Goal: Contribute content: Contribute content

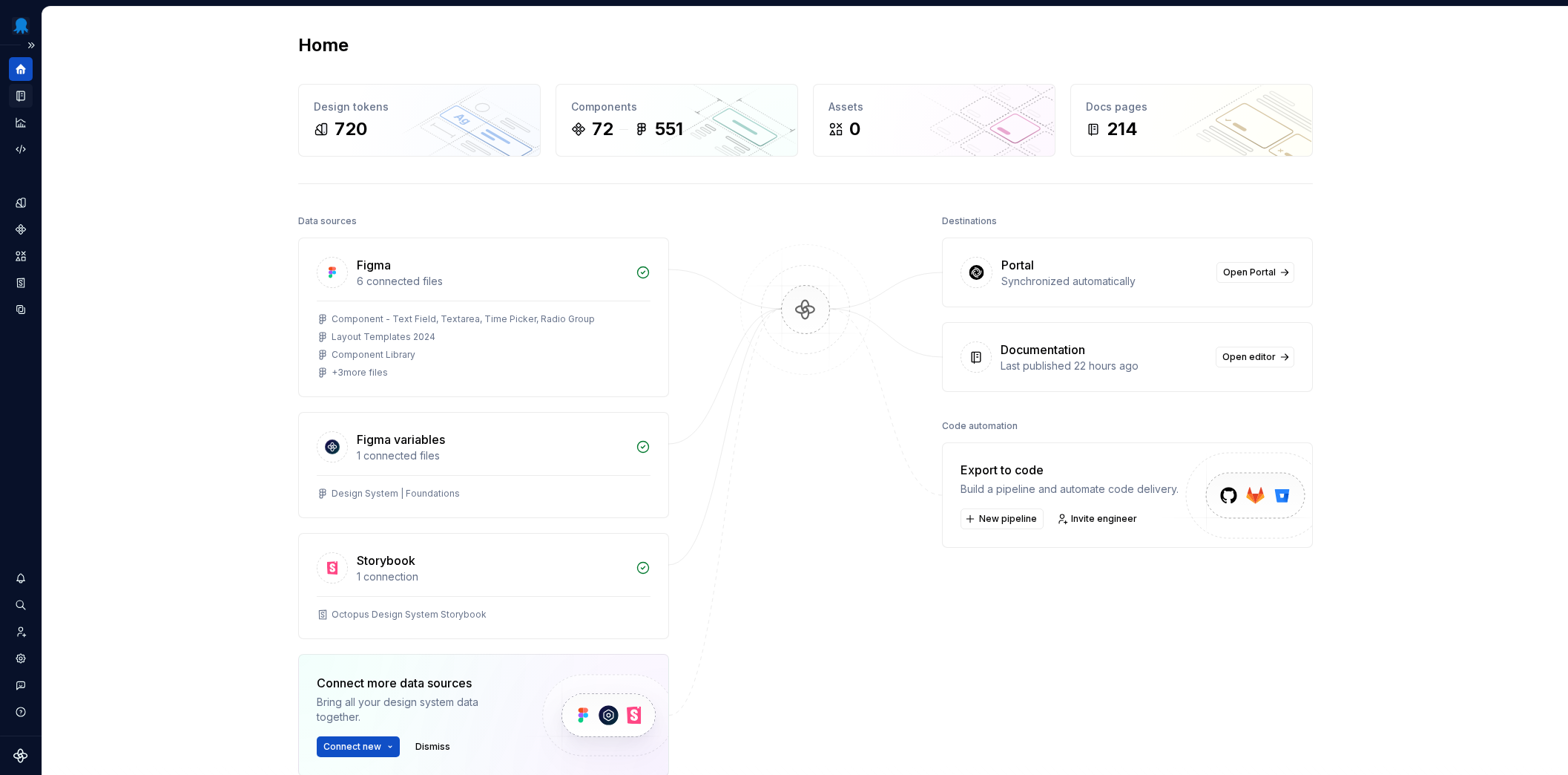
click at [24, 97] on icon "Documentation" at bounding box center [21, 96] width 7 height 10
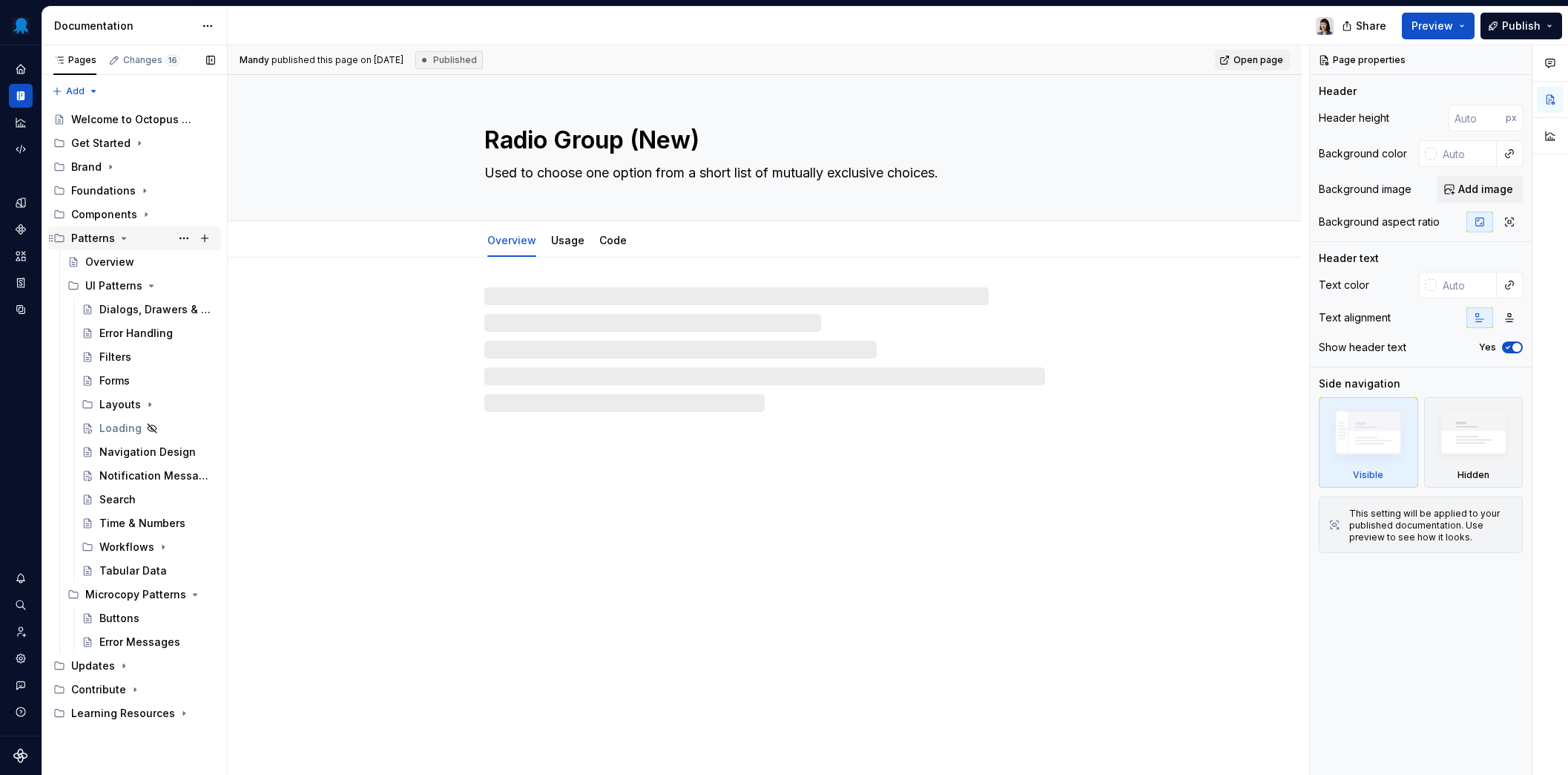
click at [123, 238] on icon "Page tree" at bounding box center [124, 238] width 4 height 2
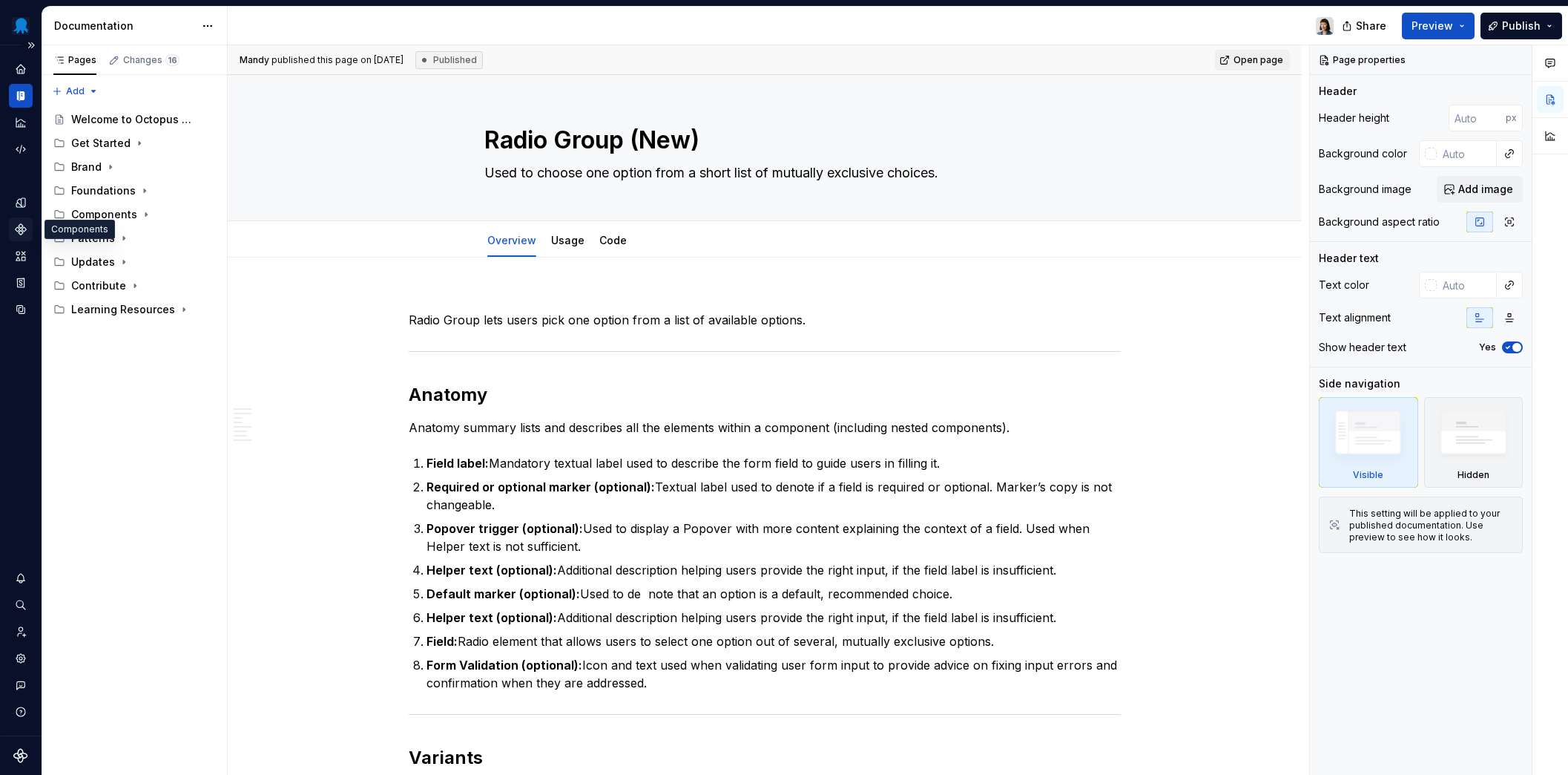
click at [18, 227] on icon "Components" at bounding box center [21, 229] width 11 height 11
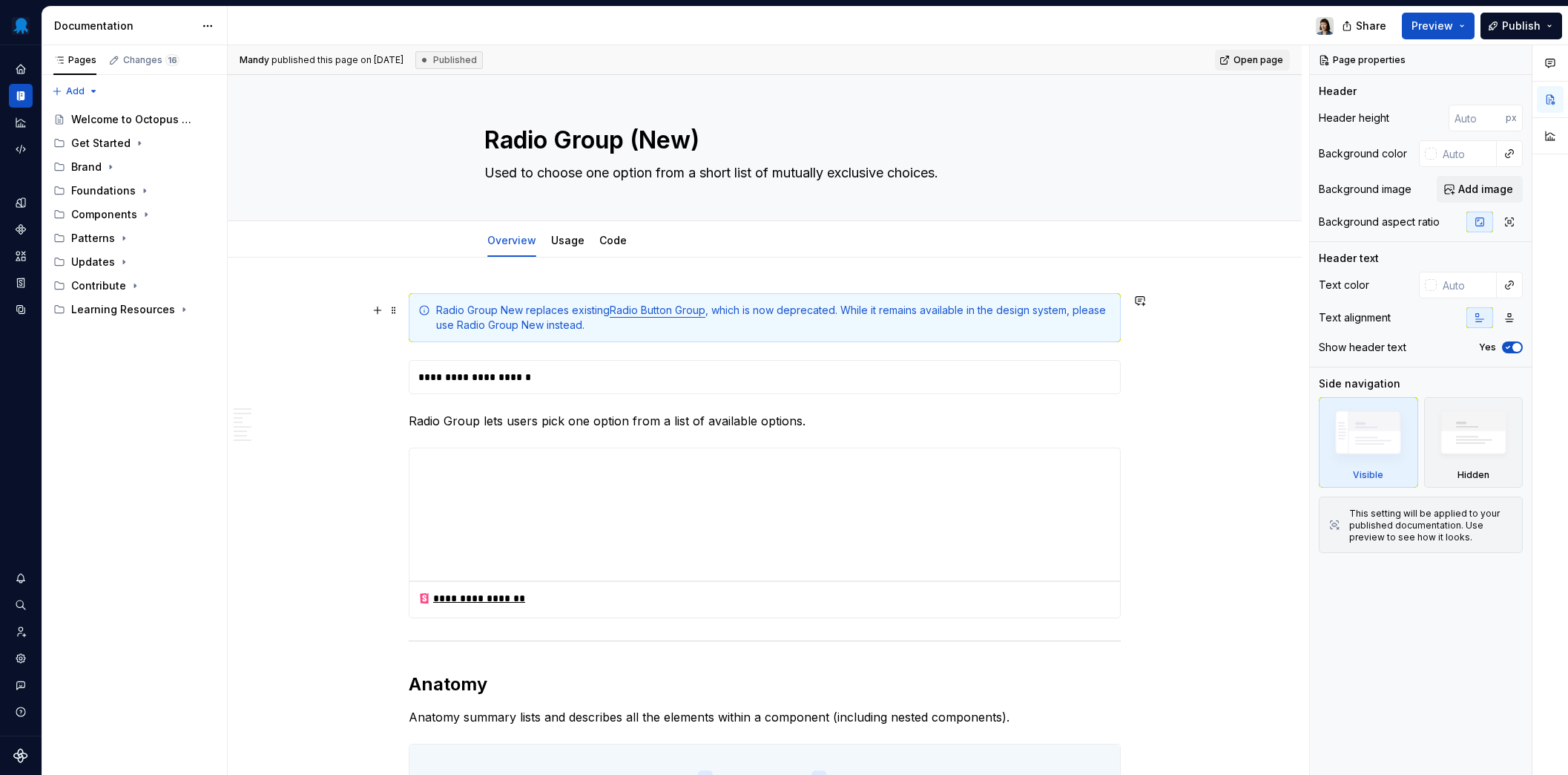
type textarea "*"
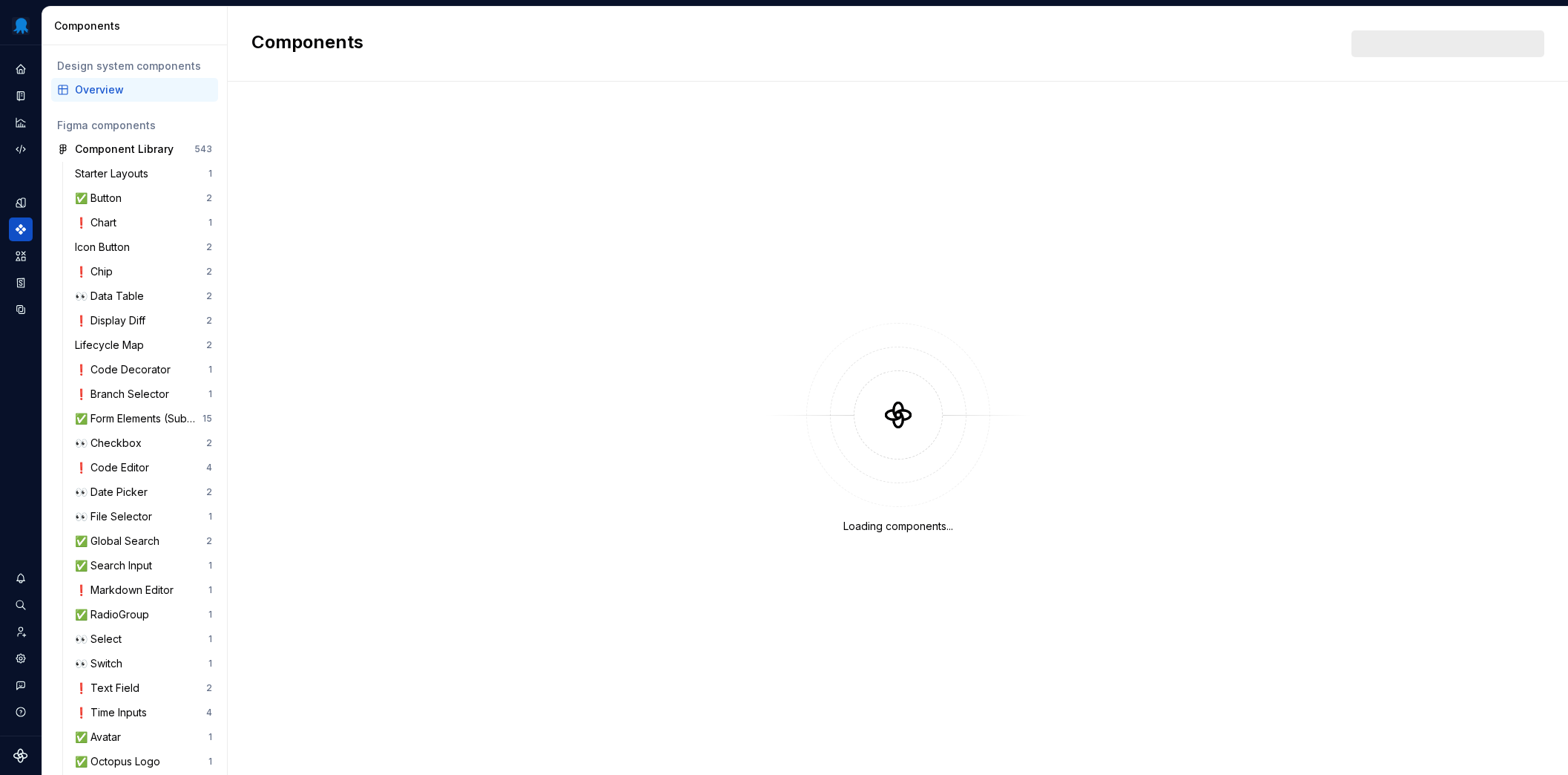
click at [1397, 41] on div at bounding box center [1447, 44] width 193 height 27
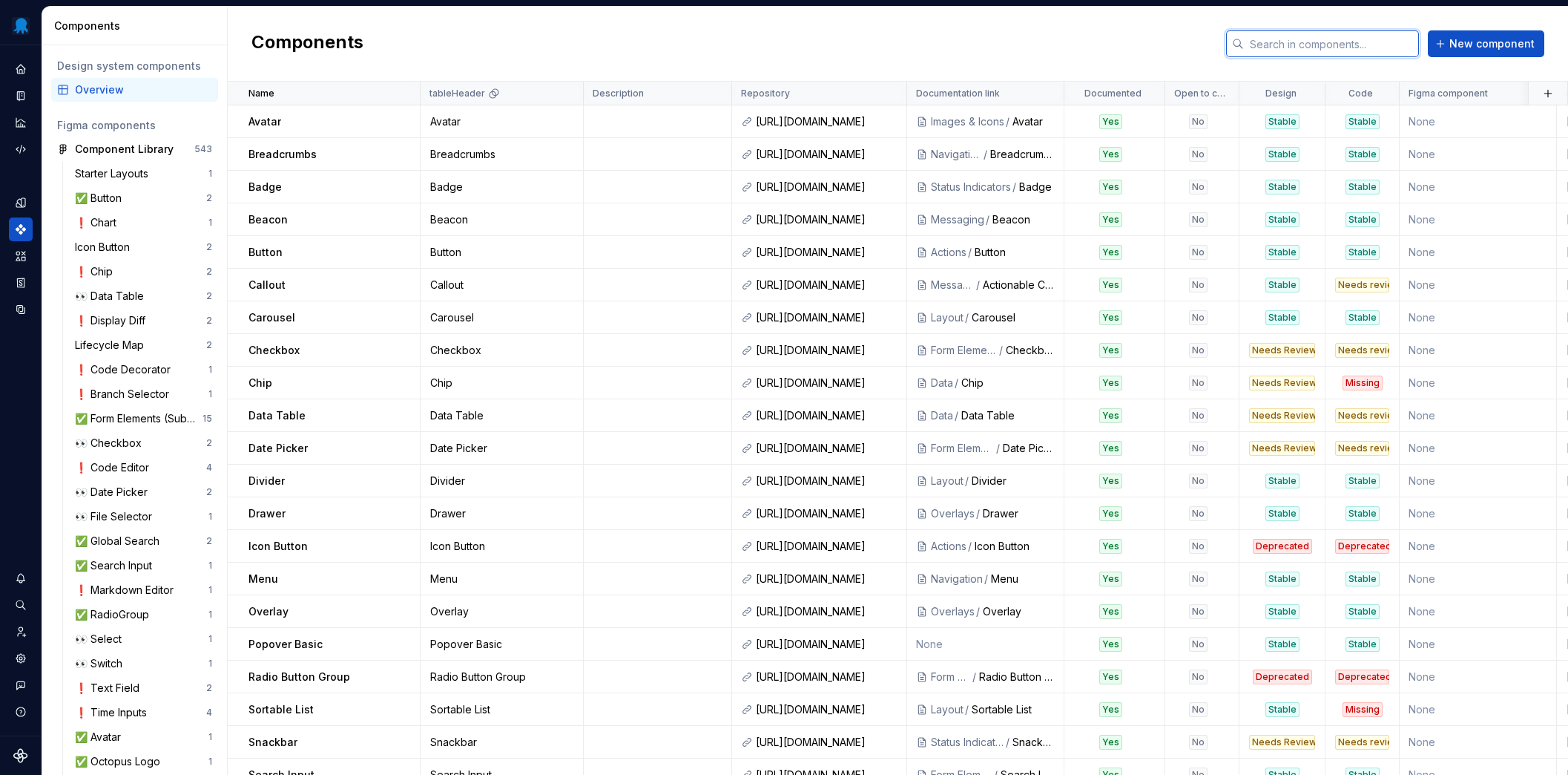
click at [1398, 44] on input "text" at bounding box center [1331, 44] width 175 height 27
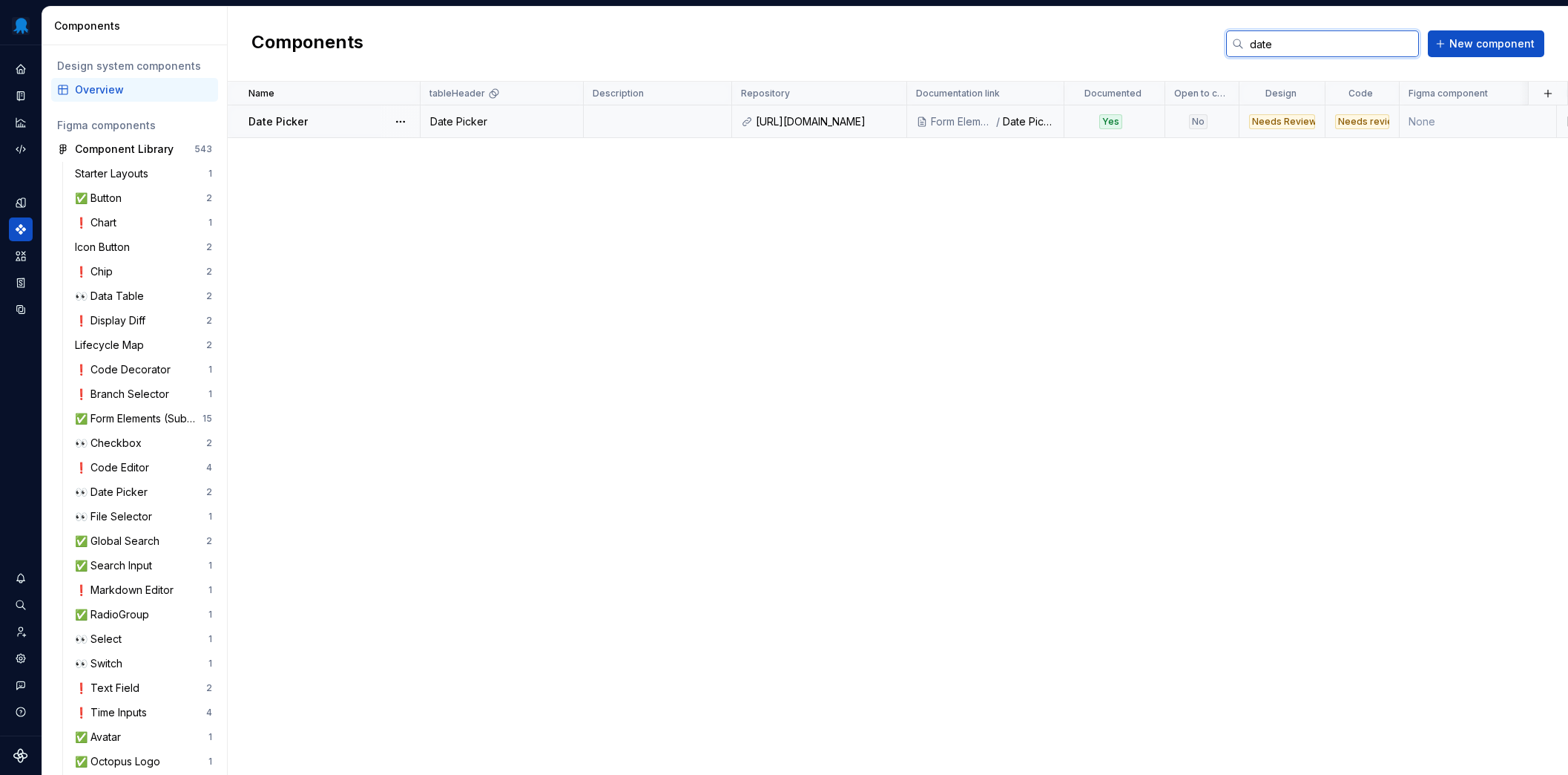
type input "date"
click at [350, 124] on div "Date Picker" at bounding box center [334, 122] width 170 height 14
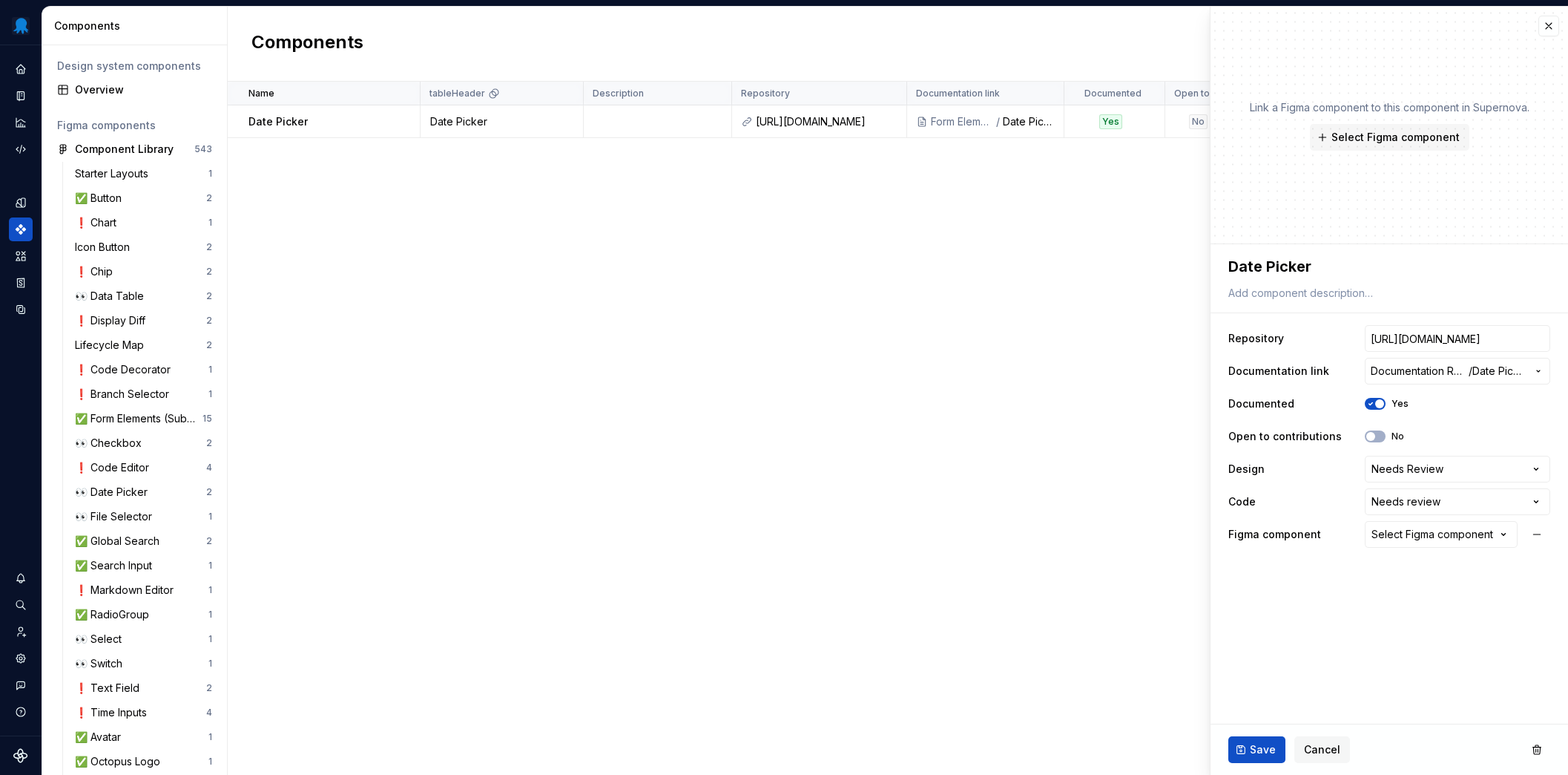
type textarea "*"
click at [1438, 538] on div "Select Figma component" at bounding box center [1432, 534] width 122 height 14
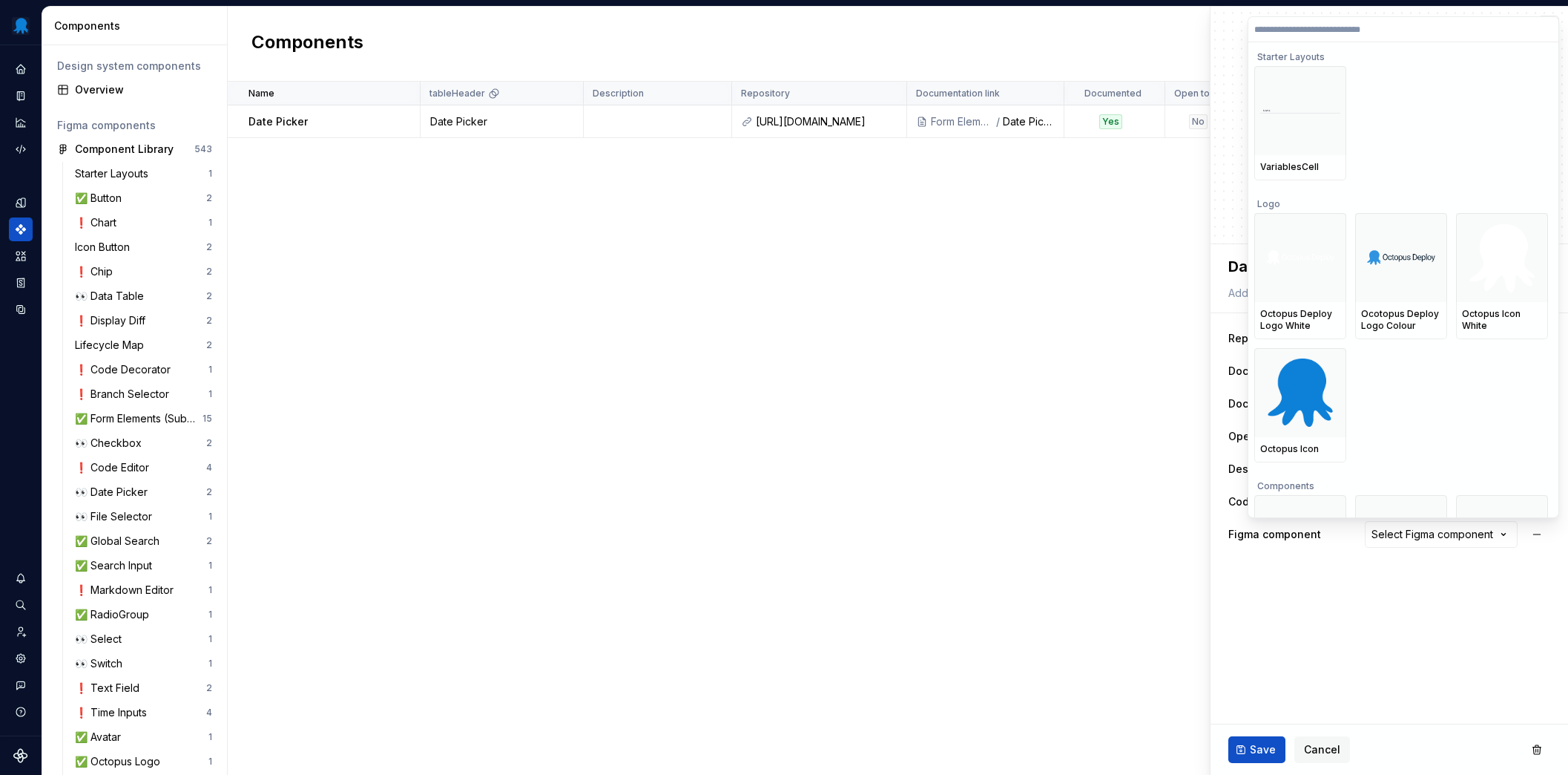
click at [1341, 36] on label at bounding box center [1403, 30] width 310 height 25
click at [1341, 35] on input "search" at bounding box center [1403, 29] width 310 height 12
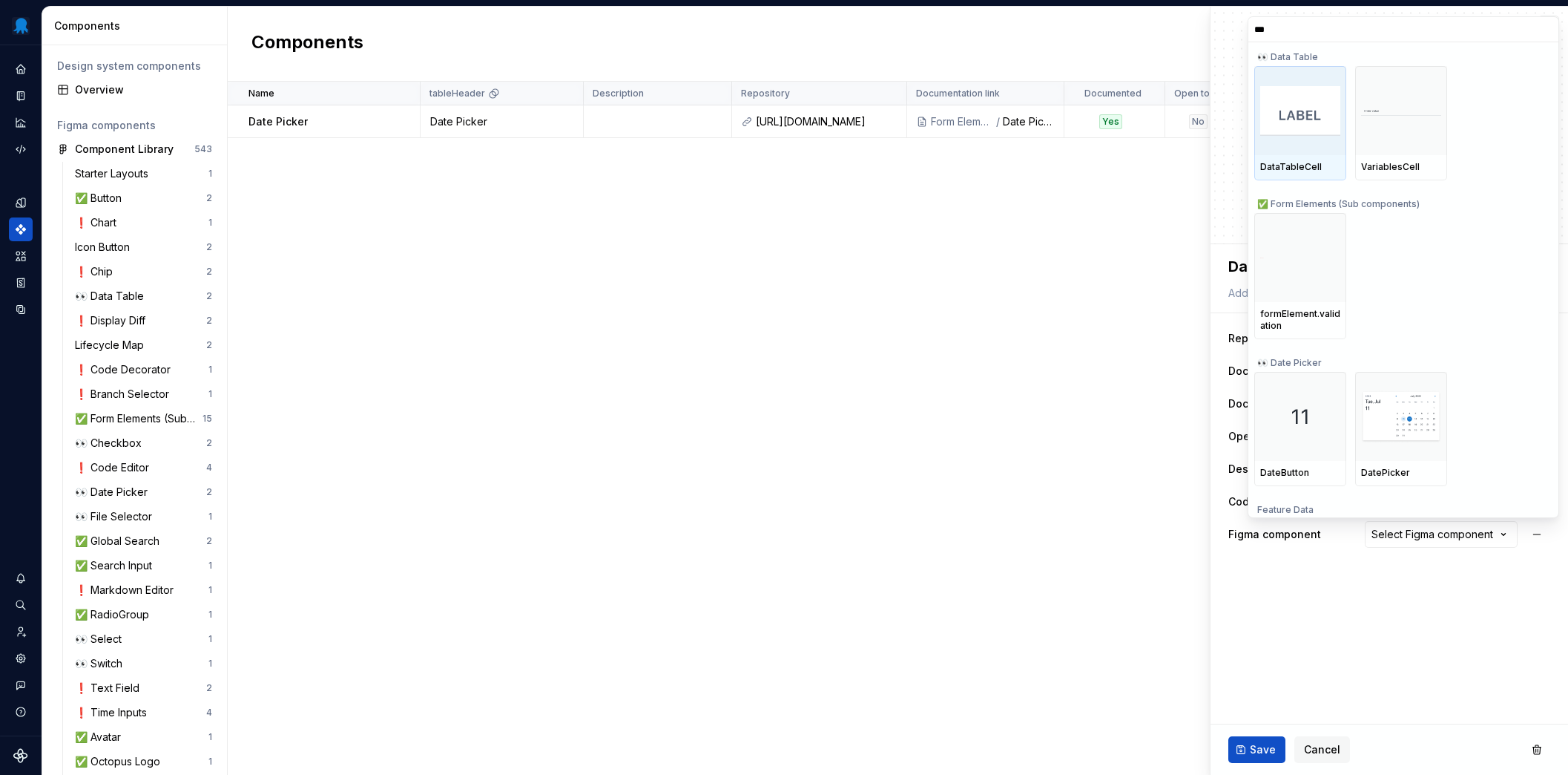
type input "****"
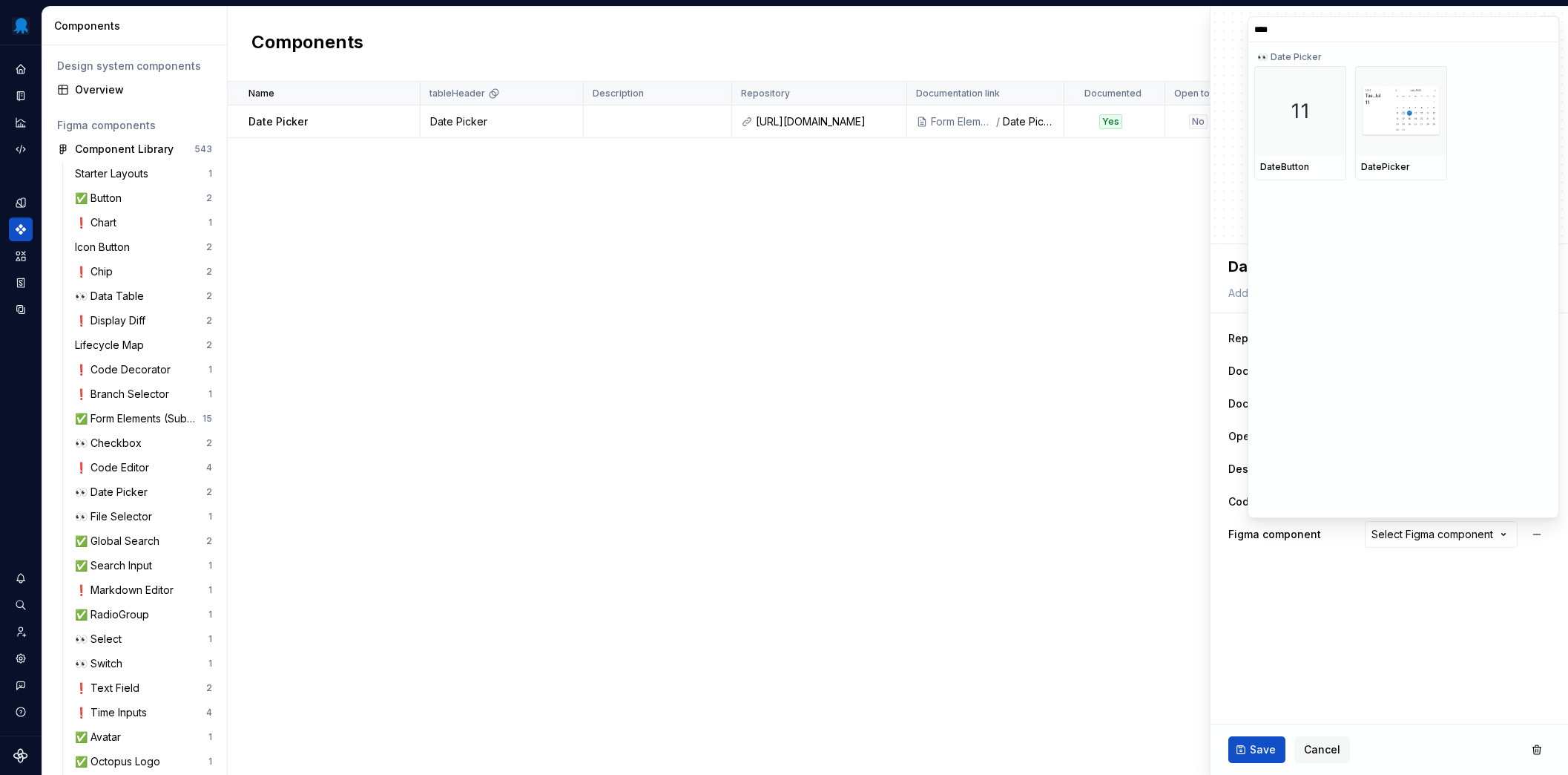
click at [1380, 641] on html "Octopus Design System Design system data Components Design system components Ov…" at bounding box center [784, 387] width 1568 height 775
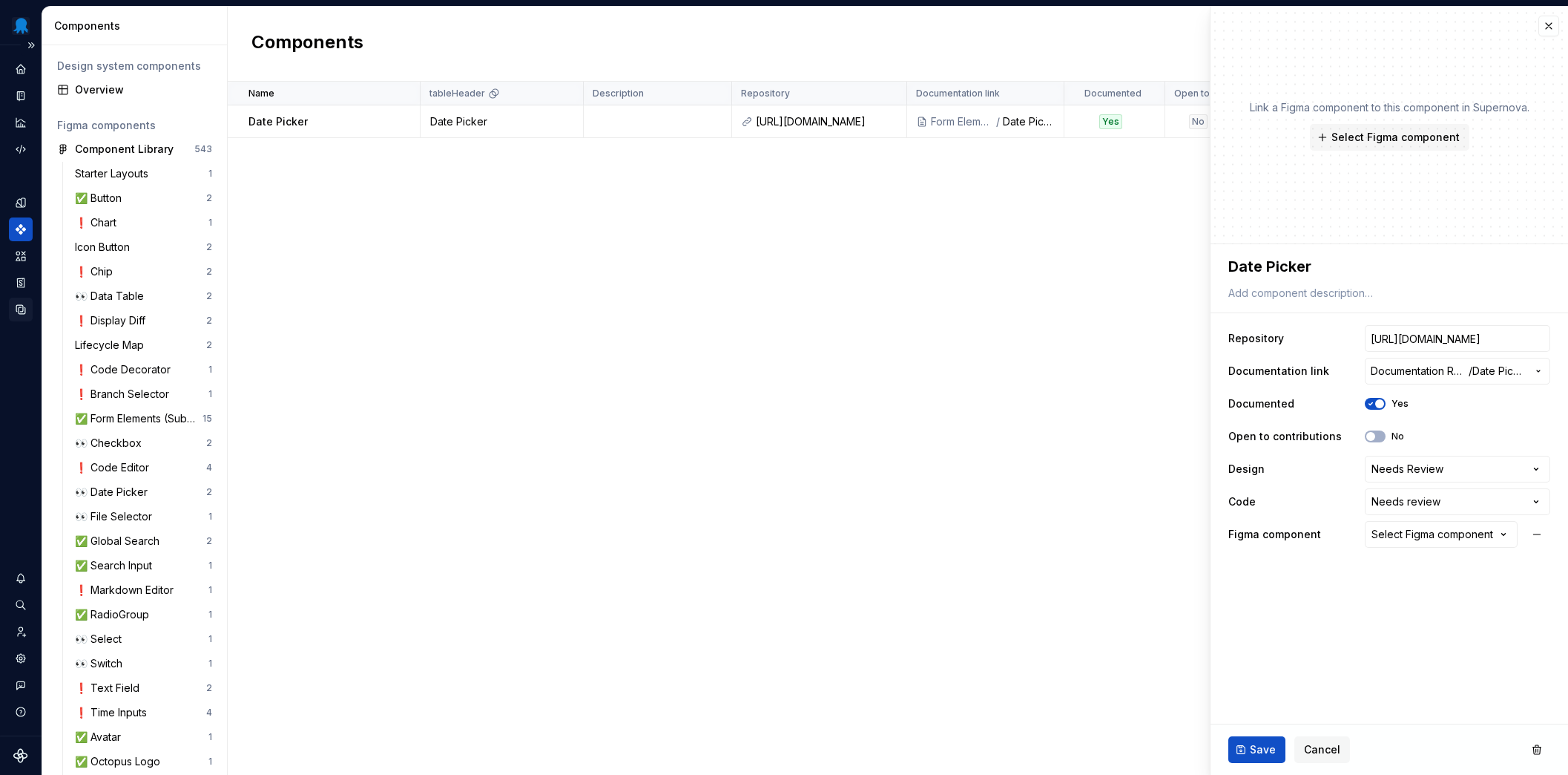
click at [24, 309] on icon "Data sources" at bounding box center [21, 309] width 14 height 14
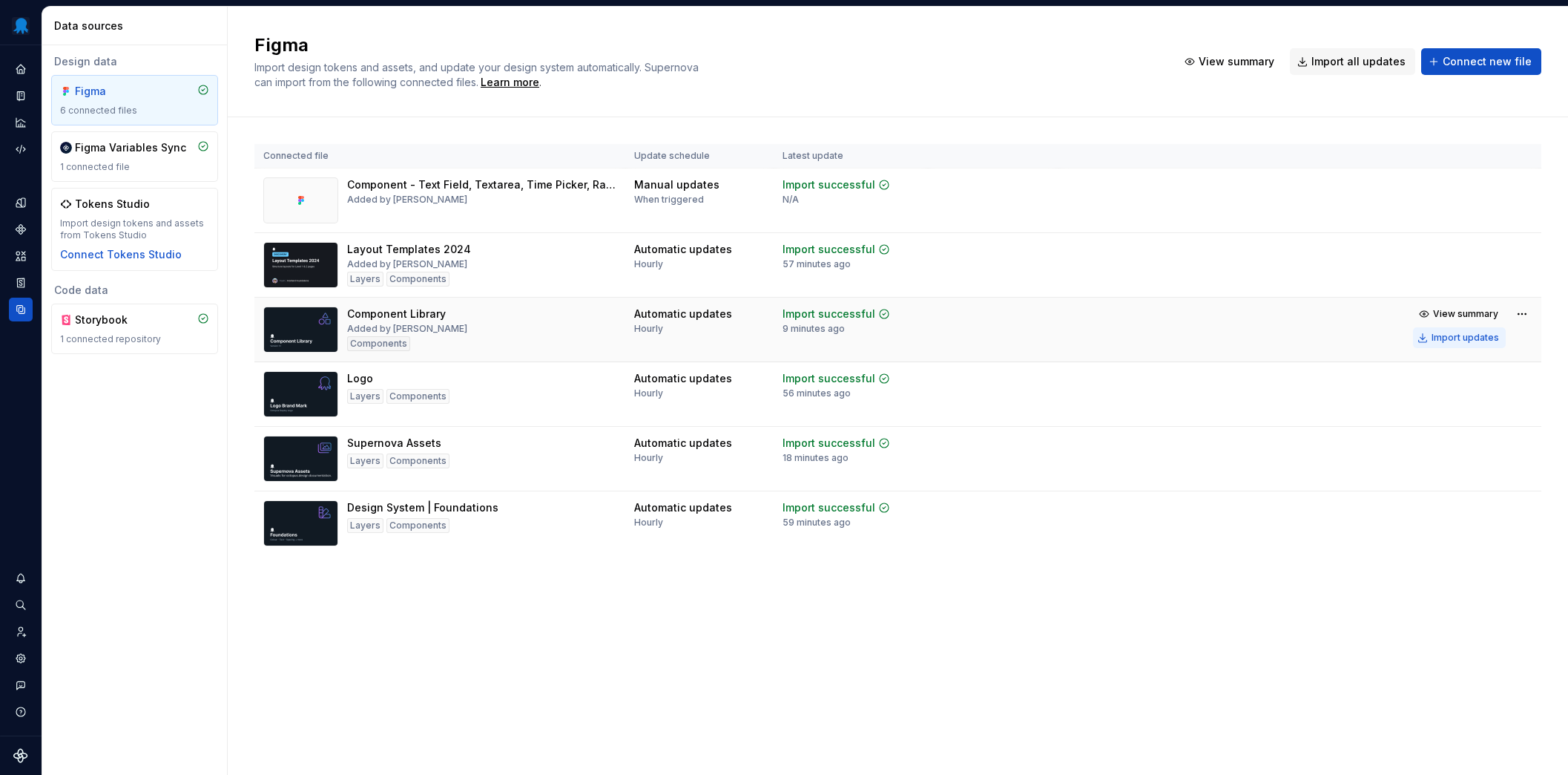
click at [1436, 335] on div "Import updates" at bounding box center [1464, 337] width 68 height 12
click at [19, 233] on icon "Components" at bounding box center [21, 229] width 11 height 11
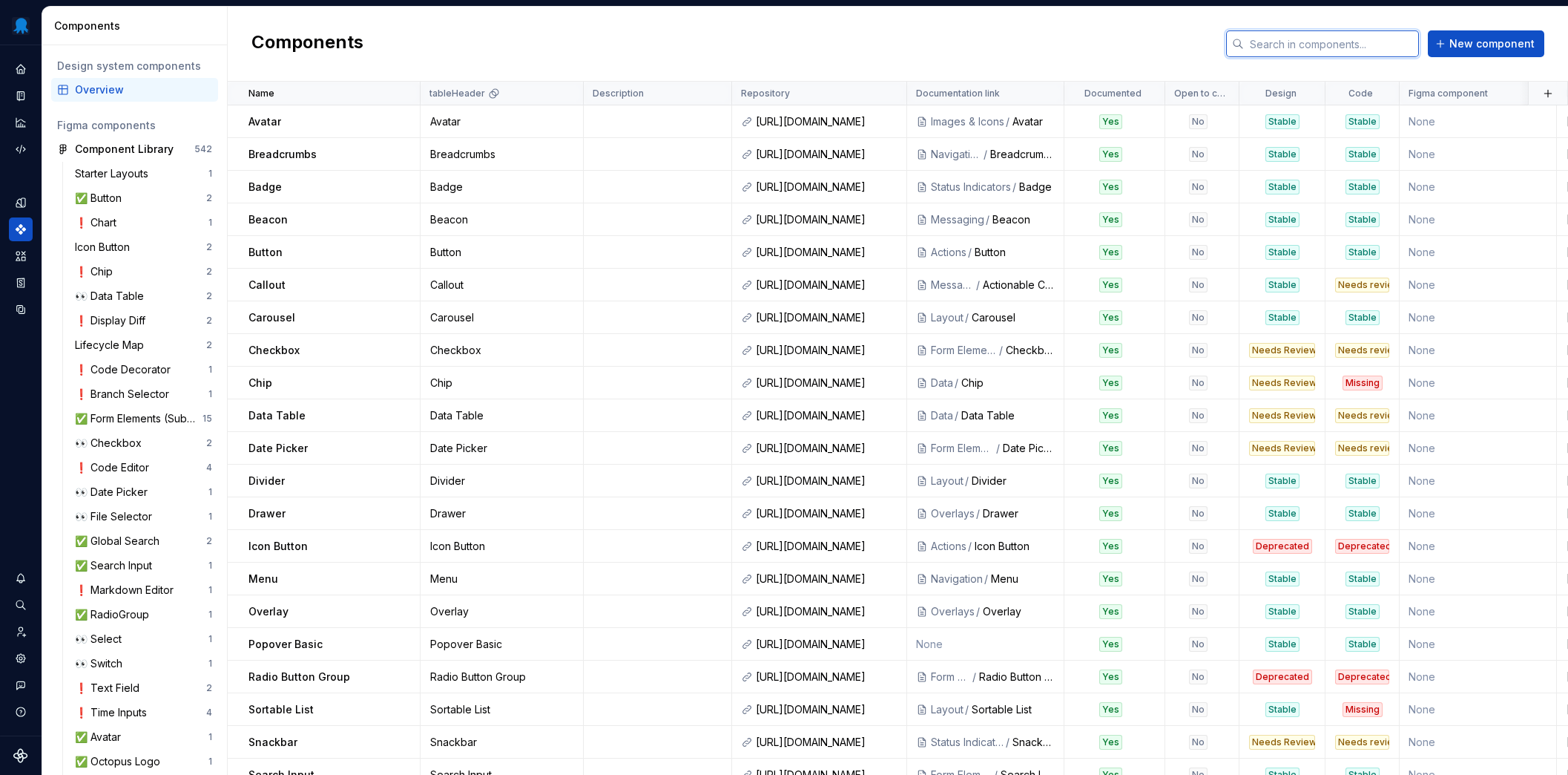
click at [1297, 50] on input "text" at bounding box center [1331, 44] width 175 height 27
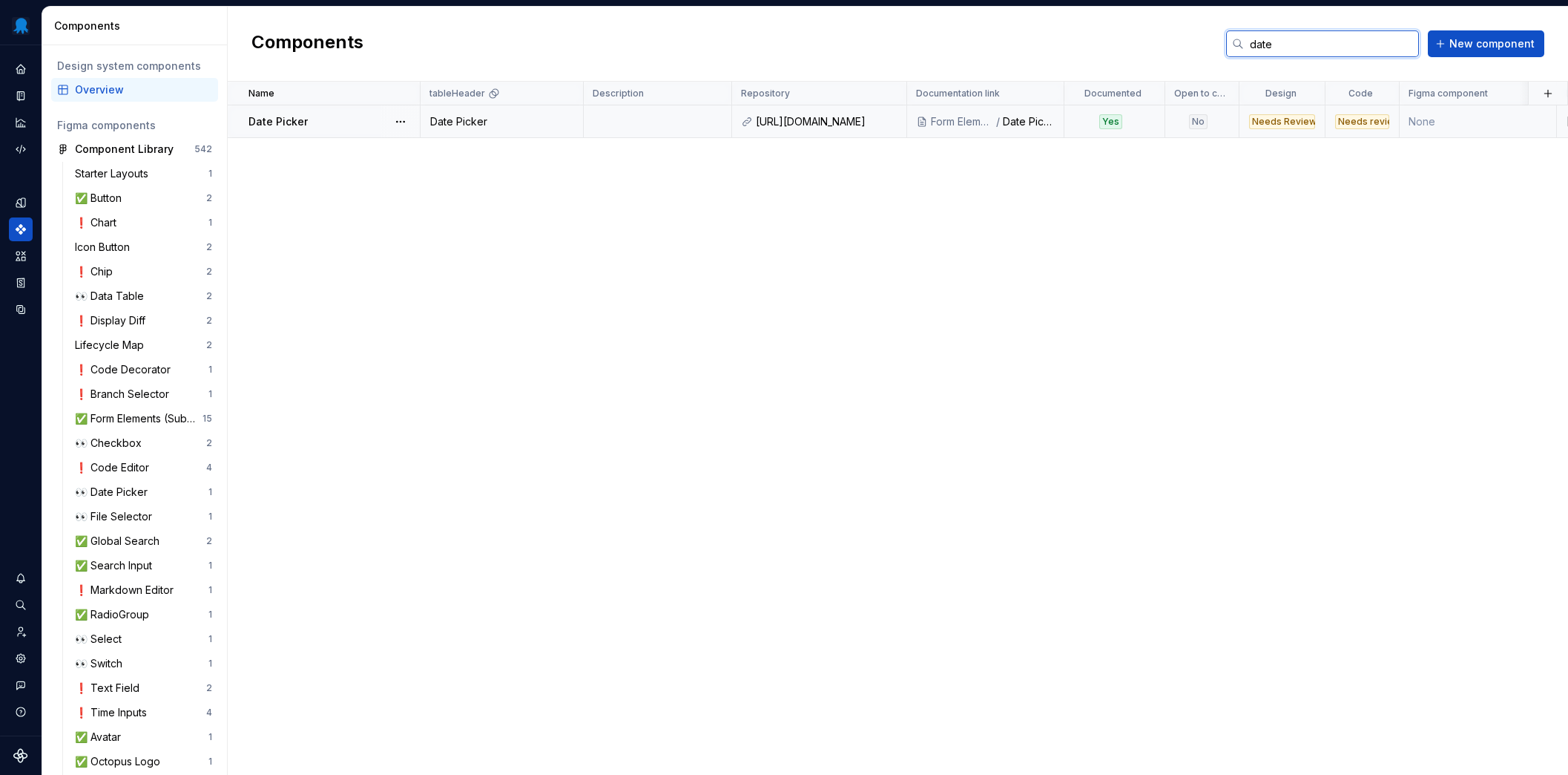
type input "date"
click at [649, 124] on td at bounding box center [657, 122] width 148 height 32
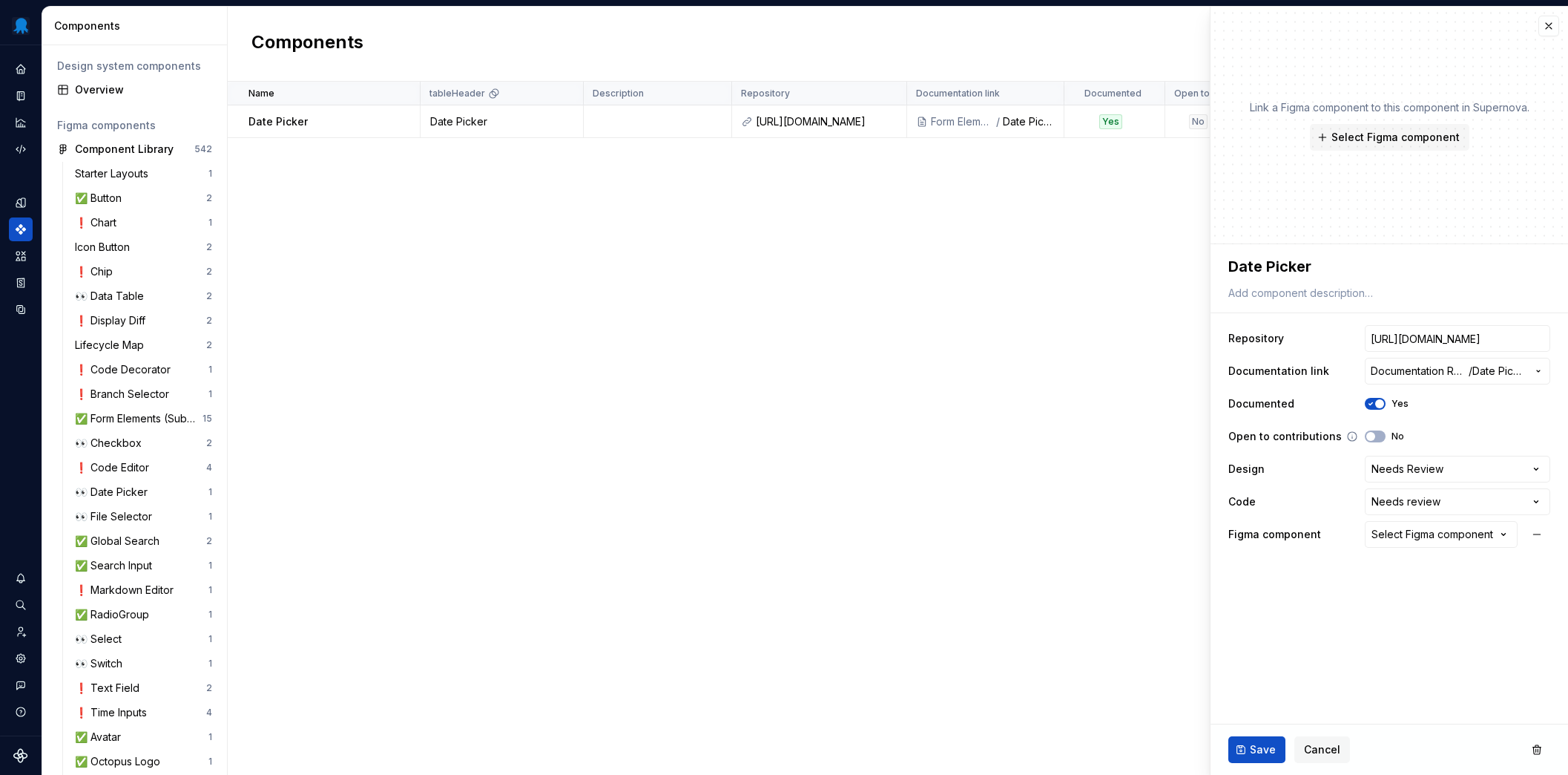
type textarea "*"
click at [1435, 533] on div "Select Figma component" at bounding box center [1432, 534] width 122 height 14
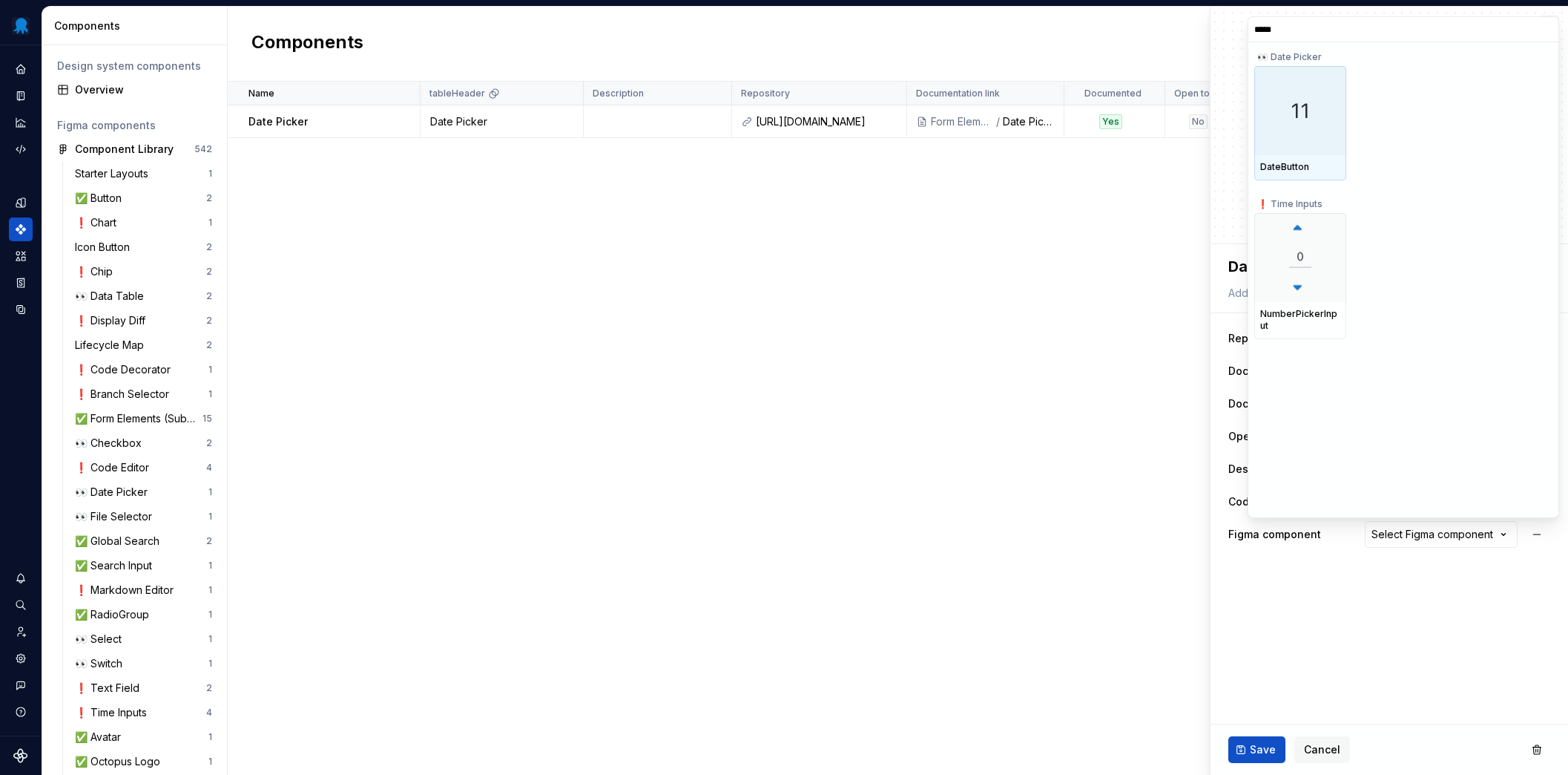
type input "******"
type textarea "*"
click at [1333, 32] on input "******" at bounding box center [1403, 29] width 310 height 12
type input "*"
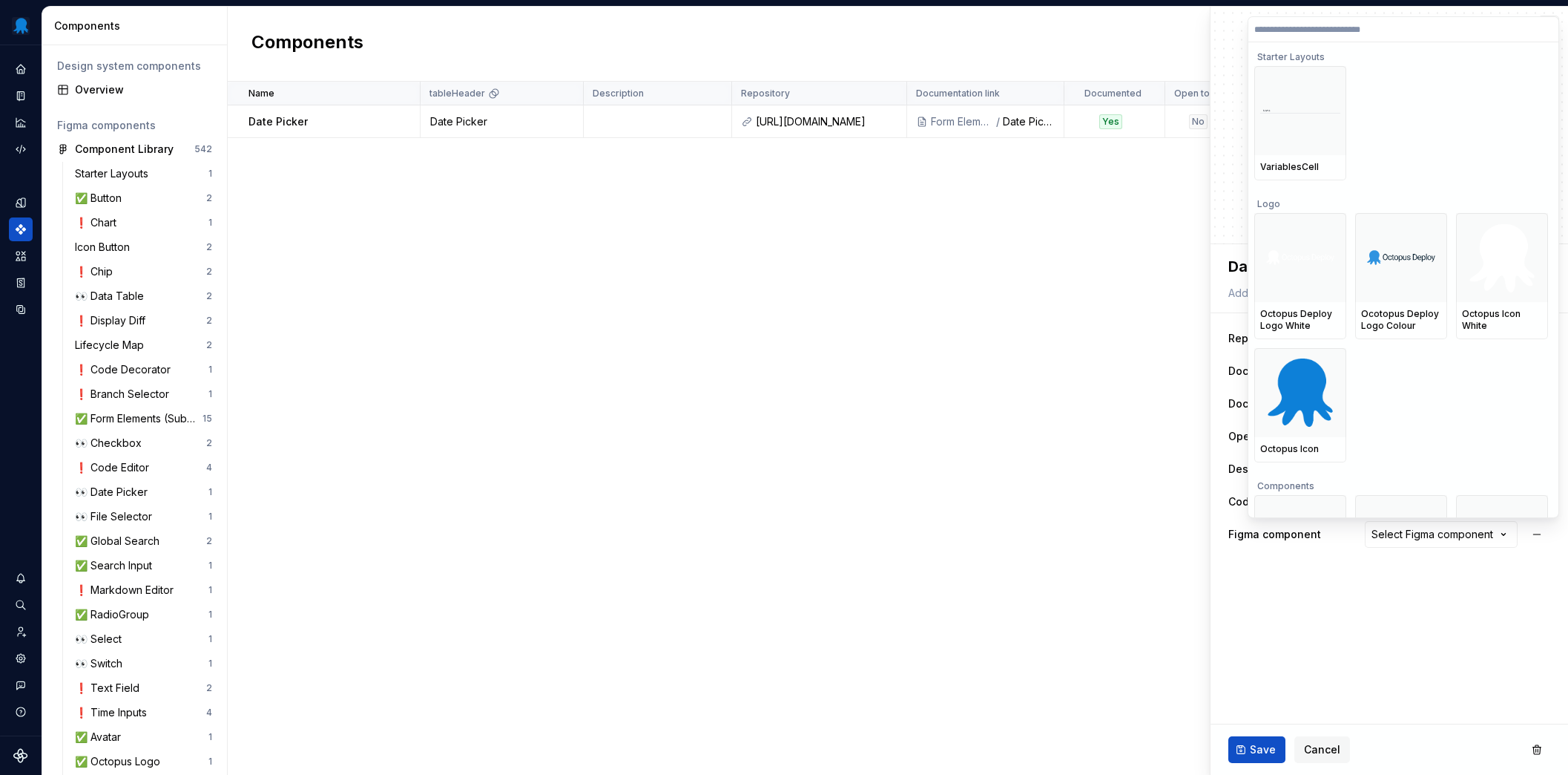
click at [839, 383] on html "Octopus Design System Design system data Components Design system components Ov…" at bounding box center [784, 387] width 1568 height 775
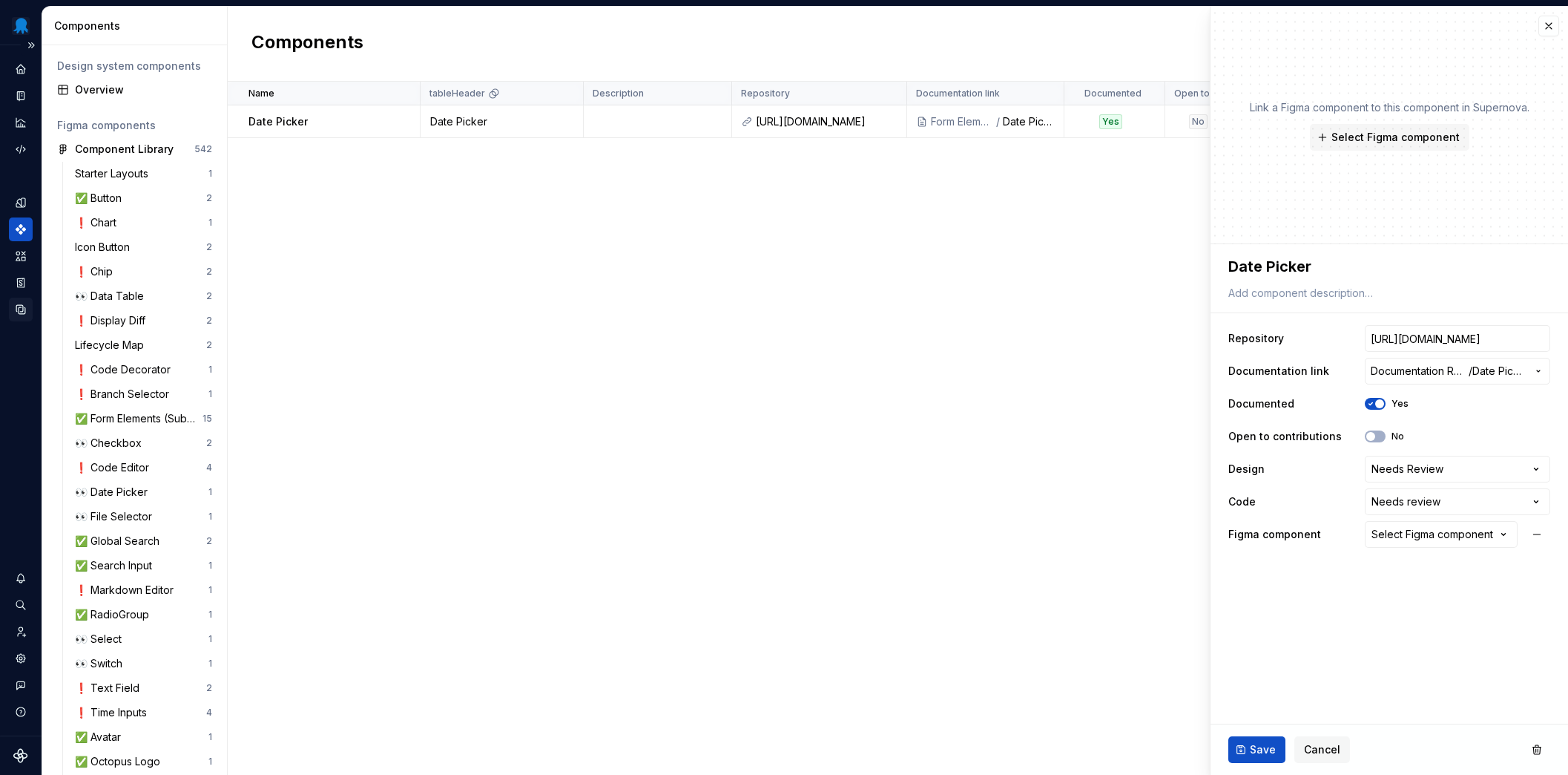
click at [19, 303] on div "Data sources" at bounding box center [21, 309] width 23 height 23
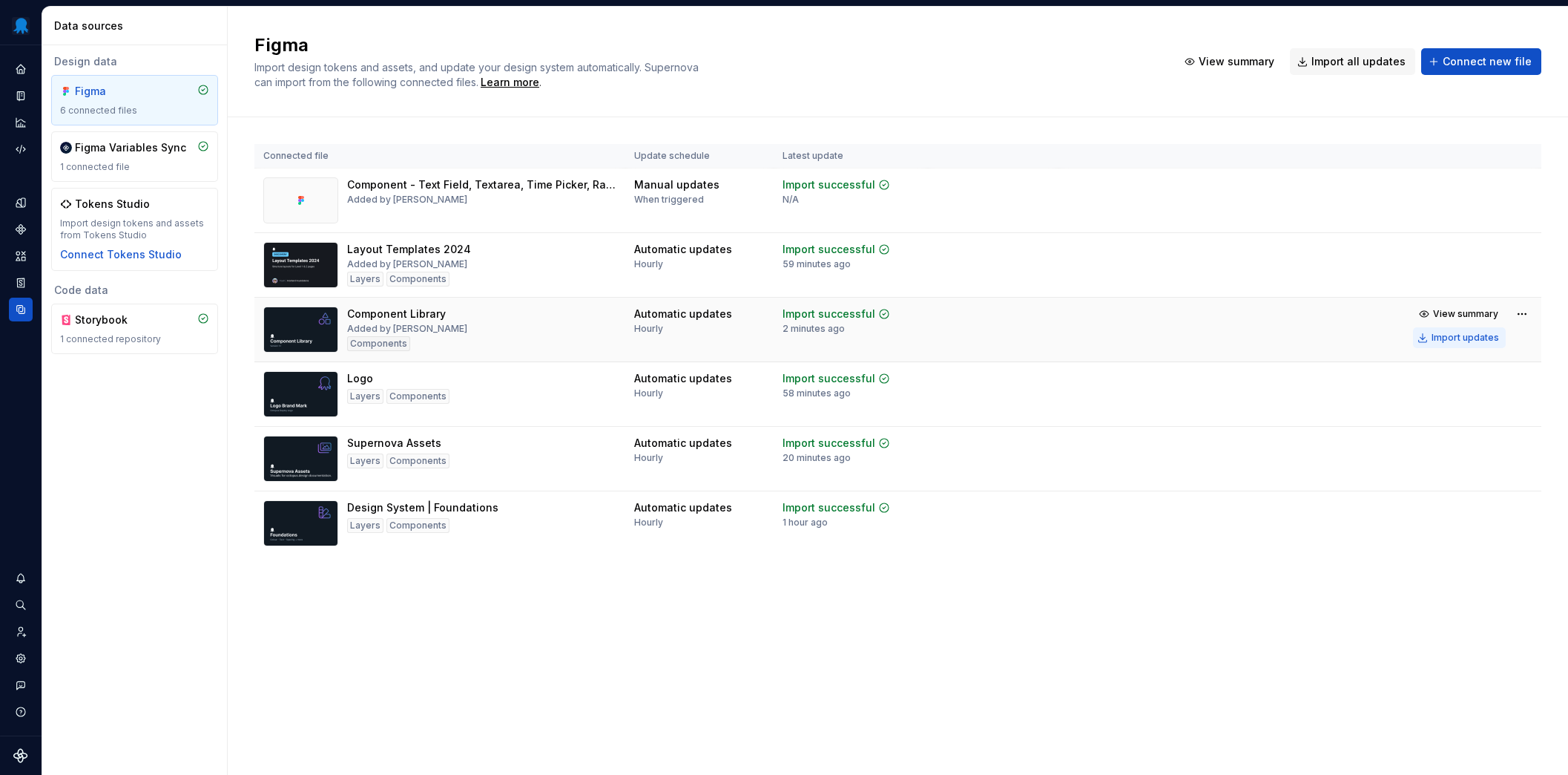
click at [1456, 339] on div "Import updates" at bounding box center [1464, 337] width 68 height 12
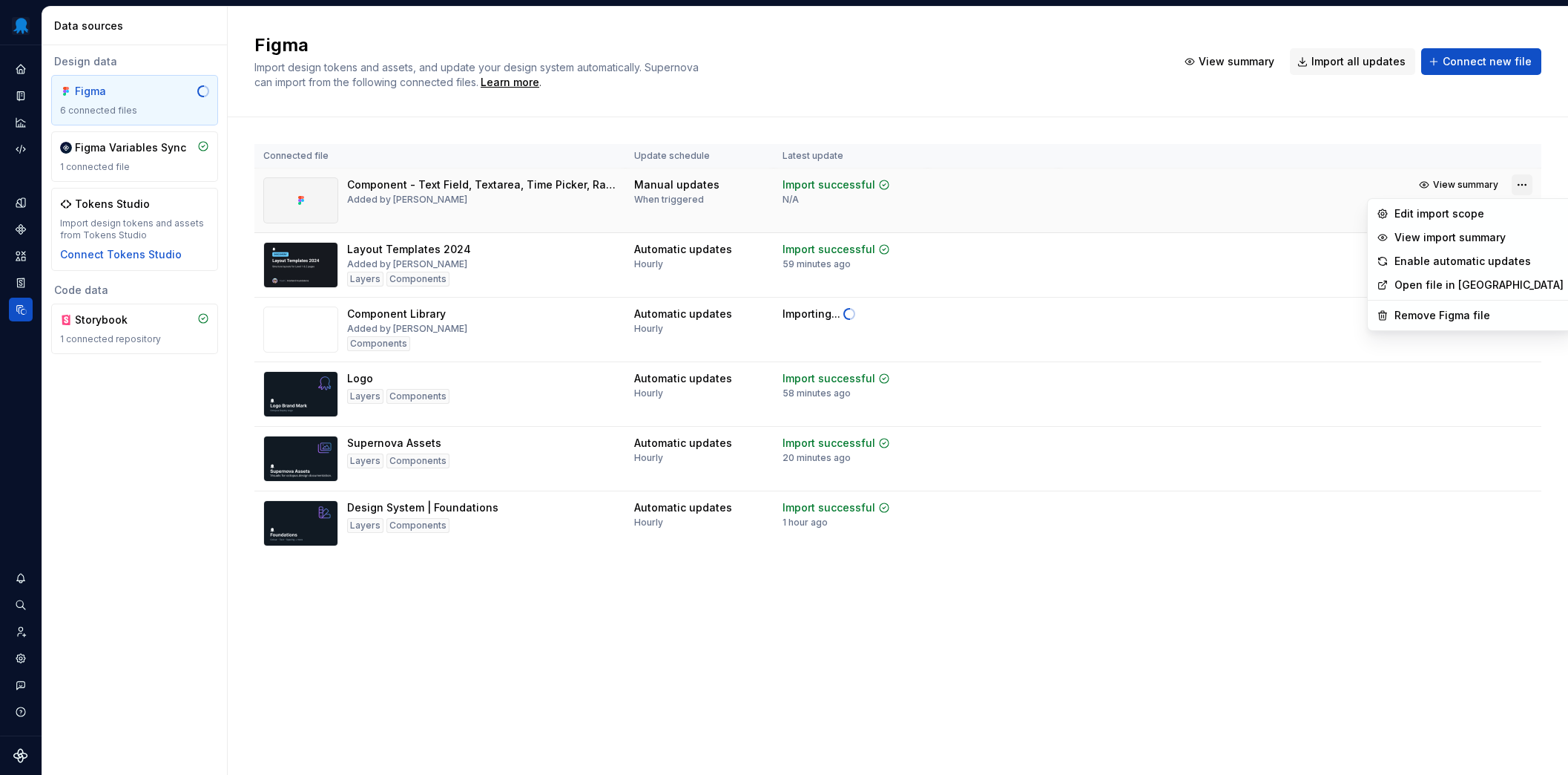
click at [1522, 186] on html "Octopus Design System Design system data Data sources Design data Figma 6 conne…" at bounding box center [784, 387] width 1568 height 775
click at [1472, 318] on div "Remove Figma file" at bounding box center [1479, 315] width 170 height 14
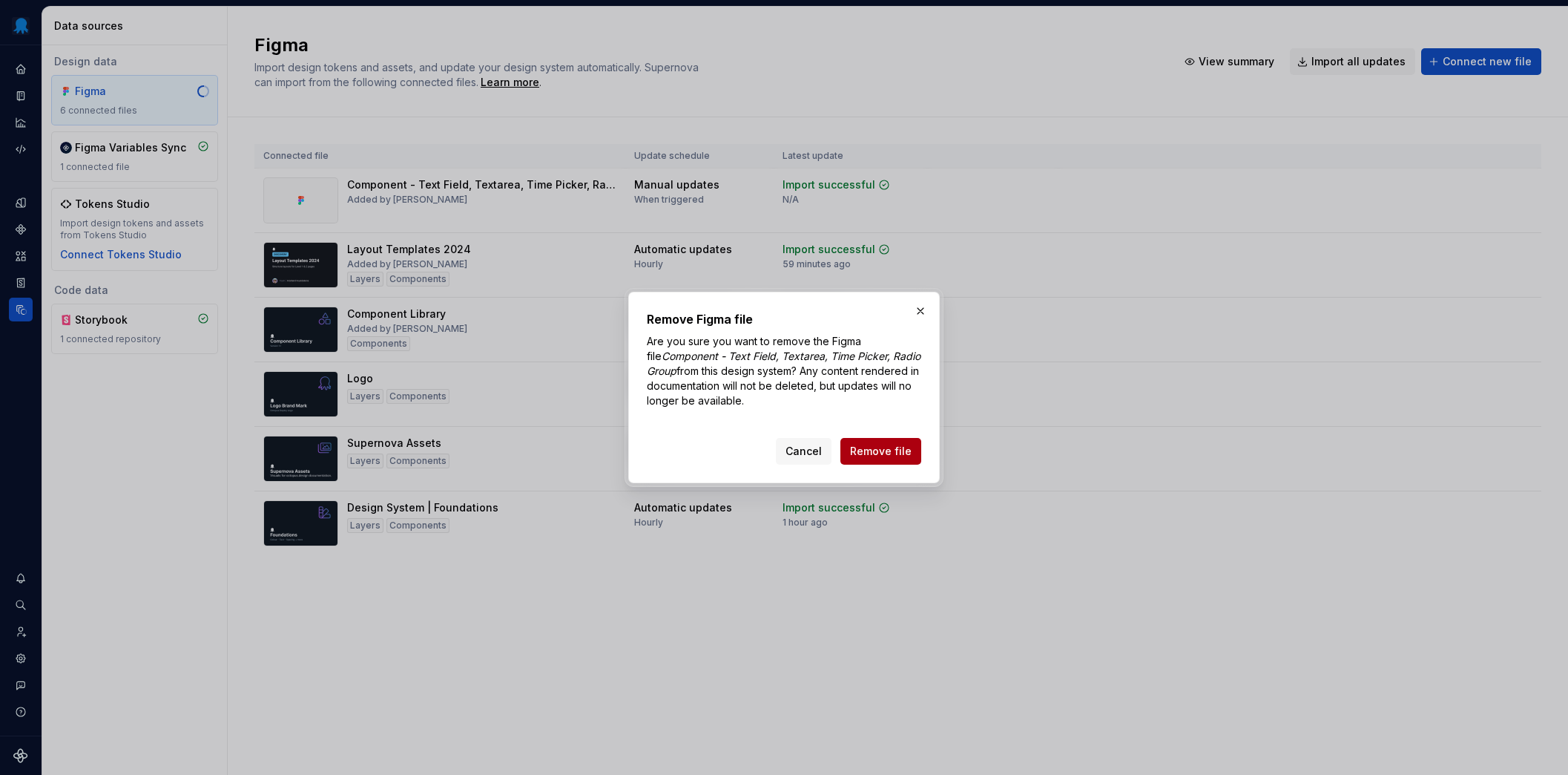
click at [881, 446] on span "Remove file" at bounding box center [880, 451] width 61 height 14
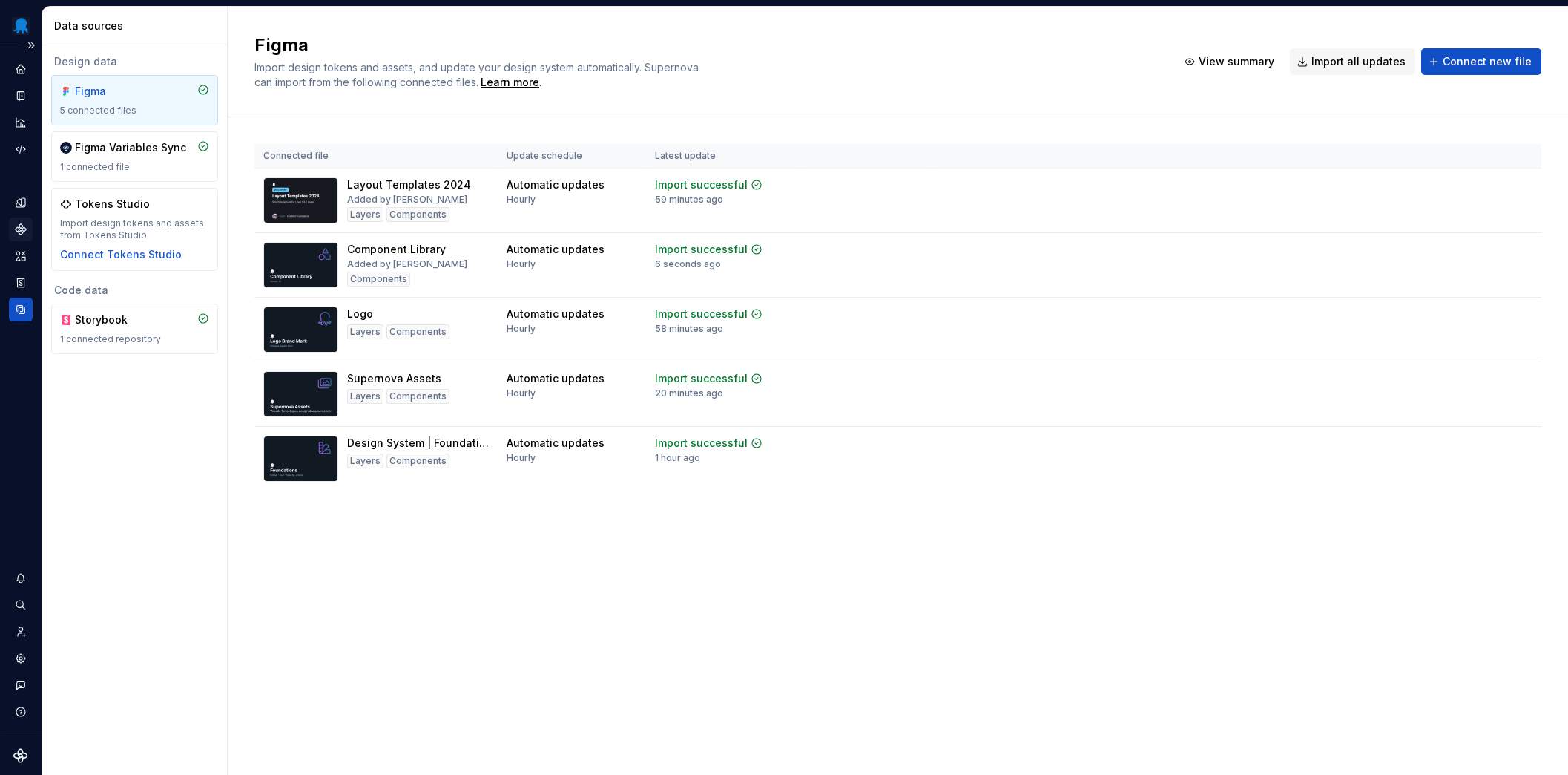
click at [19, 224] on icon "Components" at bounding box center [21, 229] width 14 height 14
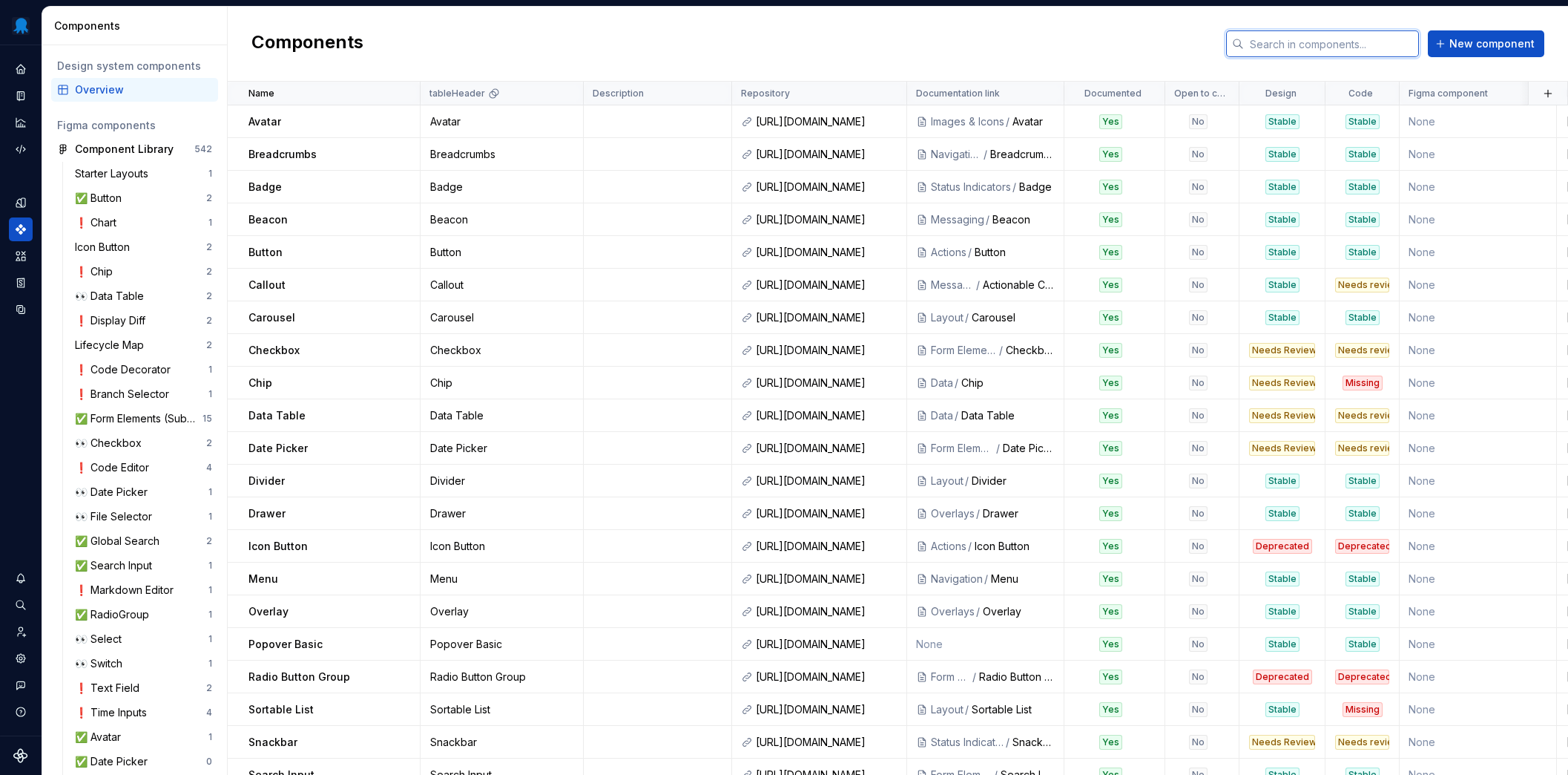
click at [1363, 44] on input "text" at bounding box center [1331, 44] width 175 height 27
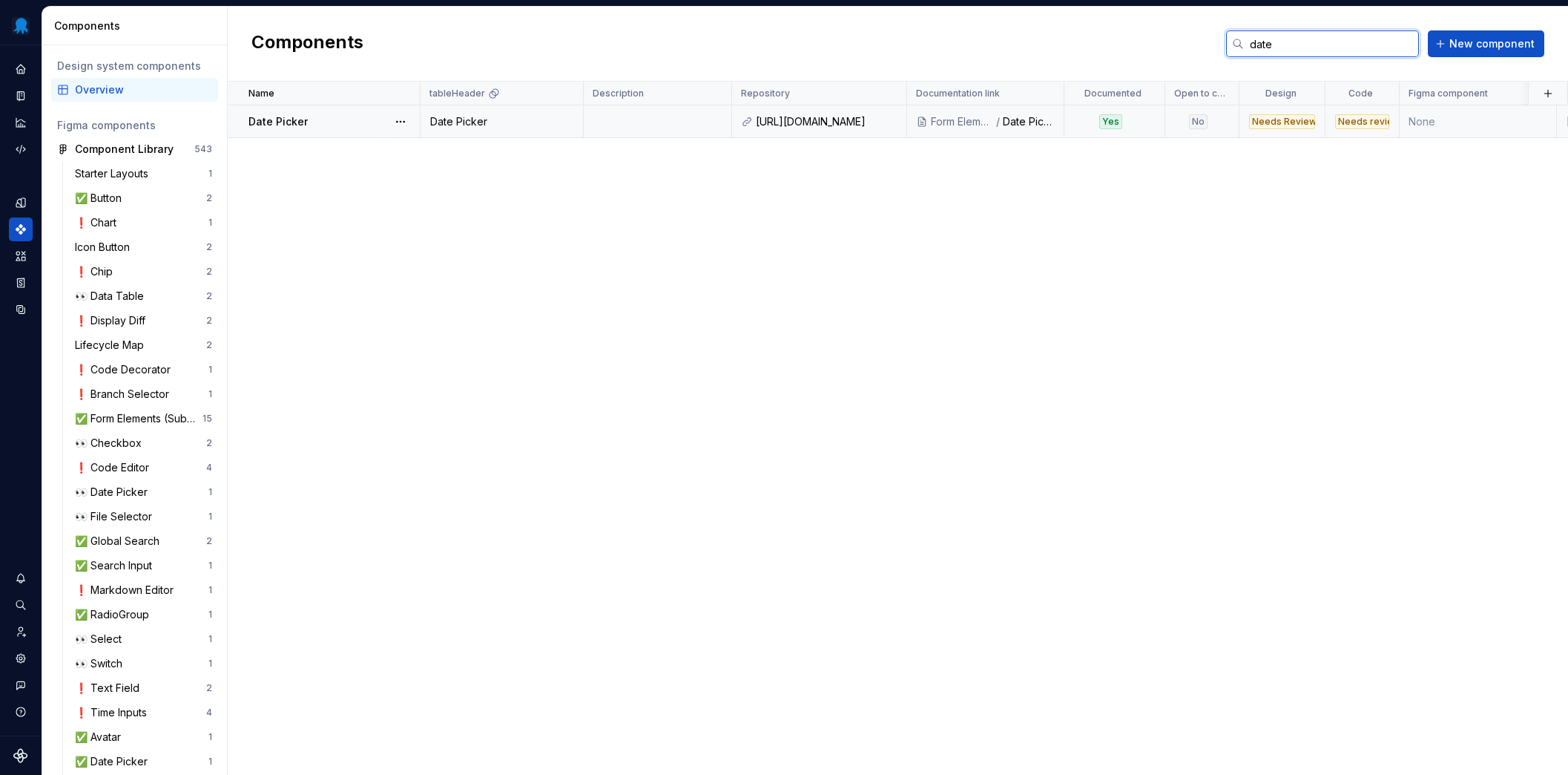
type input "date"
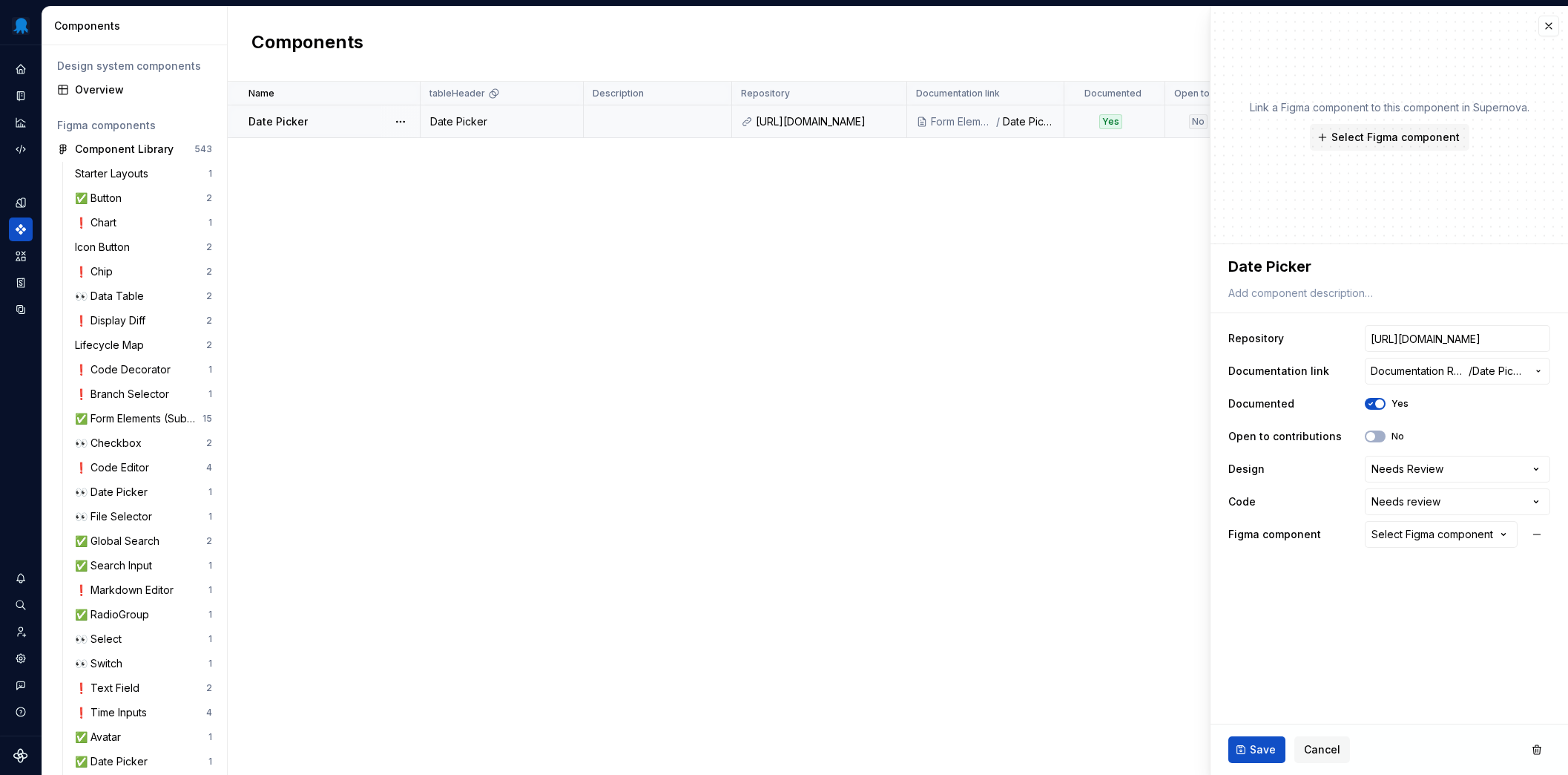
click at [1429, 120] on div "Link a Figma component to this component in Supernova. Select Figma component" at bounding box center [1389, 125] width 280 height 51
click at [1427, 130] on span "Select Figma component" at bounding box center [1395, 137] width 128 height 14
type textarea "*"
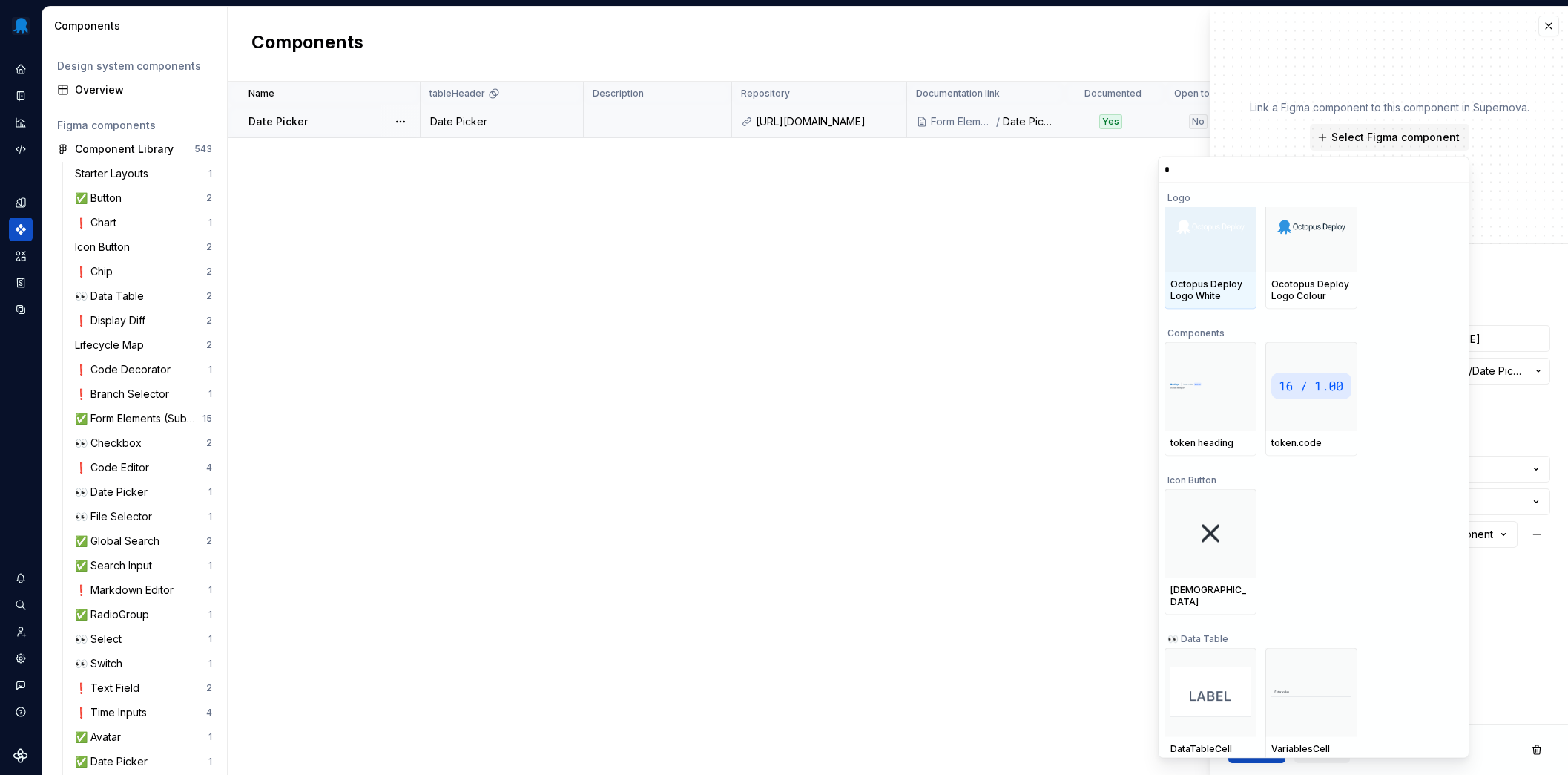
click at [1271, 173] on input "*" at bounding box center [1314, 169] width 310 height 12
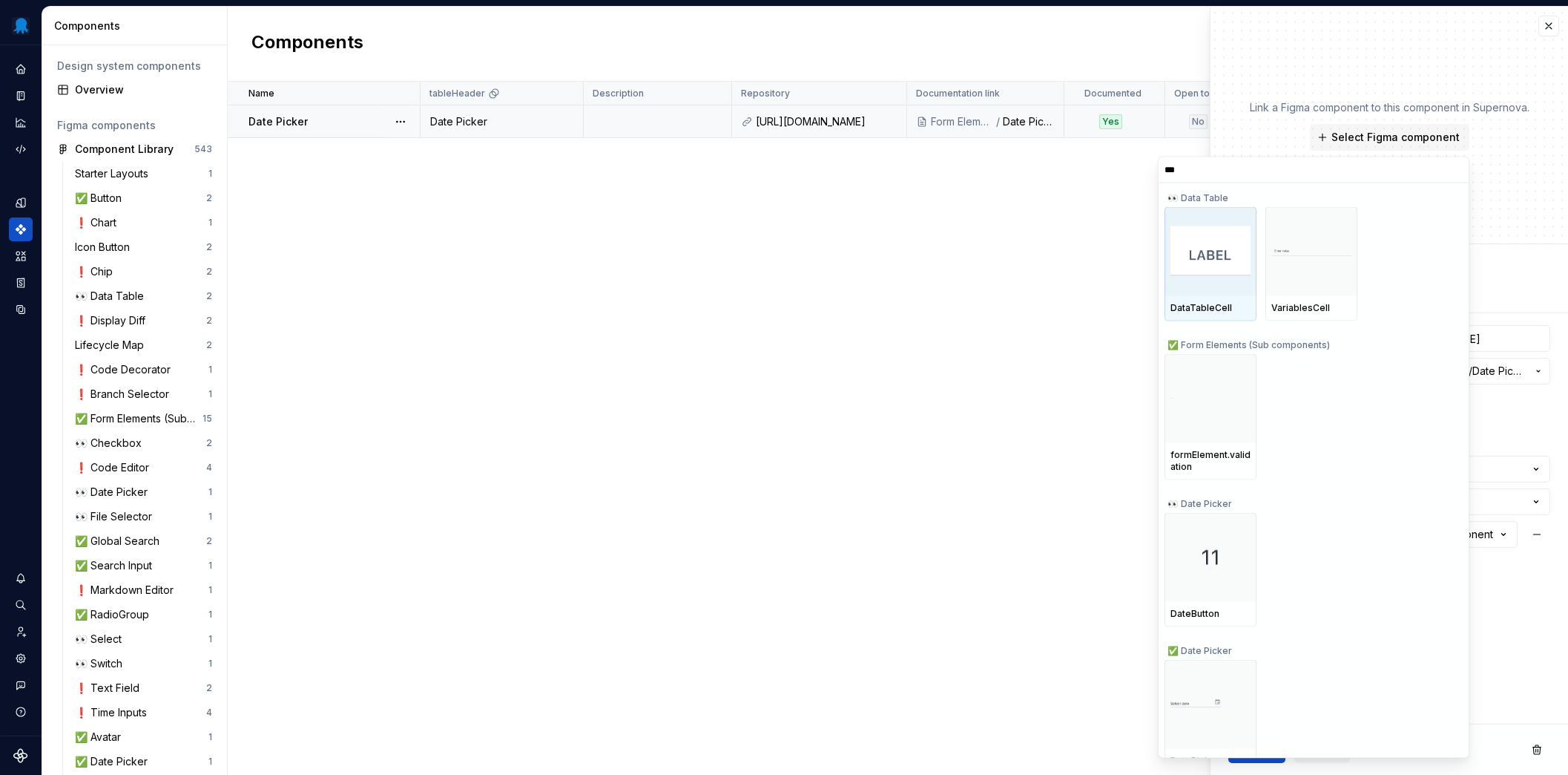
type input "****"
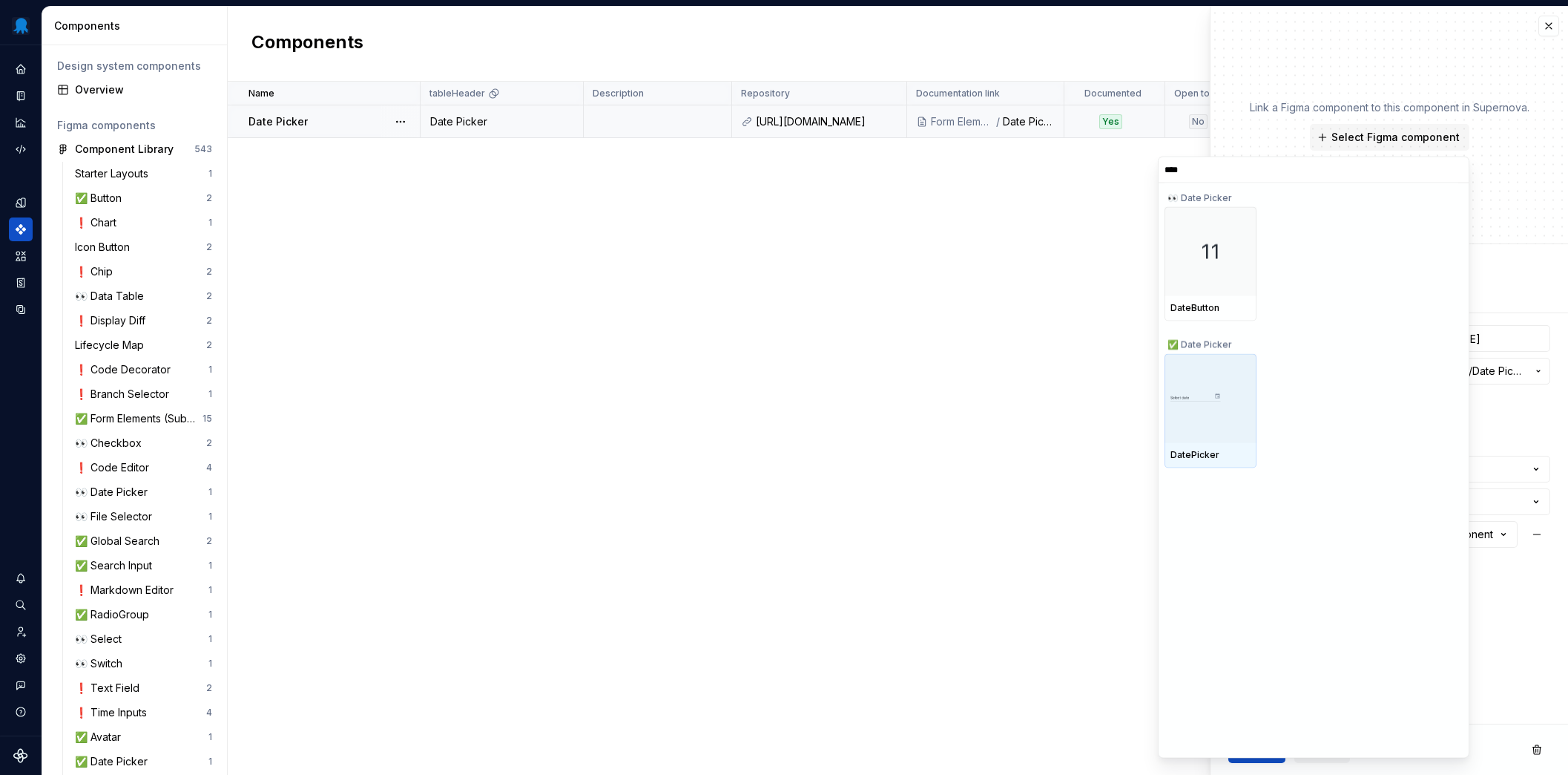
click at [1217, 408] on div at bounding box center [1210, 397] width 92 height 89
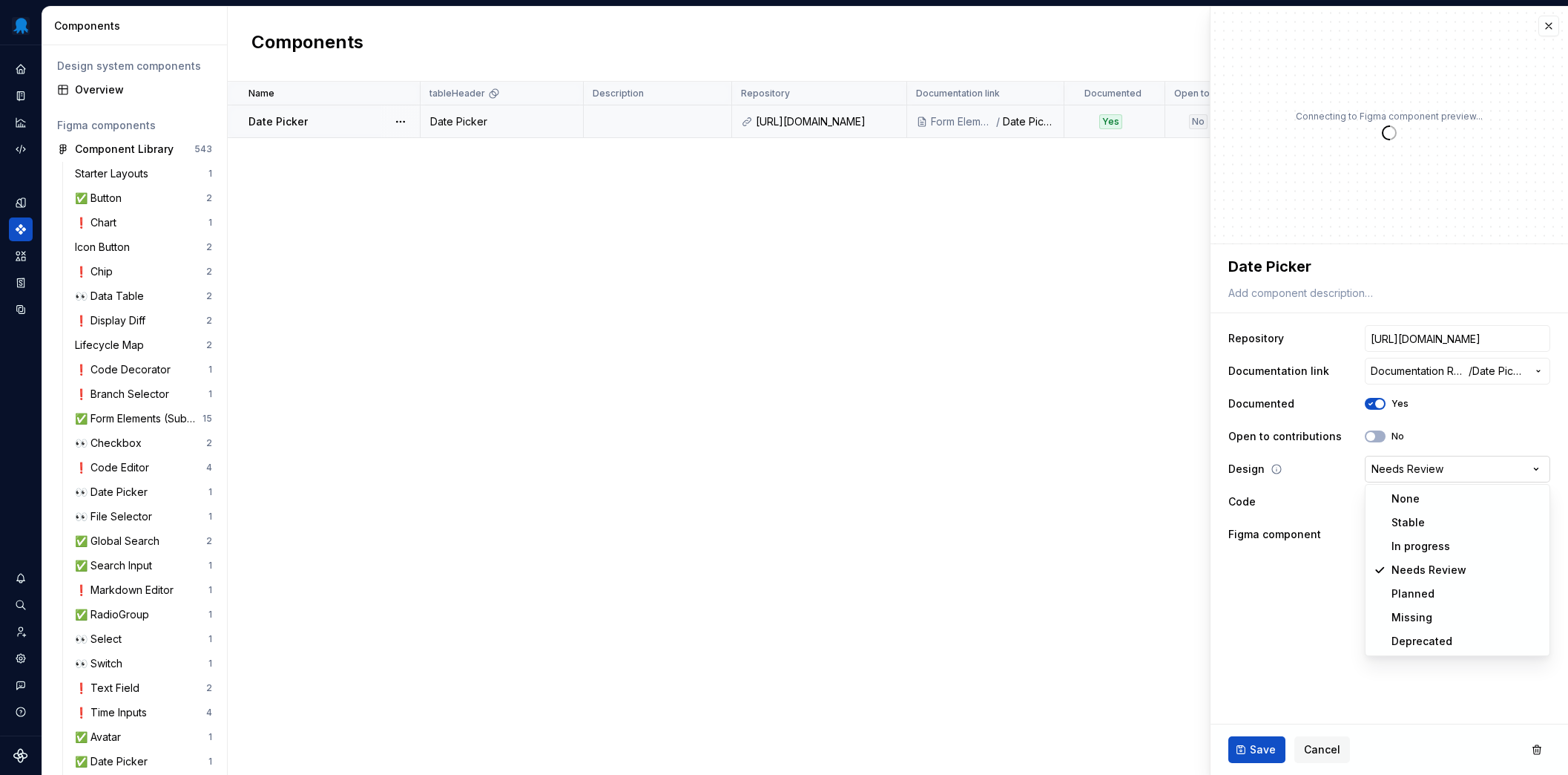
click at [1426, 465] on html "Octopus Design System Design system data Components Design system components Ov…" at bounding box center [784, 387] width 1568 height 775
type textarea "*"
select select "**********"
type textarea "*"
click at [1430, 508] on html "Octopus Design System Design system data Components Design system components Ov…" at bounding box center [784, 387] width 1568 height 775
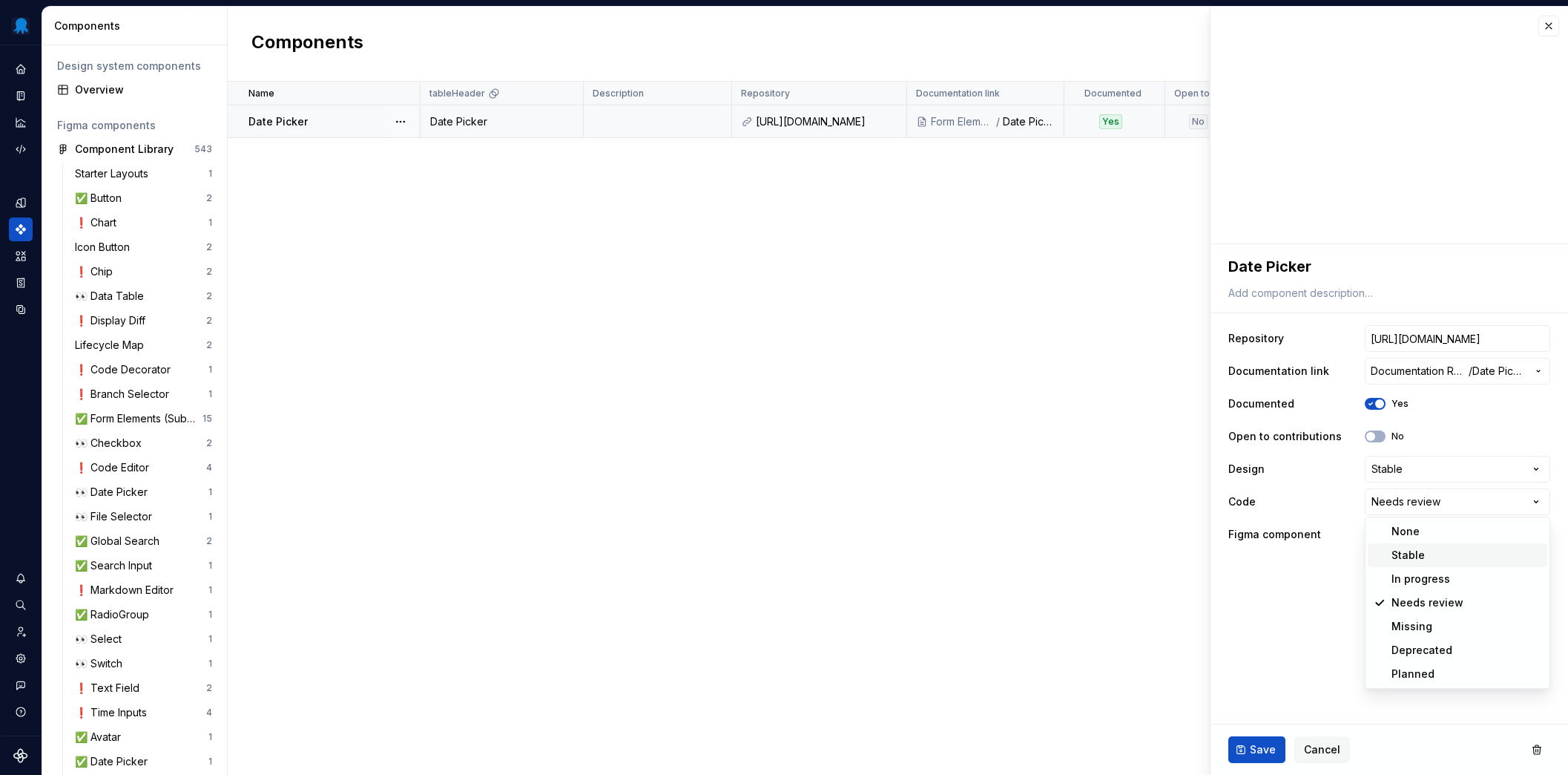
select select "**********"
click at [1436, 338] on input "https://github.com/OctopusDeploy/OctopusDeploy/tree/main/frontend/packages/desi…" at bounding box center [1457, 338] width 186 height 27
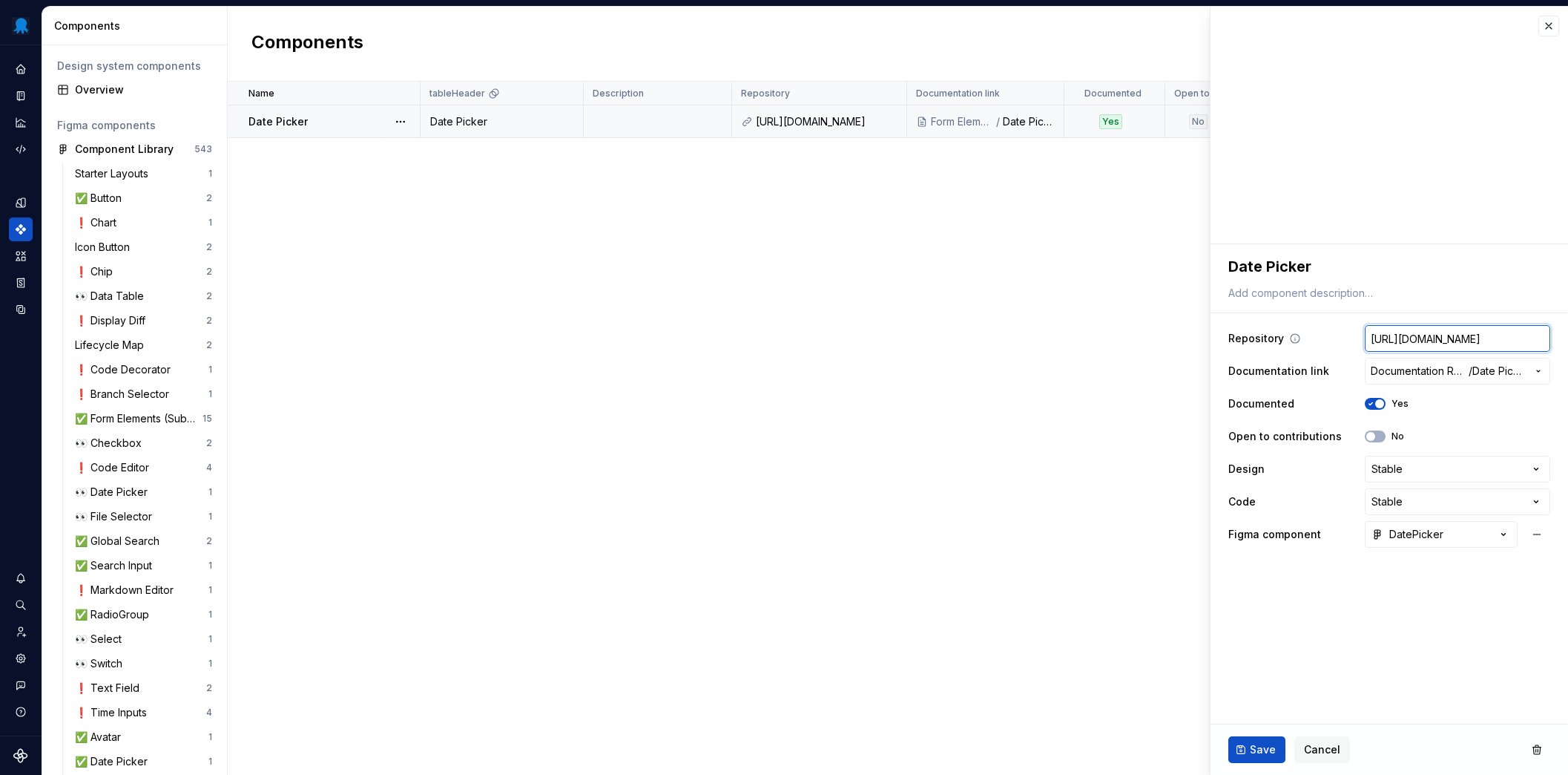
scroll to position [0, 504]
click at [1268, 751] on span "Save" at bounding box center [1262, 749] width 26 height 14
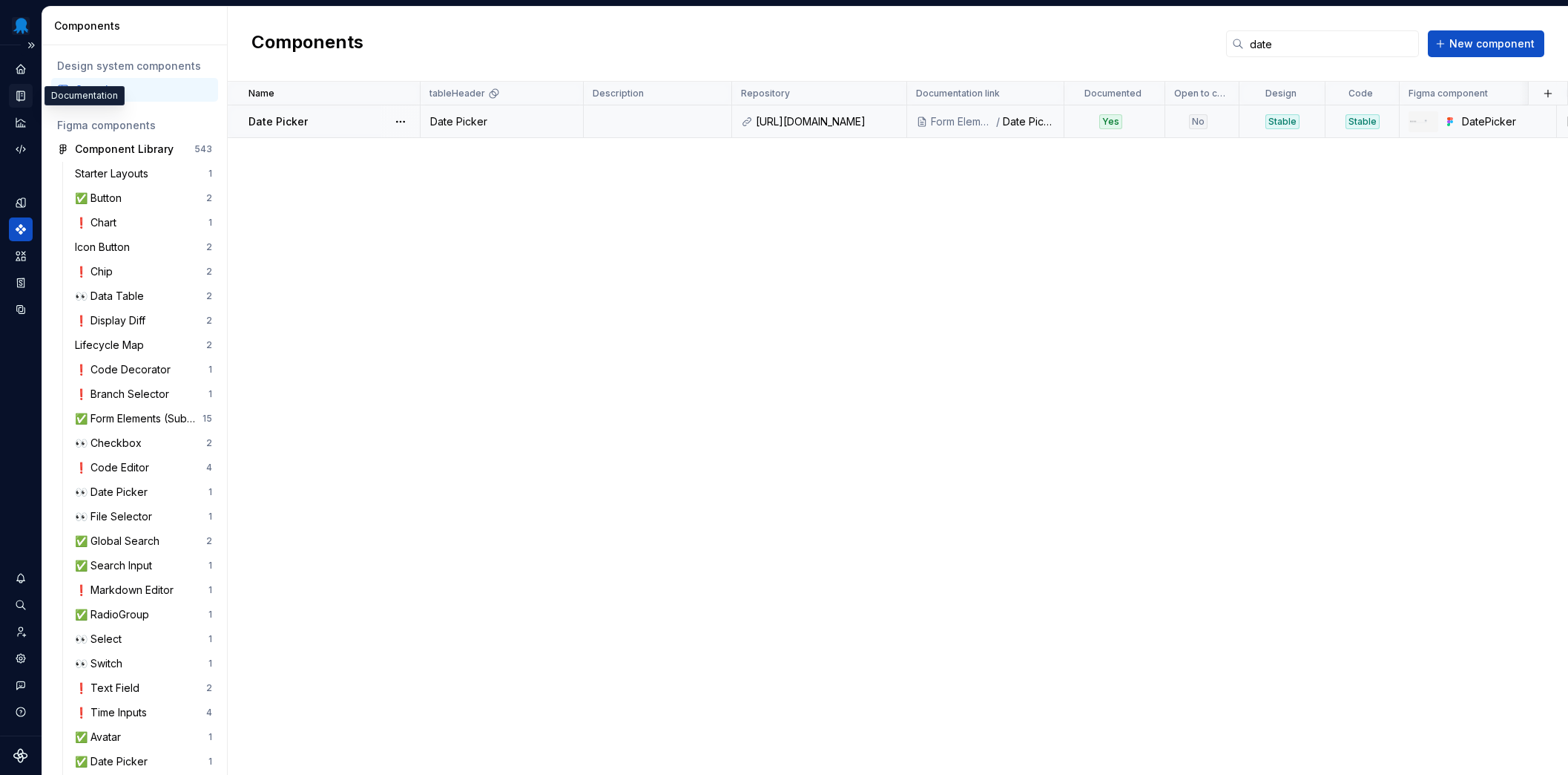
click at [26, 97] on icon "Documentation" at bounding box center [21, 96] width 14 height 14
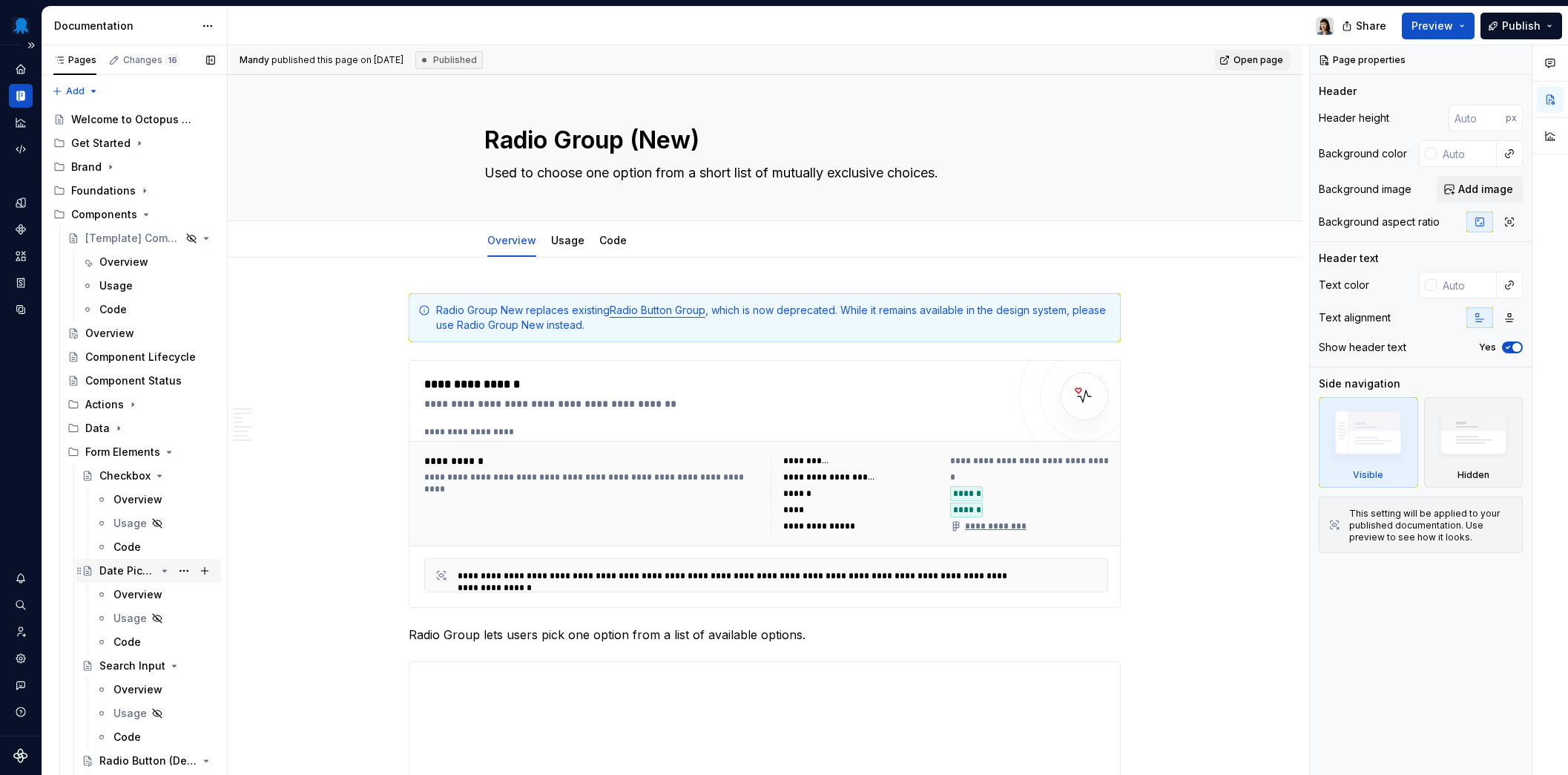
click at [119, 569] on div "Date Picker" at bounding box center [127, 570] width 57 height 14
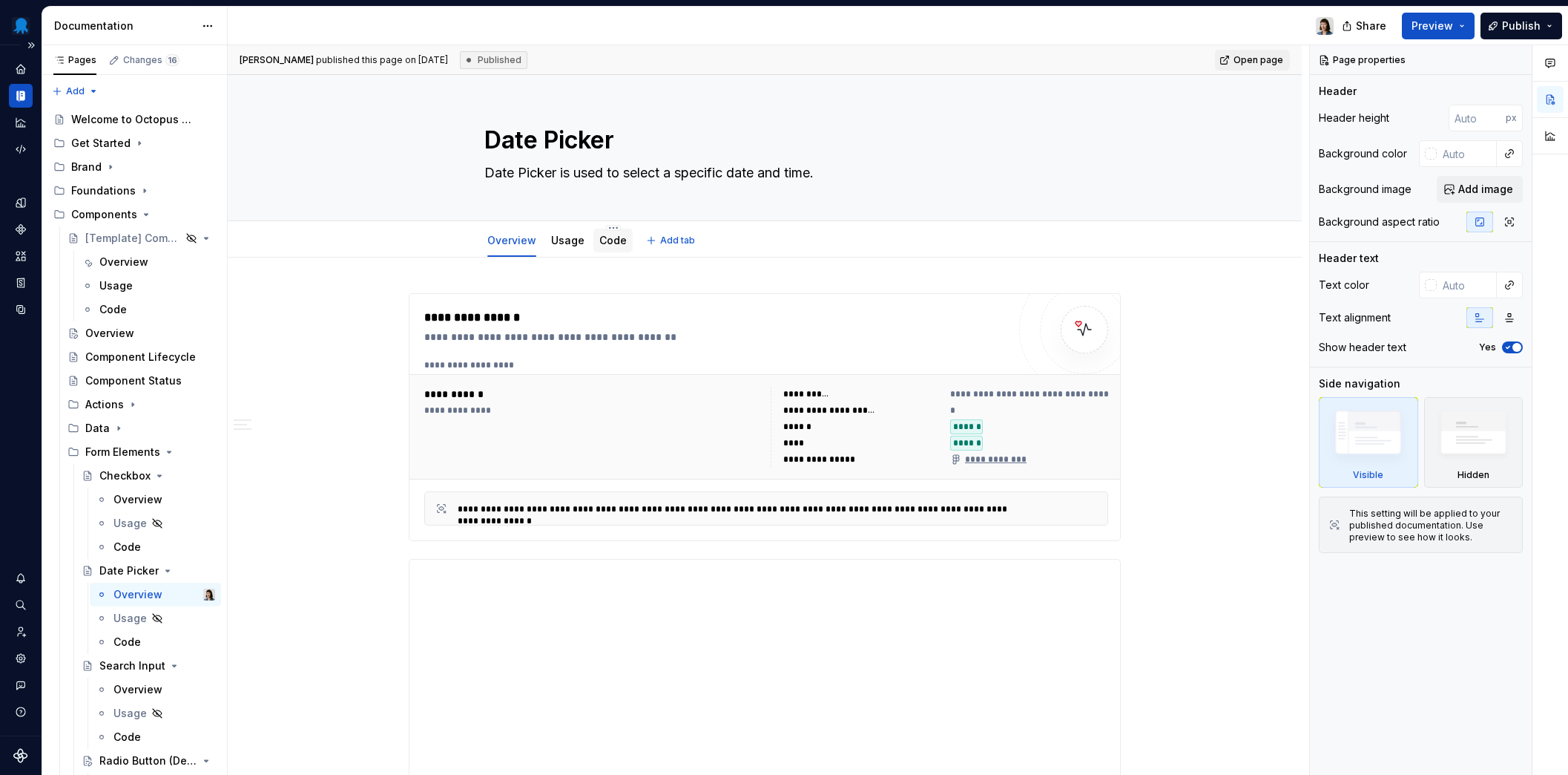
click at [603, 244] on link "Code" at bounding box center [613, 240] width 27 height 13
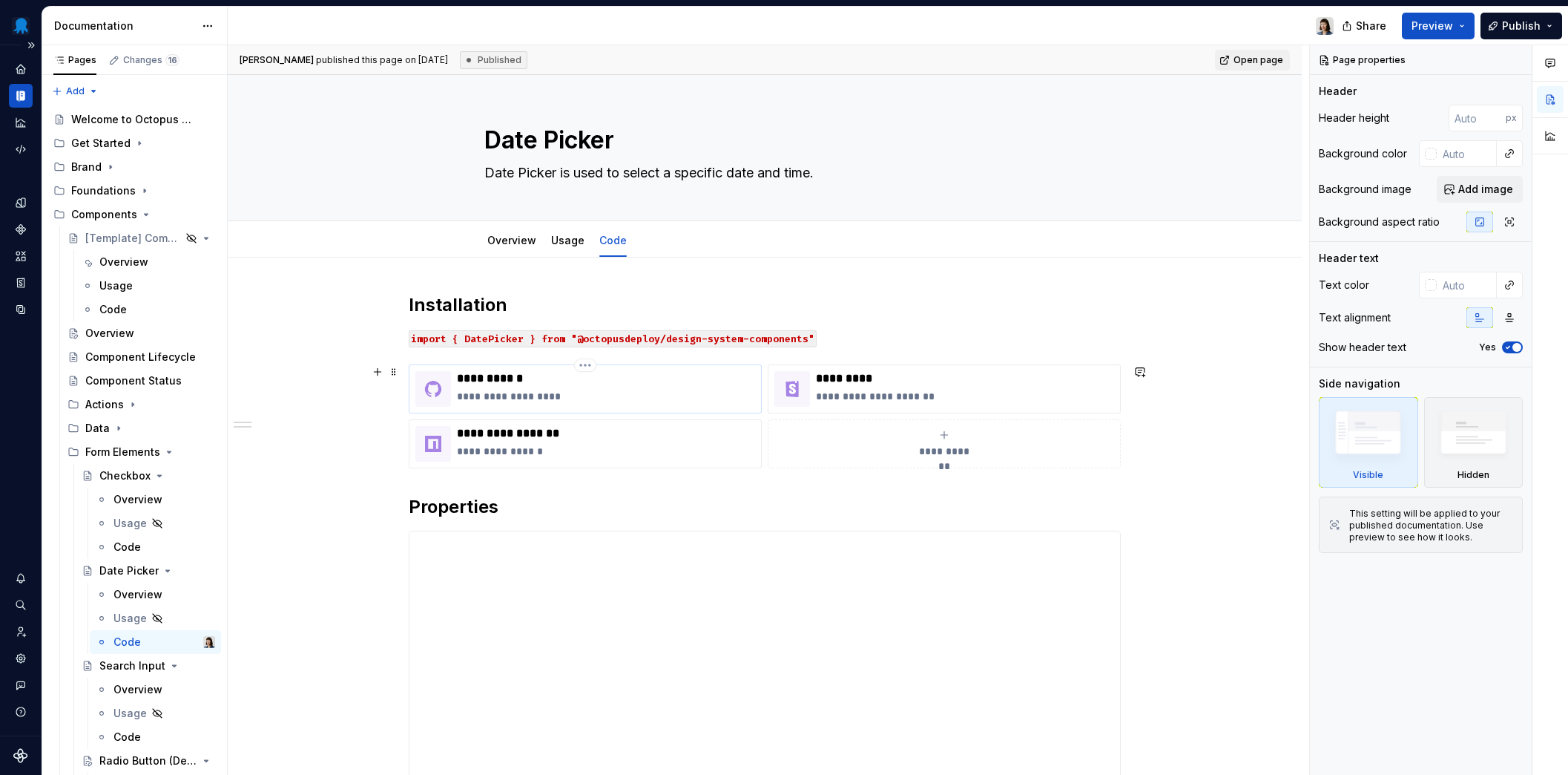
click at [621, 400] on p "**********" at bounding box center [606, 396] width 298 height 14
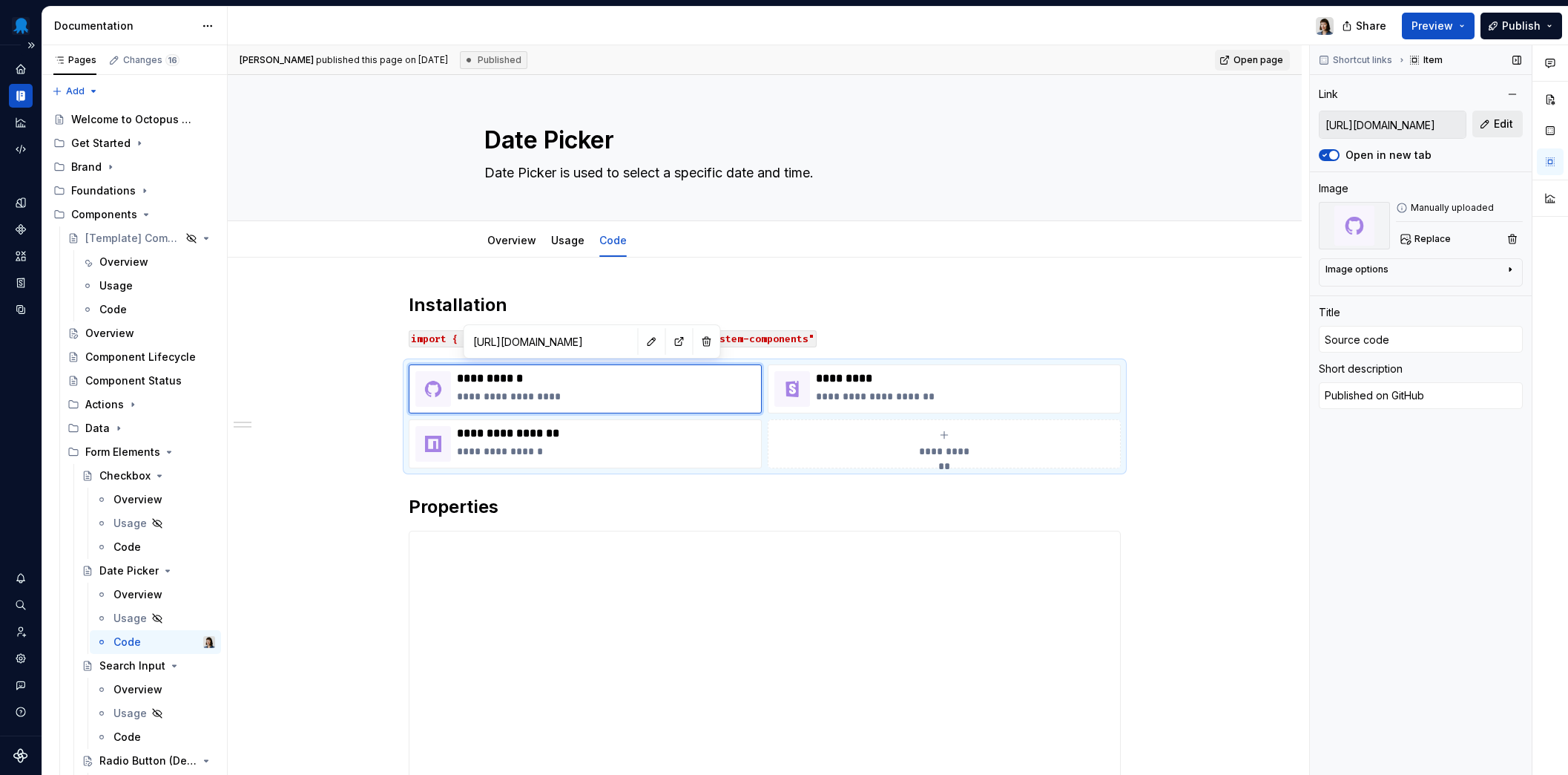
click at [1506, 115] on button "Edit" at bounding box center [1498, 125] width 50 height 27
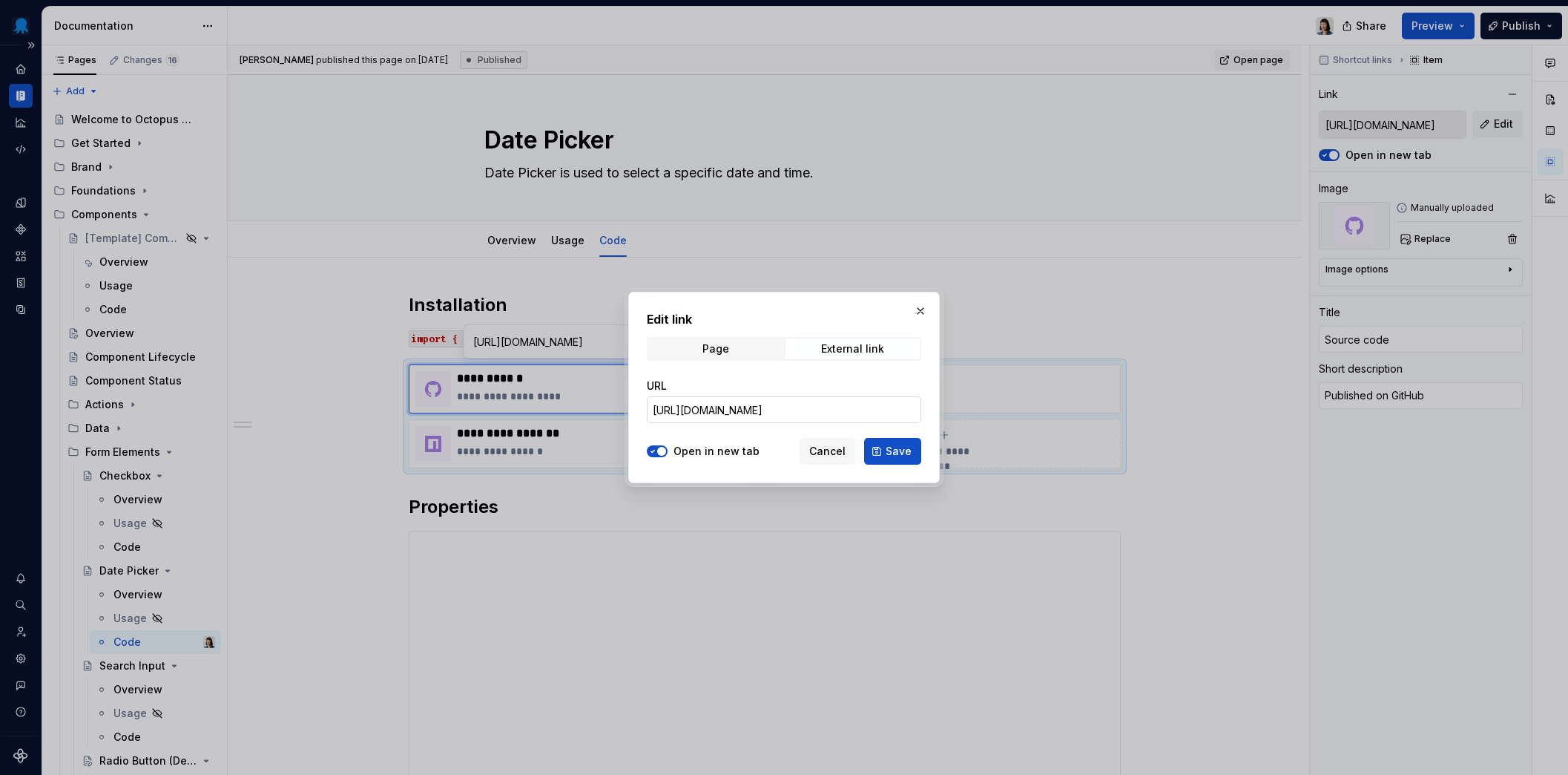
click at [895, 412] on input "https://github.com/OctopusDeploy/OctopusDeploy/tree/main/frontend/packages/desi…" at bounding box center [784, 410] width 274 height 27
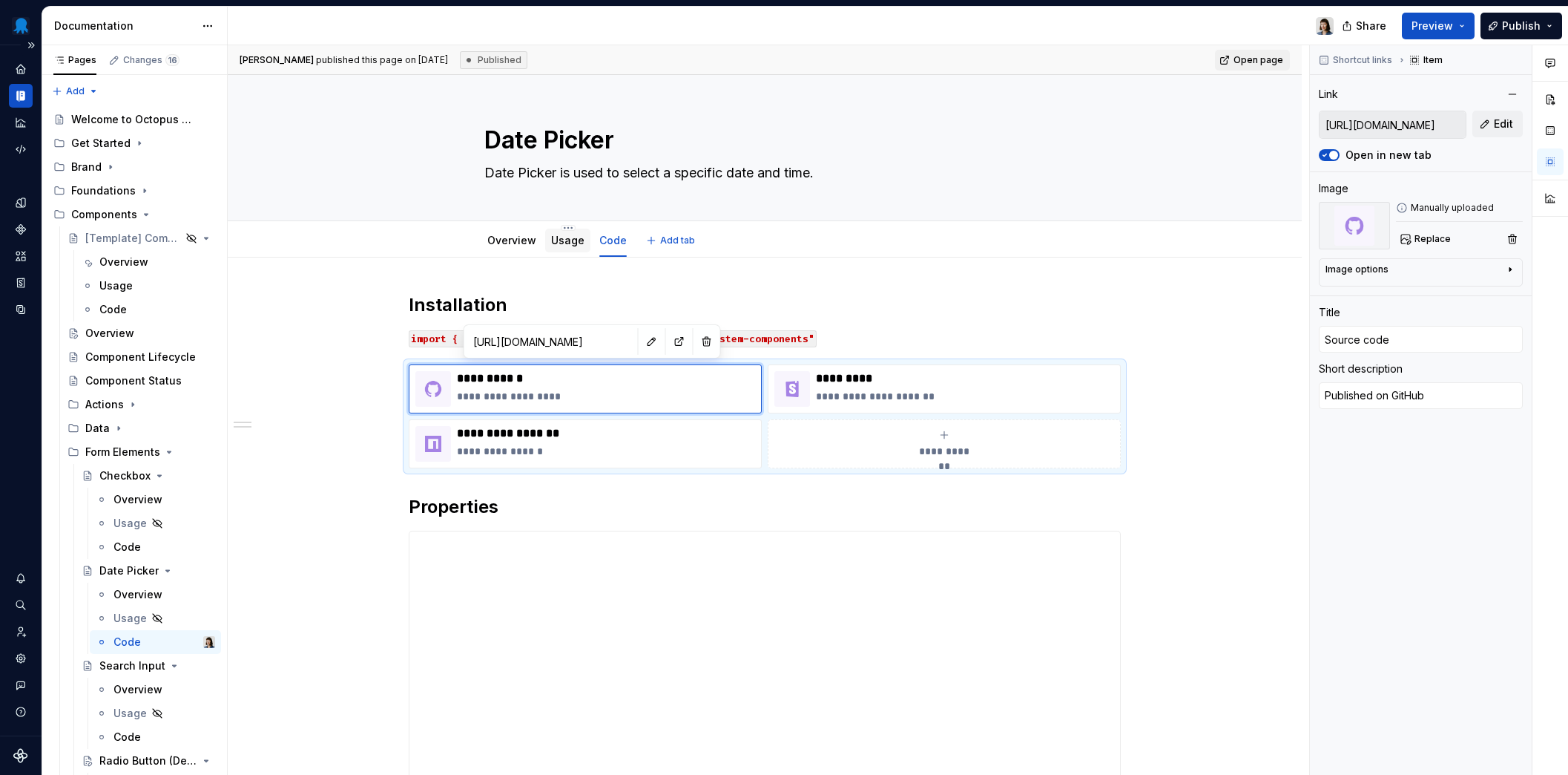
click at [566, 235] on link "Usage" at bounding box center [567, 240] width 33 height 13
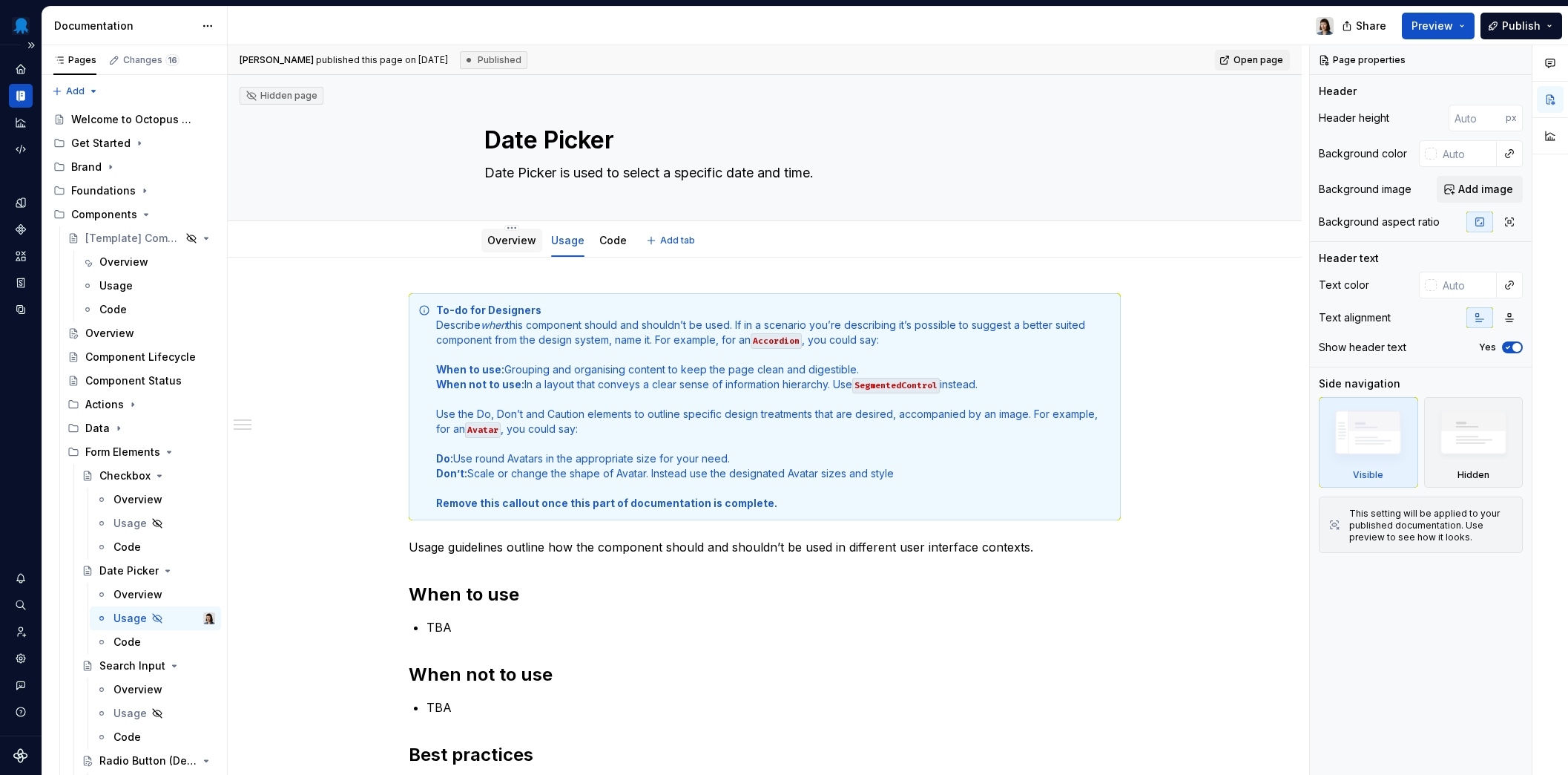
click at [520, 247] on div "Overview" at bounding box center [511, 240] width 49 height 14
click at [496, 247] on div "Overview" at bounding box center [511, 240] width 49 height 14
click at [595, 178] on textarea "Date Picker is used to select a specific date and time." at bounding box center [762, 172] width 561 height 23
paste textarea "Used to enable users to select a desired date within a month"
type textarea "*"
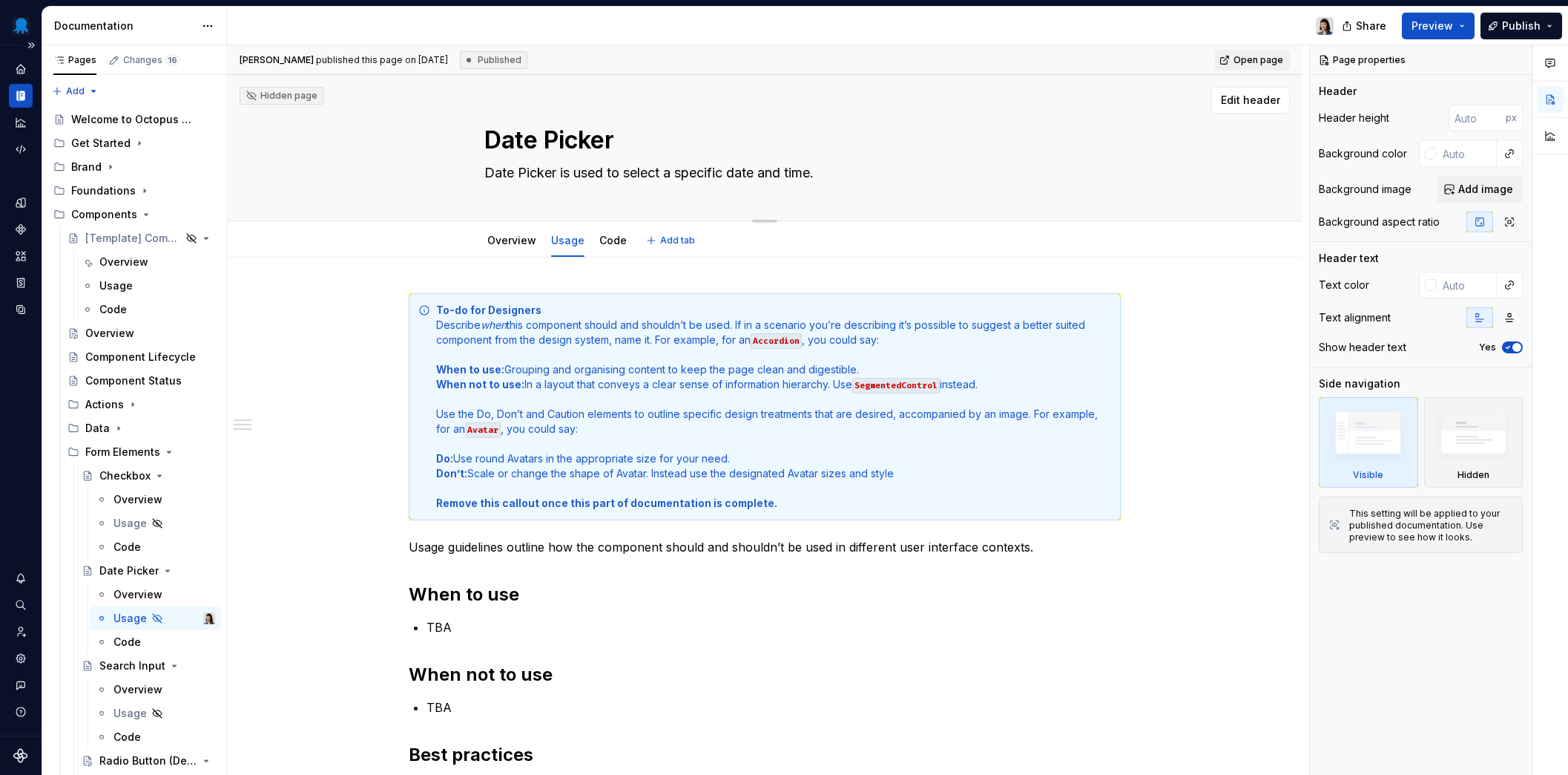
type textarea "Used to enable users to select a desired date within a month."
type textarea "*"
type textarea "Used to enable users to select a desired date within a month."
click at [248, 447] on ul "When to use When not to use Best practices" at bounding box center [301, 425] width 148 height 52
click at [606, 164] on textarea "Used to enable users to select a desired date within a month." at bounding box center [762, 172] width 561 height 23
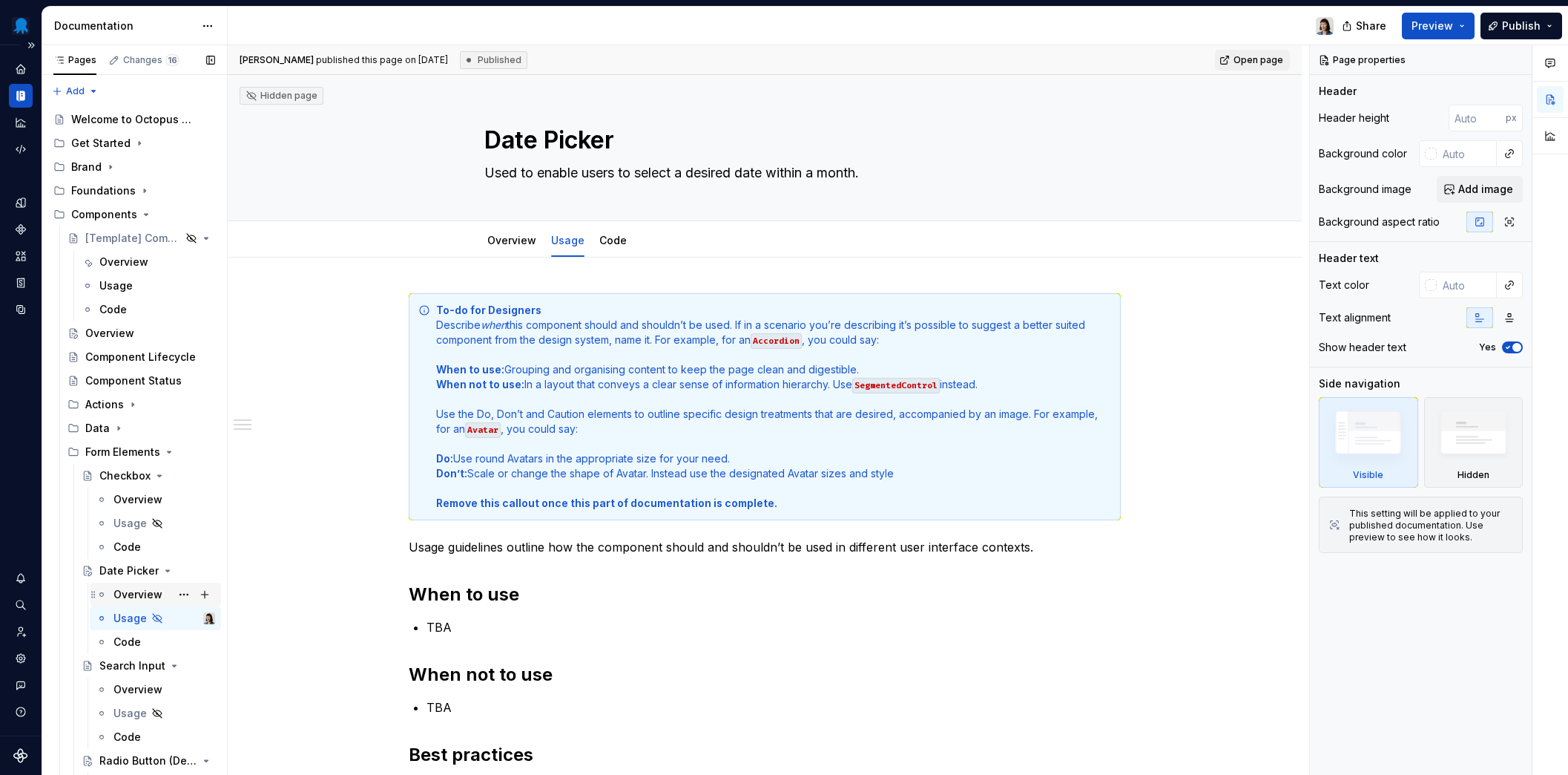
click at [132, 589] on div "Overview" at bounding box center [138, 595] width 49 height 14
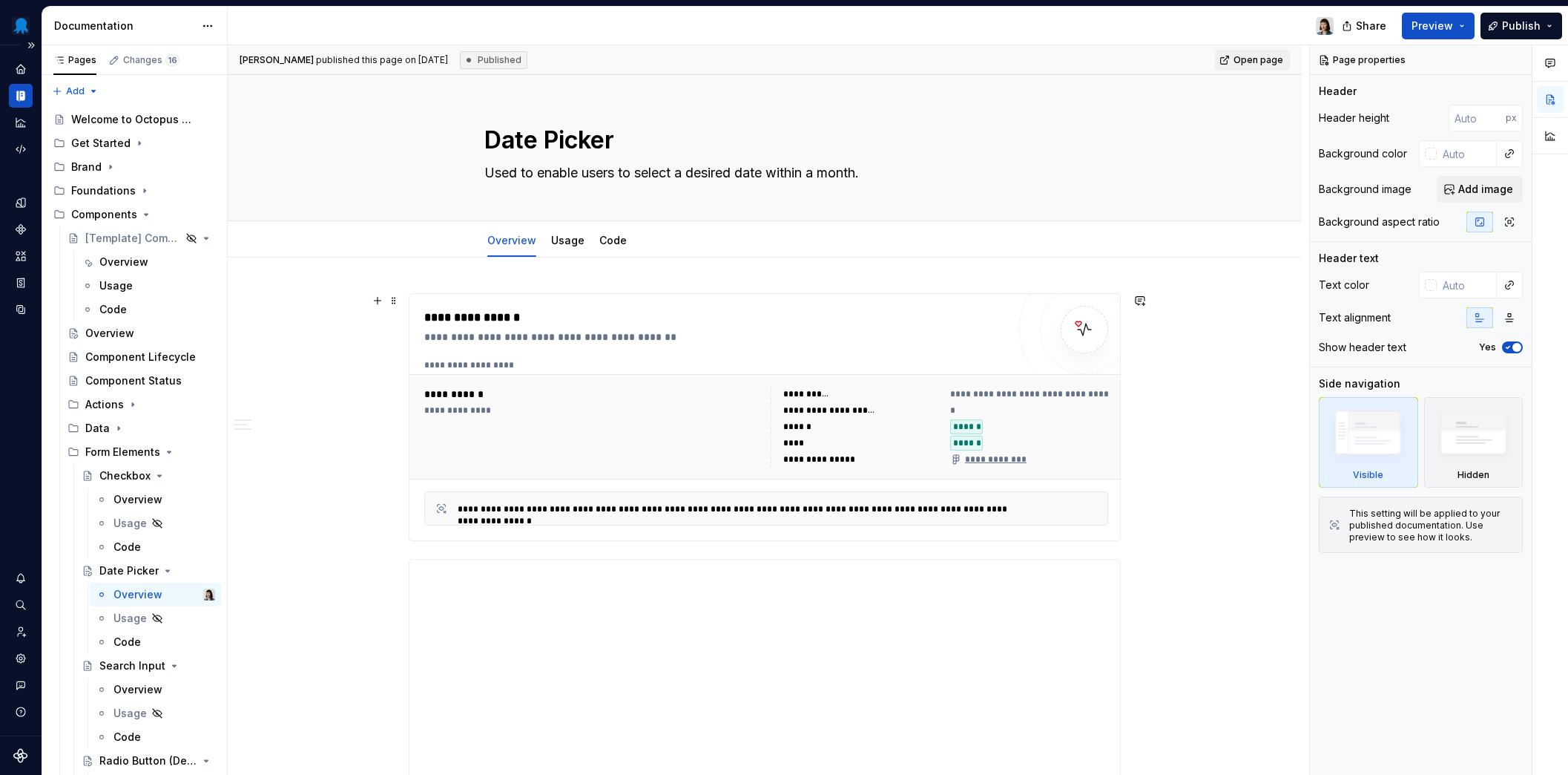
scroll to position [295, 0]
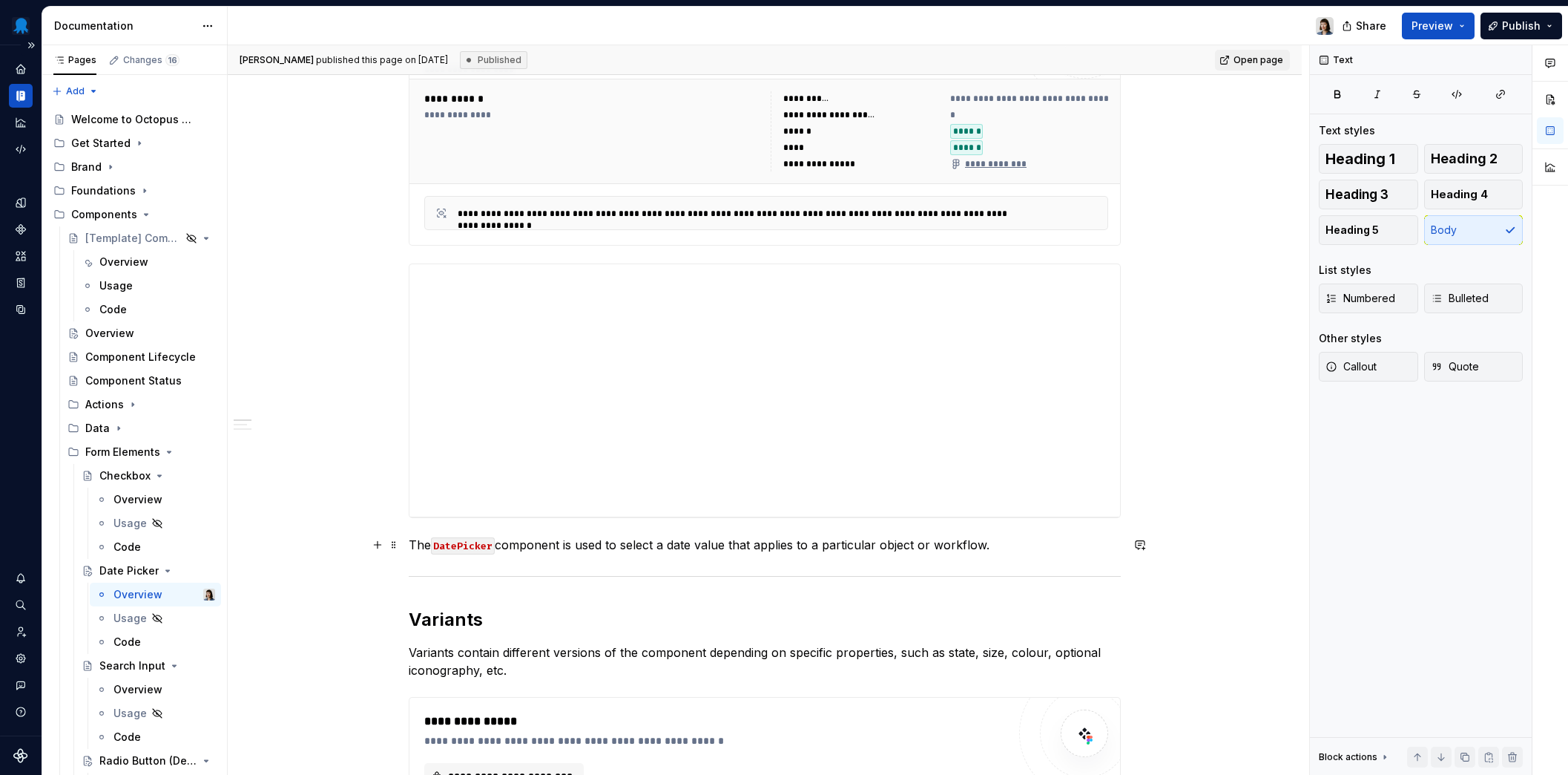
click at [582, 553] on p "The DatePicker component is used to select a date value that applies to a parti…" at bounding box center [765, 545] width 712 height 18
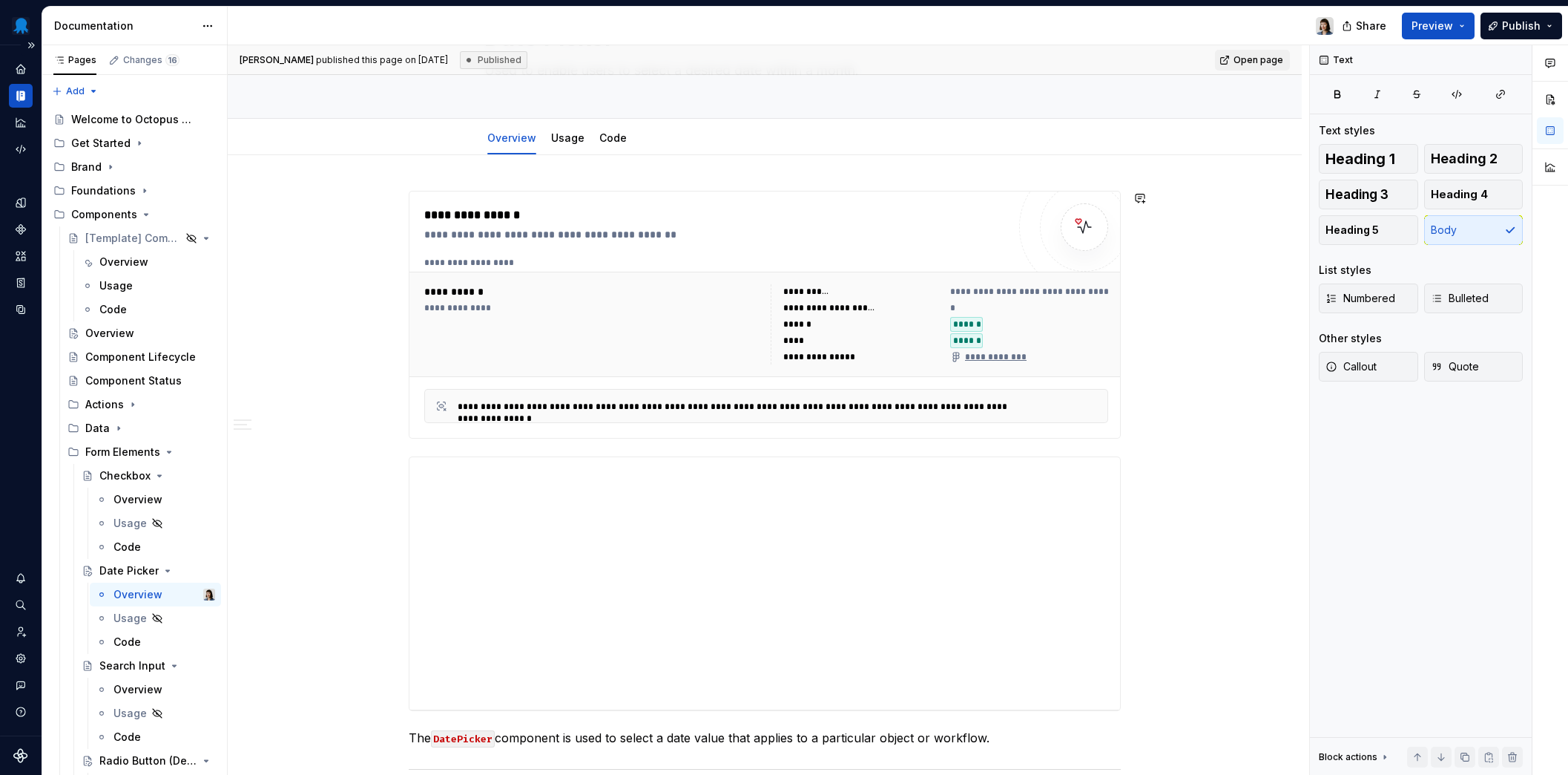
scroll to position [98, 0]
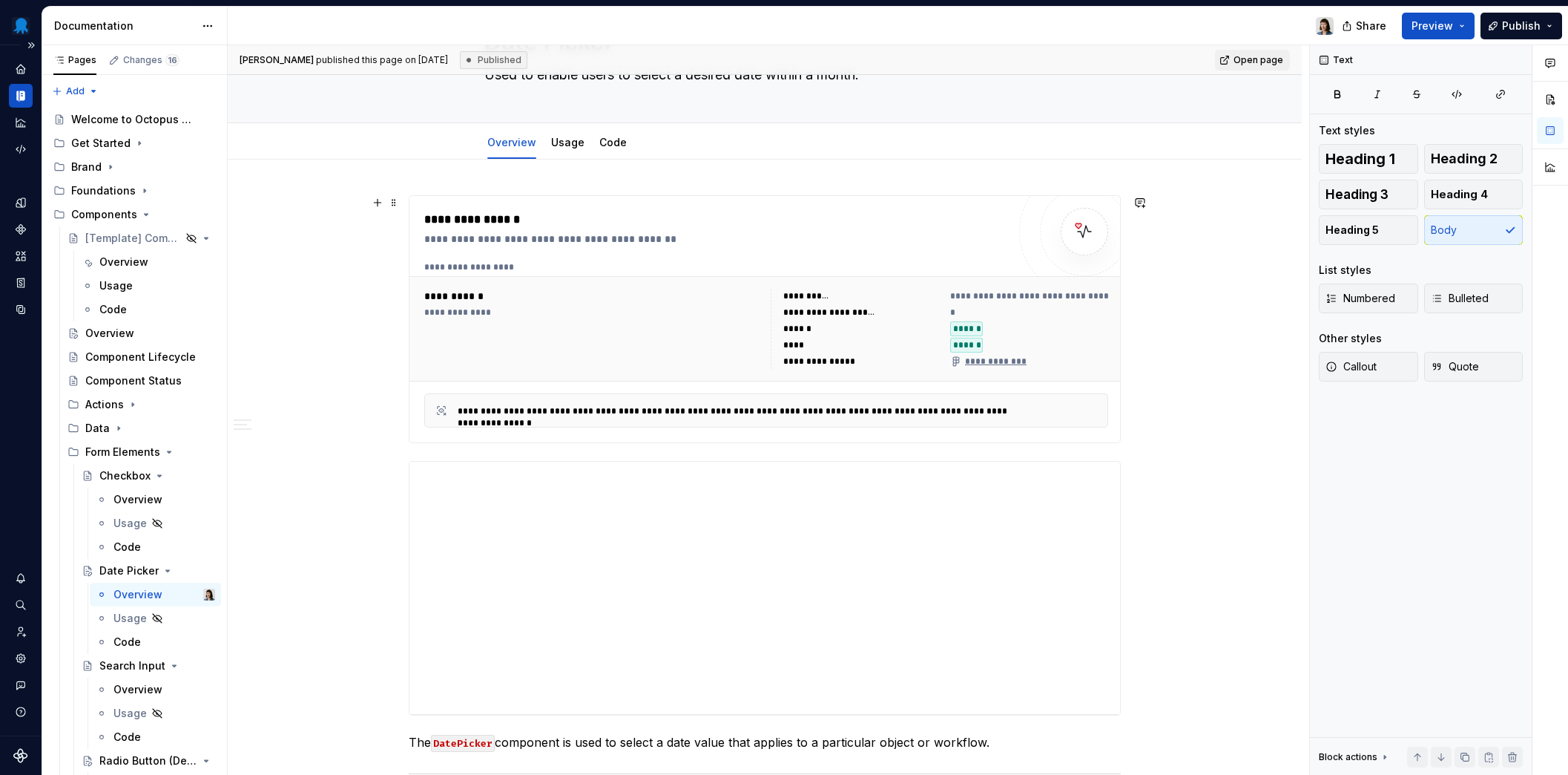
click at [685, 265] on div "**********" at bounding box center [766, 266] width 683 height 12
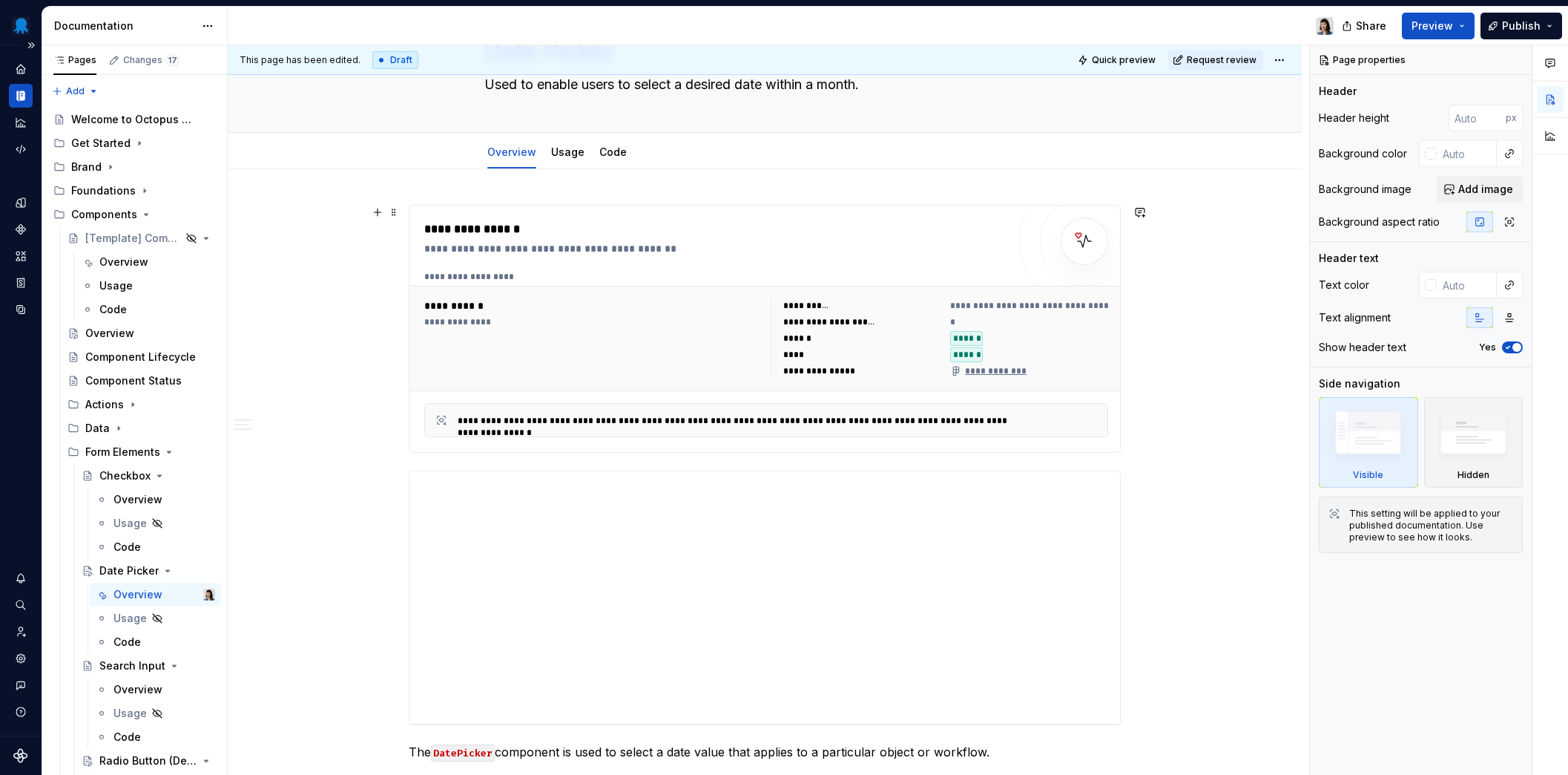
scroll to position [30, 0]
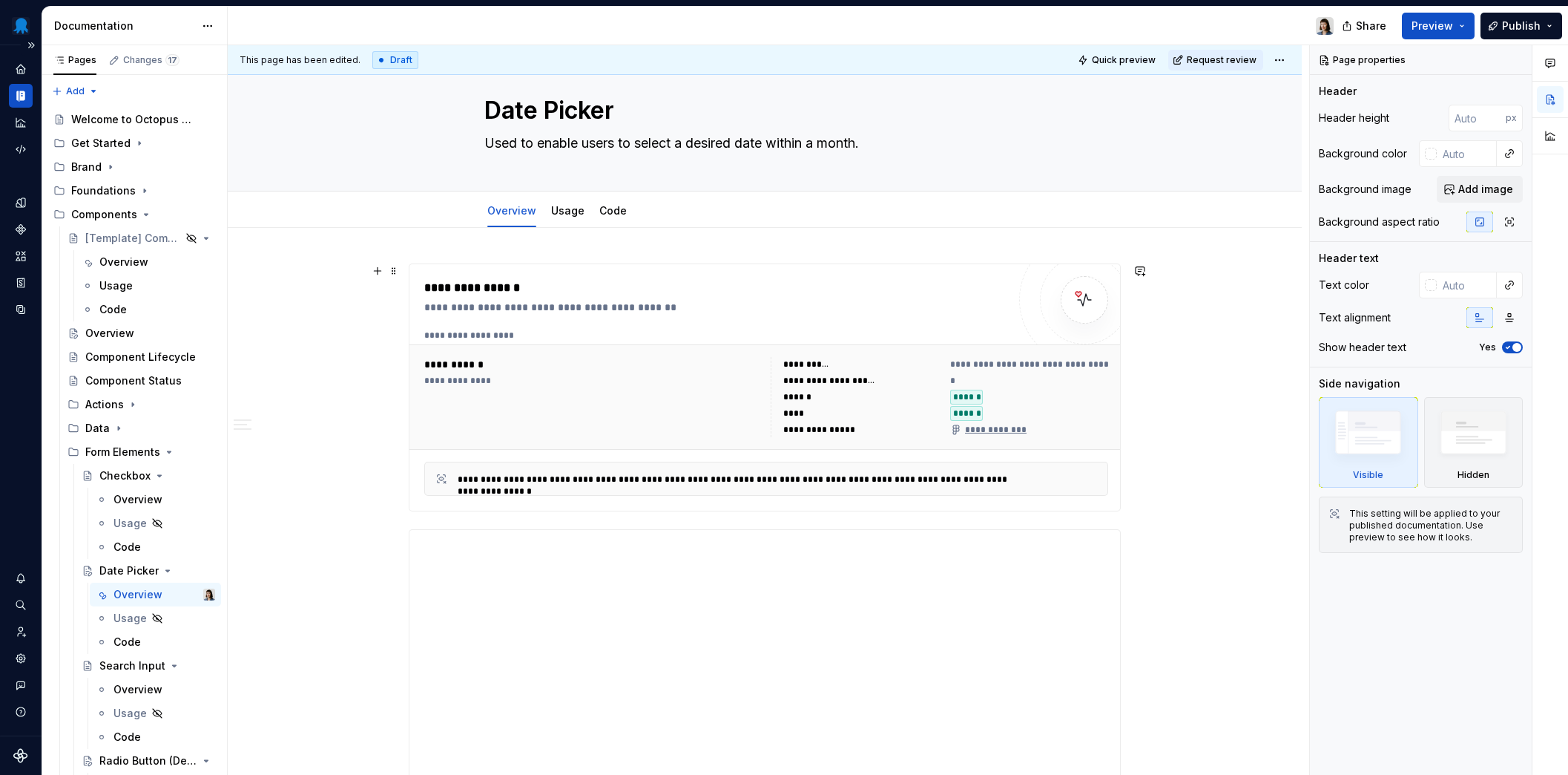
click at [1107, 446] on div "**********" at bounding box center [766, 397] width 713 height 106
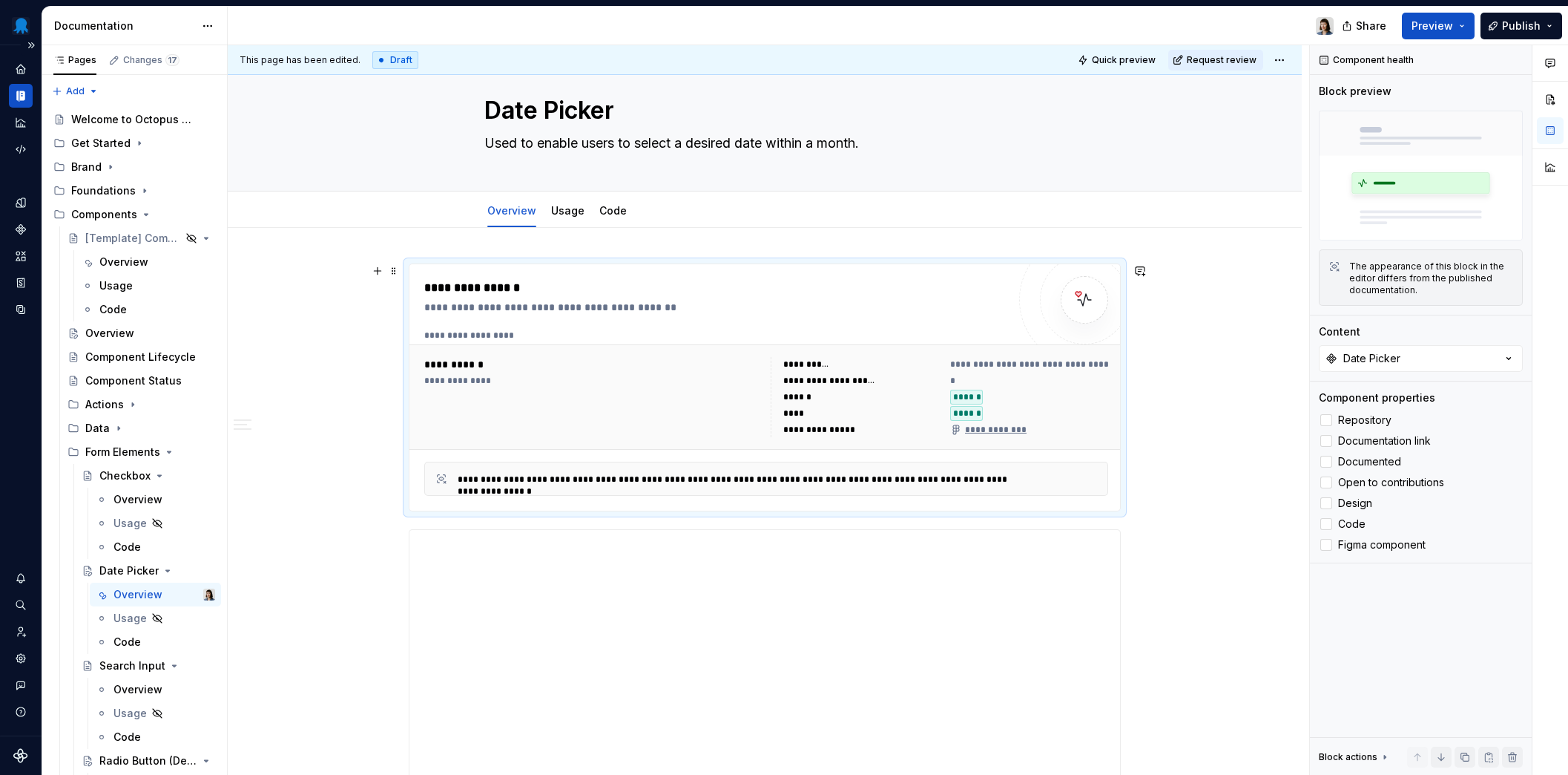
type textarea "*"
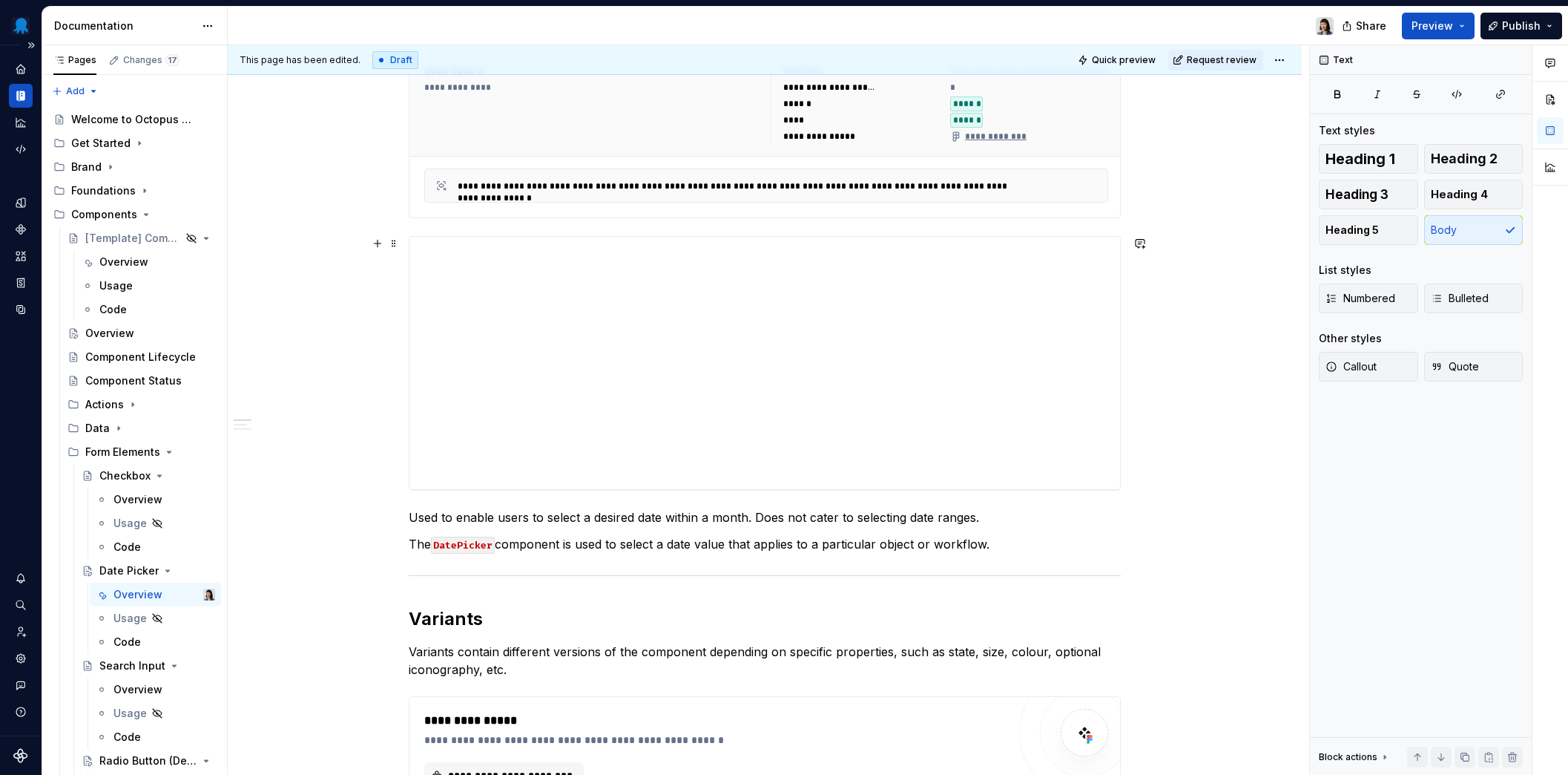
scroll to position [364, 0]
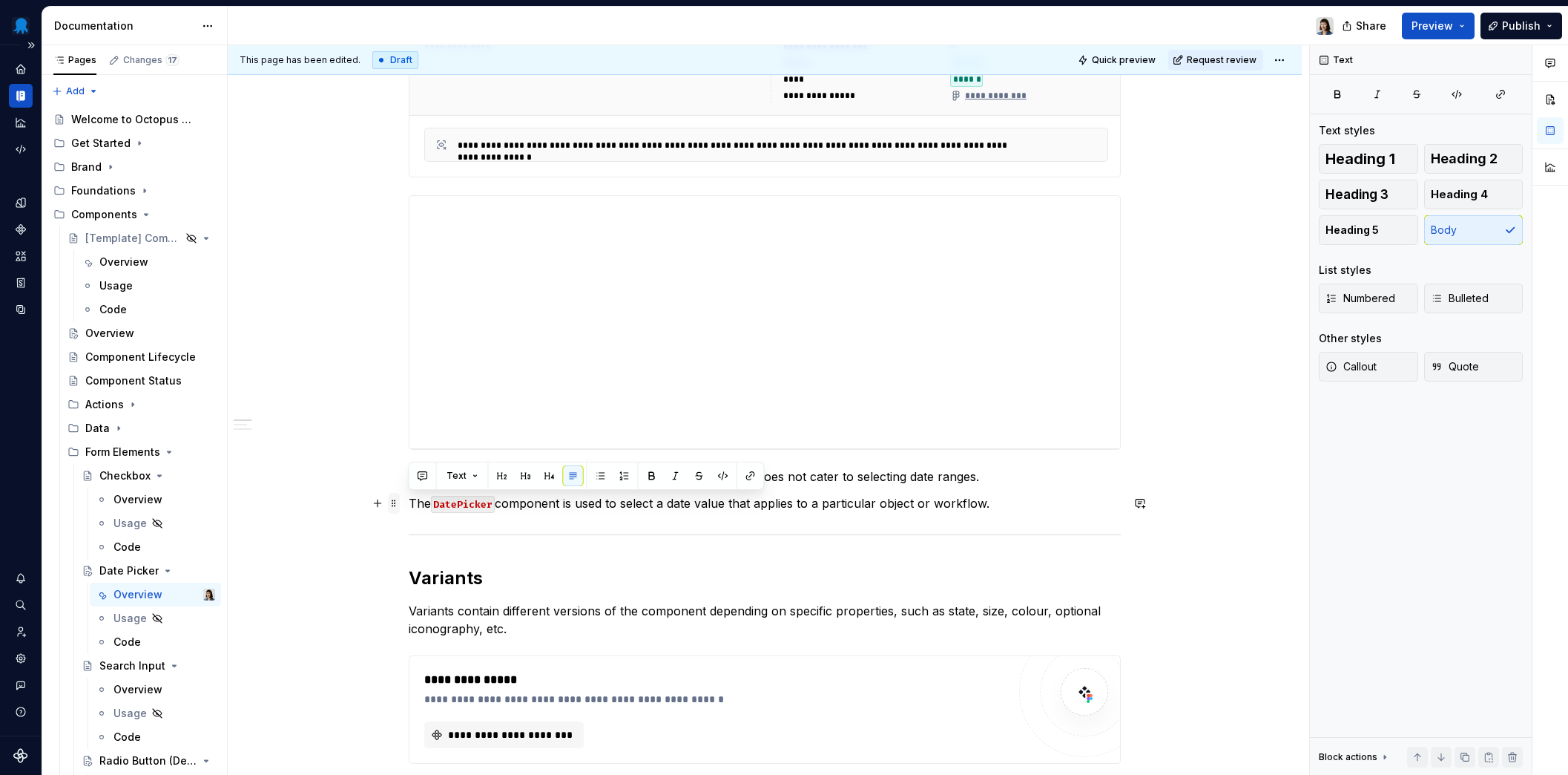
drag, startPoint x: 1008, startPoint y: 501, endPoint x: 399, endPoint y: 505, distance: 609.0
click at [408, 505] on div "**********" at bounding box center [765, 528] width 712 height 1197
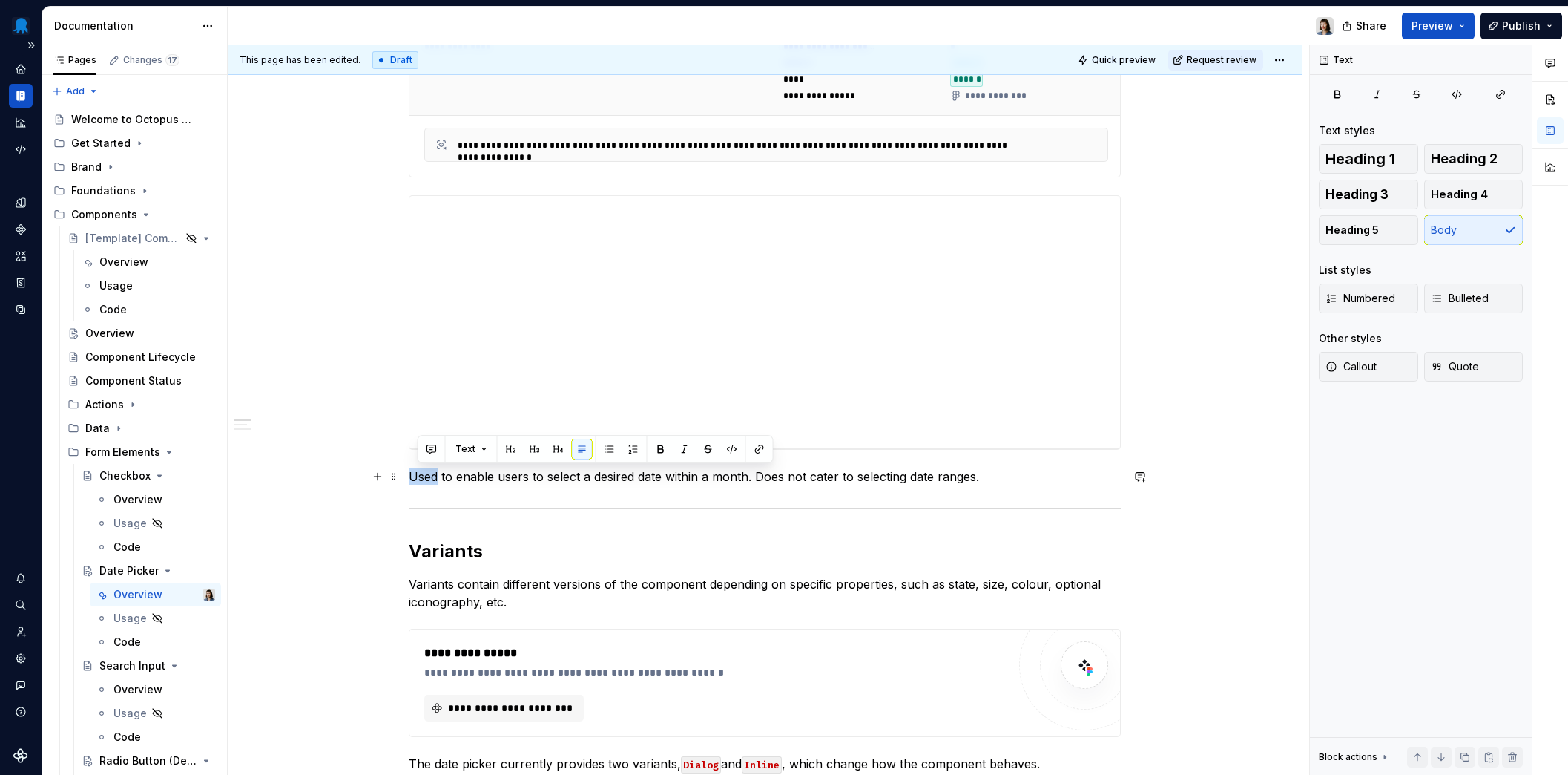
drag, startPoint x: 436, startPoint y: 473, endPoint x: 408, endPoint y: 478, distance: 28.4
click at [408, 478] on div "**********" at bounding box center [764, 613] width 1074 height 1438
drag, startPoint x: 576, startPoint y: 474, endPoint x: 475, endPoint y: 478, distance: 101.1
click at [475, 478] on p "DatePicker to enable users to select a desired date within a month. Does not ca…" at bounding box center [765, 476] width 712 height 18
click at [741, 477] on p "DatePicker is used to select a desired date within a month. Does not cater to s…" at bounding box center [765, 476] width 712 height 18
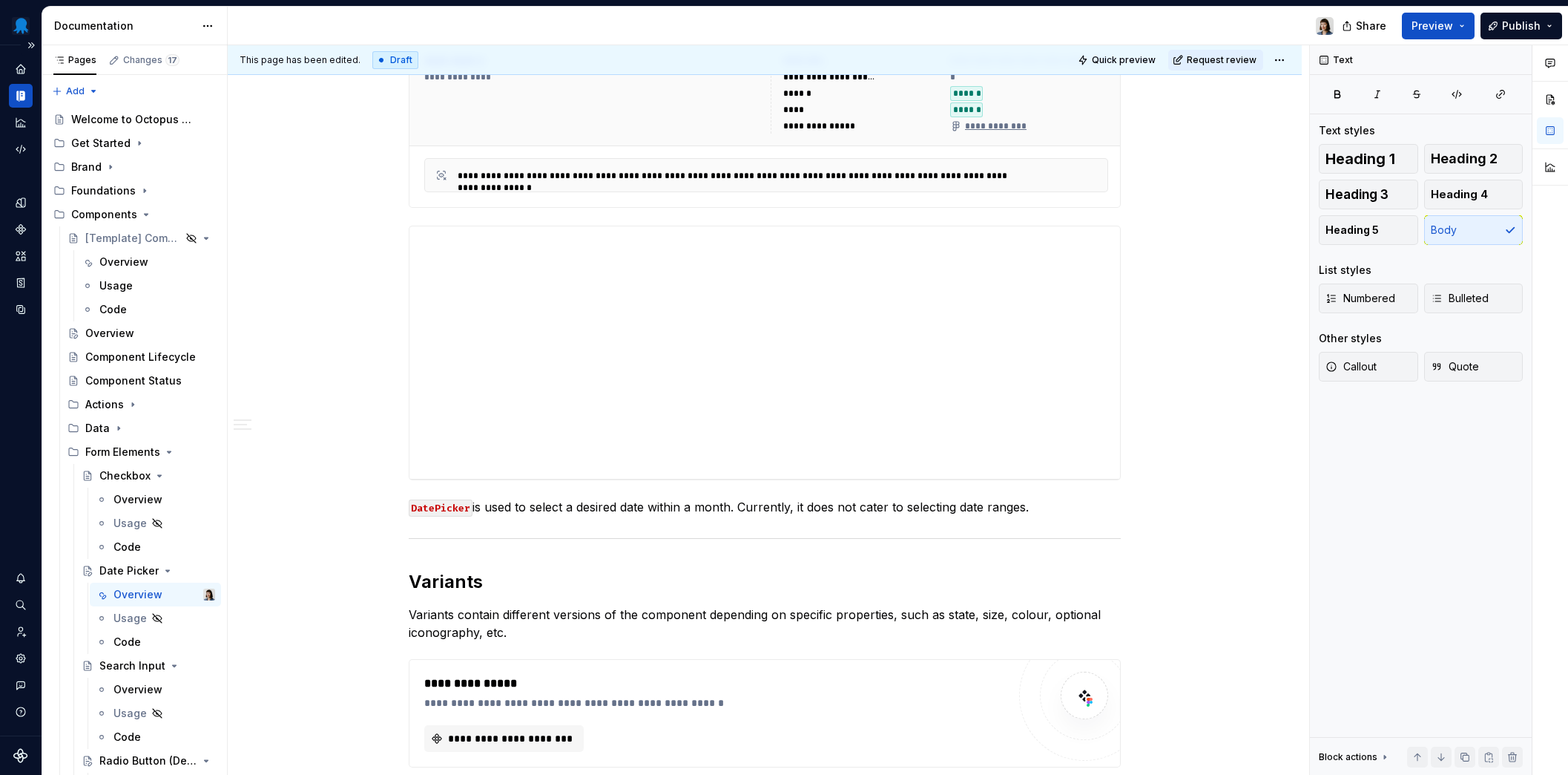
scroll to position [392, 0]
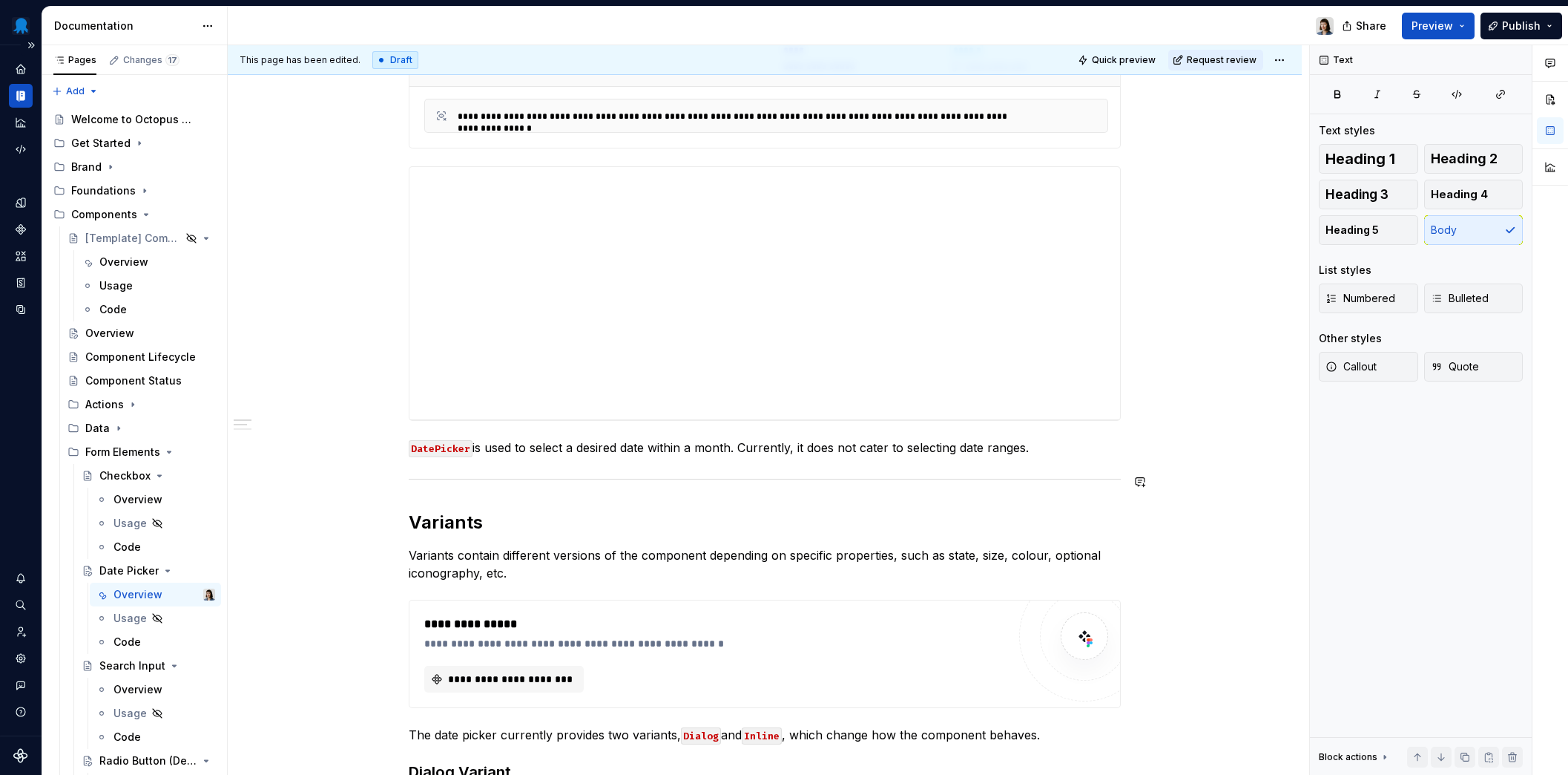
click at [860, 453] on p "DatePicker is used to select a desired date within a month. Currently, it does …" at bounding box center [765, 447] width 712 height 18
click at [848, 449] on p "DatePicker is used to select a desired date within a month. Currently, it does …" at bounding box center [765, 447] width 712 height 18
click at [1073, 456] on p "DatePicker is used to select a desired date within a month. Currently, it does …" at bounding box center [765, 447] width 712 height 18
drag, startPoint x: 1043, startPoint y: 449, endPoint x: 1000, endPoint y: 449, distance: 43.0
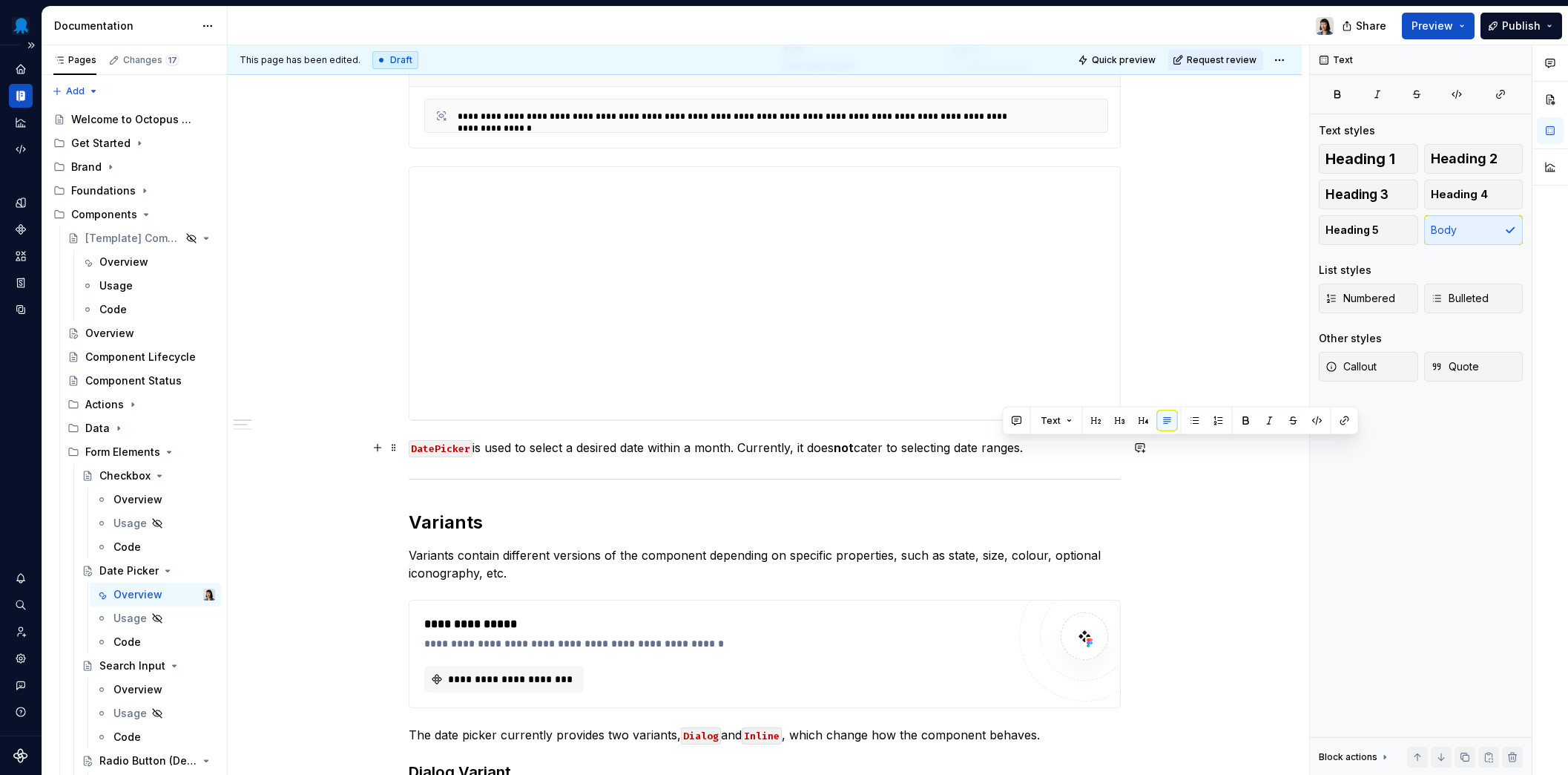
click at [1000, 449] on p "DatePicker is used to select a desired date within a month. Currently, it does …" at bounding box center [765, 447] width 712 height 18
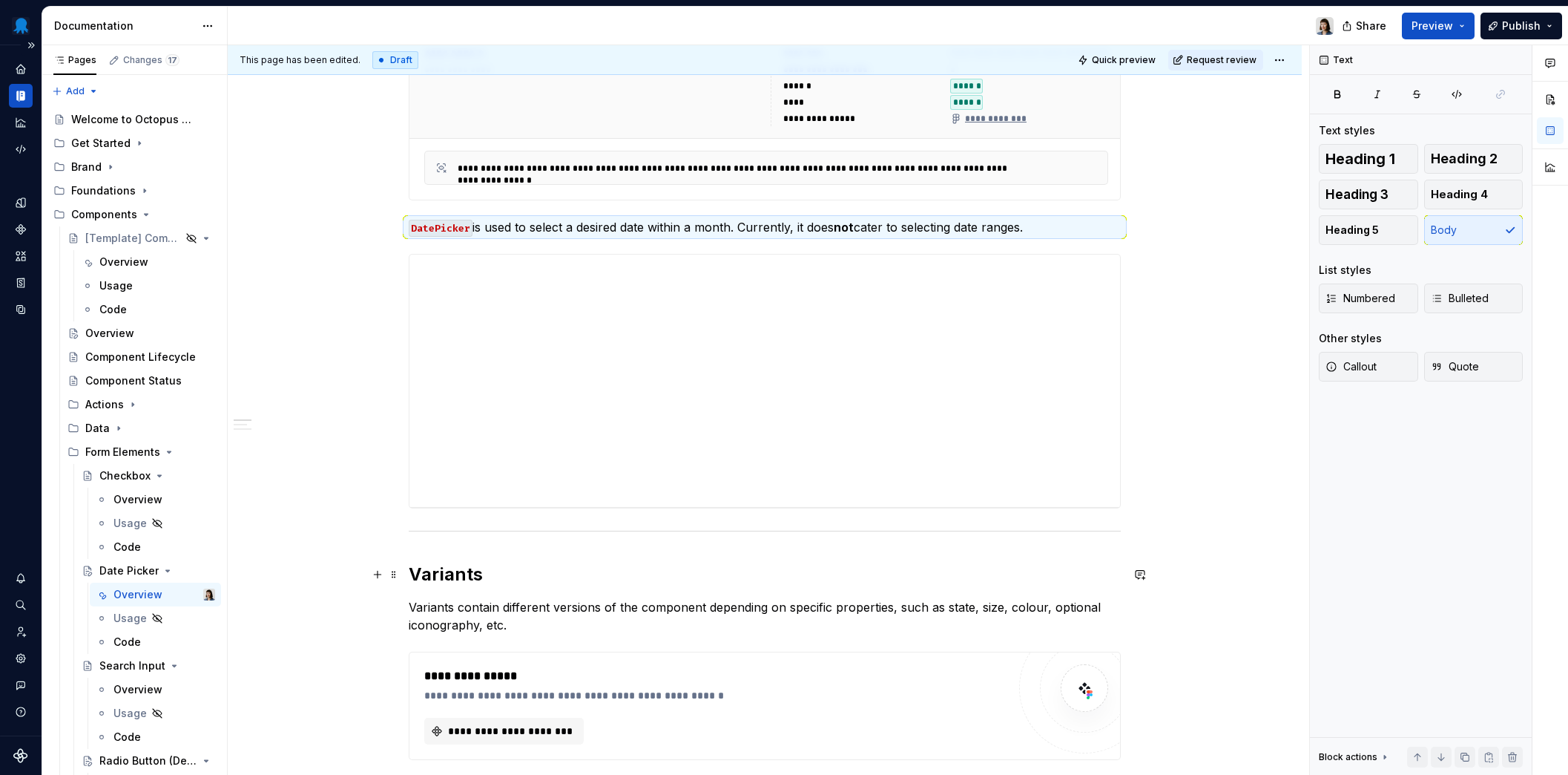
click at [535, 578] on h2 "Variants" at bounding box center [765, 574] width 712 height 23
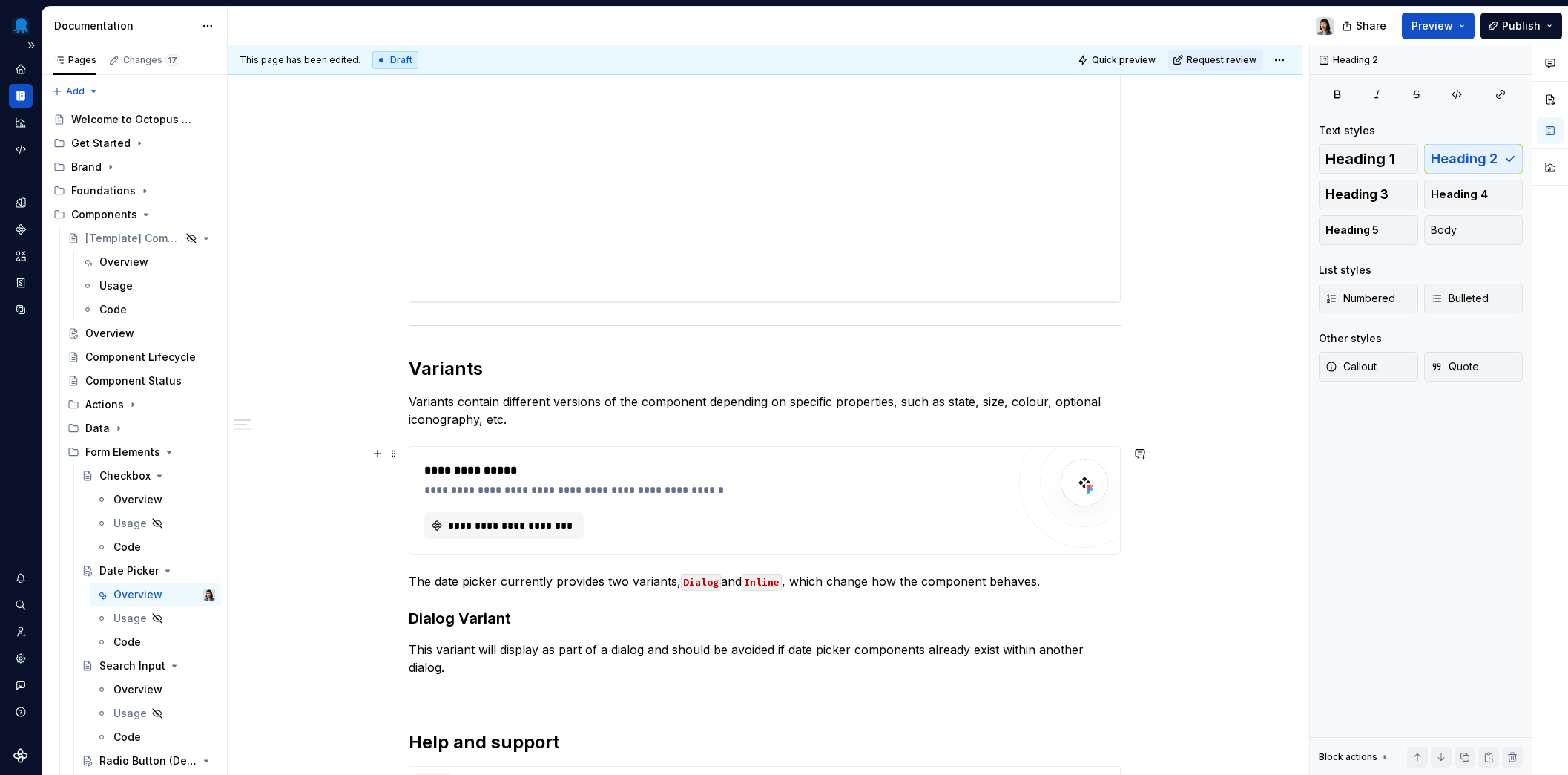
scroll to position [582, 0]
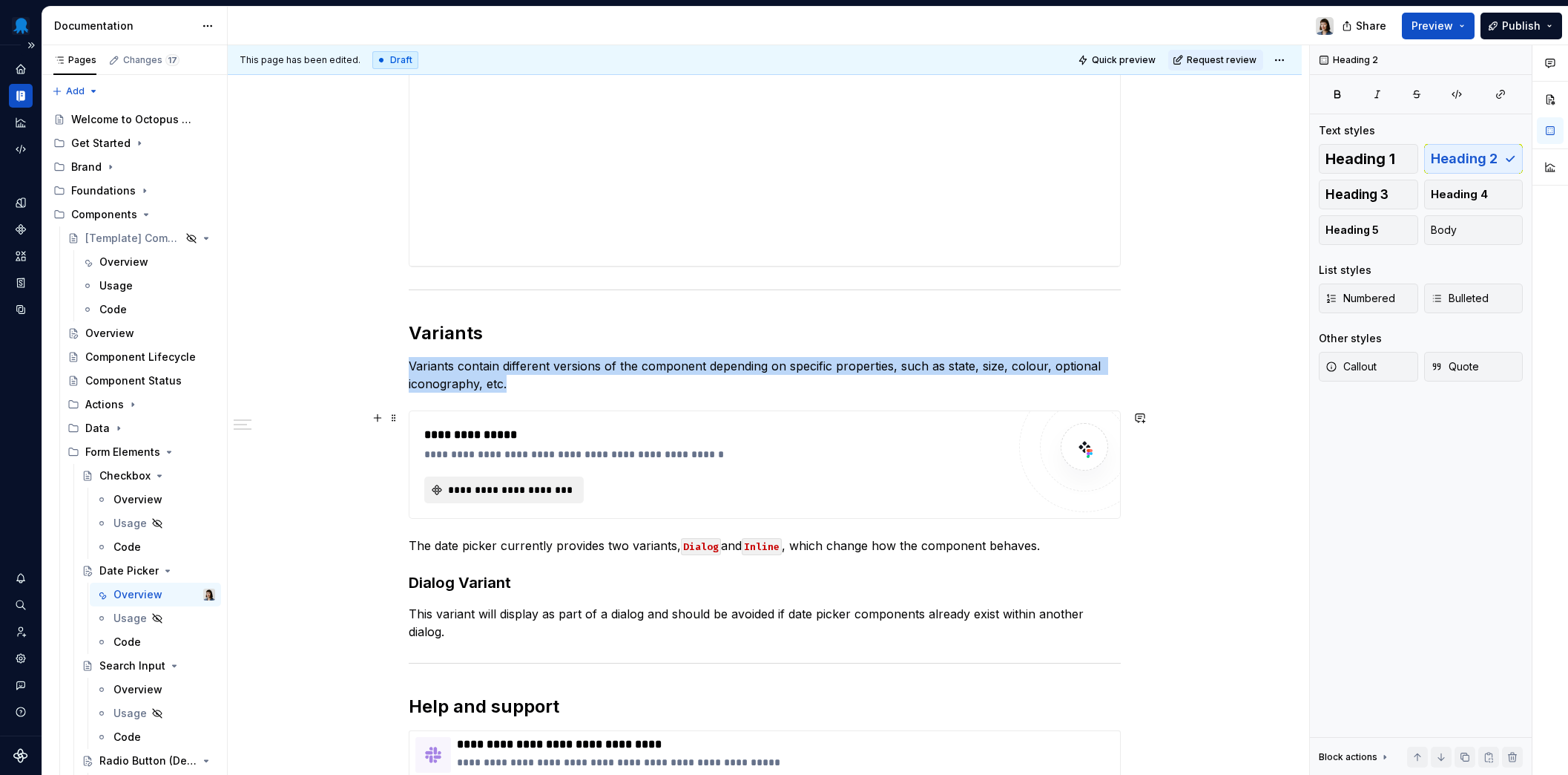
click at [520, 491] on span "**********" at bounding box center [509, 490] width 128 height 14
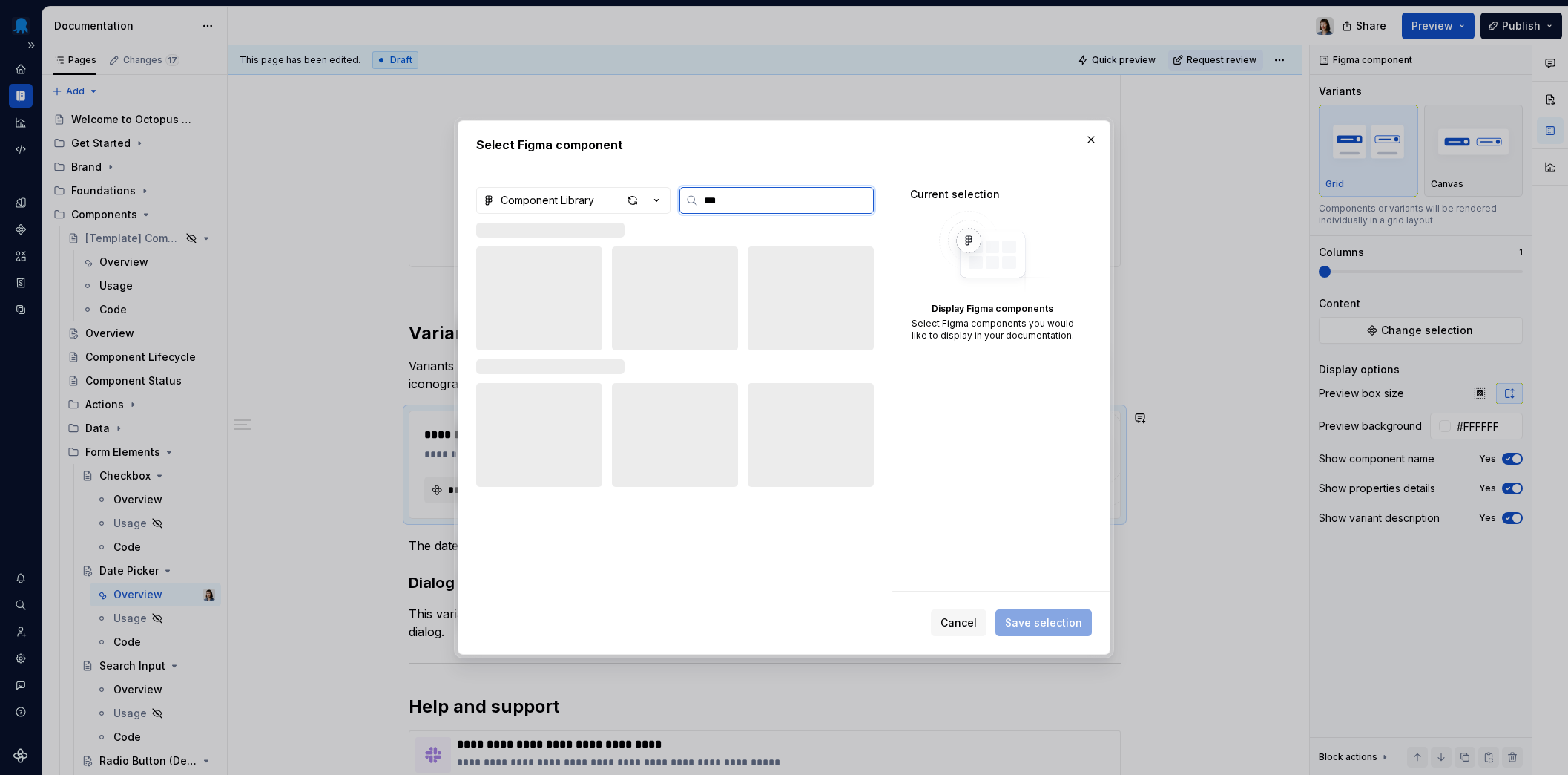
type input "****"
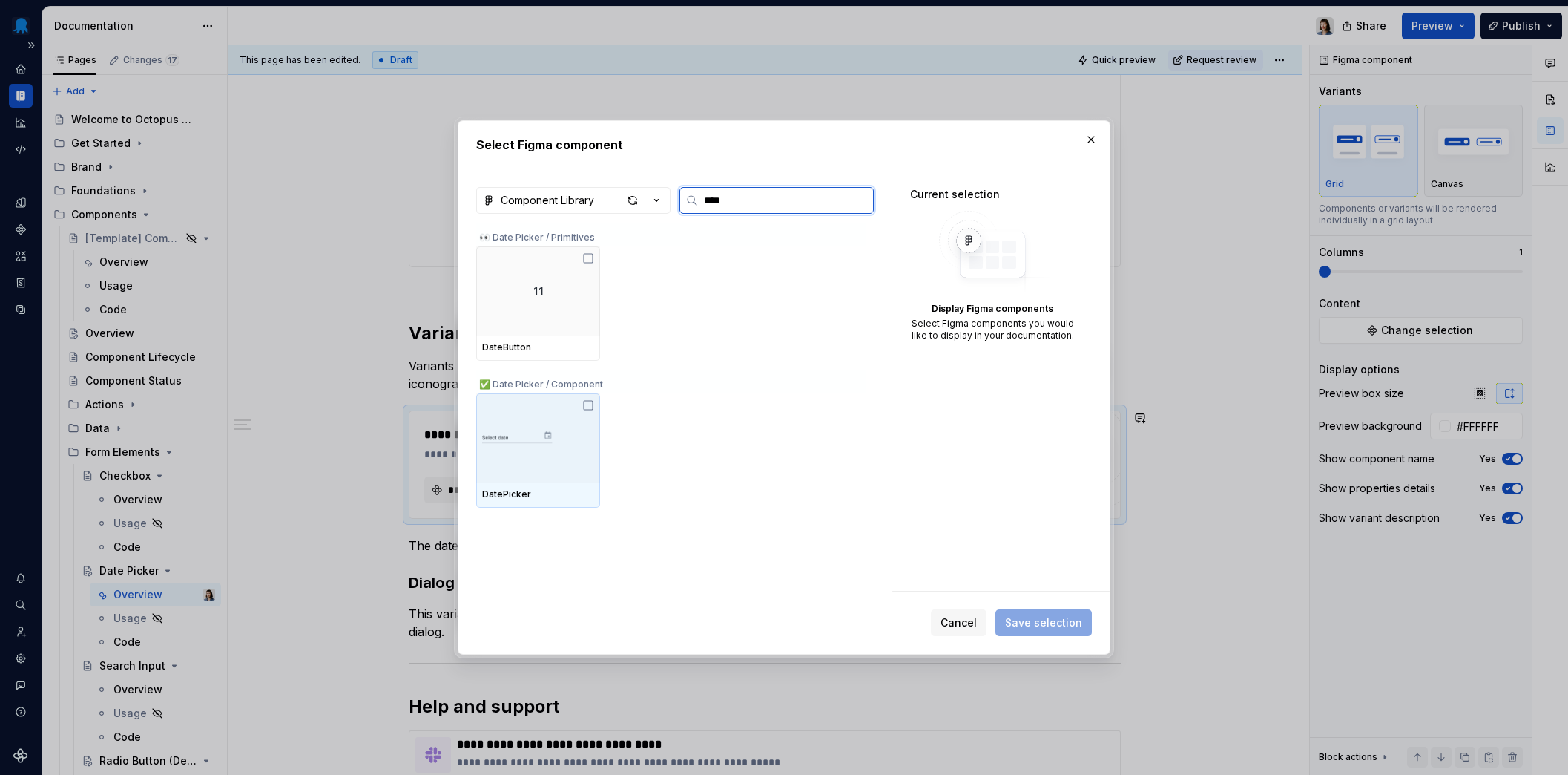
click at [524, 437] on img at bounding box center [538, 438] width 112 height 46
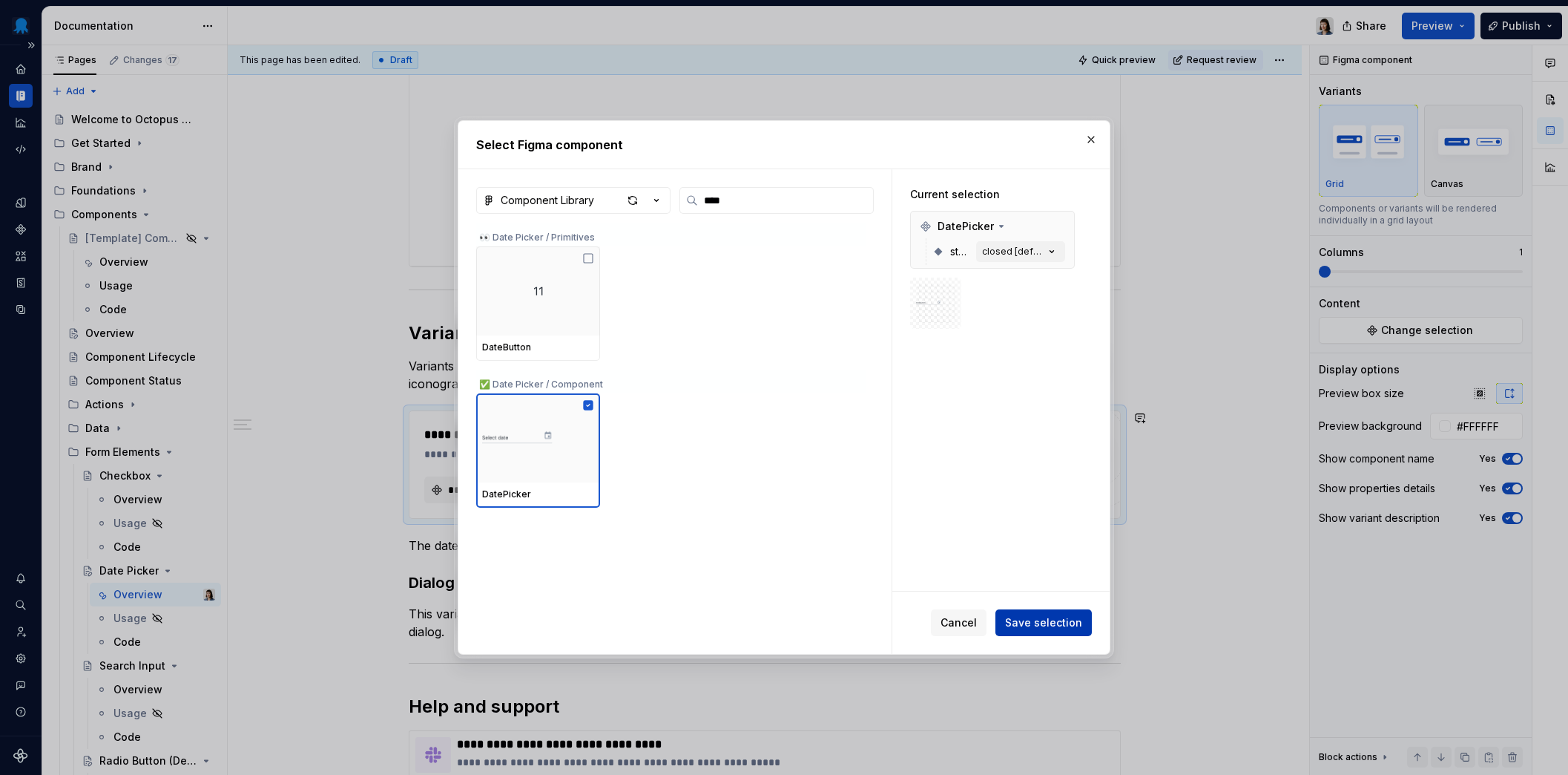
click at [1058, 616] on span "Save selection" at bounding box center [1043, 623] width 78 height 14
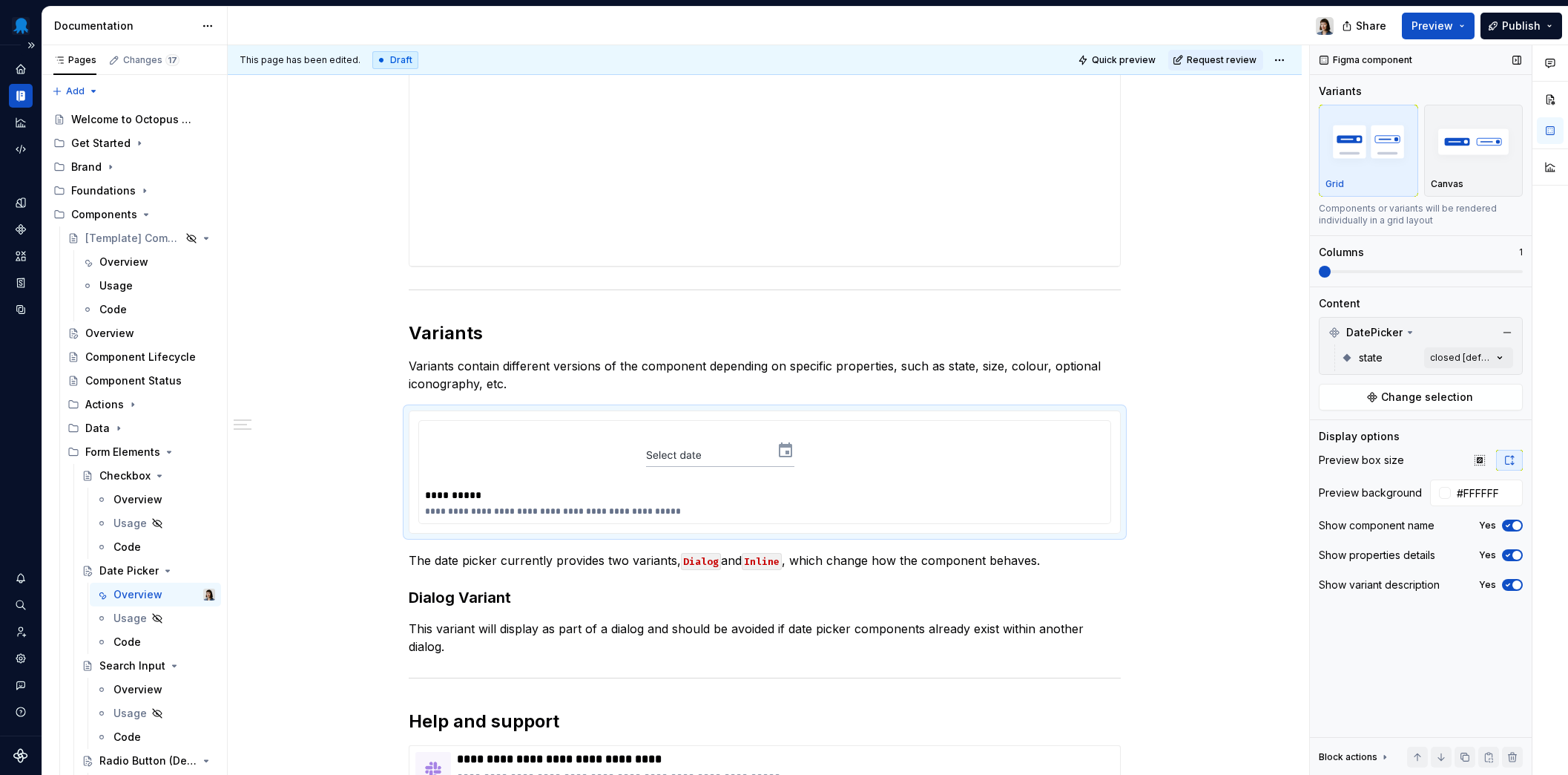
click at [1514, 555] on span "button" at bounding box center [1517, 555] width 9 height 9
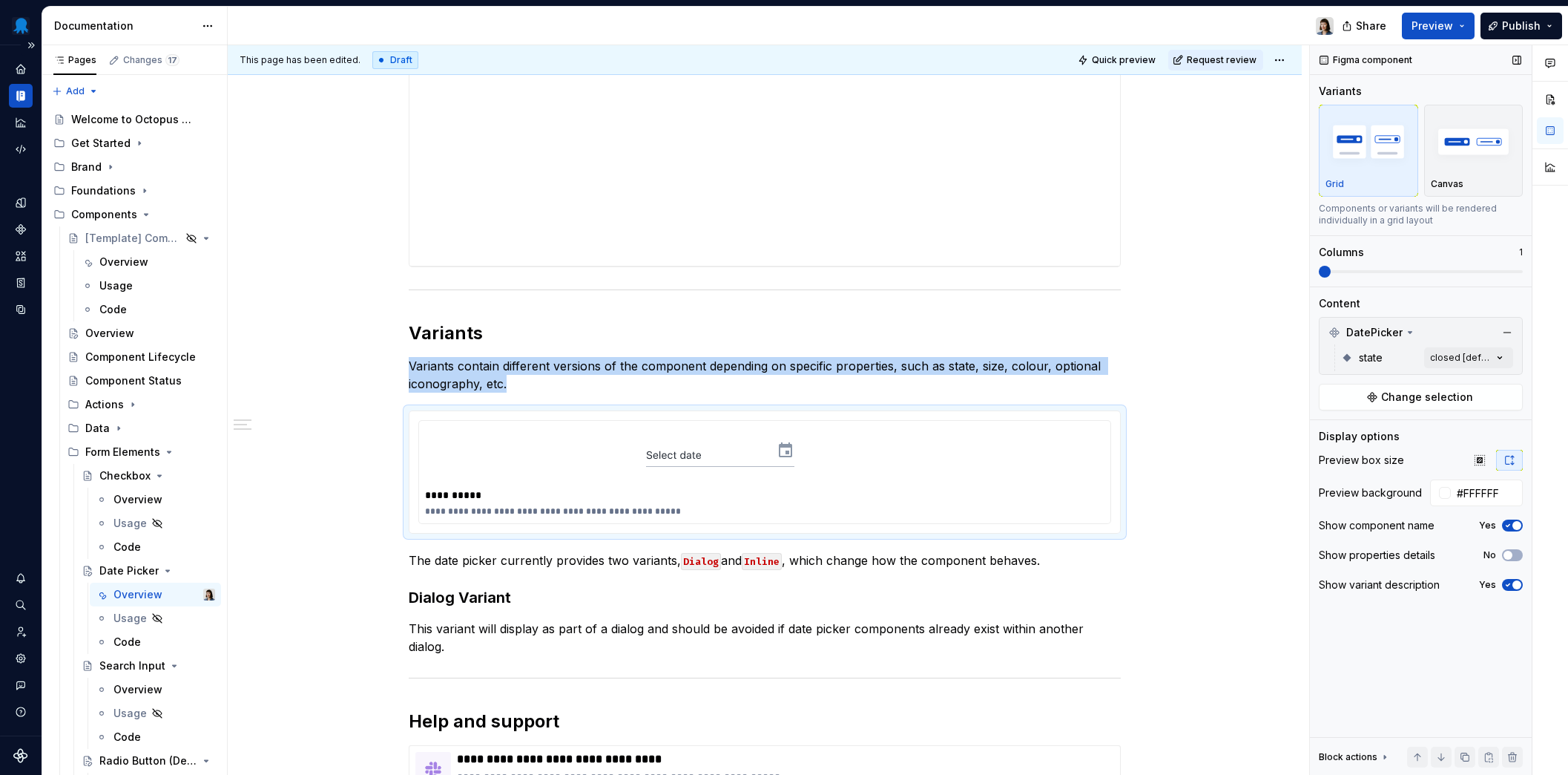
click at [1517, 585] on span "button" at bounding box center [1517, 585] width 9 height 9
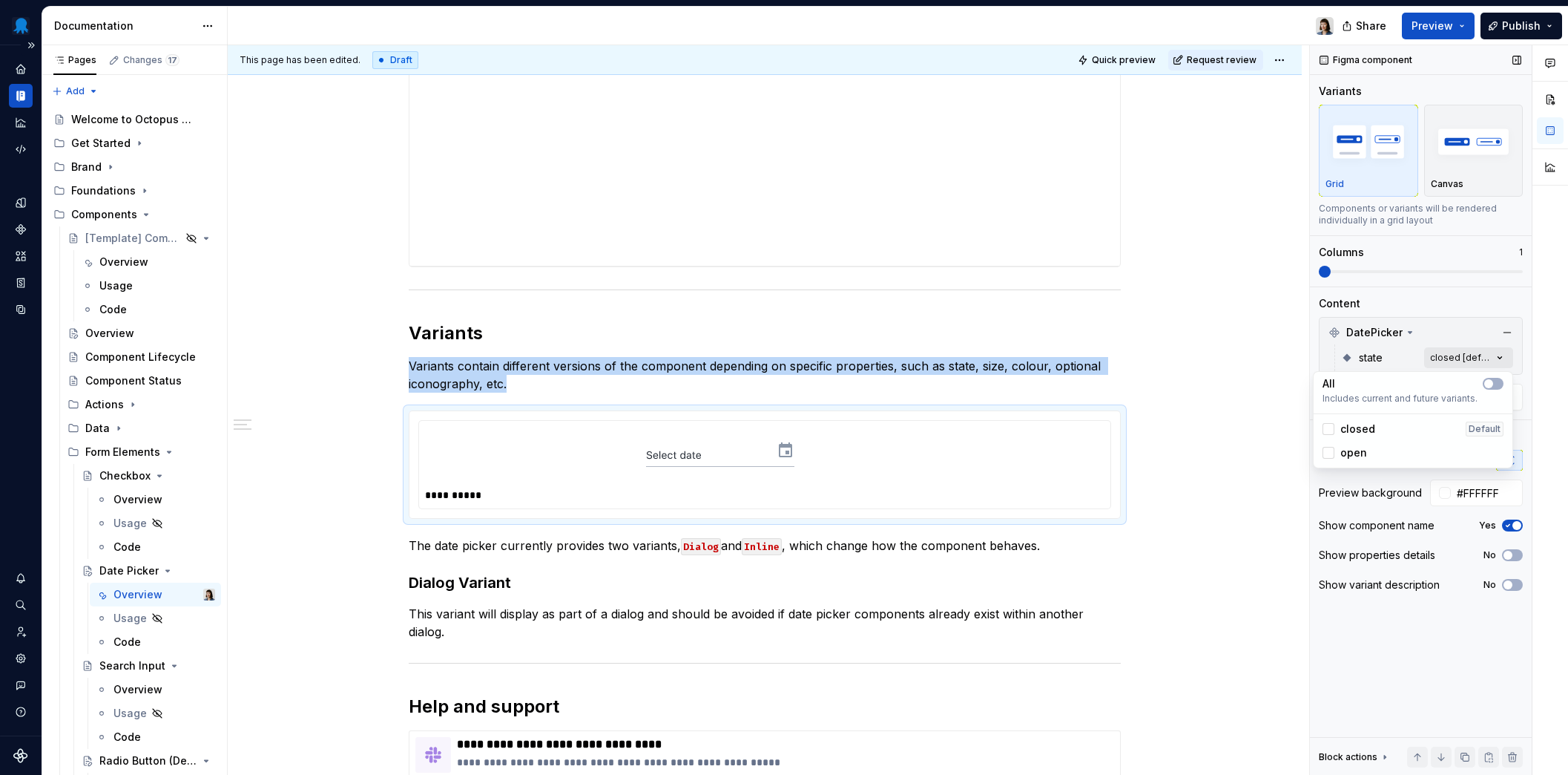
click at [1465, 364] on div "Comments Open comments No comments yet Select ‘Comment’ from the block context …" at bounding box center [1438, 410] width 258 height 730
click at [1494, 385] on button "button" at bounding box center [1492, 383] width 21 height 12
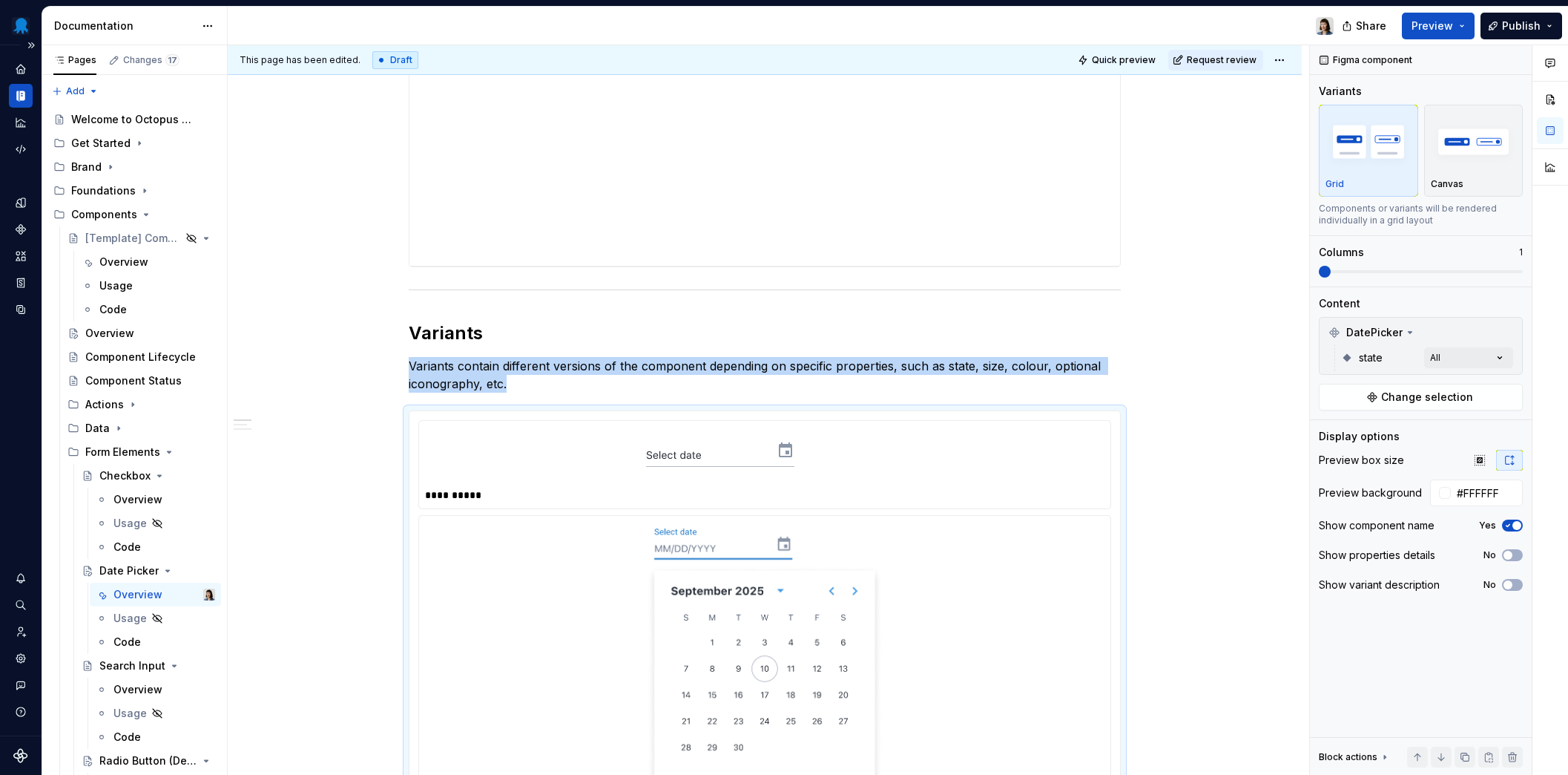
click at [1380, 278] on div "Comments Open comments No comments yet Select ‘Comment’ from the block context …" at bounding box center [1438, 410] width 258 height 730
click at [1395, 267] on span at bounding box center [1420, 271] width 204 height 12
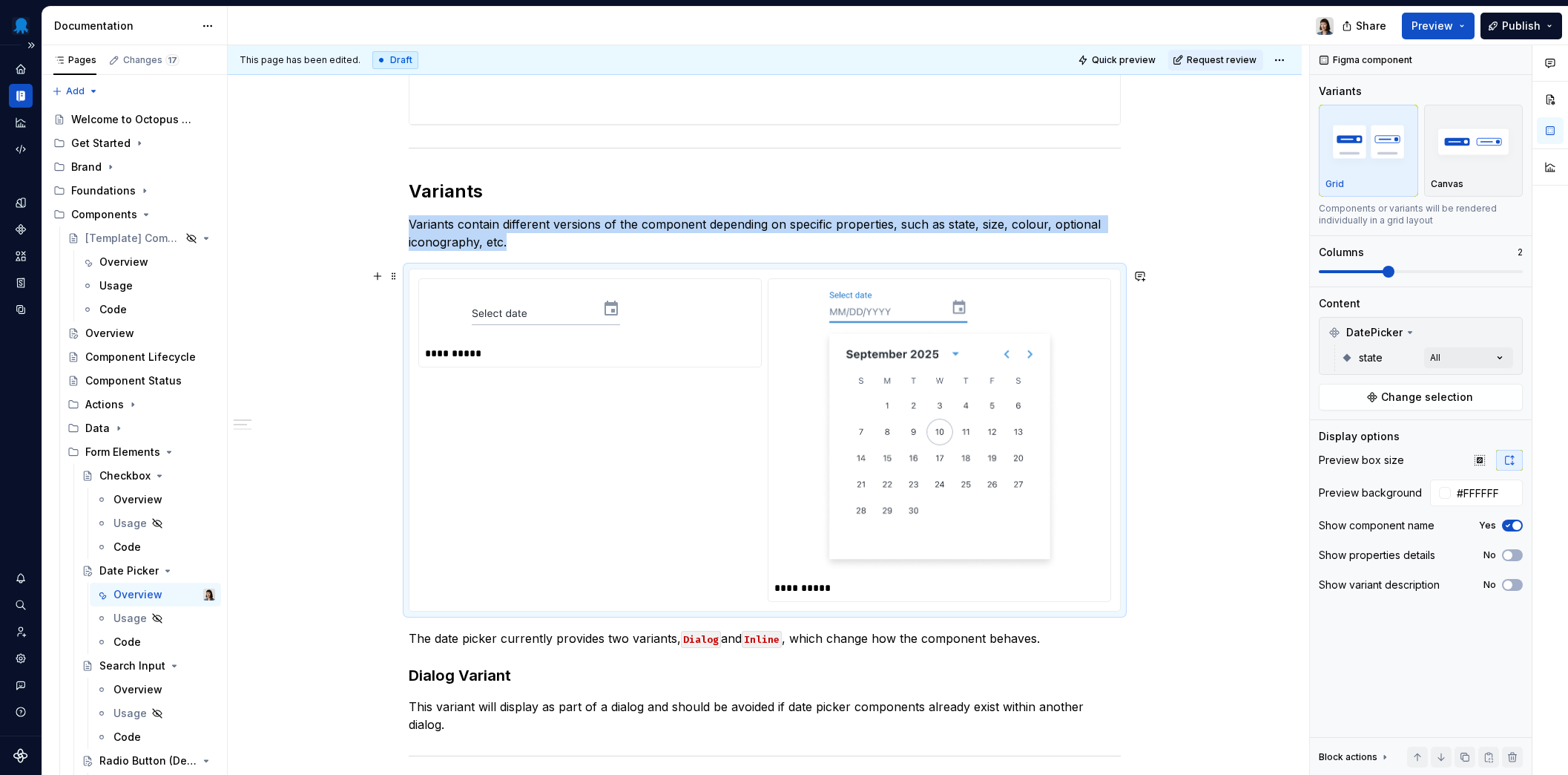
scroll to position [800, 0]
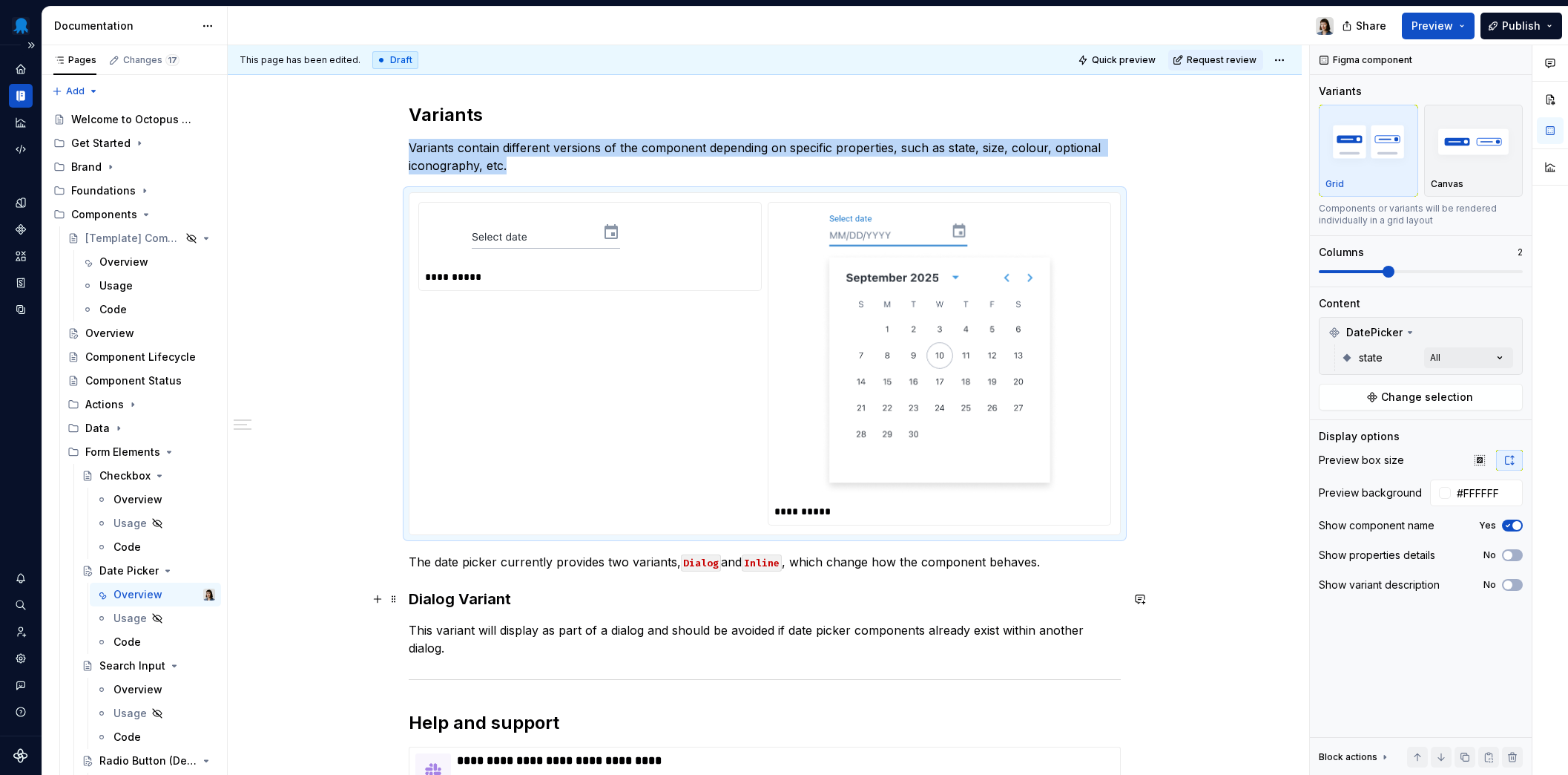
click at [511, 610] on div "**********" at bounding box center [765, 186] width 712 height 1387
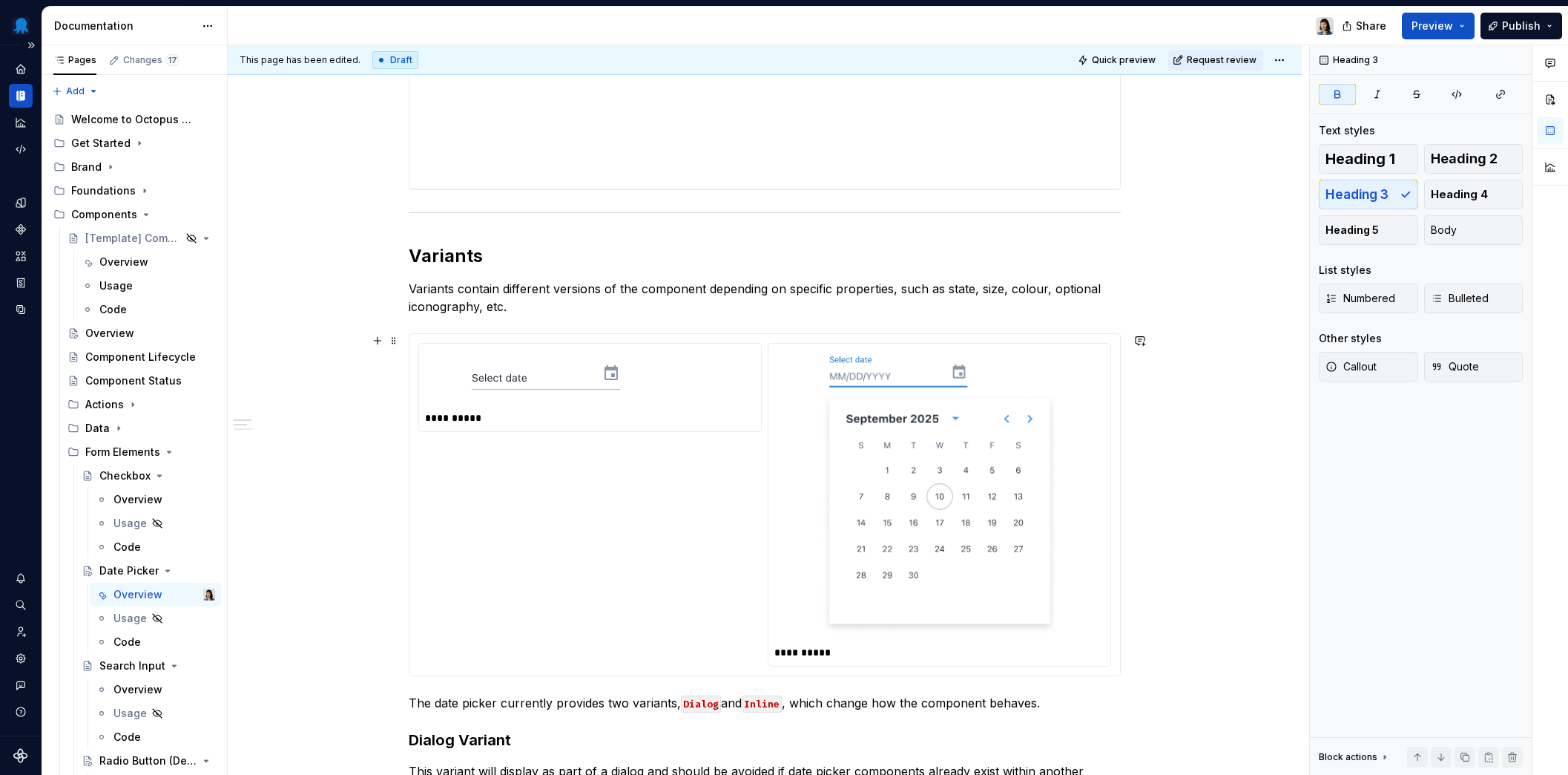
scroll to position [670, 0]
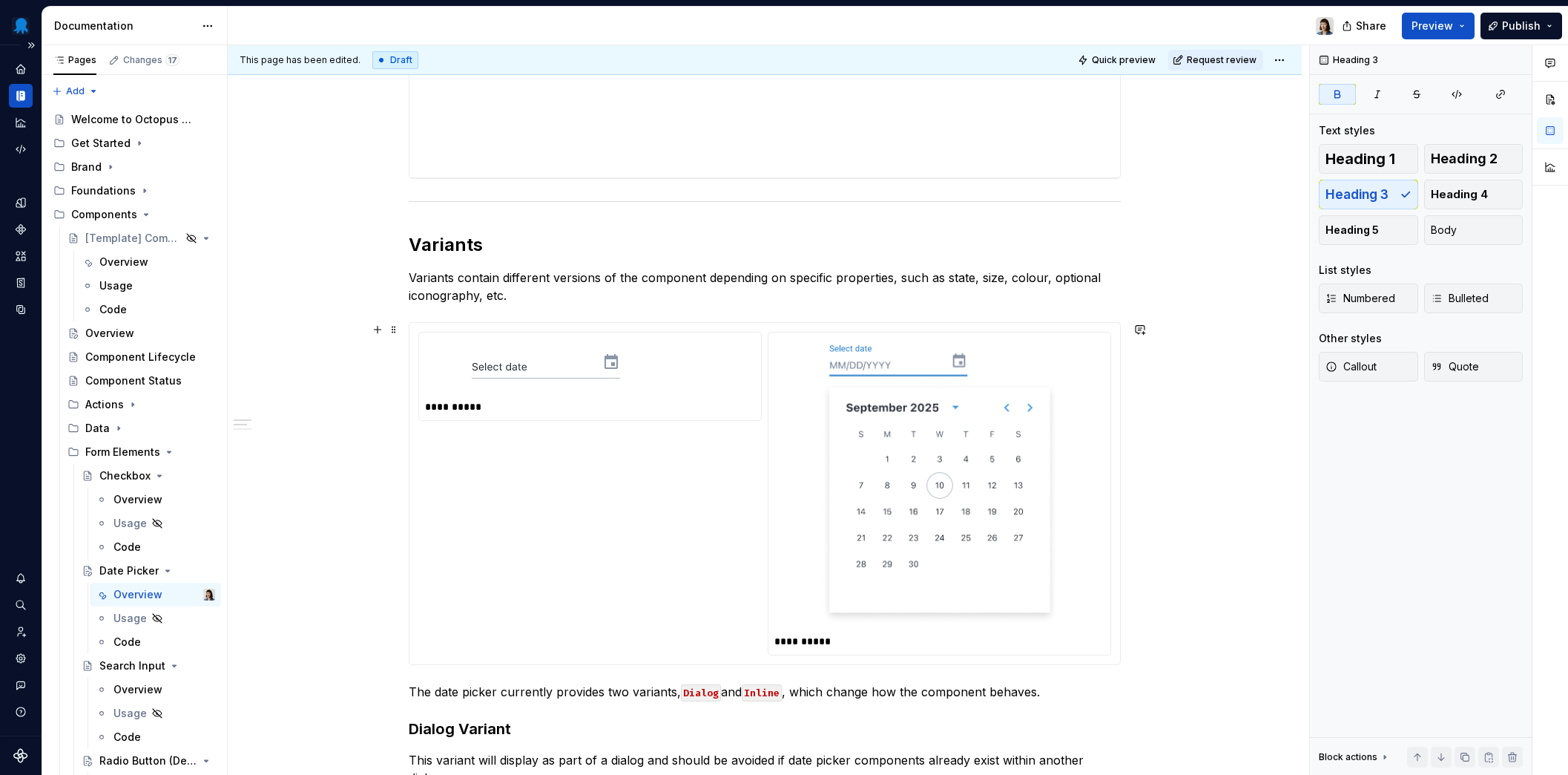
click at [929, 527] on img at bounding box center [939, 484] width 237 height 281
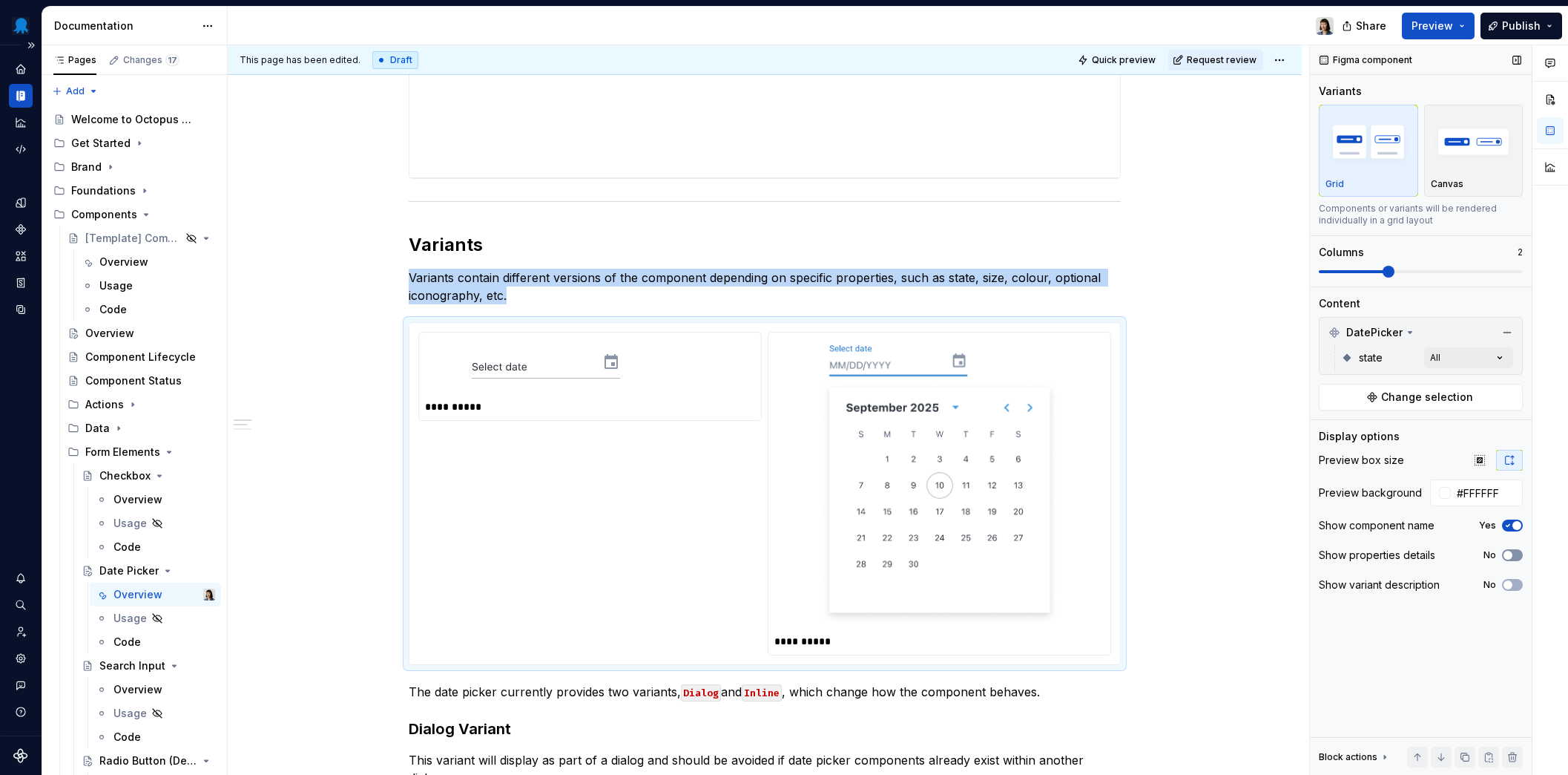
click at [1510, 552] on span "button" at bounding box center [1508, 555] width 9 height 9
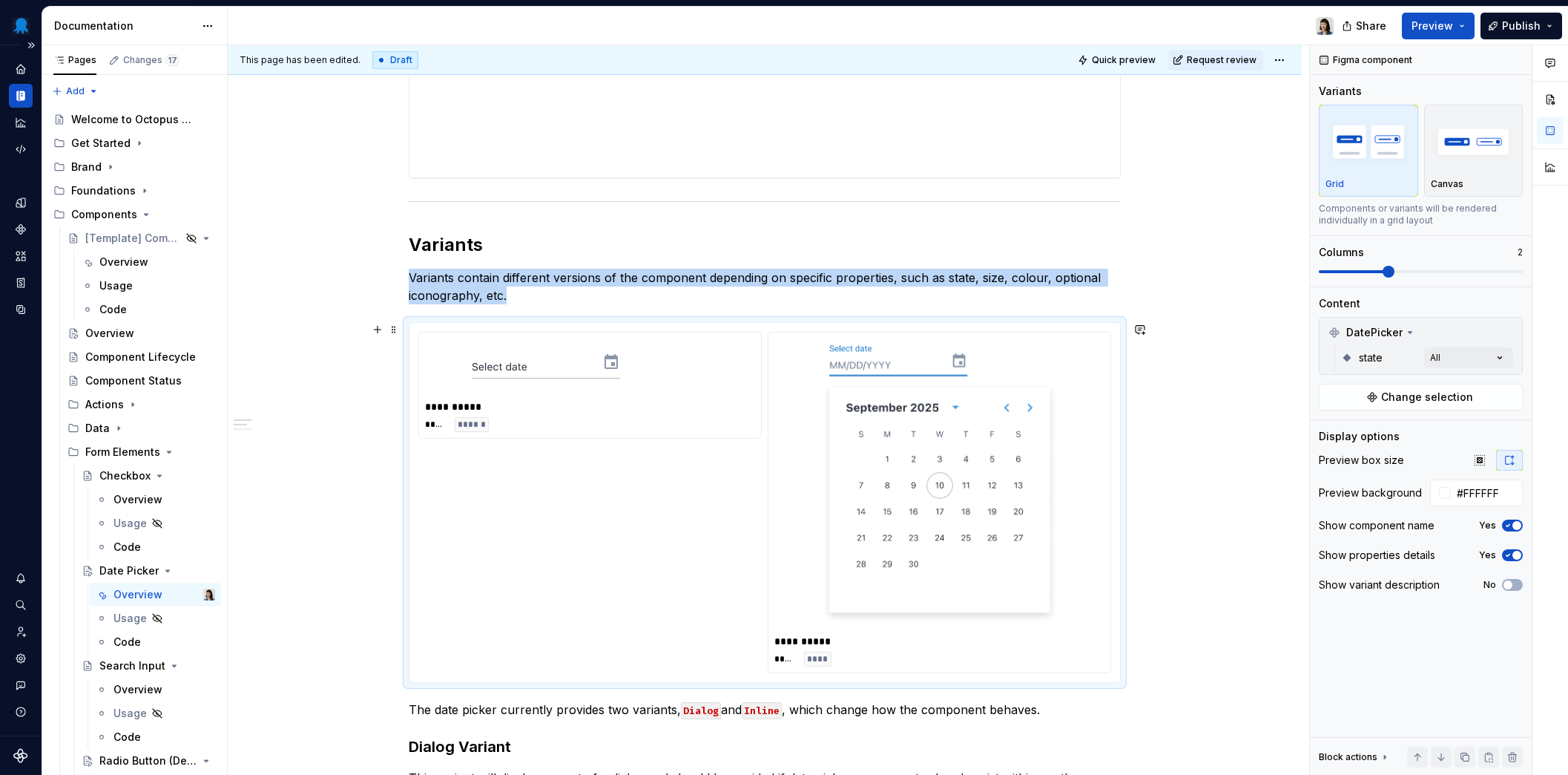
click at [288, 512] on div "**********" at bounding box center [764, 432] width 1074 height 1690
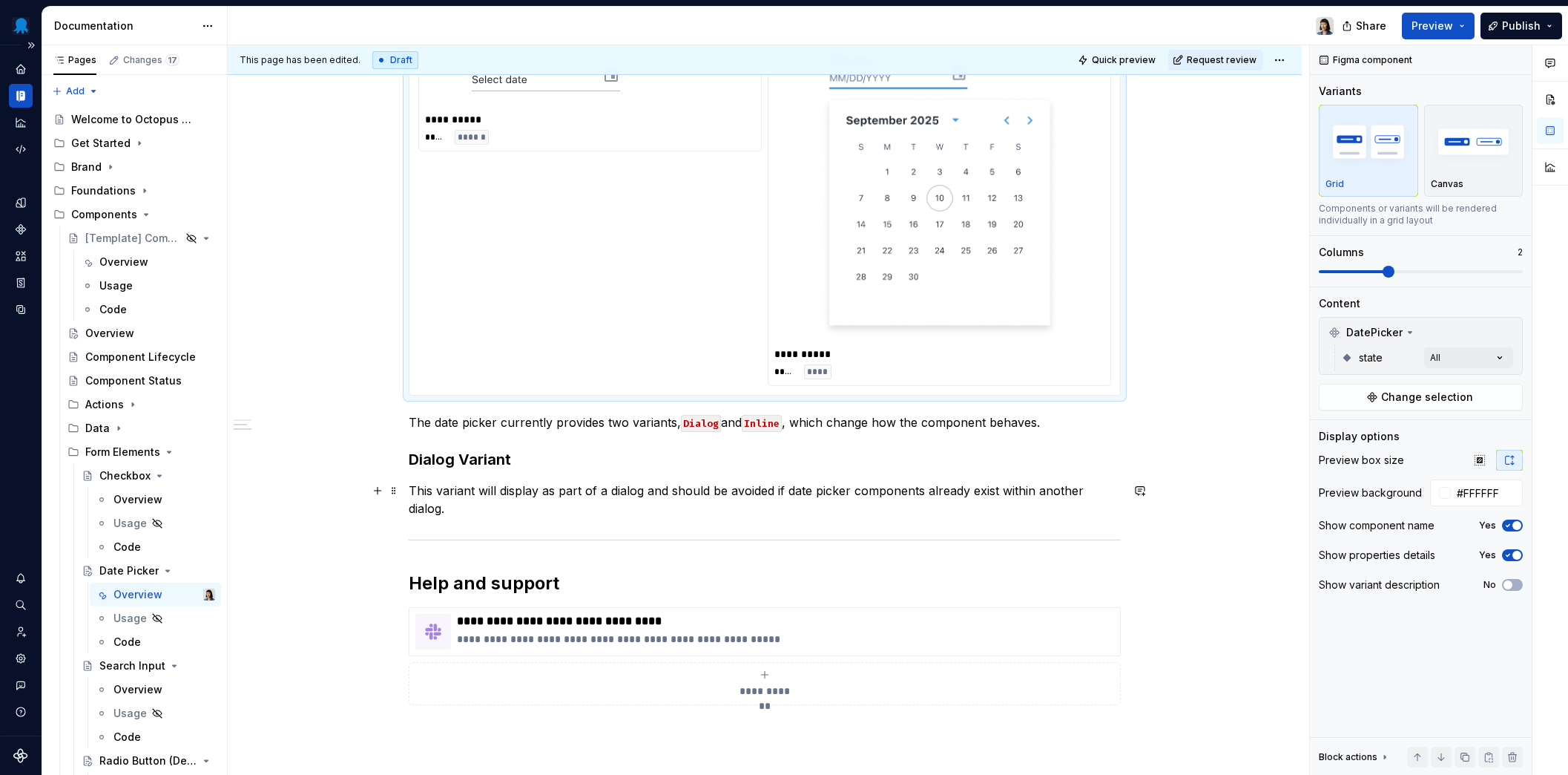
scroll to position [982, 0]
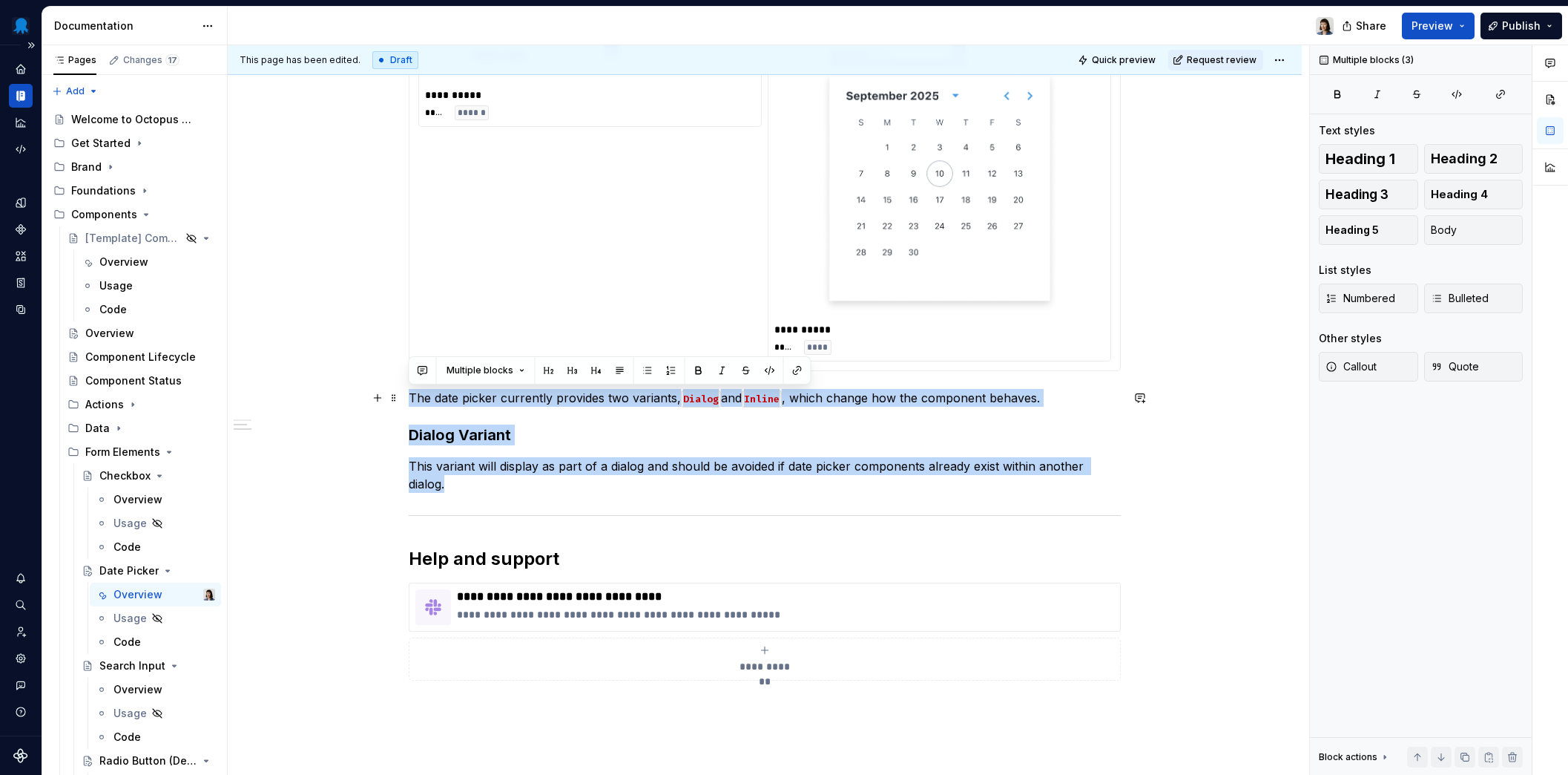
drag, startPoint x: 465, startPoint y: 493, endPoint x: 403, endPoint y: 401, distance: 110.9
click at [403, 401] on div "**********" at bounding box center [764, 120] width 1074 height 1690
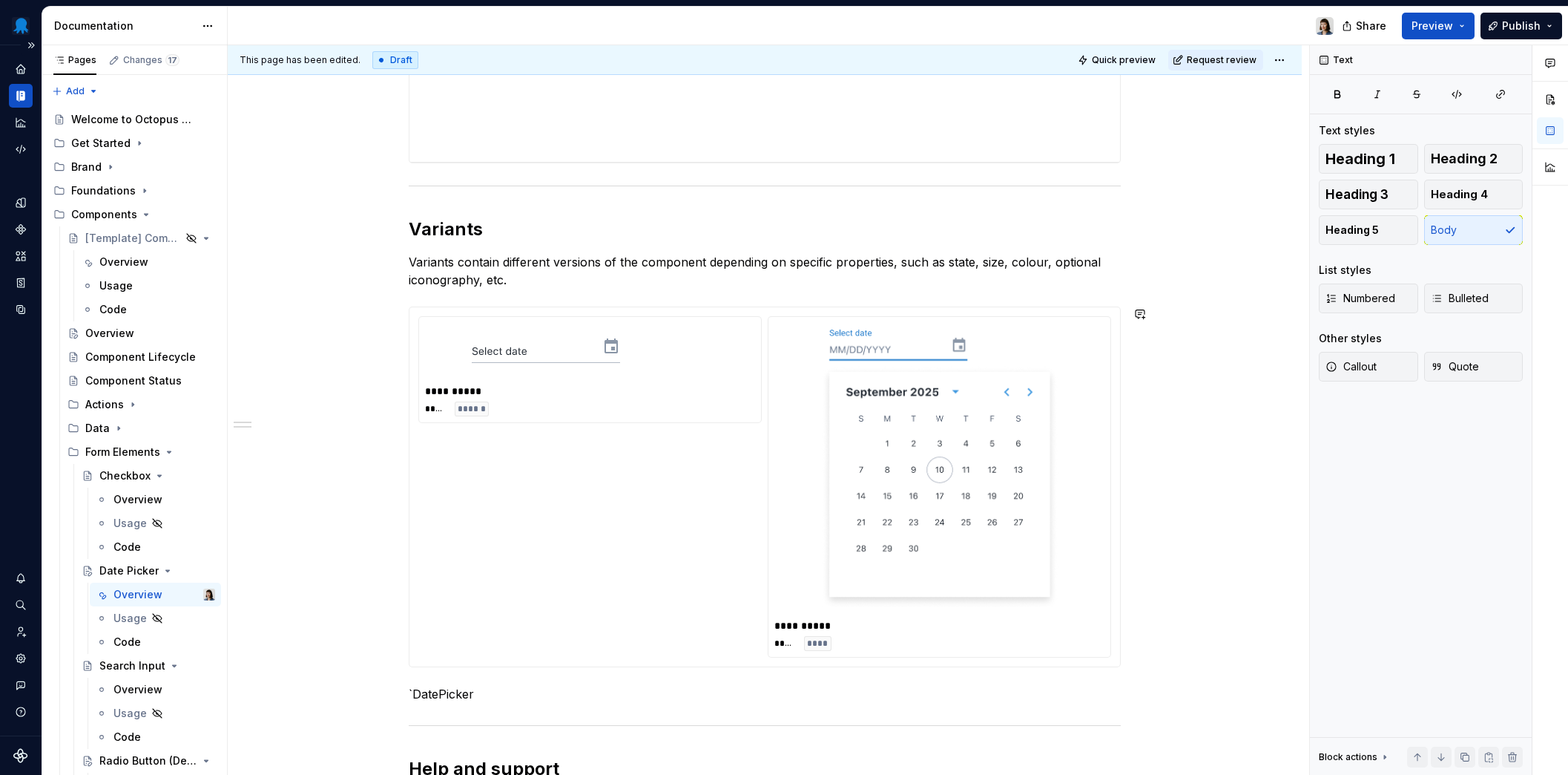
scroll to position [686, 0]
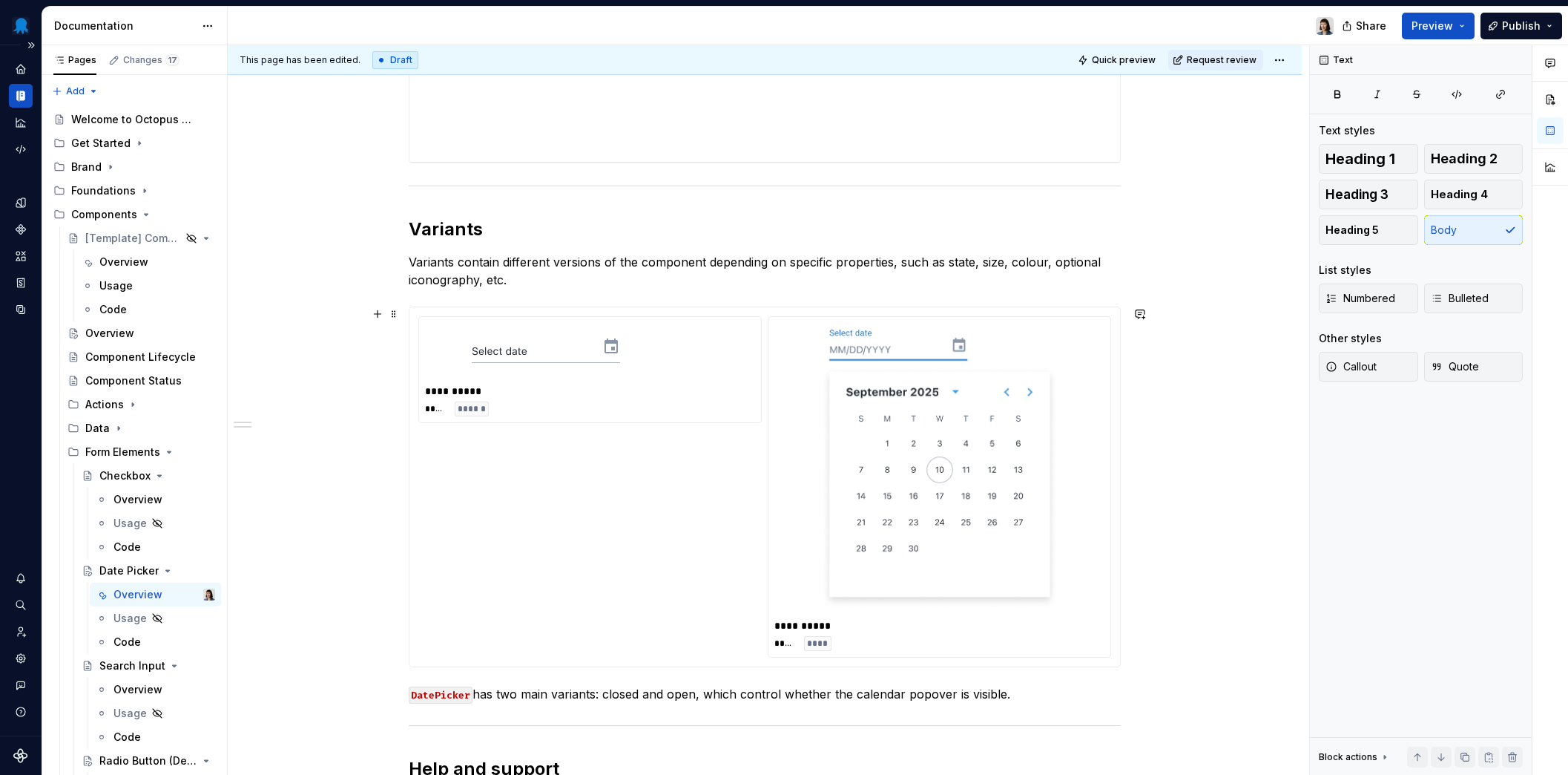
click at [328, 517] on div "**********" at bounding box center [764, 374] width 1074 height 1604
click at [1056, 684] on div "**********" at bounding box center [765, 266] width 712 height 1318
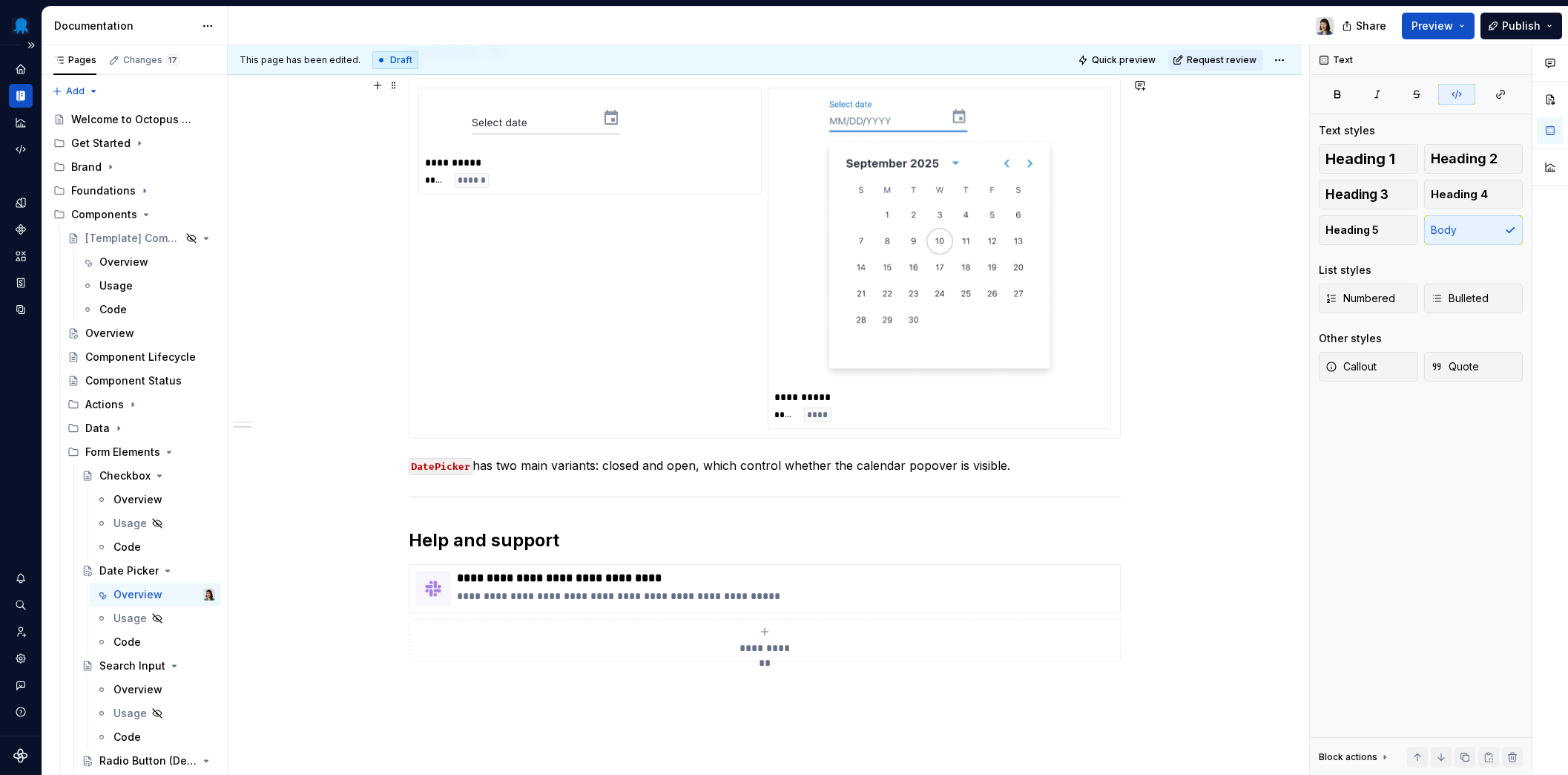
scroll to position [929, 0]
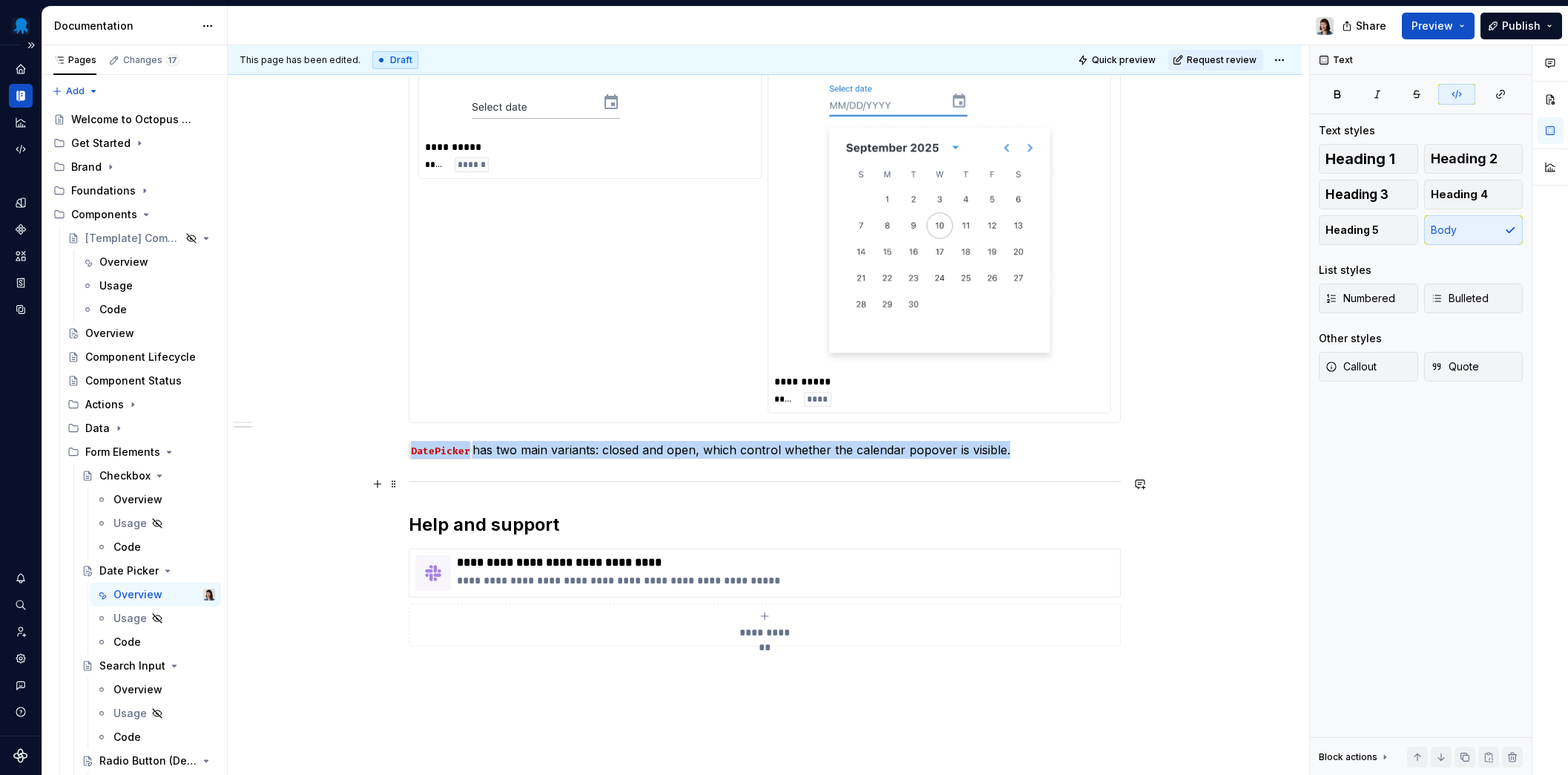
click at [1009, 475] on div "**********" at bounding box center [765, 22] width 712 height 1318
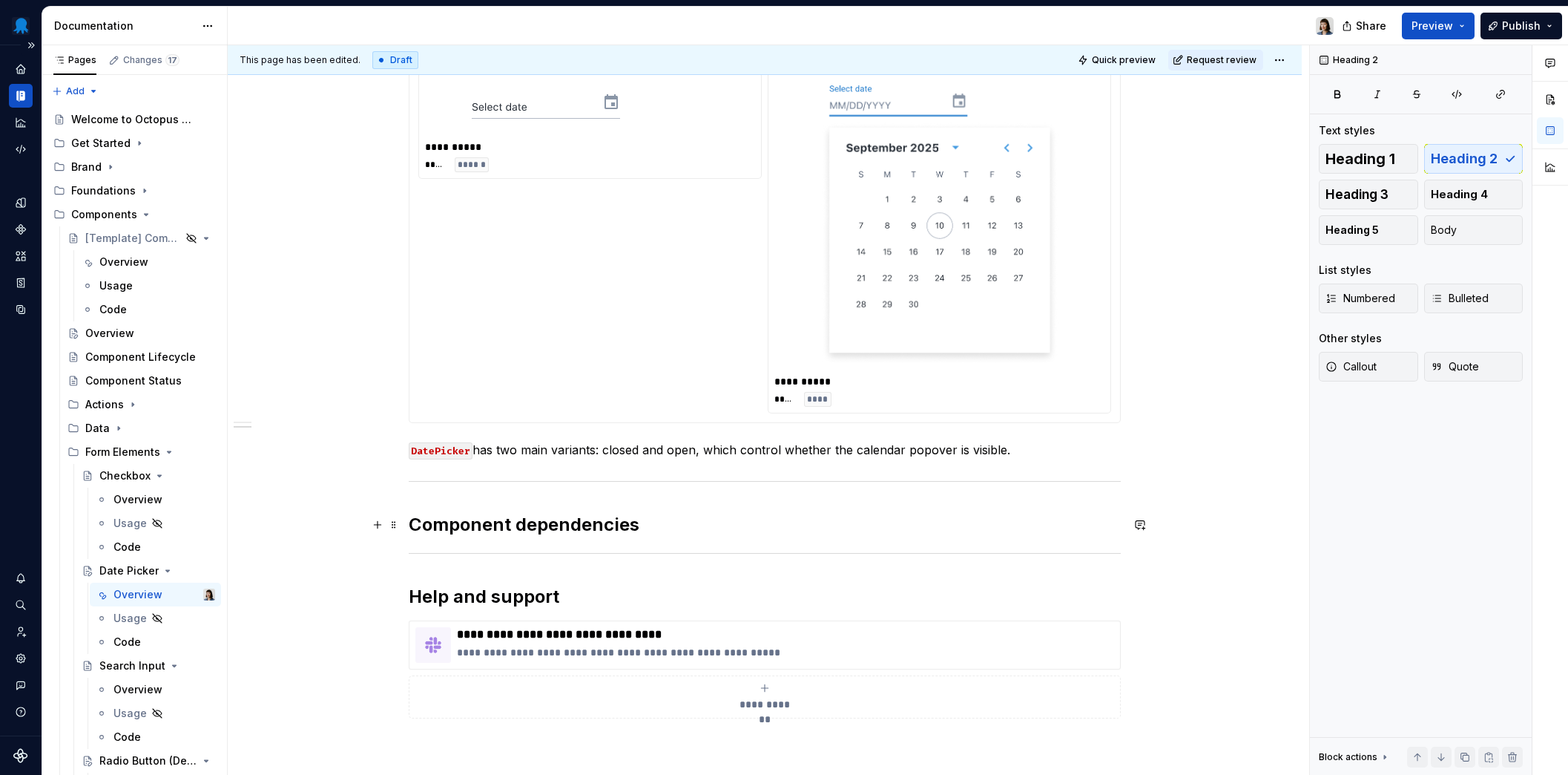
click at [679, 531] on h2 "Component dependencies" at bounding box center [765, 524] width 712 height 23
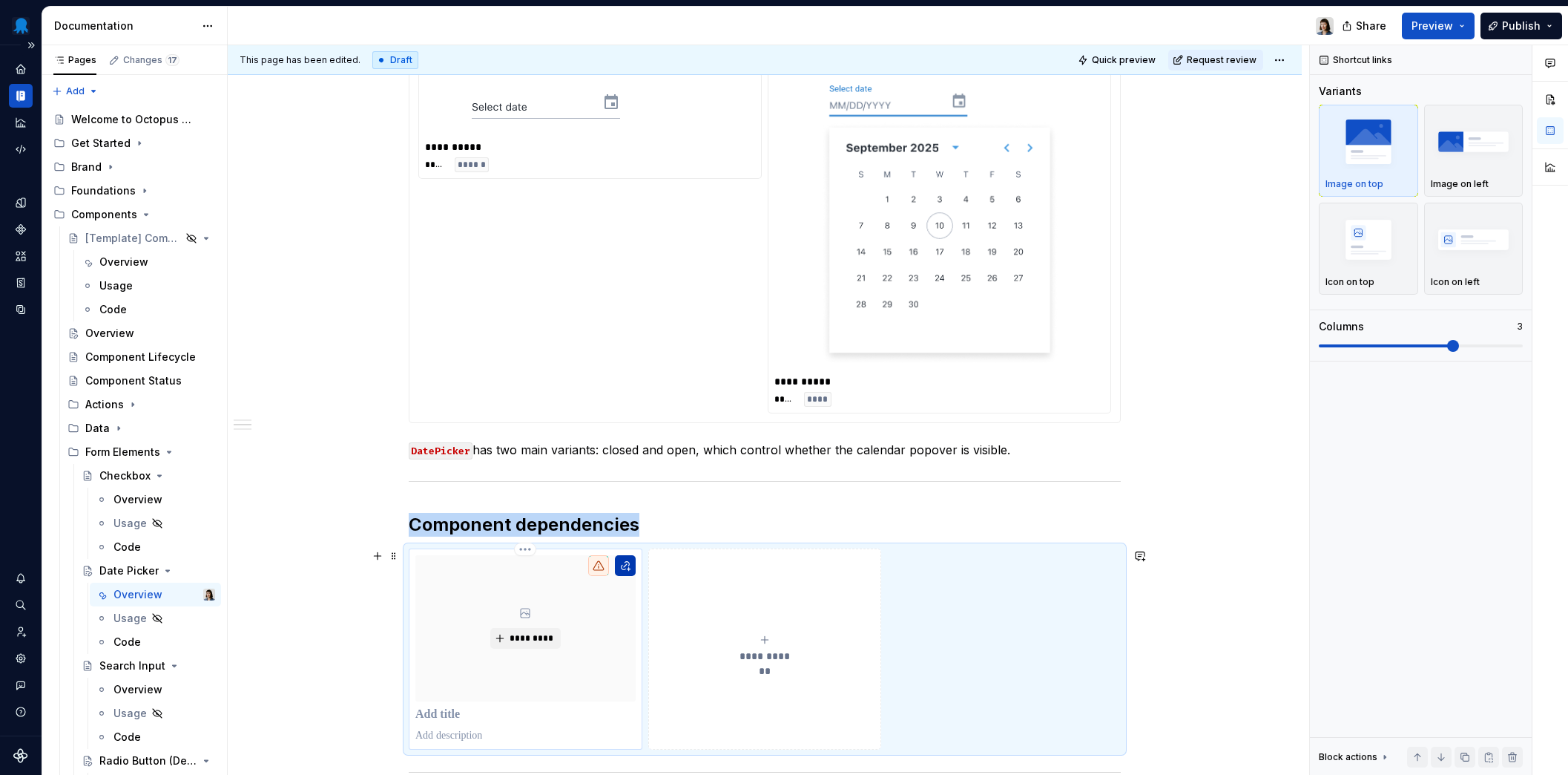
click at [619, 563] on button "button" at bounding box center [625, 565] width 21 height 21
type textarea "*"
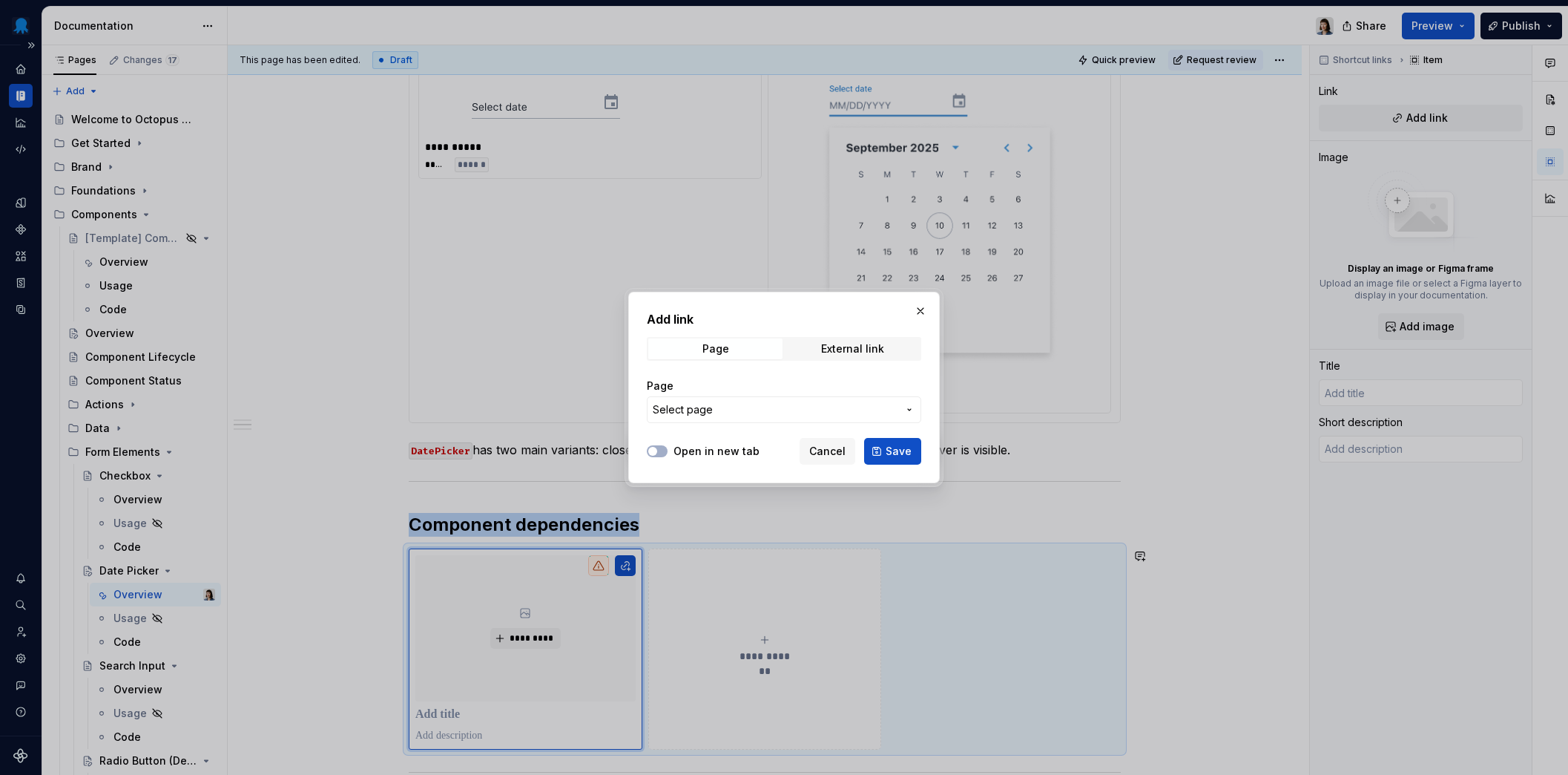
click at [756, 409] on span "Select page" at bounding box center [775, 410] width 244 height 14
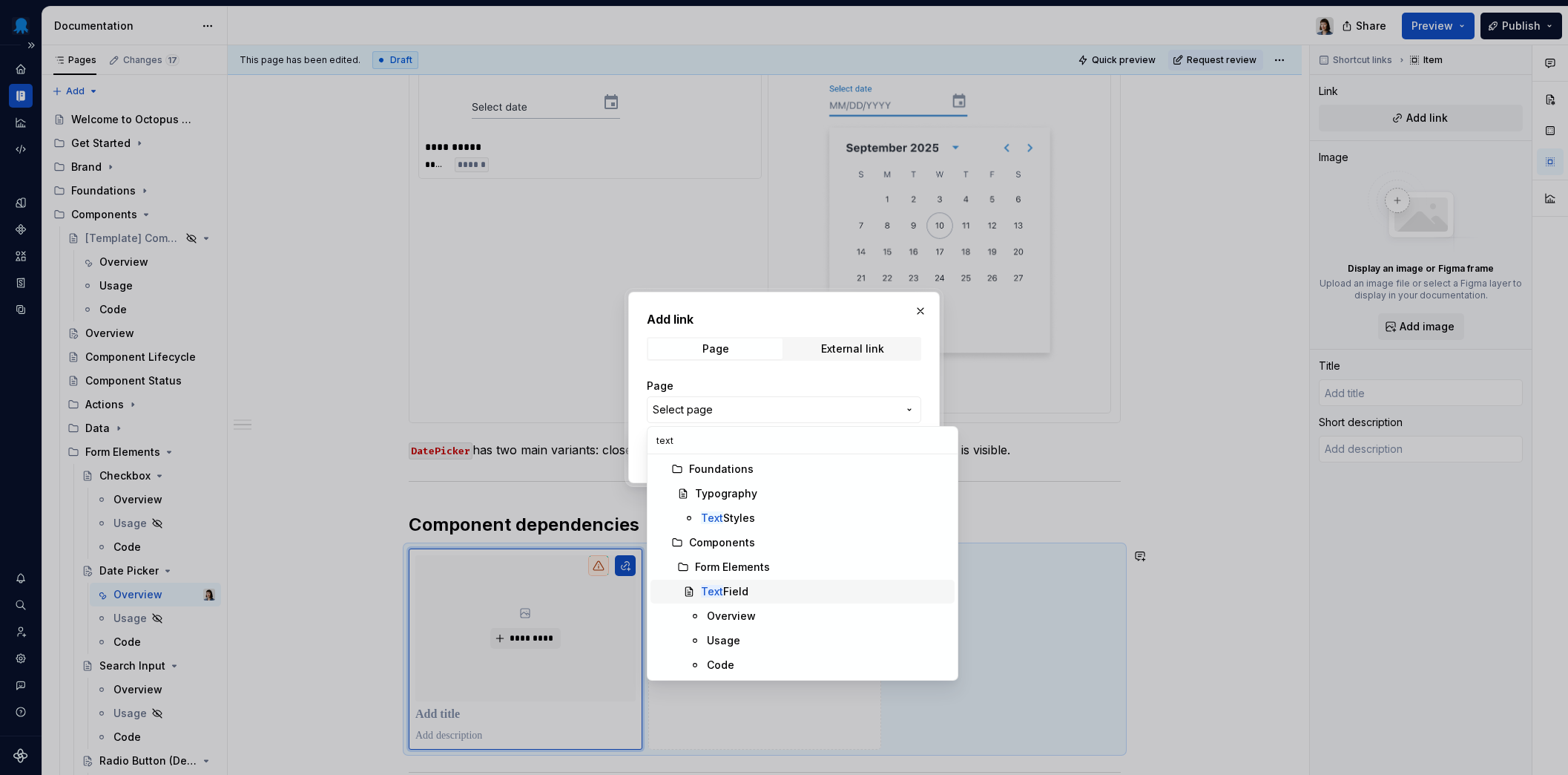
type input "text"
click at [779, 595] on div "Text Field" at bounding box center [824, 591] width 248 height 14
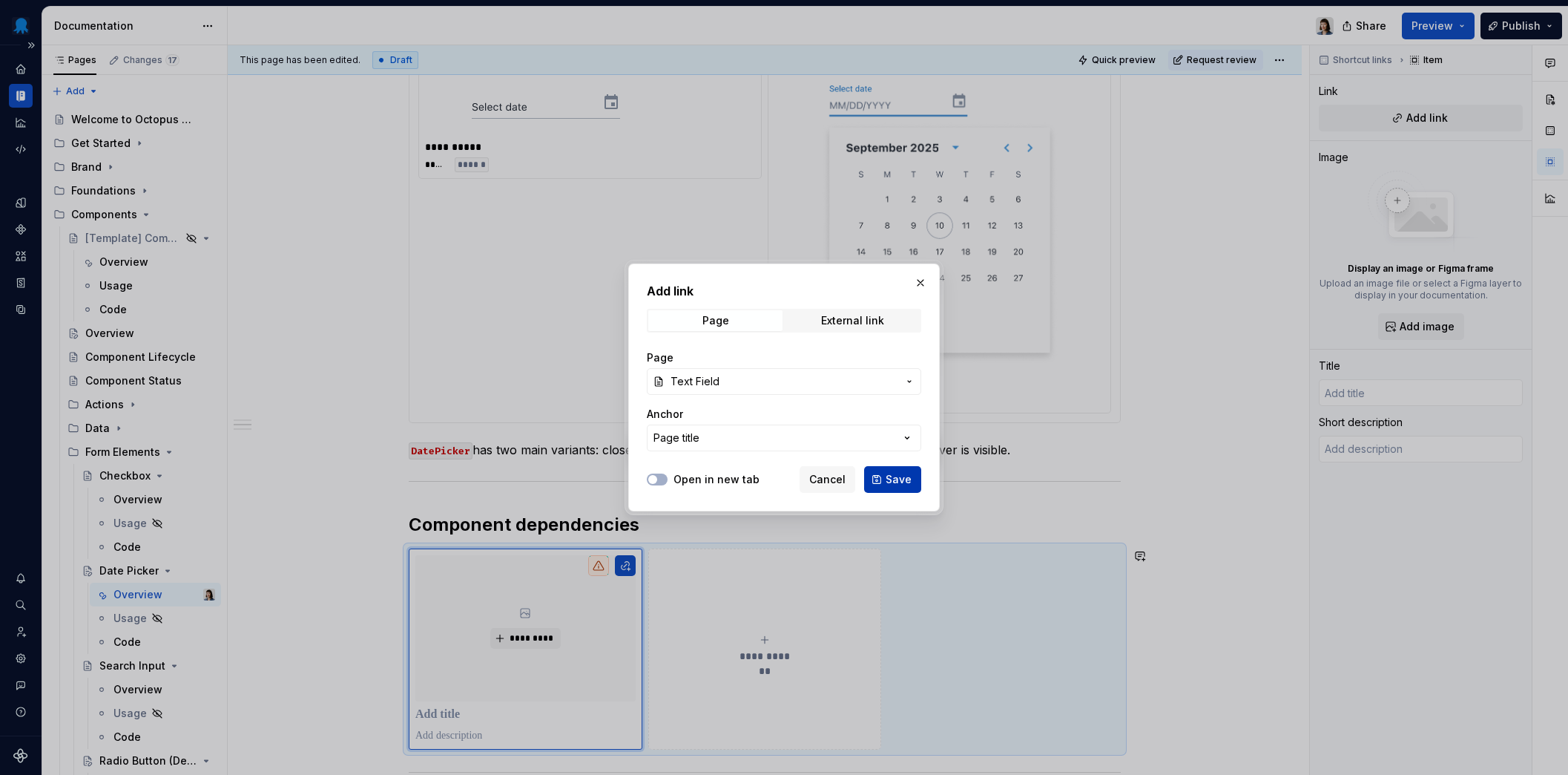
click at [895, 480] on span "Save" at bounding box center [898, 479] width 26 height 14
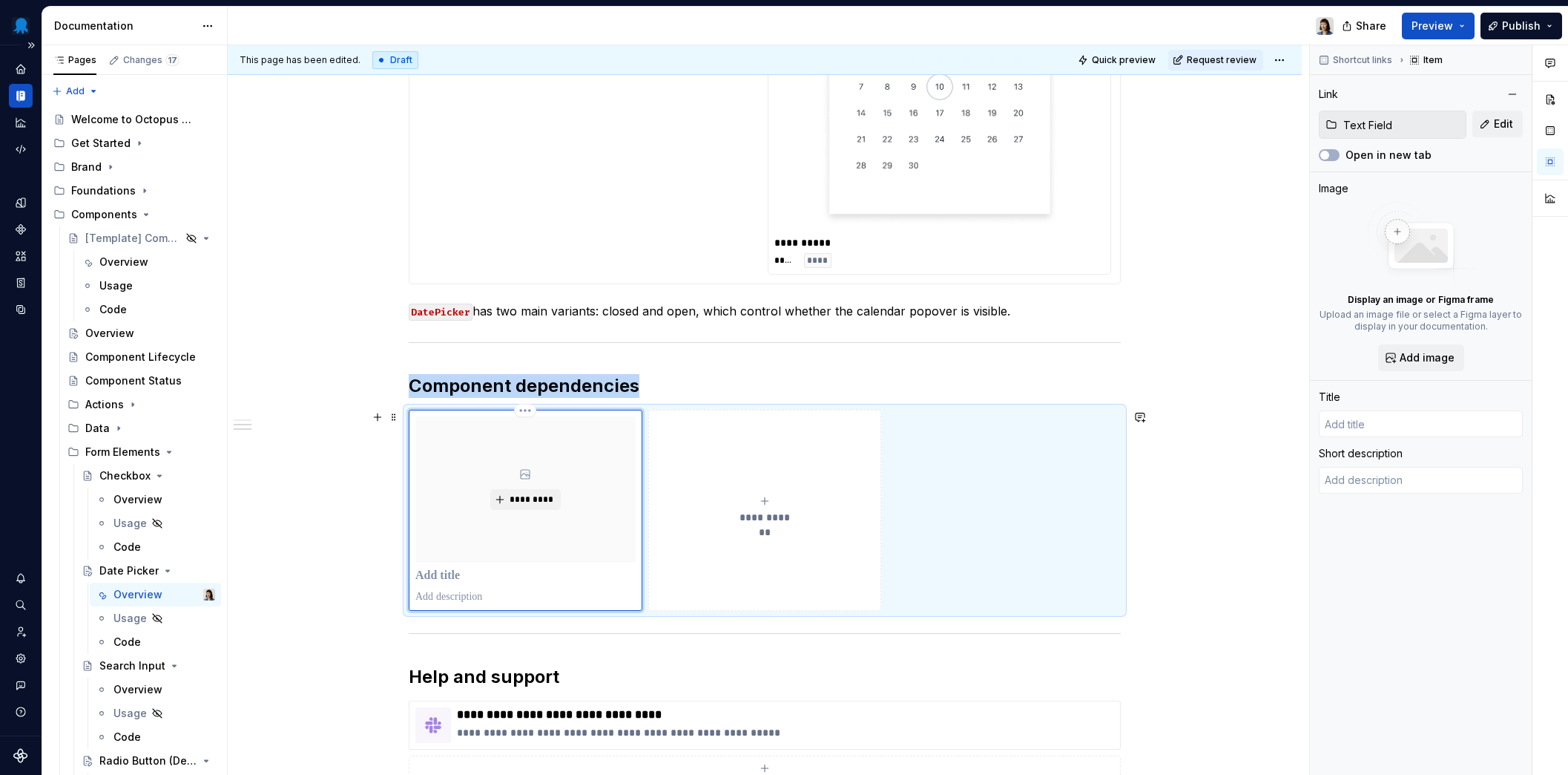
scroll to position [1151, 0]
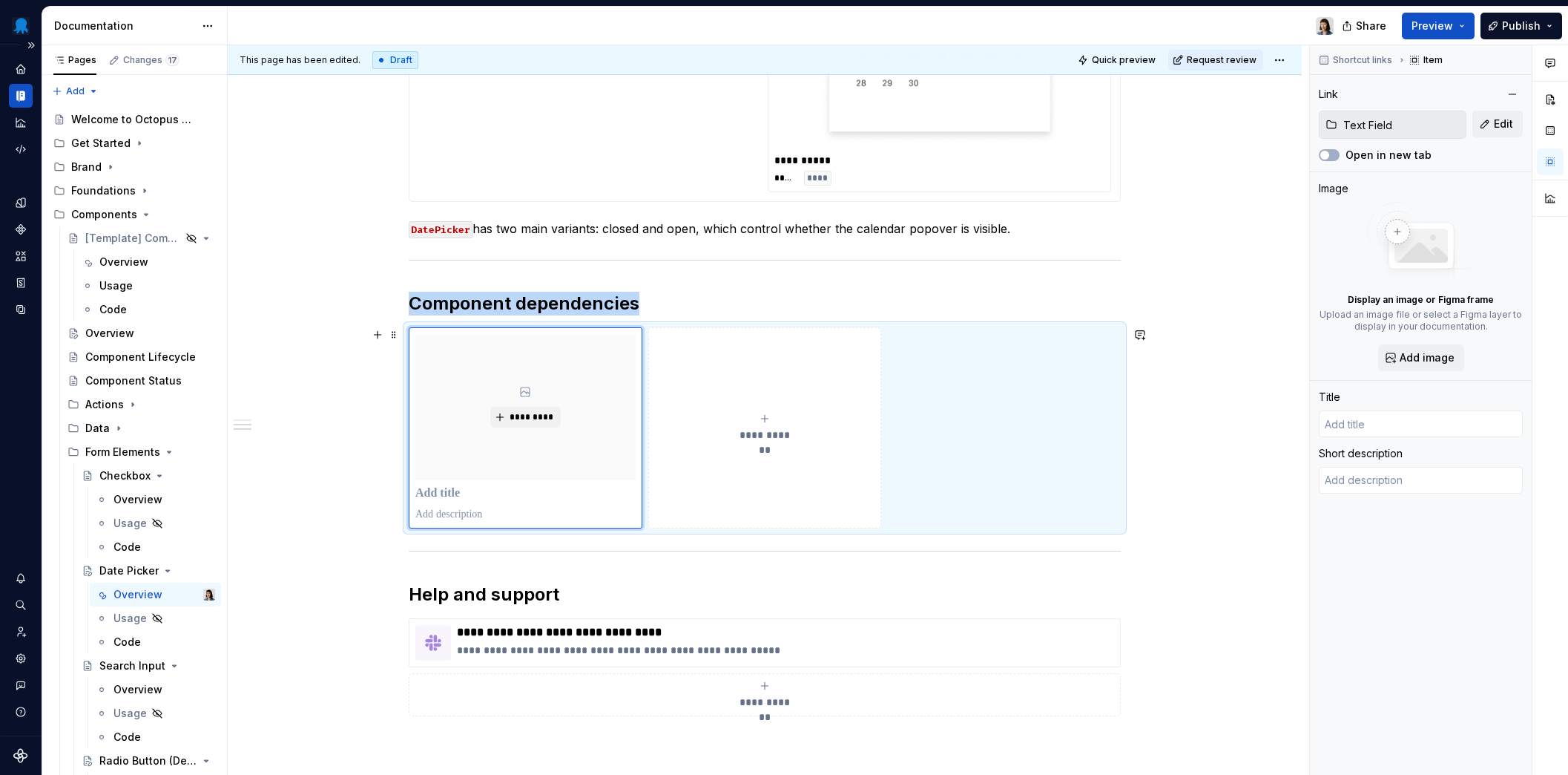
type textarea "*"
type input "Text Field"
type textarea "Used to enter free-form text that’s no longer than one line."
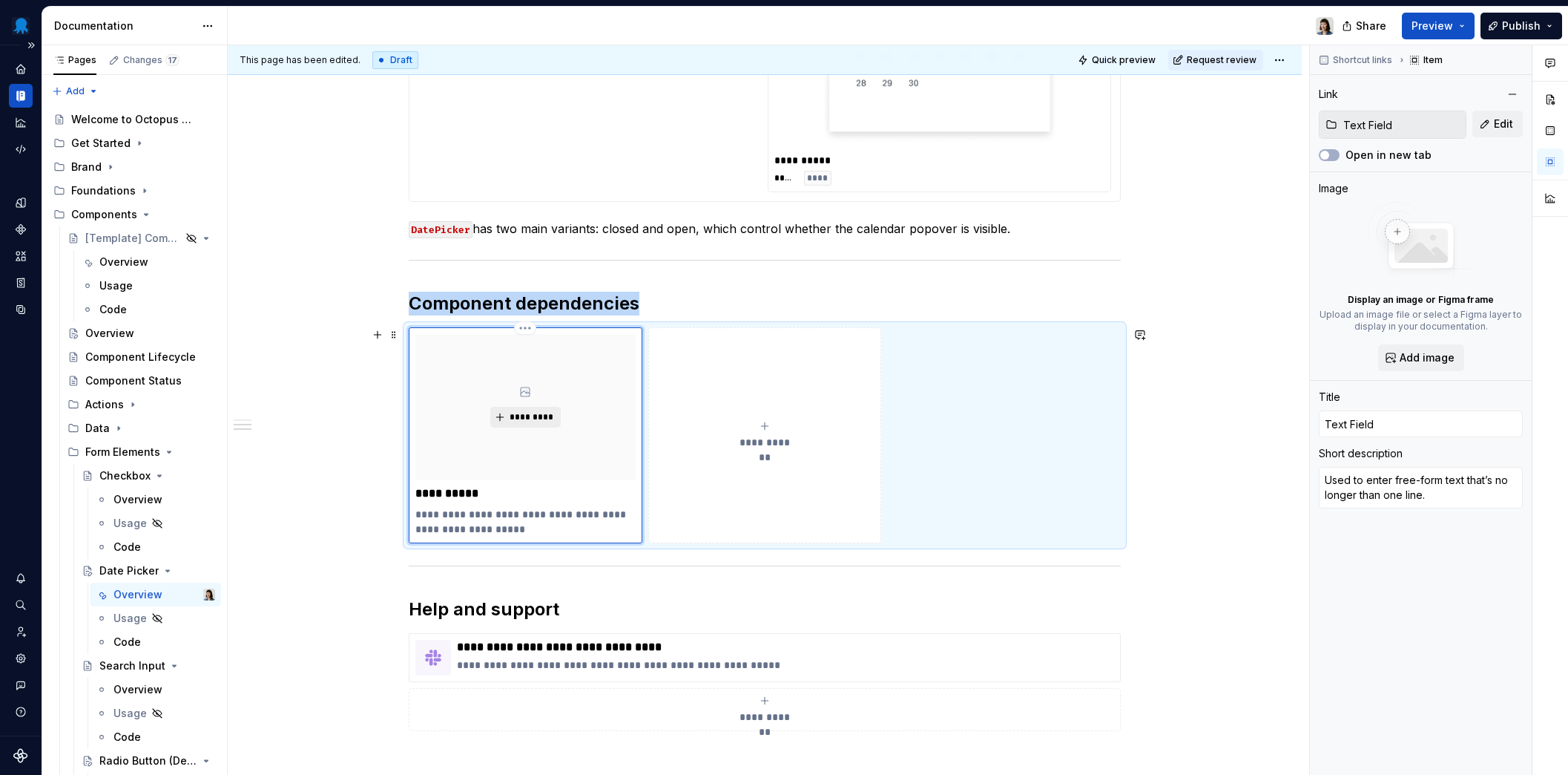
click at [545, 419] on span "*********" at bounding box center [531, 417] width 45 height 12
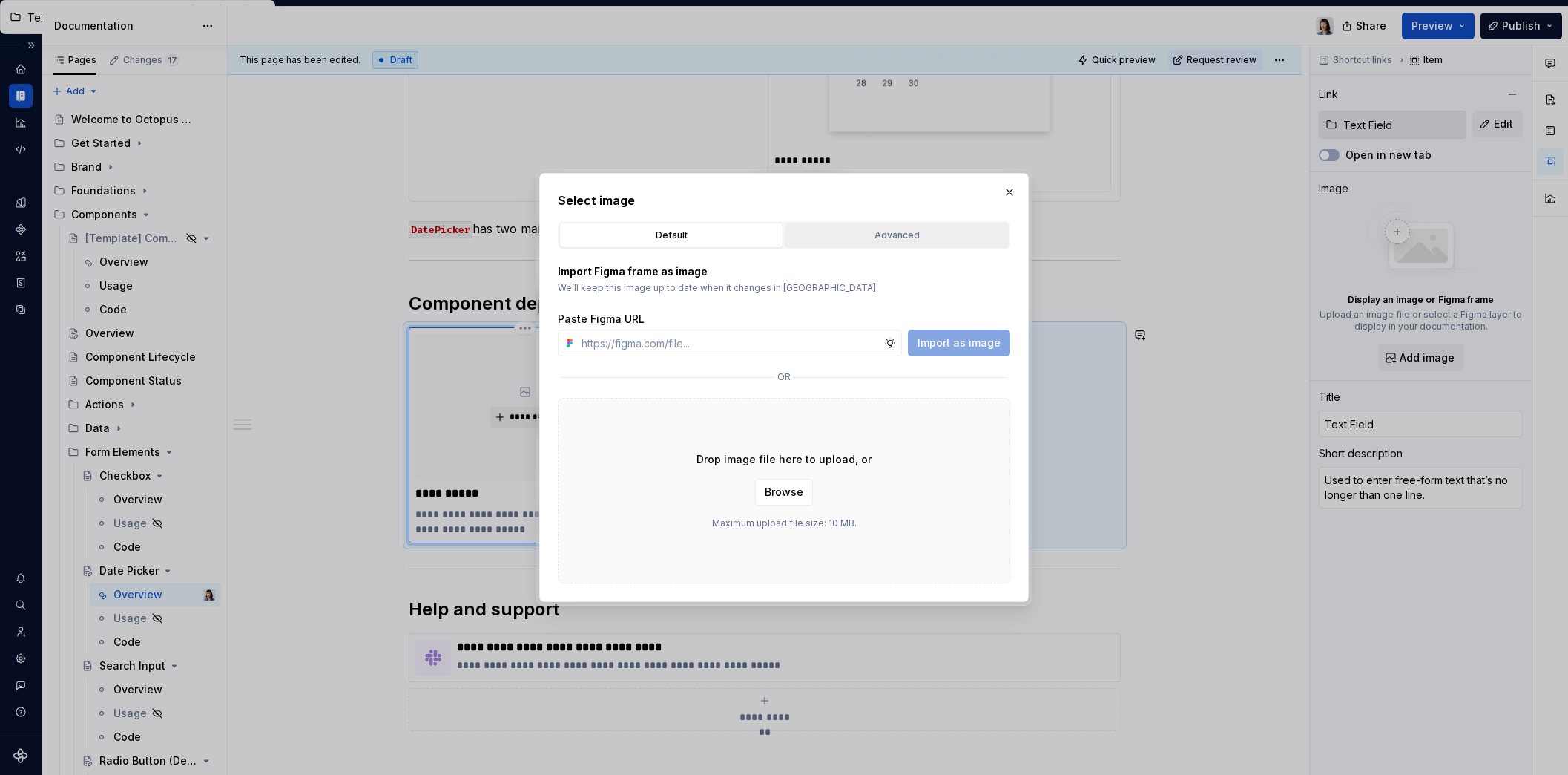
type textarea "*"
click at [876, 234] on div "Advanced" at bounding box center [896, 235] width 214 height 14
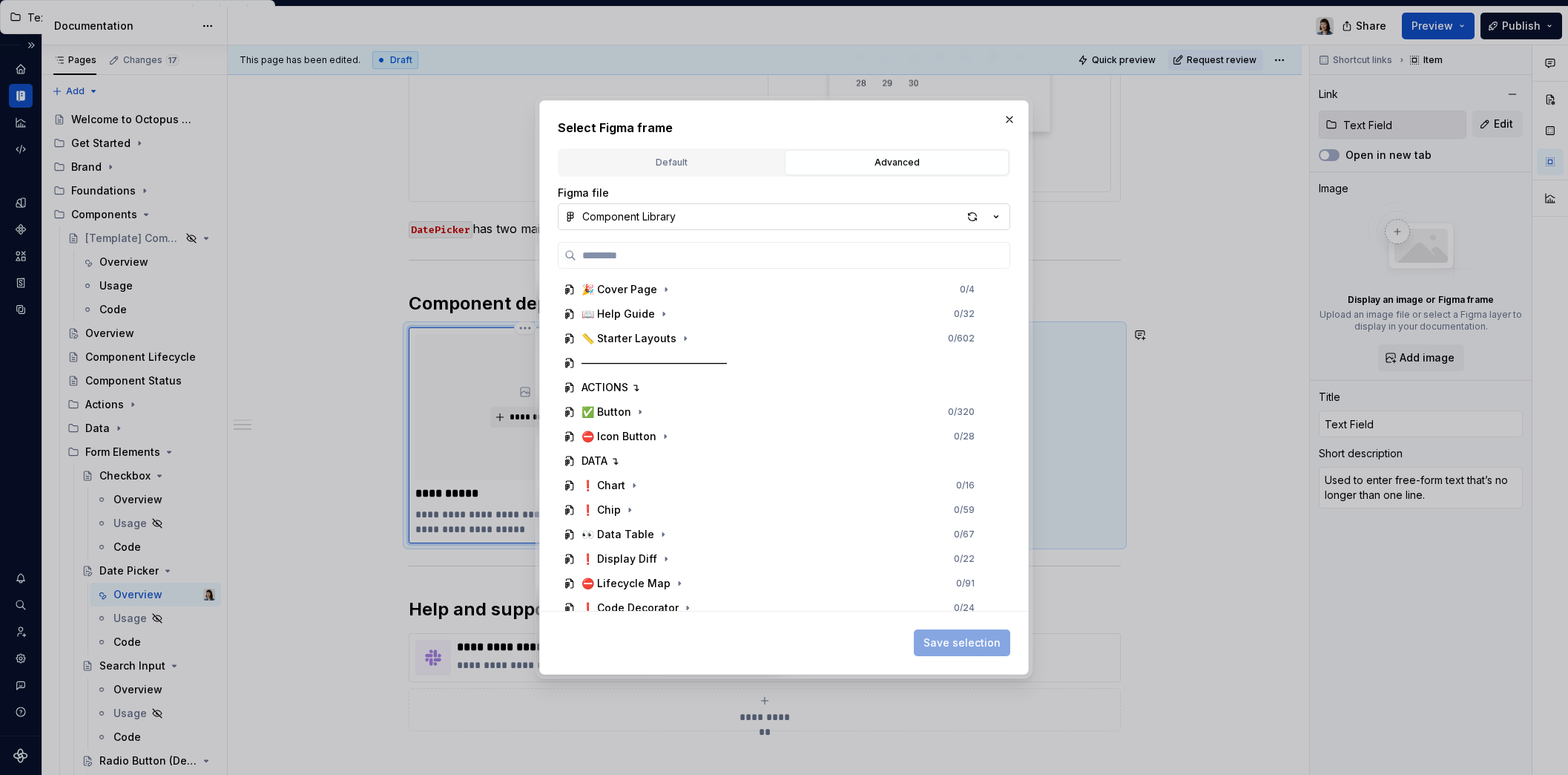
click at [703, 217] on button "Component Library" at bounding box center [784, 217] width 453 height 27
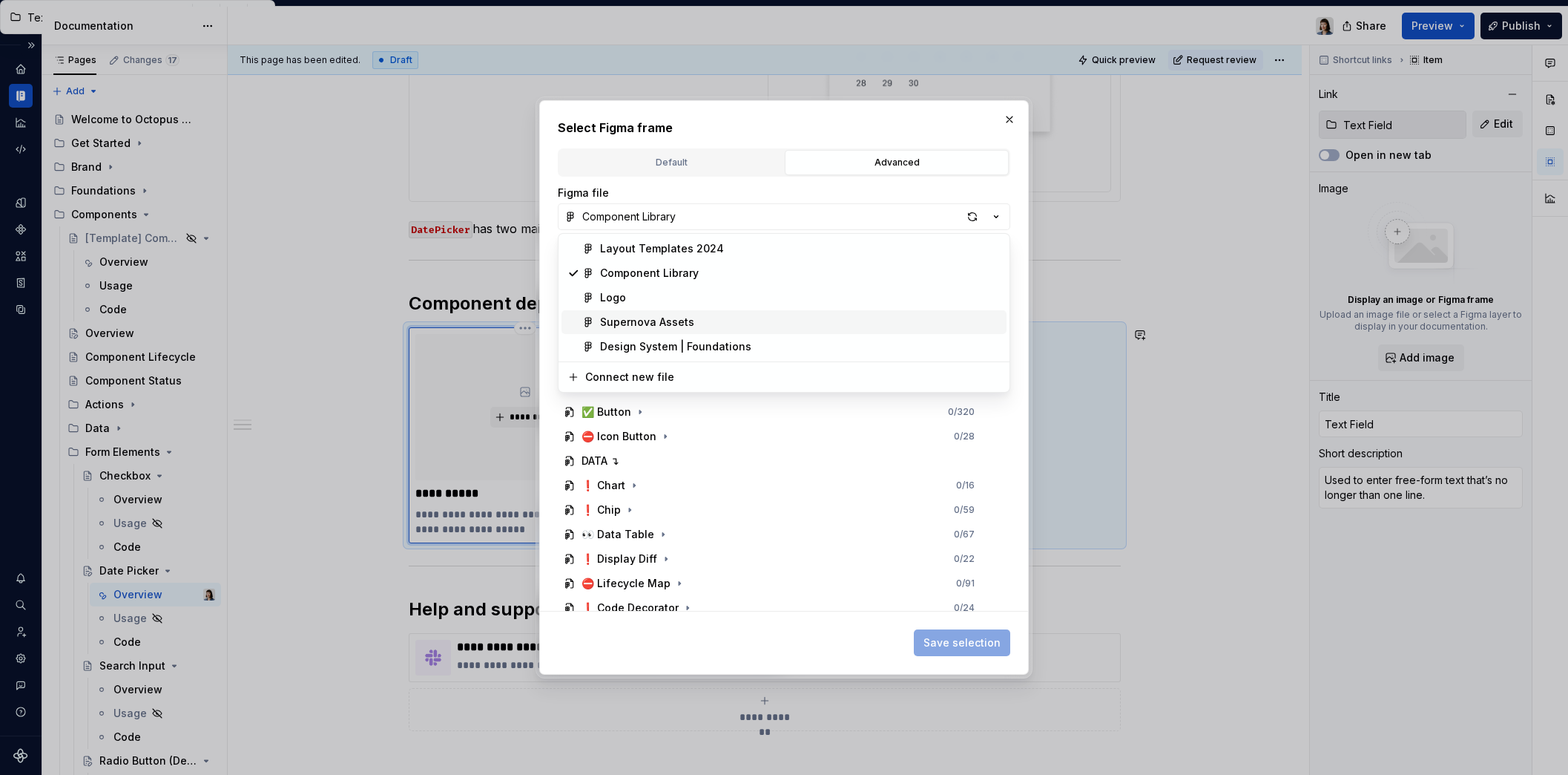
click at [630, 325] on div "Supernova Assets" at bounding box center [646, 322] width 94 height 14
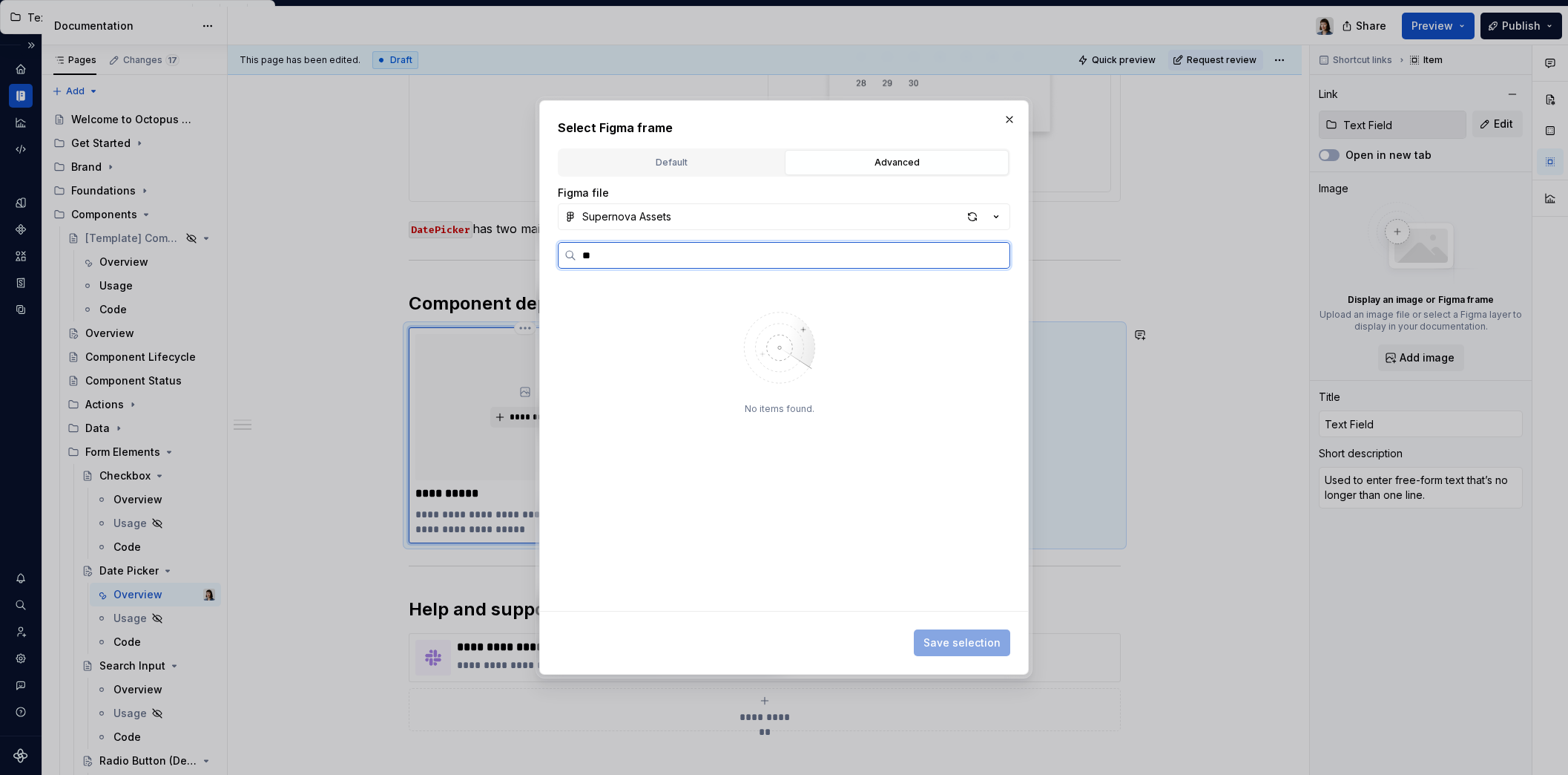
type input "*"
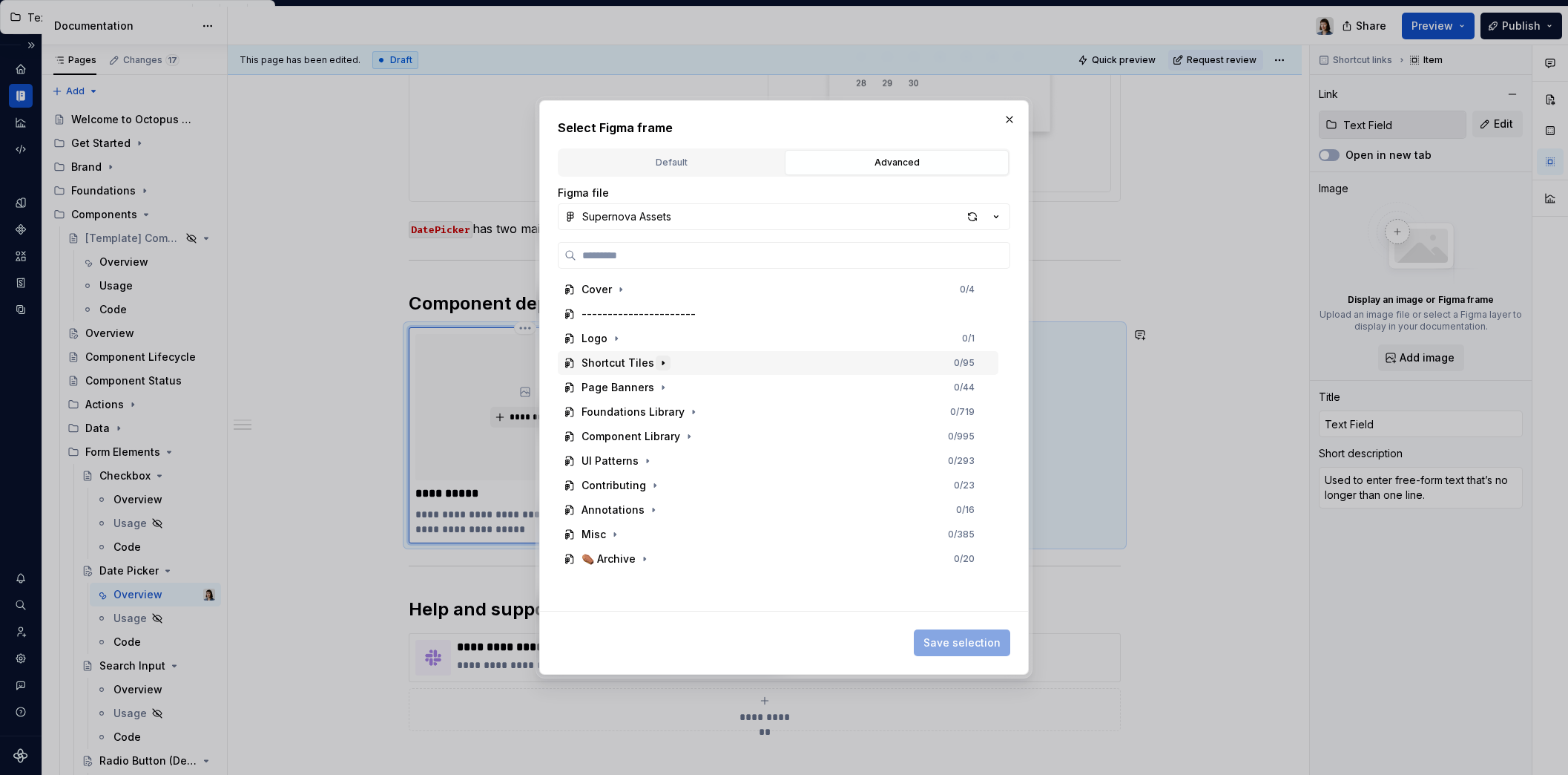
click at [657, 364] on icon "button" at bounding box center [663, 363] width 12 height 12
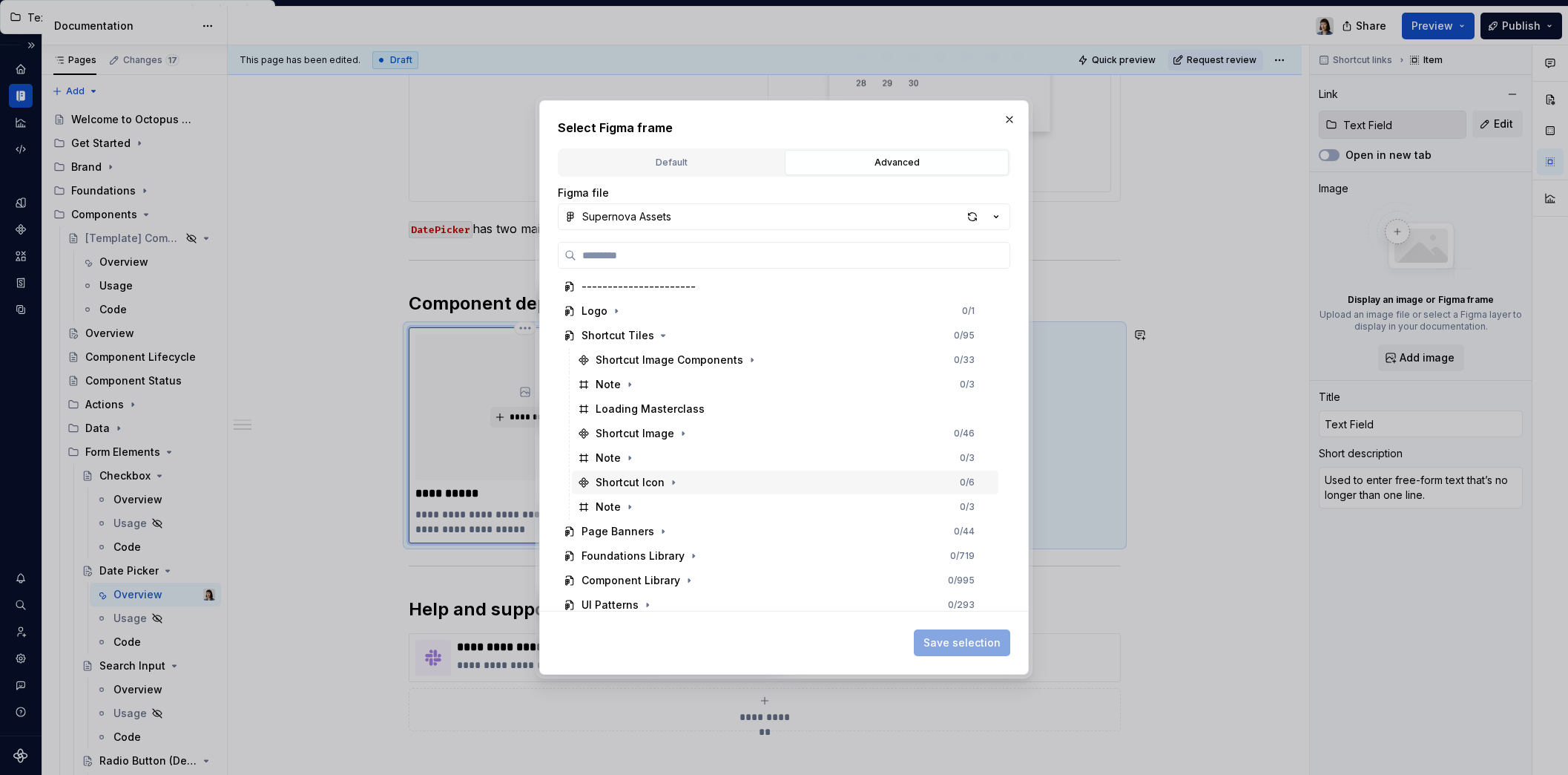
scroll to position [98, 0]
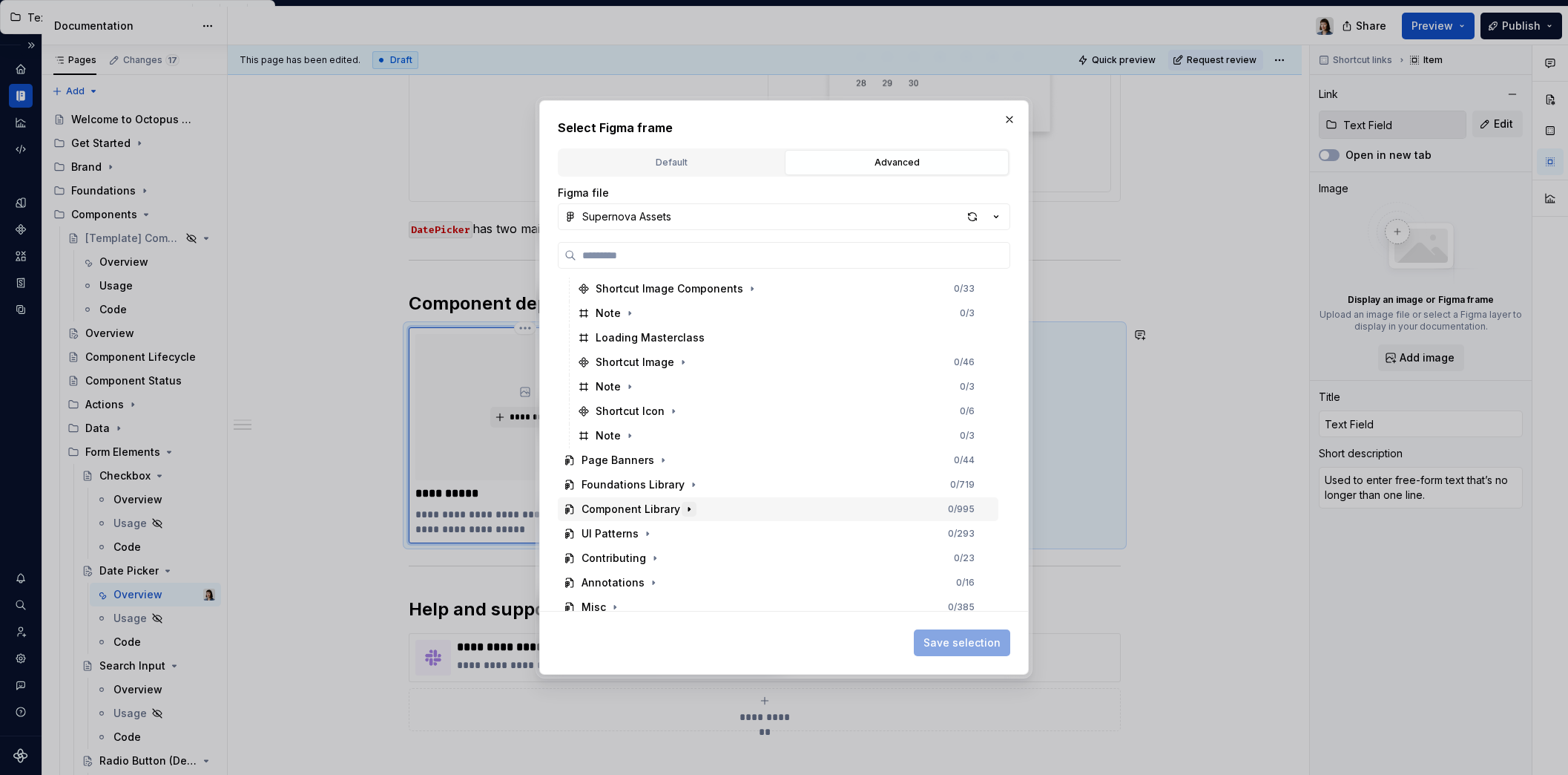
click at [691, 512] on icon "button" at bounding box center [688, 509] width 12 height 12
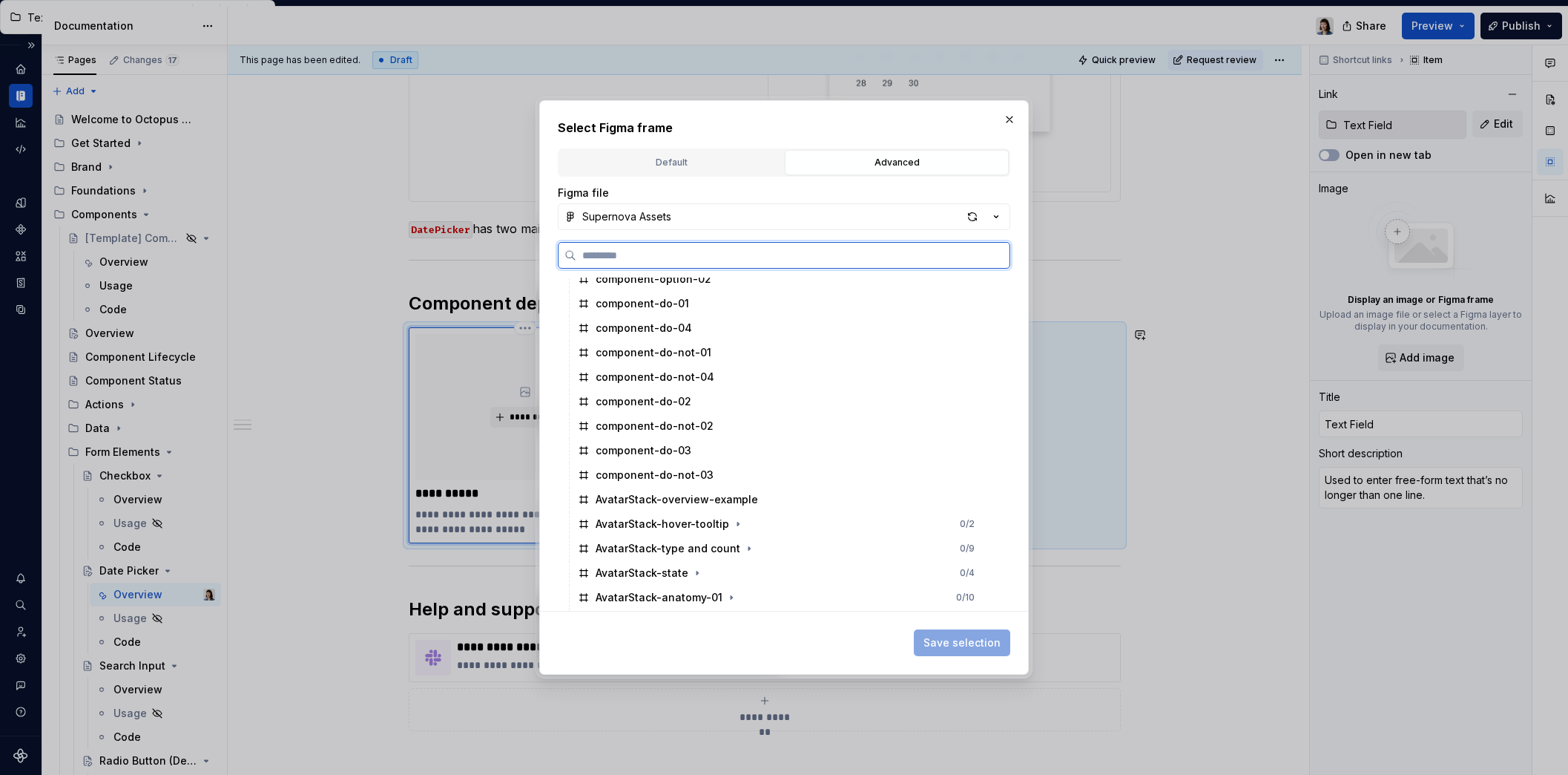
scroll to position [0, 0]
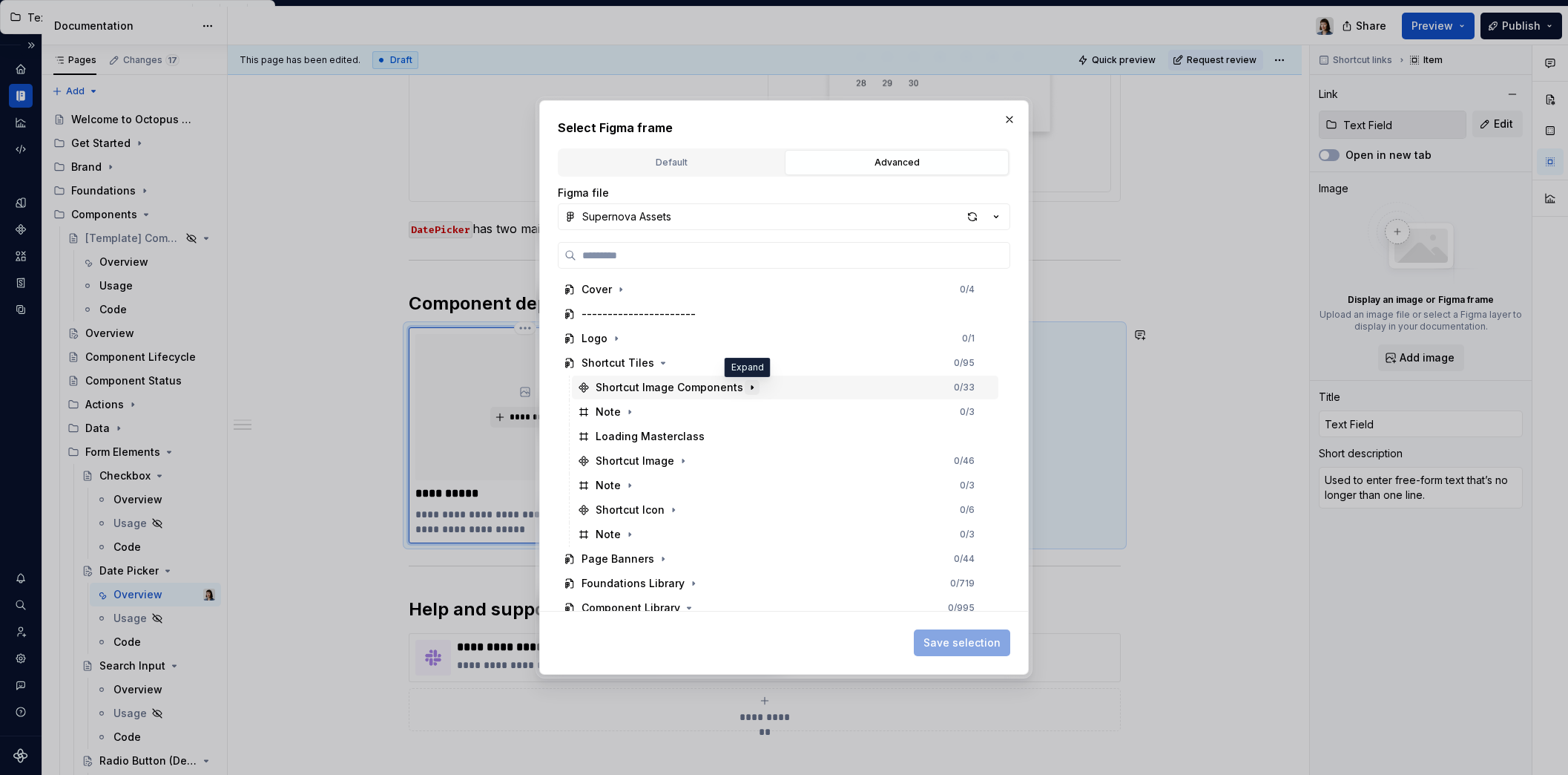
click at [751, 388] on icon "button" at bounding box center [752, 388] width 2 height 4
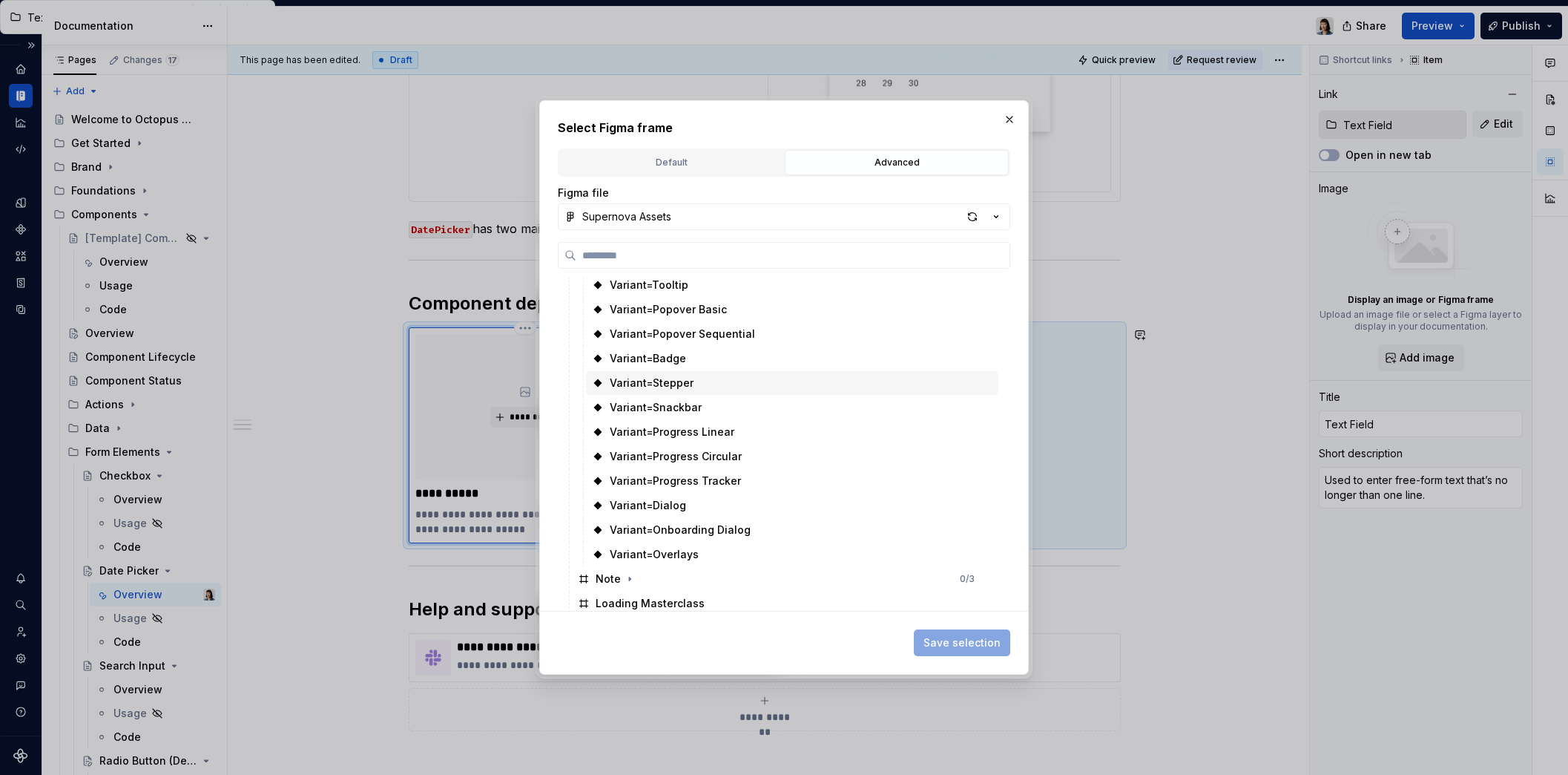
scroll to position [717, 0]
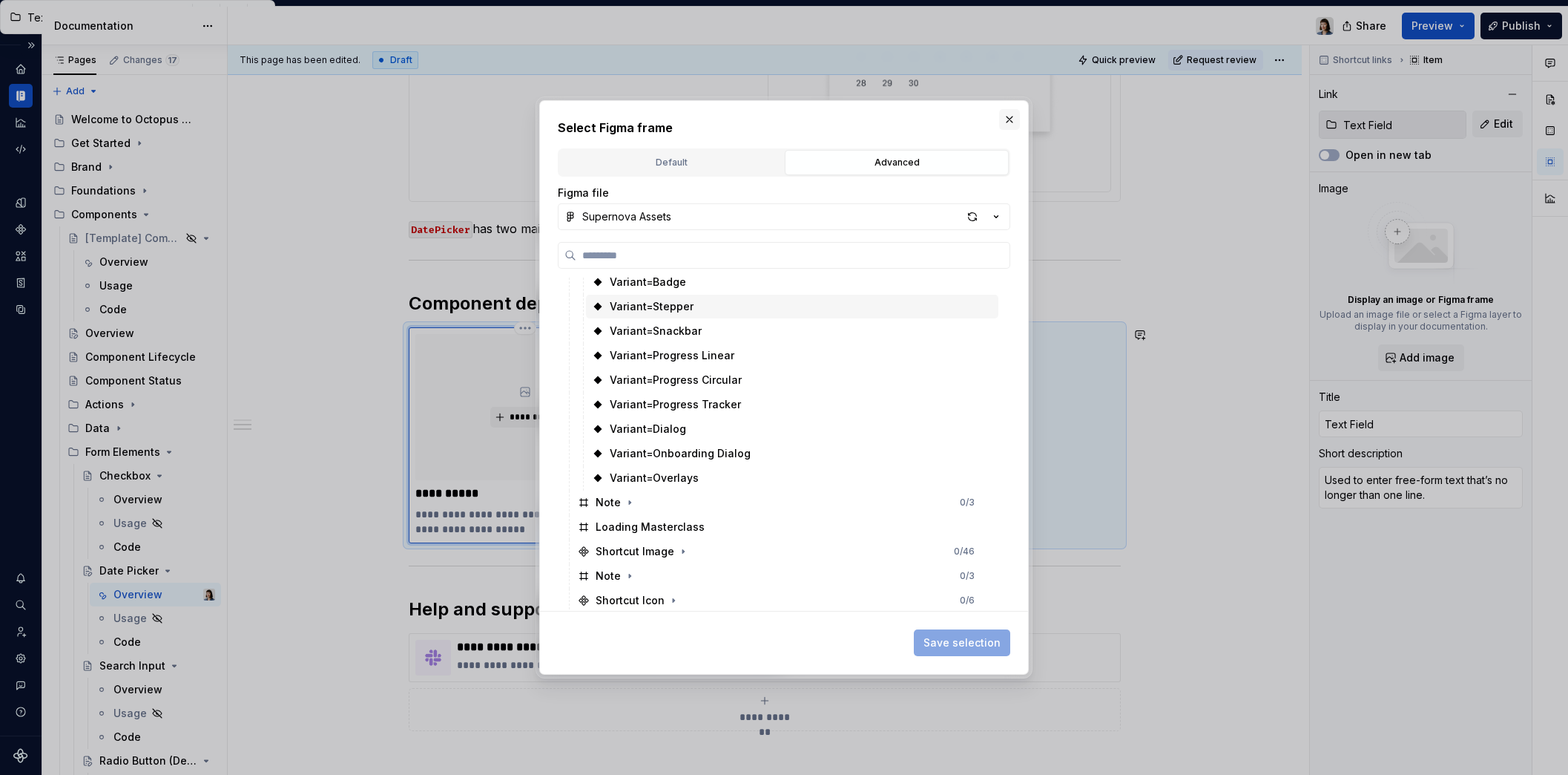
click at [1013, 118] on button "button" at bounding box center [1009, 119] width 21 height 21
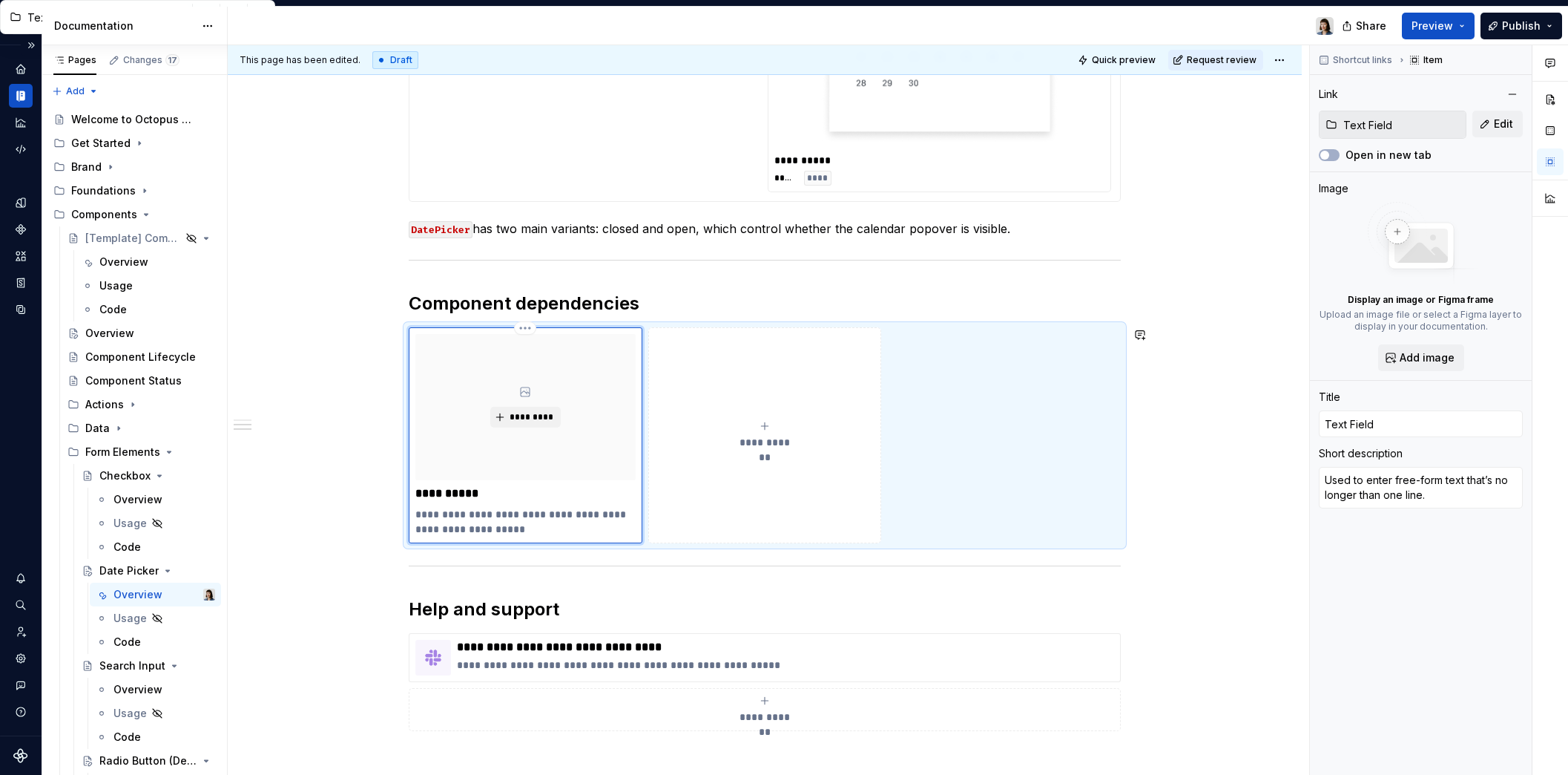
scroll to position [1151, 0]
click at [762, 427] on icon "submit" at bounding box center [764, 426] width 6 height 6
type textarea "*"
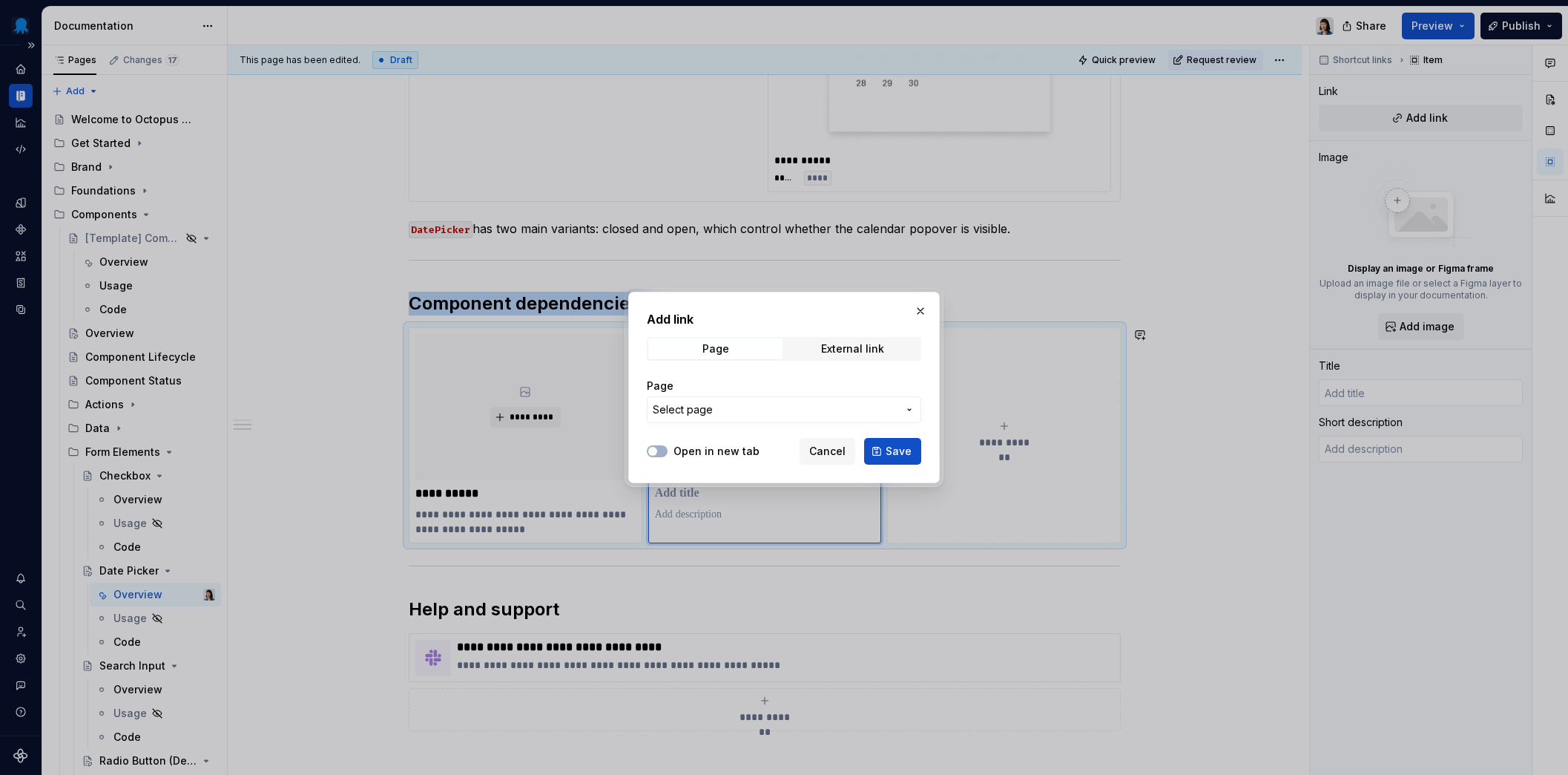
click at [754, 413] on span "Select page" at bounding box center [775, 410] width 244 height 14
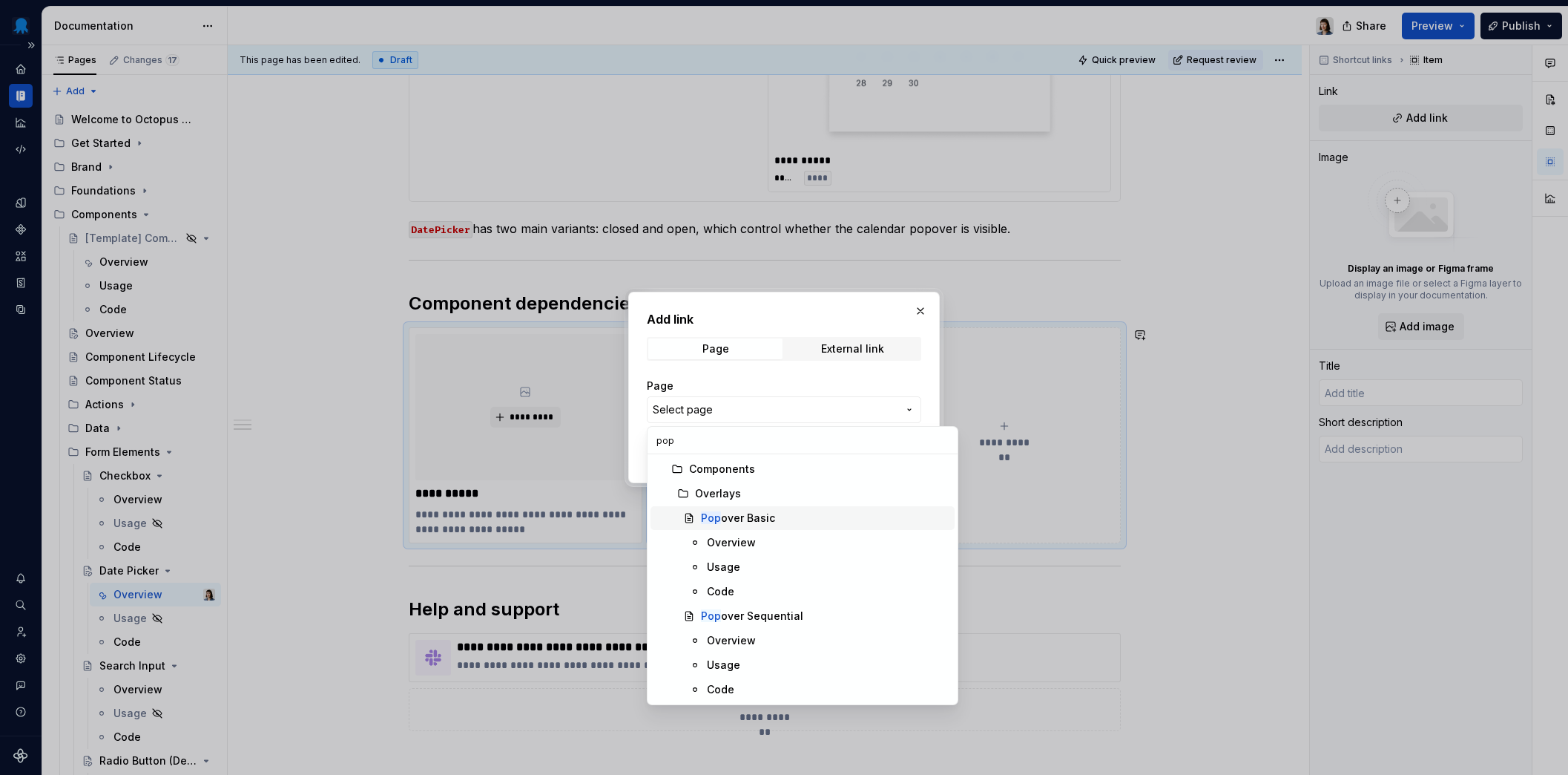
type input "pop"
click at [735, 518] on div "Pop over Basic" at bounding box center [738, 518] width 74 height 14
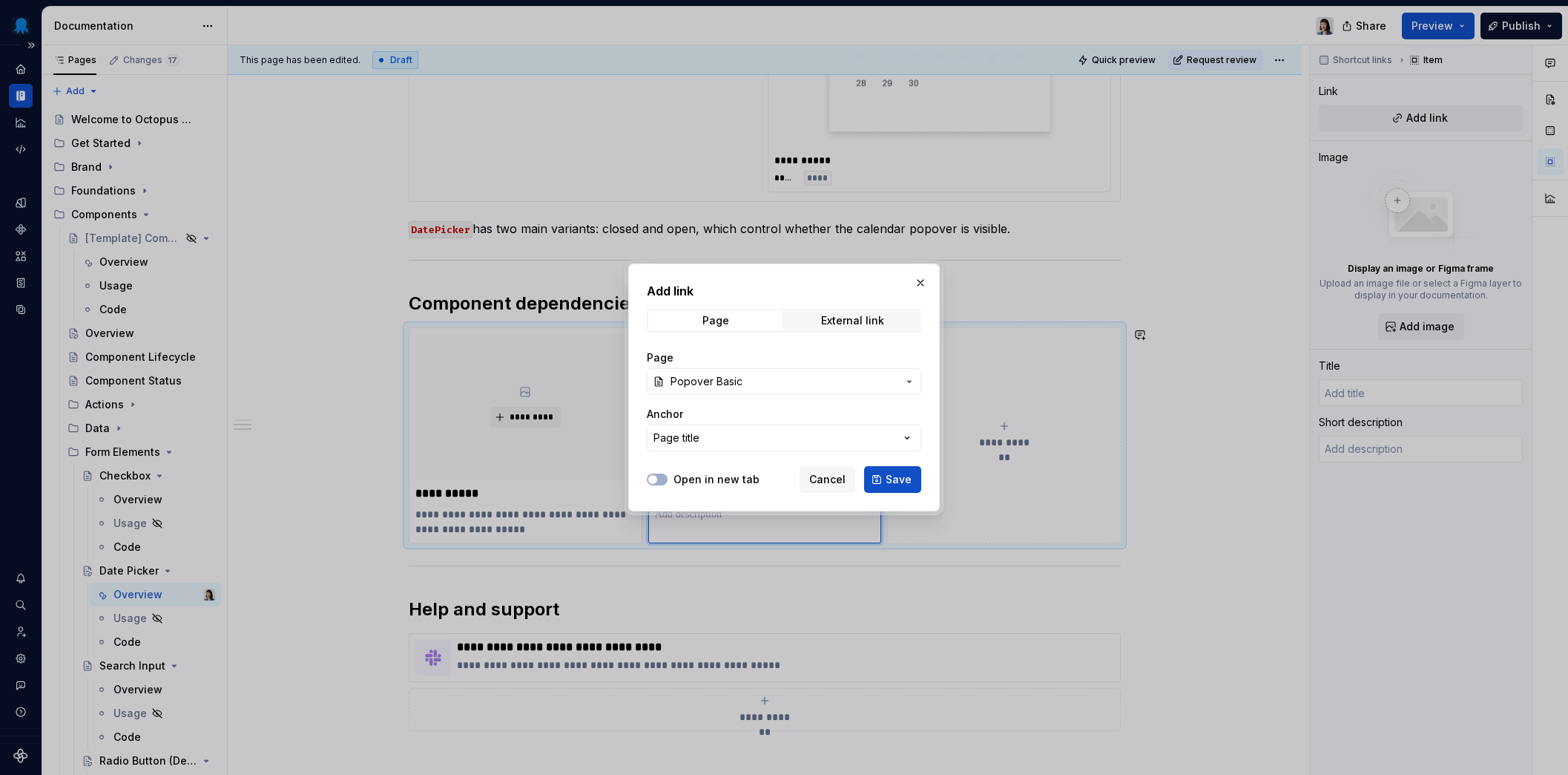
drag, startPoint x: 887, startPoint y: 480, endPoint x: 842, endPoint y: 475, distance: 45.3
click at [887, 480] on button "Save" at bounding box center [892, 479] width 57 height 27
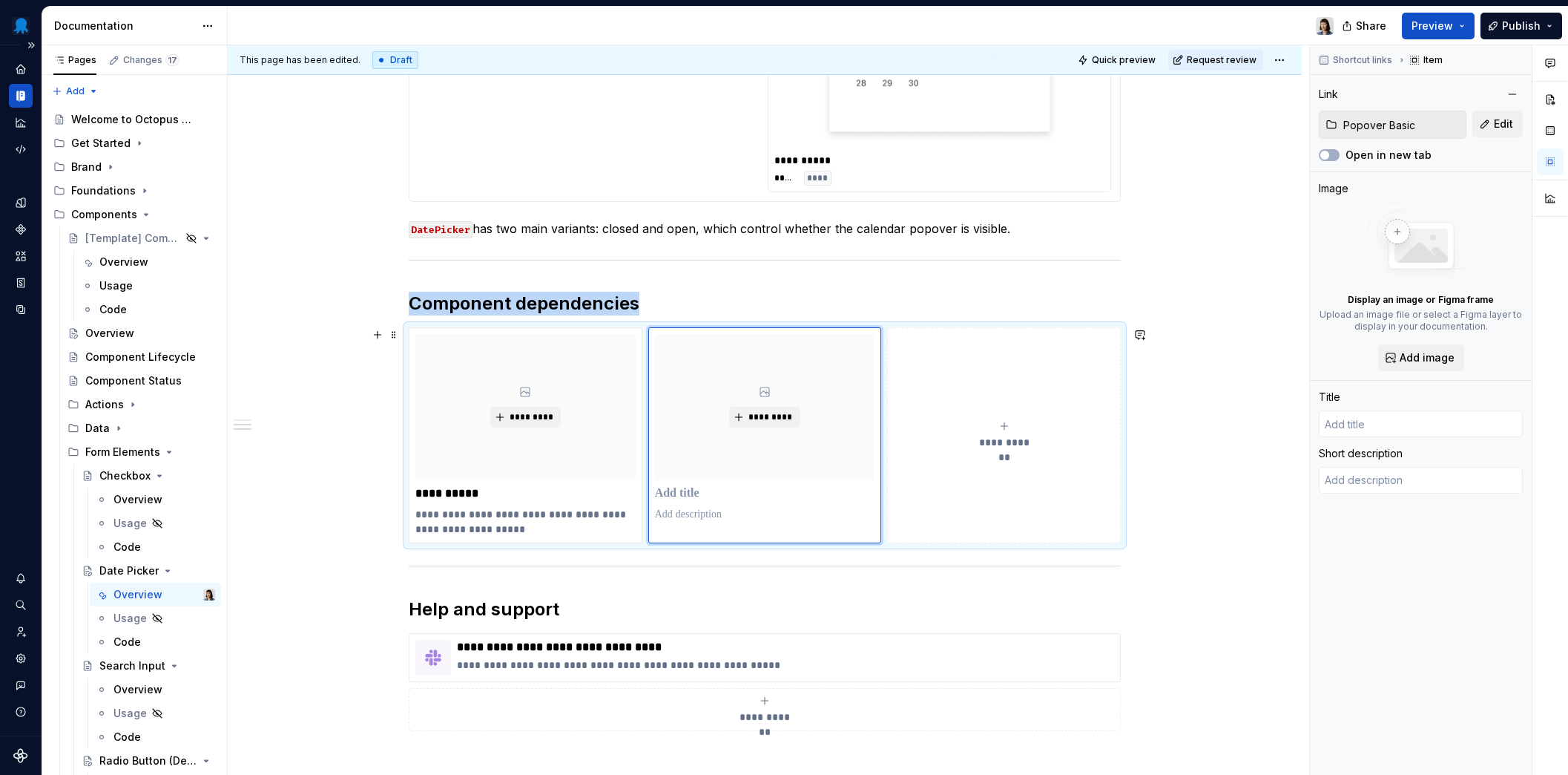
type textarea "*"
type input "Popover Basic"
type textarea "Popover is a temporary overlay window that contains contextual information"
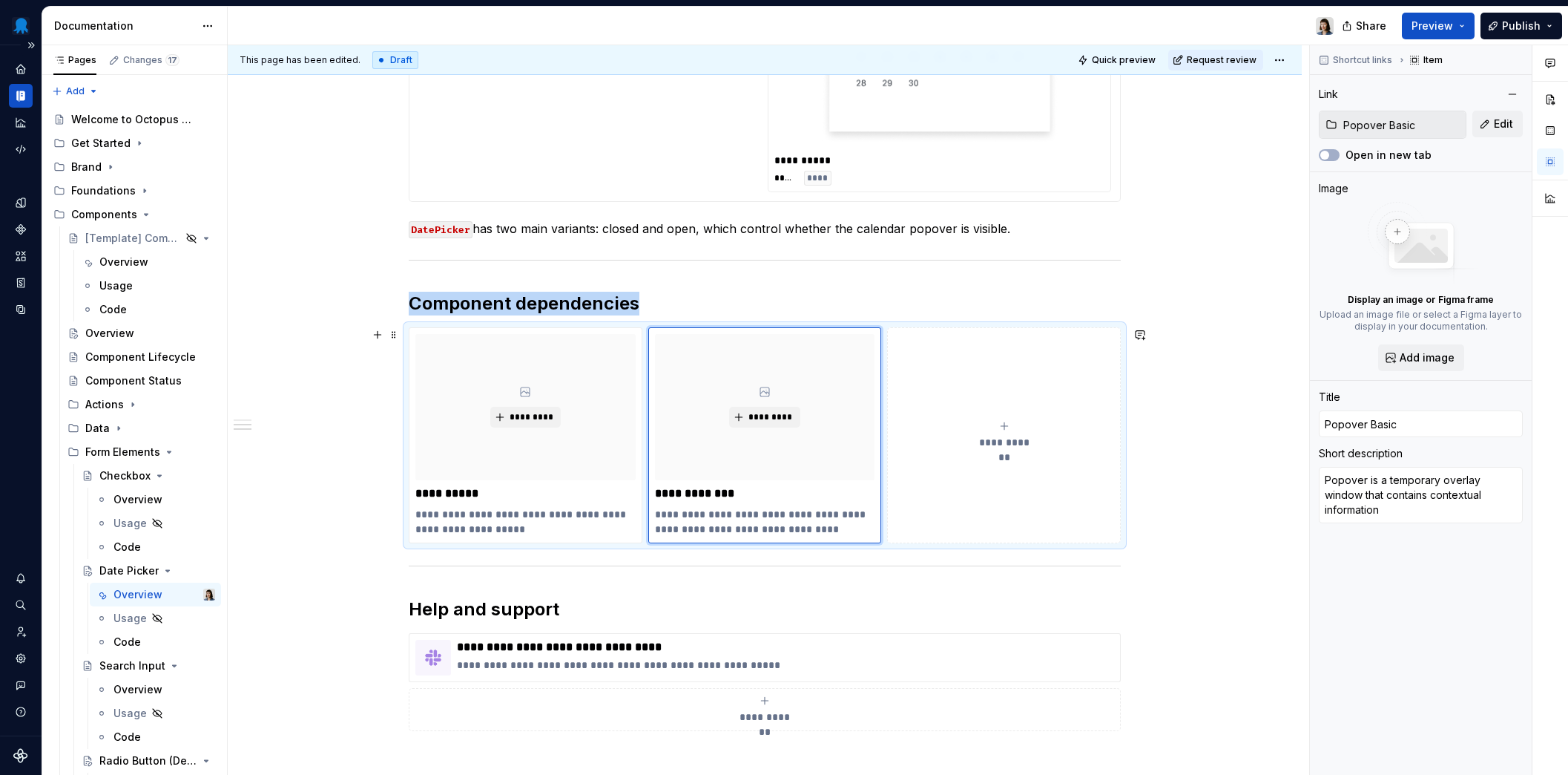
click at [337, 443] on div "**********" at bounding box center [764, 61] width 1074 height 1910
click at [775, 415] on span "*********" at bounding box center [770, 417] width 45 height 12
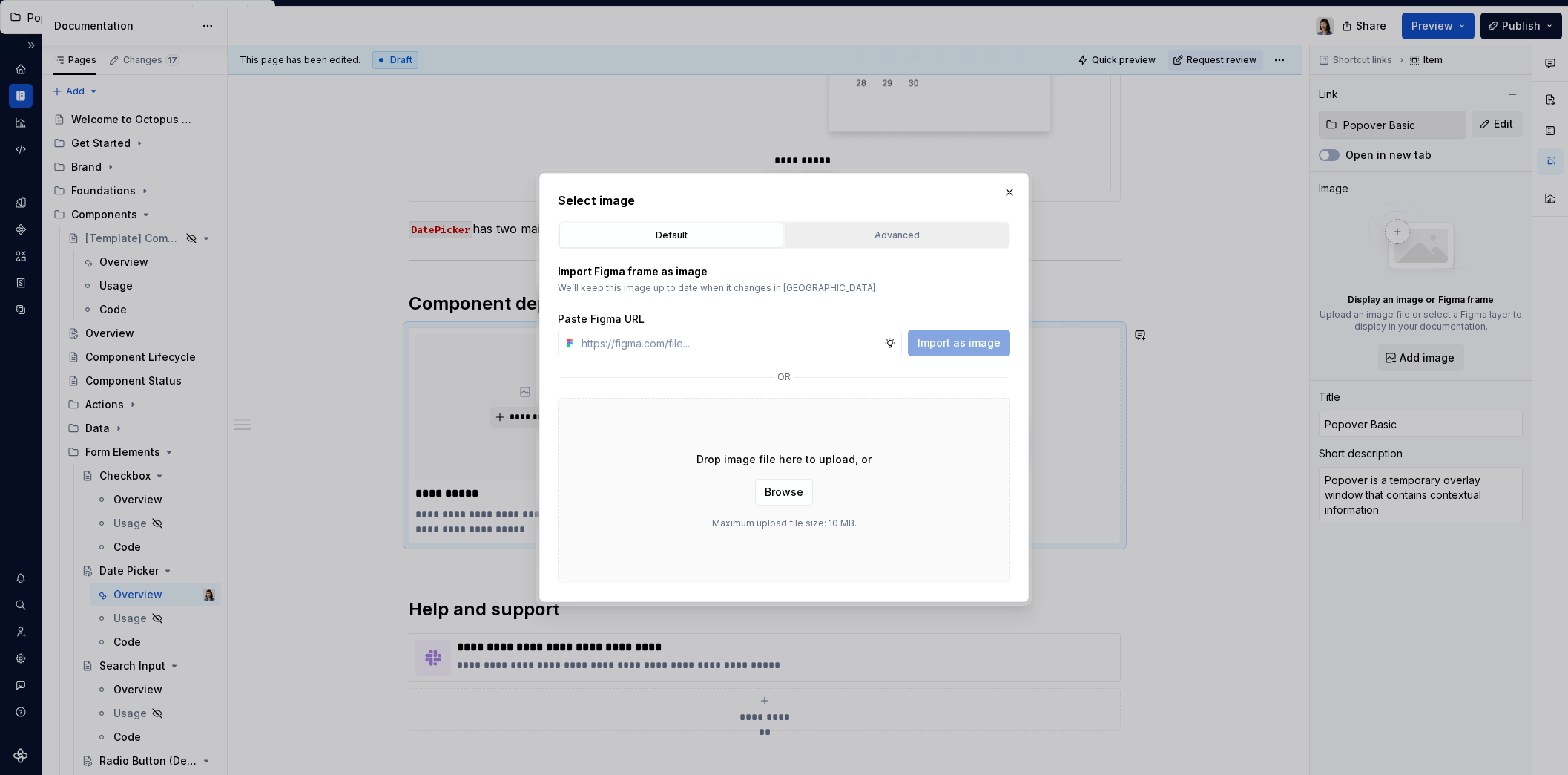
click at [858, 240] on div "Advanced" at bounding box center [896, 235] width 214 height 14
type textarea "*"
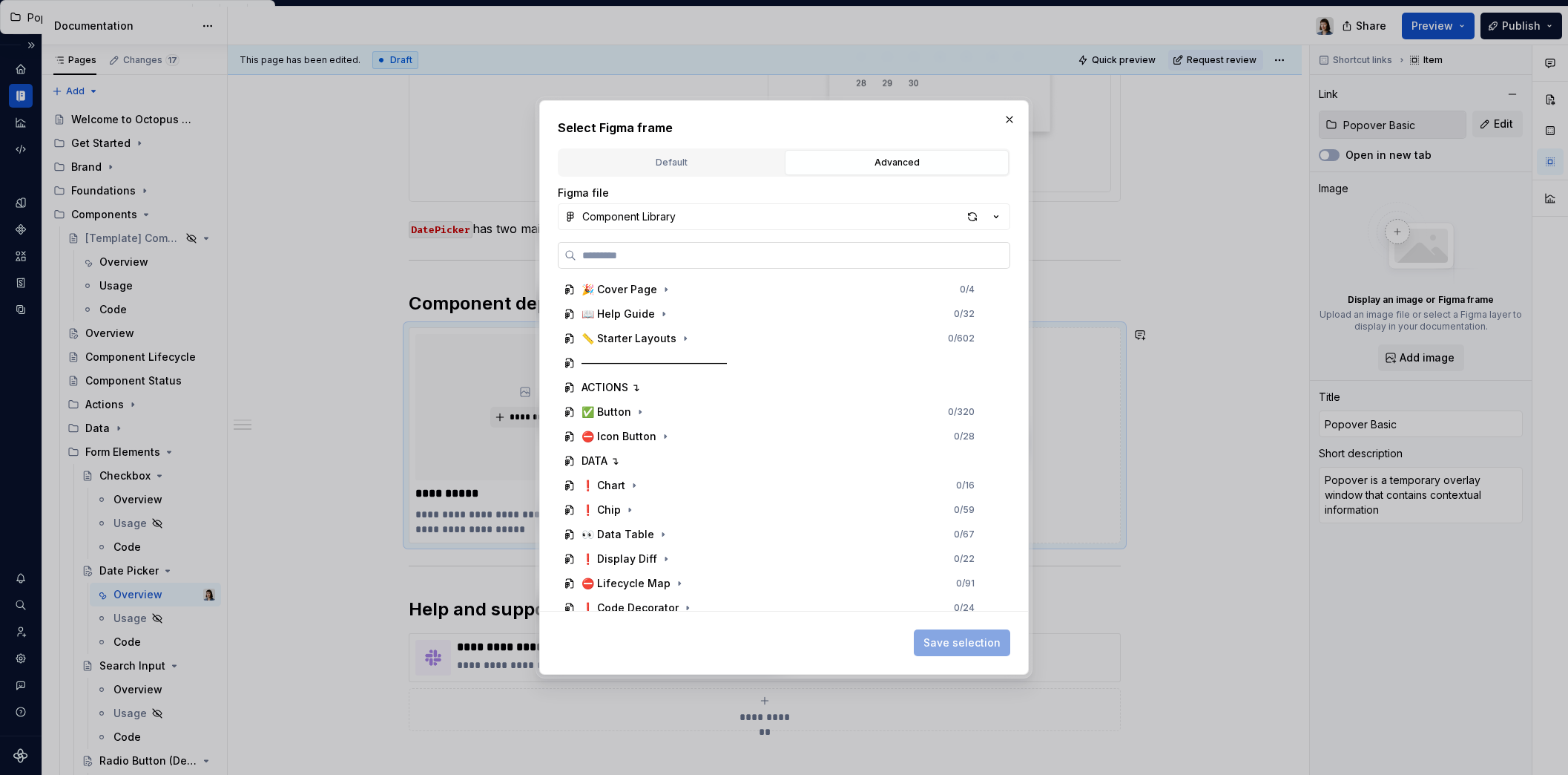
click at [698, 263] on label at bounding box center [784, 255] width 453 height 27
click at [698, 263] on input "search" at bounding box center [793, 255] width 433 height 14
click at [681, 218] on button "Component Library" at bounding box center [784, 217] width 453 height 27
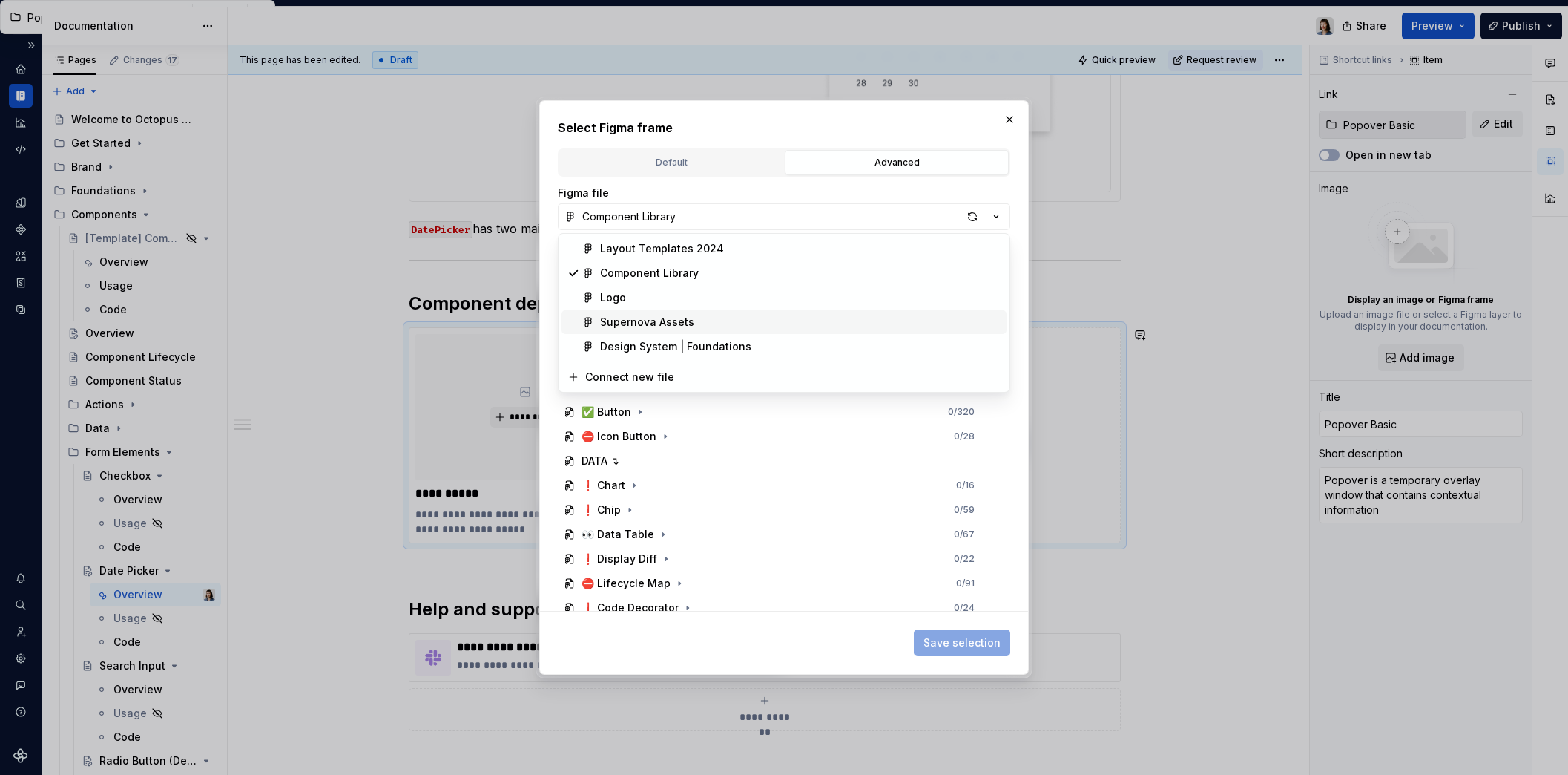
click at [662, 328] on div "Supernova Assets" at bounding box center [646, 322] width 94 height 14
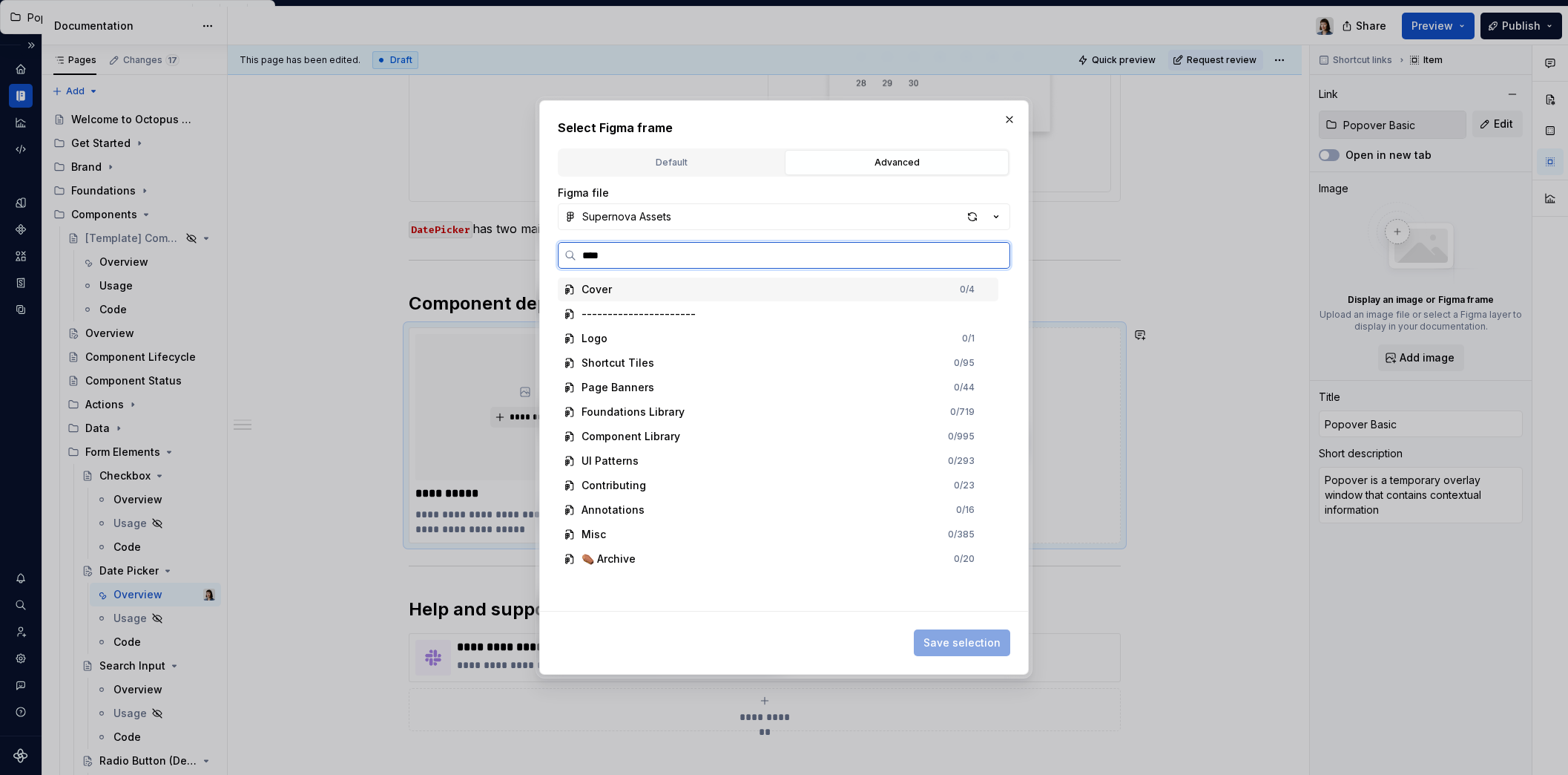
type input "*****"
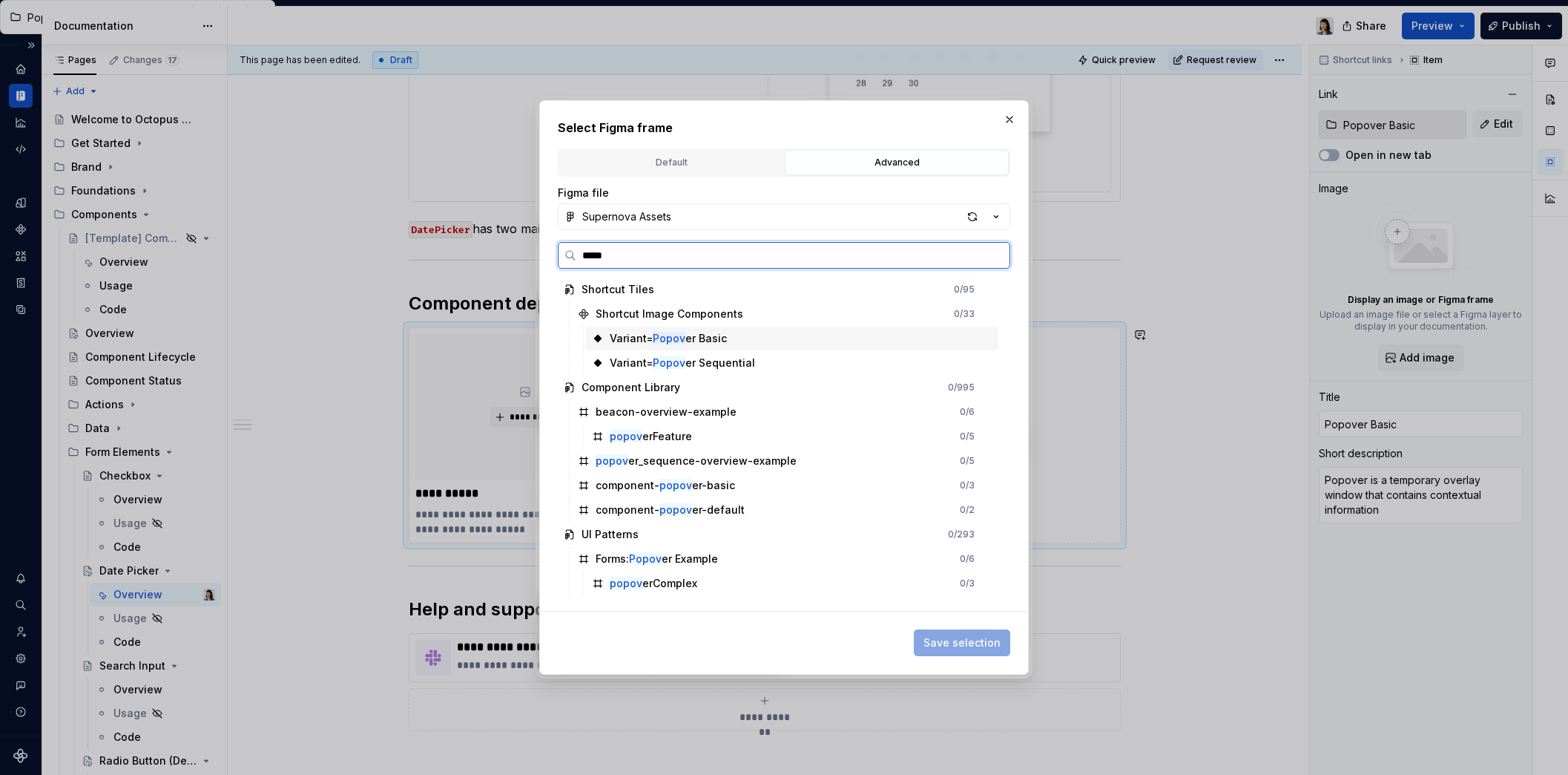
click at [666, 332] on div "Variant= Popov er Basic" at bounding box center [668, 338] width 117 height 14
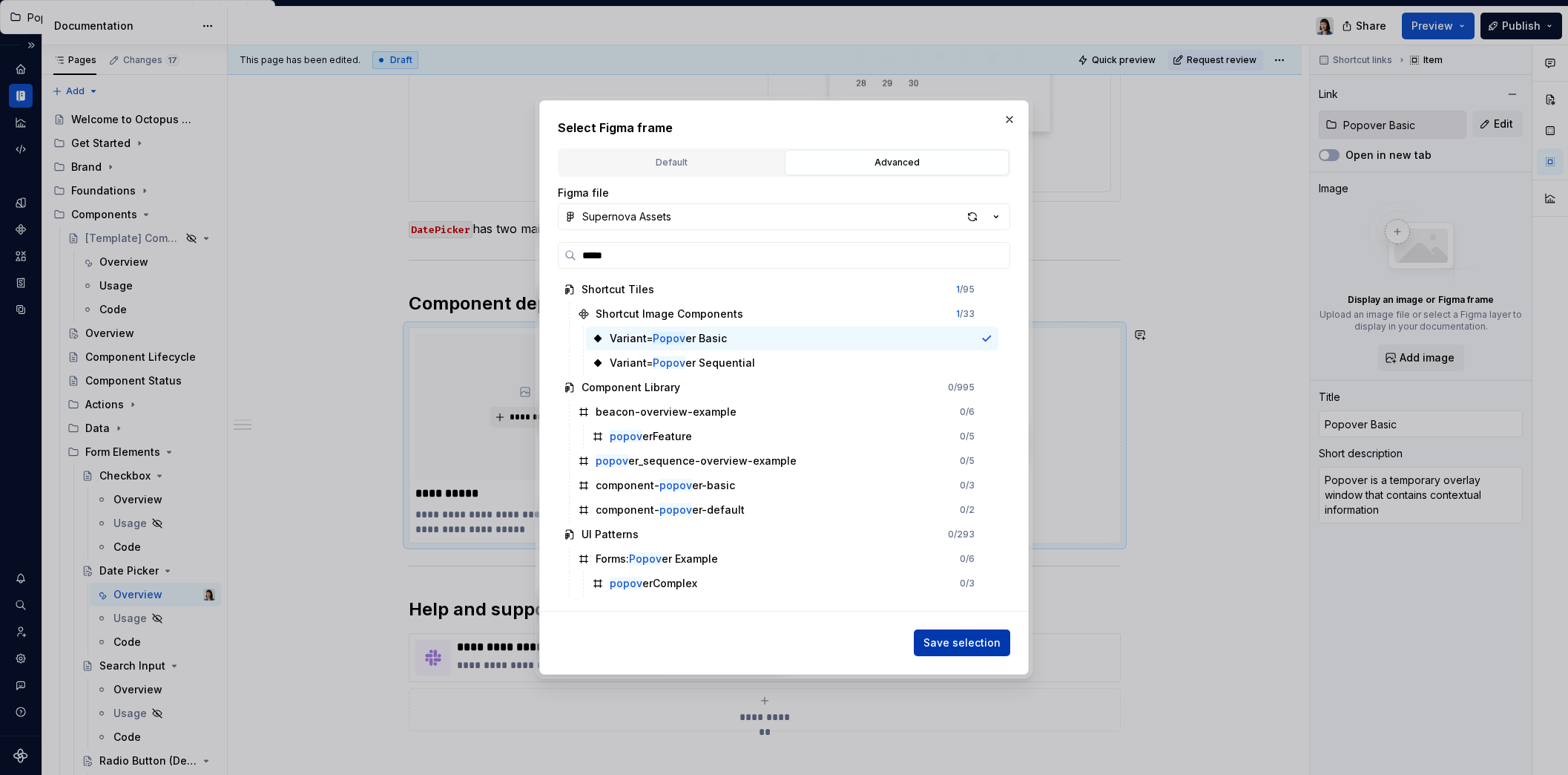
click at [961, 644] on span "Save selection" at bounding box center [962, 642] width 78 height 14
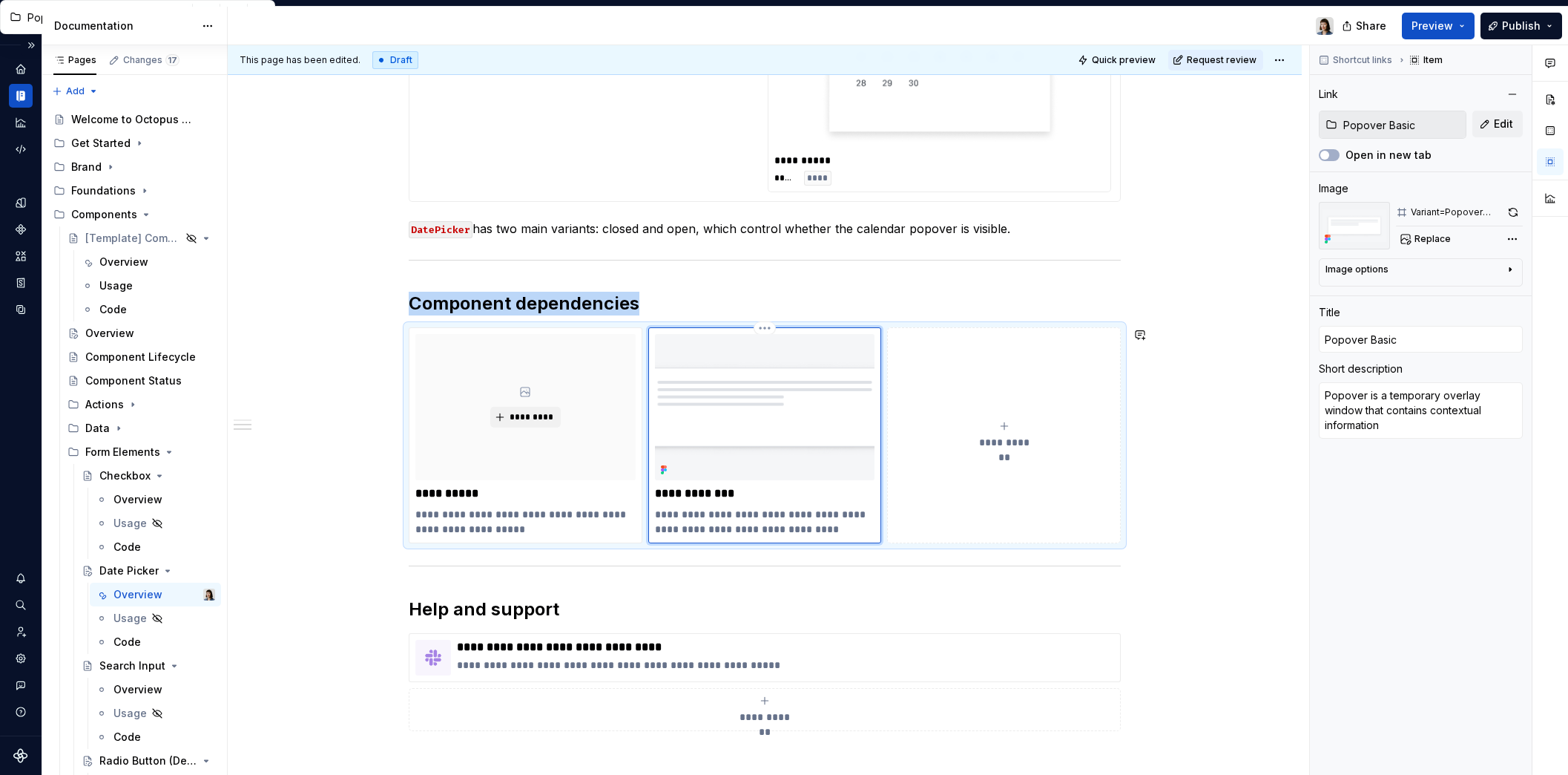
scroll to position [943, 0]
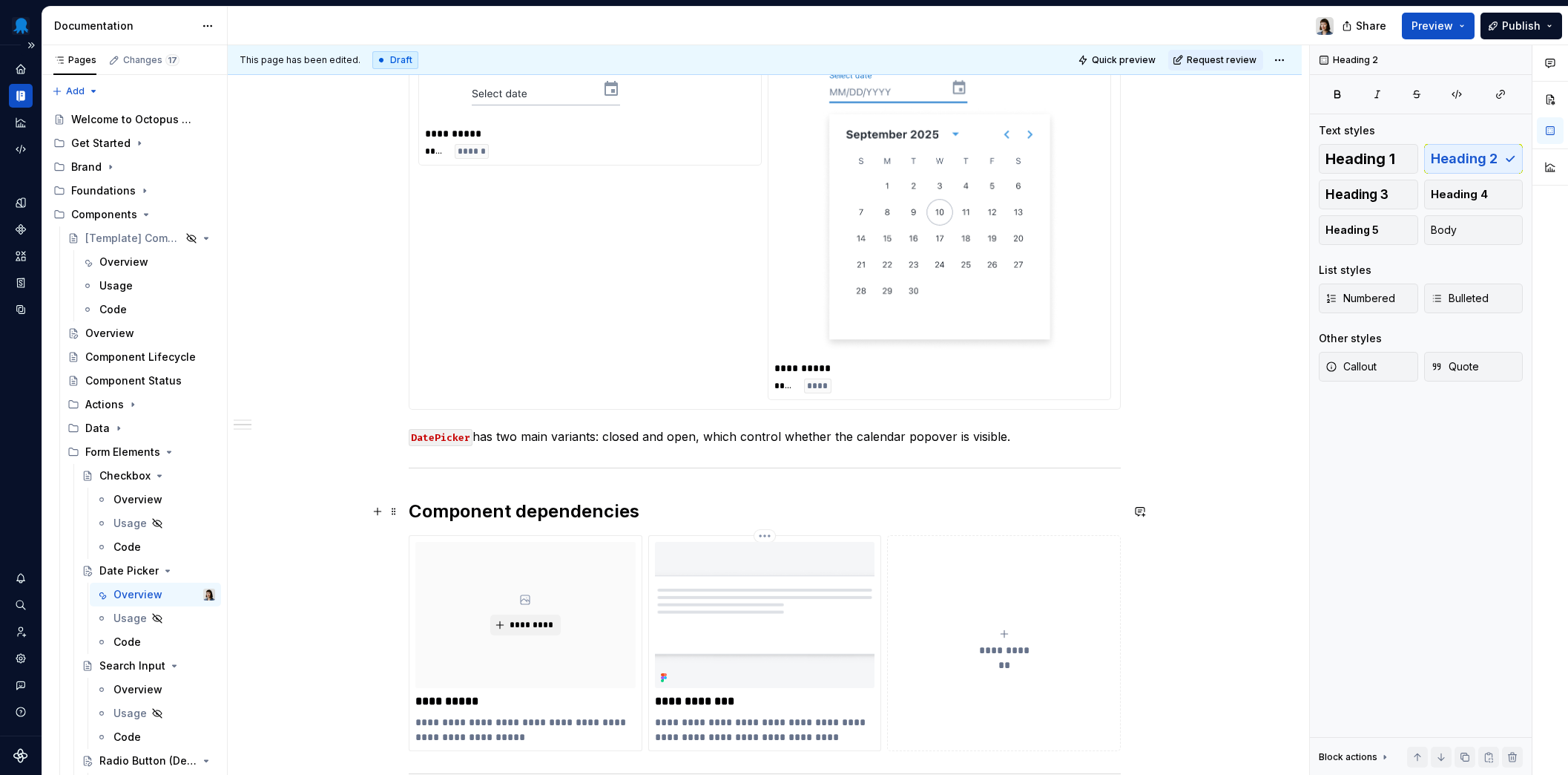
click at [657, 506] on h2 "Component dependencies" at bounding box center [765, 511] width 712 height 23
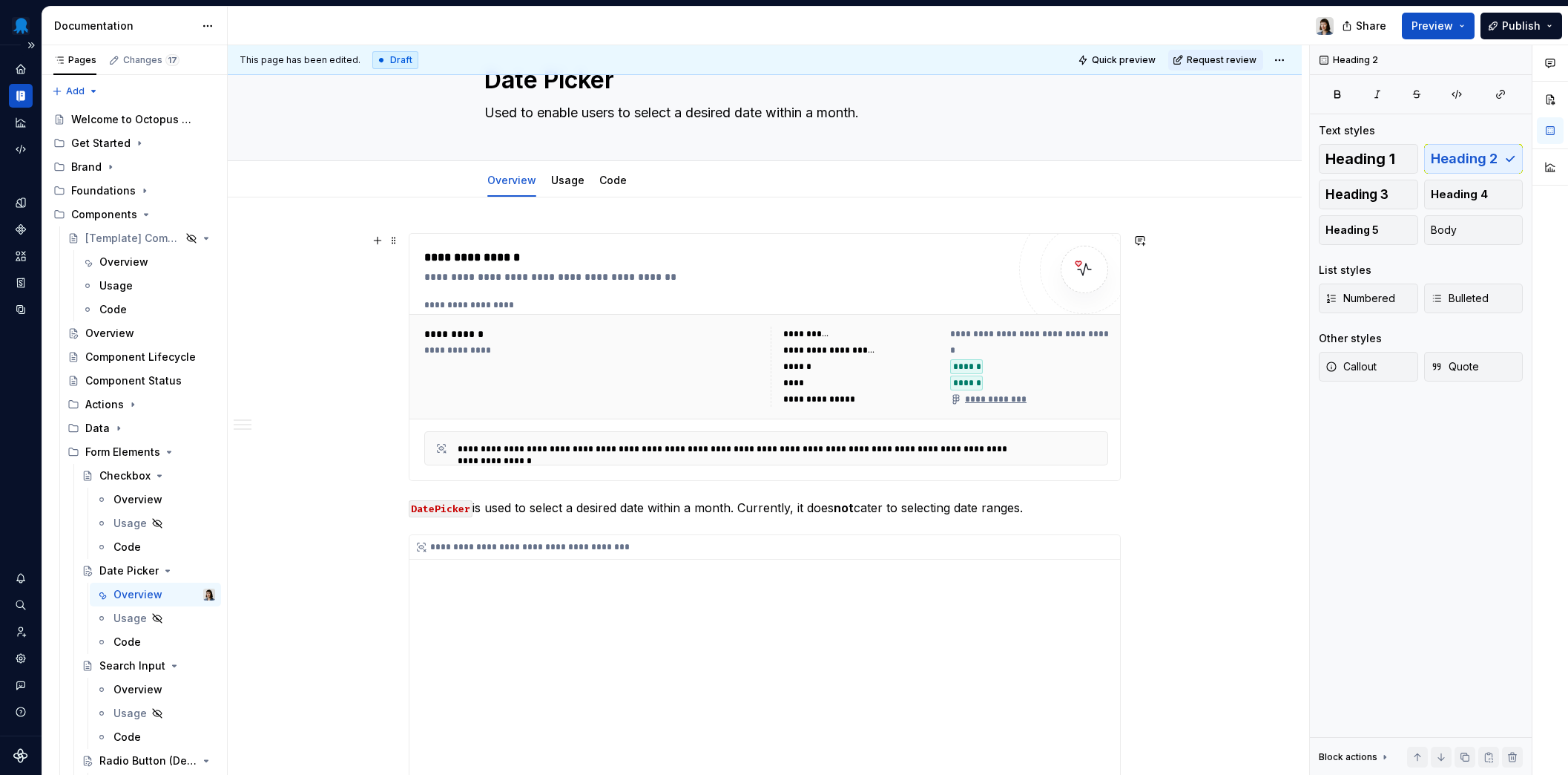
scroll to position [0, 0]
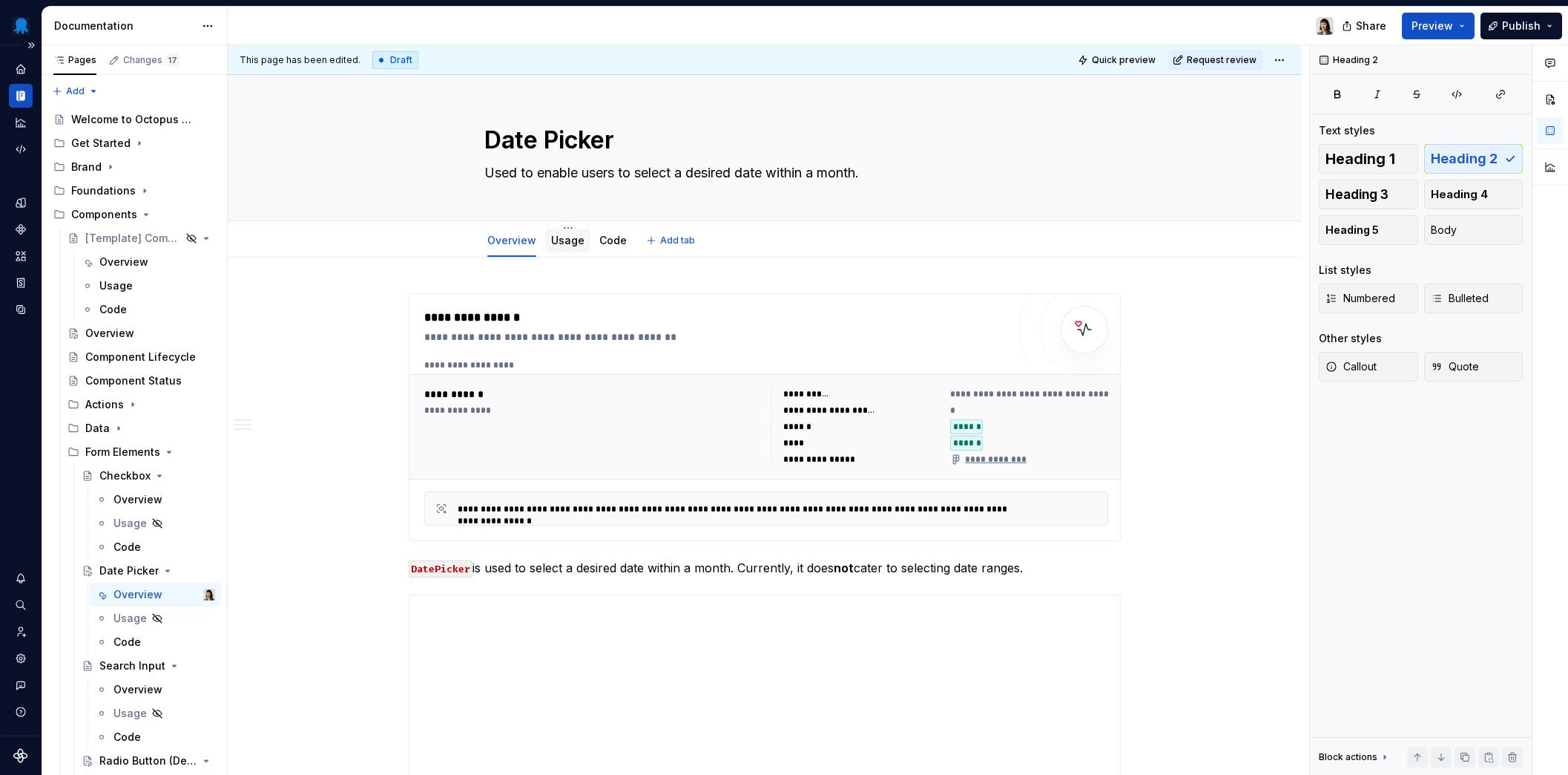
click at [568, 244] on link "Usage" at bounding box center [567, 240] width 33 height 13
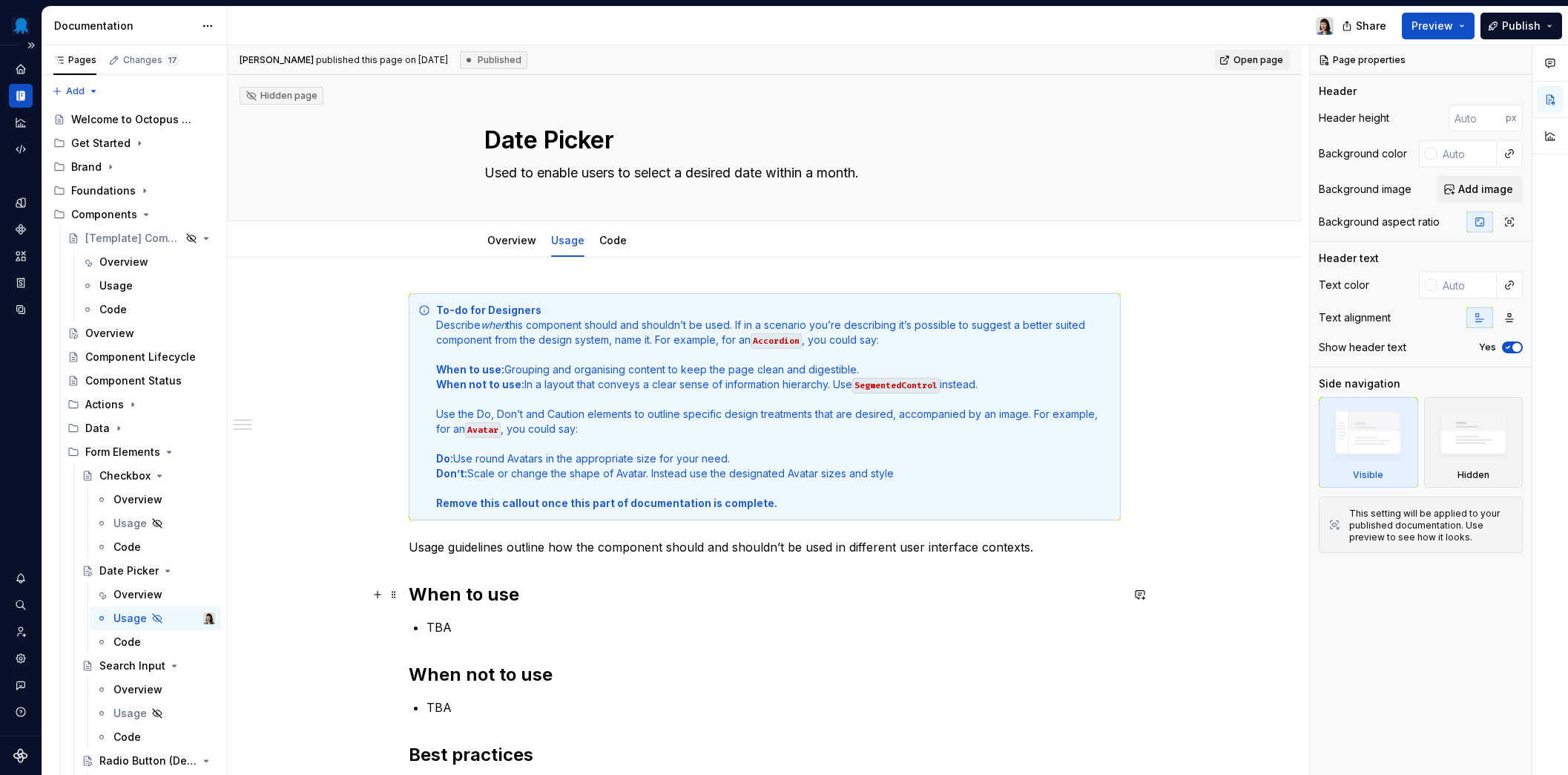
type textarea "*"
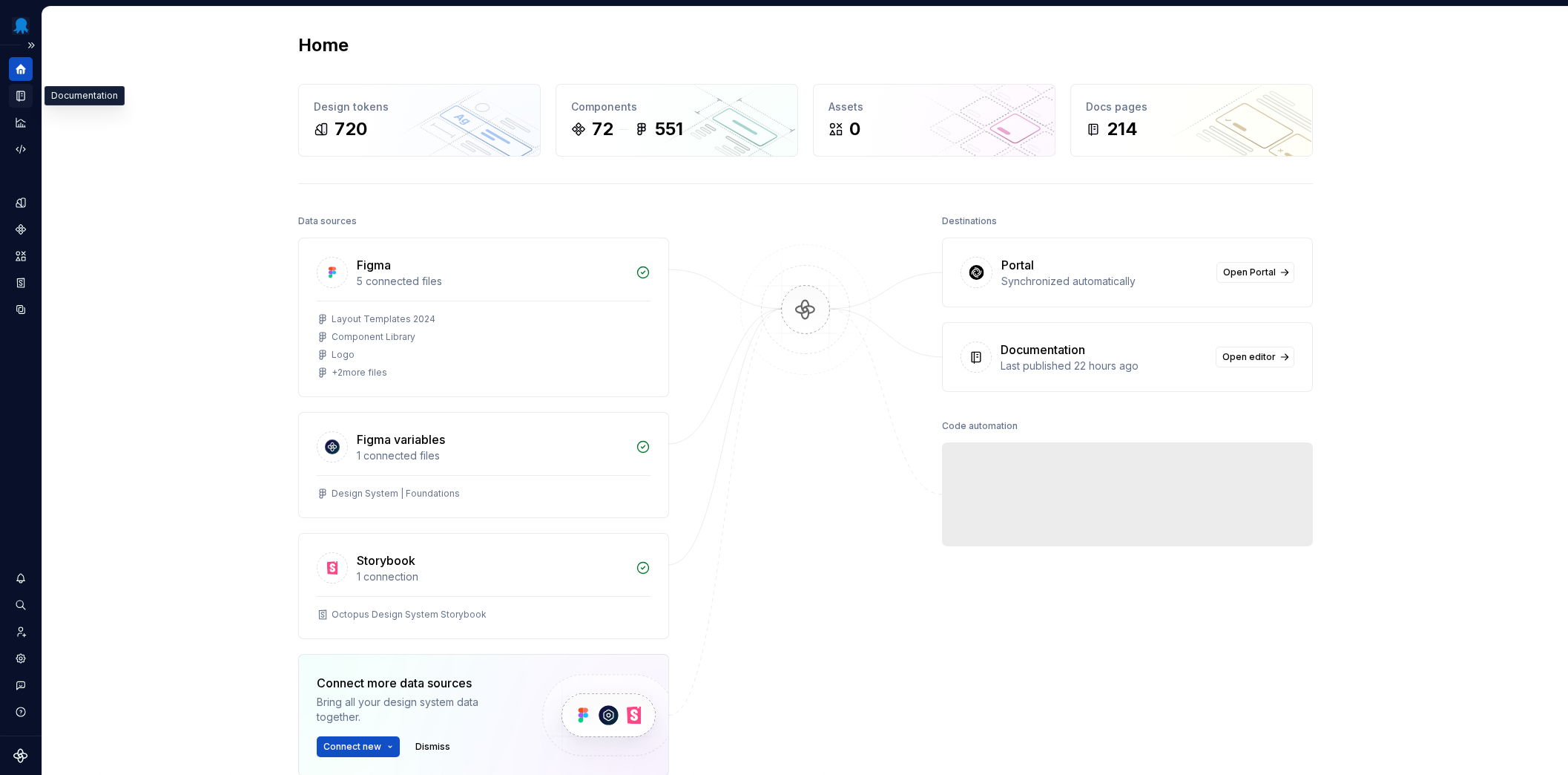
click at [22, 102] on icon "Documentation" at bounding box center [21, 96] width 14 height 14
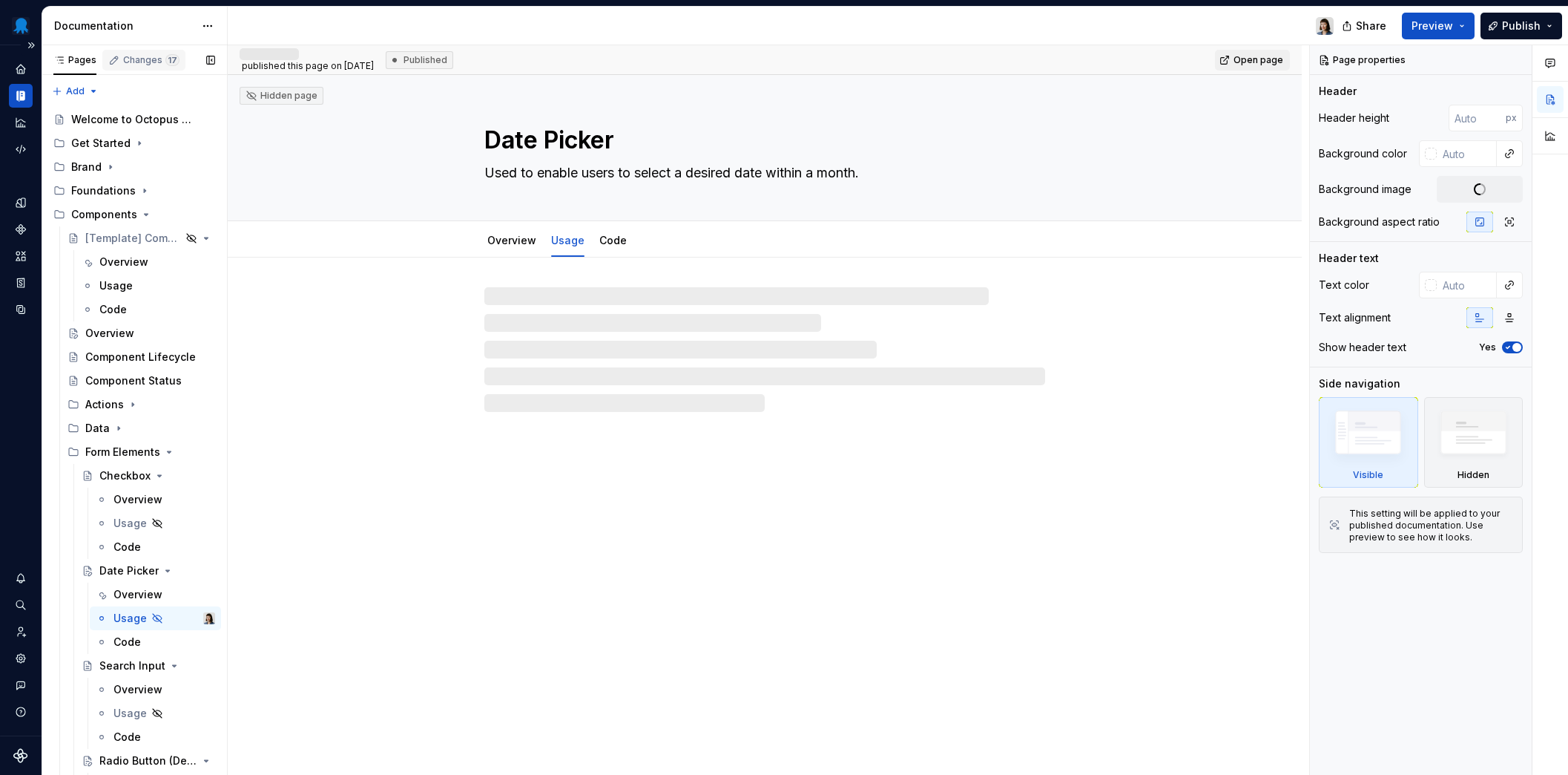
click at [132, 57] on div "Changes 17" at bounding box center [151, 60] width 57 height 12
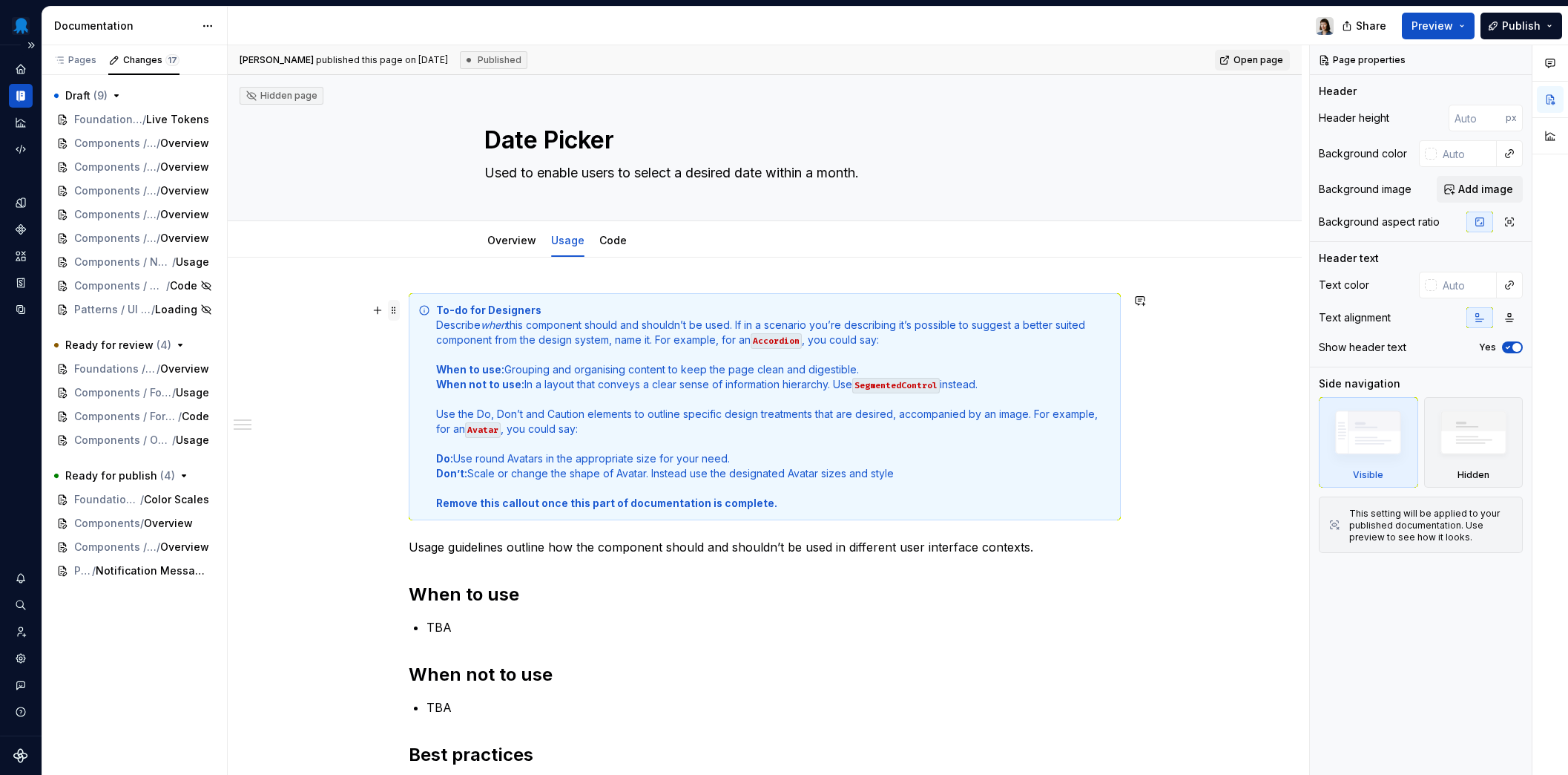
click at [398, 310] on span at bounding box center [393, 309] width 12 height 21
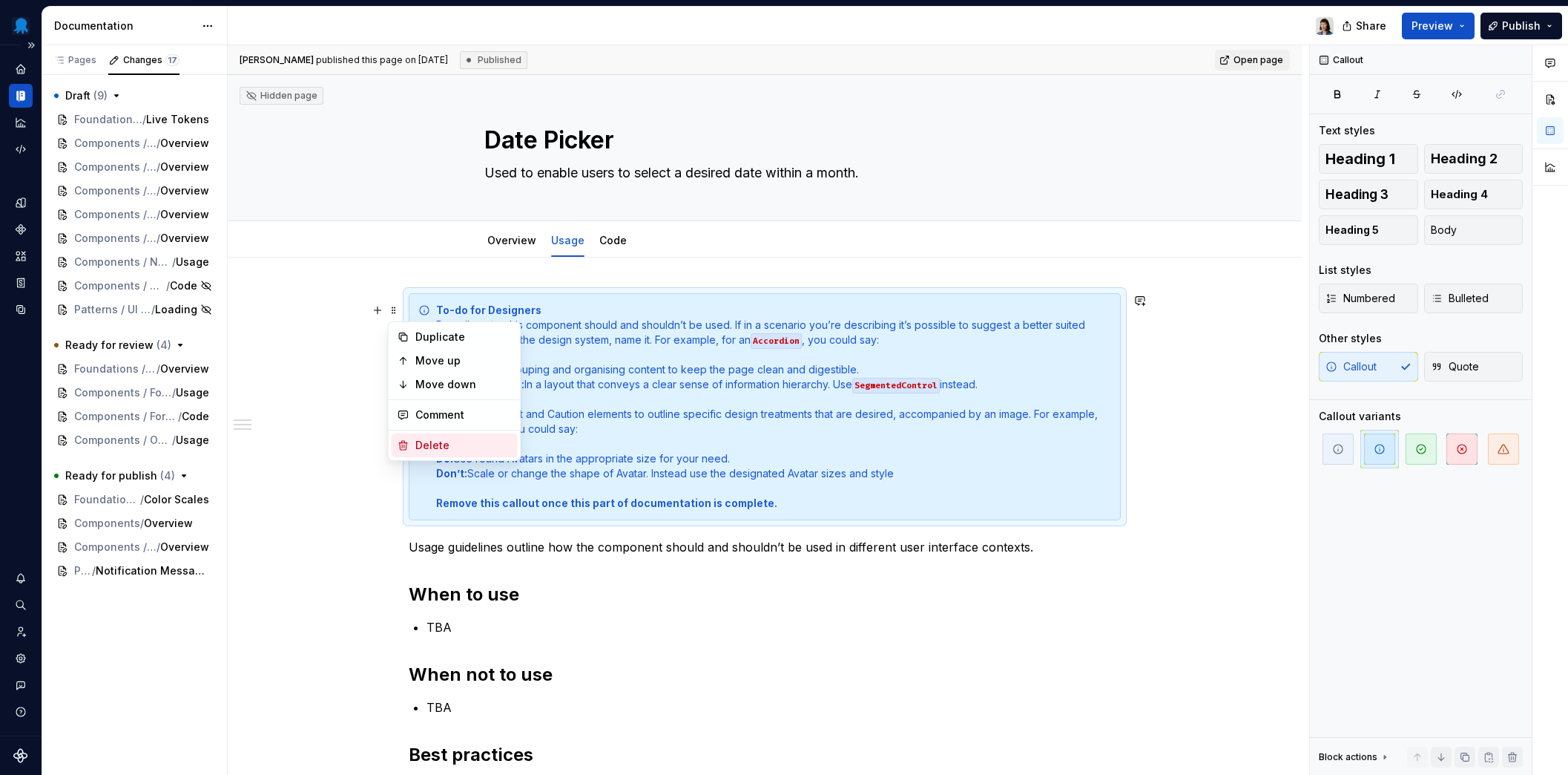
click at [460, 445] on div "Delete" at bounding box center [463, 445] width 96 height 14
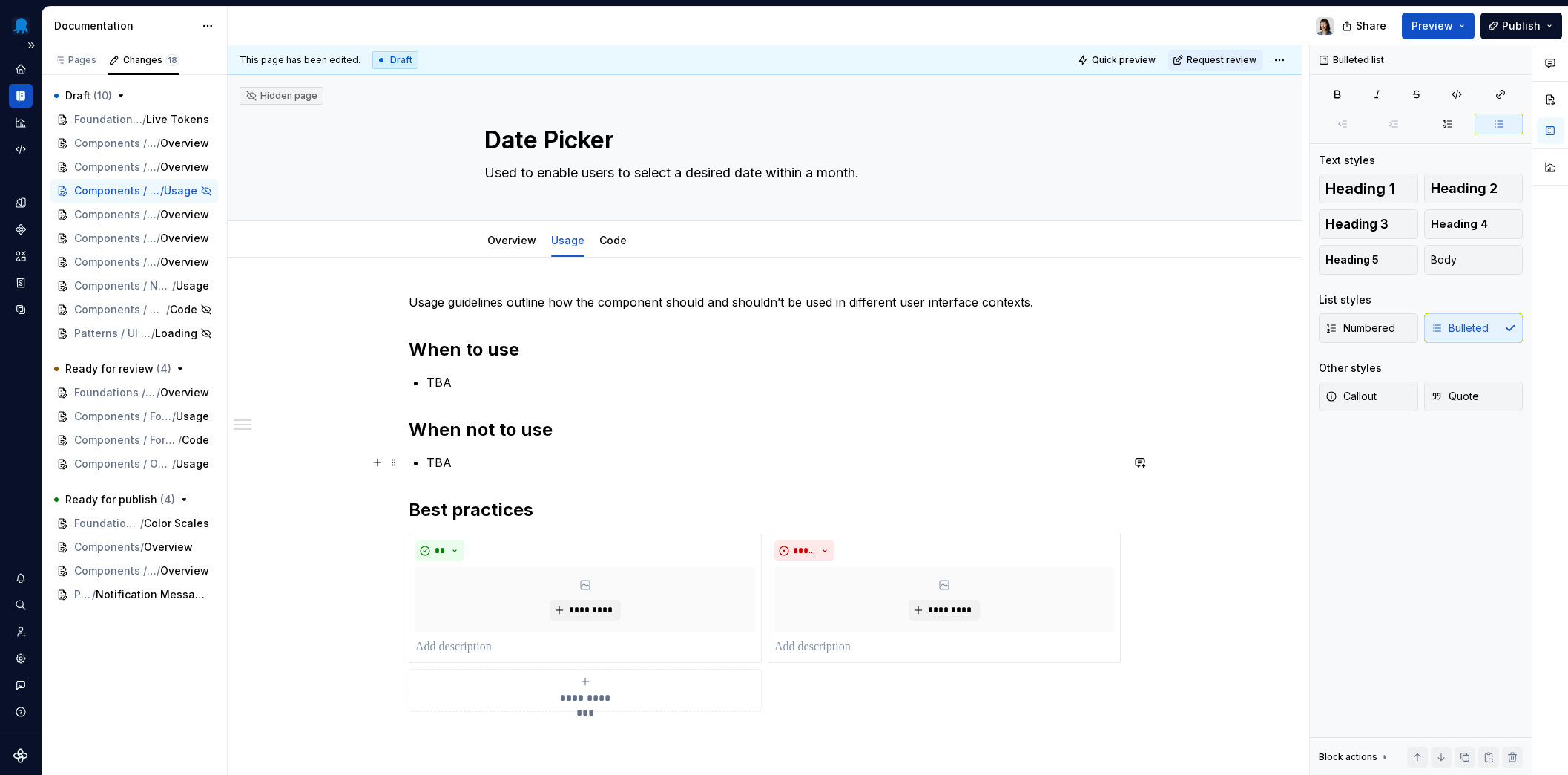
click at [489, 466] on p "TBA" at bounding box center [774, 462] width 694 height 18
click at [474, 450] on div "**********" at bounding box center [765, 503] width 712 height 419
type textarea "*"
click at [468, 463] on p "TBA" at bounding box center [774, 462] width 694 height 18
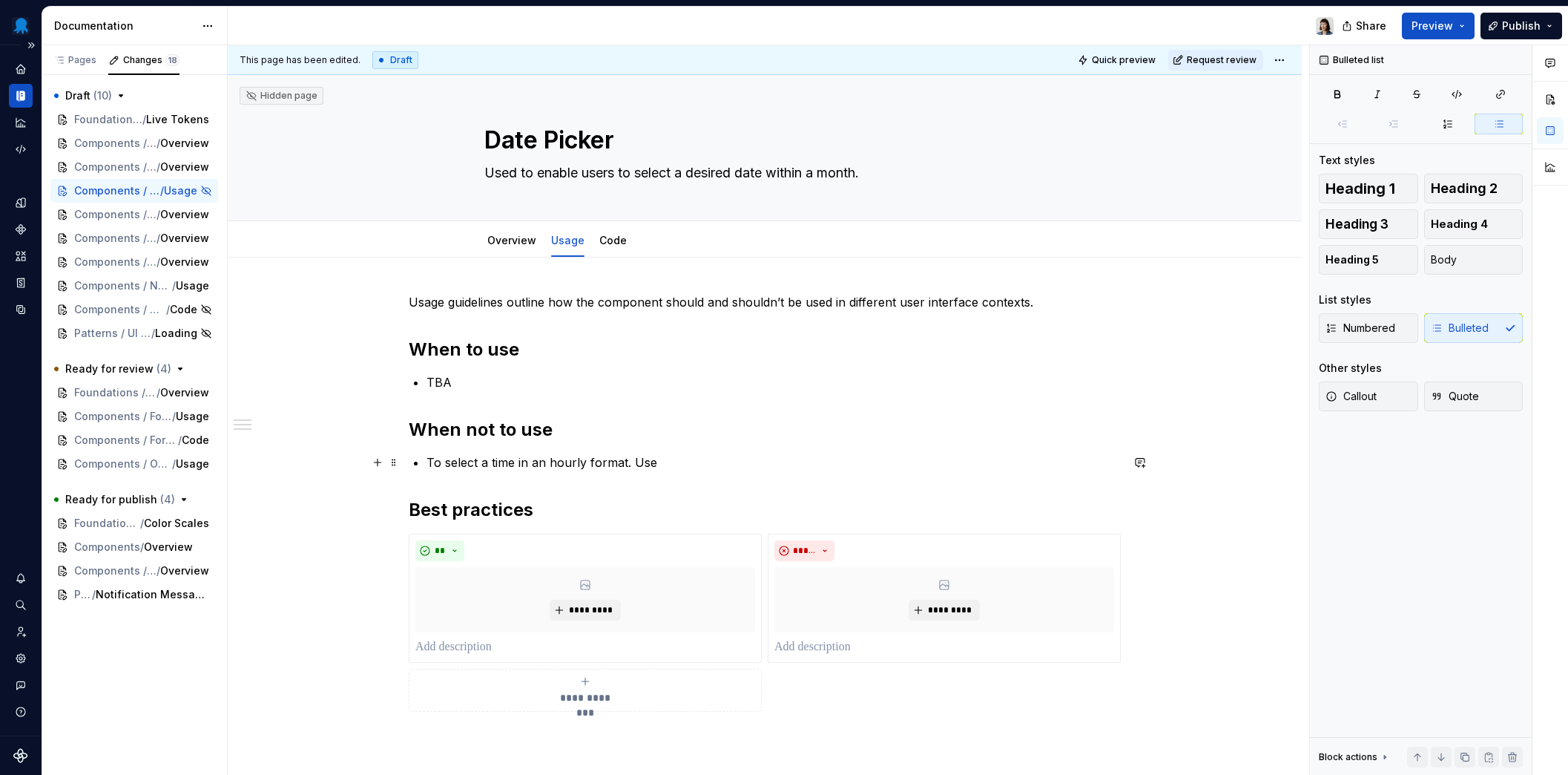
click at [674, 464] on p "To select a time in an hourly format. Use" at bounding box center [774, 462] width 694 height 18
drag, startPoint x: 656, startPoint y: 457, endPoint x: 722, endPoint y: 466, distance: 66.6
click at [722, 466] on p "To select a time in an hourly format. Use Time Inputs instead." at bounding box center [774, 462] width 694 height 18
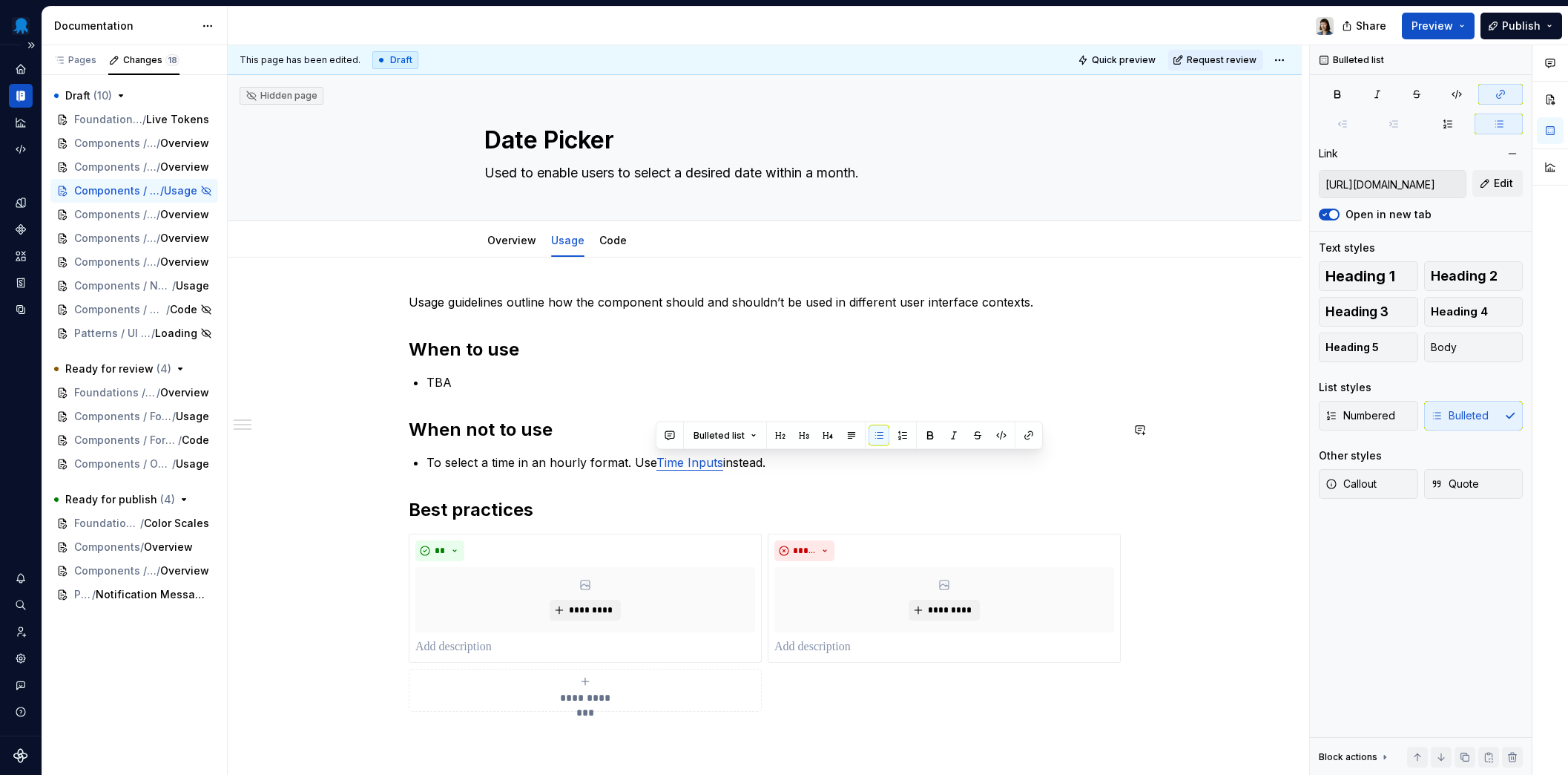
click at [613, 425] on h2 "When not to use" at bounding box center [765, 429] width 712 height 23
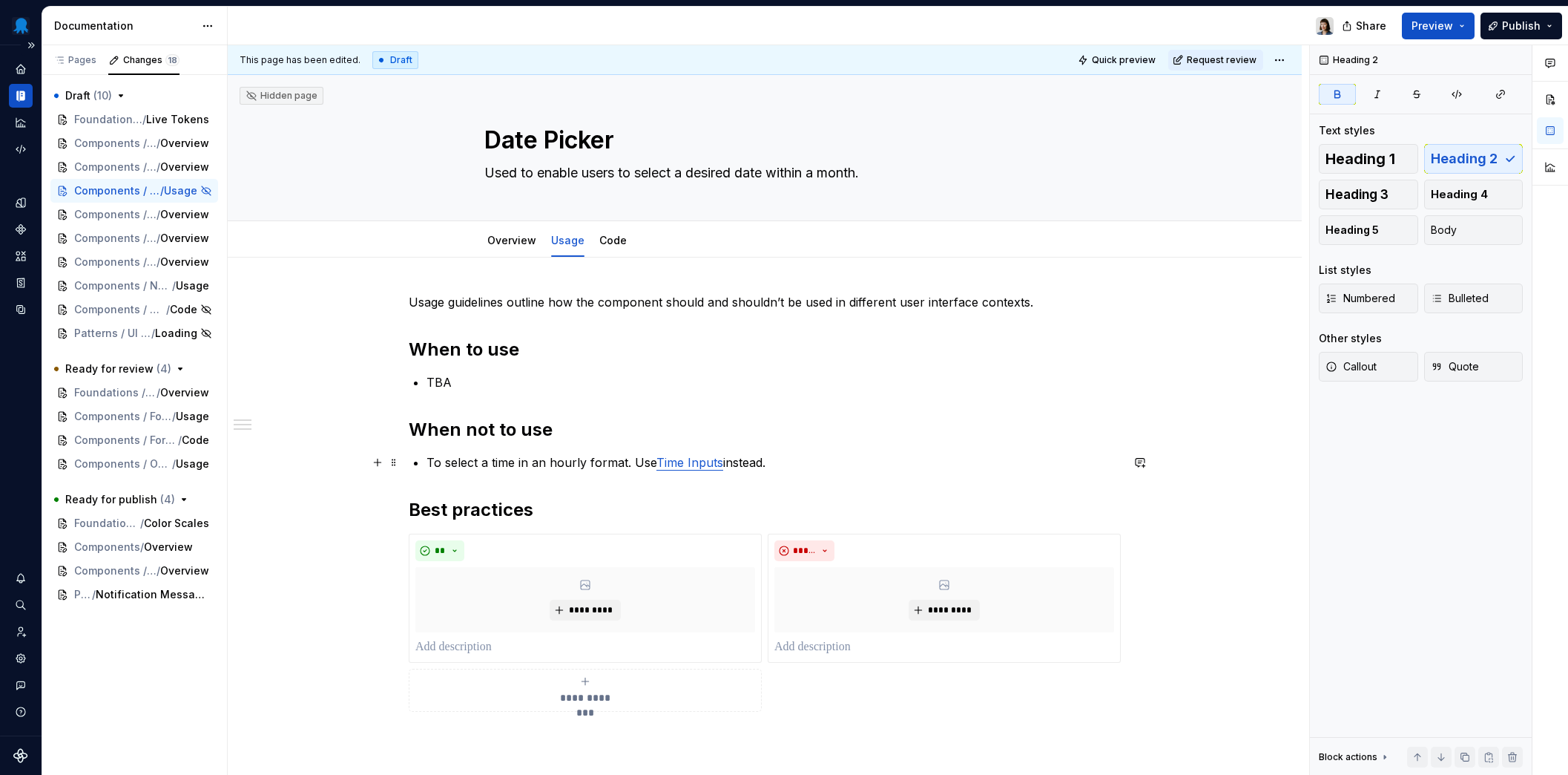
click at [819, 465] on p "To select a time in an hourly format. Use Time Inputs instead." at bounding box center [774, 462] width 694 height 18
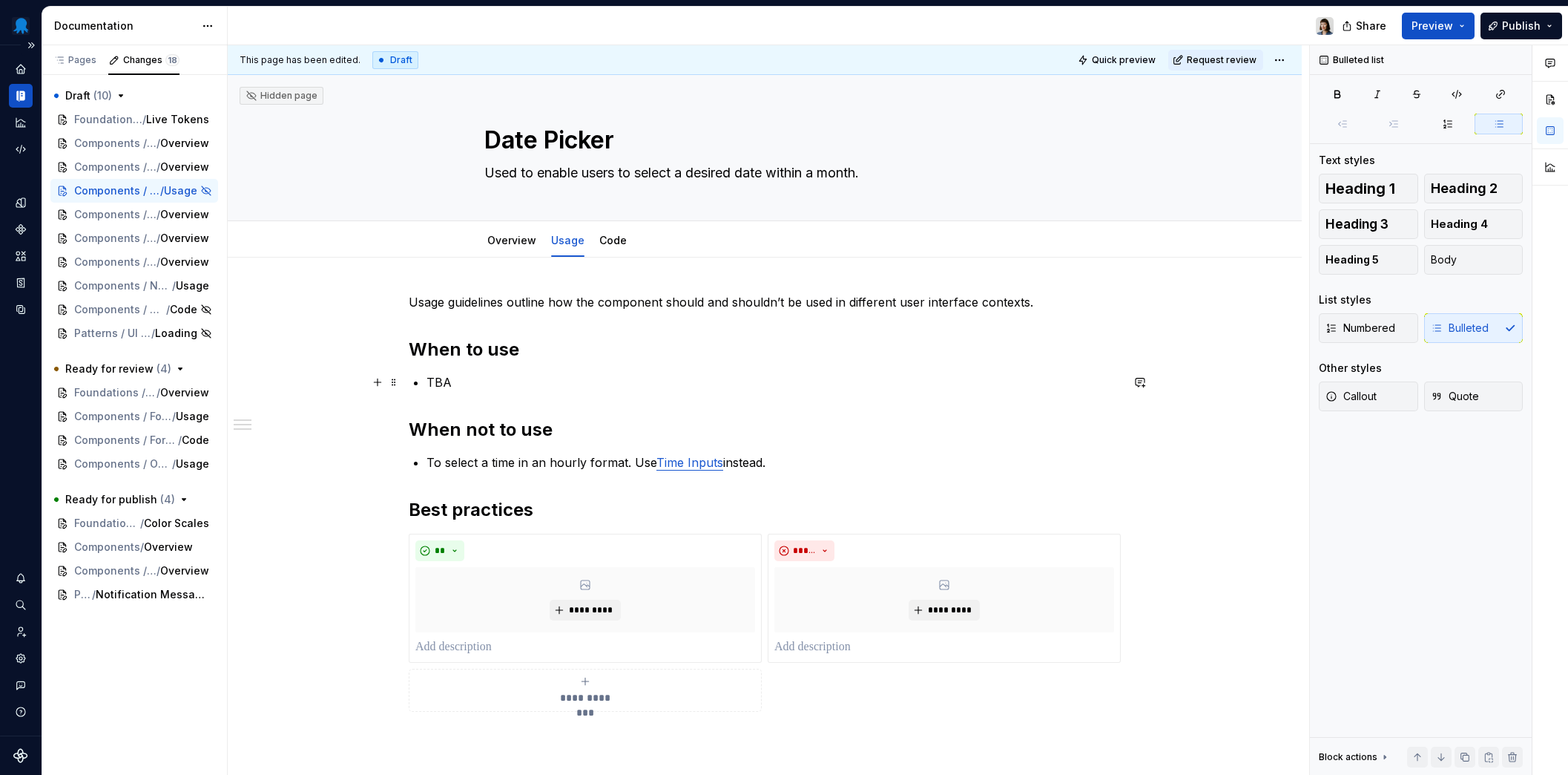
click at [555, 380] on p "TBA" at bounding box center [774, 383] width 694 height 18
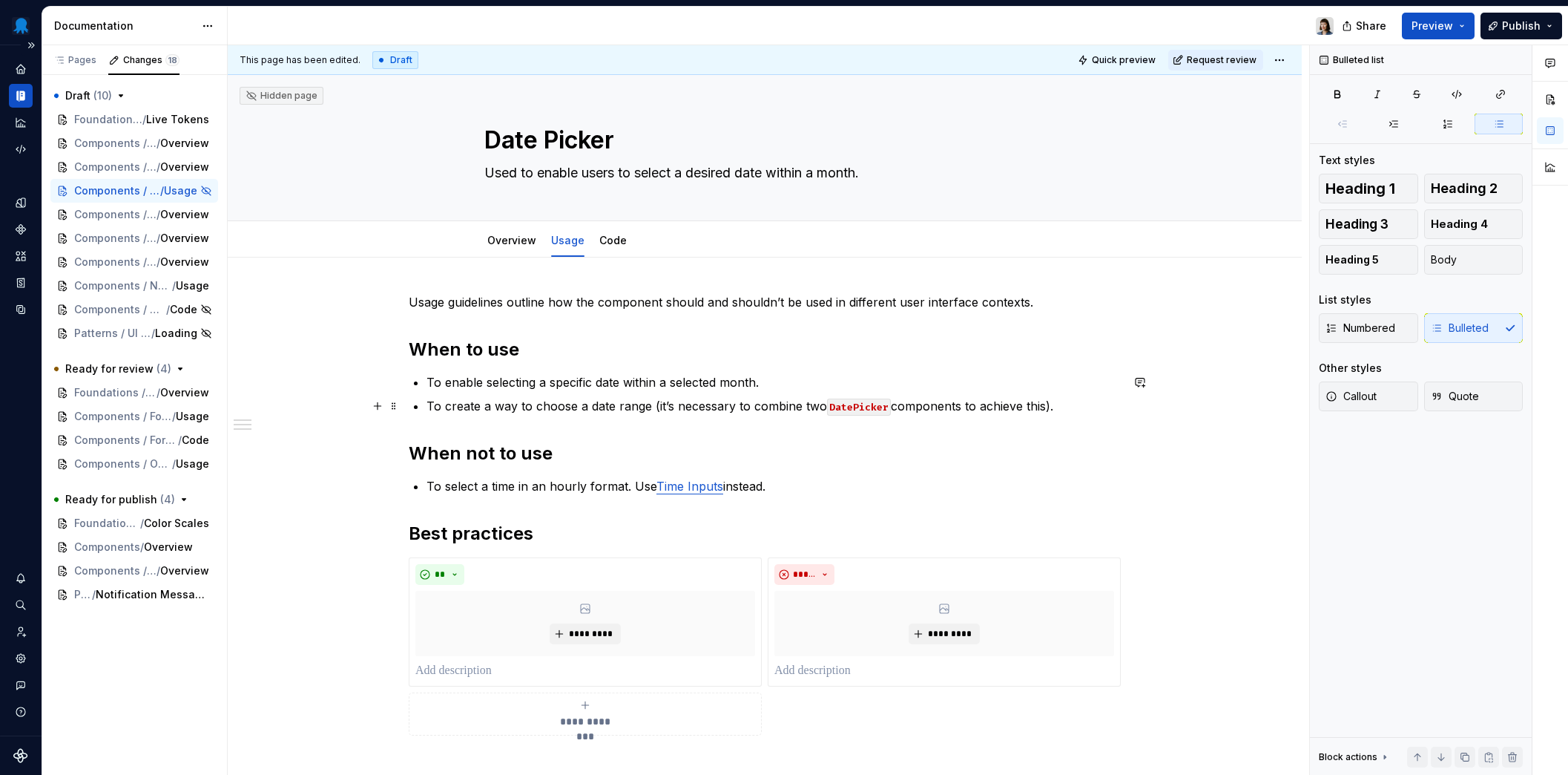
click at [655, 404] on p "To create a way to choose a date range (it’s necessary to combine two DatePicke…" at bounding box center [774, 406] width 694 height 18
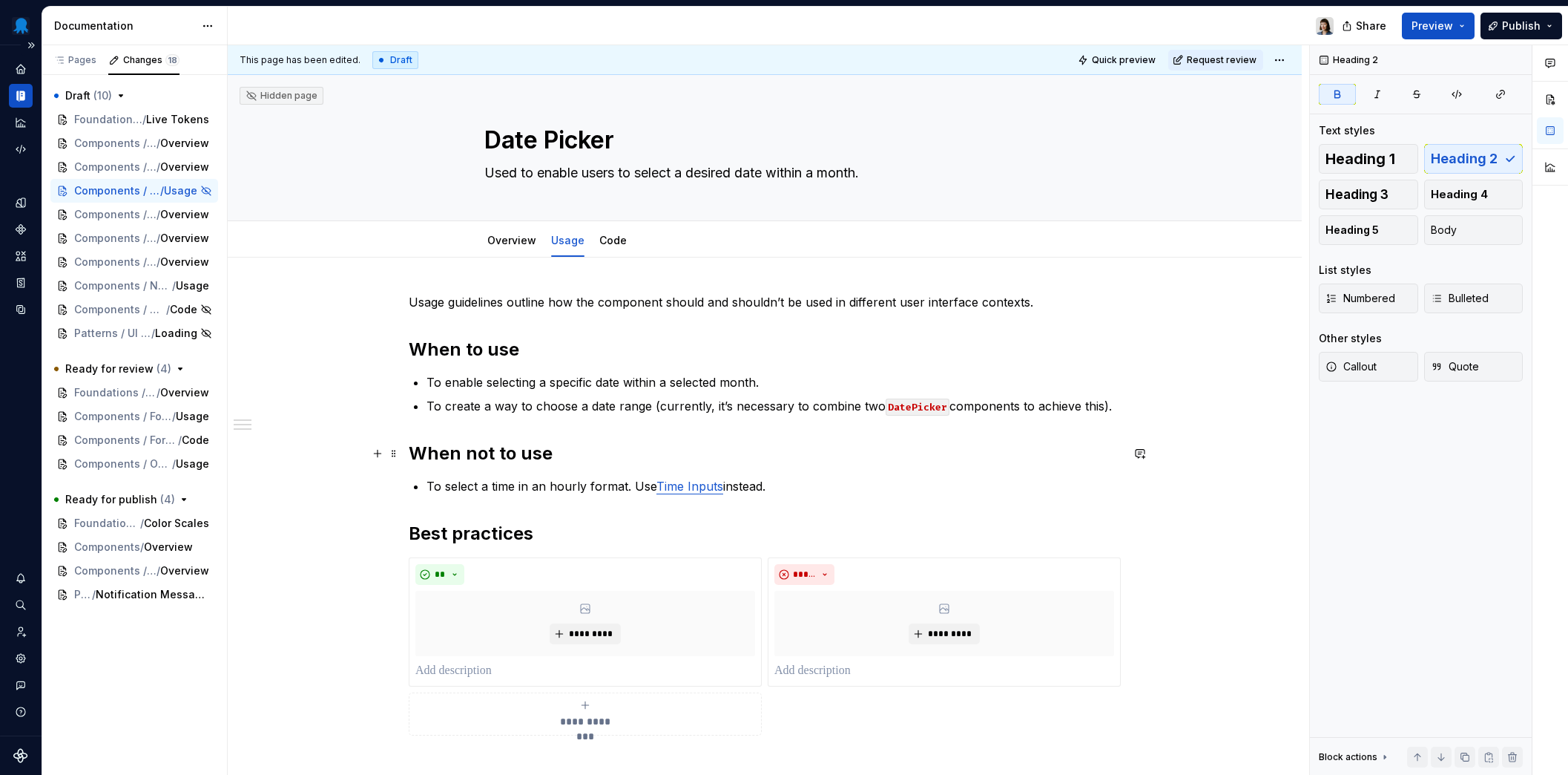
click at [680, 454] on h2 "When not to use" at bounding box center [765, 453] width 712 height 23
click at [511, 240] on link "Overview" at bounding box center [511, 240] width 49 height 13
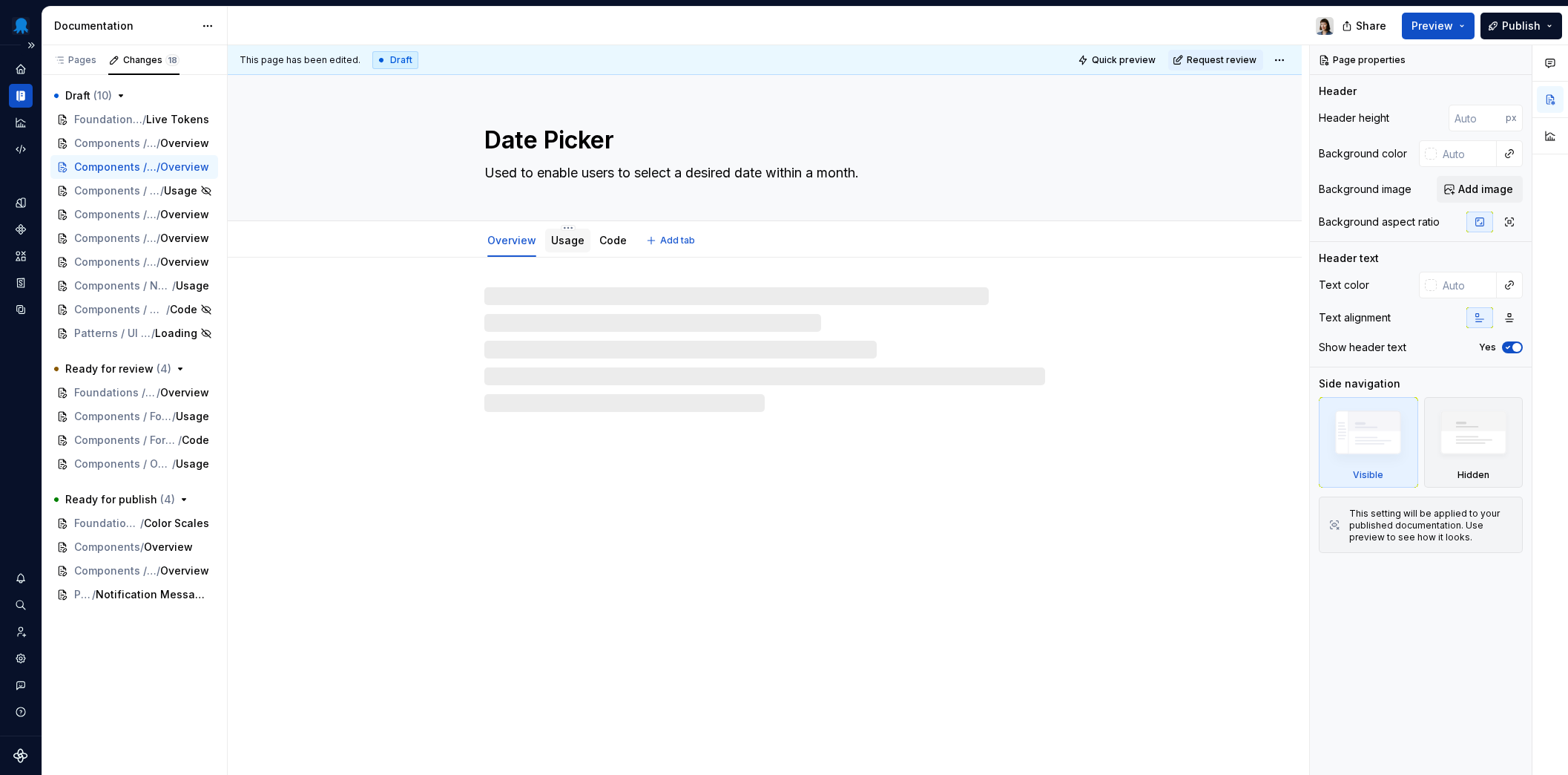
click at [565, 241] on link "Usage" at bounding box center [567, 240] width 33 height 13
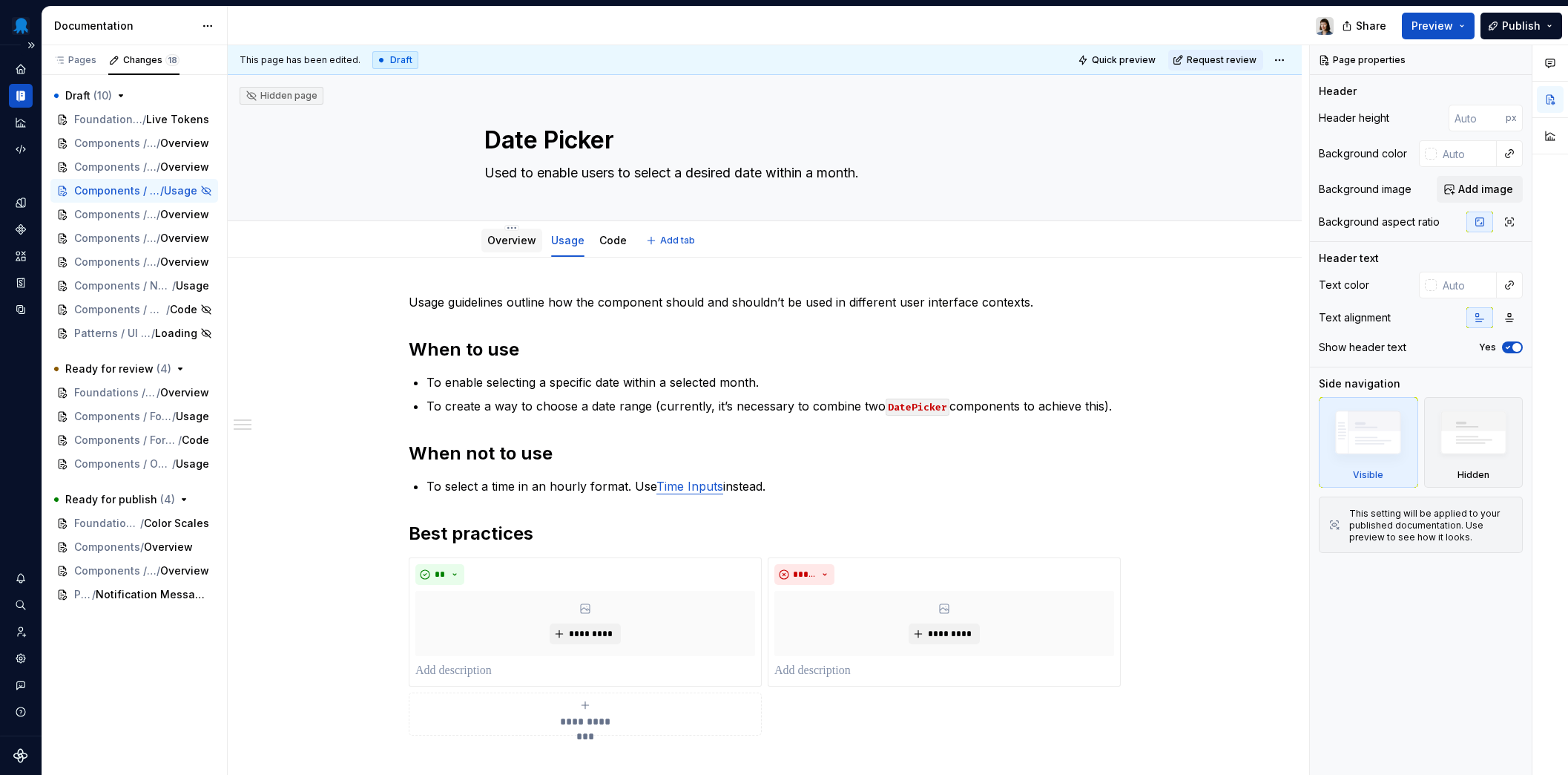
click at [532, 253] on div "Overview" at bounding box center [511, 241] width 60 height 27
click at [510, 240] on link "Overview" at bounding box center [511, 240] width 49 height 13
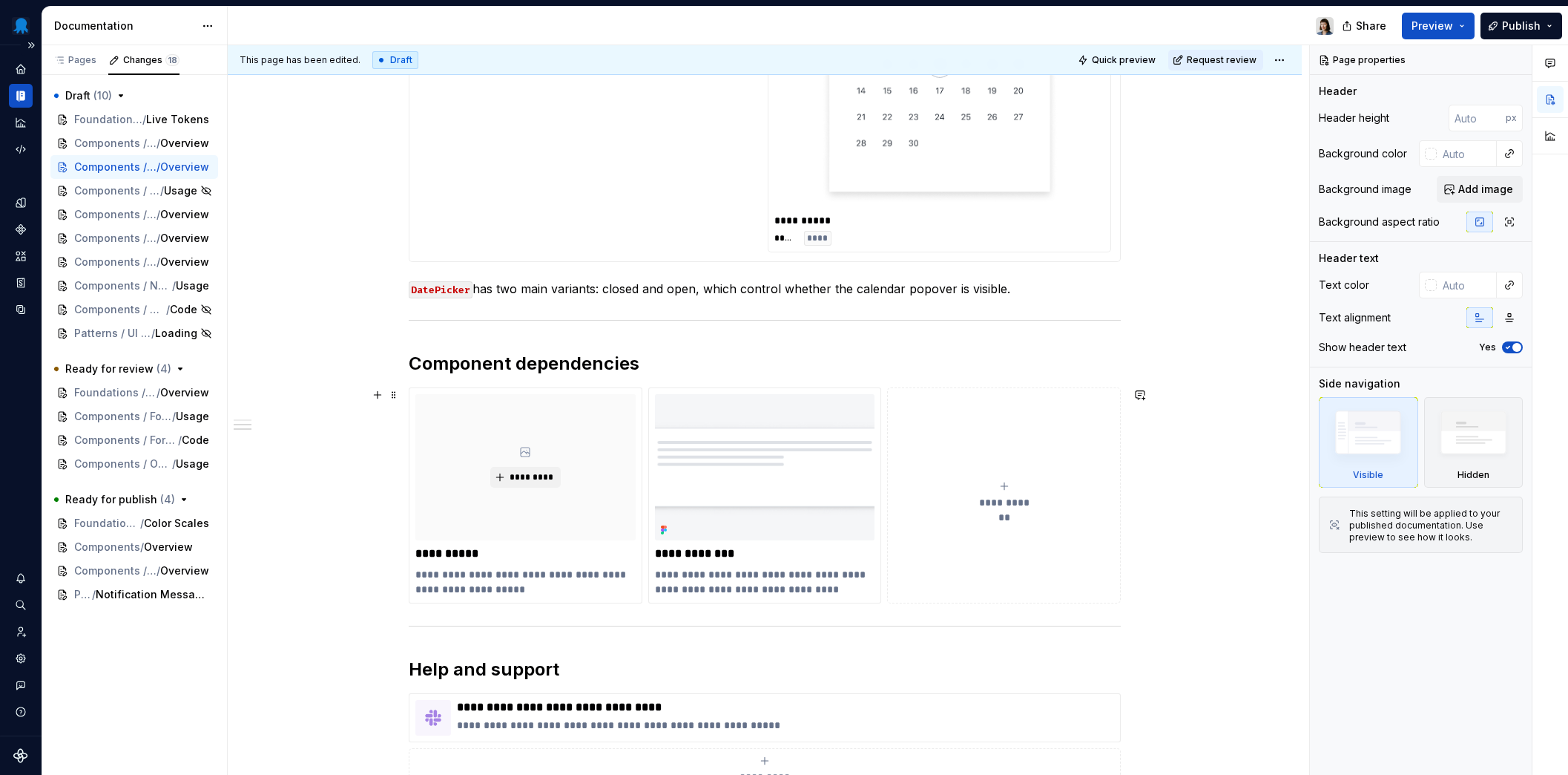
scroll to position [1377, 0]
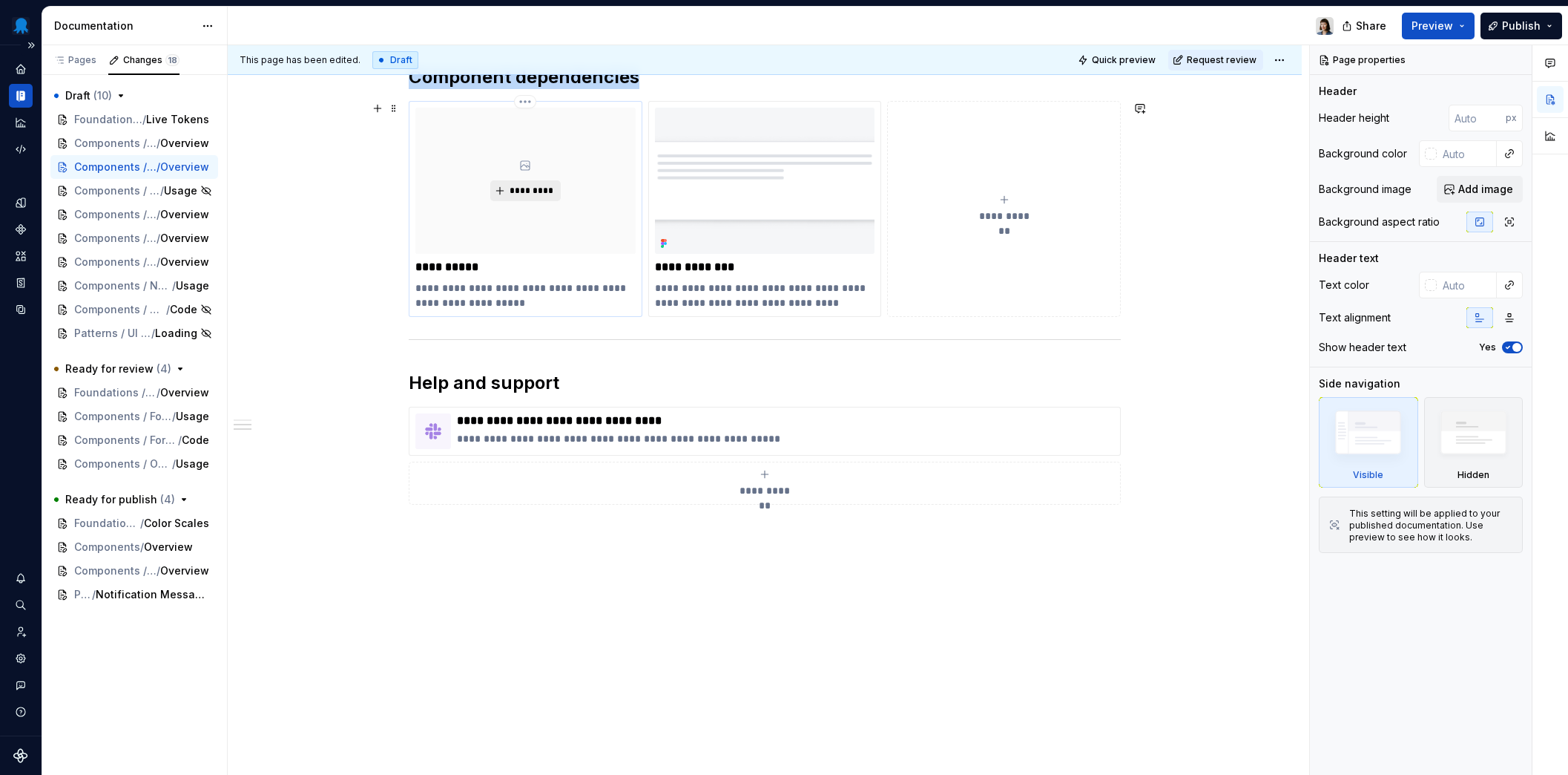
click at [527, 193] on span "*********" at bounding box center [531, 190] width 45 height 12
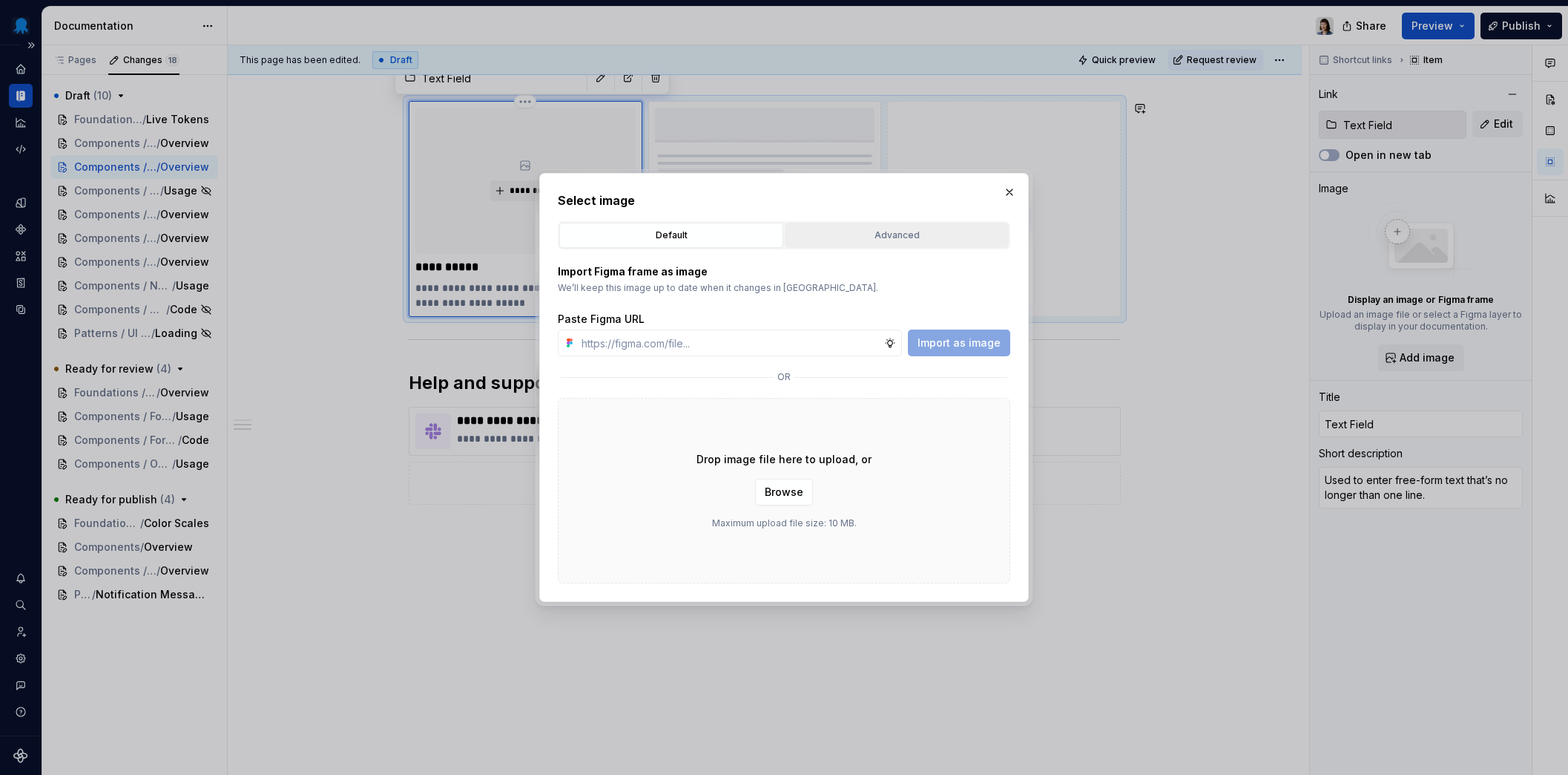
drag, startPoint x: 876, startPoint y: 219, endPoint x: 871, endPoint y: 227, distance: 9.4
click at [876, 219] on div "Select image Default Advanced Import Figma frame as image We’ll keep this image…" at bounding box center [784, 387] width 453 height 392
click at [867, 232] on div "Advanced" at bounding box center [896, 235] width 214 height 14
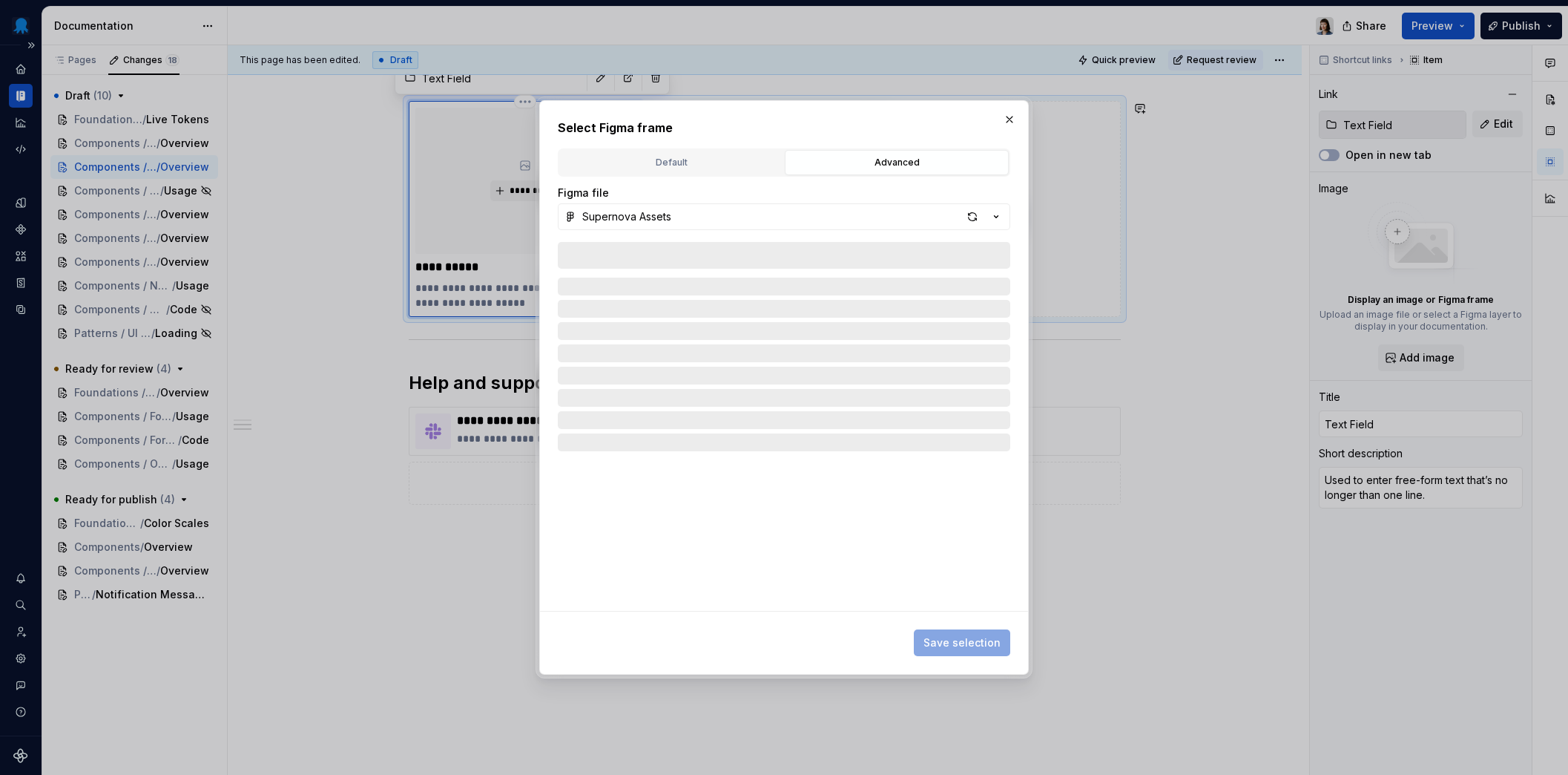
click at [979, 215] on div "button" at bounding box center [972, 217] width 21 height 21
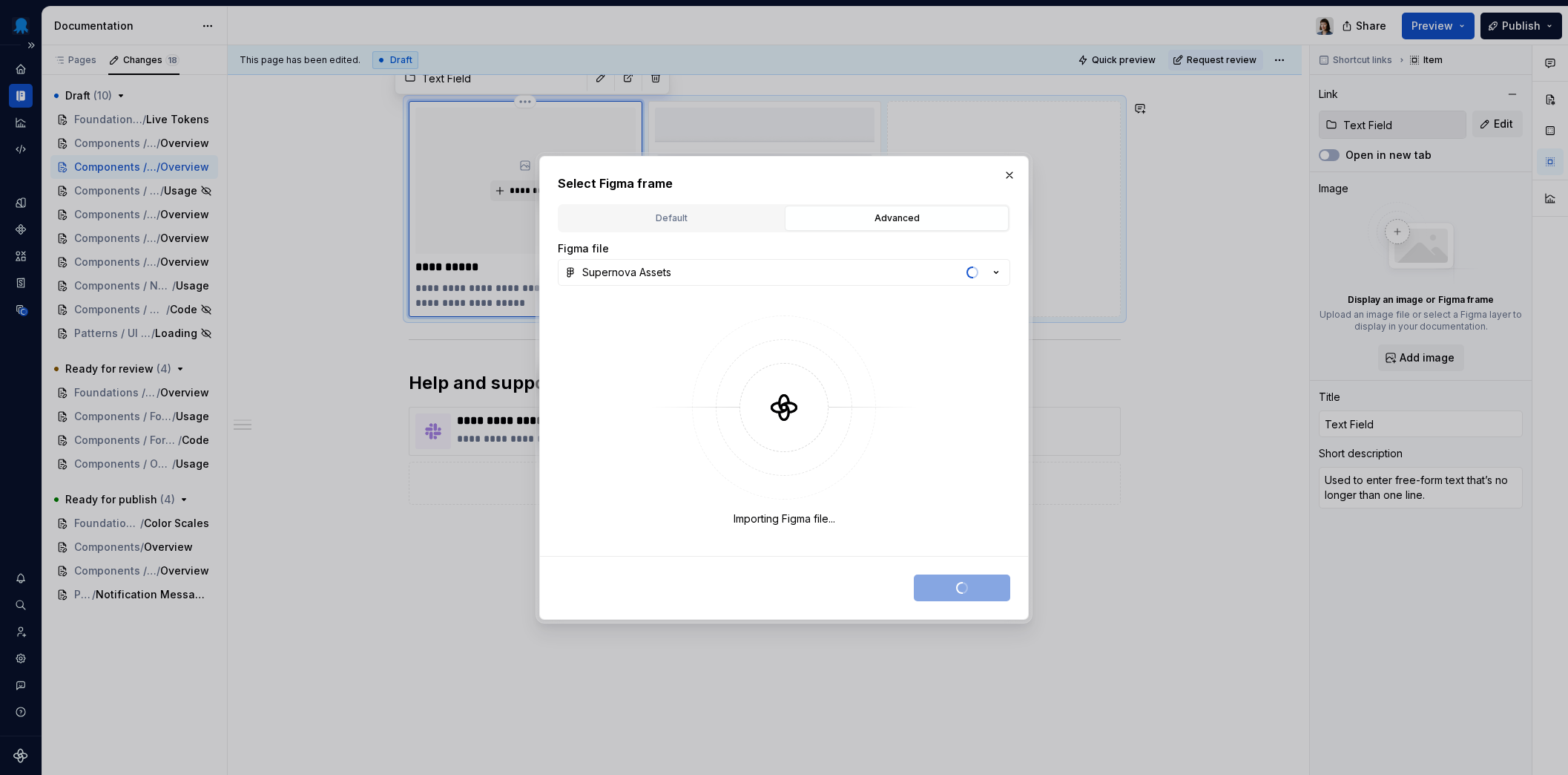
type textarea "*"
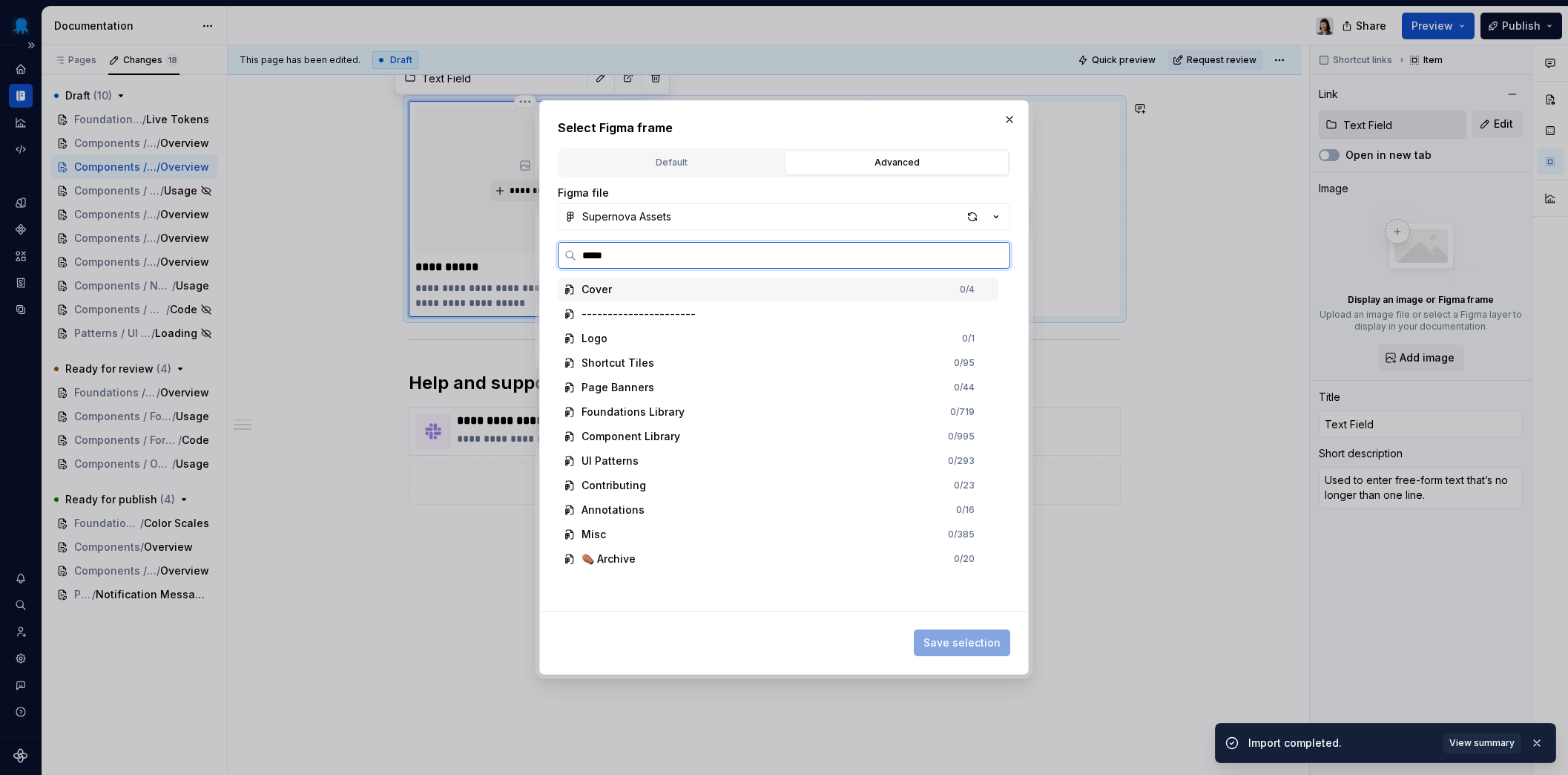
type input "******"
type textarea "*"
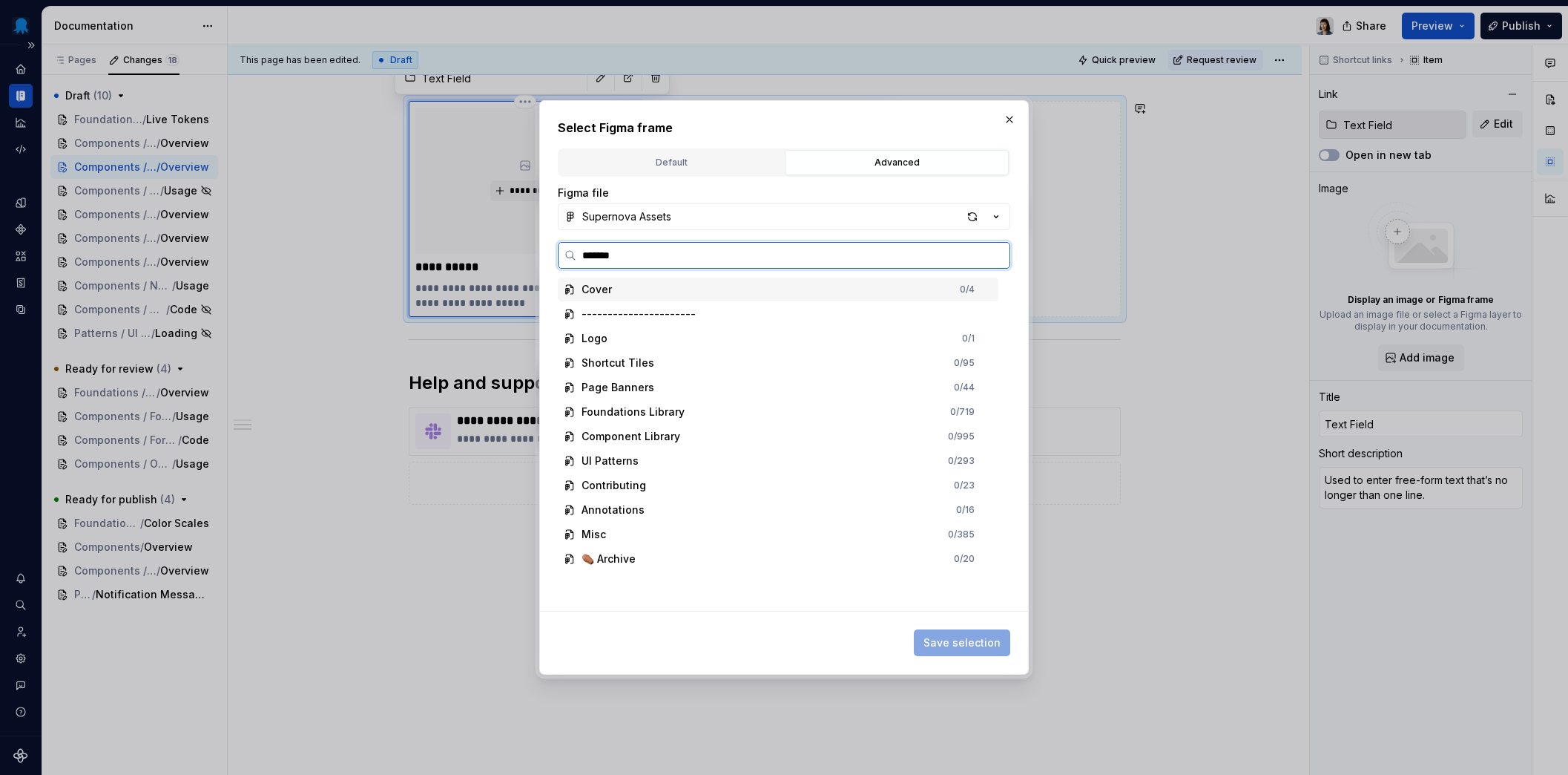
type input "********"
type textarea "*"
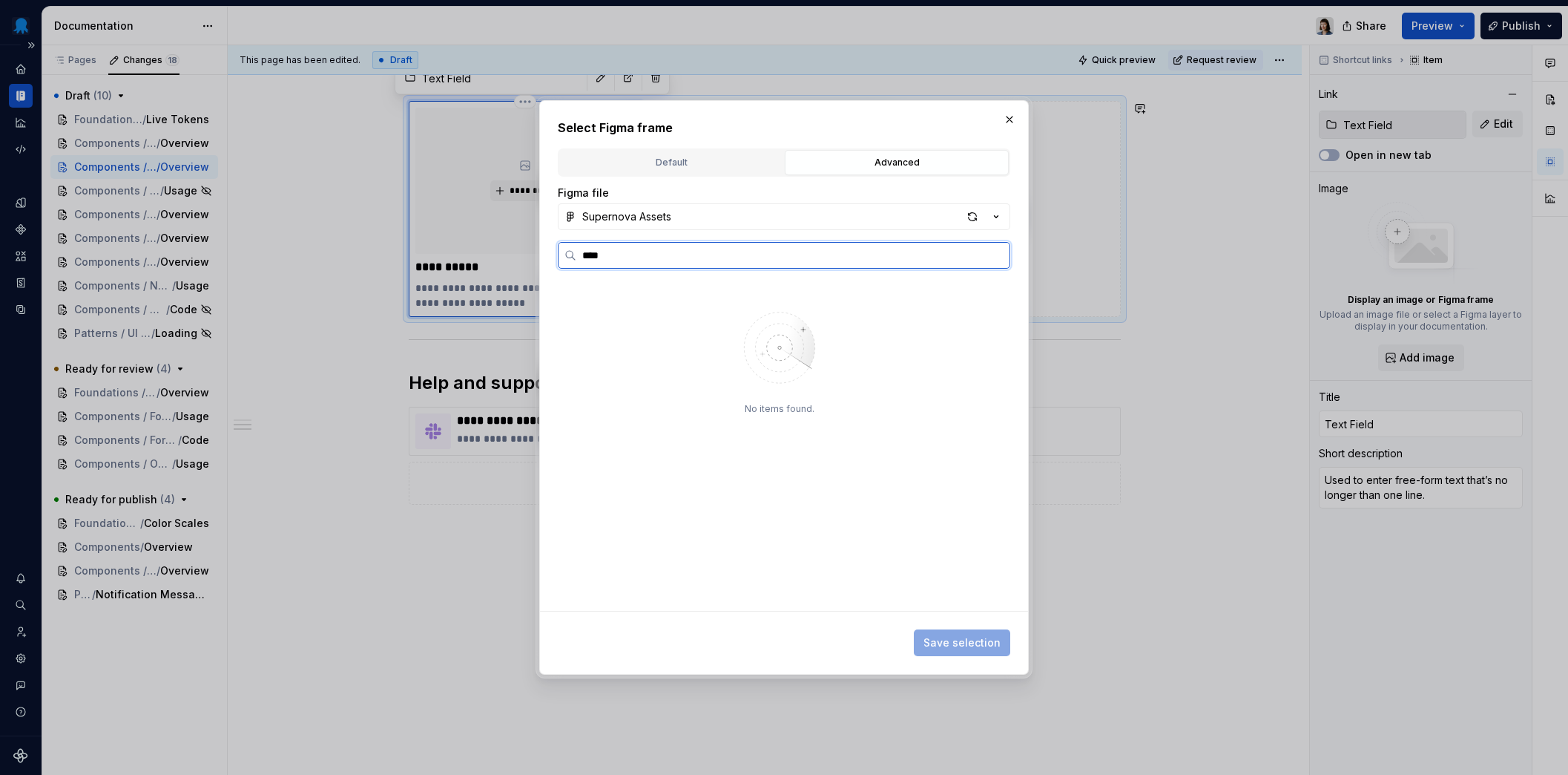
type input "****"
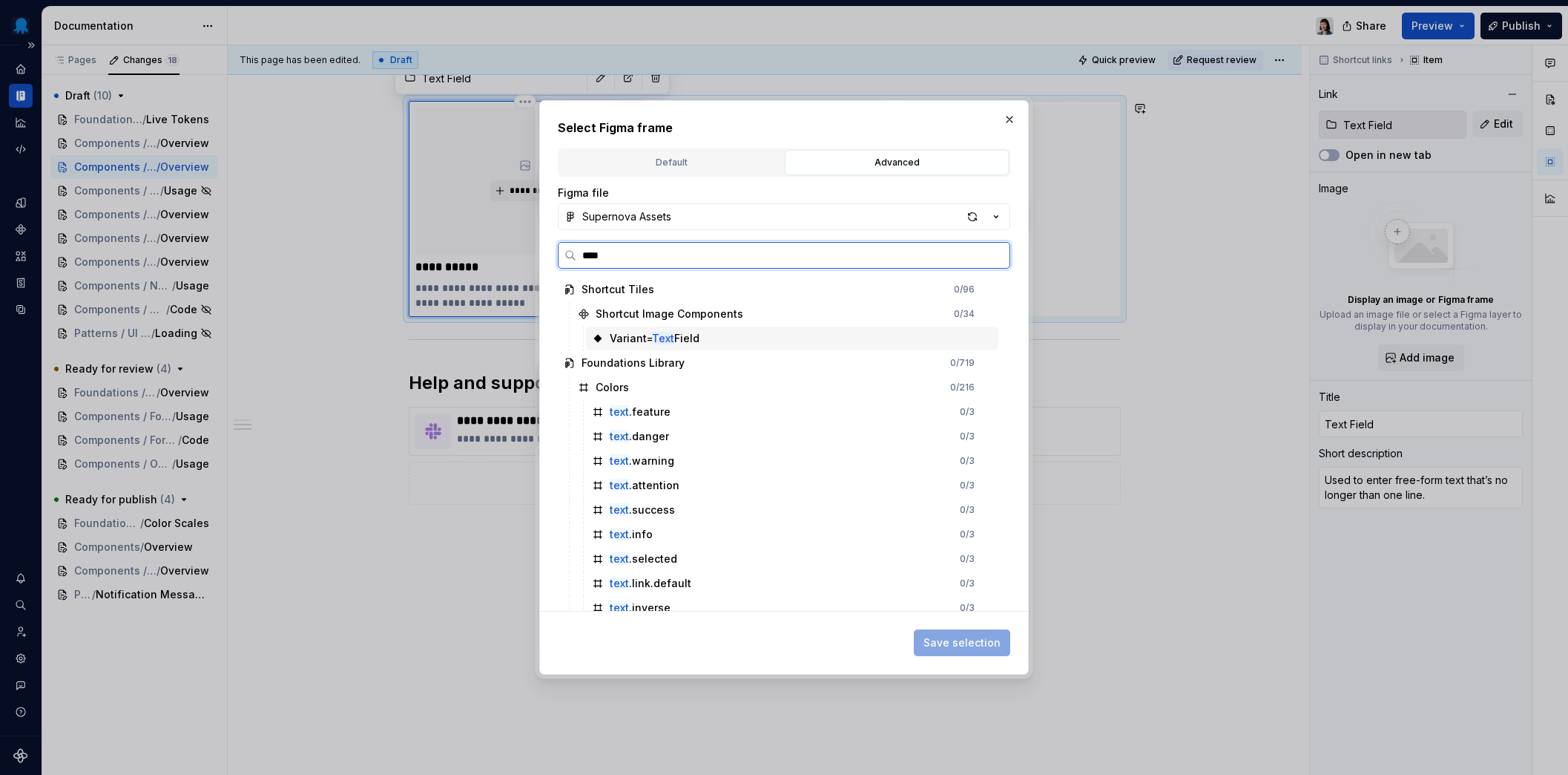
click at [698, 341] on div "Variant= Text Field" at bounding box center [655, 338] width 90 height 14
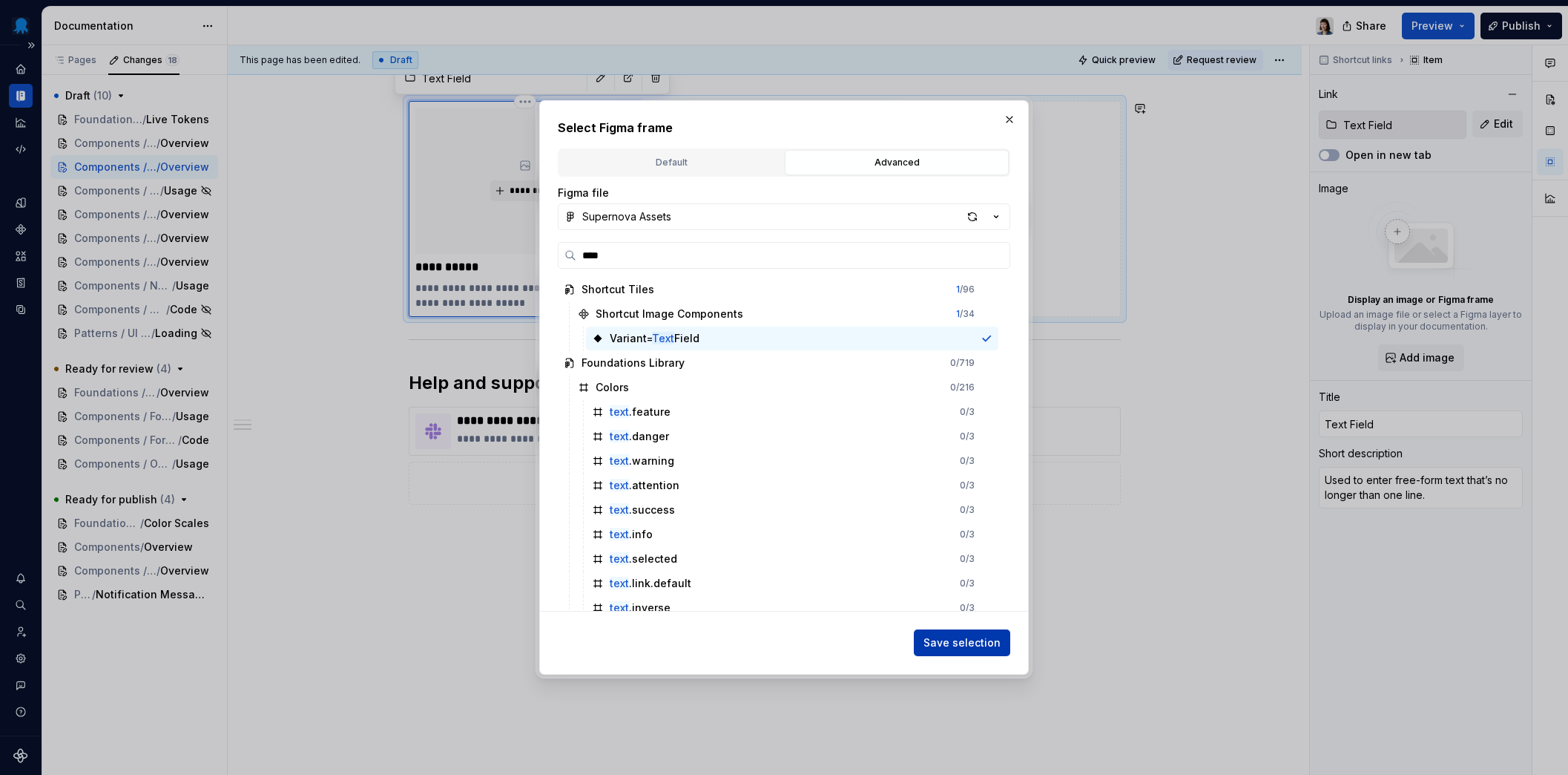
click at [982, 630] on button "Save selection" at bounding box center [961, 642] width 96 height 27
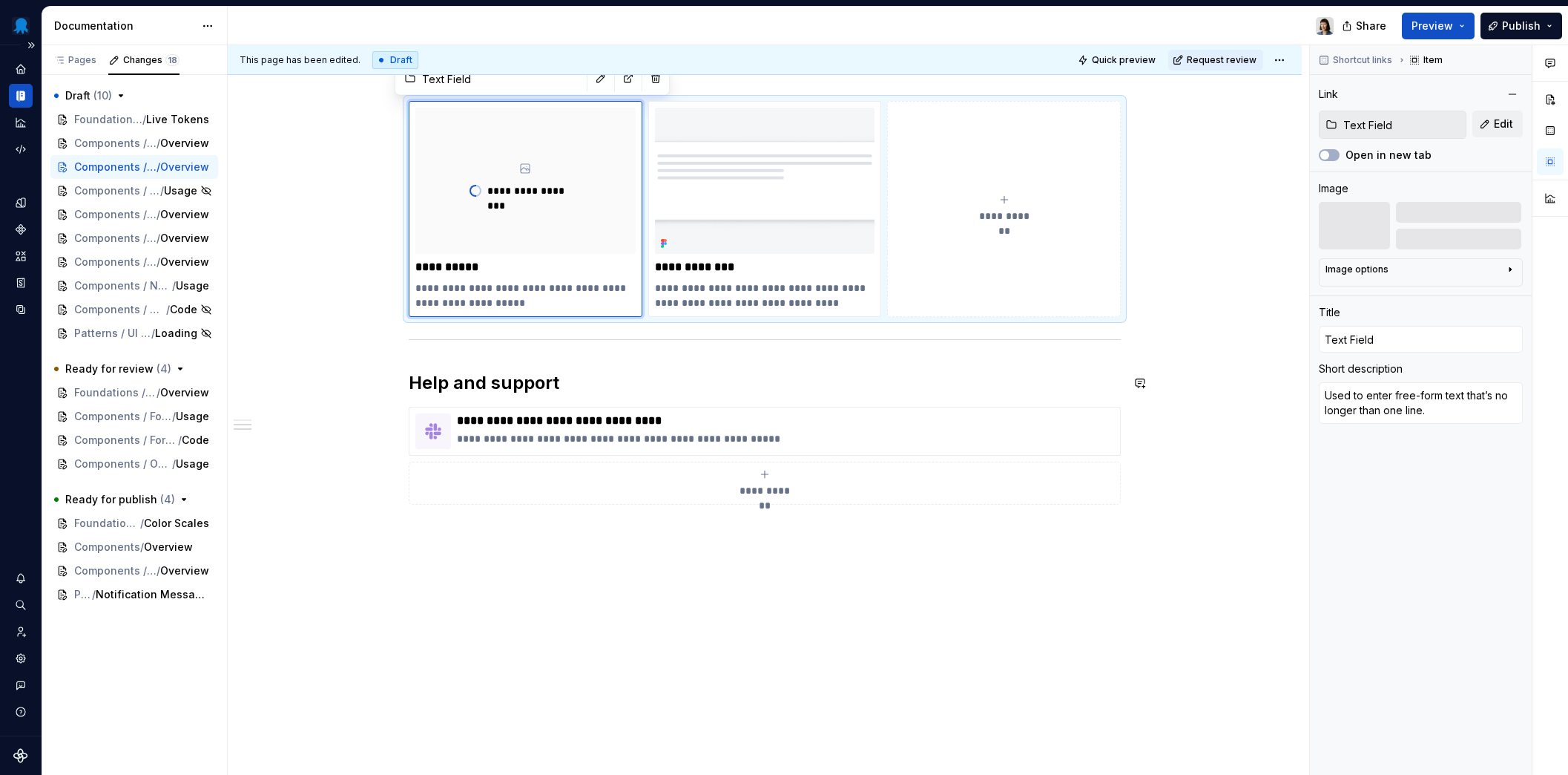
scroll to position [1295, 0]
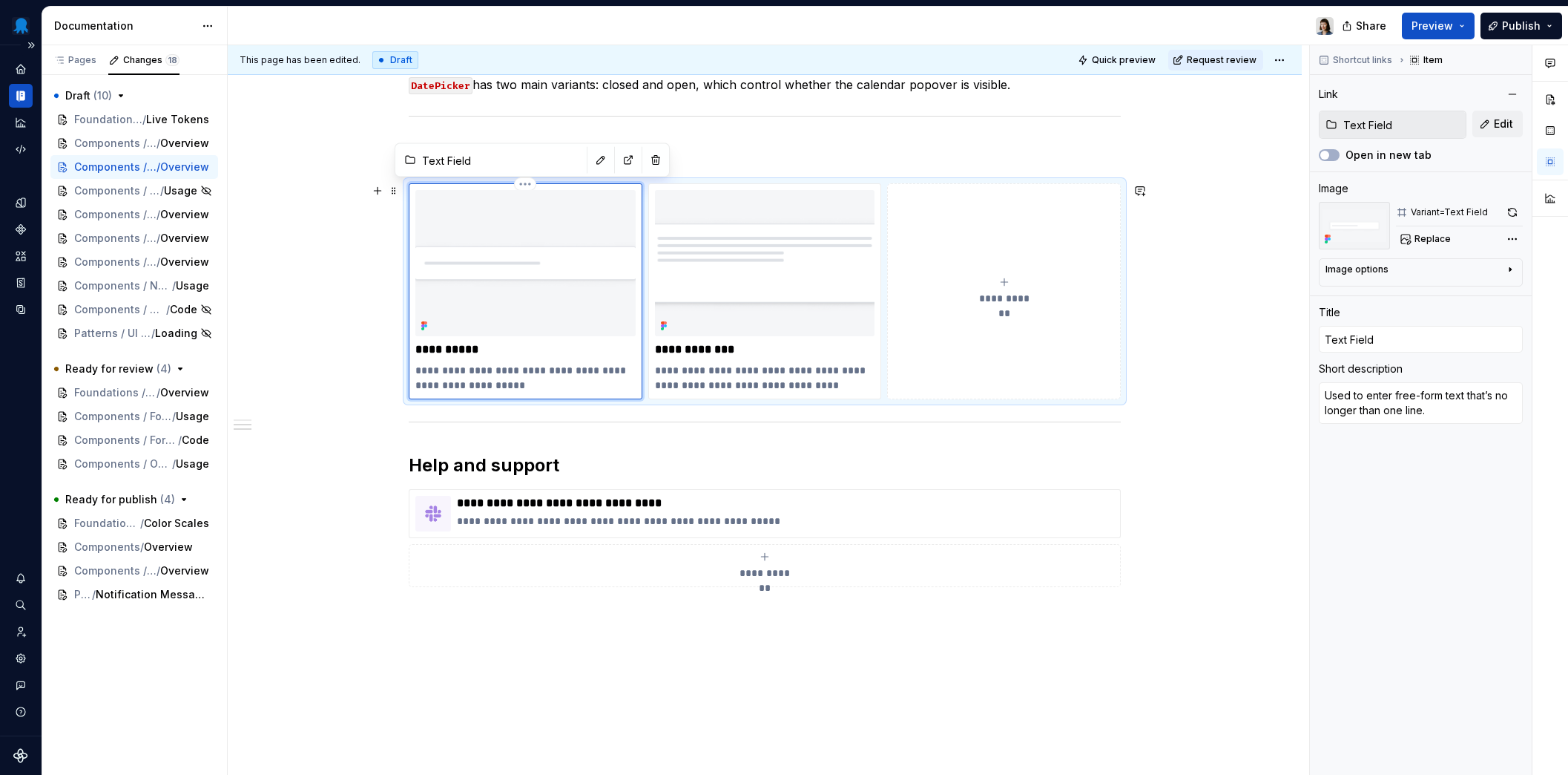
click at [539, 277] on img at bounding box center [526, 263] width 220 height 147
click at [1470, 278] on div "Image options" at bounding box center [1415, 272] width 179 height 18
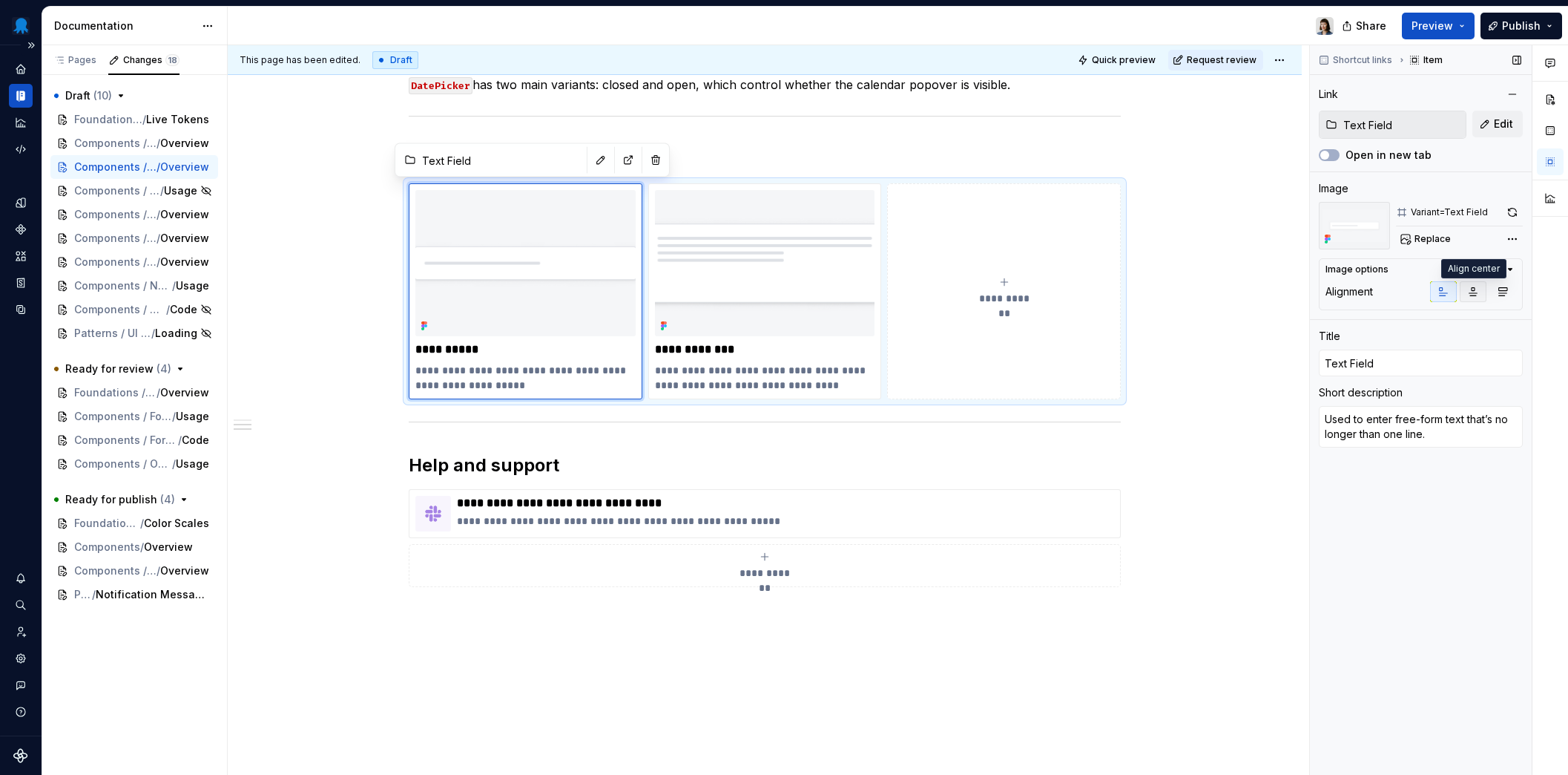
click at [1471, 291] on icon "button" at bounding box center [1472, 291] width 12 height 12
type textarea "*"
type input "Popover Basic"
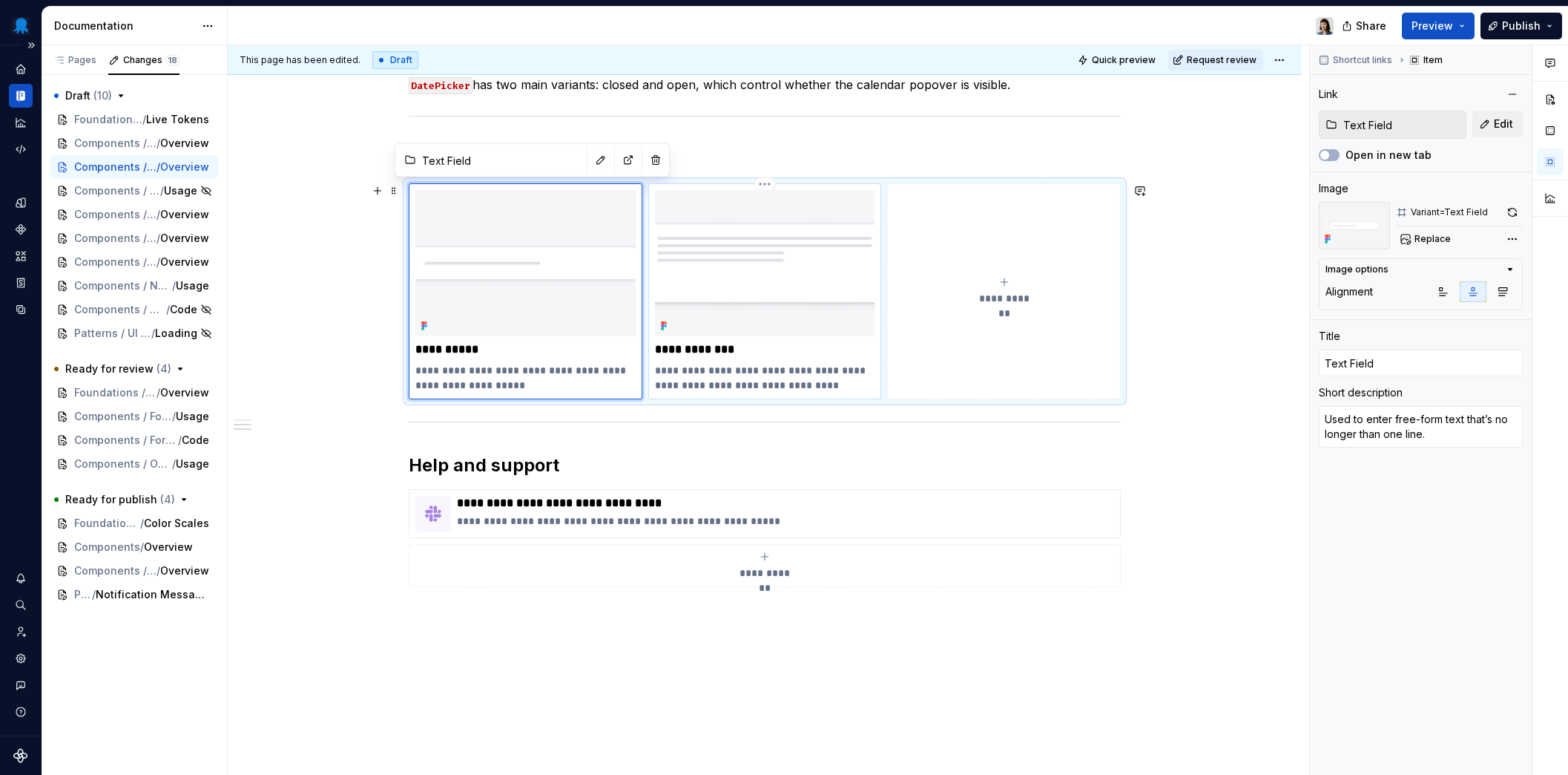
type textarea "Popover is a temporary overlay window that contains contextual information"
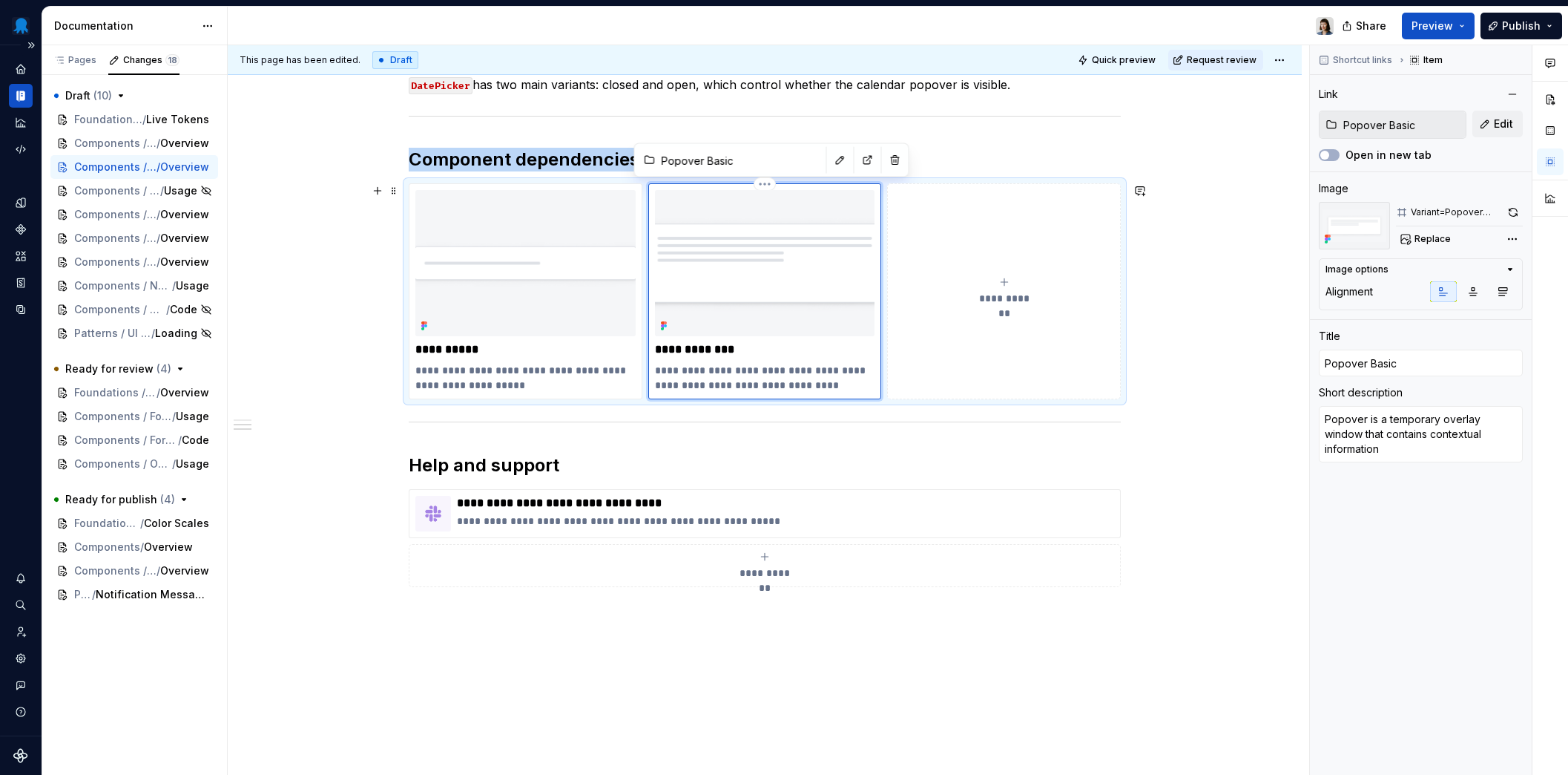
click at [772, 261] on img at bounding box center [765, 263] width 220 height 147
click at [1478, 295] on icon "button" at bounding box center [1472, 291] width 12 height 12
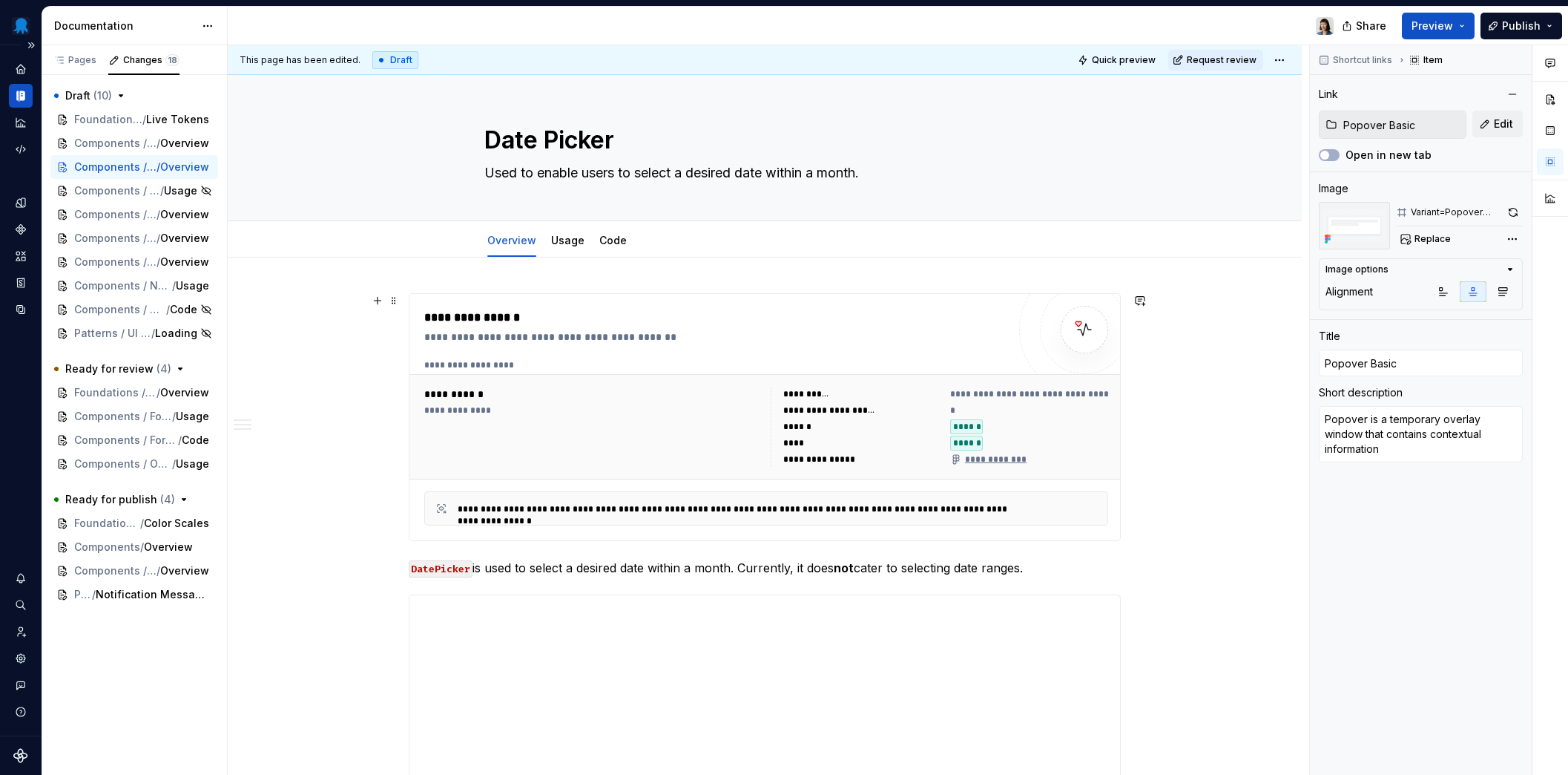
scroll to position [29, 0]
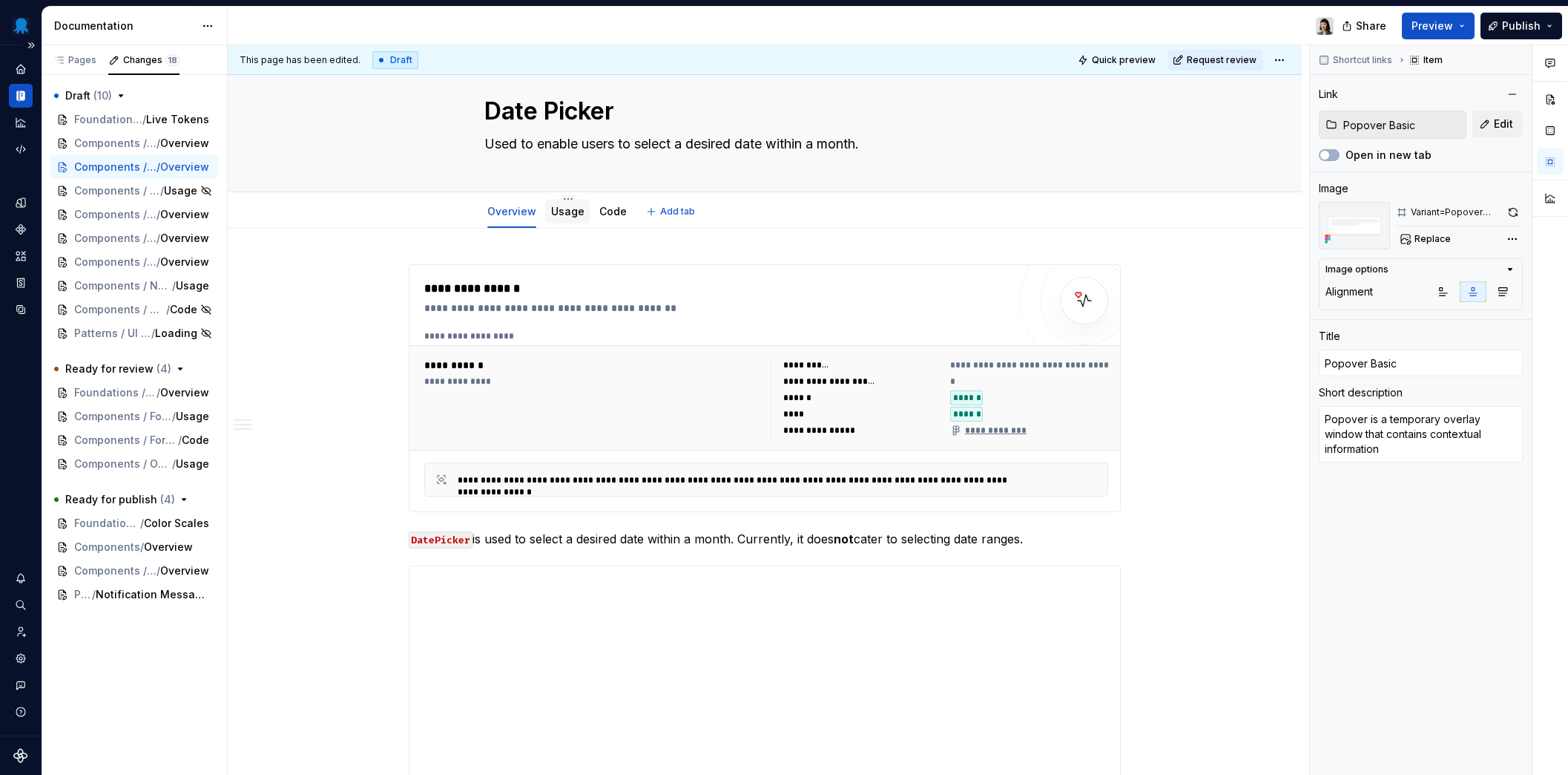
click at [564, 219] on div "Usage" at bounding box center [567, 211] width 33 height 14
click at [613, 218] on div "Code" at bounding box center [613, 211] width 27 height 14
click at [606, 214] on link "Code" at bounding box center [613, 211] width 27 height 13
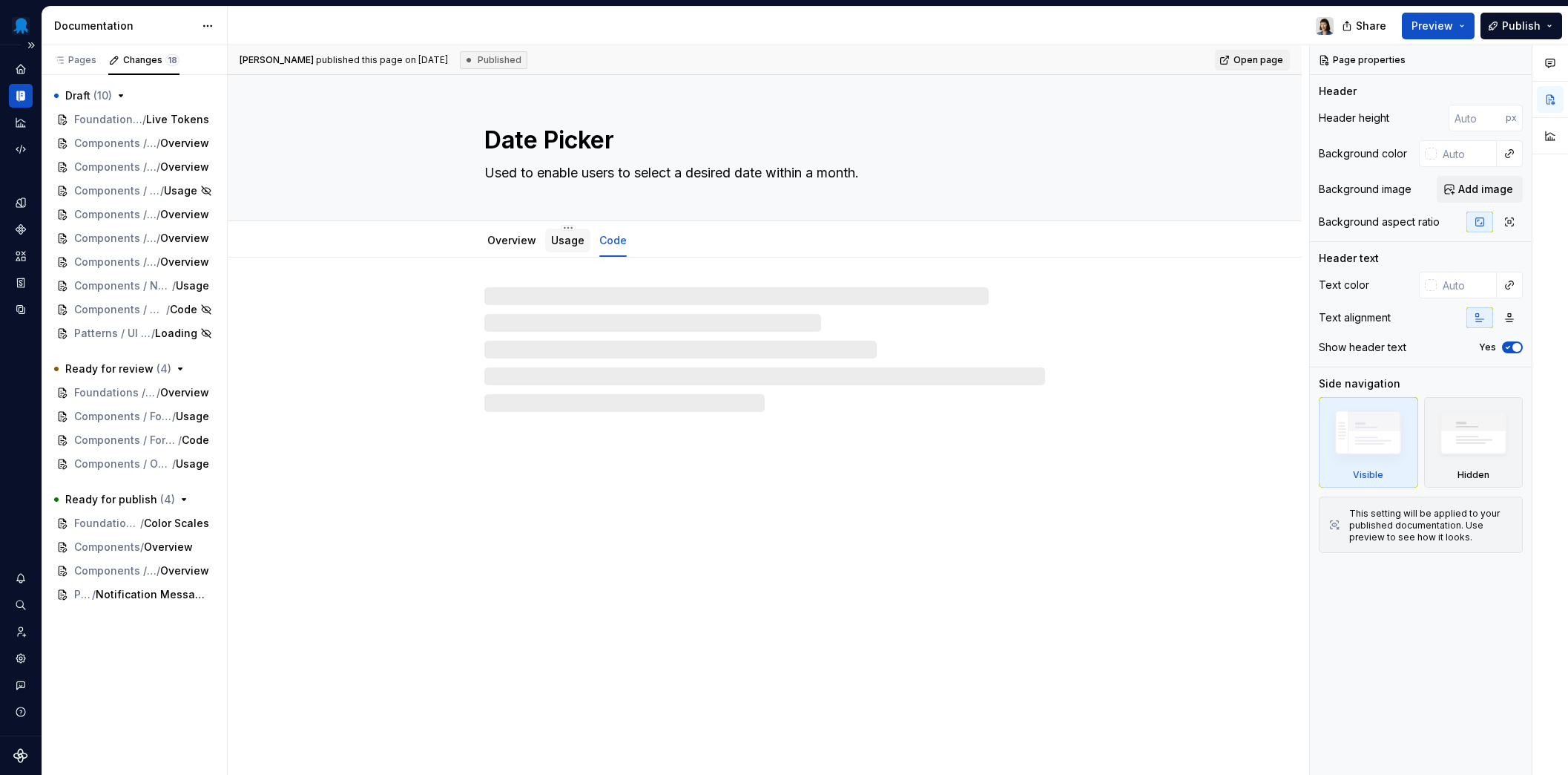
click at [570, 244] on link "Usage" at bounding box center [567, 240] width 33 height 13
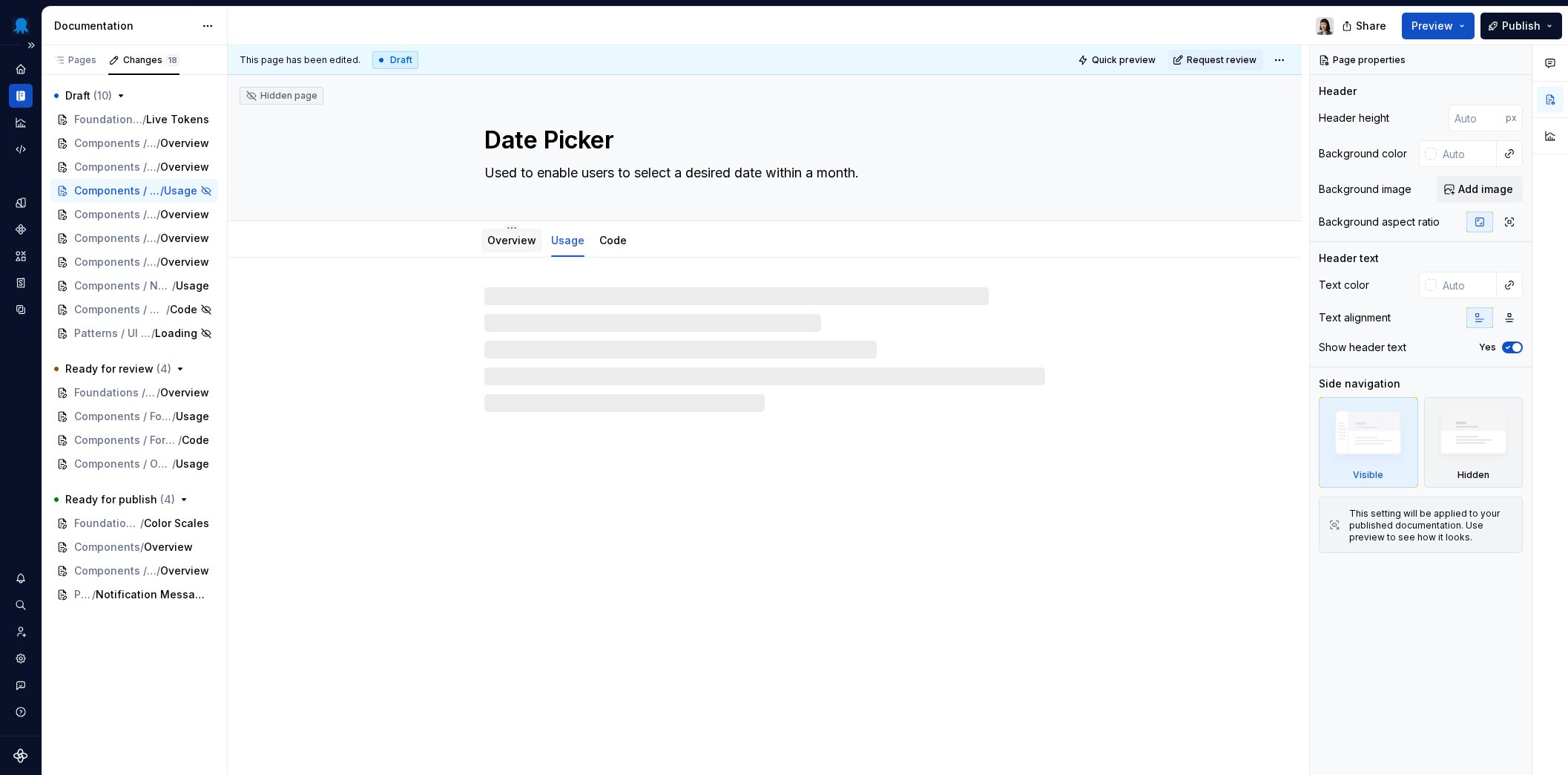
click at [500, 244] on link "Overview" at bounding box center [511, 240] width 49 height 13
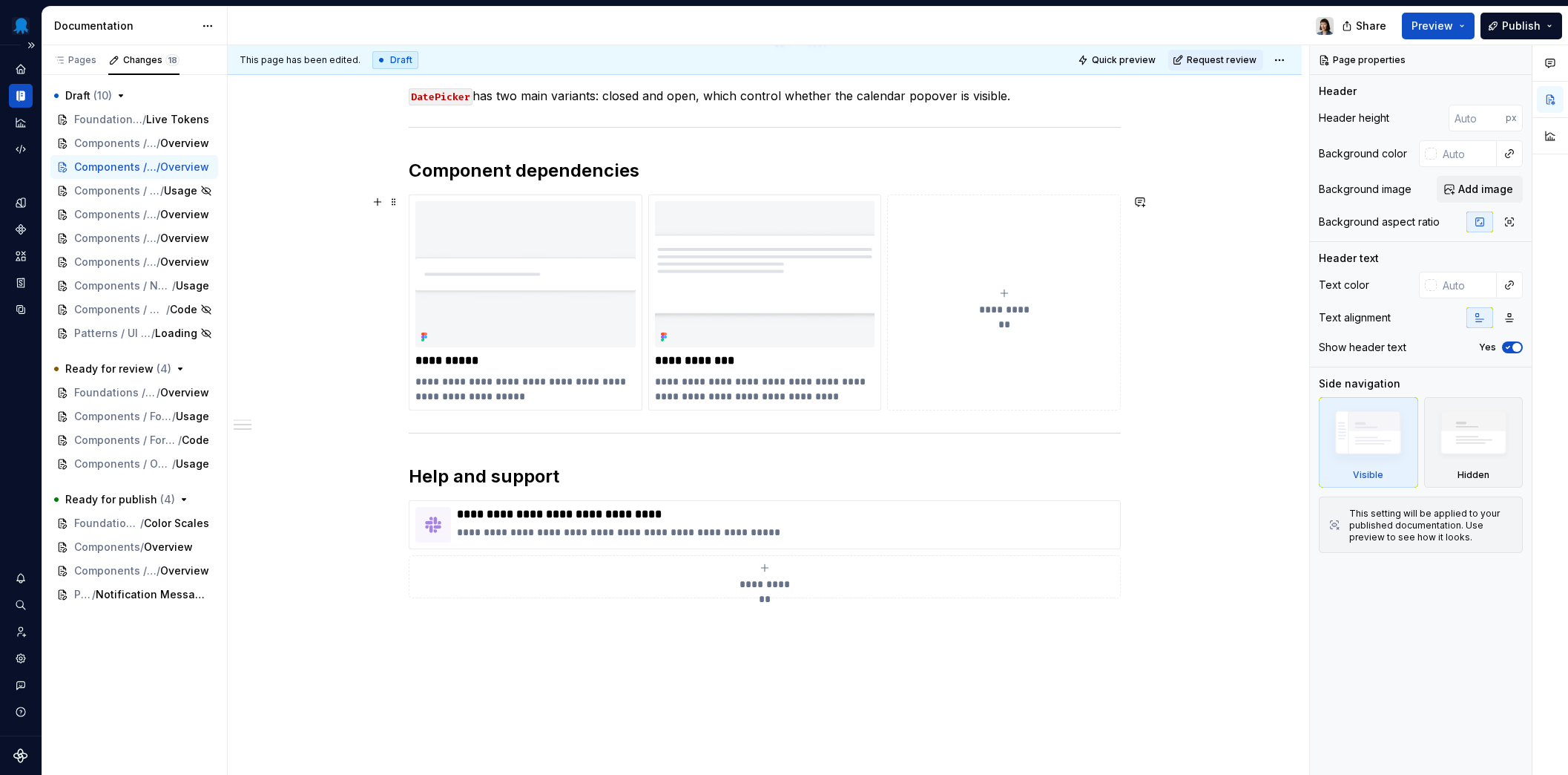
scroll to position [1262, 0]
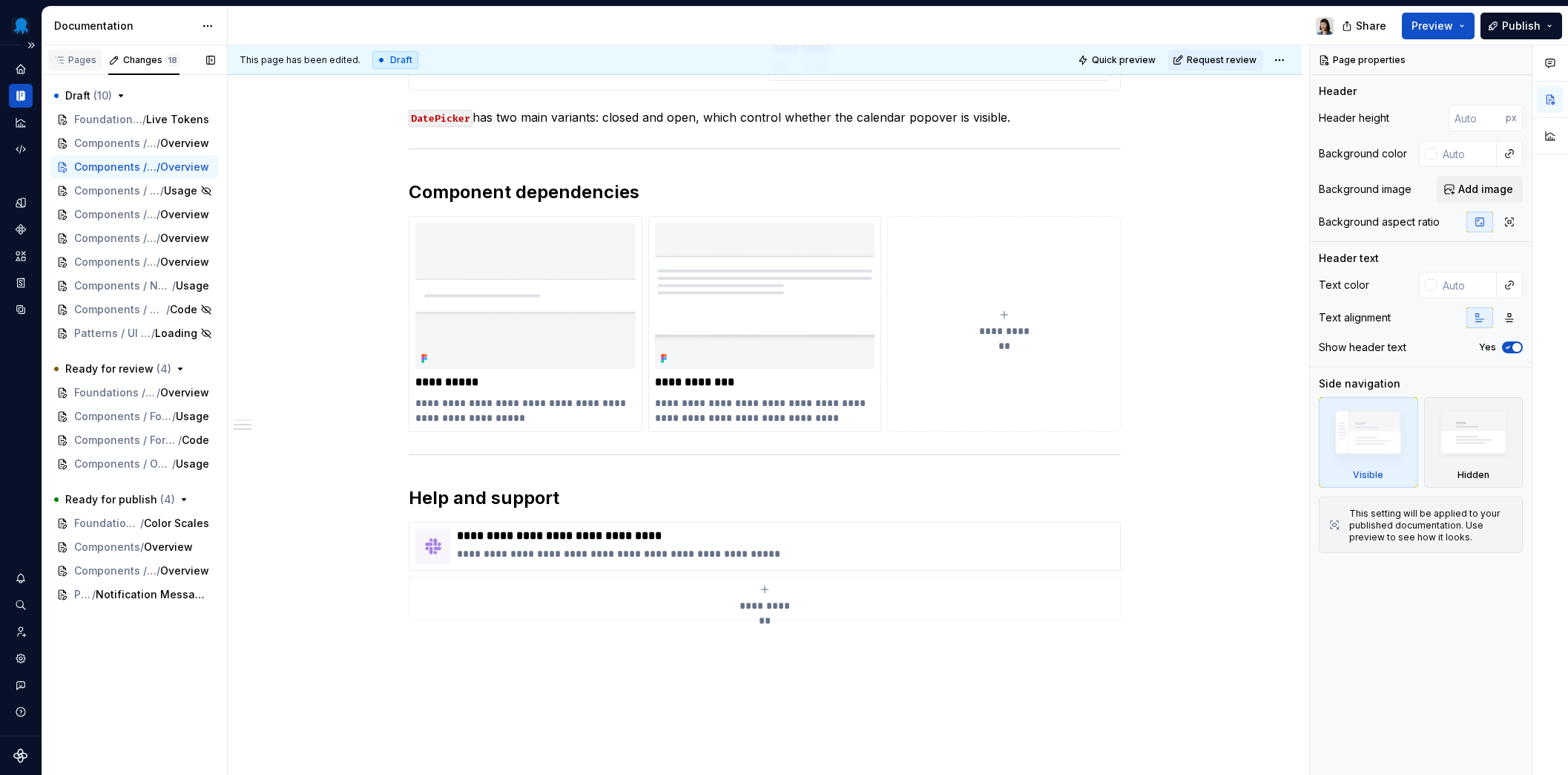
click at [75, 64] on div "Pages" at bounding box center [75, 60] width 43 height 12
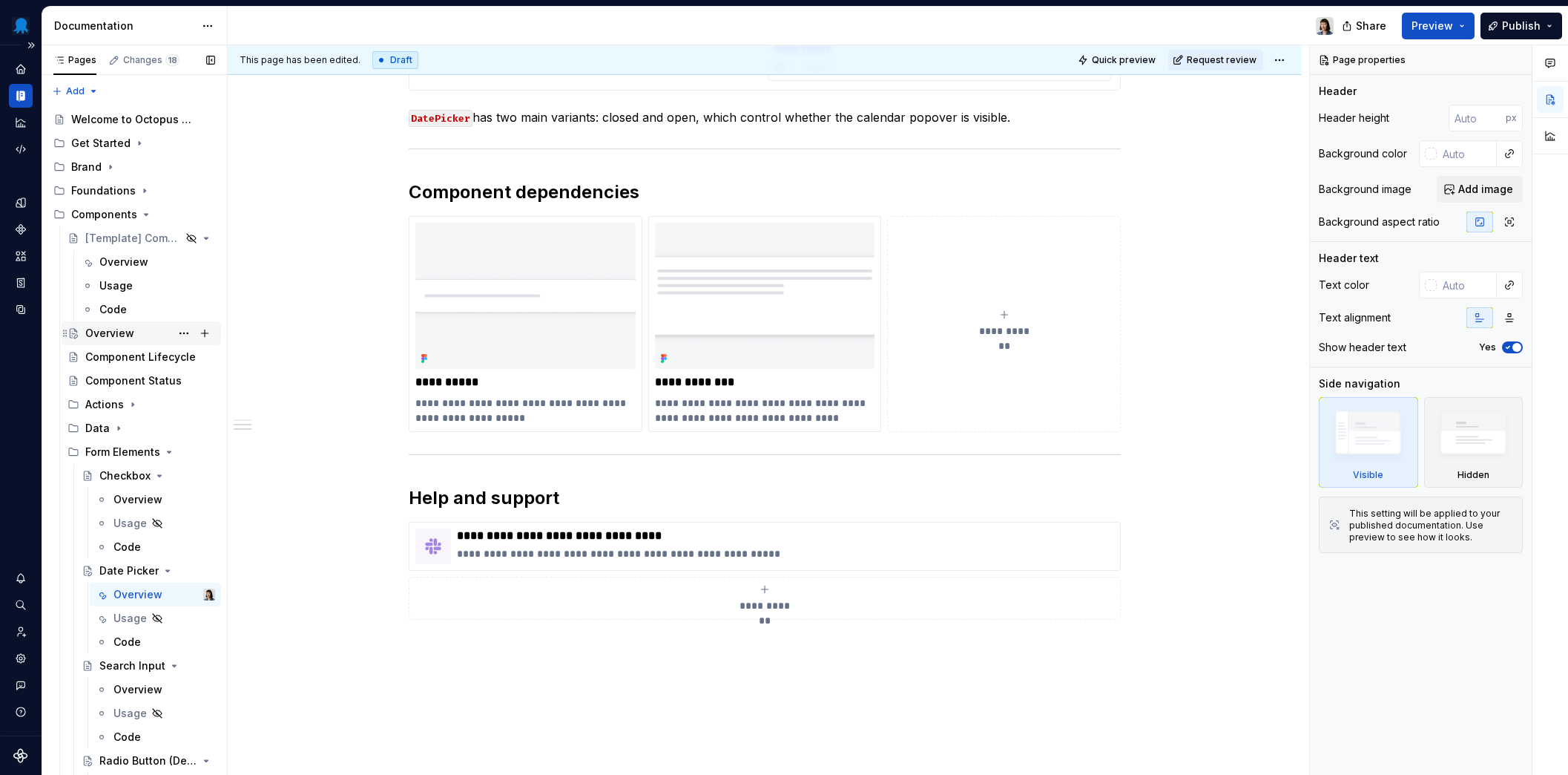
drag, startPoint x: 115, startPoint y: 337, endPoint x: 129, endPoint y: 340, distance: 14.3
click at [115, 337] on div "Overview" at bounding box center [110, 333] width 49 height 14
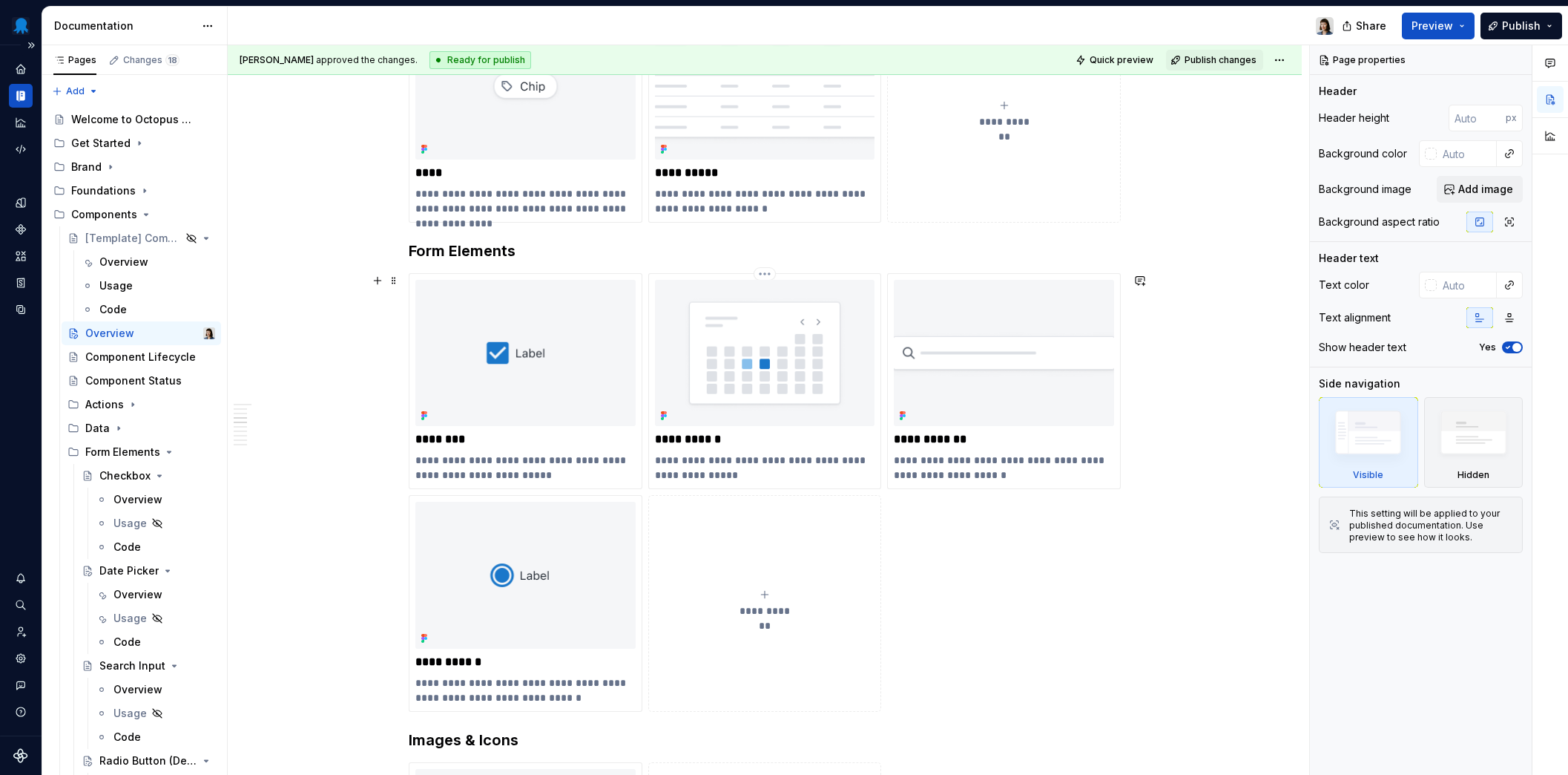
scroll to position [807, 0]
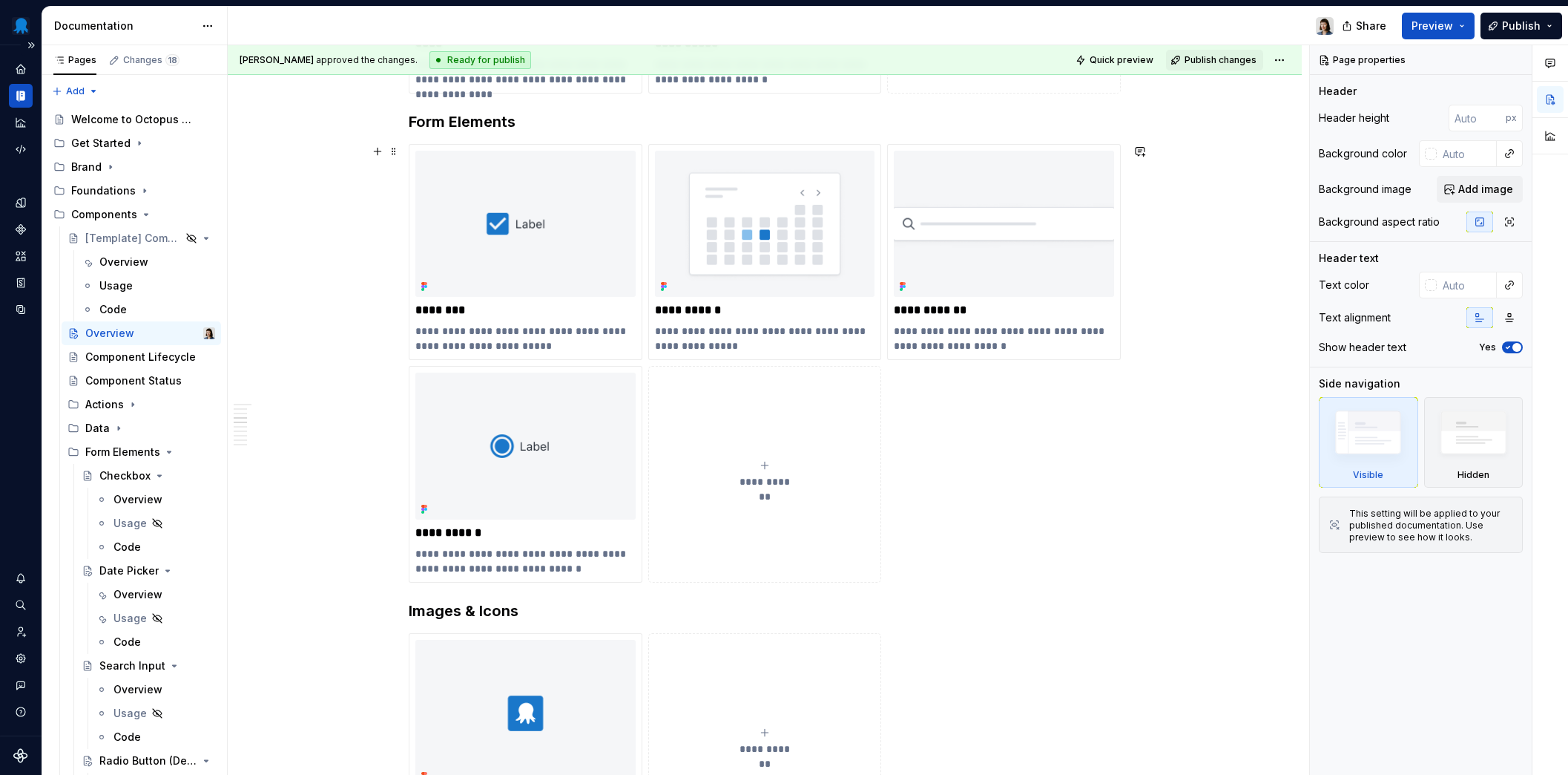
click at [758, 481] on span "**********" at bounding box center [766, 482] width 65 height 14
type textarea "*"
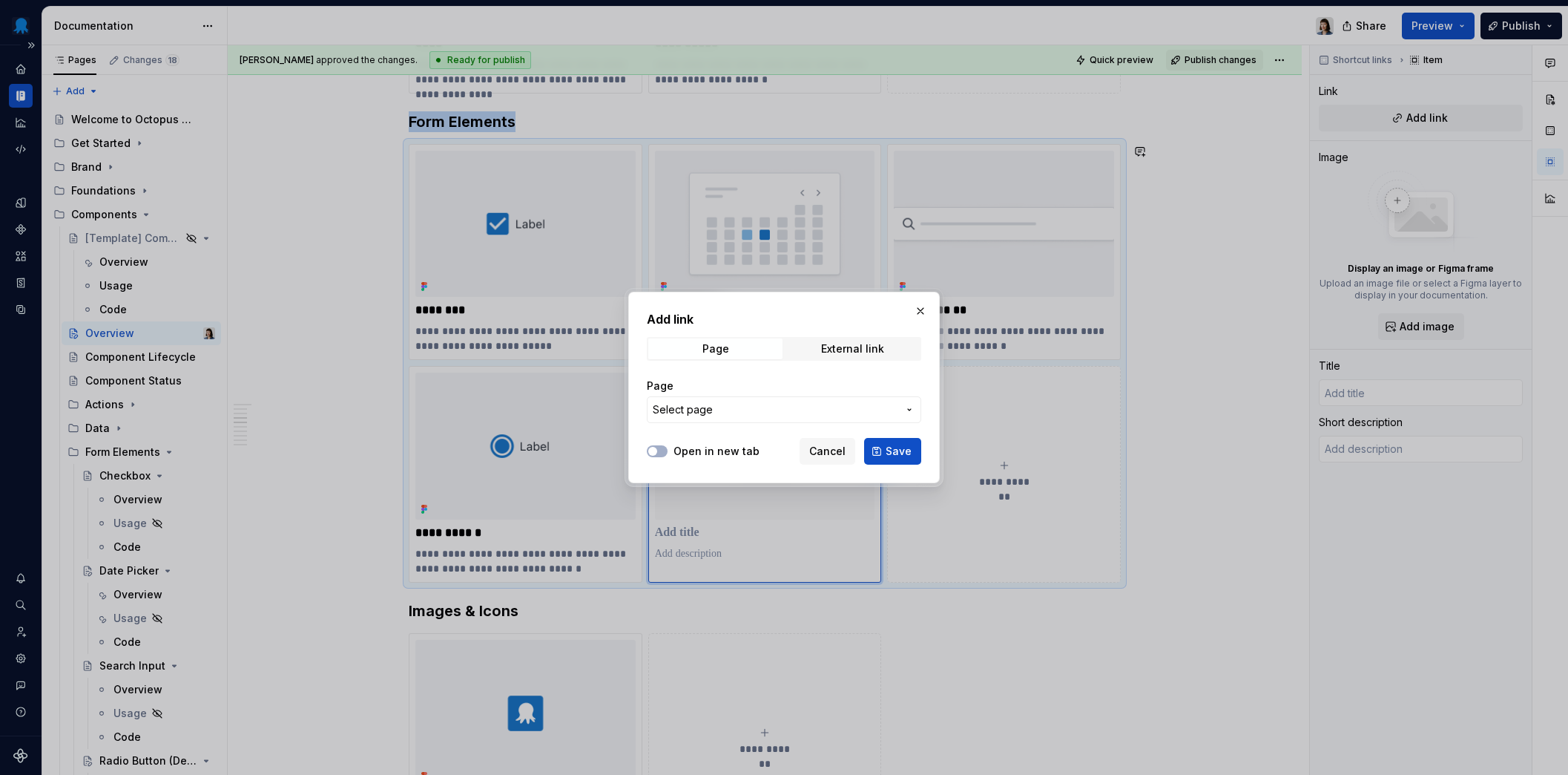
click at [816, 402] on button "Select page" at bounding box center [784, 410] width 274 height 27
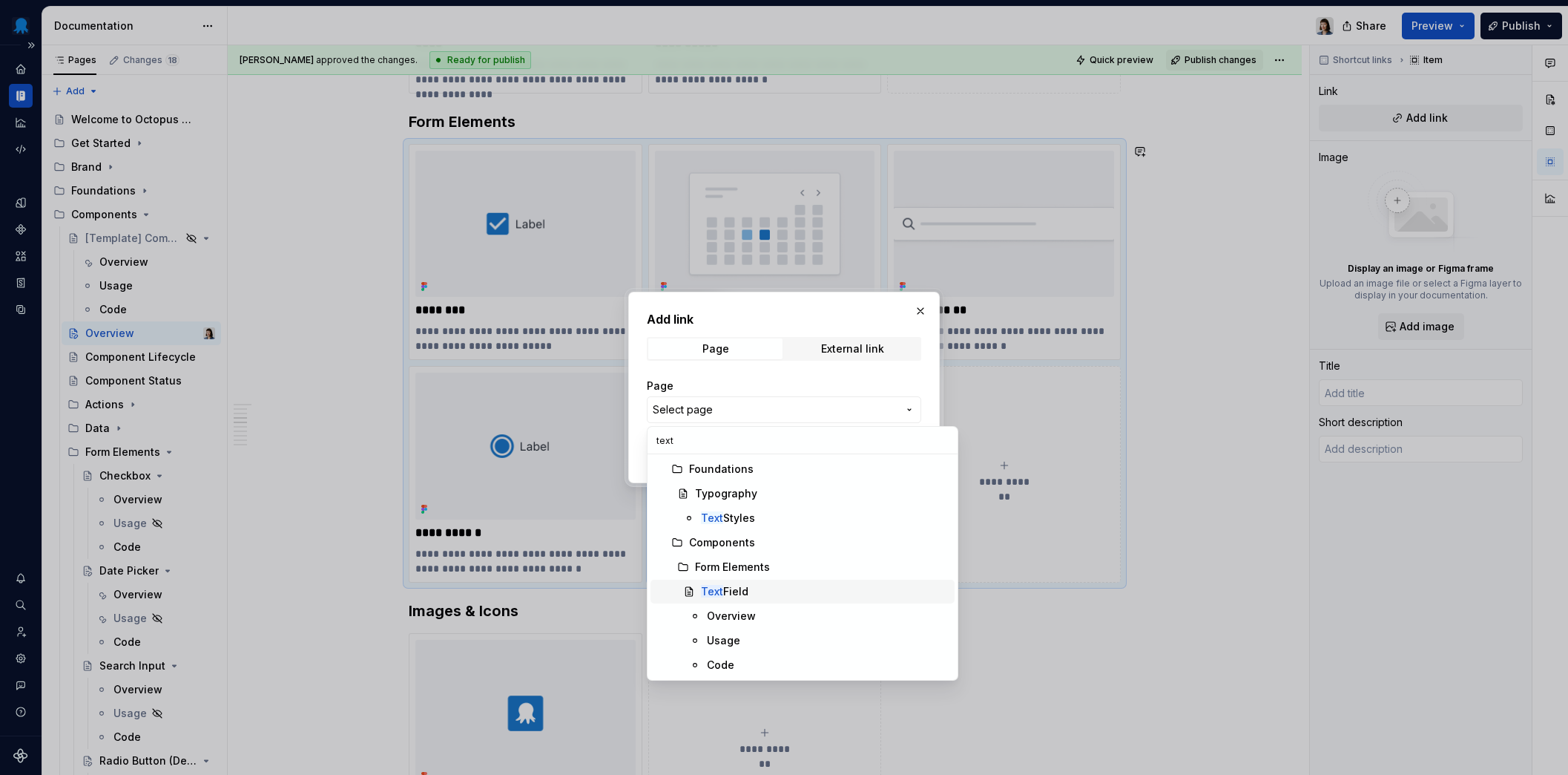
type input "text"
click at [766, 587] on div "Text Field" at bounding box center [824, 591] width 248 height 14
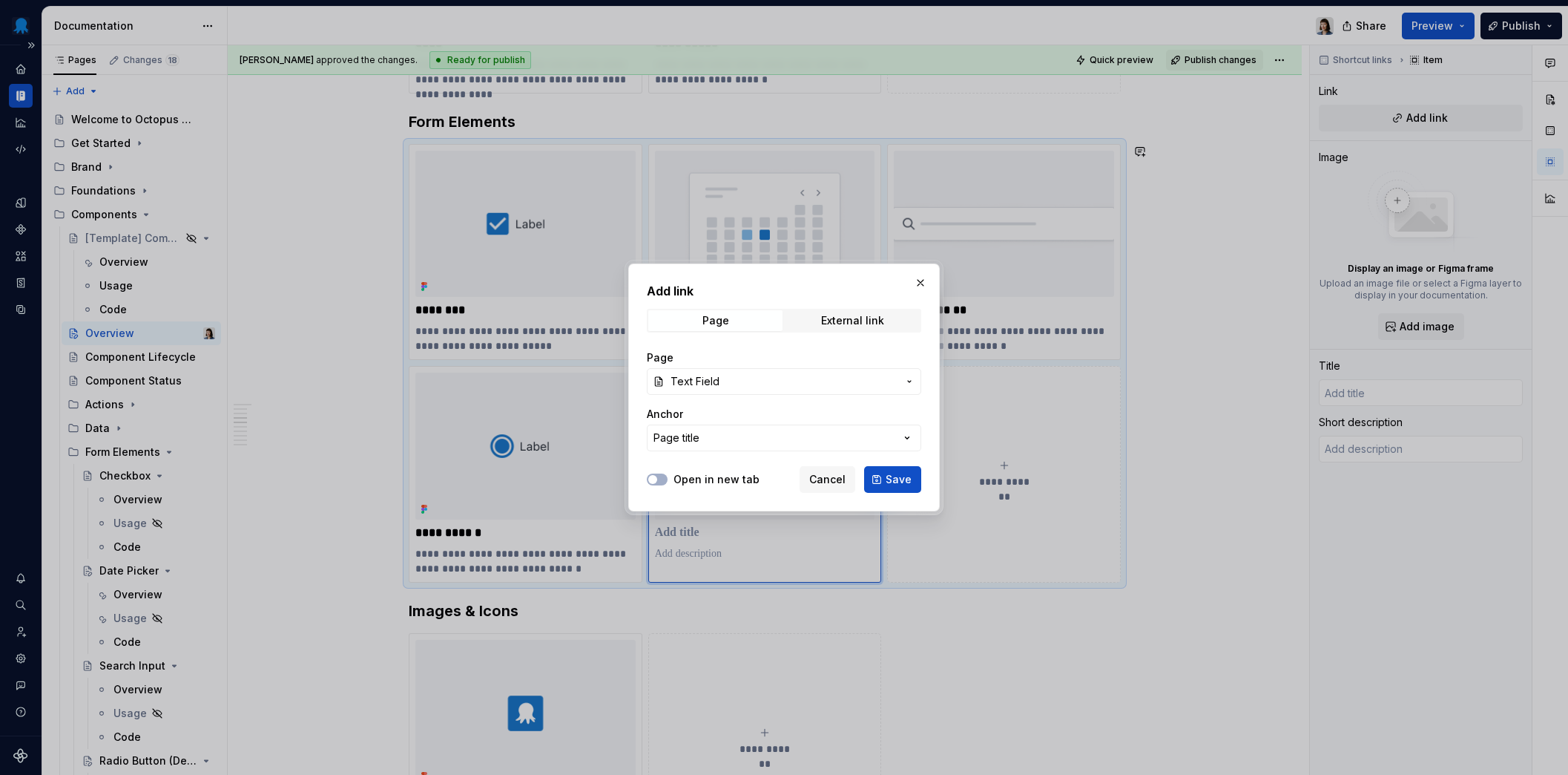
click at [901, 475] on span "Save" at bounding box center [898, 479] width 26 height 14
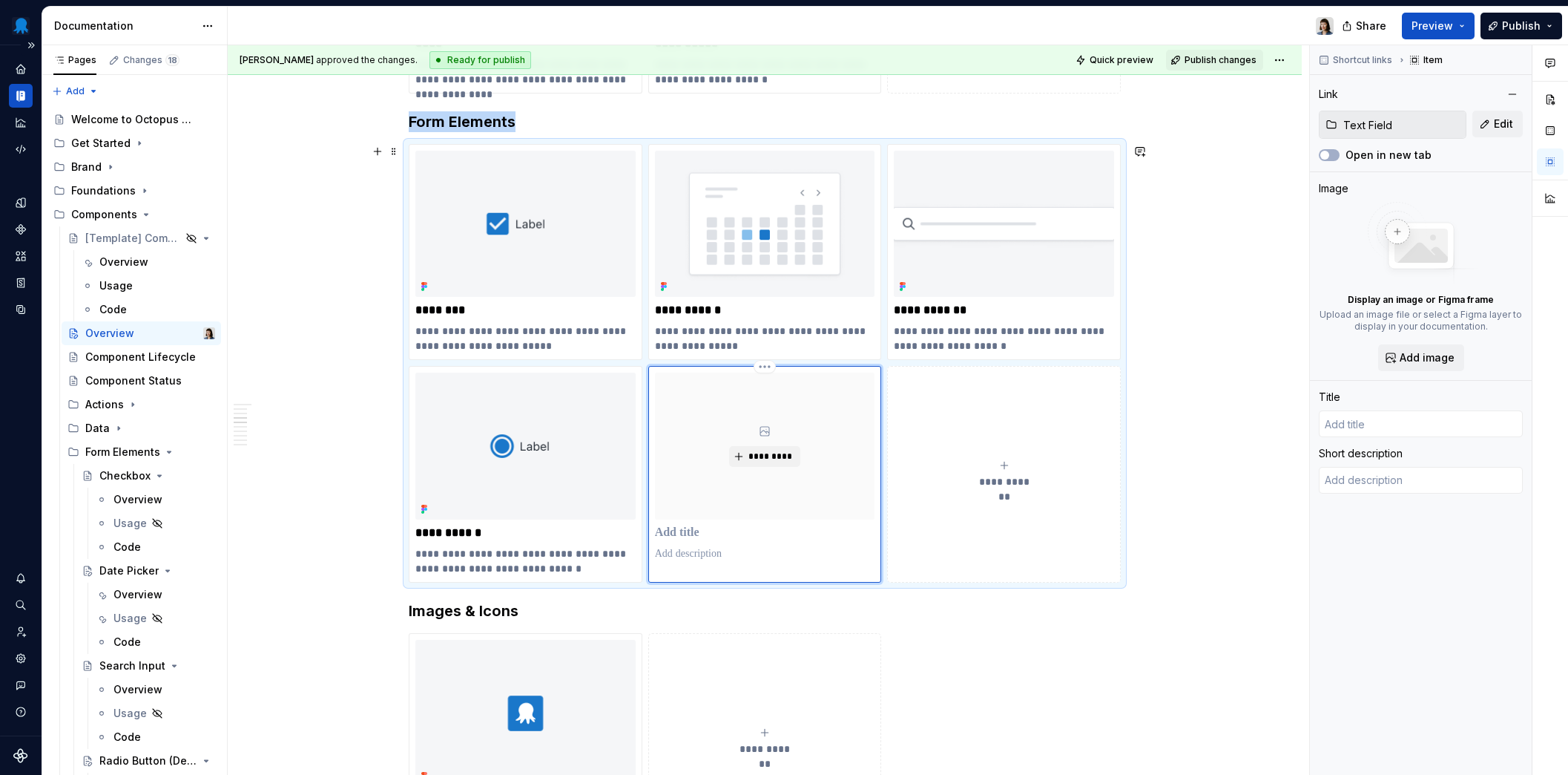
type textarea "*"
type input "Text Field"
type textarea "Used to enter free-form text that’s no longer than one line."
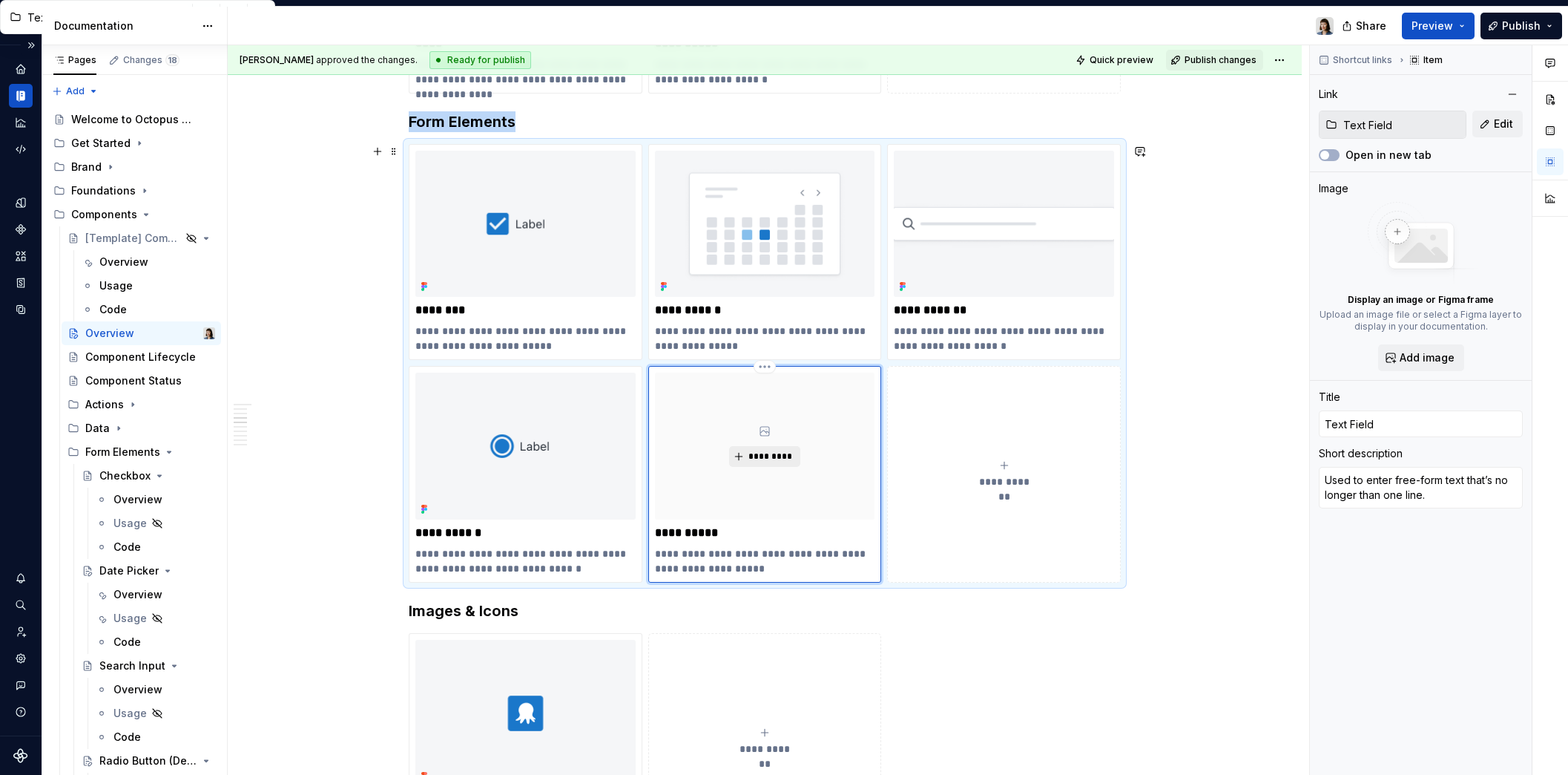
click at [771, 462] on span "*********" at bounding box center [770, 456] width 45 height 12
type textarea "*"
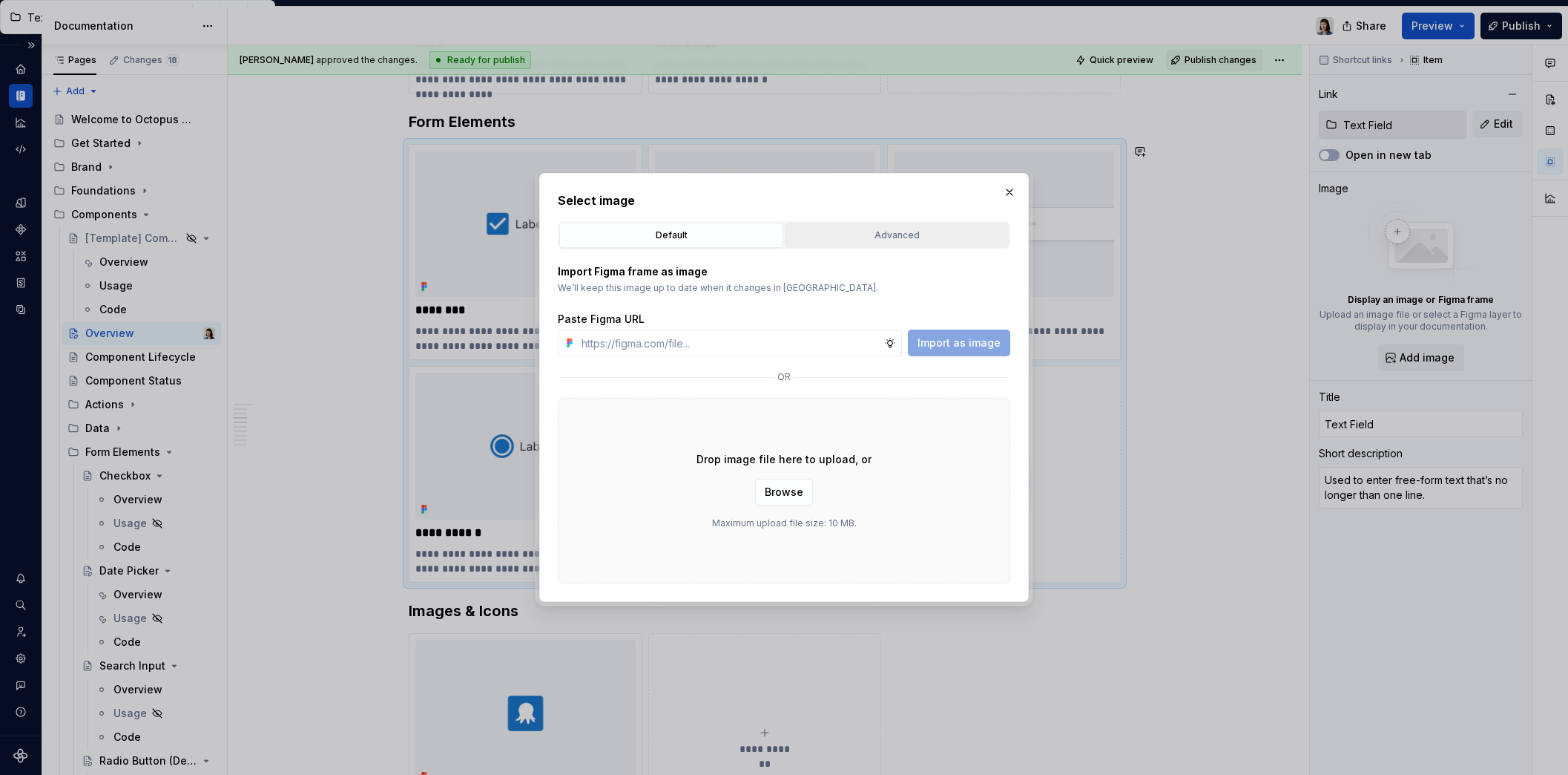
click at [910, 229] on div "Advanced" at bounding box center [896, 235] width 214 height 14
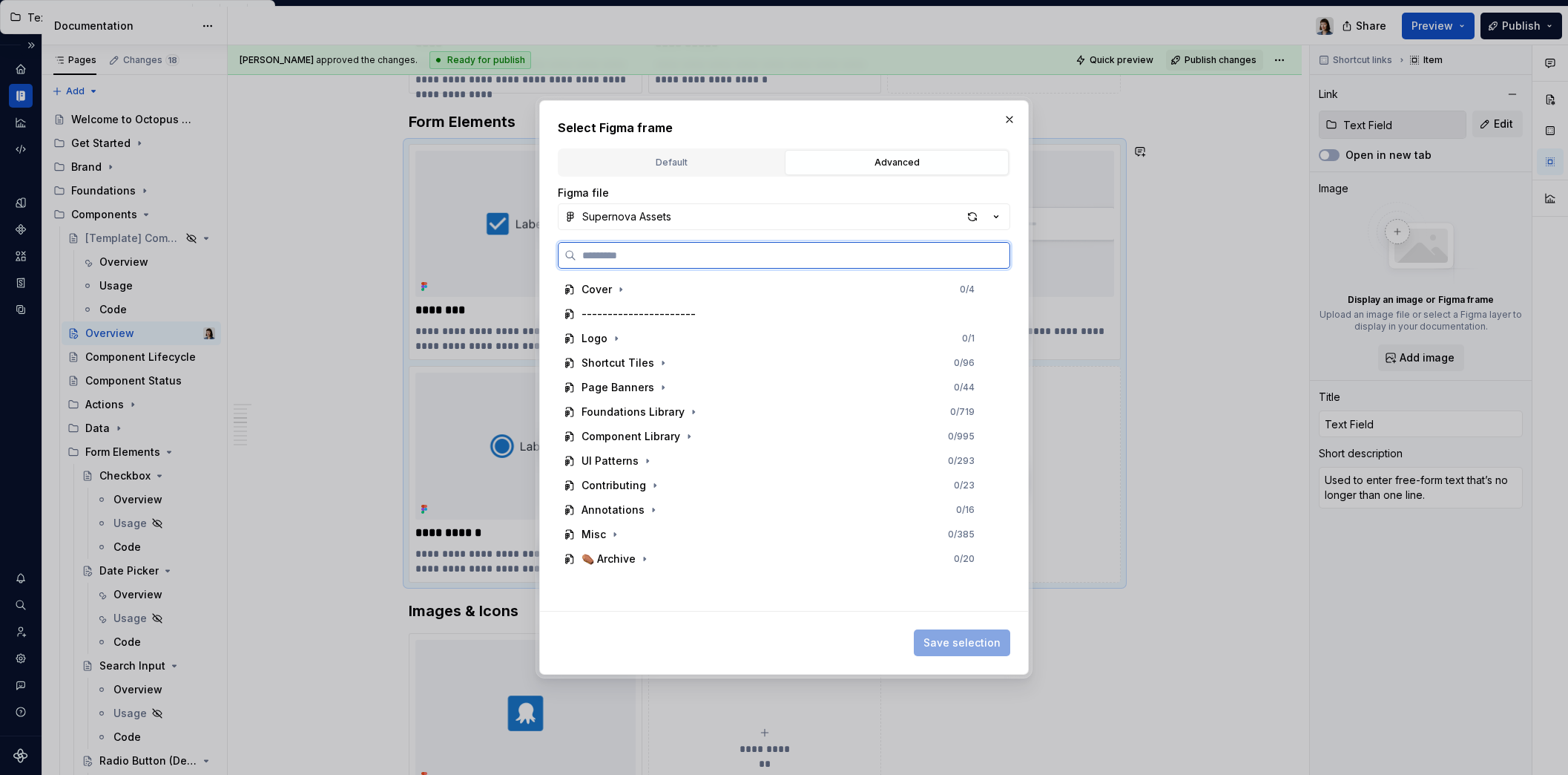
click at [751, 253] on input "search" at bounding box center [793, 255] width 433 height 14
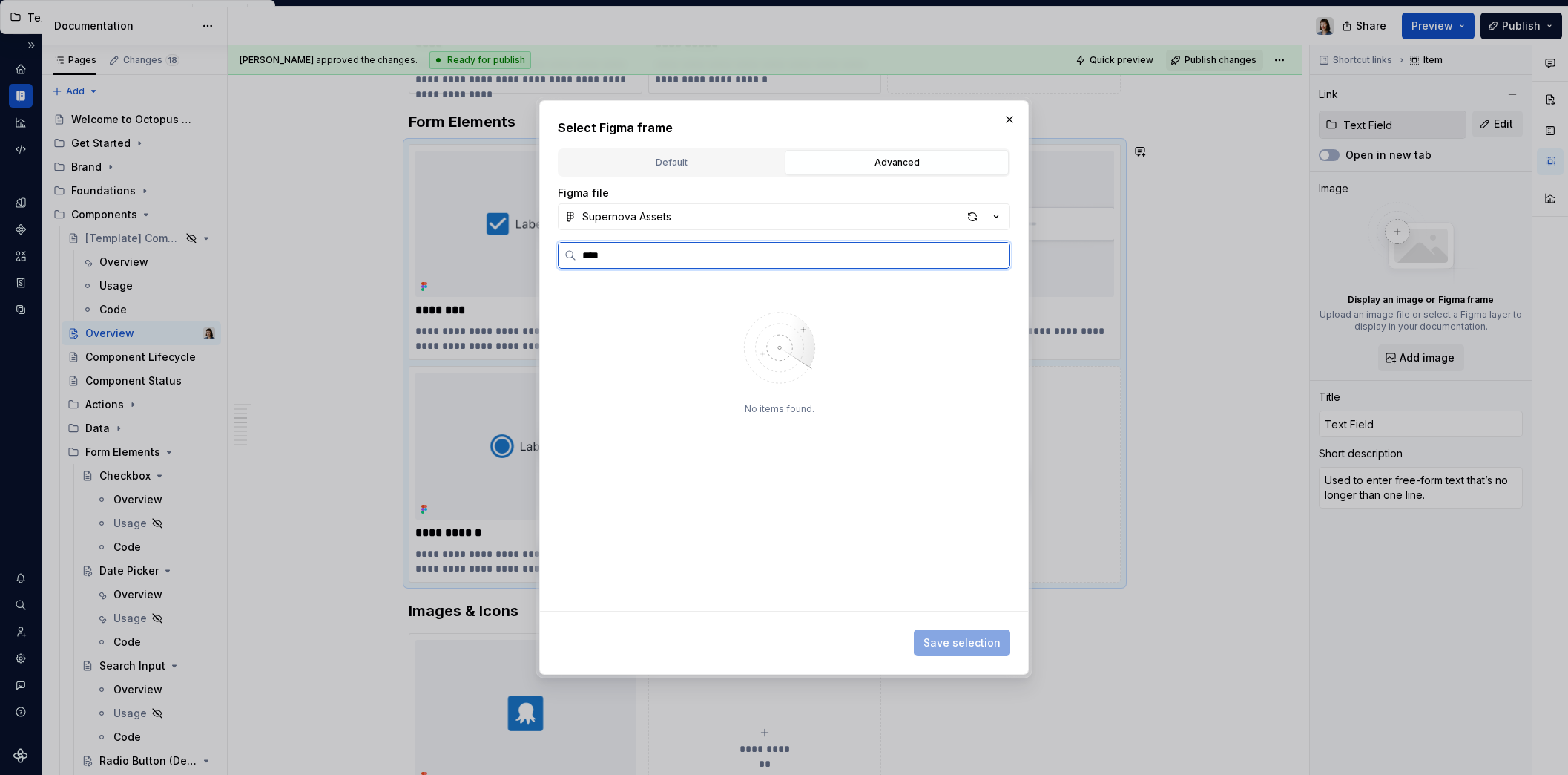
type input "****"
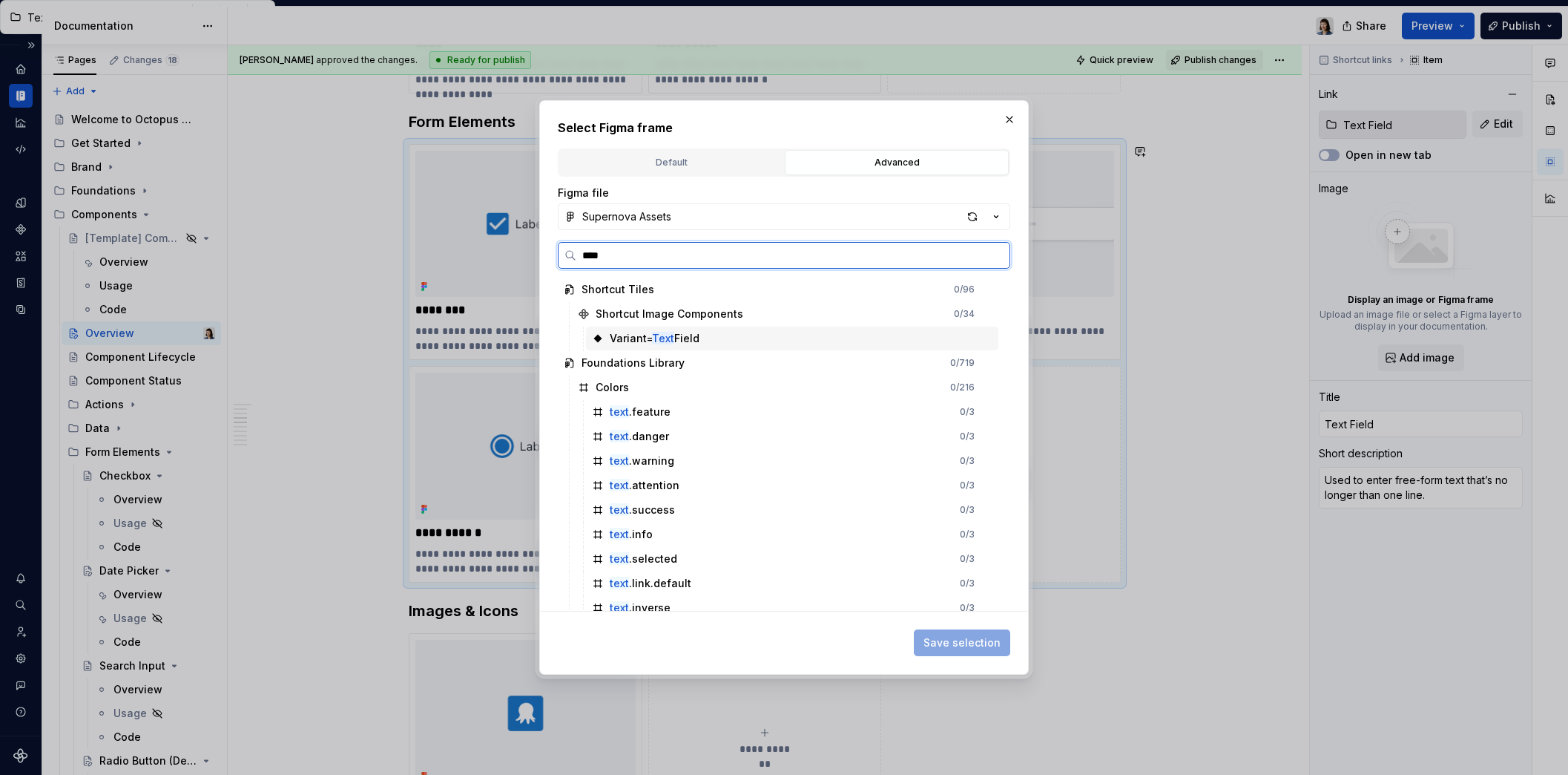
click at [686, 347] on div "Variant= Text Field" at bounding box center [792, 338] width 412 height 23
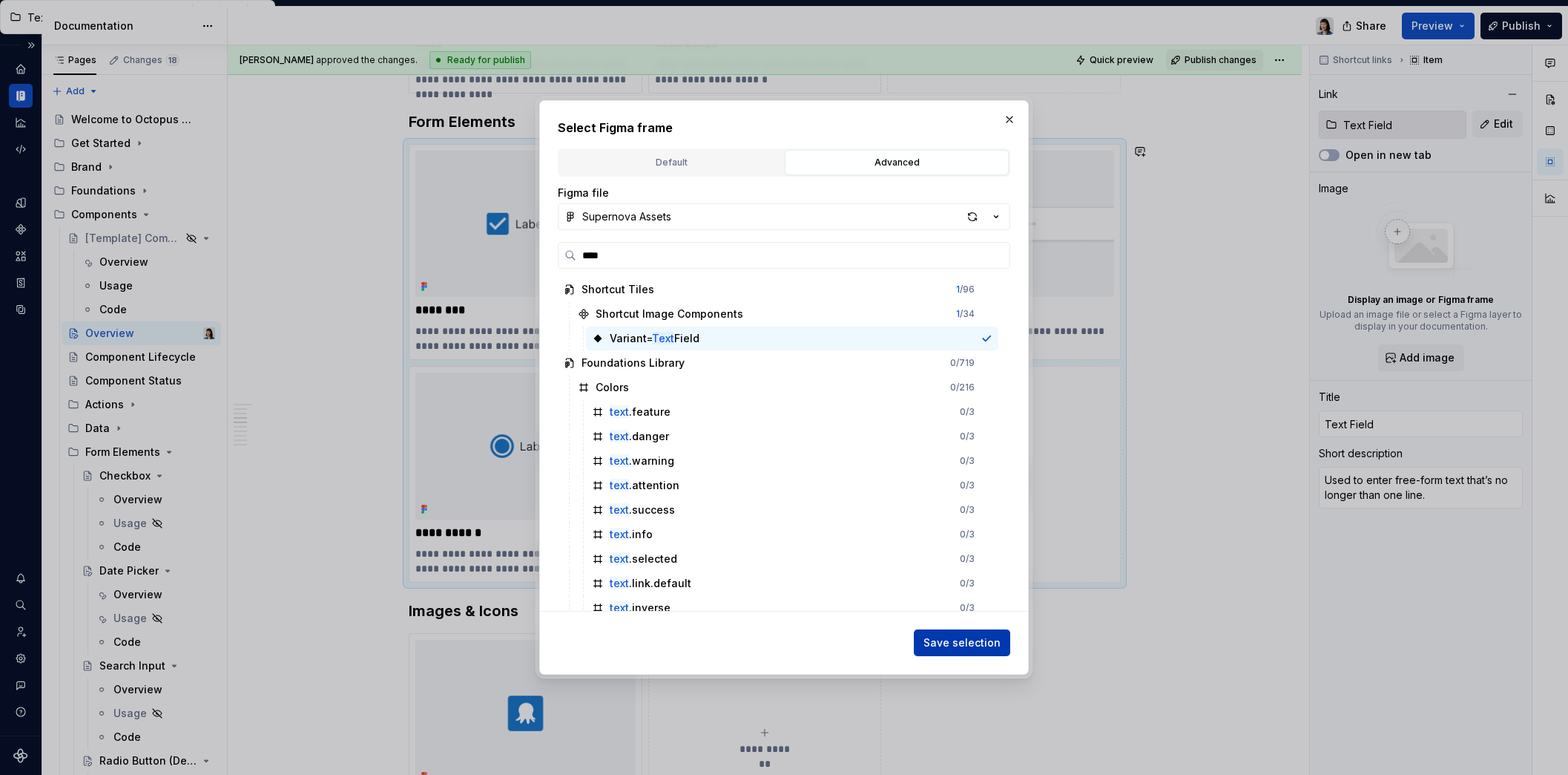
click at [954, 637] on span "Save selection" at bounding box center [962, 642] width 78 height 14
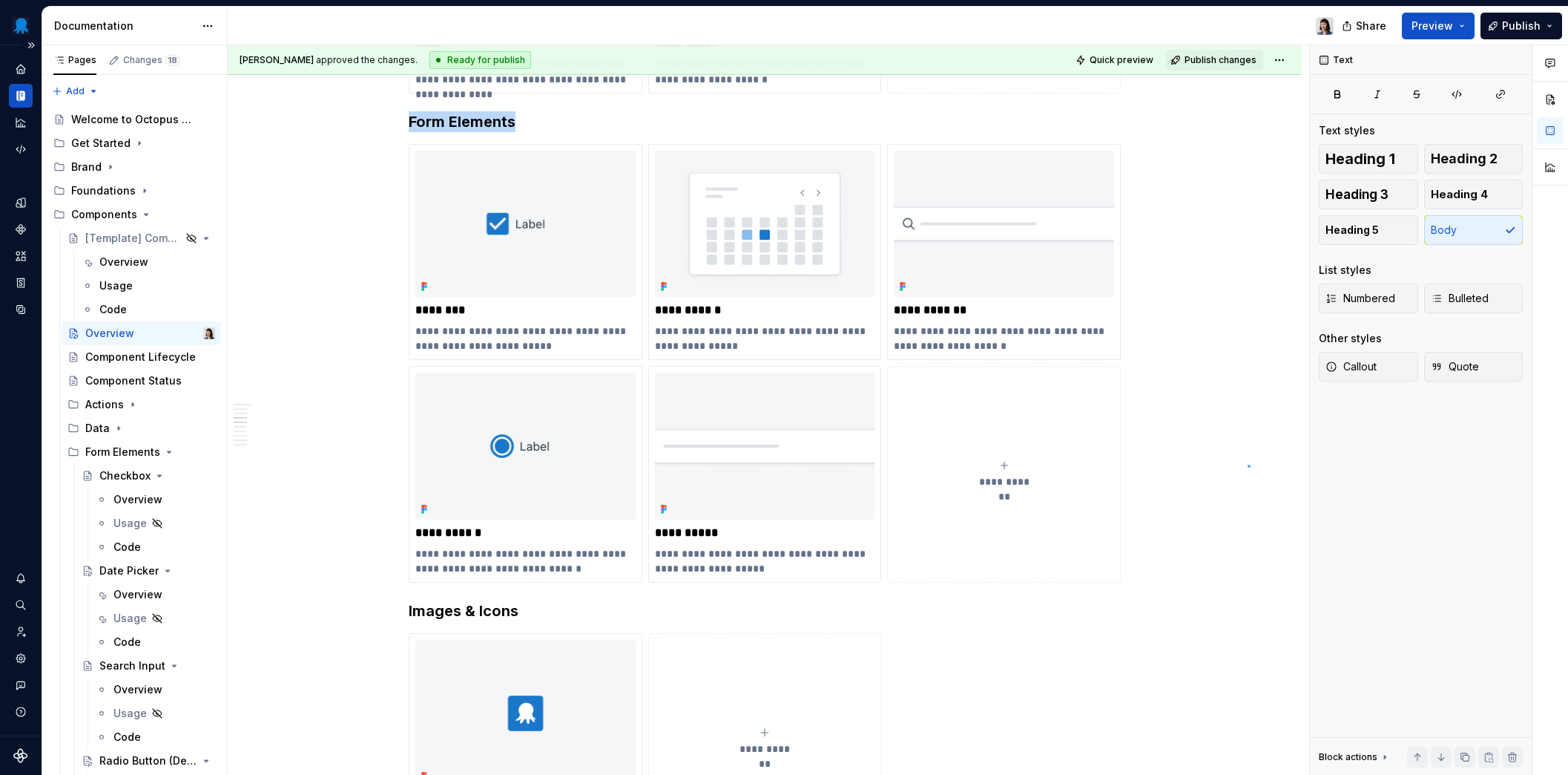
click at [1247, 465] on div "**********" at bounding box center [767, 410] width 1081 height 730
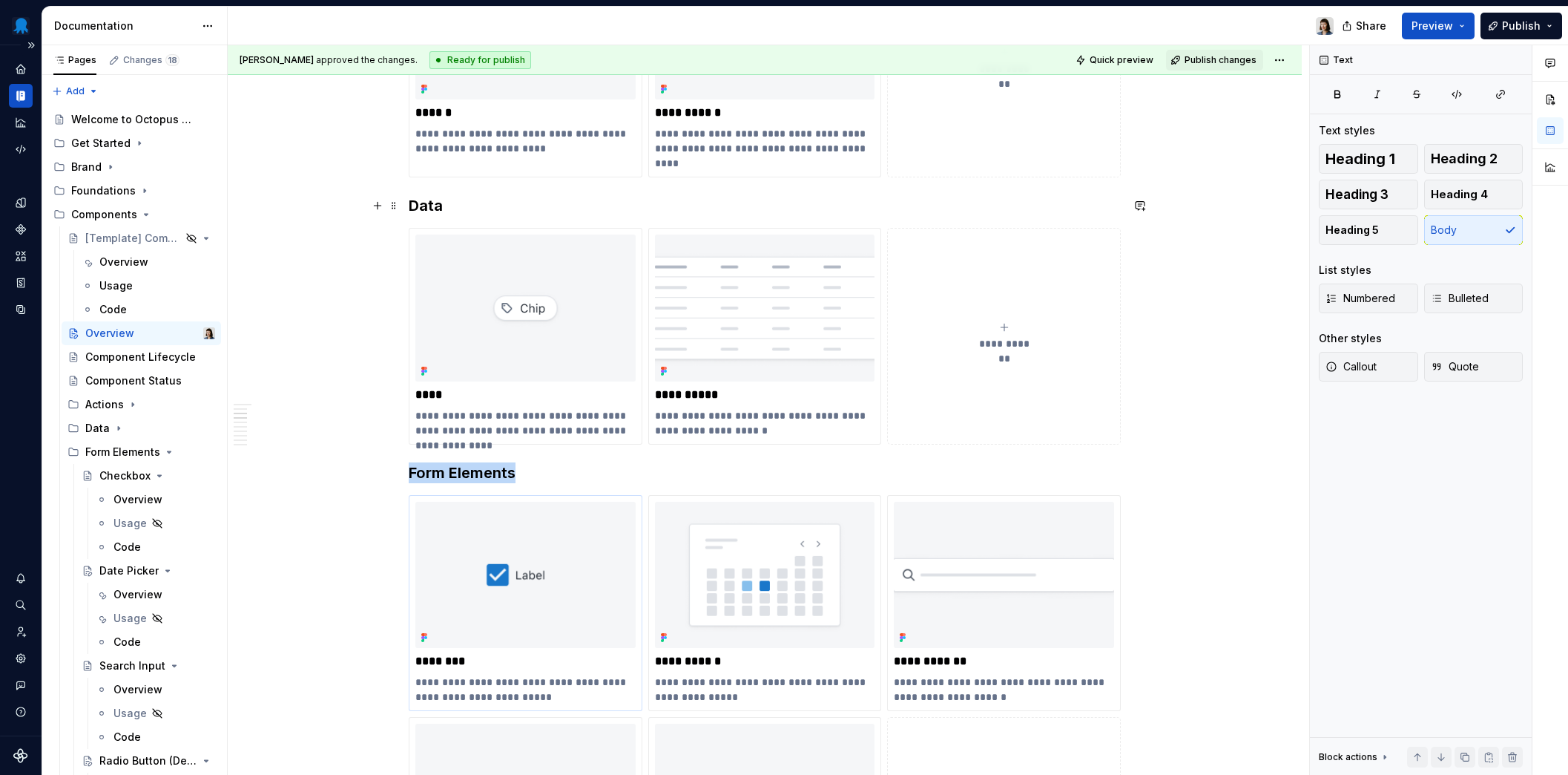
scroll to position [291, 0]
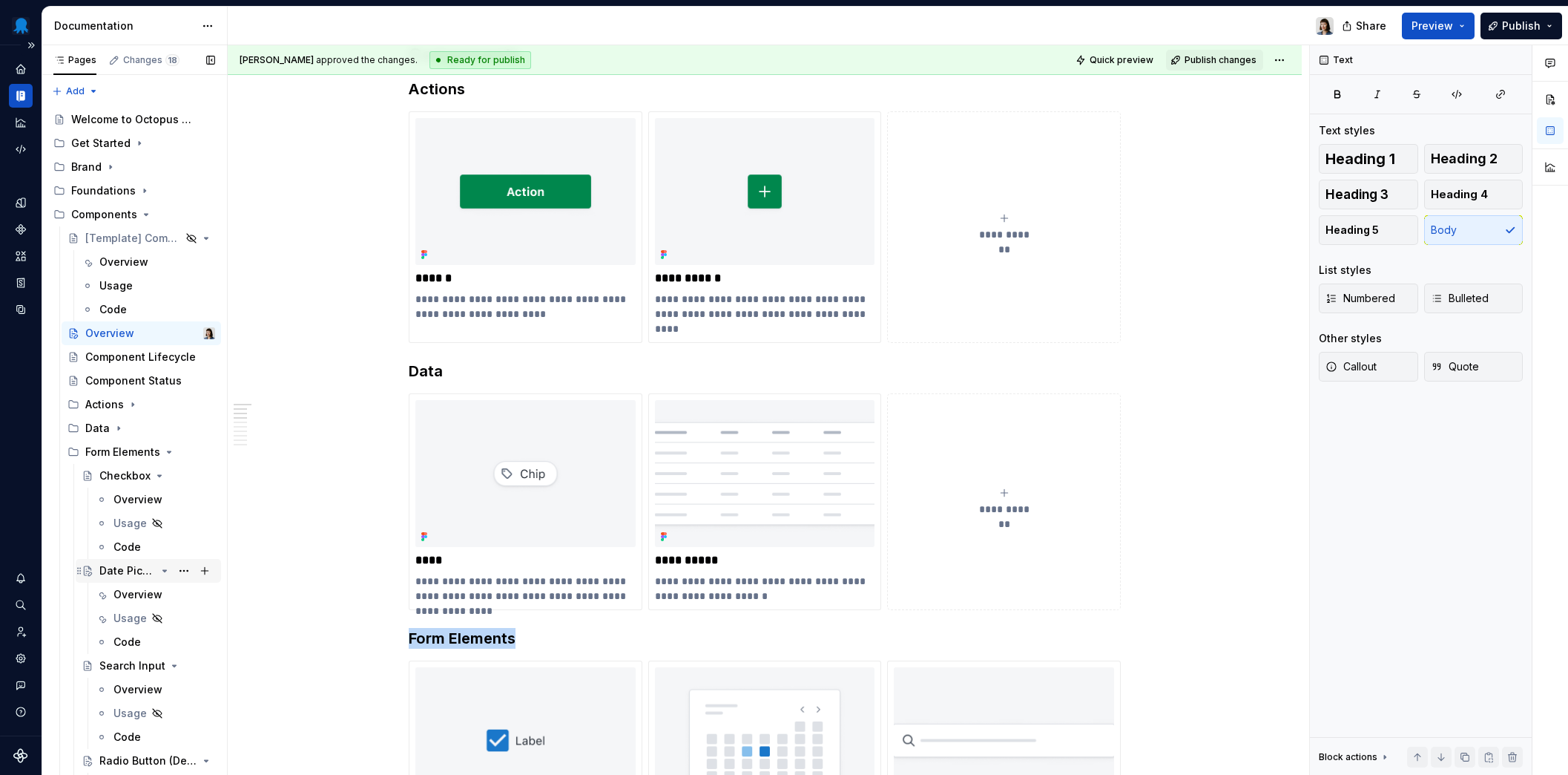
click at [122, 576] on div "Date Picker" at bounding box center [127, 570] width 57 height 14
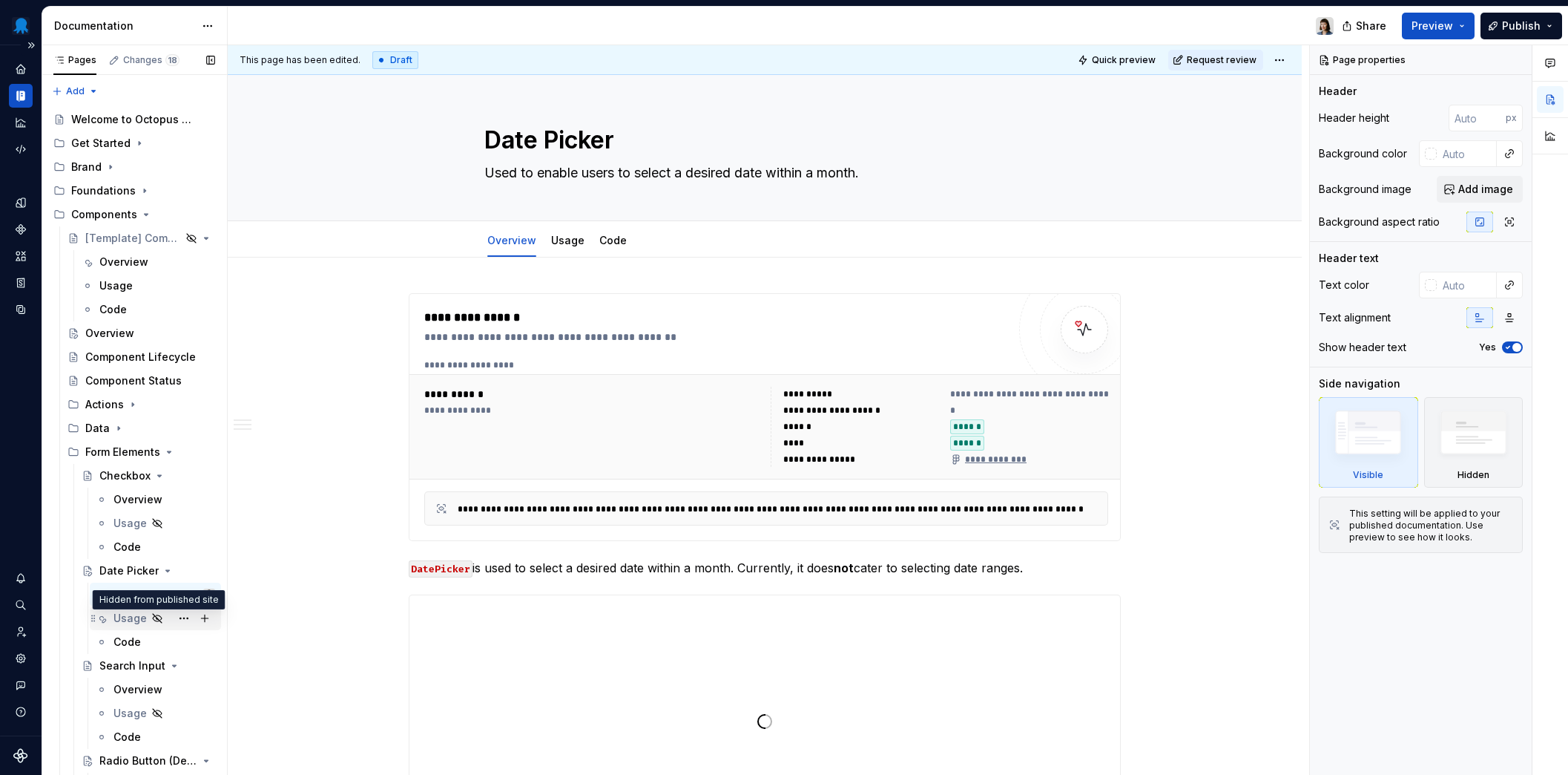
click at [156, 617] on icon "Page tree" at bounding box center [157, 617] width 12 height 12
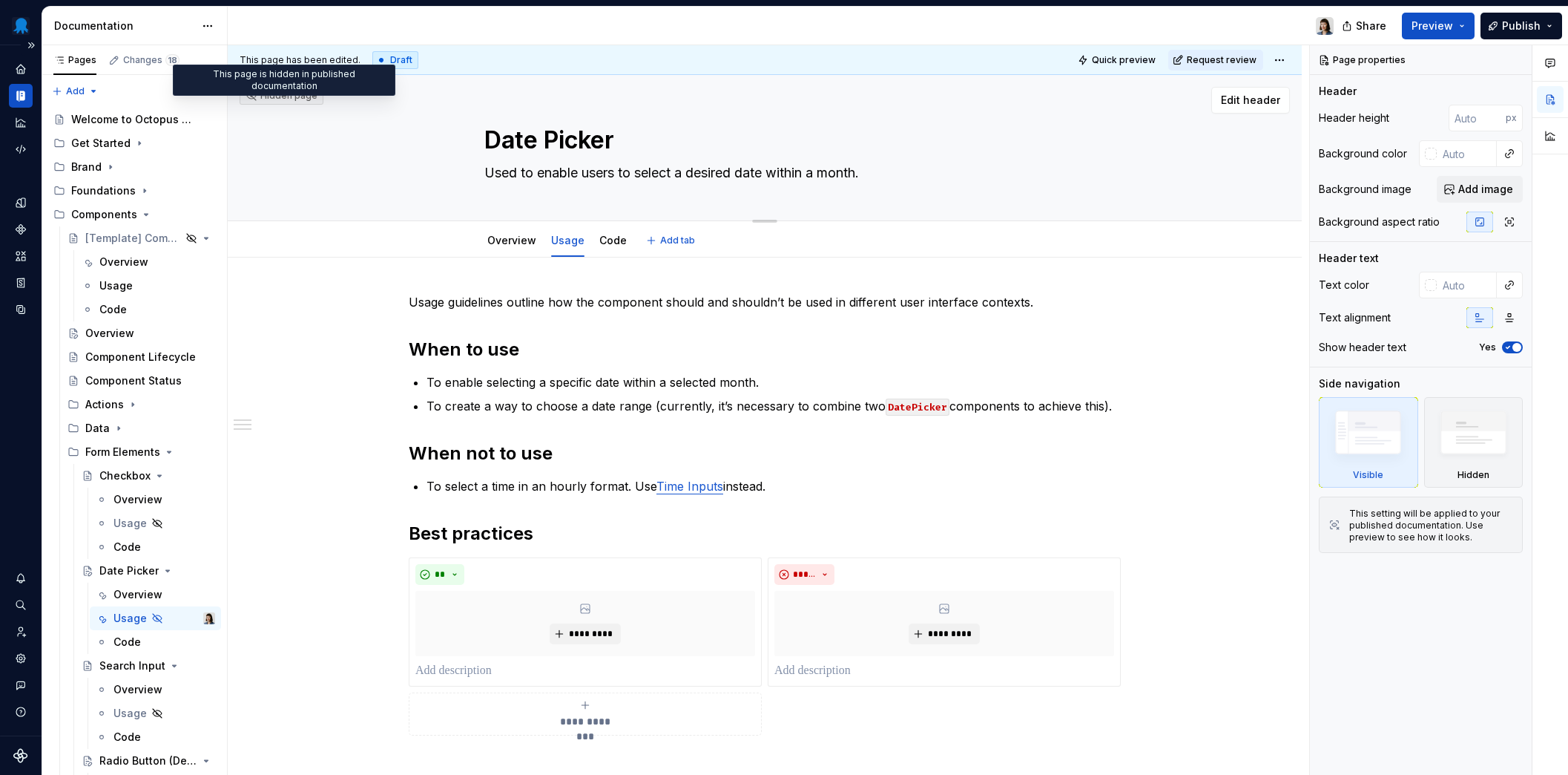
click at [277, 97] on div "Hidden page" at bounding box center [281, 96] width 72 height 12
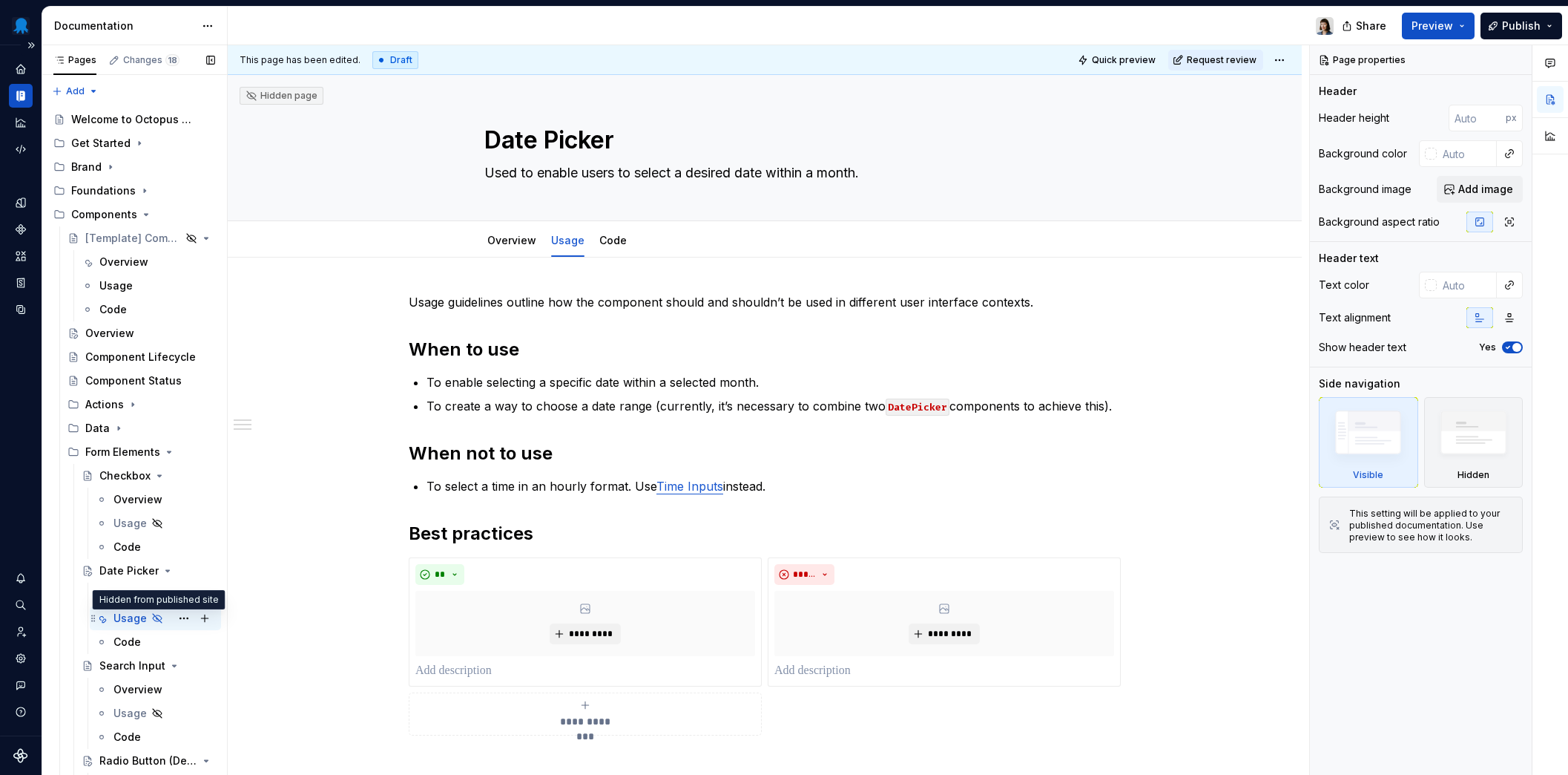
click at [154, 617] on icon "Page tree" at bounding box center [157, 617] width 12 height 12
click at [173, 618] on button "Page tree" at bounding box center [183, 618] width 21 height 21
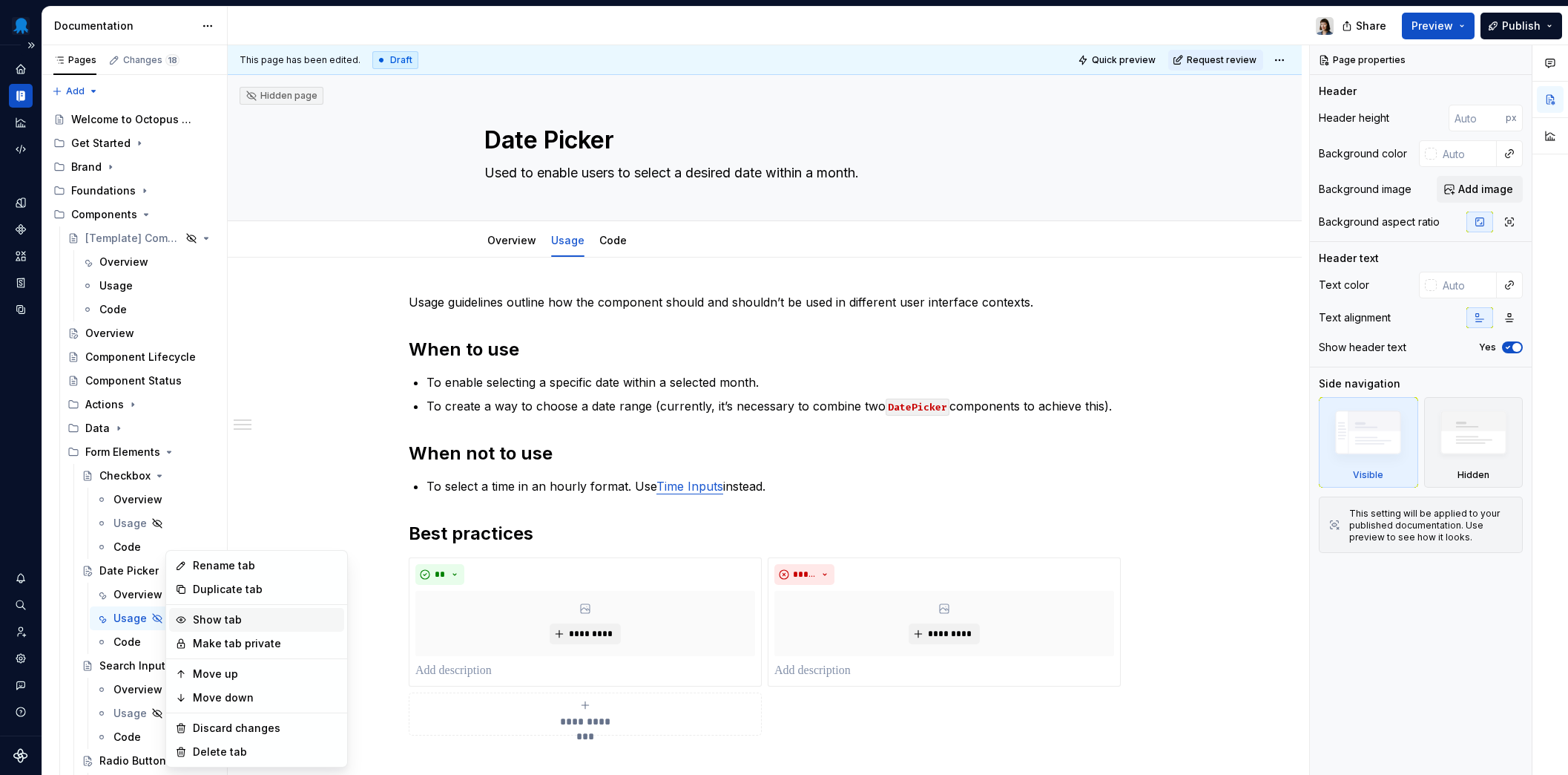
click at [271, 621] on div "Show tab" at bounding box center [265, 619] width 145 height 14
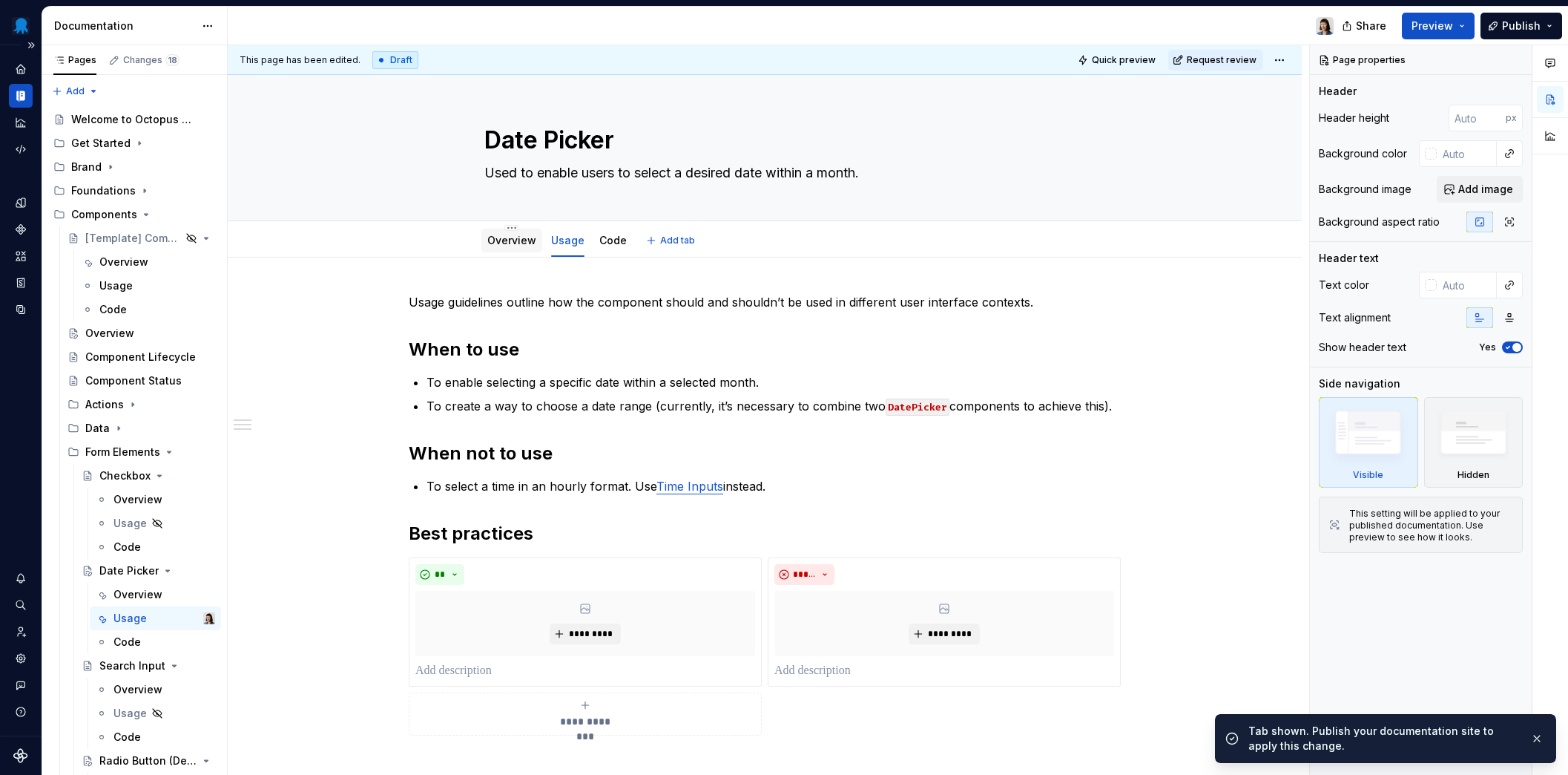
click at [510, 248] on div "Overview" at bounding box center [511, 240] width 49 height 14
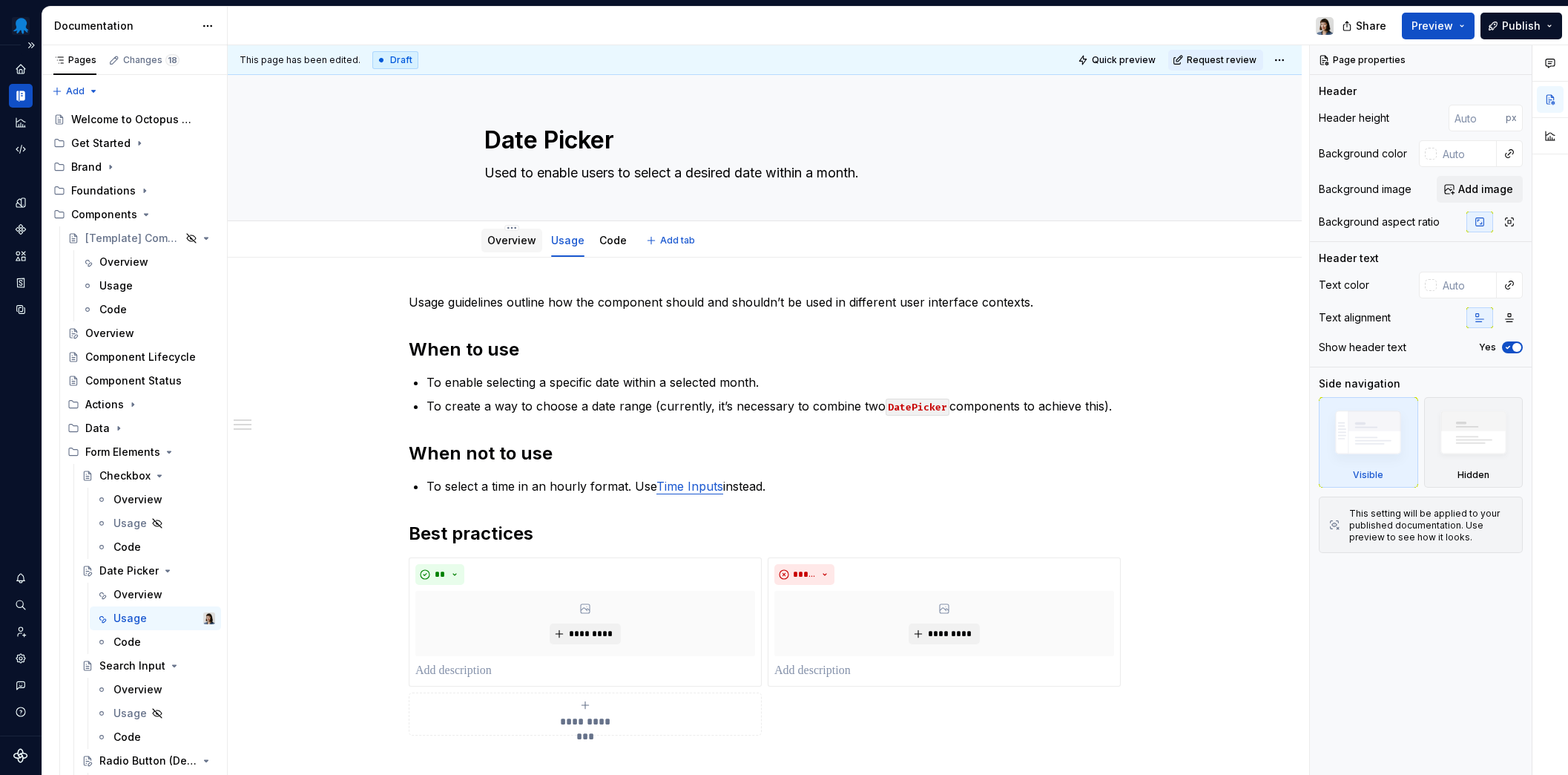
click at [518, 244] on link "Overview" at bounding box center [511, 240] width 49 height 13
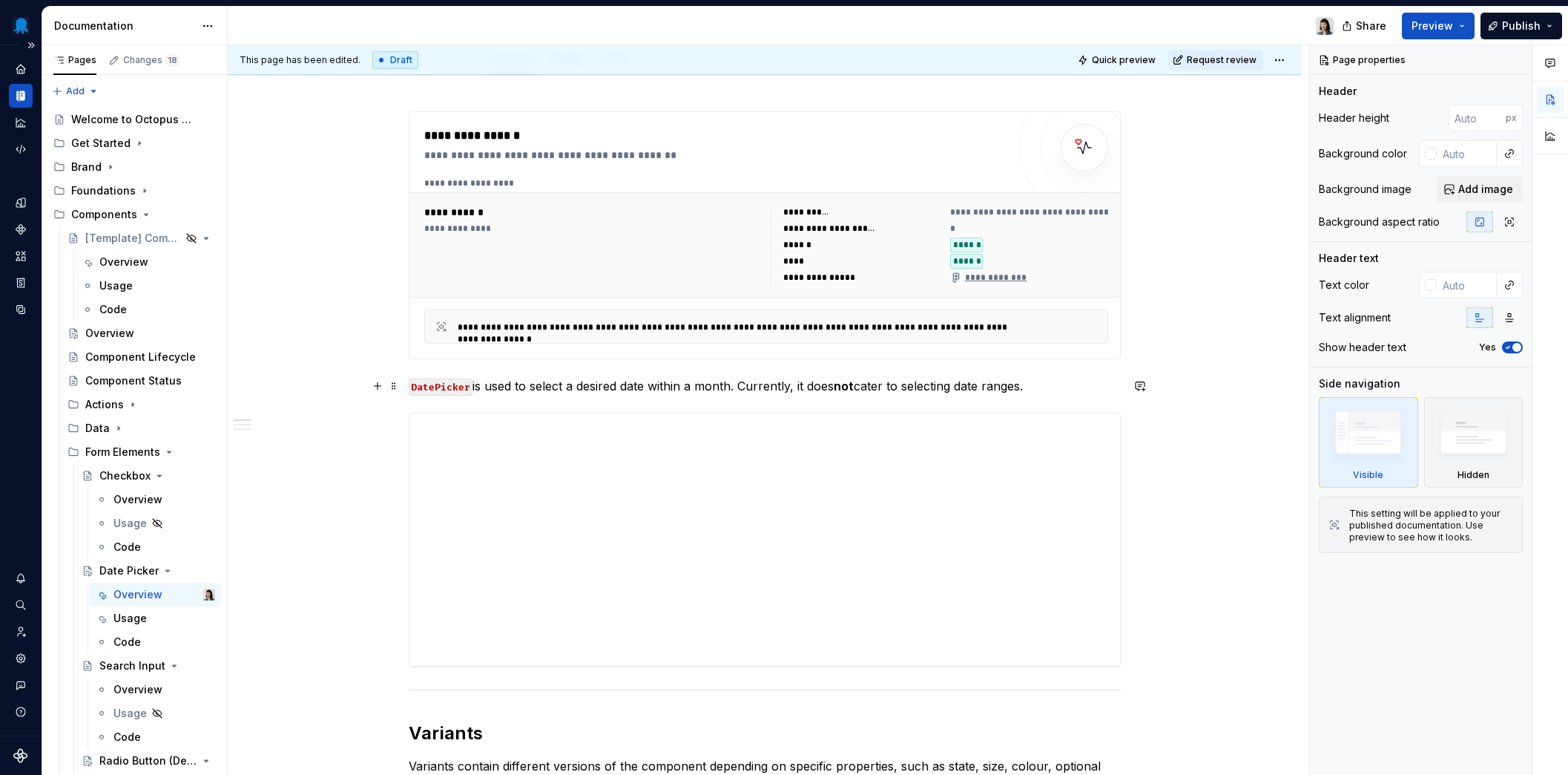
scroll to position [258, 0]
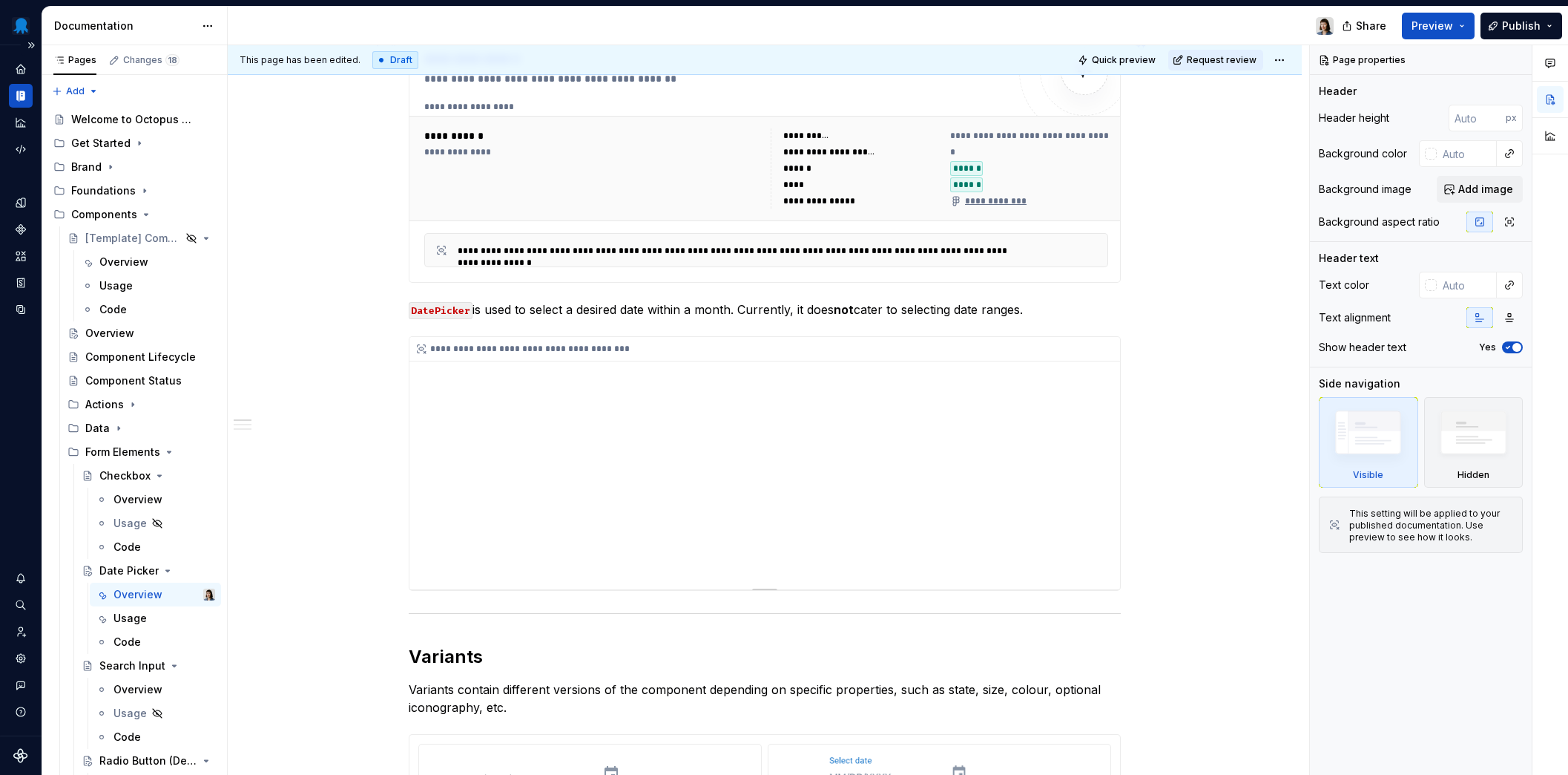
type textarea "*"
click at [499, 650] on h2 "Variants" at bounding box center [765, 657] width 712 height 23
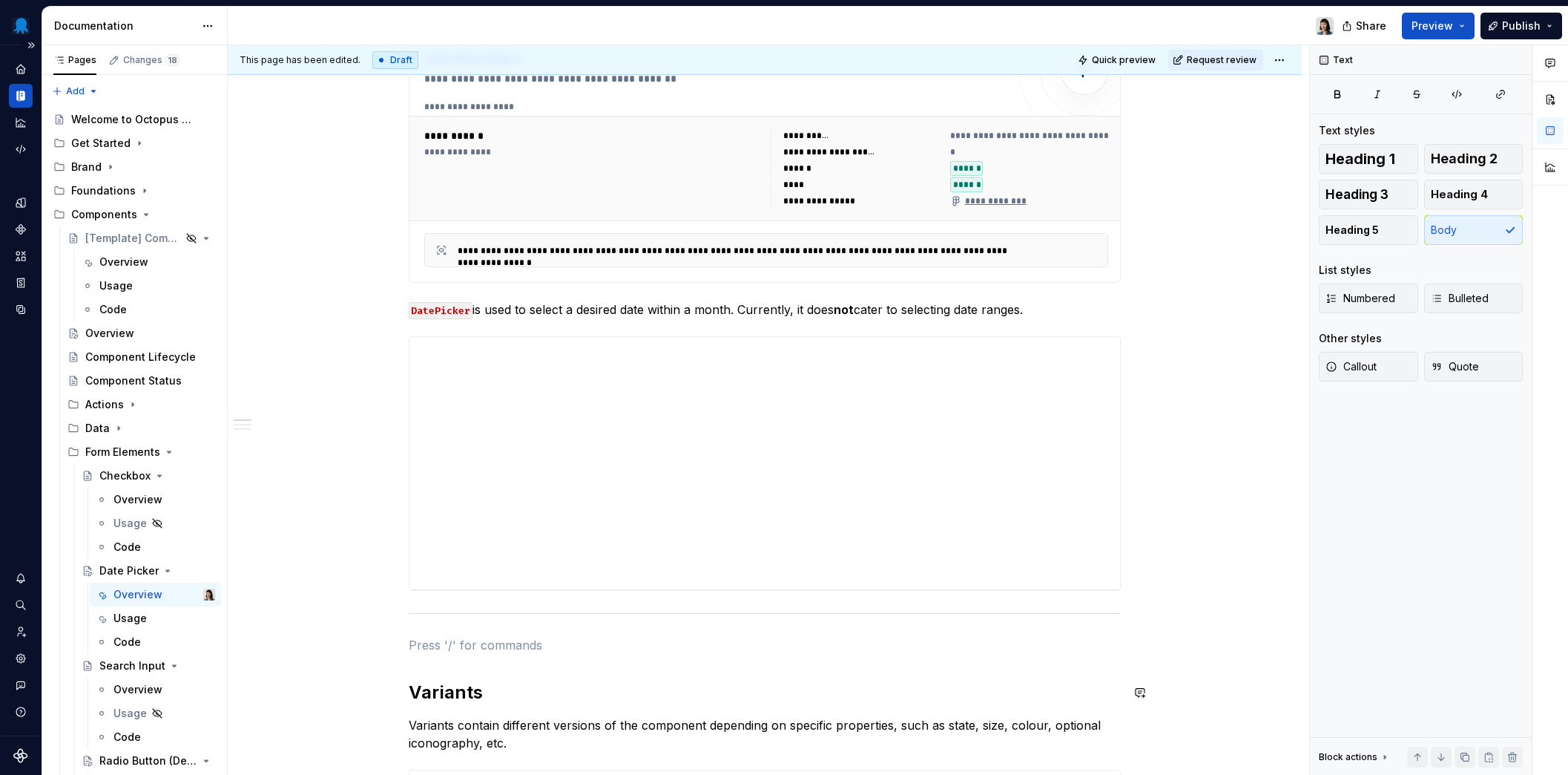
paste div
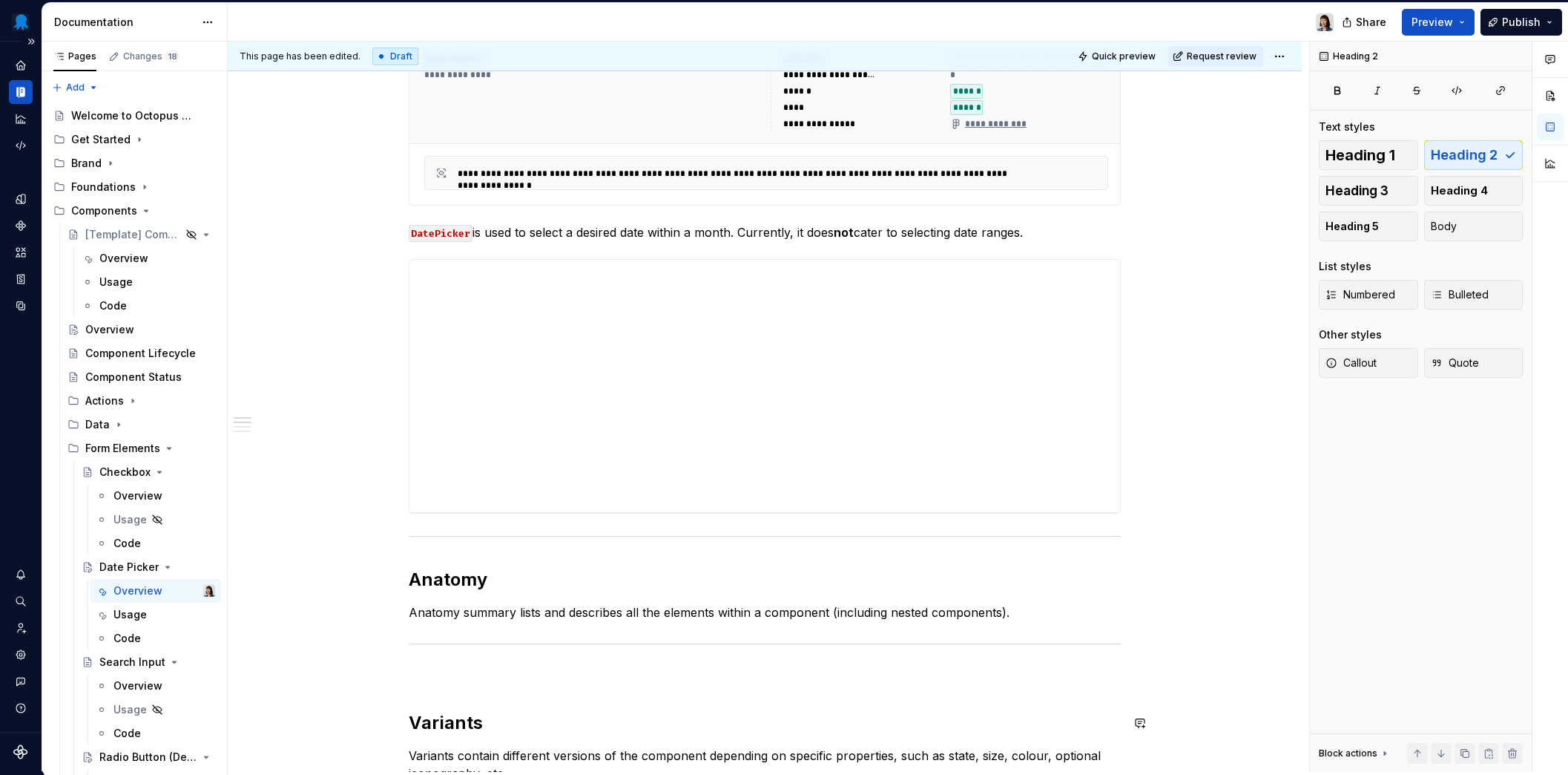
scroll to position [368, 0]
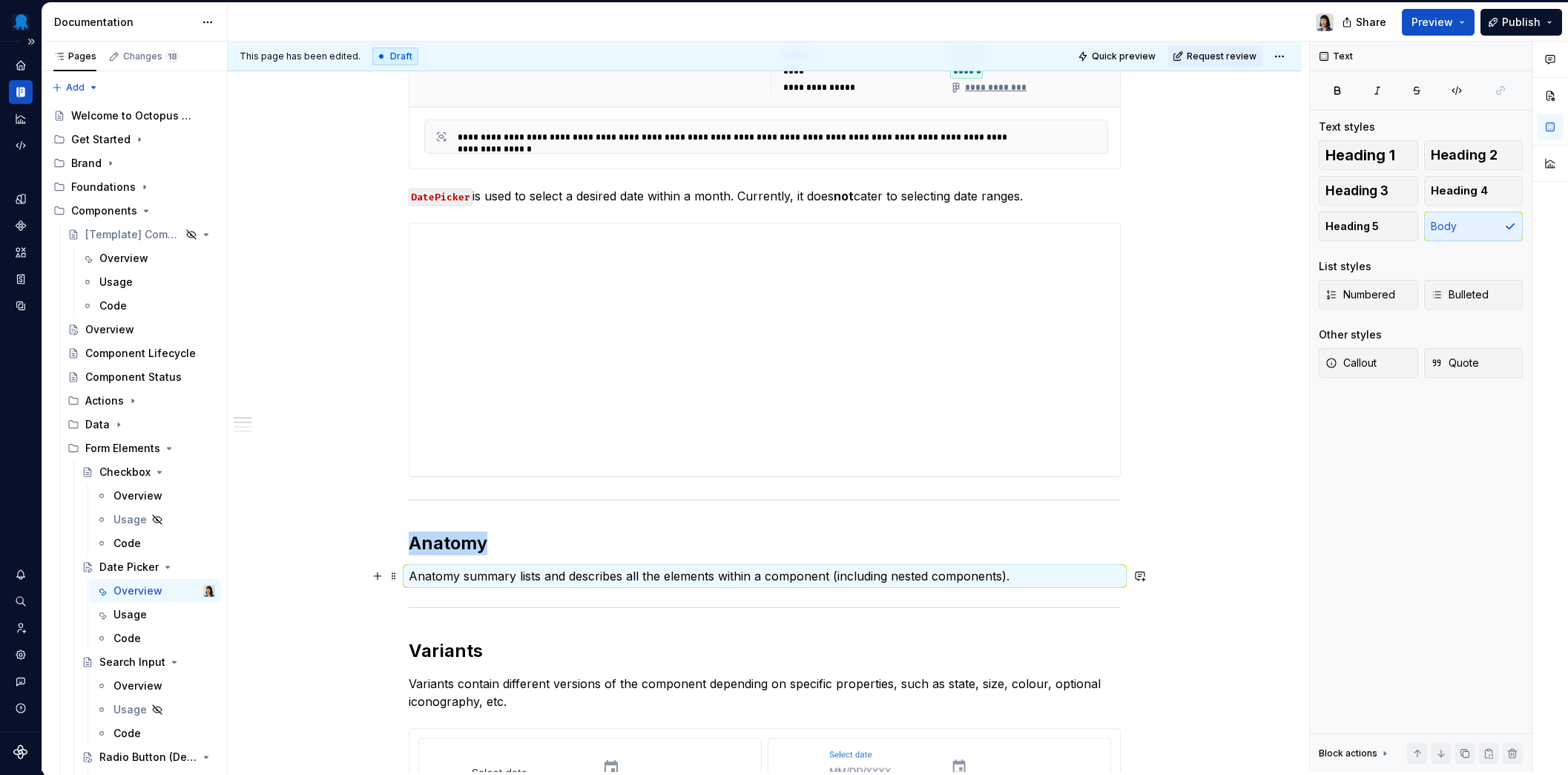
click at [431, 575] on p "Anatomy summary lists and describes all the elements within a component (includ…" at bounding box center [765, 576] width 712 height 18
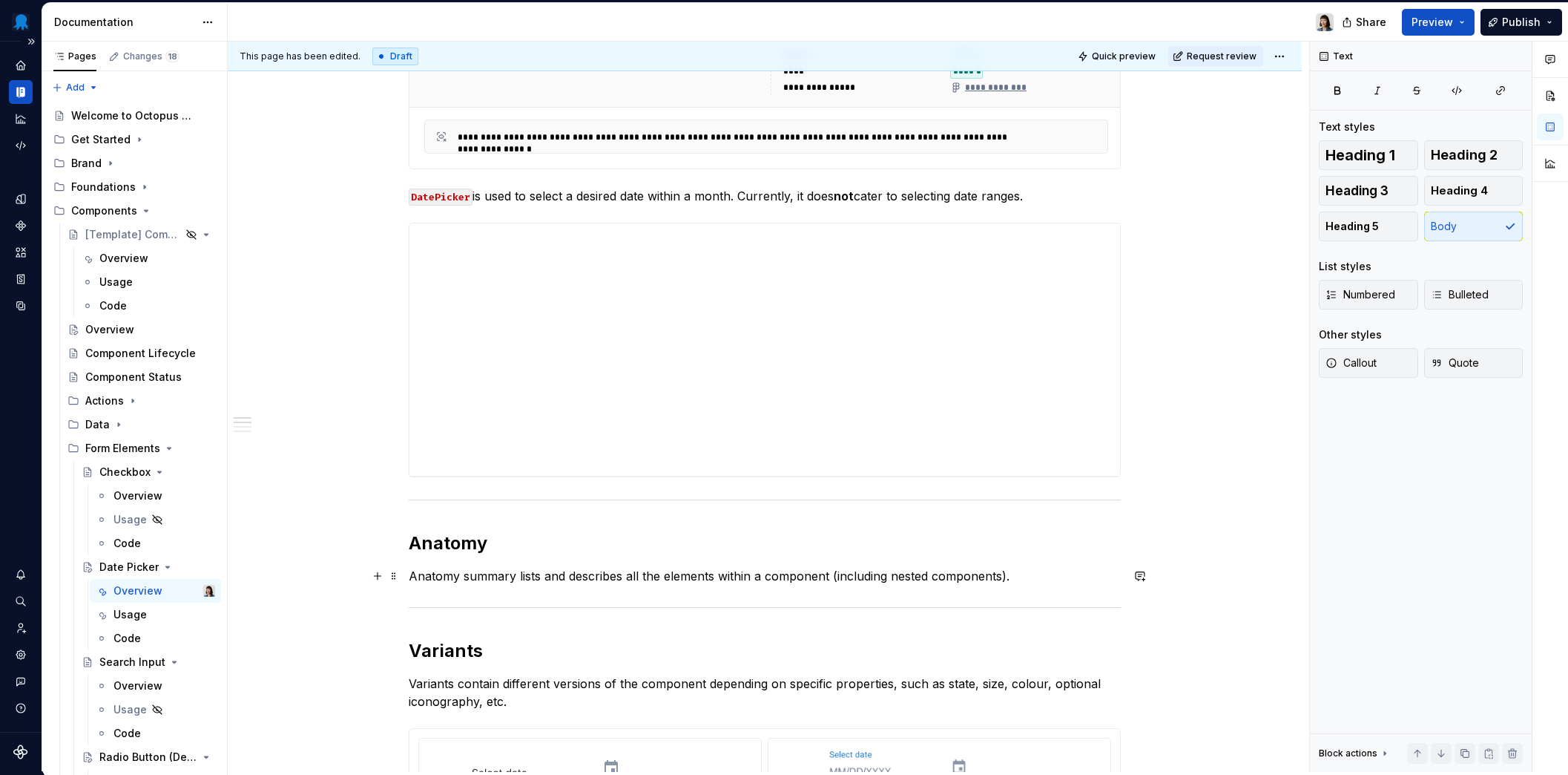
click at [413, 576] on p "Anatomy summary lists and describes all the elements within a component (includ…" at bounding box center [765, 576] width 712 height 18
click at [1058, 574] on p "Anatomy summary lists and describes all the elements within a component (includ…" at bounding box center [765, 576] width 712 height 18
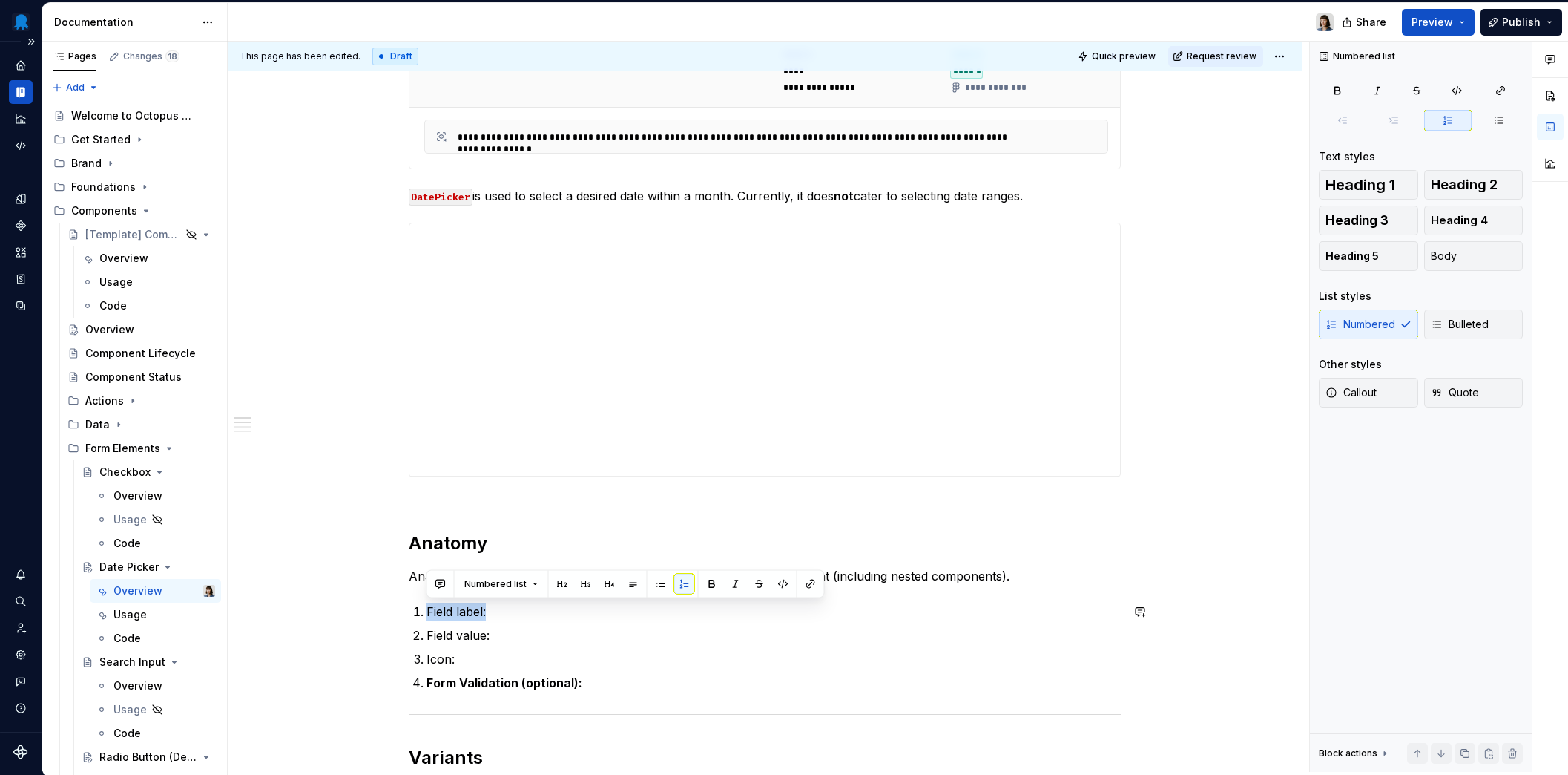
drag, startPoint x: 512, startPoint y: 614, endPoint x: 429, endPoint y: 616, distance: 83.0
click at [429, 616] on p "Field label:" at bounding box center [774, 612] width 694 height 18
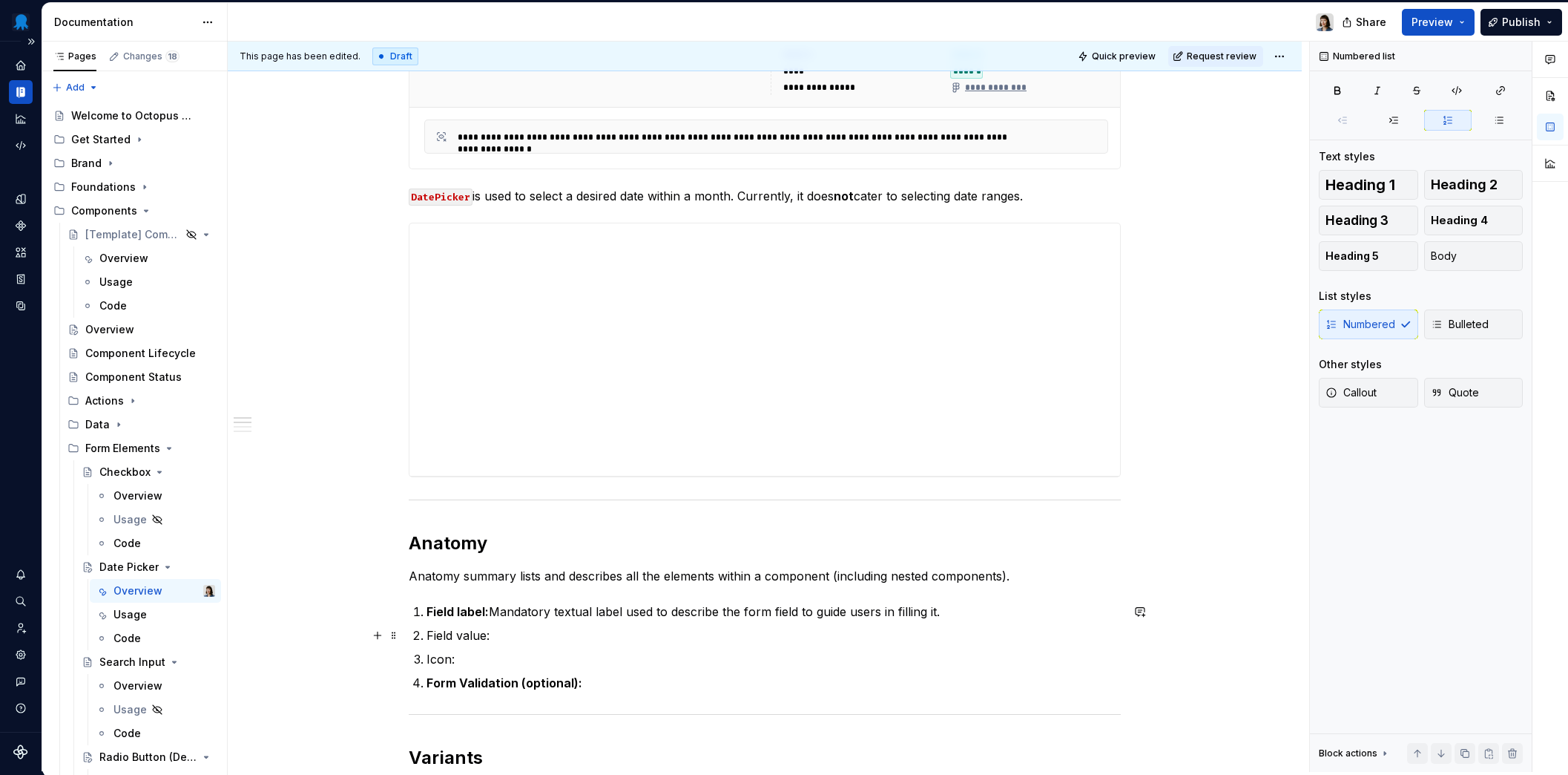
click at [527, 627] on p "Field value:" at bounding box center [774, 635] width 694 height 18
drag, startPoint x: 520, startPoint y: 637, endPoint x: 424, endPoint y: 637, distance: 96.0
click at [426, 637] on li "Field value:" at bounding box center [774, 635] width 694 height 18
drag, startPoint x: 536, startPoint y: 633, endPoint x: 459, endPoint y: 641, distance: 77.4
click at [459, 641] on p "Field: Radio element that allows users to select one option out of several, mut…" at bounding box center [774, 635] width 694 height 18
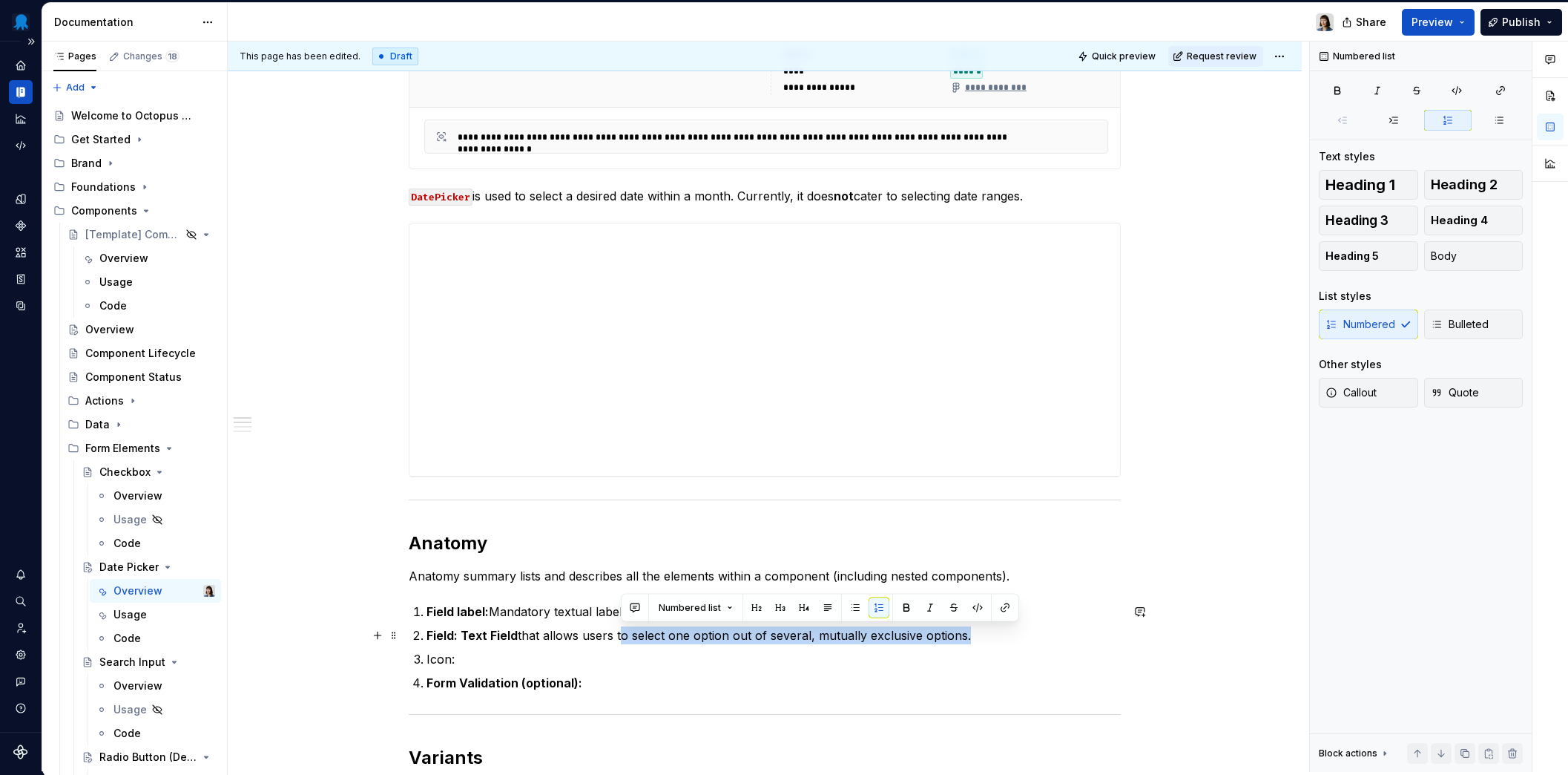
drag, startPoint x: 1007, startPoint y: 632, endPoint x: 623, endPoint y: 632, distance: 384.0
click at [623, 632] on p "Field: Text Field that allows users to select one option out of several, mutual…" at bounding box center [774, 635] width 694 height 18
click at [543, 659] on p "Icon:" at bounding box center [774, 659] width 694 height 18
click at [977, 613] on p "Field label: Mandatory textual label used to describe the form field to guide u…" at bounding box center [774, 612] width 694 height 18
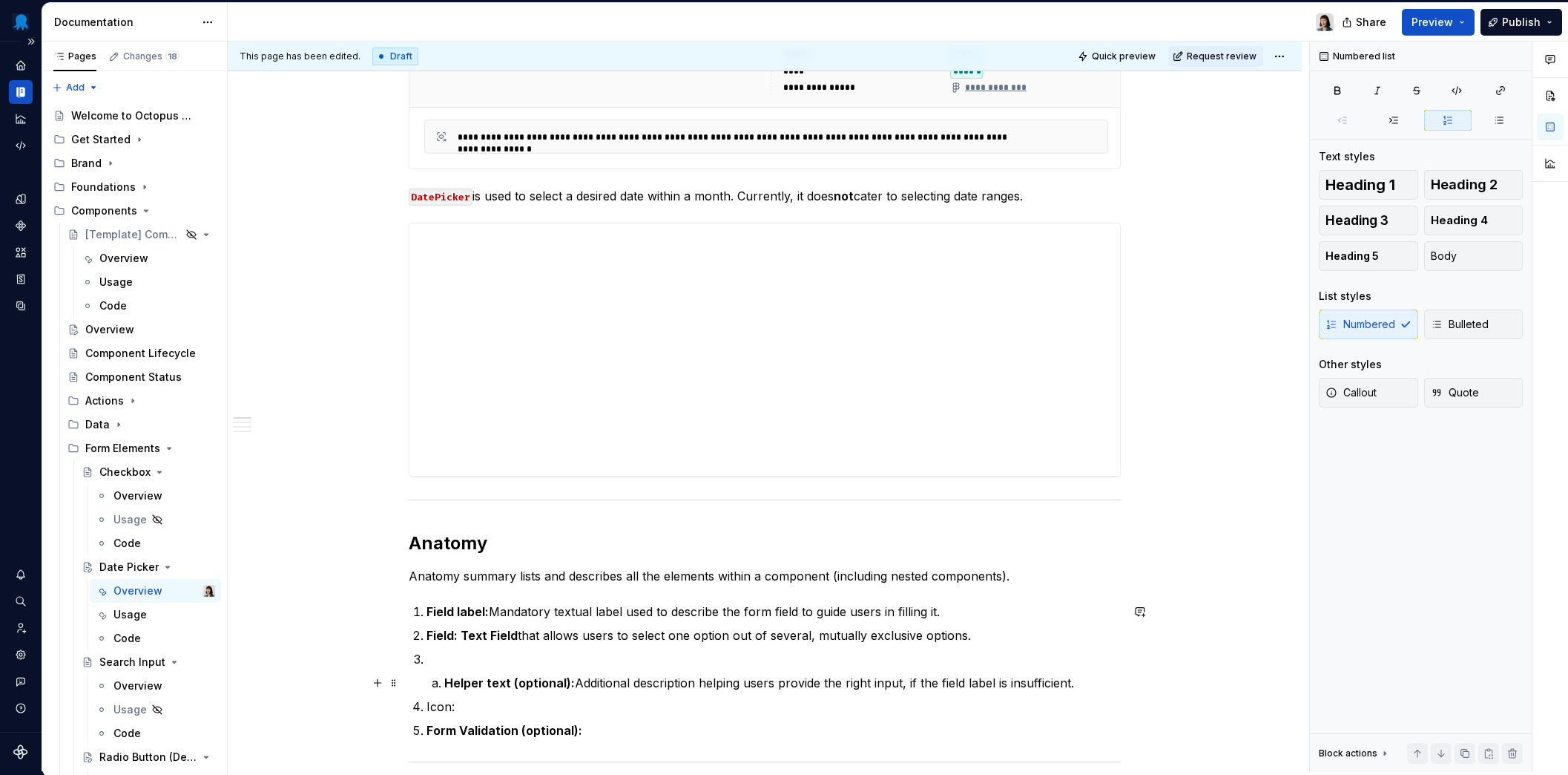
click at [445, 681] on li "Helper text (optional): Additional description helping users provide the right …" at bounding box center [783, 683] width 676 height 18
click at [445, 680] on li "Helper text (optional): Additional description helping users provide the right …" at bounding box center [783, 683] width 676 height 18
click at [445, 685] on strong "Helper text (optional):" at bounding box center [509, 682] width 131 height 14
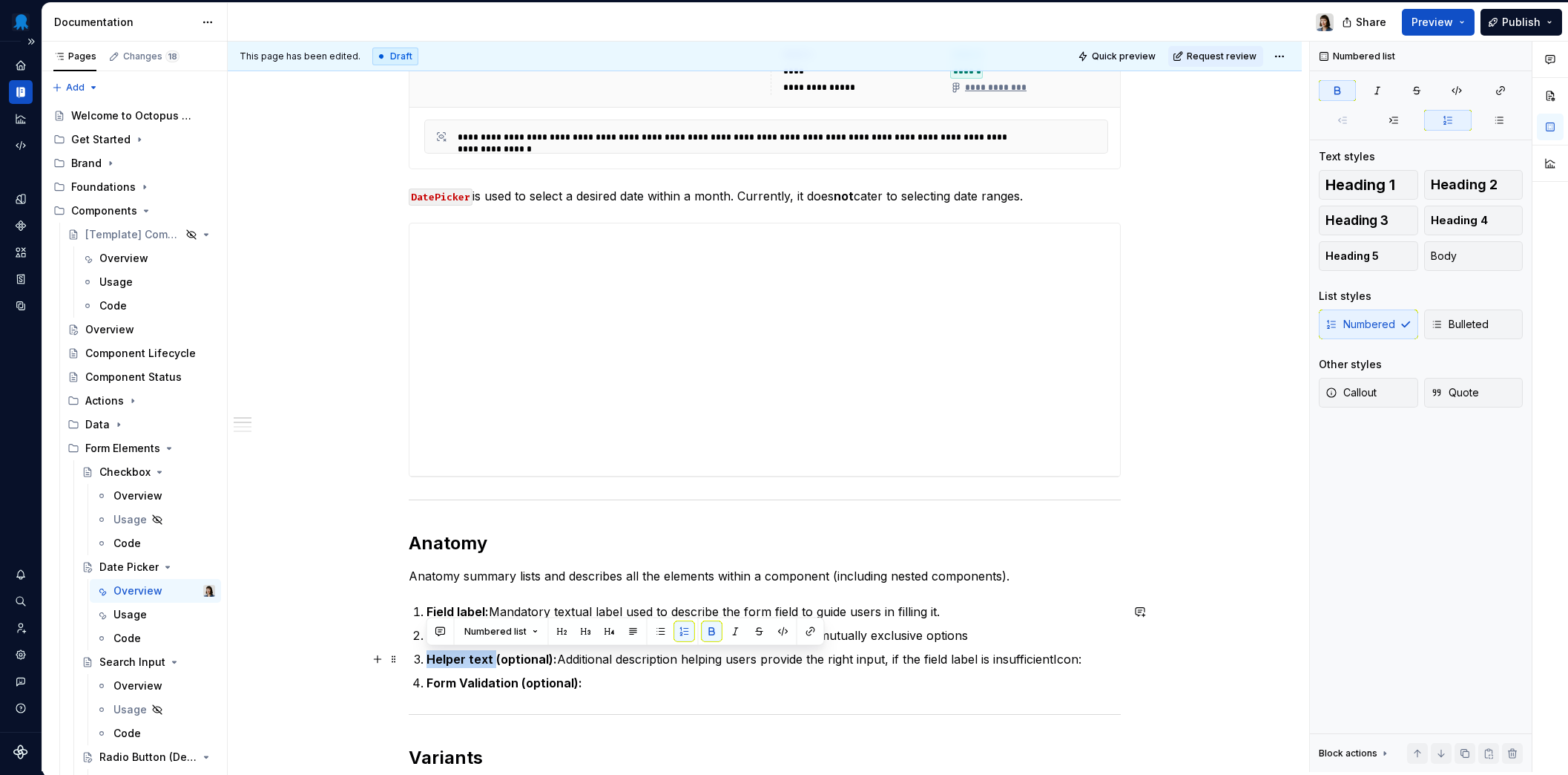
drag, startPoint x: 491, startPoint y: 659, endPoint x: 426, endPoint y: 662, distance: 65.1
click at [426, 662] on strong "Helper text (optional):" at bounding box center [491, 659] width 131 height 14
click at [1023, 654] on p "Note (optional): Additional description helping users provide the right input, …" at bounding box center [774, 659] width 694 height 18
click at [1017, 658] on p "Note (optional): Additional description helping users provide the right input, …" at bounding box center [774, 659] width 694 height 18
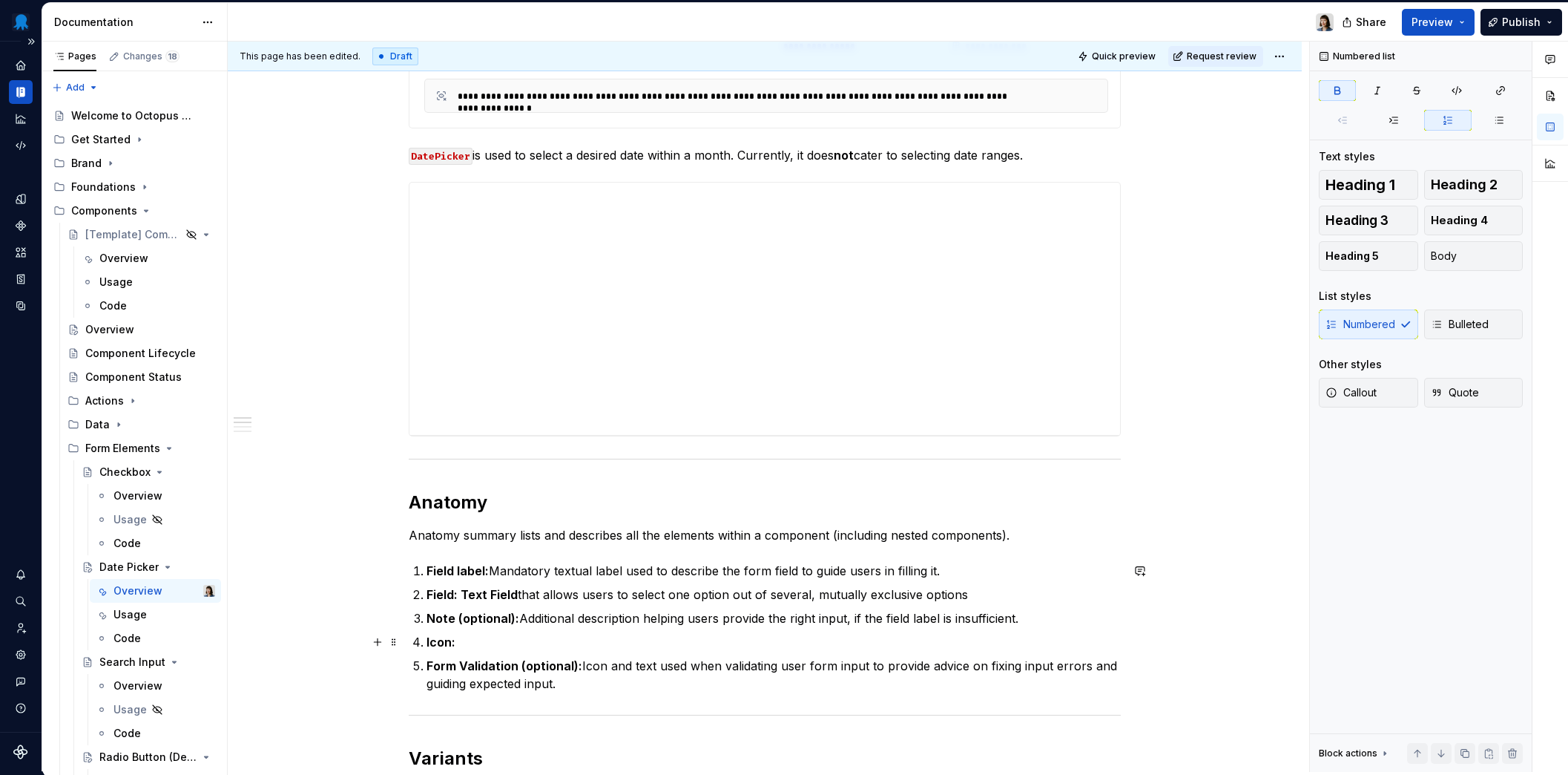
click at [505, 643] on p "Icon:" at bounding box center [774, 642] width 694 height 18
drag, startPoint x: 462, startPoint y: 592, endPoint x: 514, endPoint y: 595, distance: 52.1
click at [514, 595] on strong "Field: Text Field" at bounding box center [472, 595] width 91 height 14
click at [451, 597] on strong "Field:" at bounding box center [442, 595] width 32 height 14
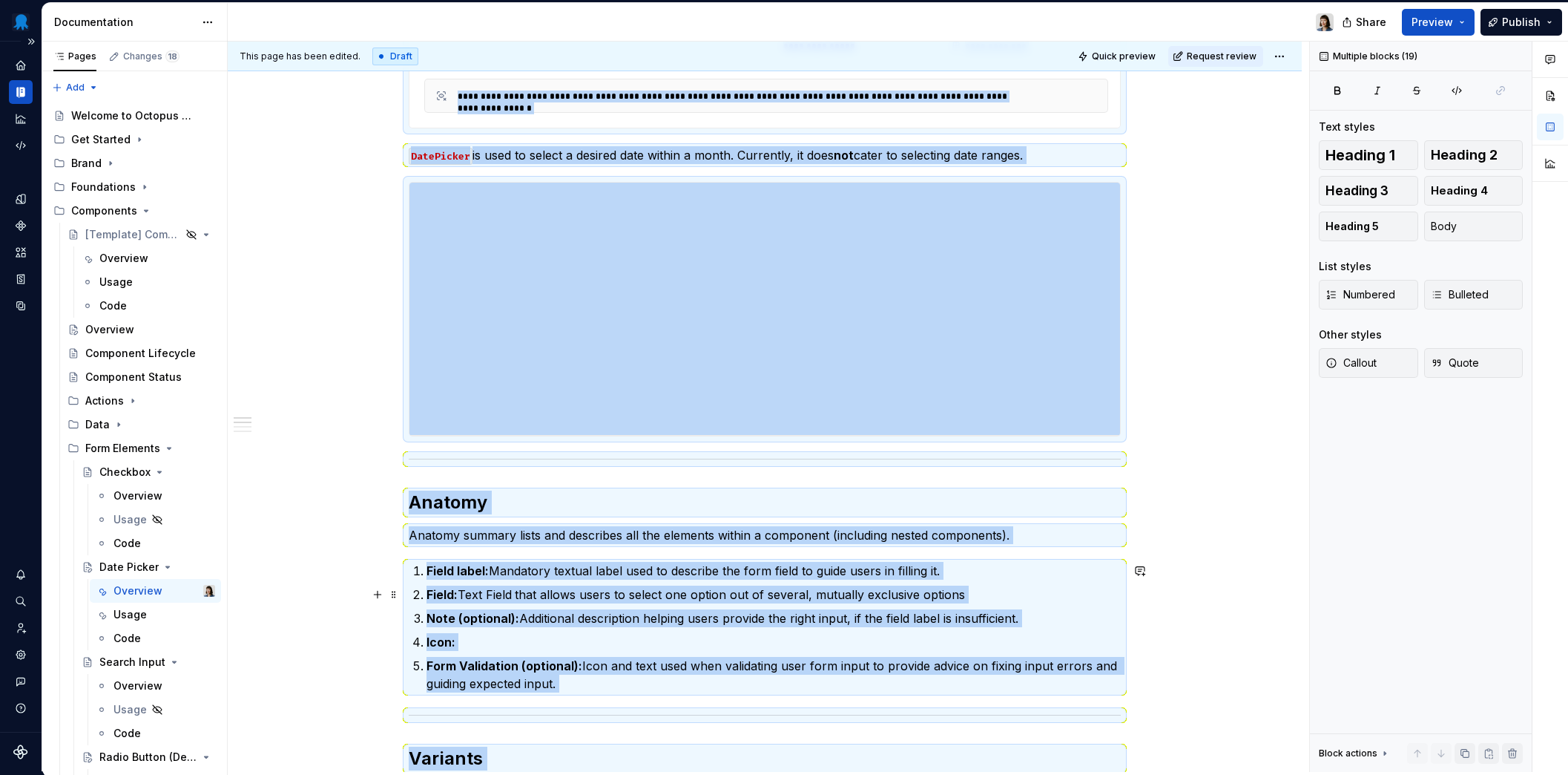
click at [511, 595] on p "Field: Text Field that allows users to select one option out of several, mutual…" at bounding box center [774, 595] width 694 height 18
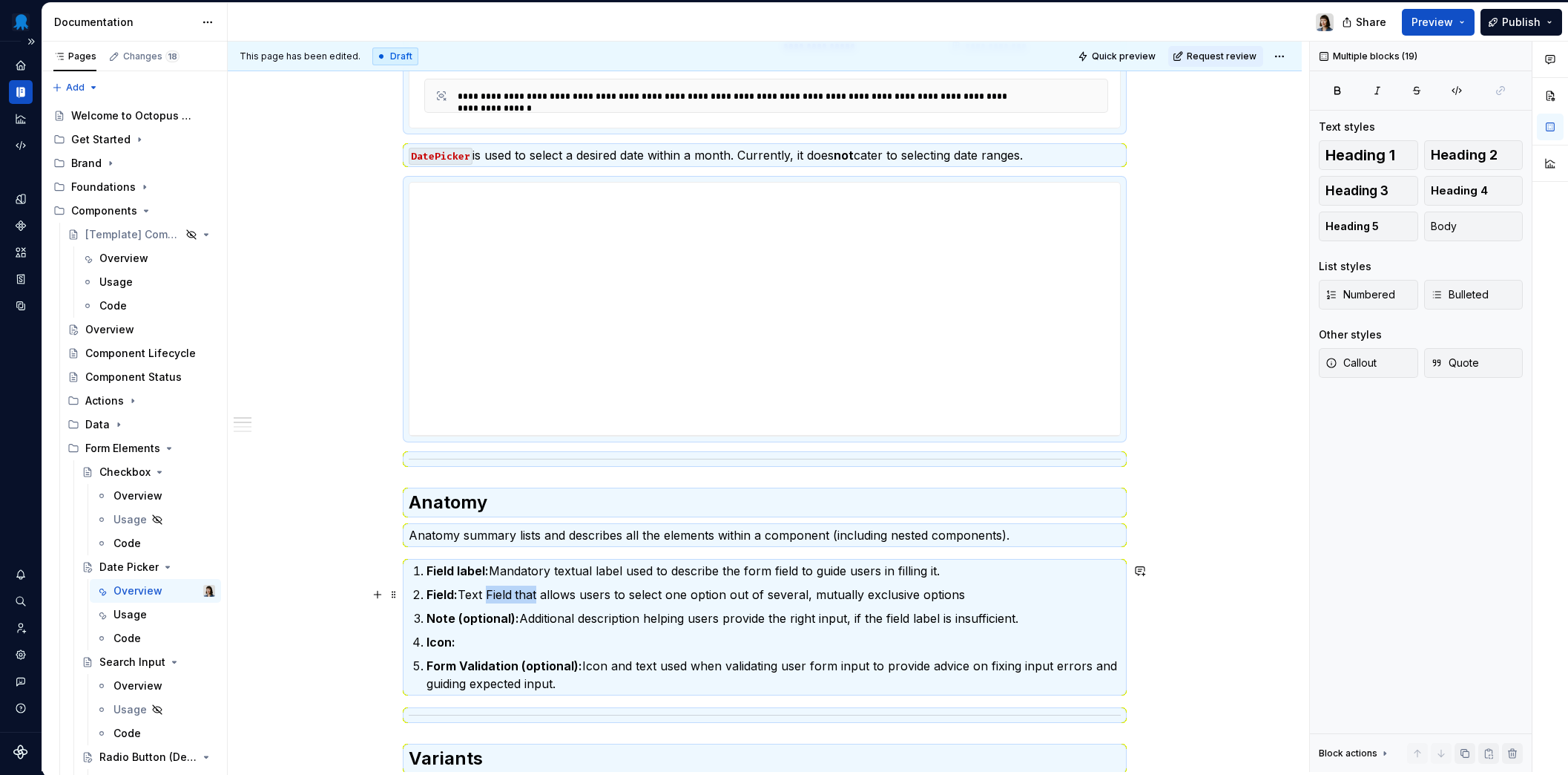
click at [511, 595] on p "Field: Text Field that allows users to select one option out of several, mutual…" at bounding box center [774, 595] width 694 height 18
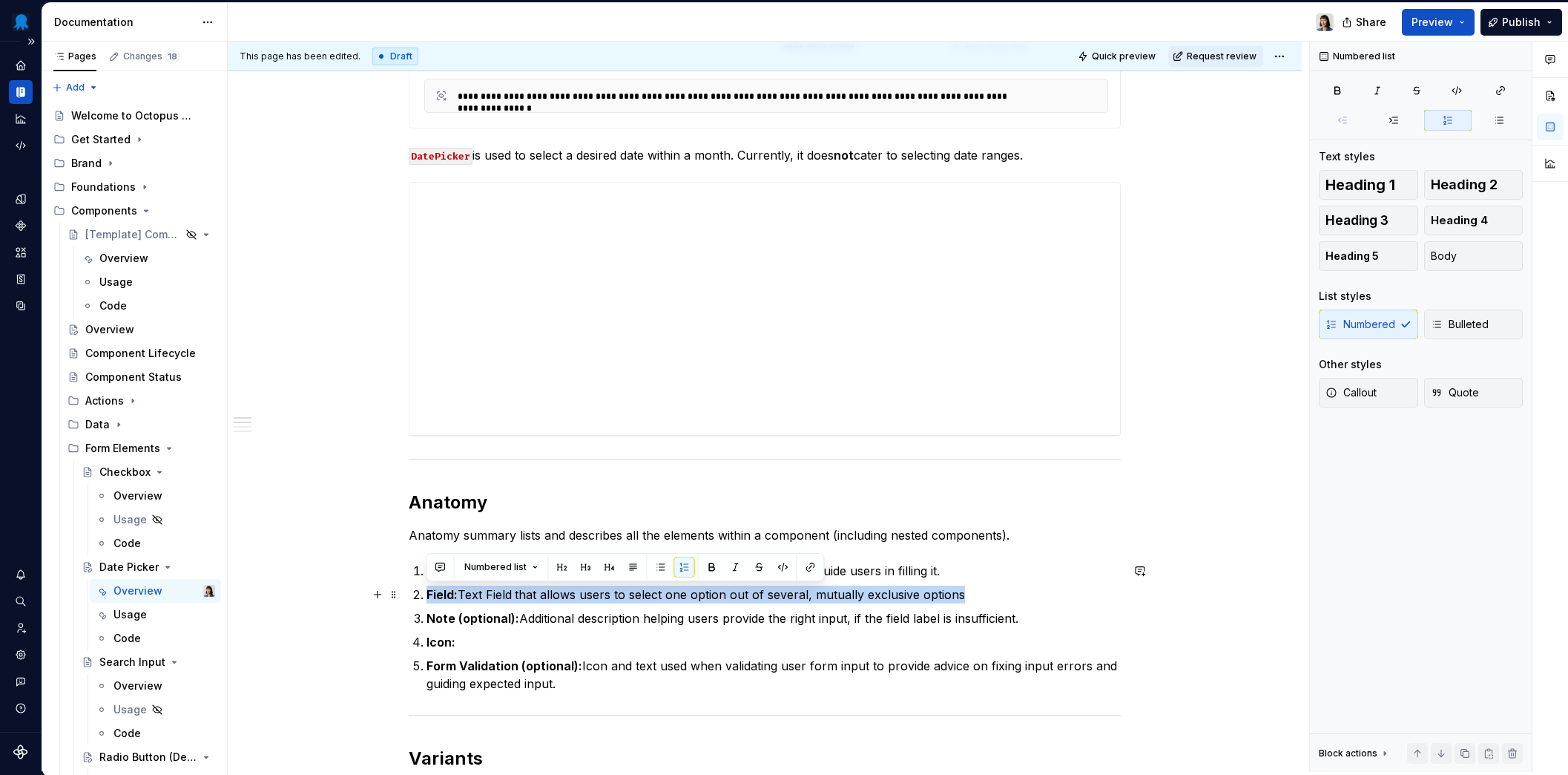
drag, startPoint x: 964, startPoint y: 591, endPoint x: 427, endPoint y: 595, distance: 537.0
click at [427, 595] on p "Field: Text Field that allows users to select one option out of several, mutual…" at bounding box center [774, 595] width 694 height 18
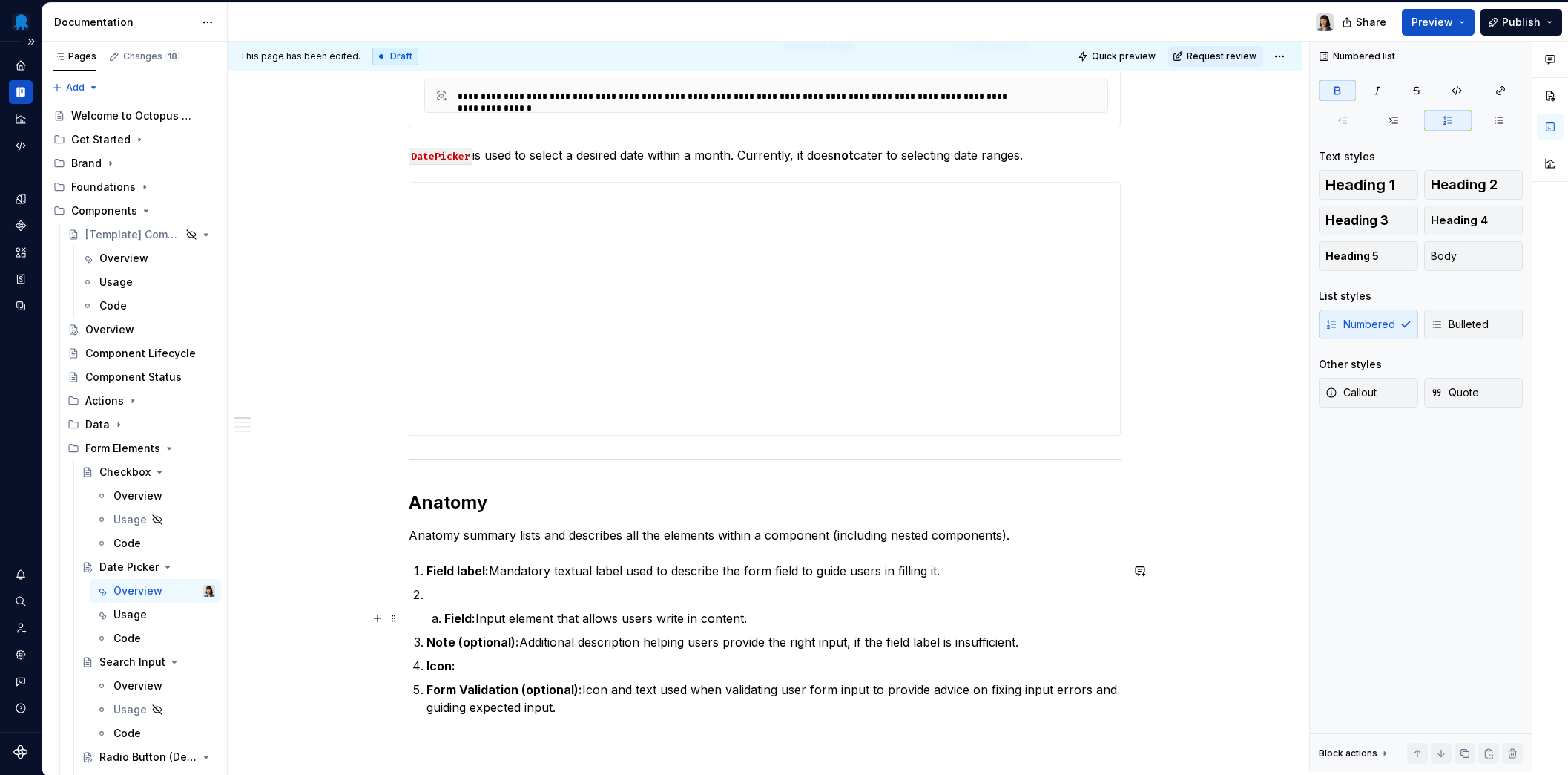
click at [445, 620] on li "Field: Input element that allows users write in content." at bounding box center [783, 618] width 676 height 18
click at [445, 618] on li "Field: Input element that allows users write in content." at bounding box center [783, 618] width 676 height 18
click at [445, 616] on strong "Field:" at bounding box center [460, 618] width 32 height 14
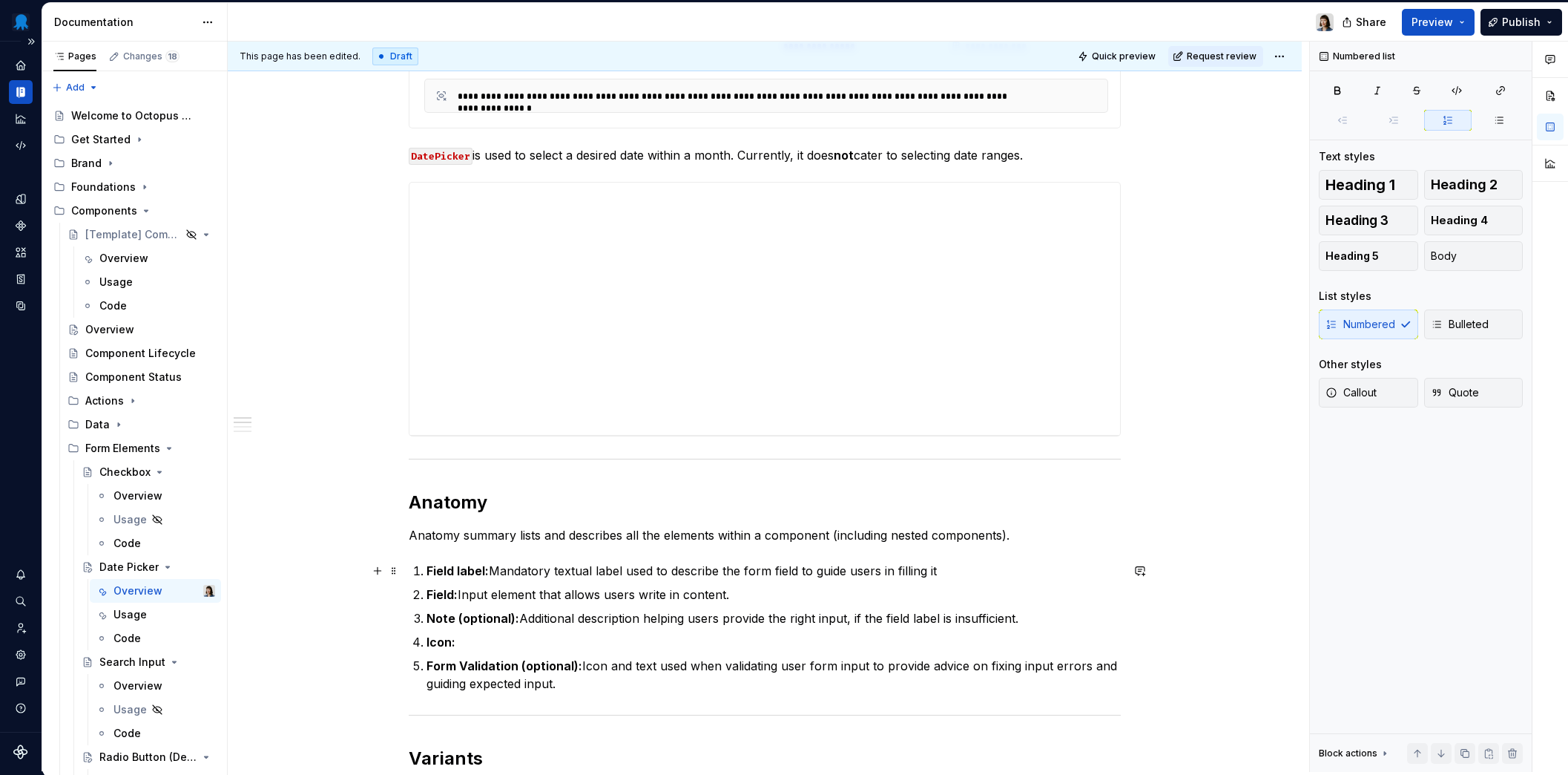
click at [954, 573] on p "Field label: Mandatory textual label used to describe the form field to guide u…" at bounding box center [774, 571] width 694 height 18
click at [637, 629] on ol "Field label: Mandatory textual label used to describe the form field to guide u…" at bounding box center [774, 627] width 694 height 131
click at [487, 637] on p "Icon:" at bounding box center [774, 642] width 694 height 18
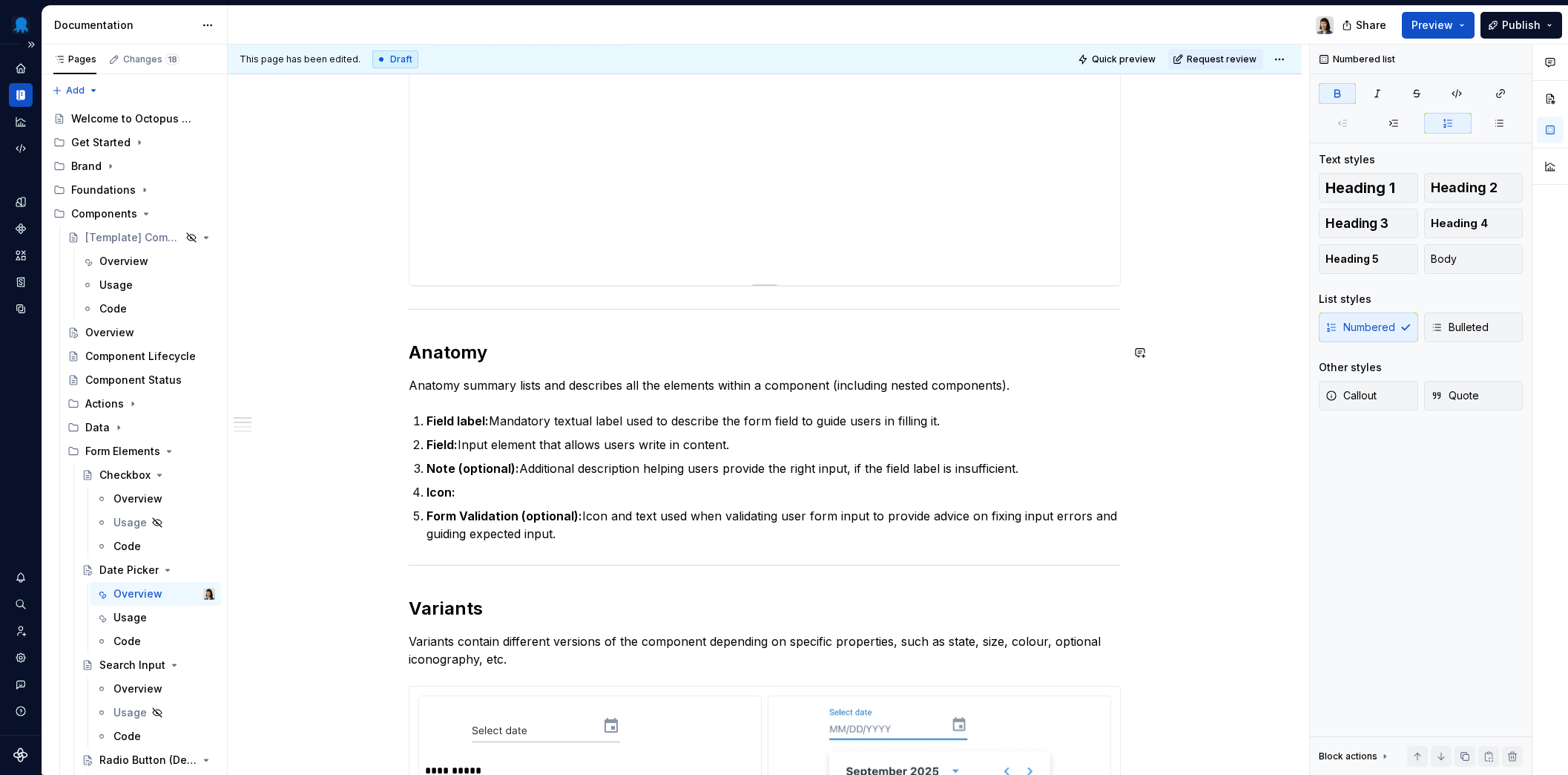
scroll to position [585, 0]
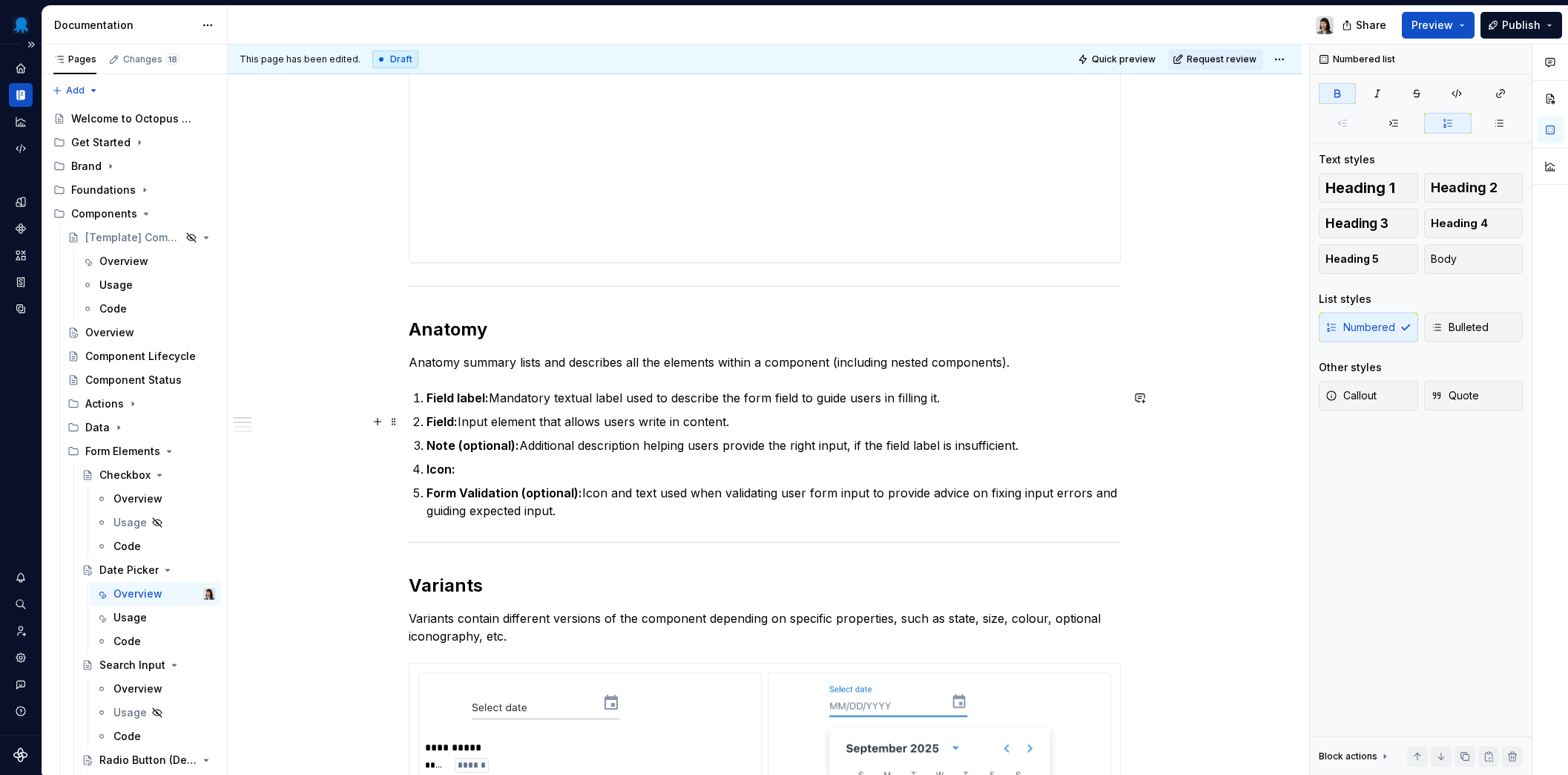
click at [703, 422] on p "Field: Input element that allows users write in content." at bounding box center [774, 421] width 694 height 18
click at [624, 479] on ol "Field label: Mandatory textual label used to describe the form field to guide u…" at bounding box center [774, 454] width 694 height 131
click at [604, 516] on p "Form Validation (optional): Icon and text used when validating user form input …" at bounding box center [774, 501] width 694 height 35
drag, startPoint x: 638, startPoint y: 492, endPoint x: 584, endPoint y: 492, distance: 54.0
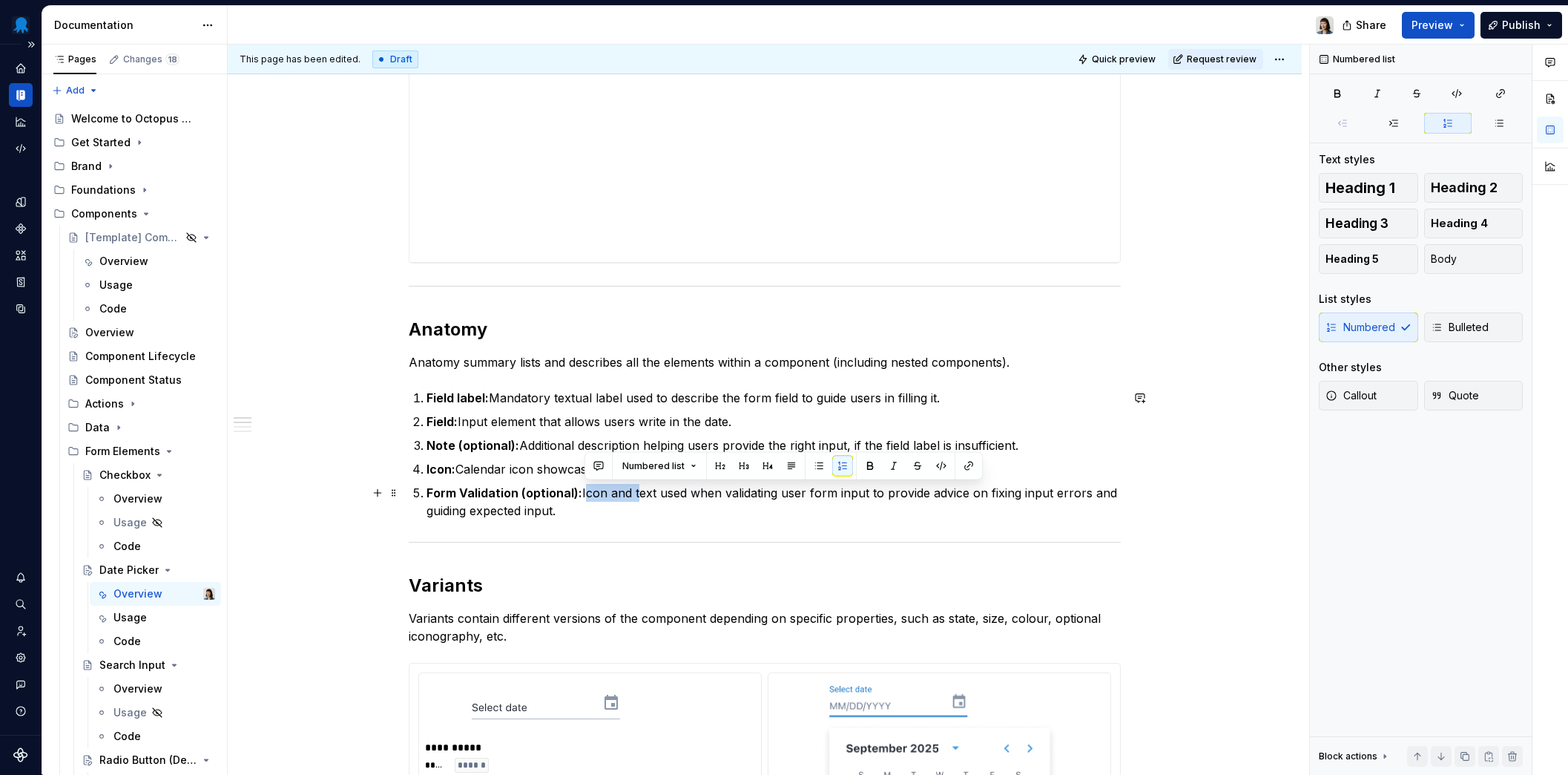
click at [584, 492] on p "Form Validation (optional): Icon and text used when validating user form input …" at bounding box center [774, 501] width 694 height 35
click at [617, 512] on p "Form Validation (optional): Text used when validating user form input to provid…" at bounding box center [774, 501] width 694 height 35
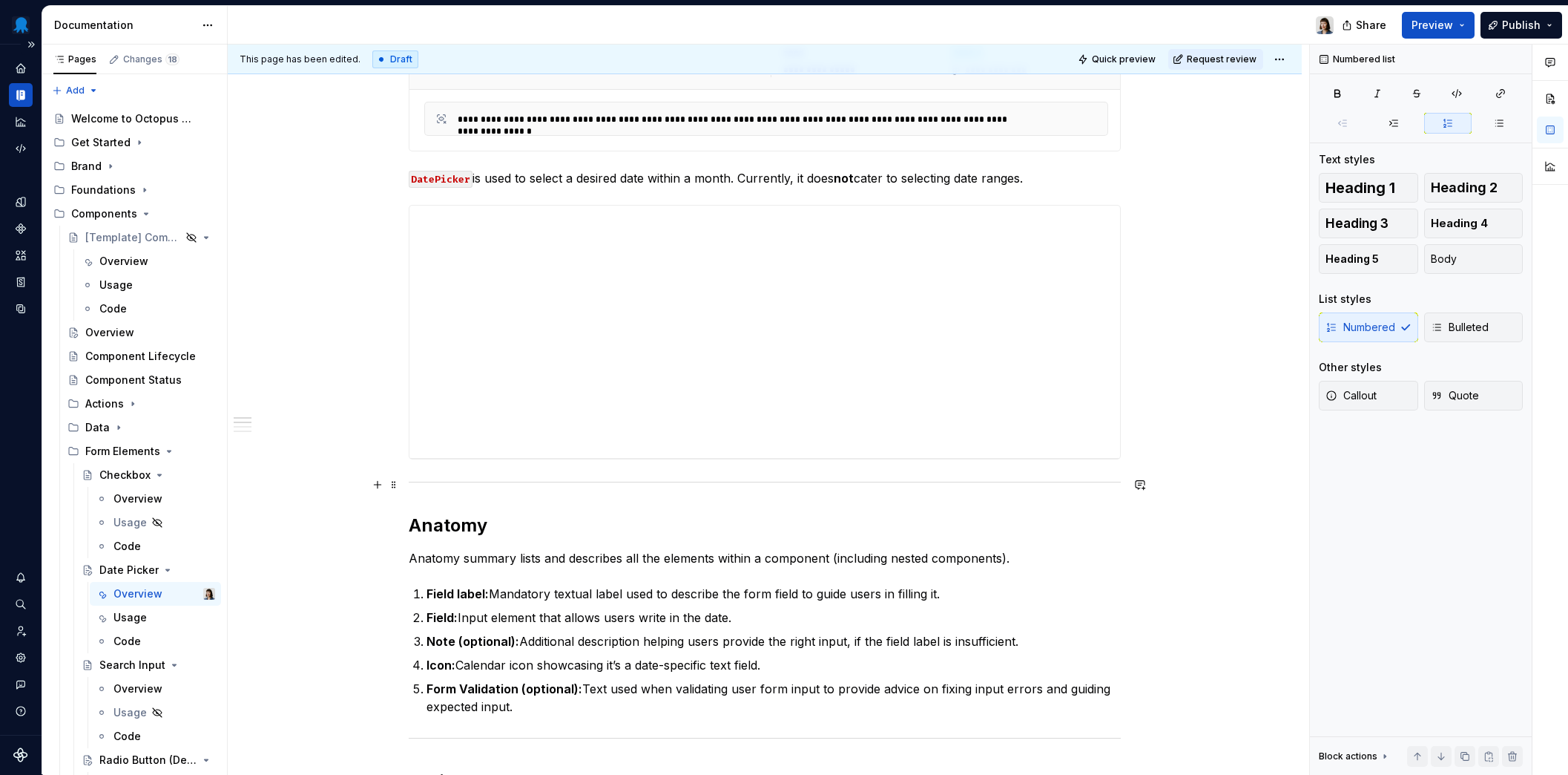
scroll to position [377, 0]
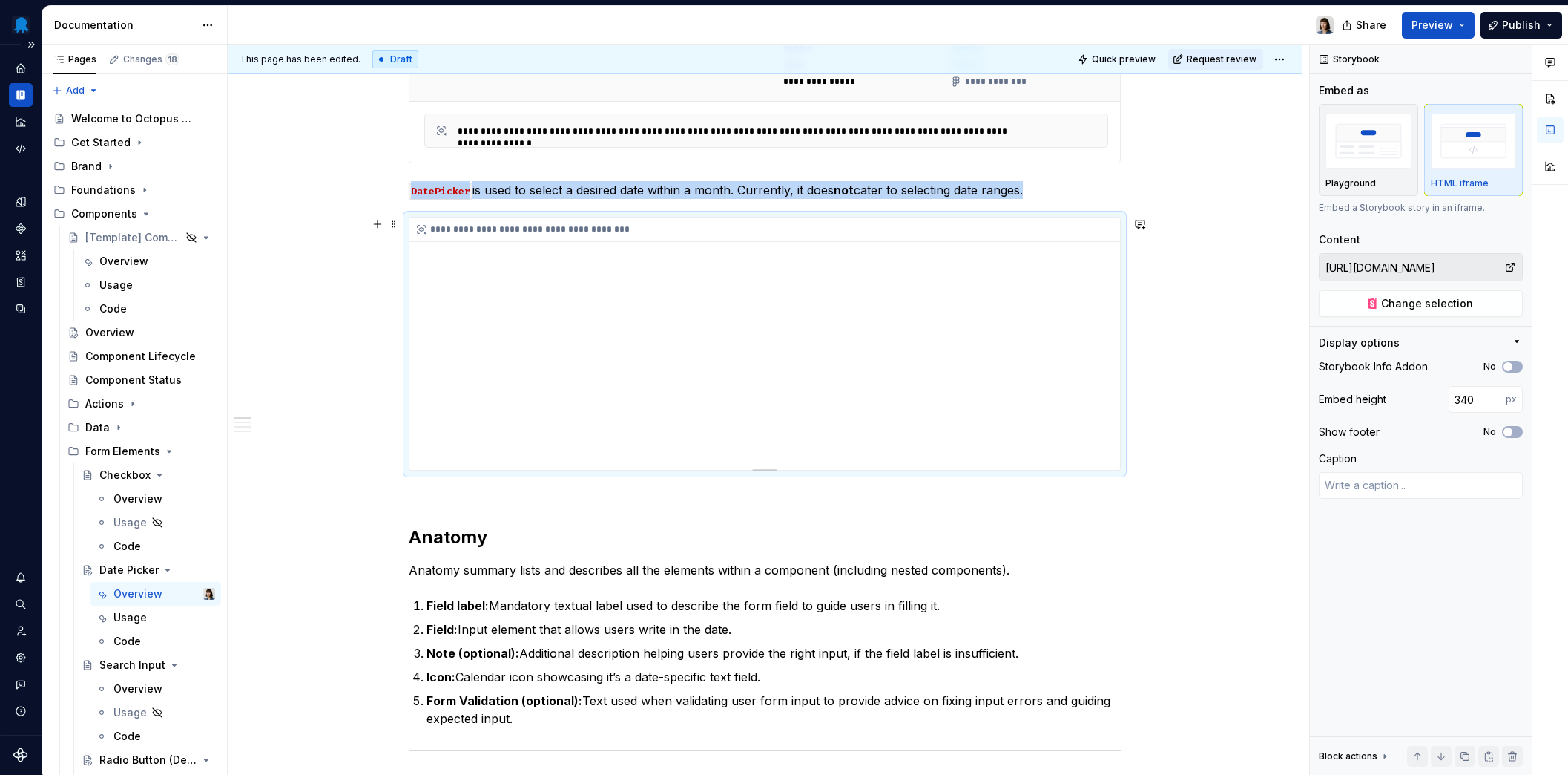
click at [601, 396] on div "**********" at bounding box center [765, 344] width 711 height 253
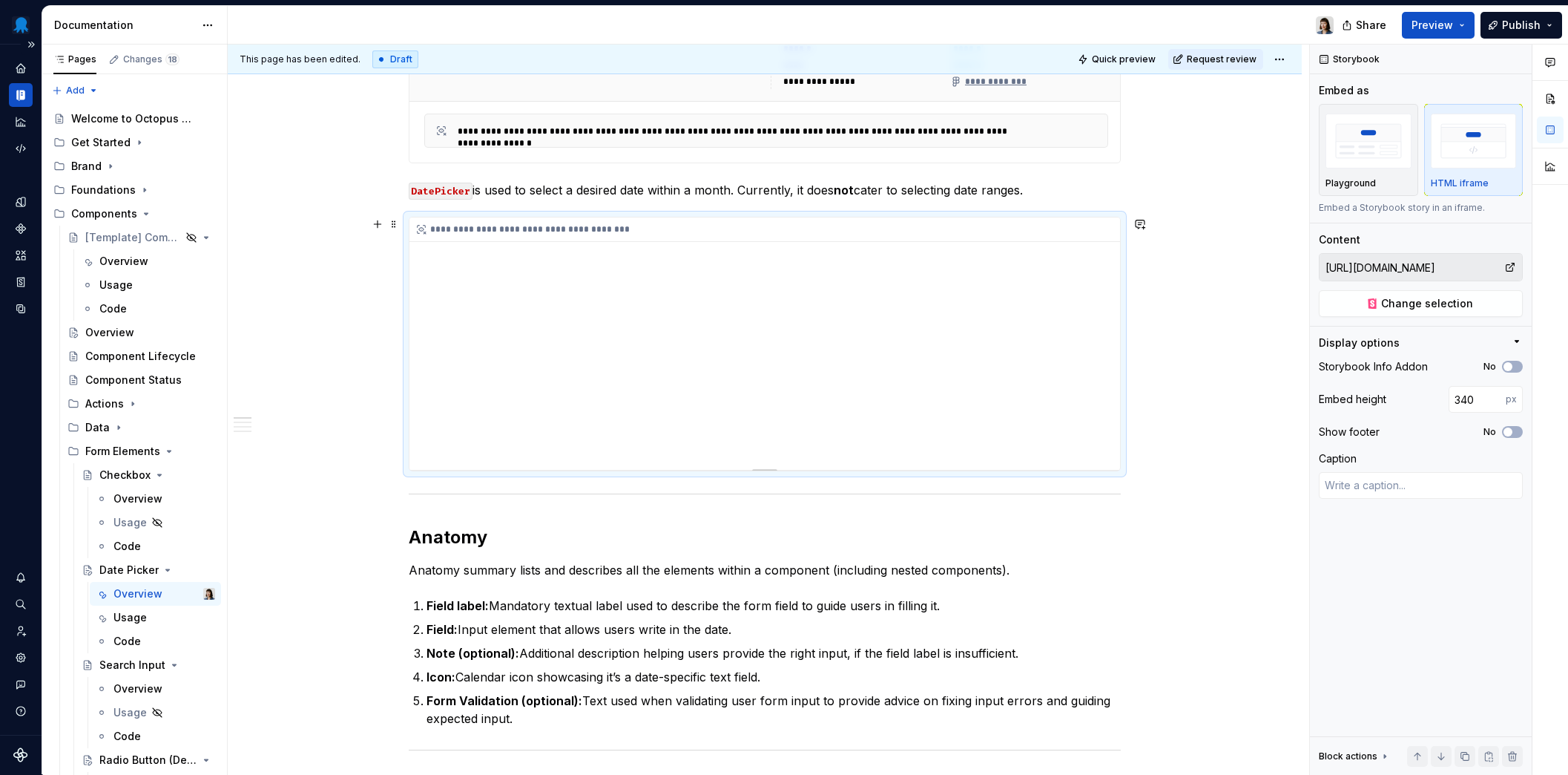
click at [608, 392] on div "**********" at bounding box center [765, 344] width 711 height 253
click at [711, 656] on p "Note (optional): Additional description helping users provide the right input, …" at bounding box center [774, 653] width 694 height 18
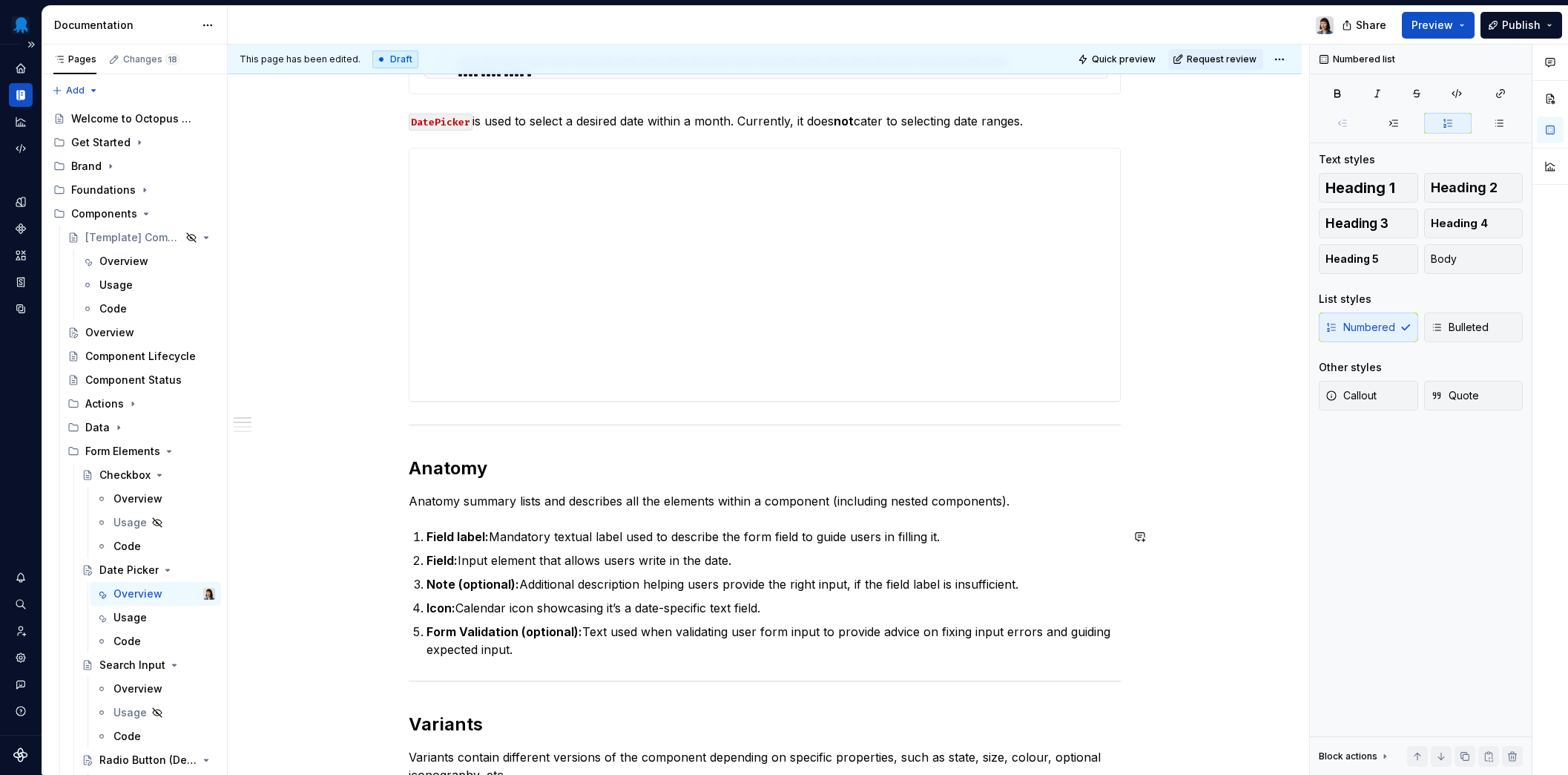
scroll to position [534, 0]
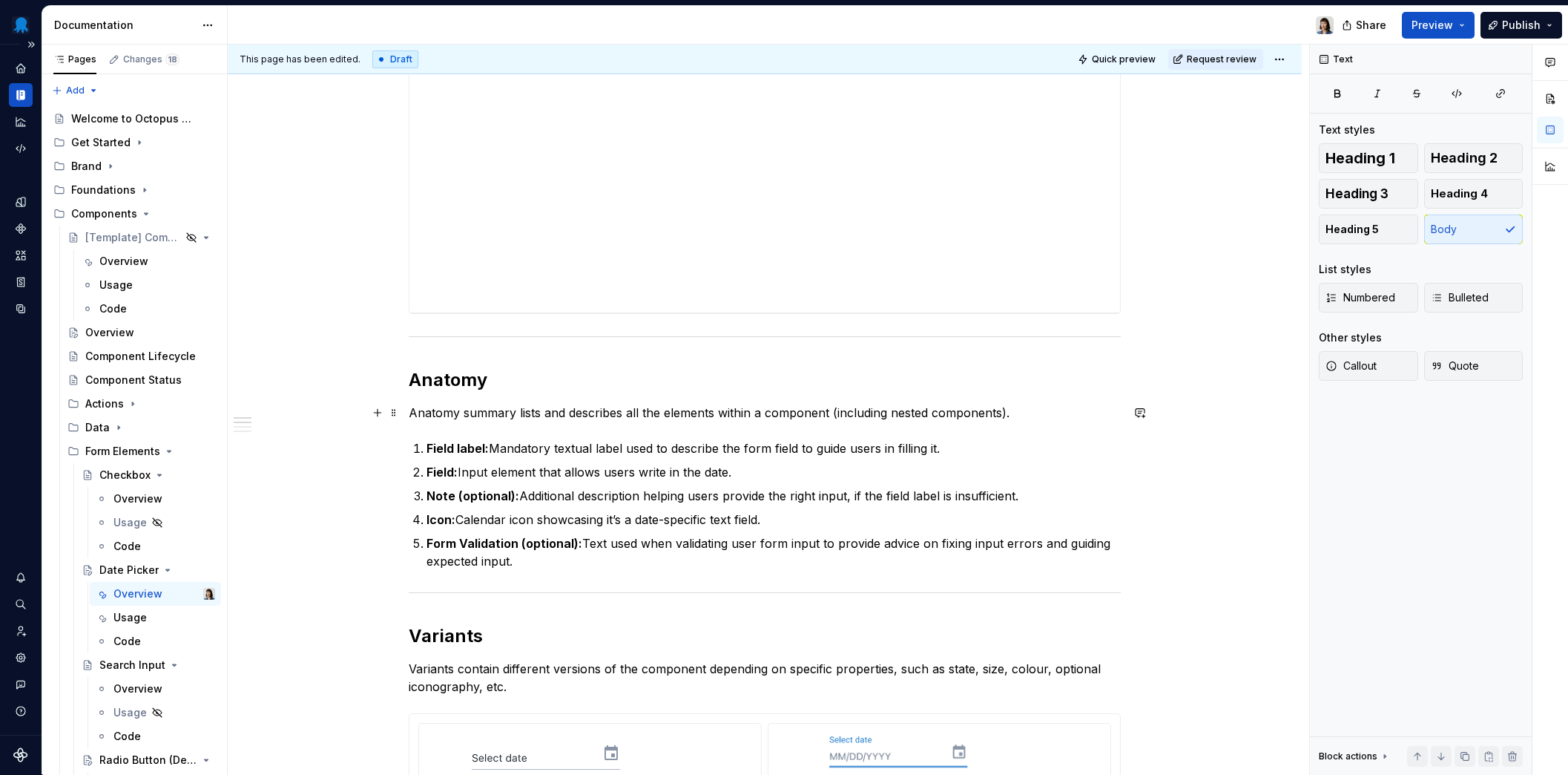
click at [1086, 420] on p "Anatomy summary lists and describes all the elements within a component (includ…" at bounding box center [765, 412] width 712 height 18
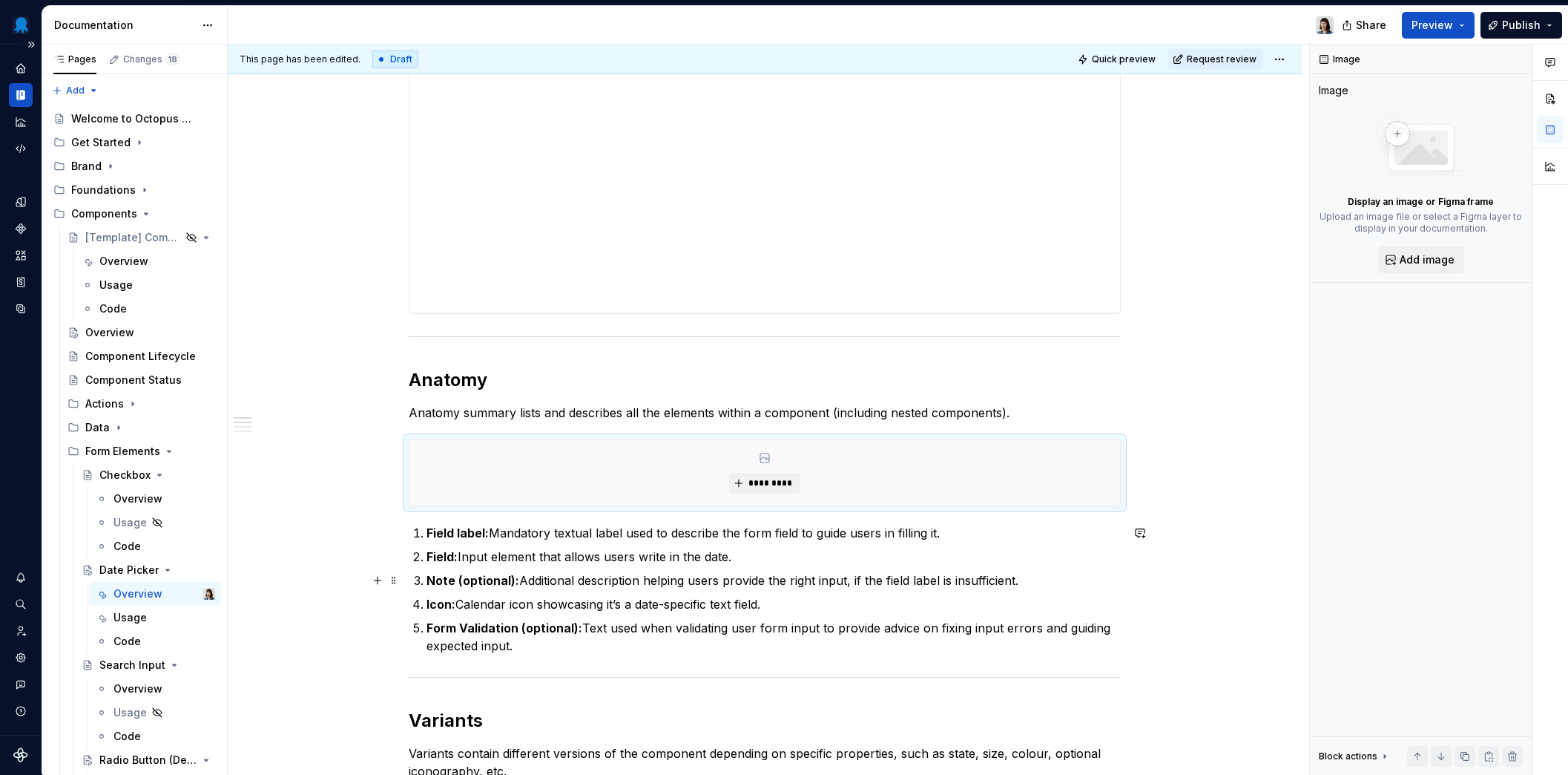
click at [920, 602] on p "Icon: Calendar icon showcasing it’s a date-specific text field." at bounding box center [774, 604] width 694 height 18
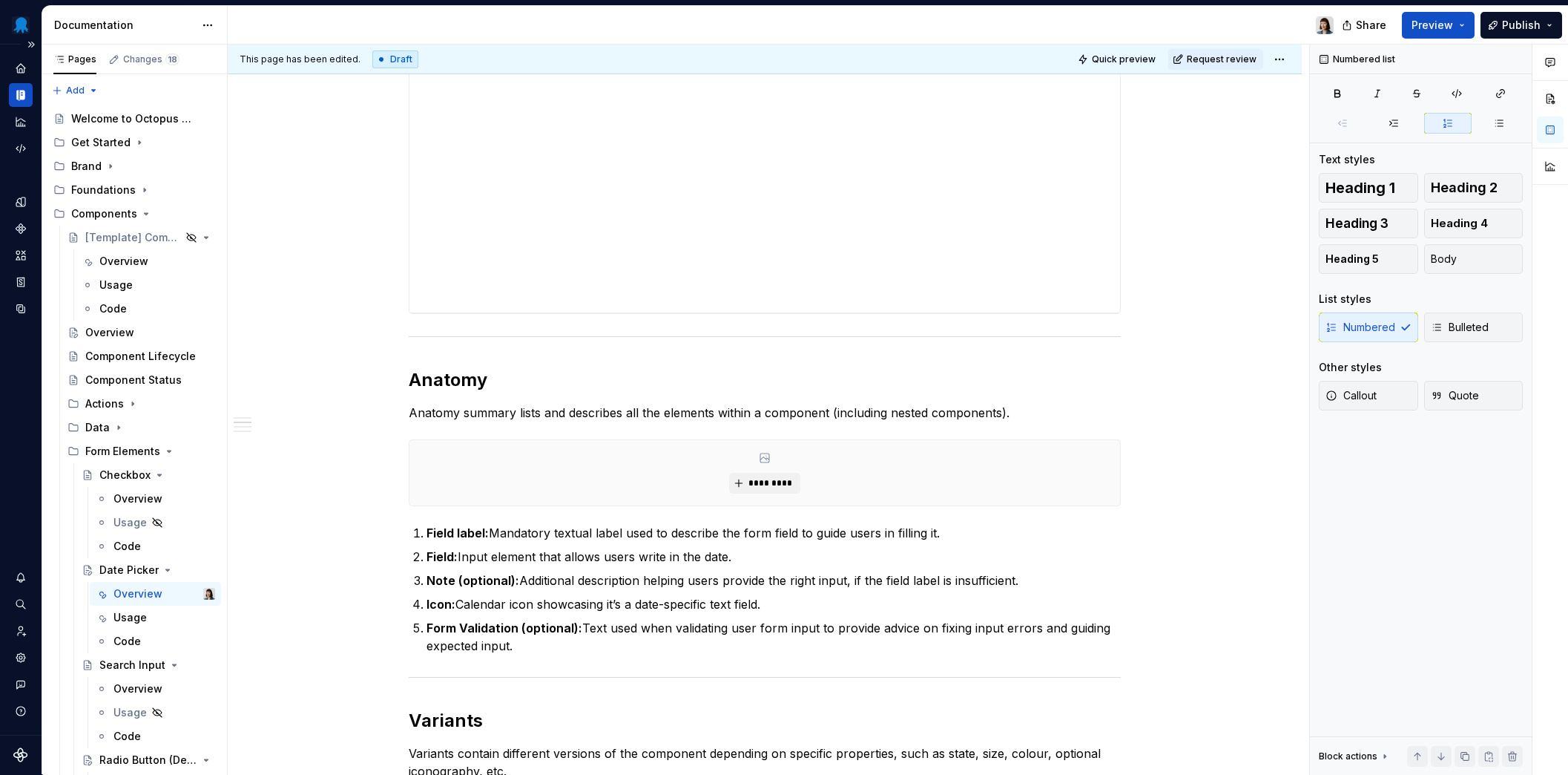
scroll to position [1020, 0]
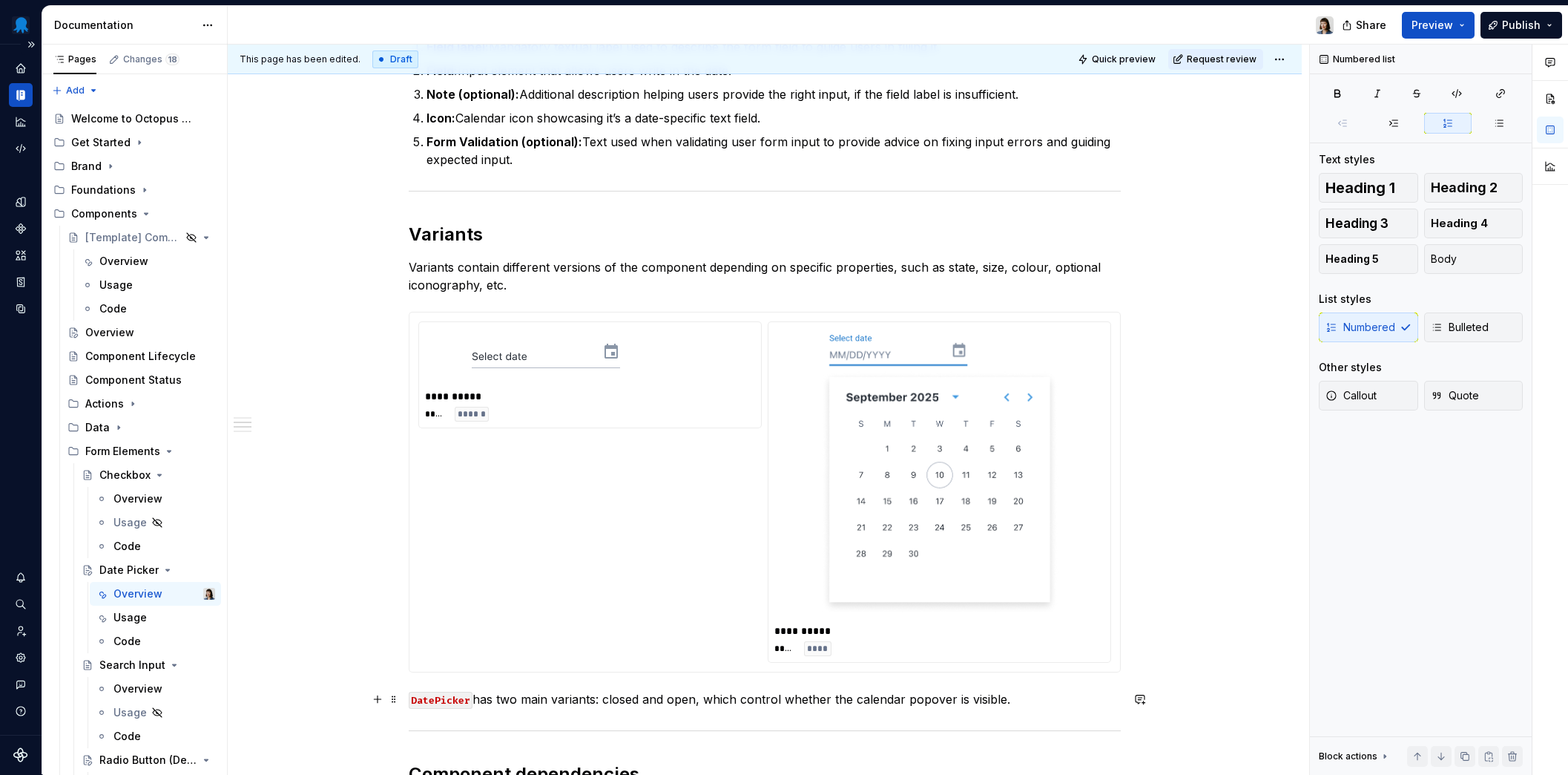
click at [1034, 695] on p "DatePicker has two main variants: closed and open, which control whether the ca…" at bounding box center [765, 699] width 712 height 18
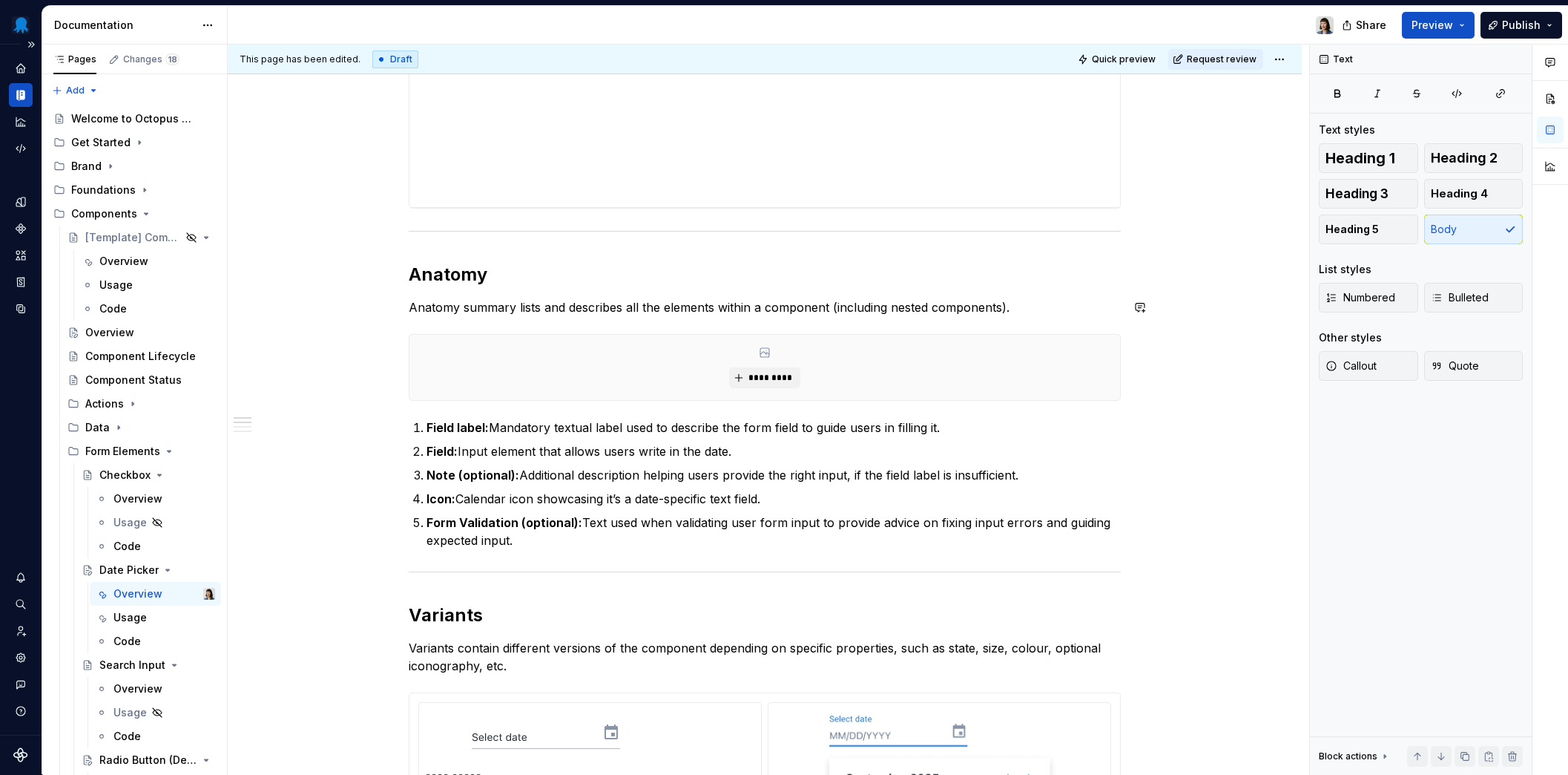
scroll to position [586, 0]
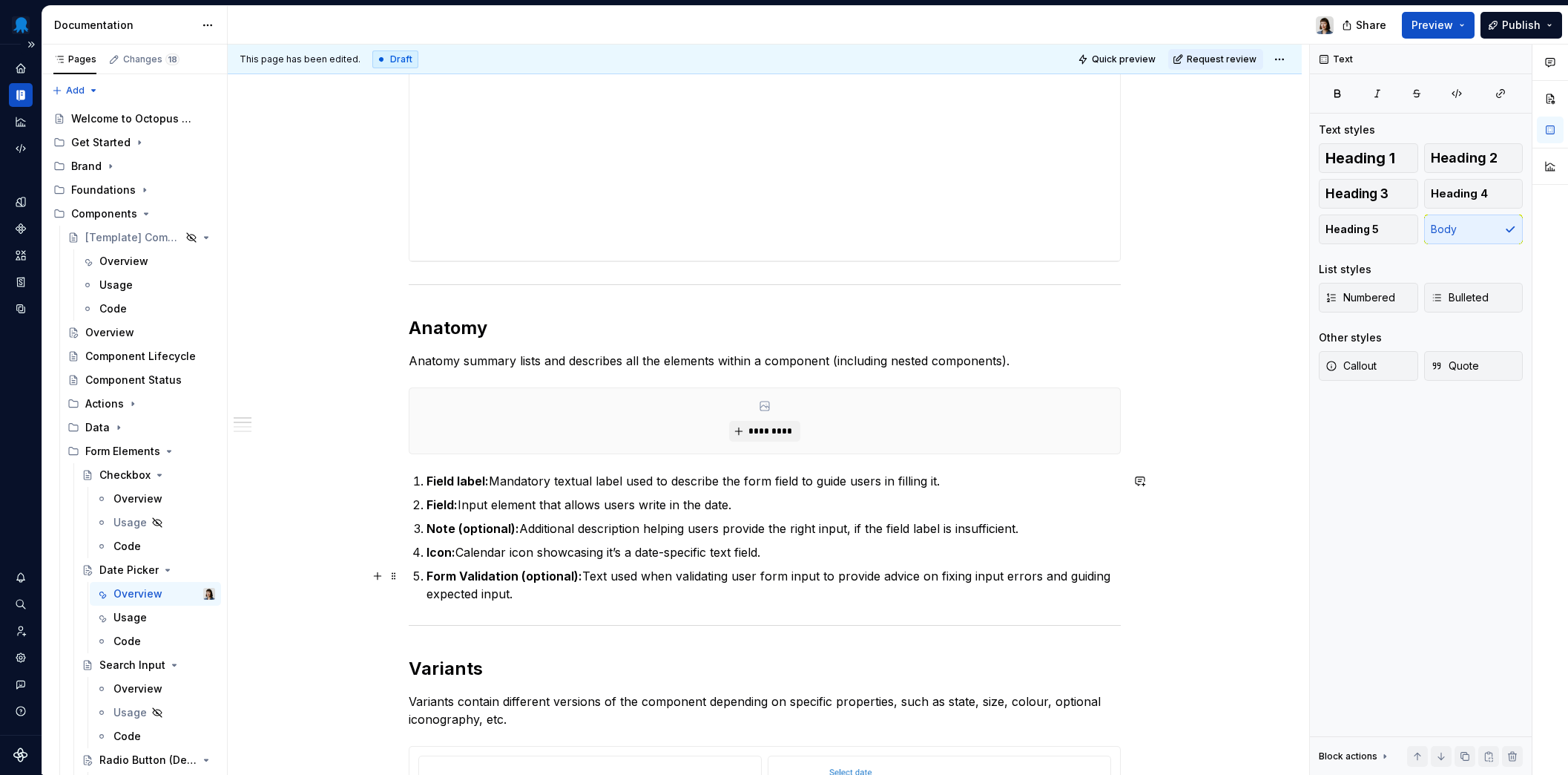
click at [546, 601] on p "Form Validation (optional): Text used when validating user form input to provid…" at bounding box center [774, 584] width 694 height 35
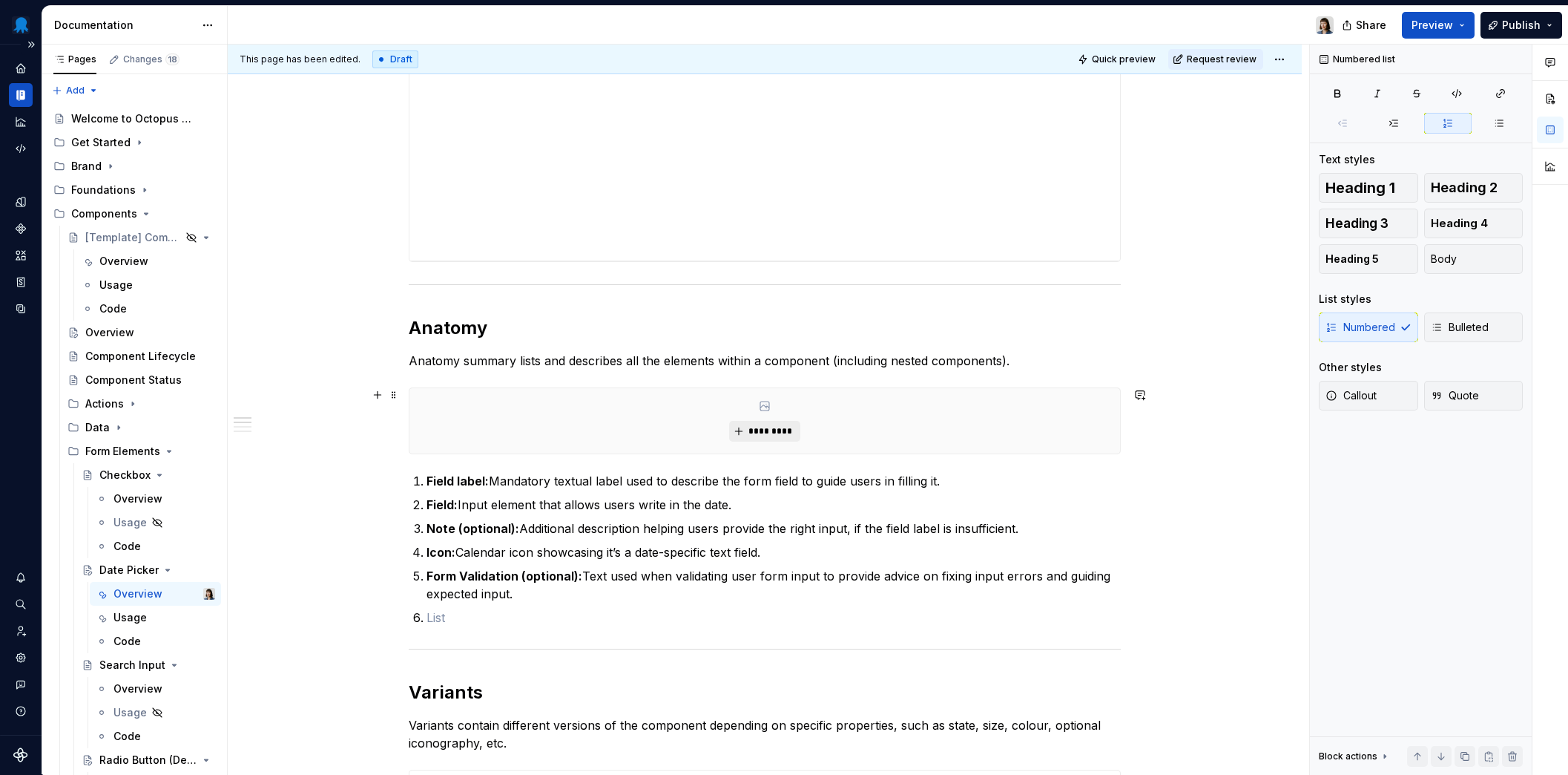
click at [754, 429] on span "*********" at bounding box center [770, 430] width 45 height 12
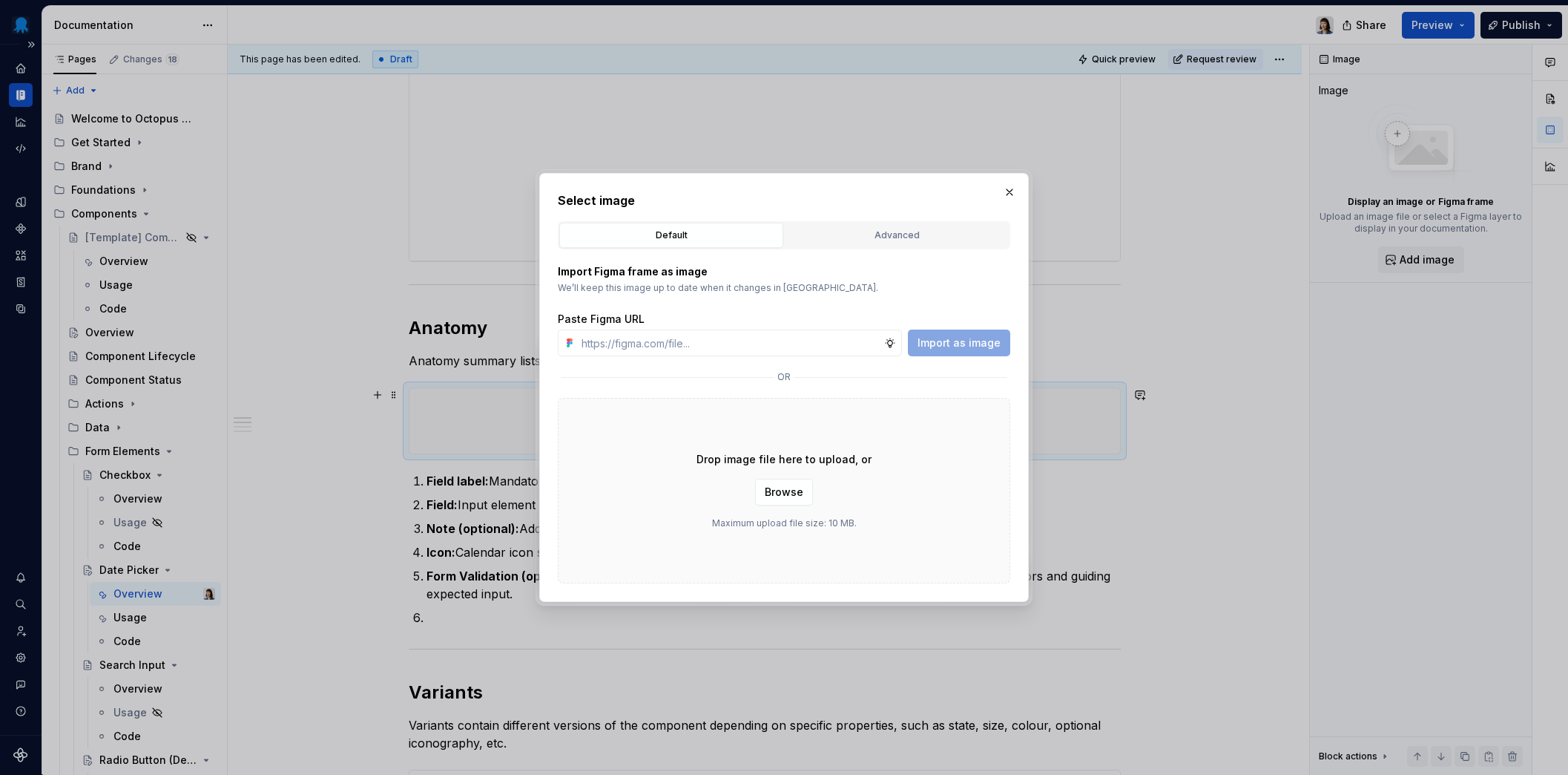
scroll to position [1, 0]
click at [853, 215] on div "Select image Default Advanced Import Figma frame as image We’ll keep this image…" at bounding box center [784, 387] width 453 height 392
click at [854, 229] on div "Advanced" at bounding box center [896, 235] width 214 height 14
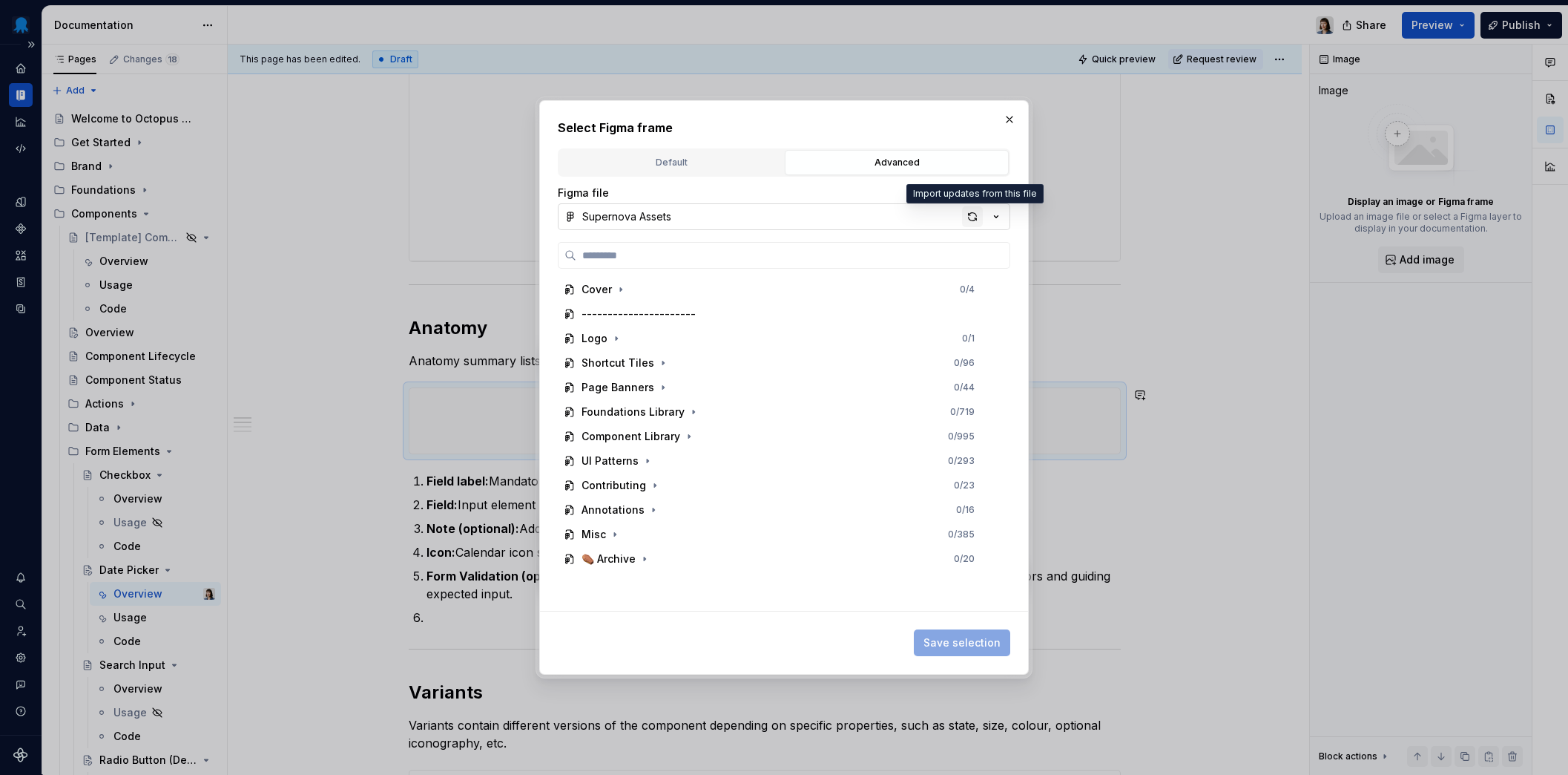
click at [971, 219] on div "button" at bounding box center [972, 217] width 21 height 21
type textarea "*"
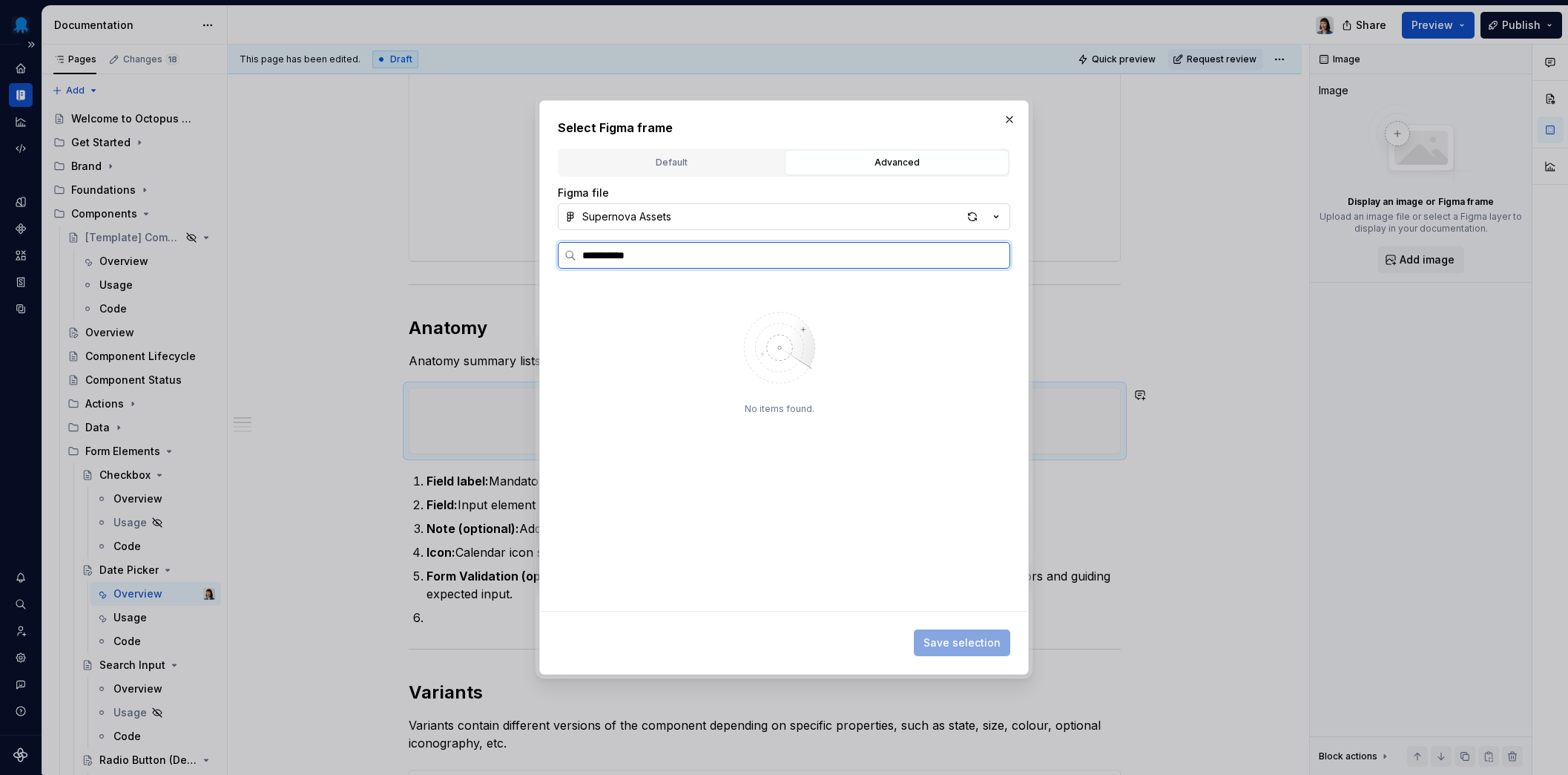
type input "**********"
click at [695, 340] on mark "Date Picker" at bounding box center [683, 338] width 60 height 13
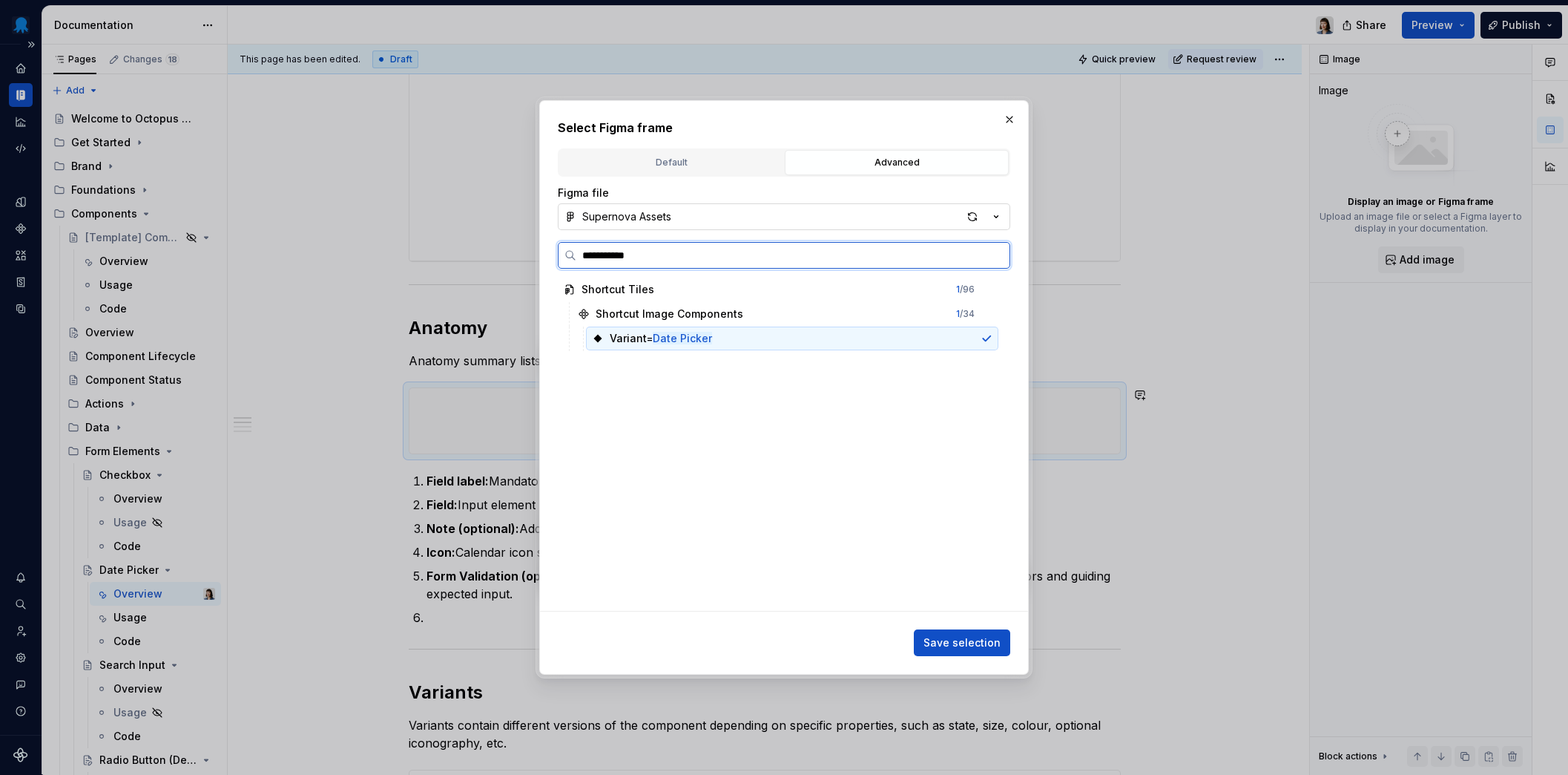
click at [695, 340] on mark "Date Picker" at bounding box center [683, 338] width 60 height 13
click at [711, 256] on input "**********" at bounding box center [793, 255] width 433 height 14
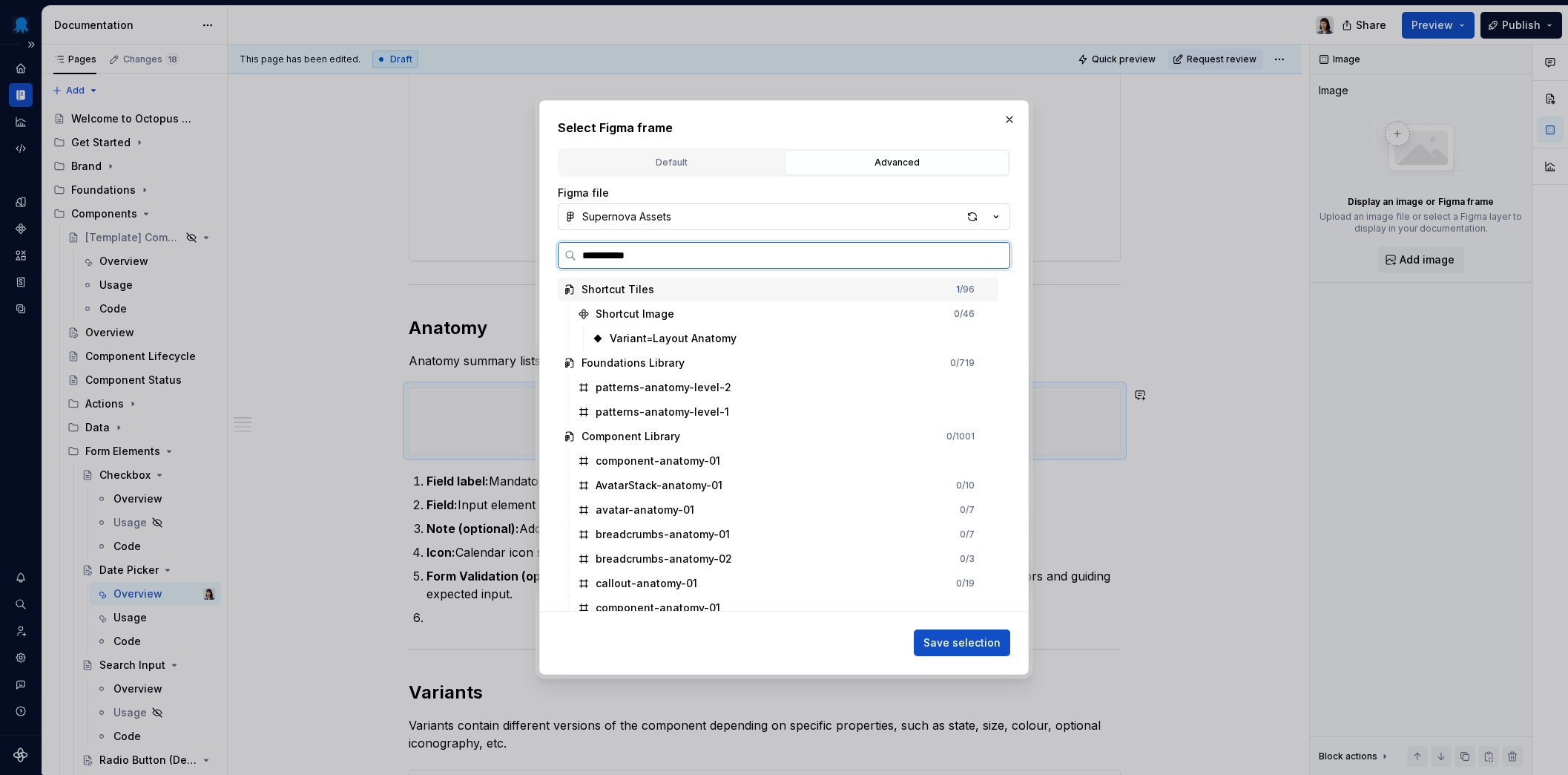
type input "**********"
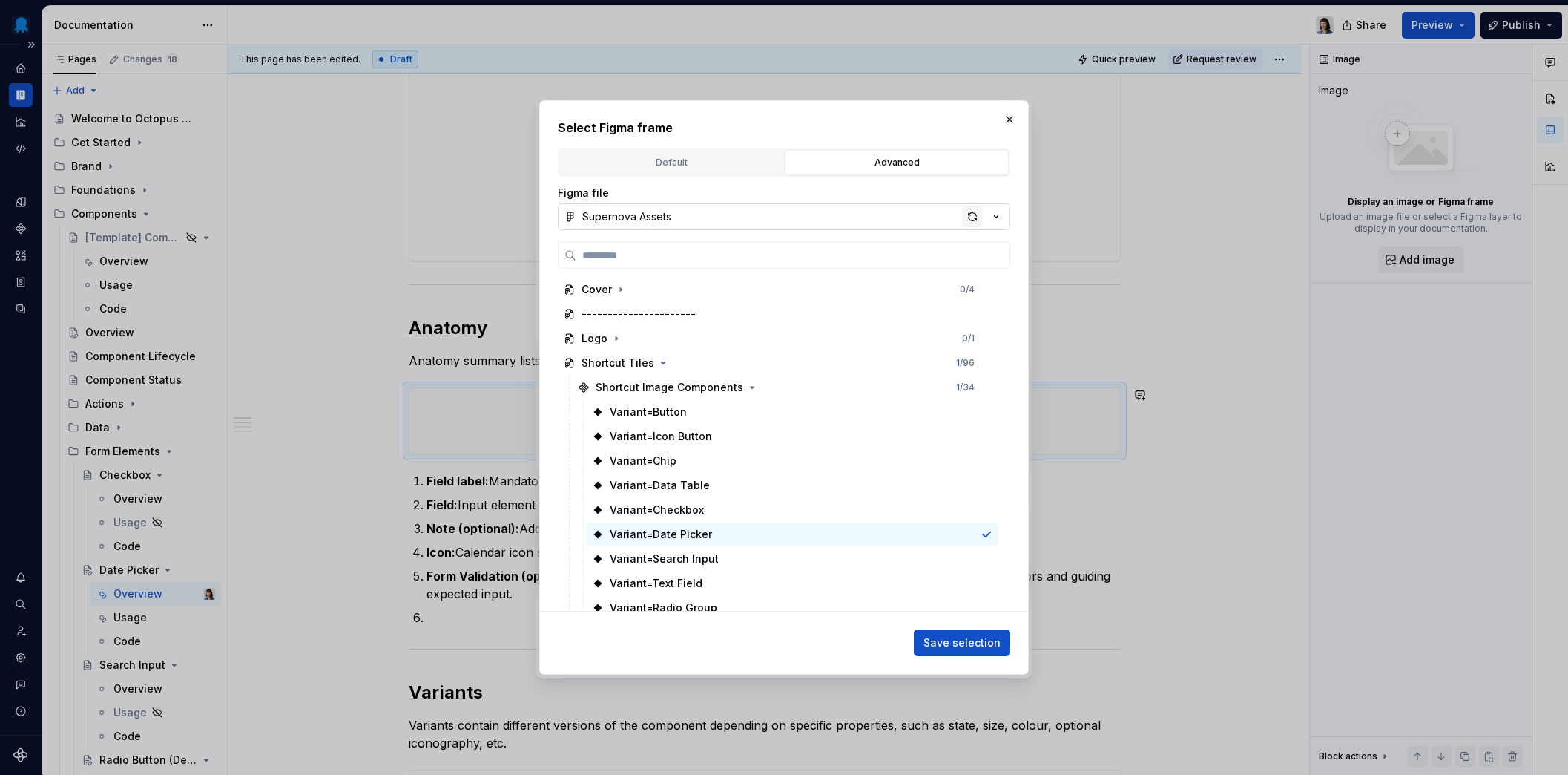
click at [979, 210] on div "button" at bounding box center [972, 217] width 21 height 21
type textarea "*"
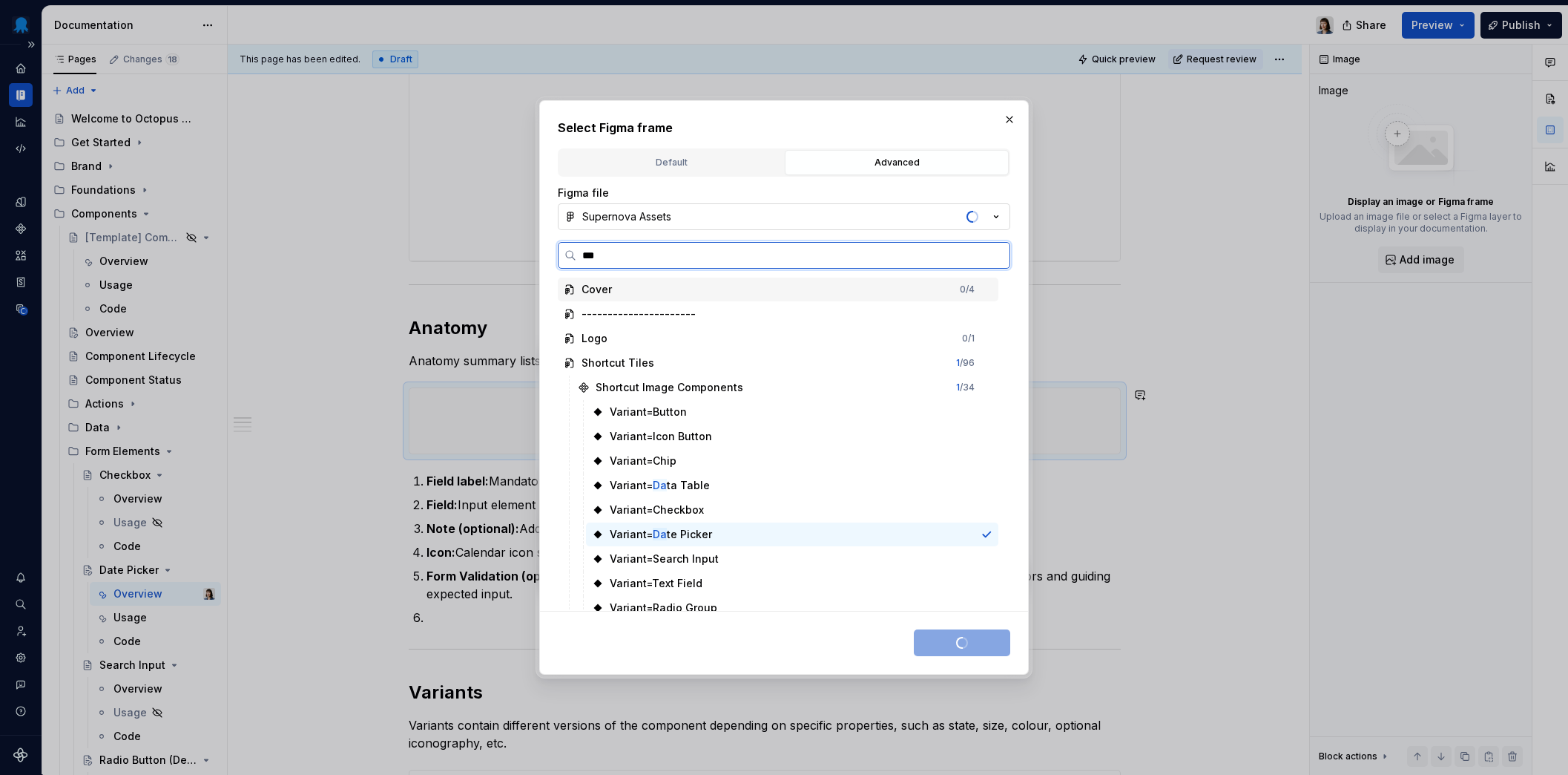
type input "****"
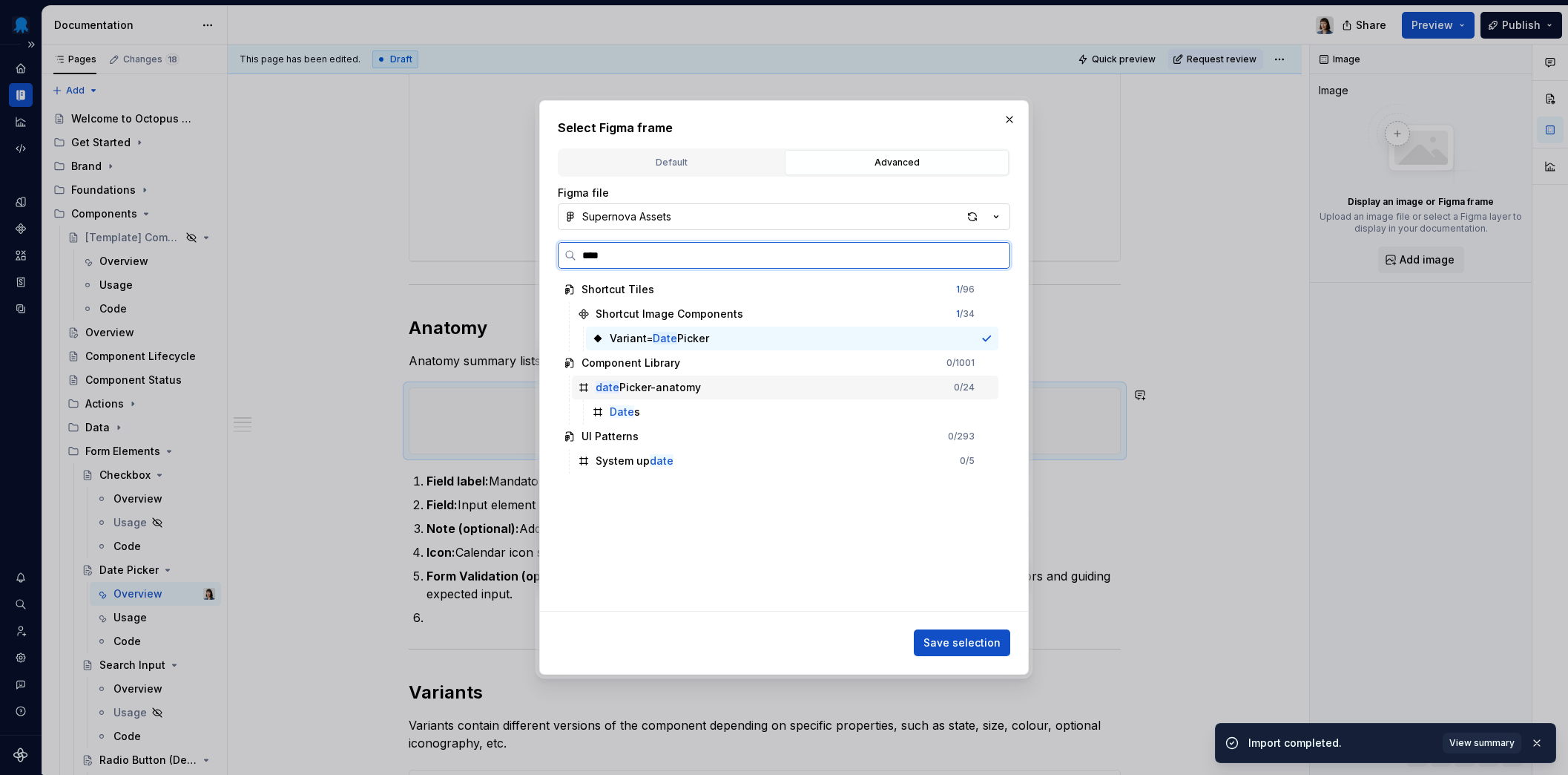
click at [702, 383] on div "date Picker-anatomy 0 / 24" at bounding box center [784, 387] width 426 height 23
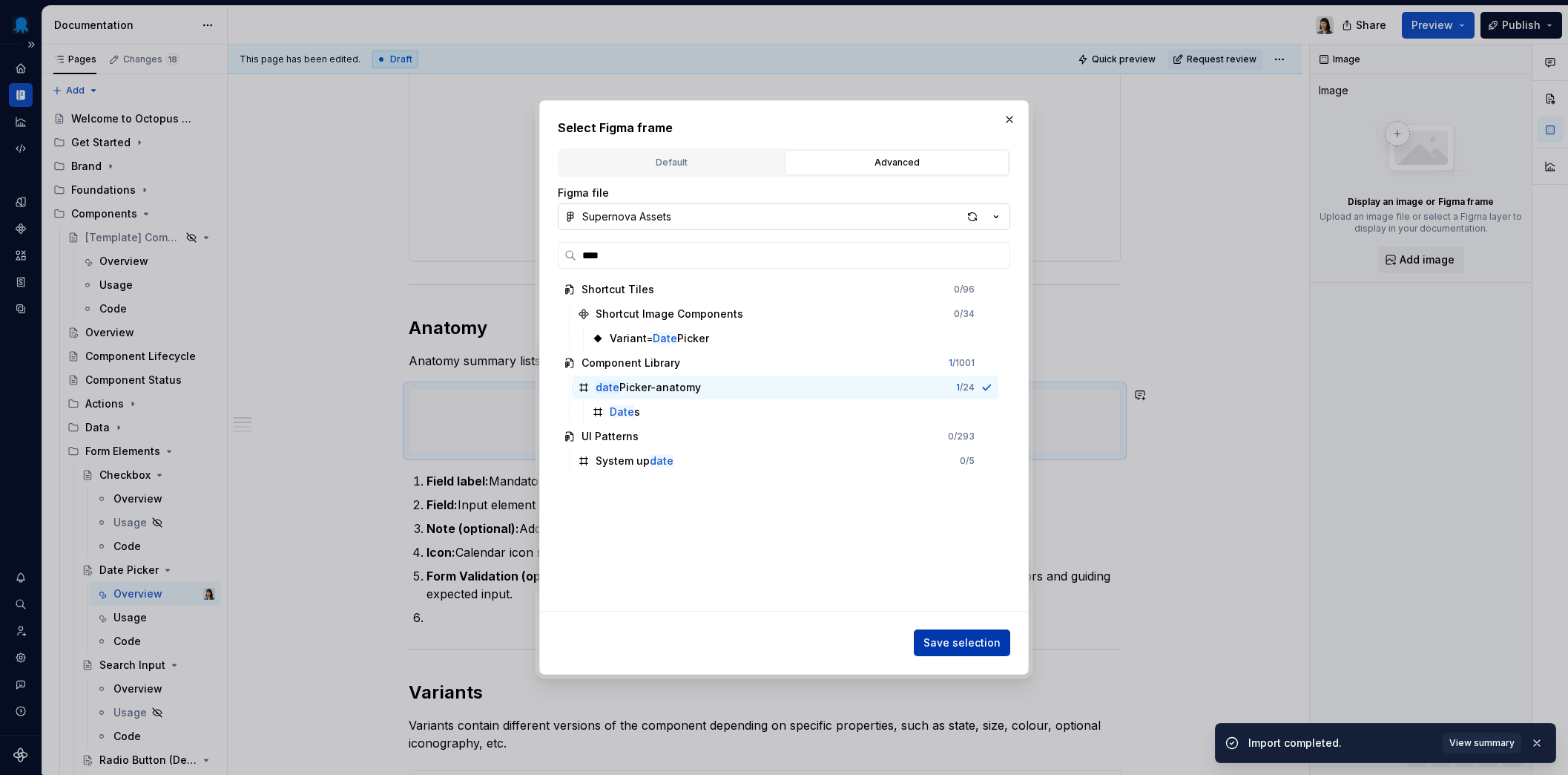
click at [967, 650] on span "Save selection" at bounding box center [962, 642] width 78 height 14
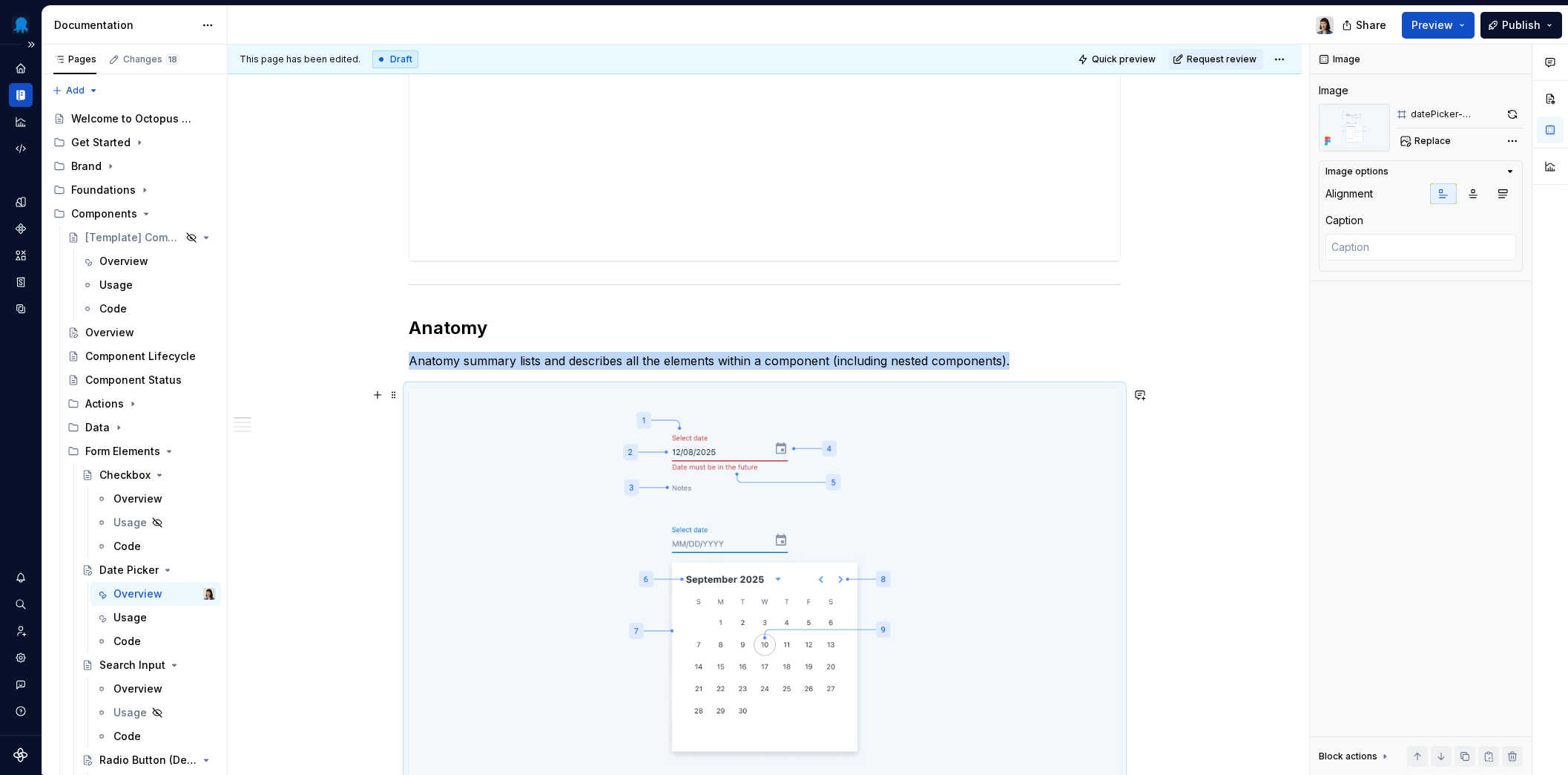
scroll to position [805, 0]
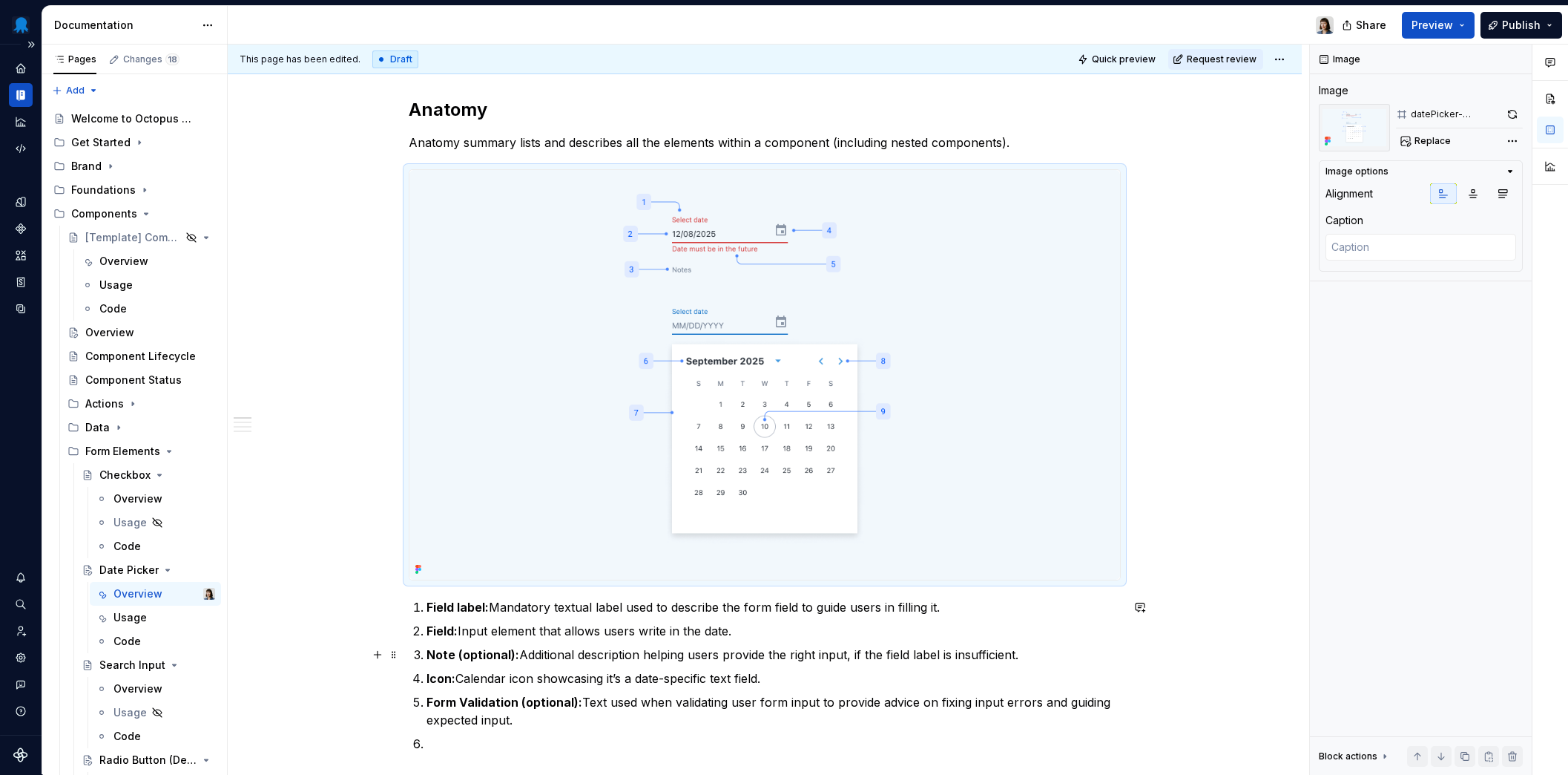
click at [876, 649] on p "Note (optional): Additional description helping users provide the right input, …" at bounding box center [774, 655] width 694 height 18
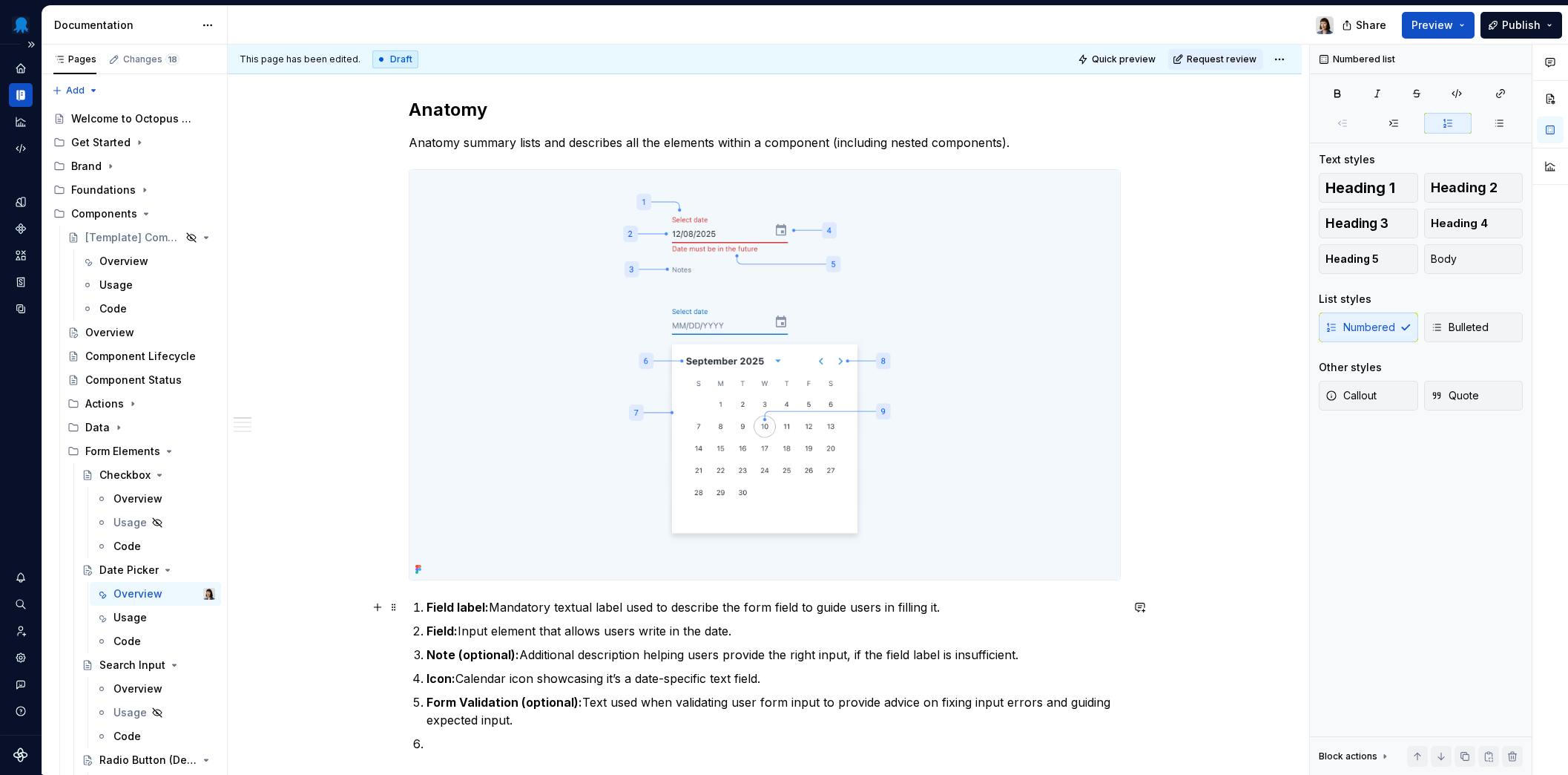
scroll to position [918, 0]
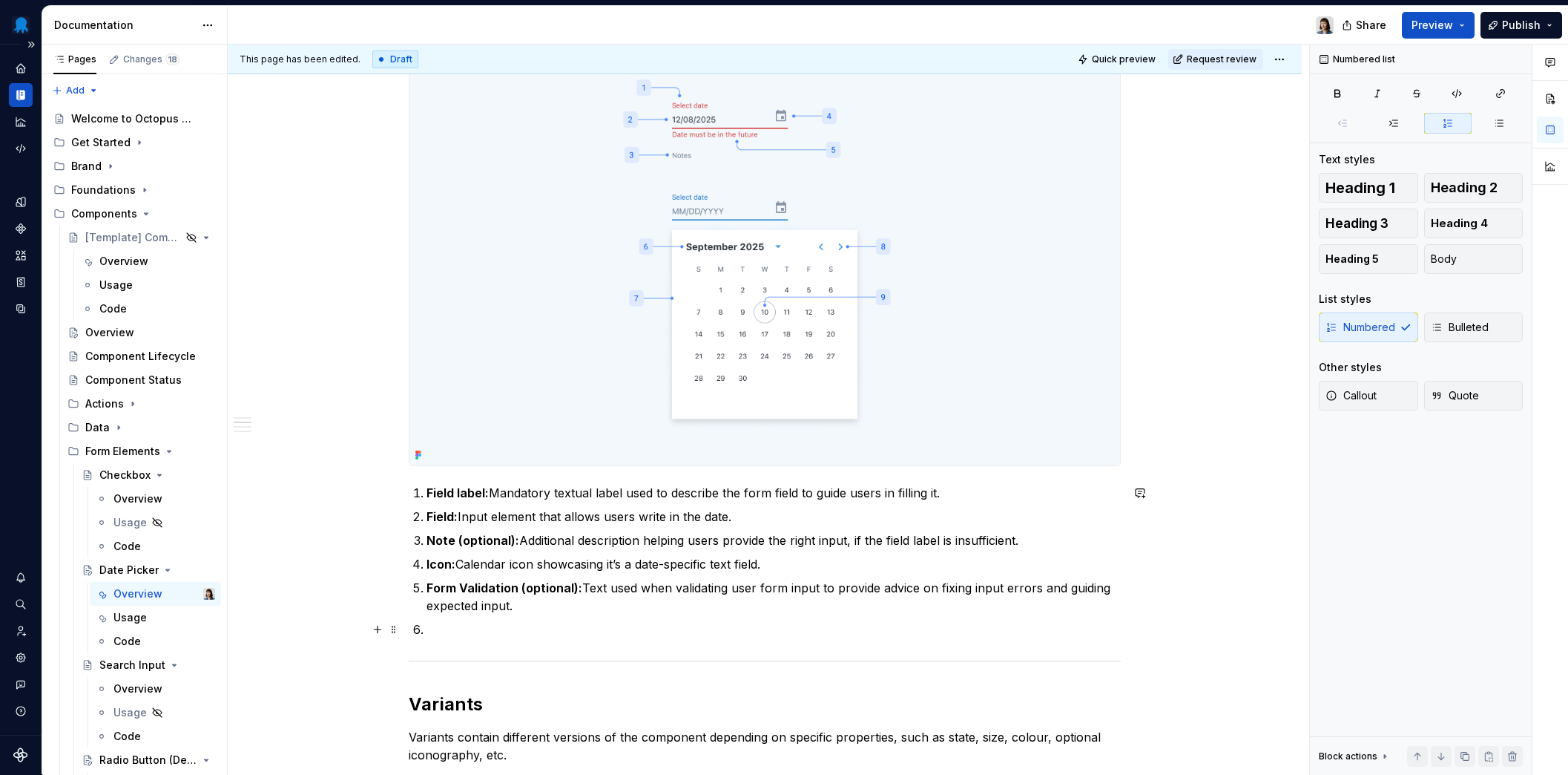
click at [585, 631] on p at bounding box center [774, 630] width 694 height 18
drag, startPoint x: 509, startPoint y: 631, endPoint x: 426, endPoint y: 635, distance: 83.1
click at [426, 635] on li "Month picker:" at bounding box center [774, 630] width 694 height 18
drag, startPoint x: 532, startPoint y: 629, endPoint x: 428, endPoint y: 629, distance: 104.0
click at [428, 629] on p "Day/month toggle:" at bounding box center [774, 630] width 694 height 18
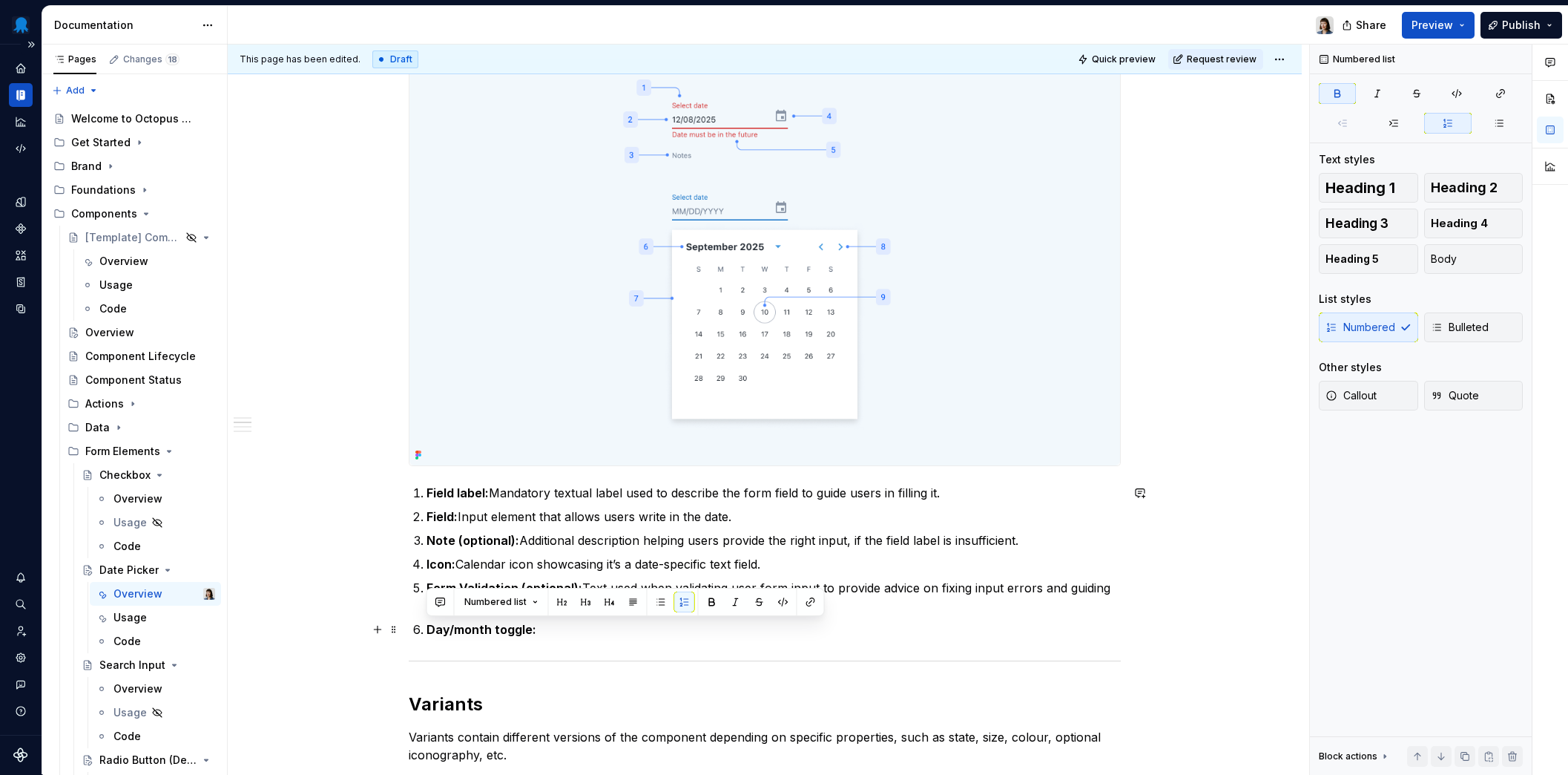
click at [606, 629] on p "Day/month toggle:" at bounding box center [774, 630] width 694 height 18
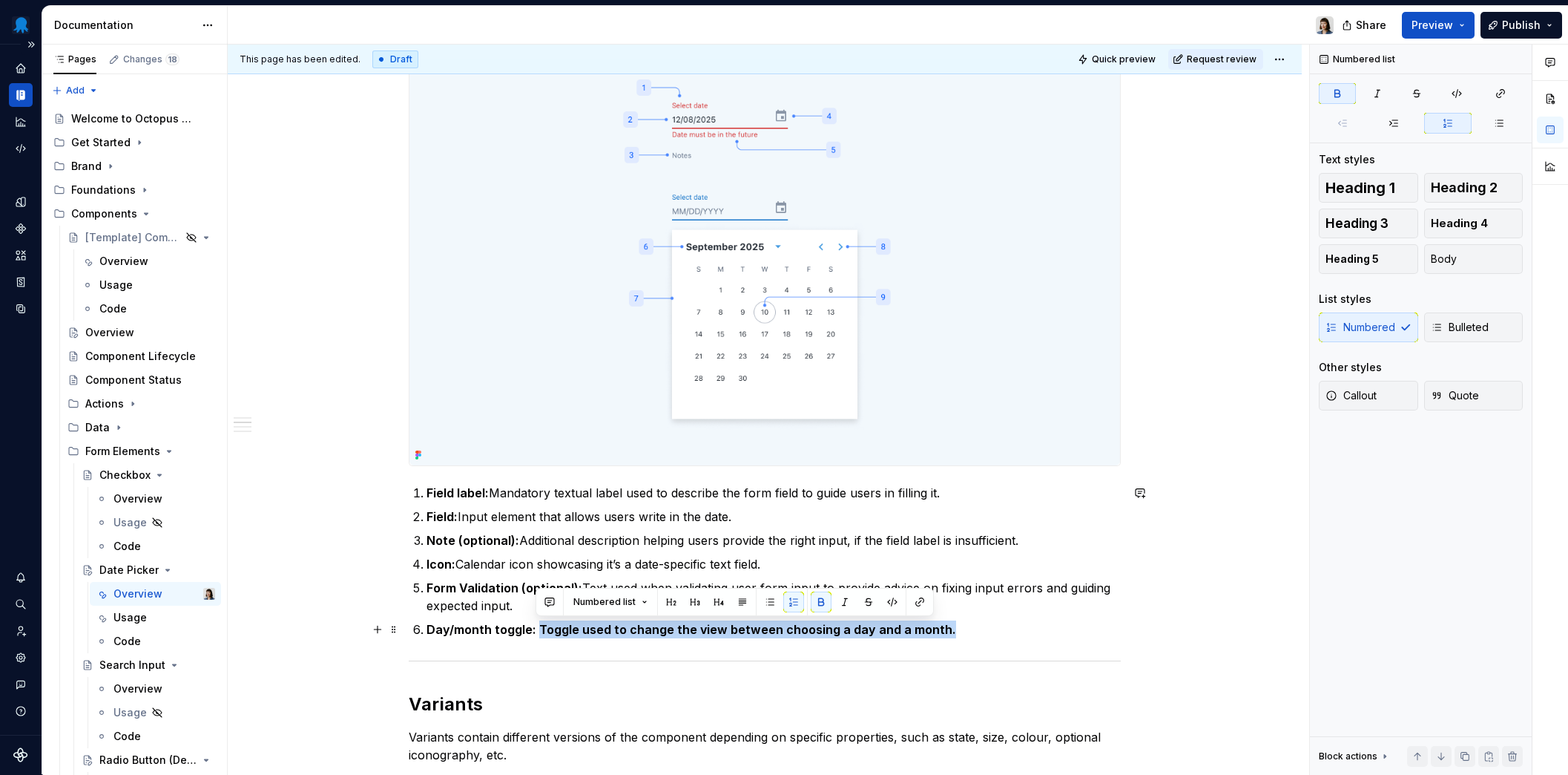
drag, startPoint x: 942, startPoint y: 631, endPoint x: 541, endPoint y: 633, distance: 401.0
click at [536, 635] on p "Day/month toggle: Toggle used to change the view between choosing a day and a m…" at bounding box center [774, 630] width 694 height 18
click at [965, 632] on p "Day/month toggle: Toggle used to change the view between choosing a day and a m…" at bounding box center [774, 630] width 694 height 18
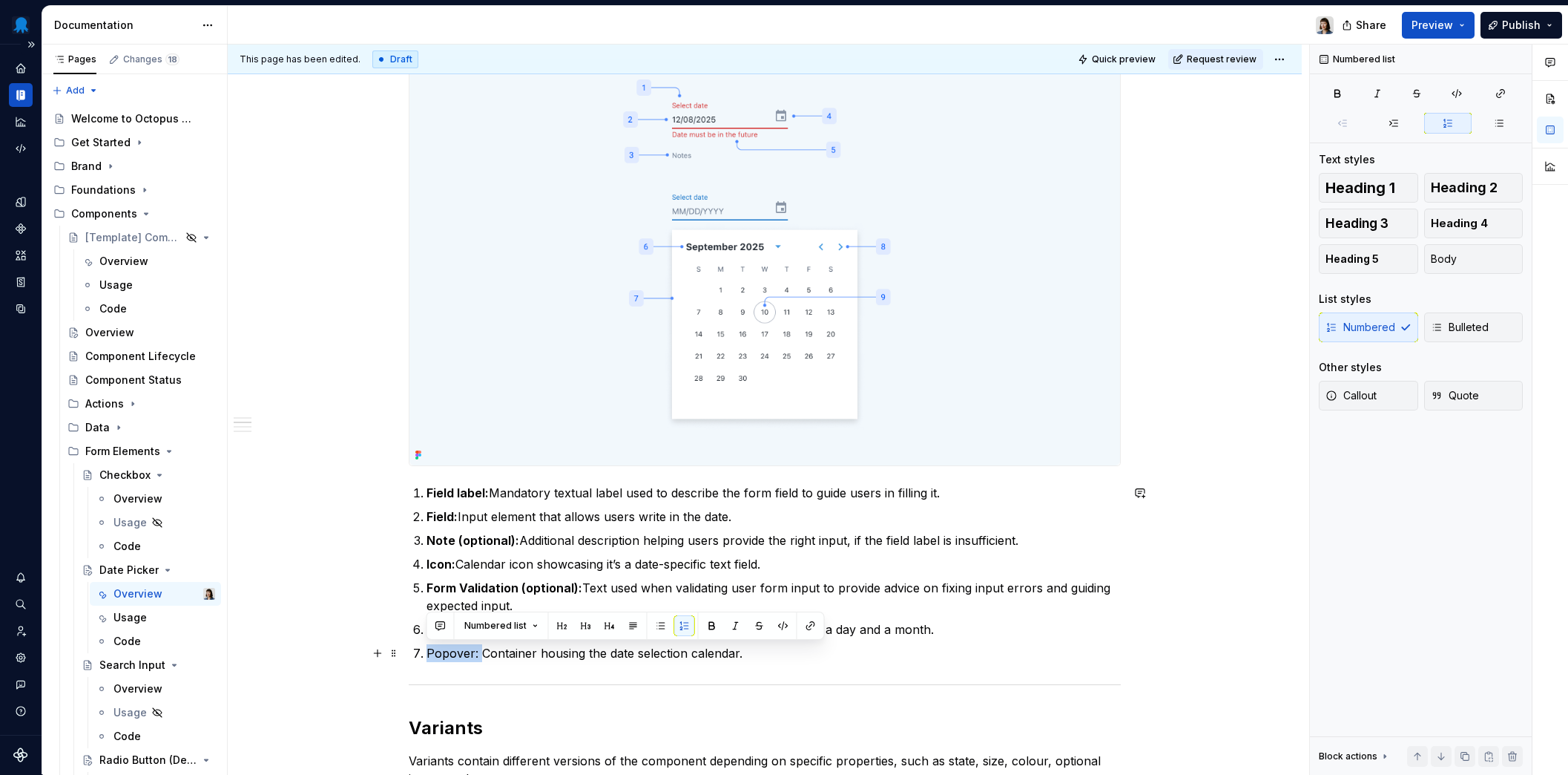
drag, startPoint x: 477, startPoint y: 650, endPoint x: 424, endPoint y: 652, distance: 53.0
click at [426, 652] on li "Popover: Container housing the date selection calendar." at bounding box center [774, 653] width 694 height 18
click at [809, 653] on p "Popover: Container housing the date selection calendar." at bounding box center [774, 653] width 694 height 18
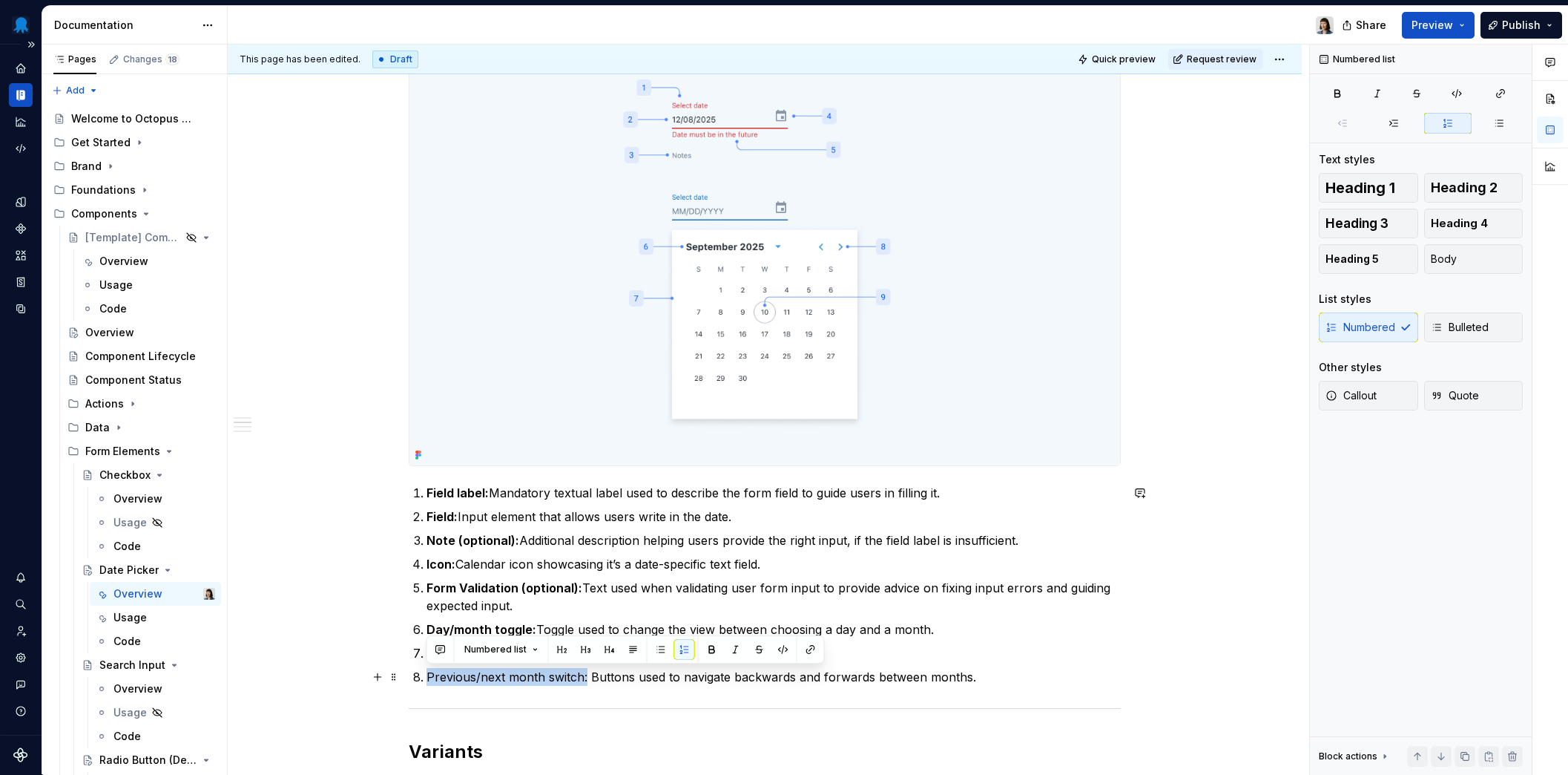
drag, startPoint x: 586, startPoint y: 678, endPoint x: 427, endPoint y: 679, distance: 159.0
click at [427, 679] on p "Previous/next month switch: Buttons used to navigate backwards and forwards bet…" at bounding box center [774, 677] width 694 height 18
click at [1046, 680] on p "Previous/next month switch: Buttons used to navigate backwards and forwards bet…" at bounding box center [774, 677] width 694 height 18
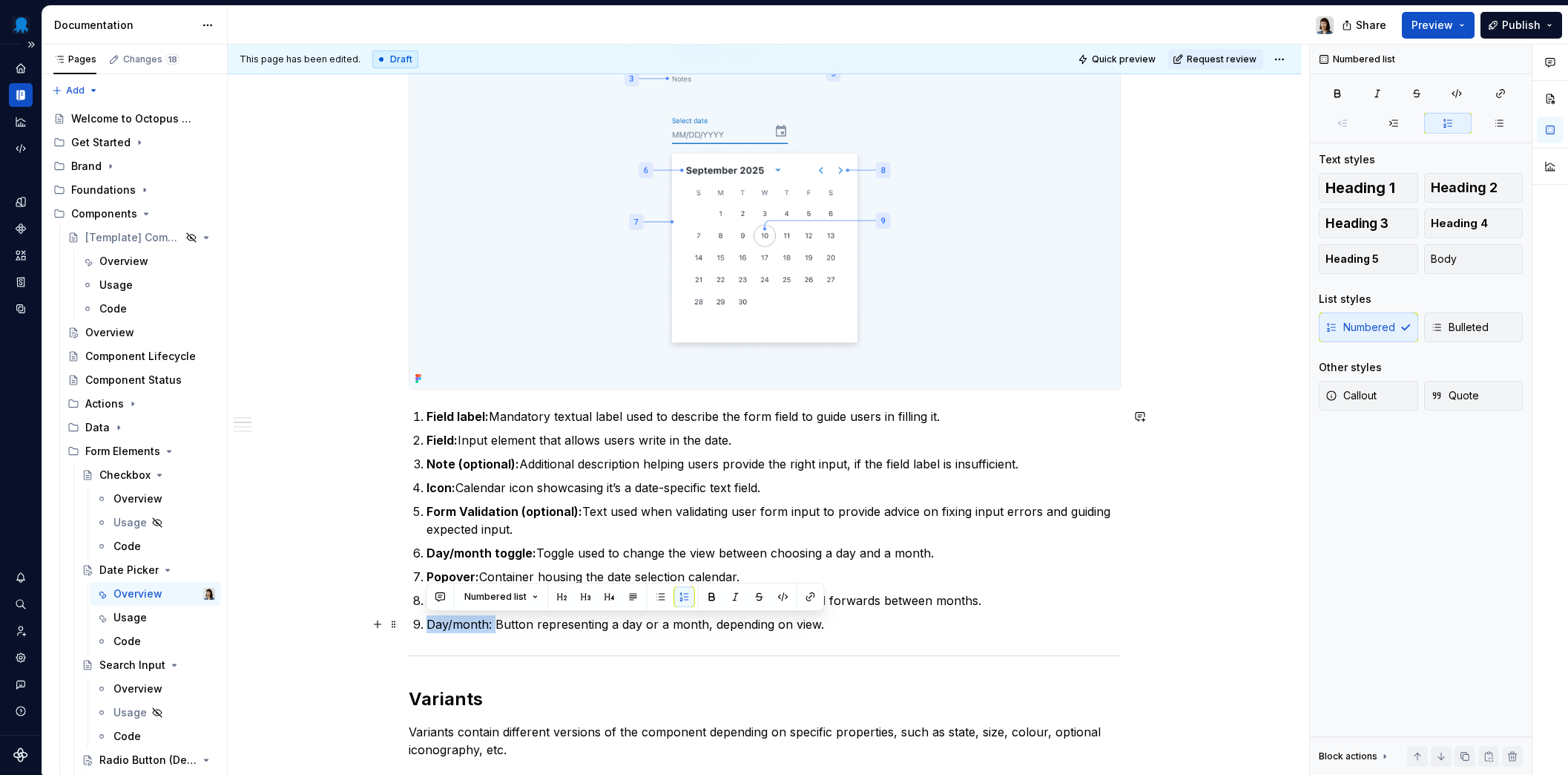
drag, startPoint x: 482, startPoint y: 624, endPoint x: 497, endPoint y: 624, distance: 15.0
click at [428, 626] on p "Day/month: Button representing a day or a month, depending on view." at bounding box center [774, 624] width 694 height 18
click at [930, 625] on p "Day/month: Button representing a day or a month, depending on view." at bounding box center [774, 624] width 694 height 18
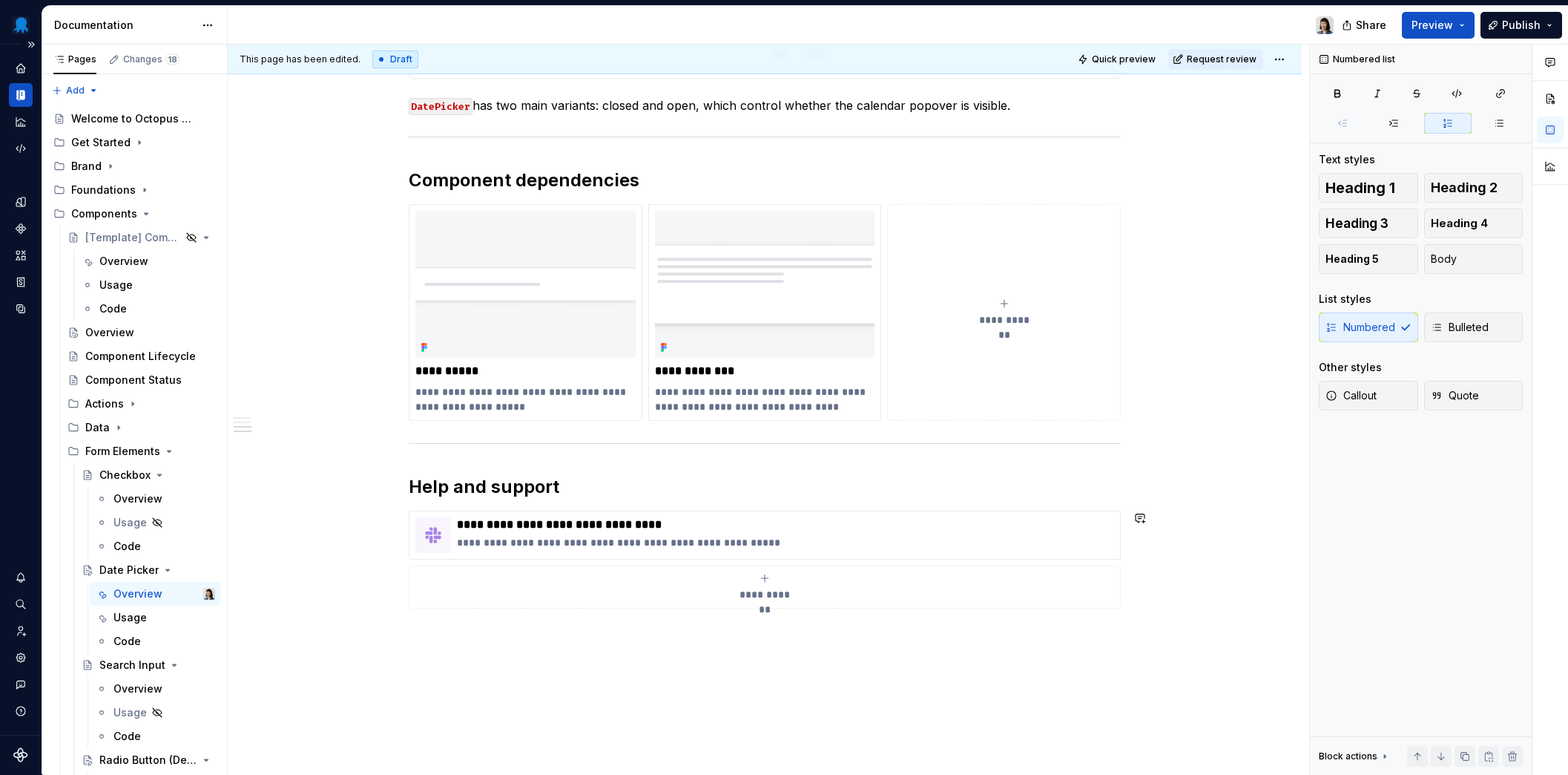
scroll to position [1645, 0]
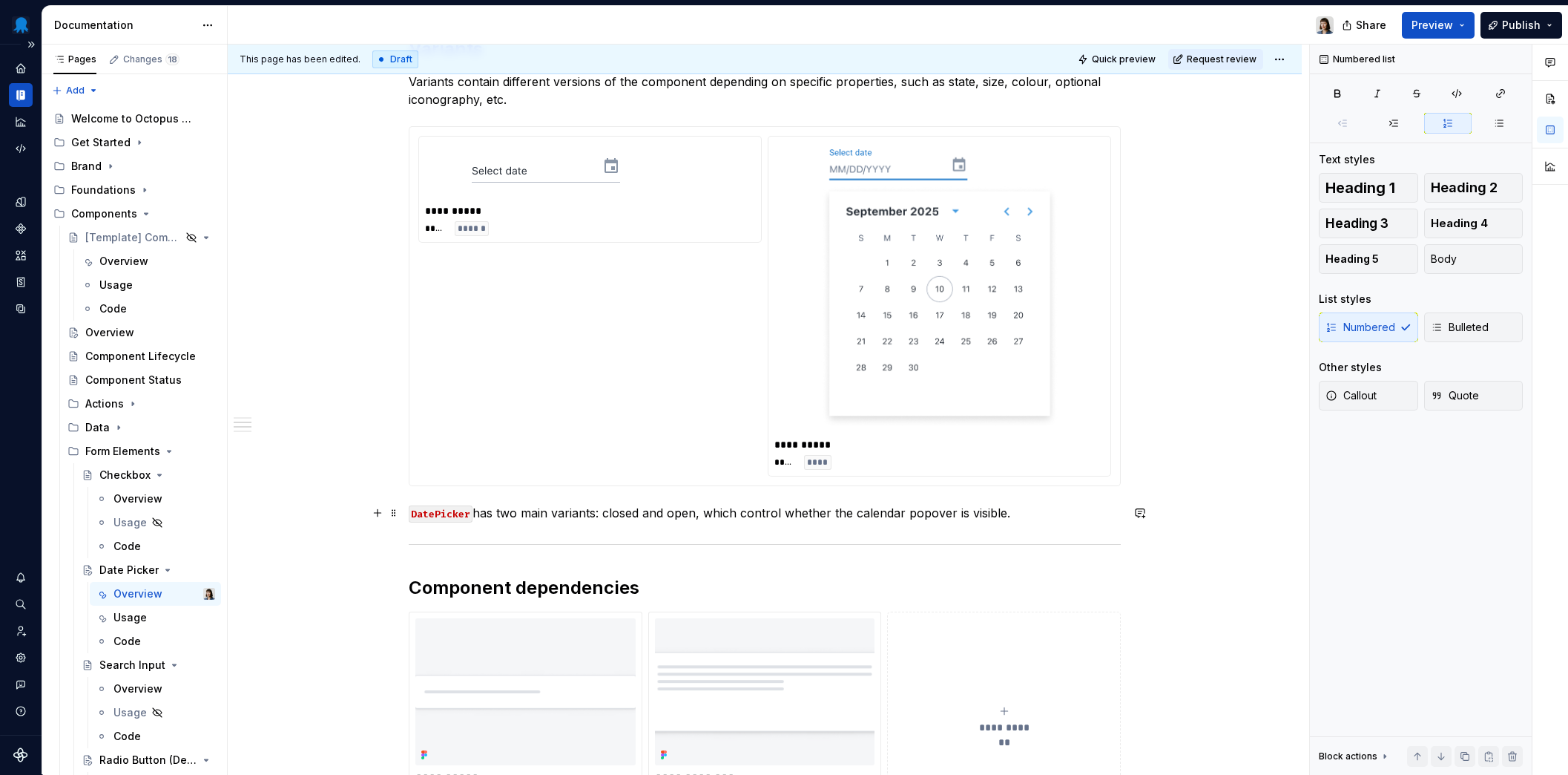
click at [1010, 513] on p "DatePicker has two main variants: closed and open, which control whether the ca…" at bounding box center [765, 512] width 712 height 18
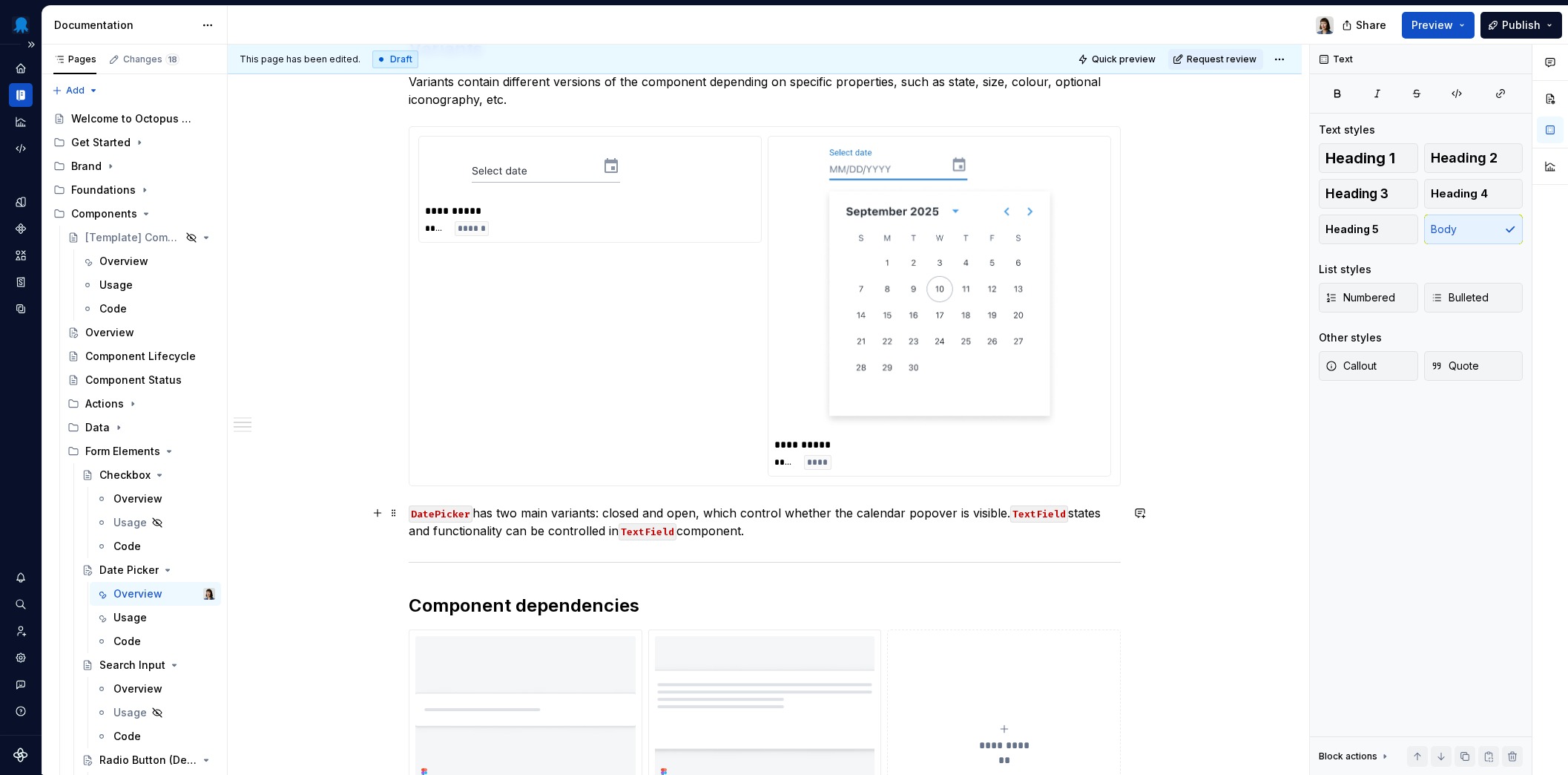
click at [603, 533] on p "DatePicker has two main variants: closed and open, which control whether the ca…" at bounding box center [765, 521] width 712 height 35
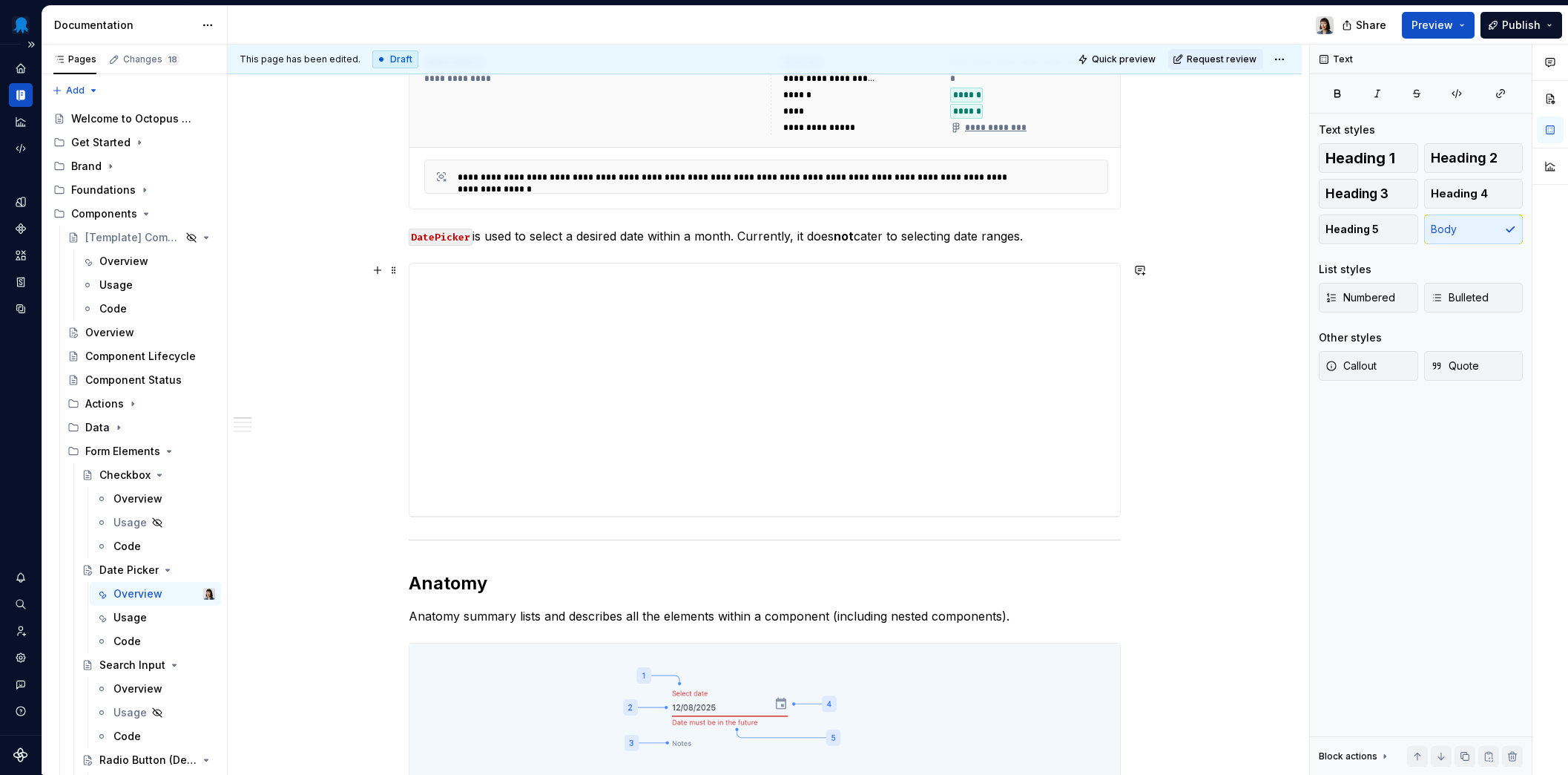
scroll to position [0, 0]
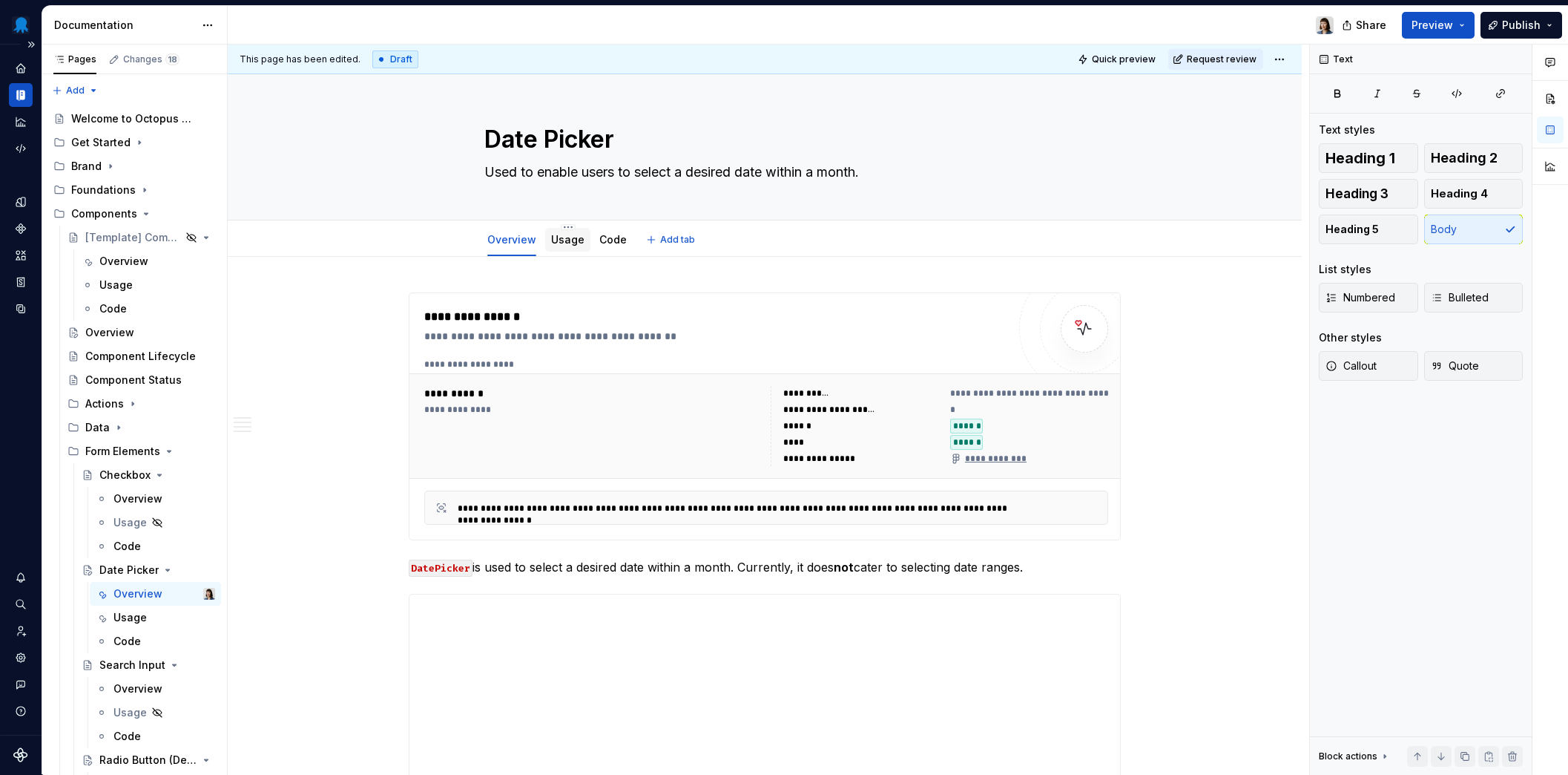
click at [554, 238] on link "Usage" at bounding box center [567, 239] width 33 height 13
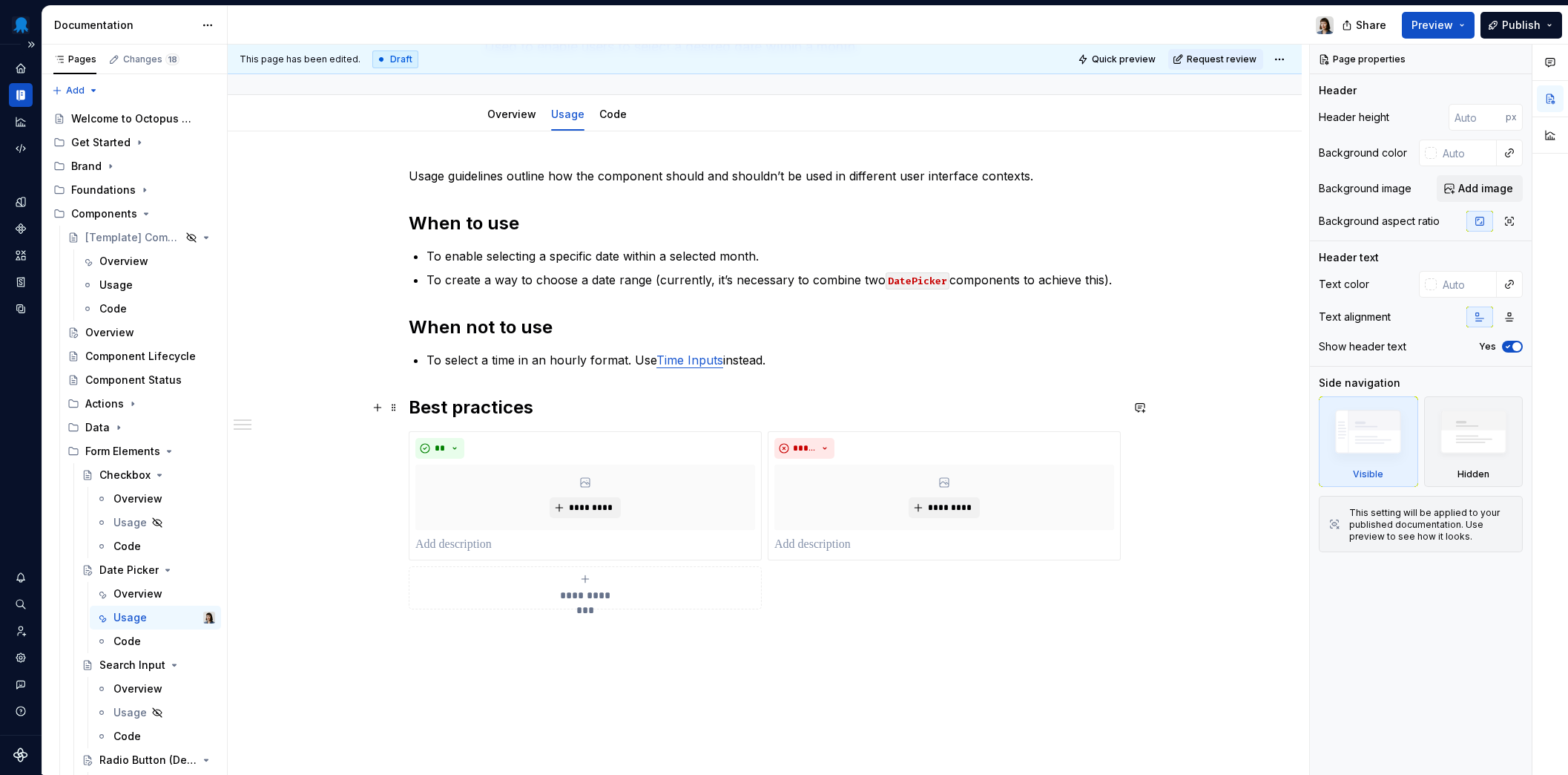
scroll to position [196, 0]
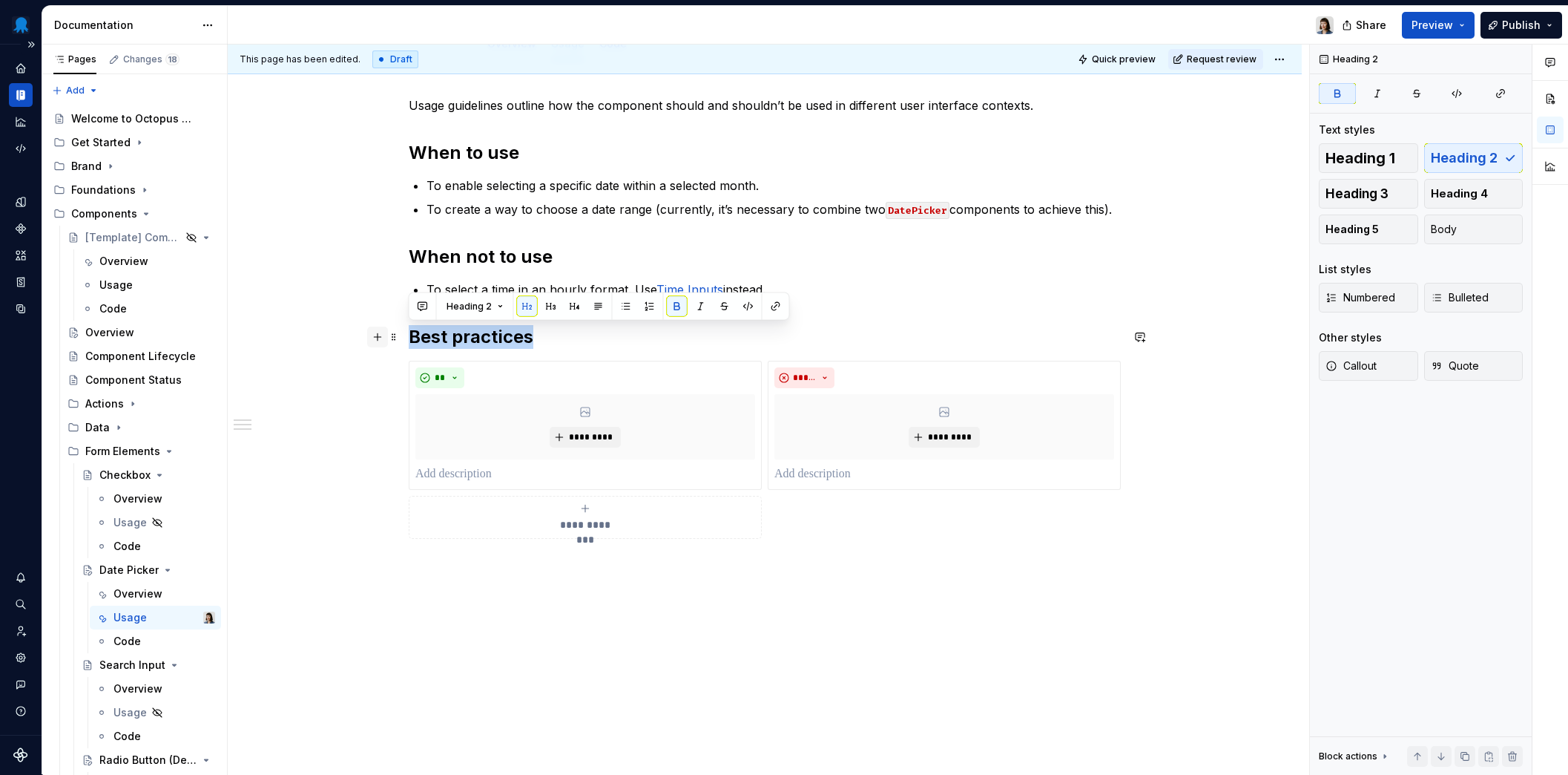
drag, startPoint x: 532, startPoint y: 339, endPoint x: 378, endPoint y: 332, distance: 154.2
click at [408, 332] on div "**********" at bounding box center [765, 327] width 712 height 460
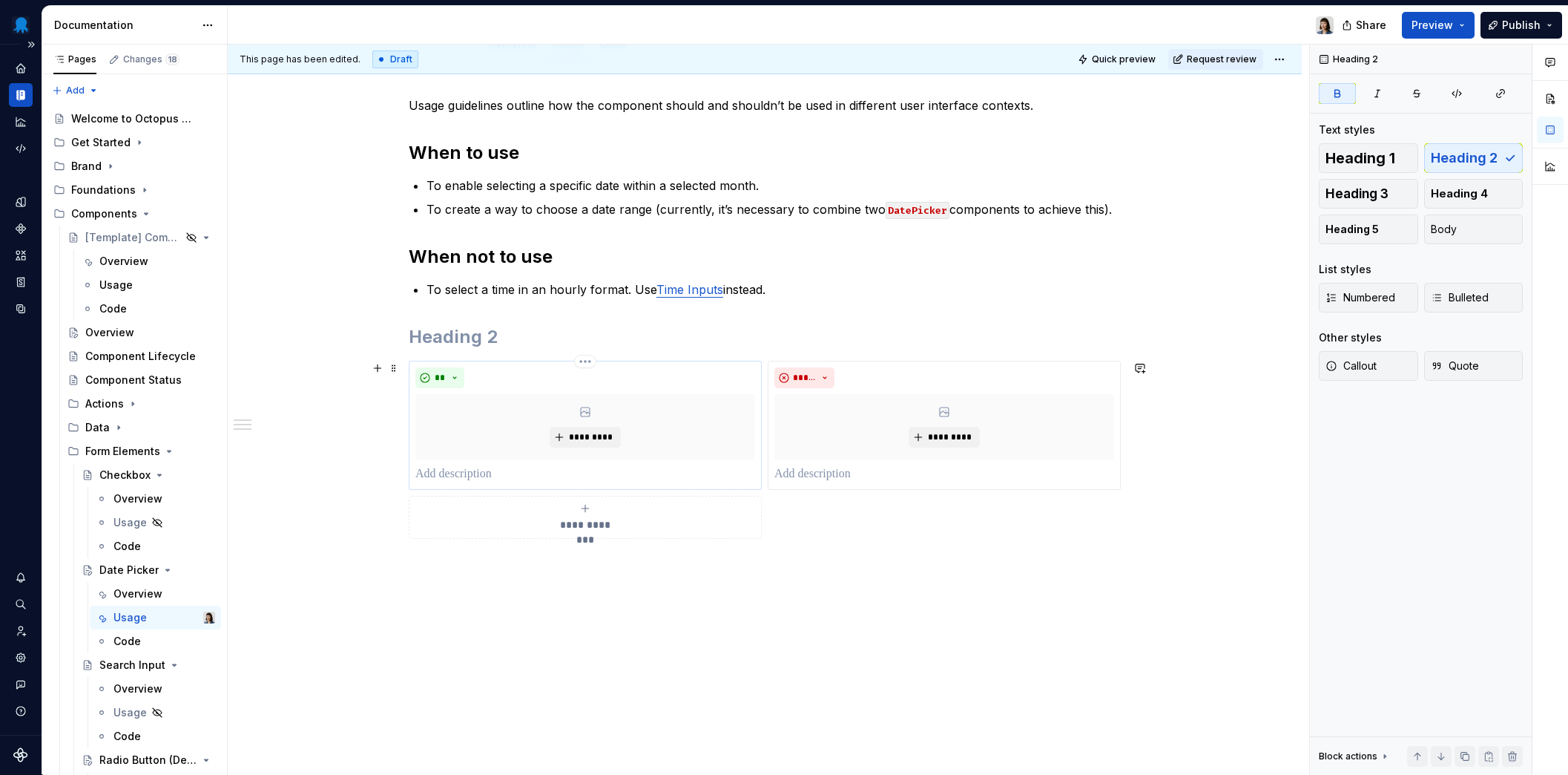
drag, startPoint x: 419, startPoint y: 349, endPoint x: 531, endPoint y: 449, distance: 150.1
click at [531, 449] on div "**********" at bounding box center [765, 318] width 712 height 442
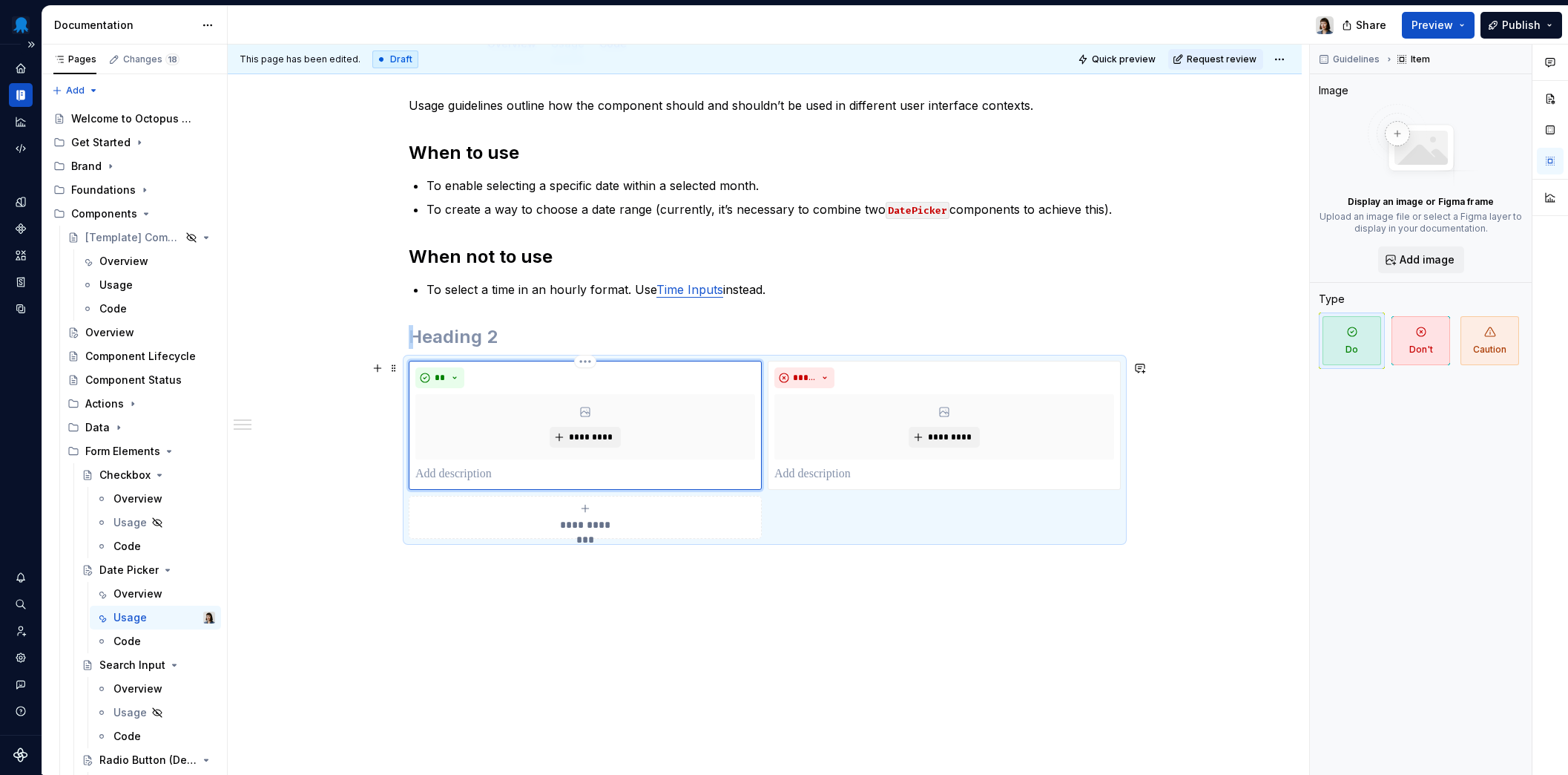
click at [551, 449] on div "*********" at bounding box center [585, 427] width 340 height 65
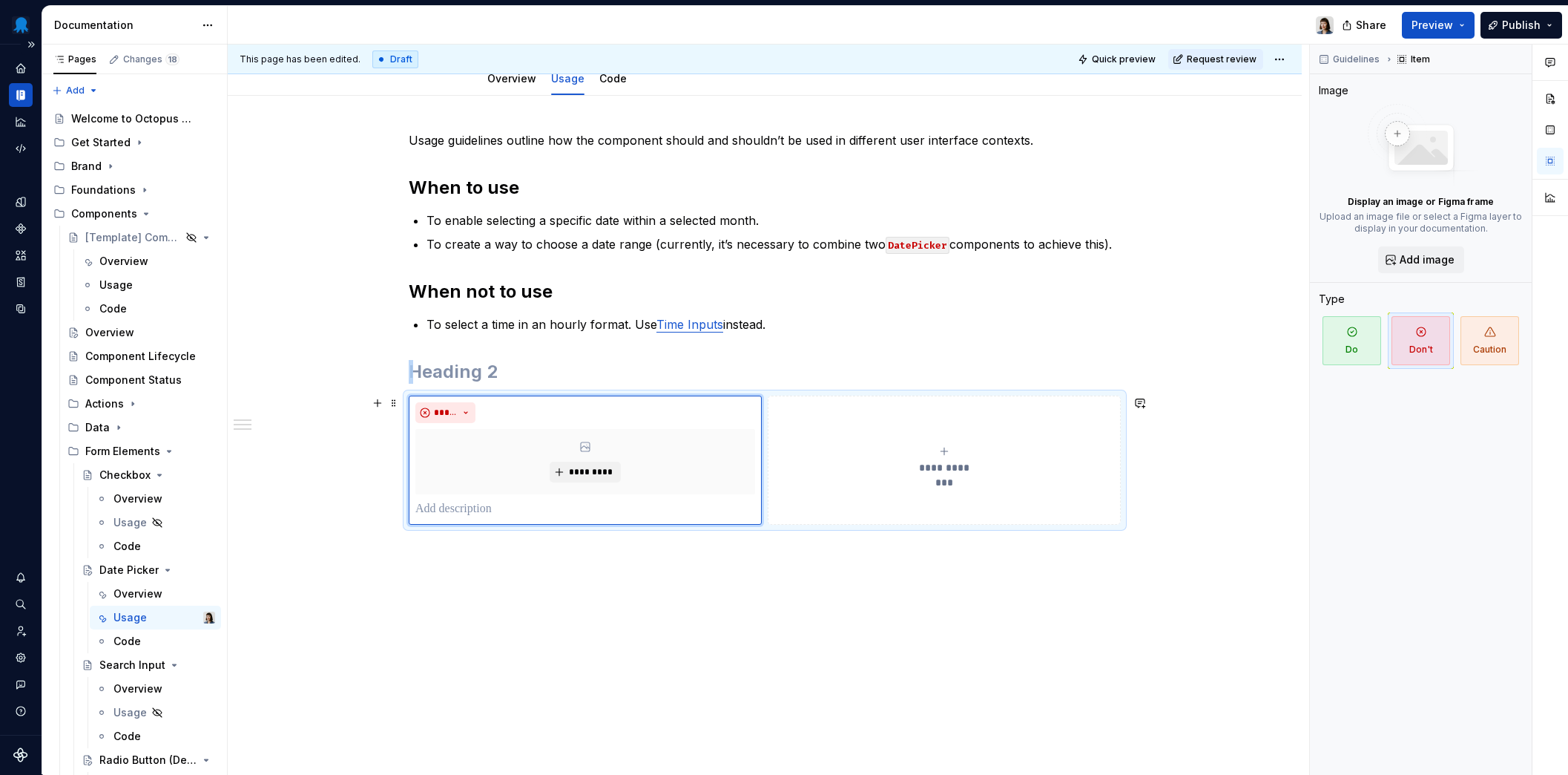
click at [555, 436] on div "*********" at bounding box center [585, 461] width 340 height 65
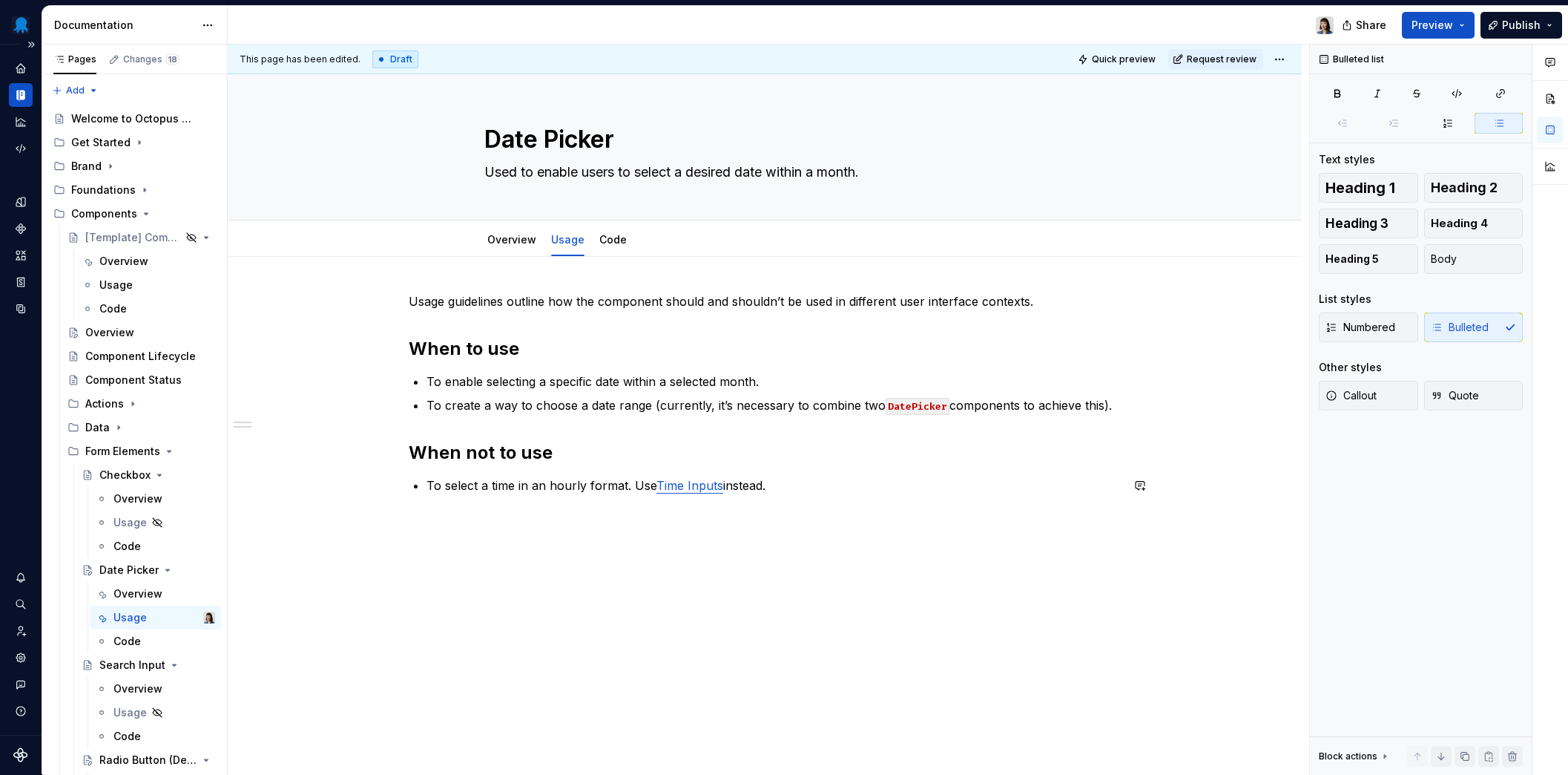
scroll to position [0, 0]
click at [503, 241] on link "Overview" at bounding box center [511, 239] width 49 height 13
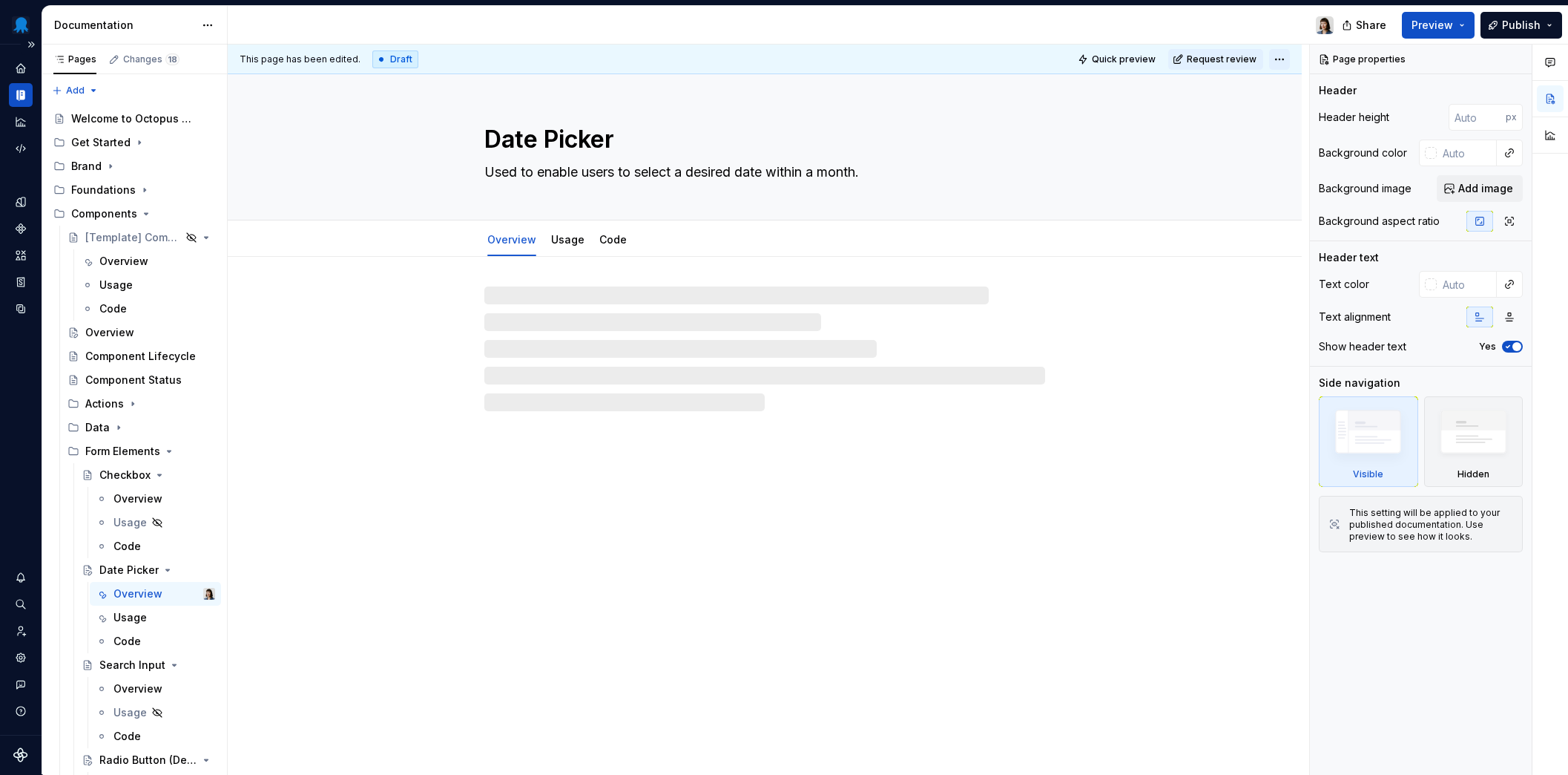
click at [1276, 55] on html "Octopus Design System Design system data Documentation Share Preview Publish Pa…" at bounding box center [784, 387] width 1568 height 775
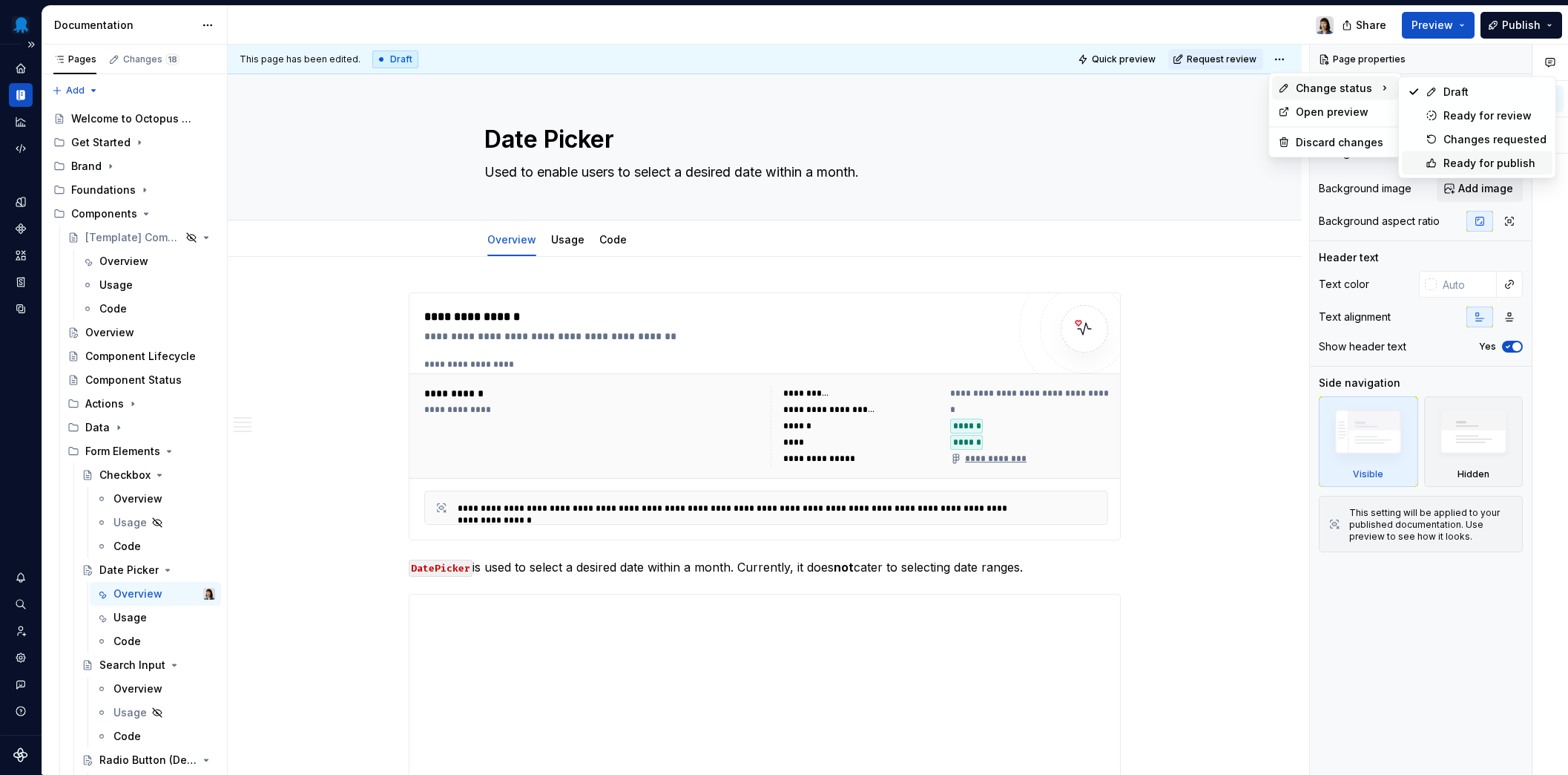
click at [1463, 157] on div "Ready for publish" at bounding box center [1494, 163] width 103 height 14
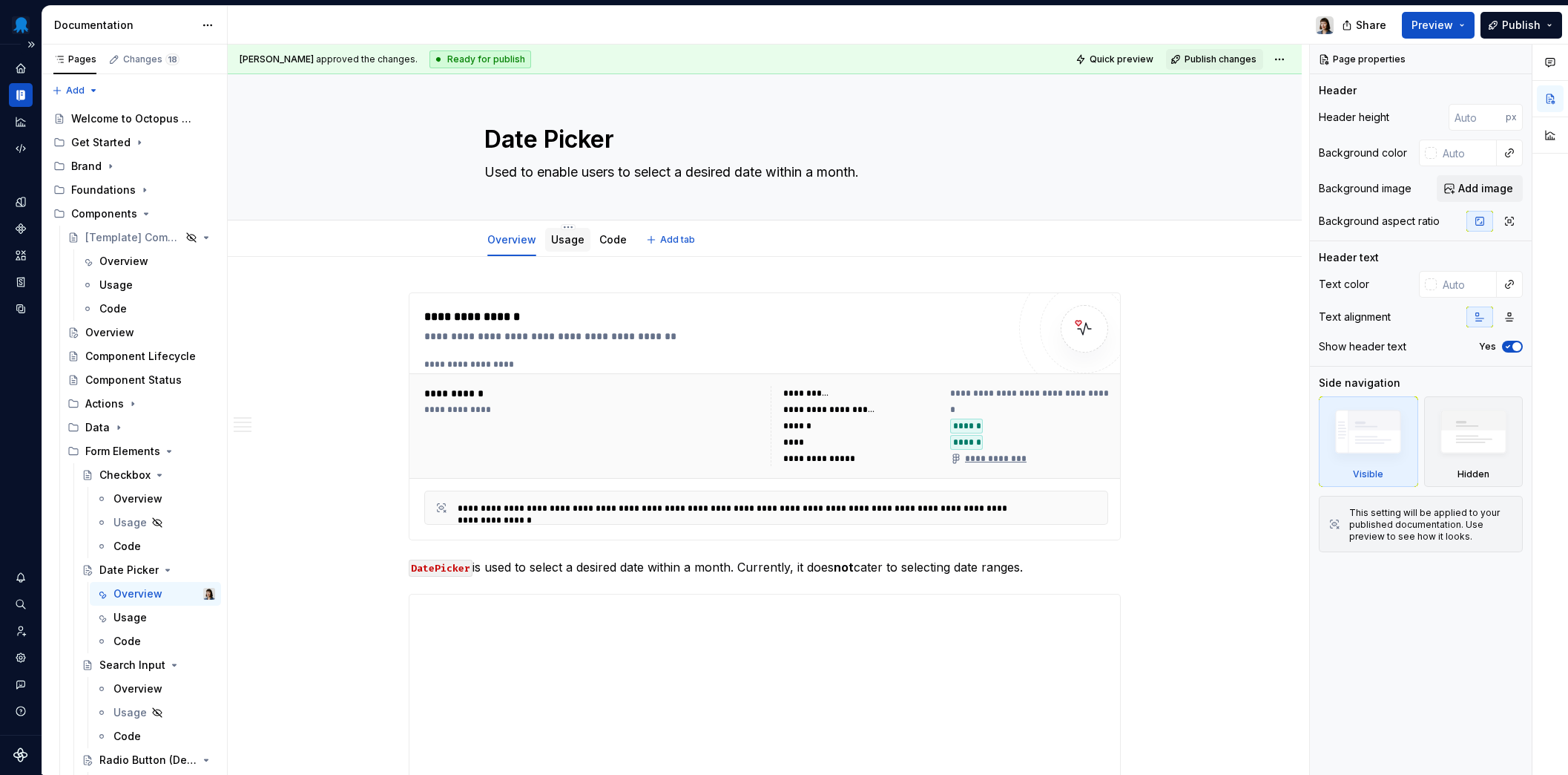
click at [570, 244] on link "Usage" at bounding box center [567, 239] width 33 height 13
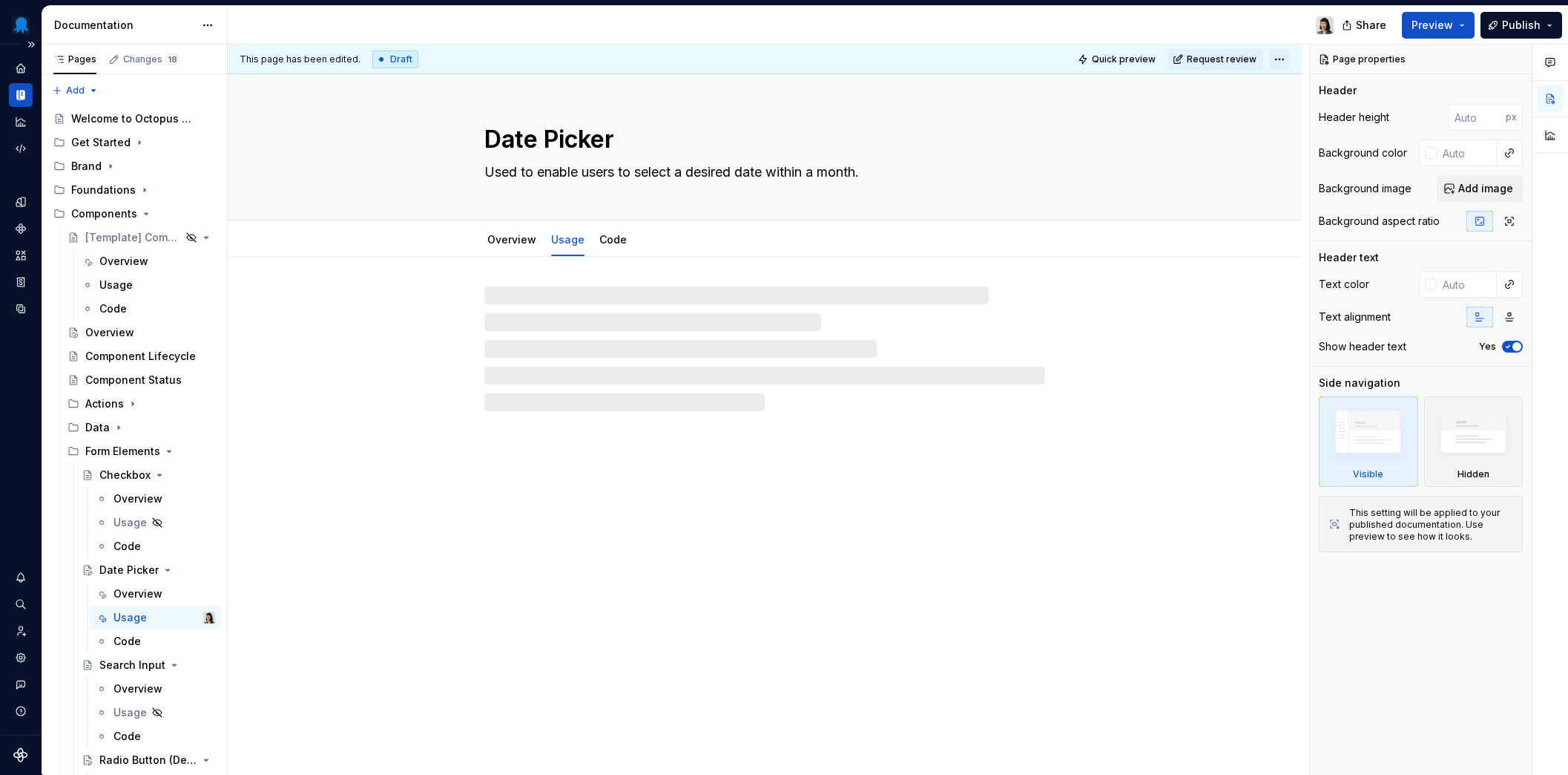
click at [1275, 59] on html "Octopus Design System Design system data Documentation Share Preview Publish Pa…" at bounding box center [784, 387] width 1568 height 775
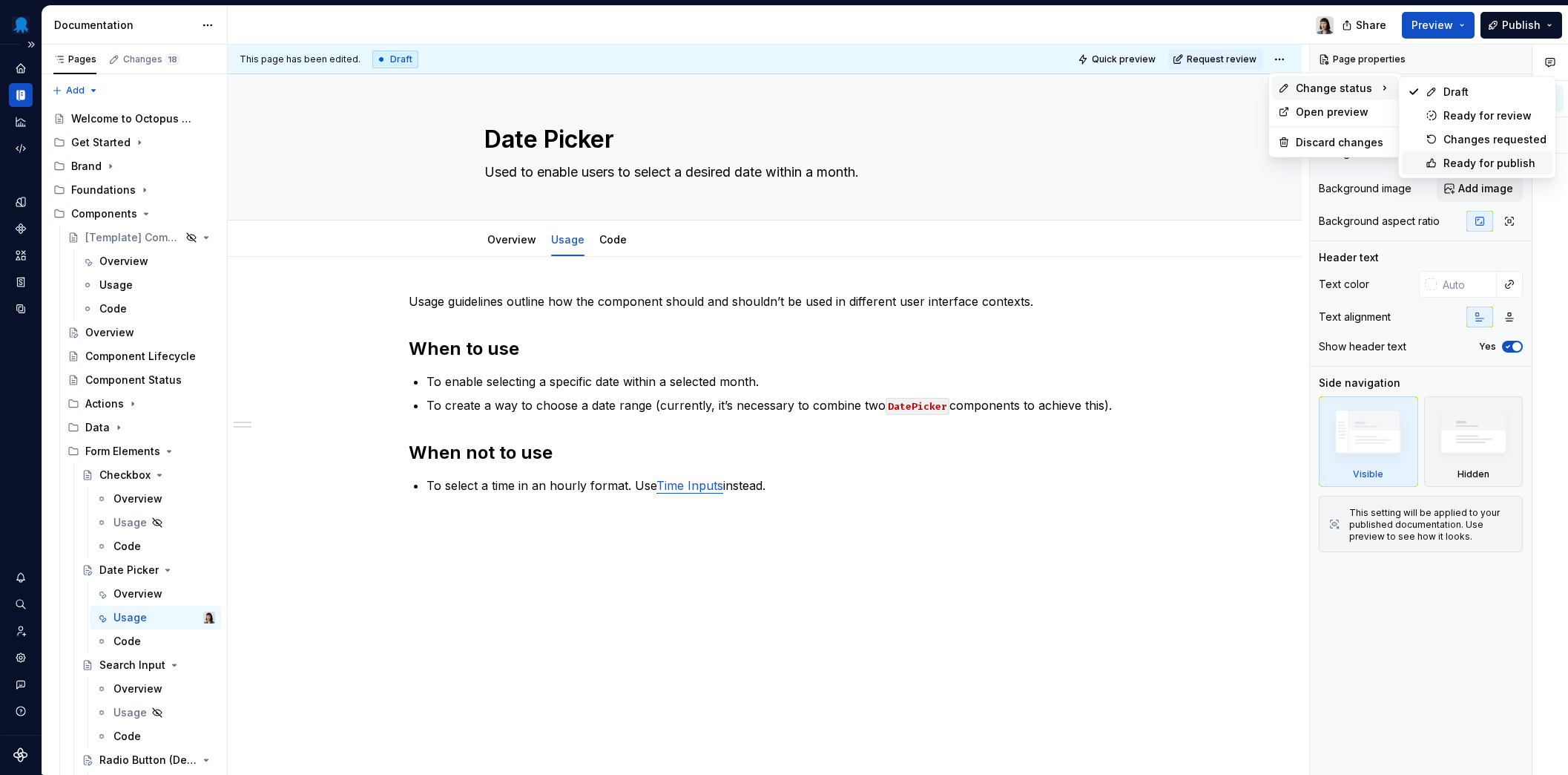
click at [1463, 164] on div "Ready for publish" at bounding box center [1494, 163] width 103 height 14
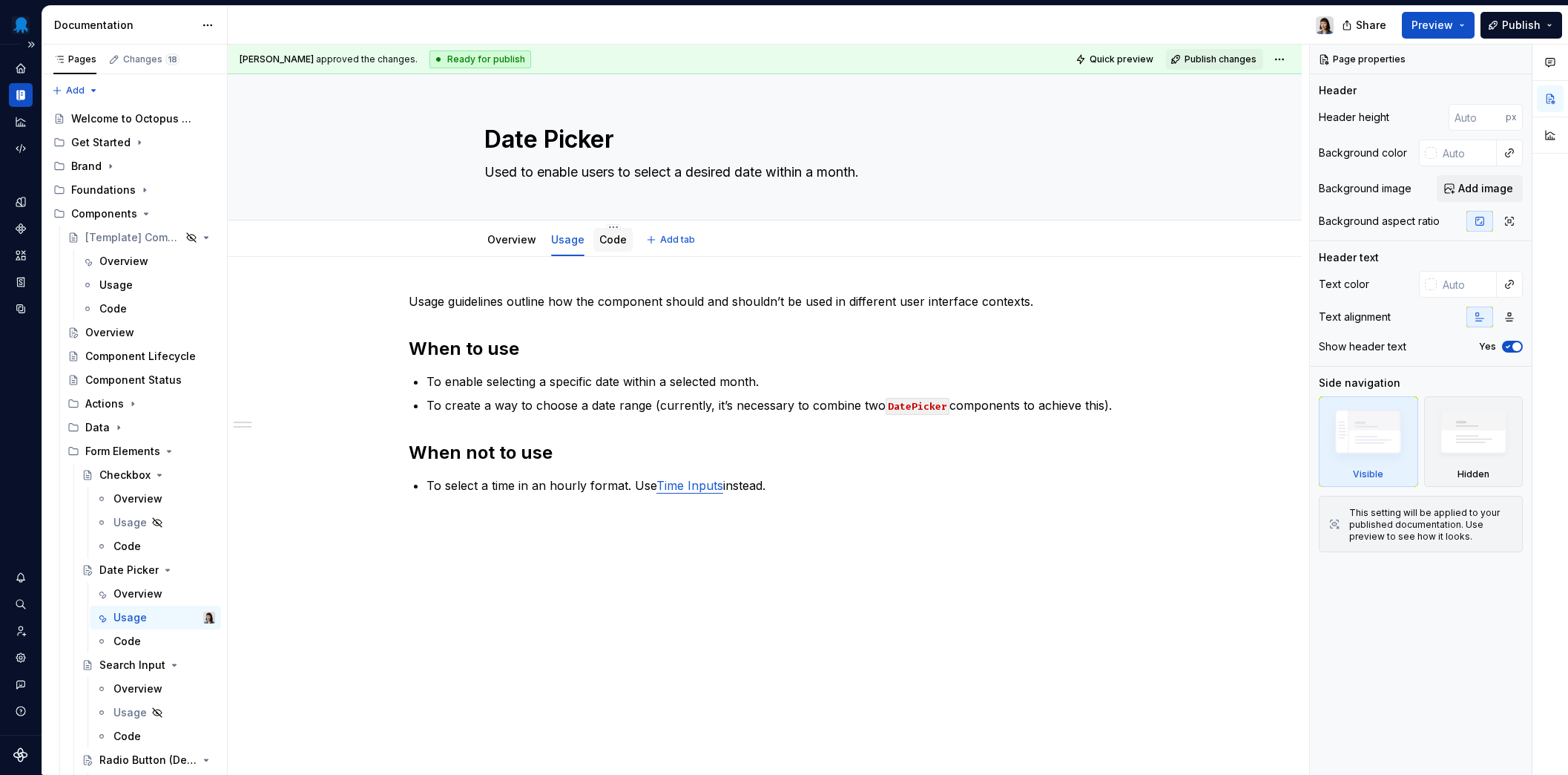
click at [605, 242] on link "Code" at bounding box center [613, 239] width 27 height 13
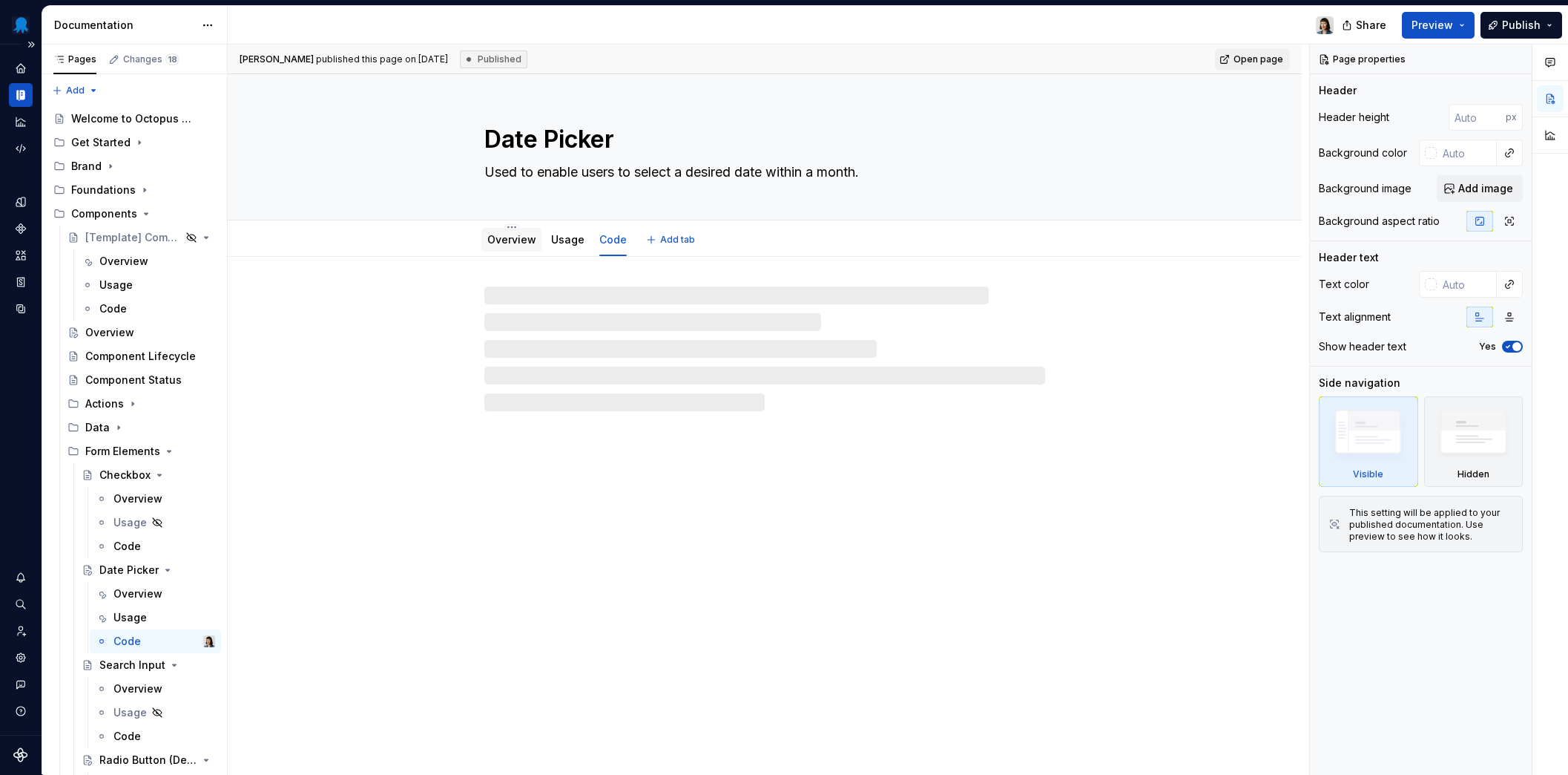
click at [498, 233] on div "Overview" at bounding box center [511, 239] width 49 height 14
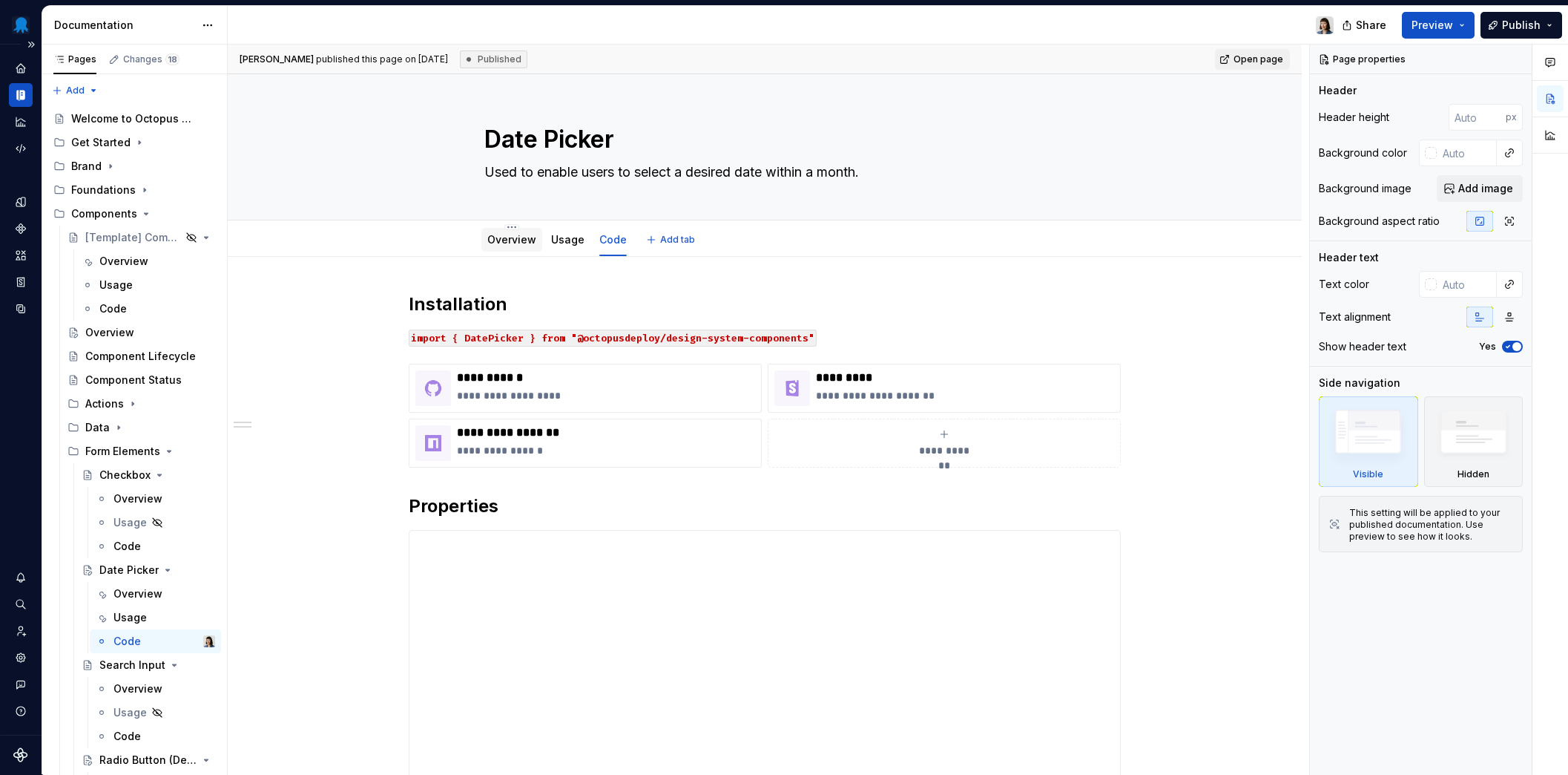
click at [504, 237] on link "Overview" at bounding box center [511, 239] width 49 height 13
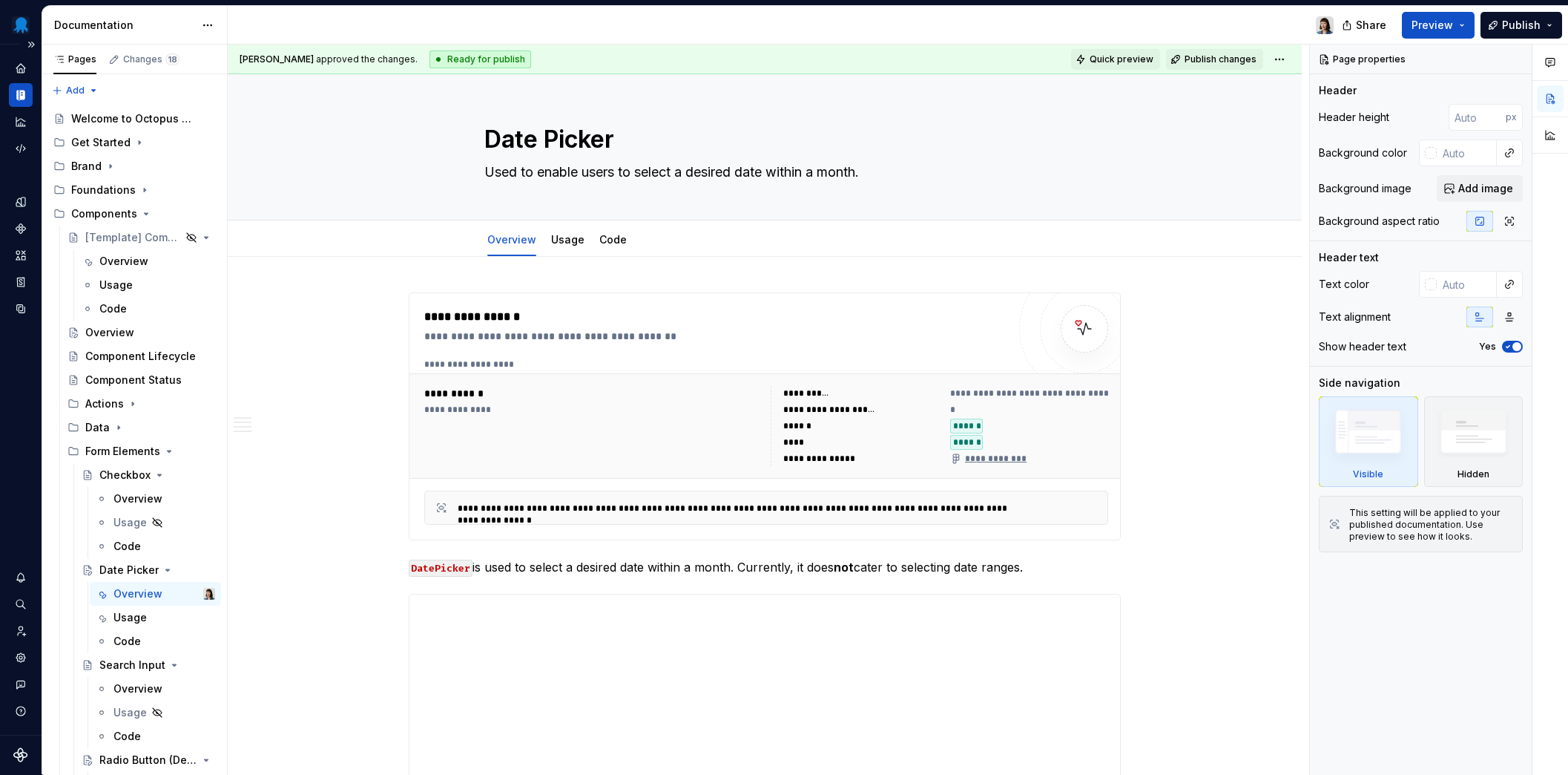
click at [1119, 57] on span "Quick preview" at bounding box center [1121, 59] width 64 height 12
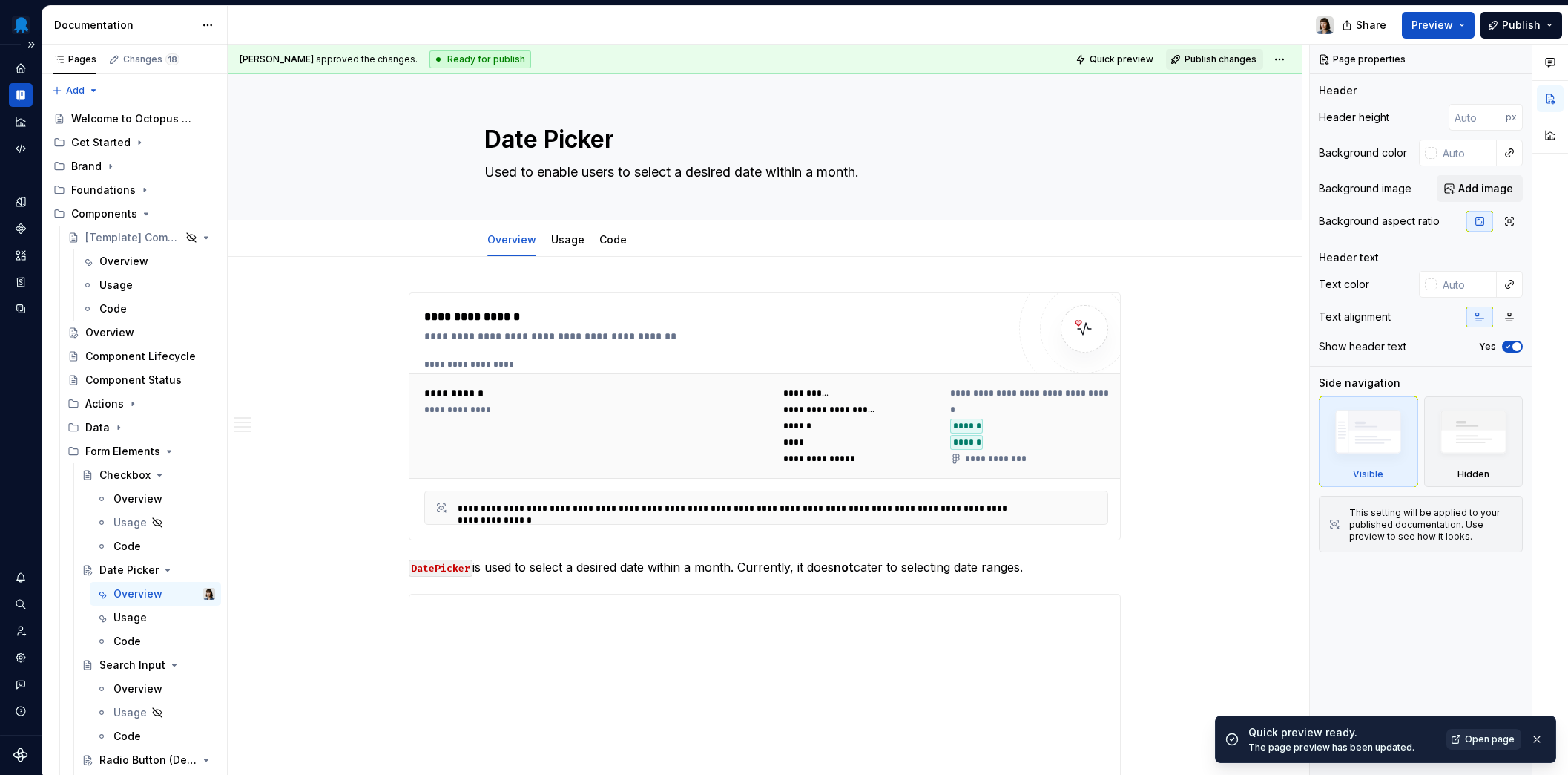
click at [1493, 743] on span "Open page" at bounding box center [1489, 739] width 50 height 12
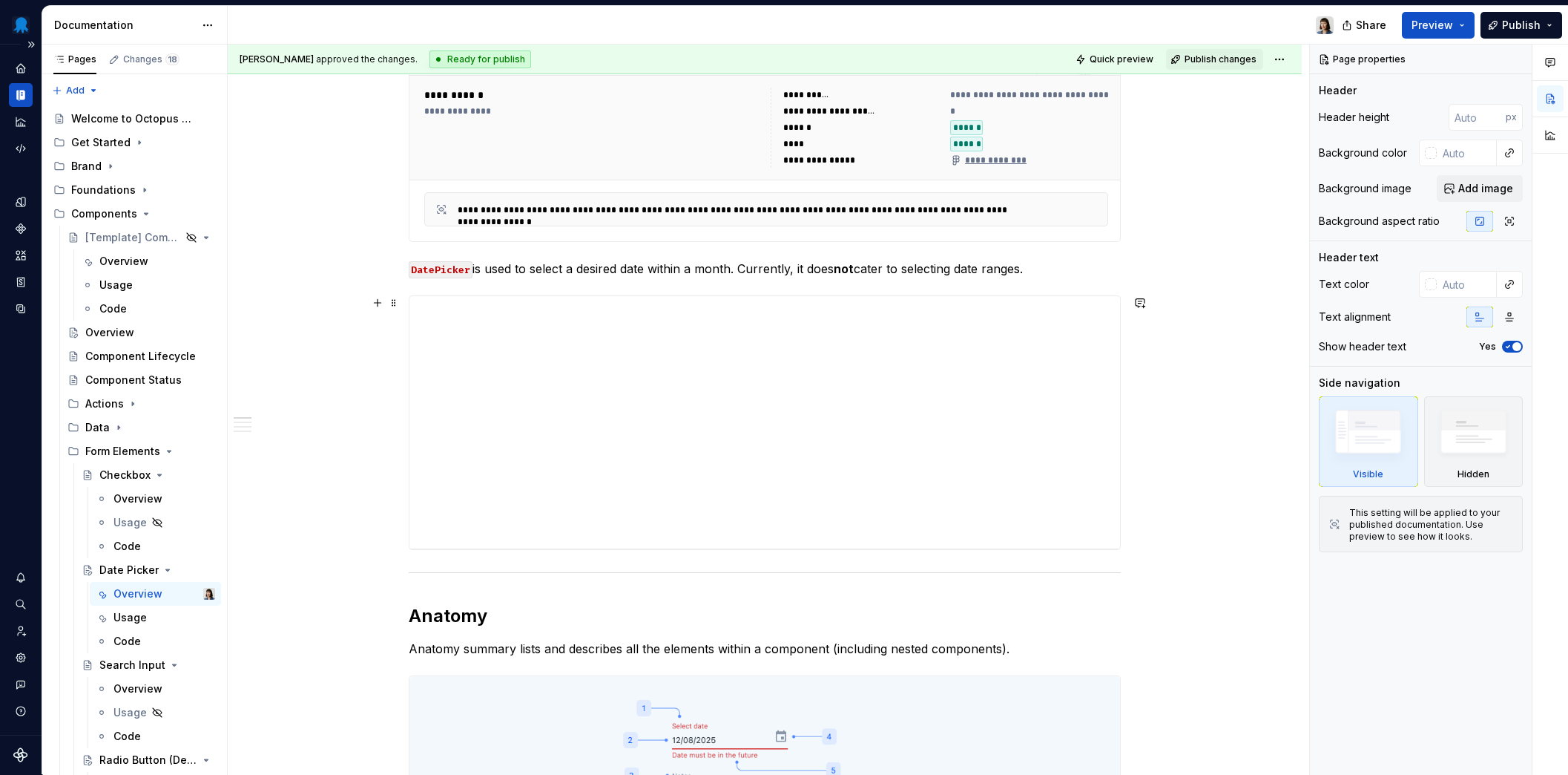
scroll to position [310, 0]
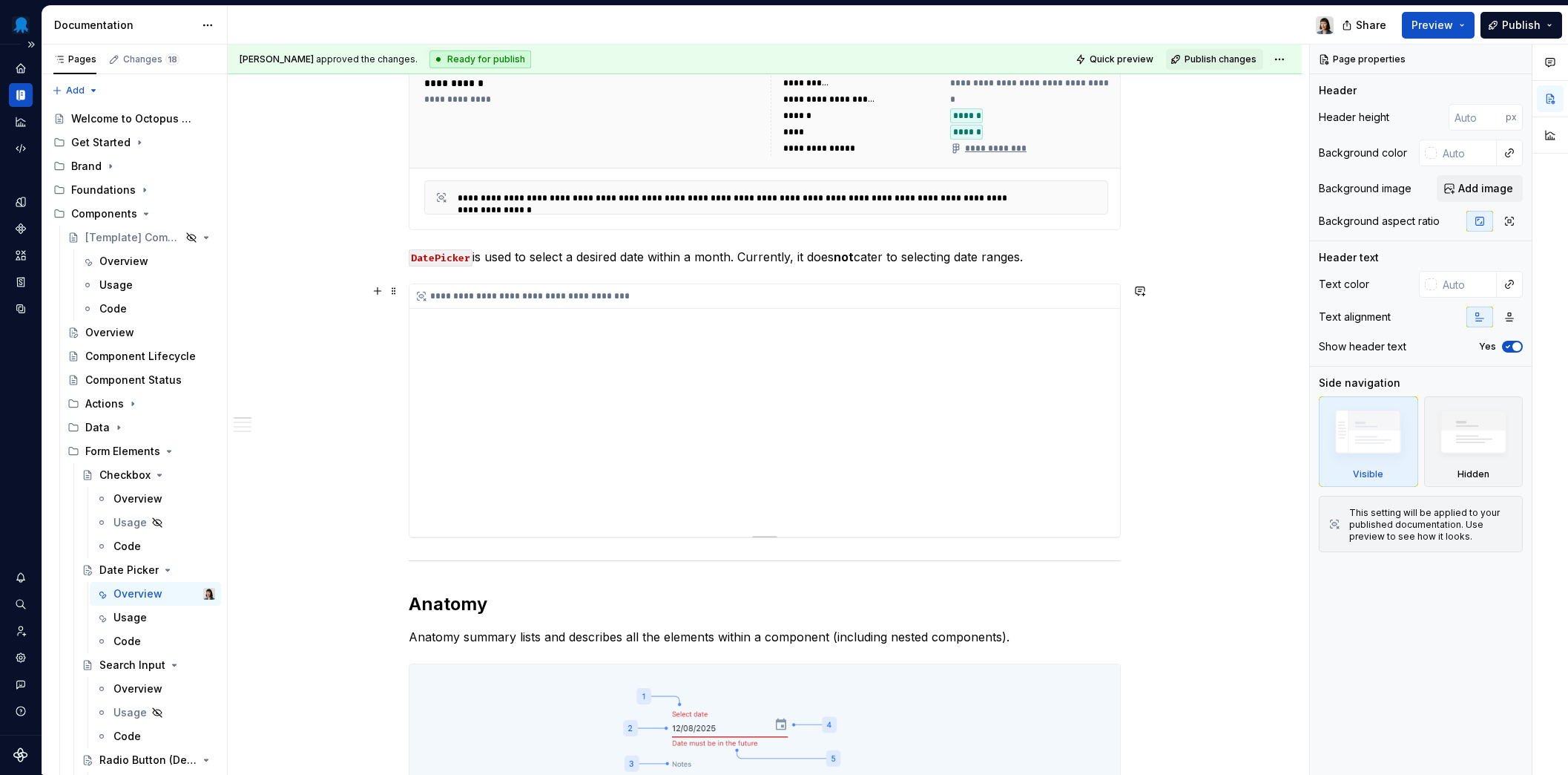
click at [467, 508] on div "**********" at bounding box center [765, 411] width 711 height 253
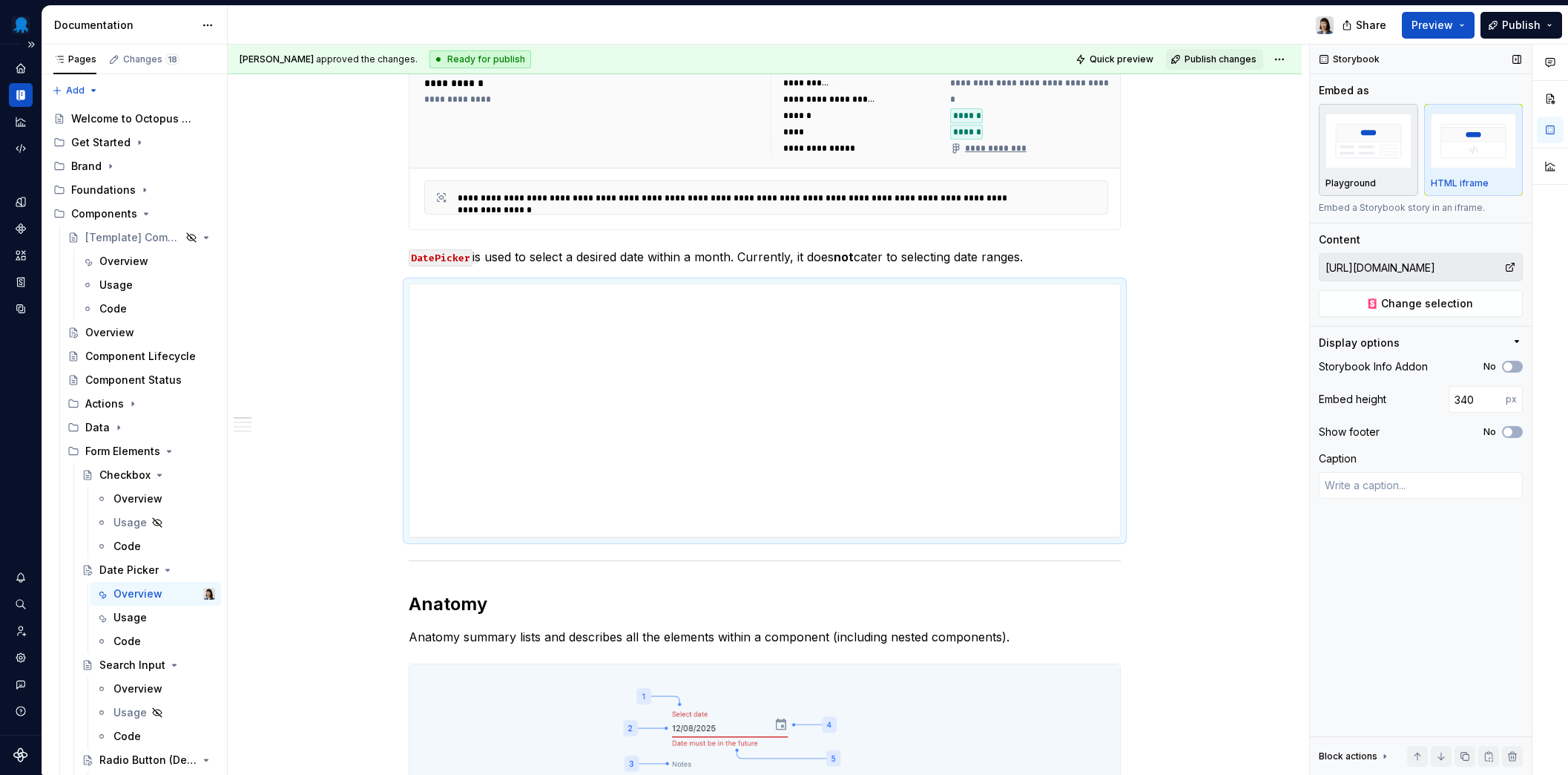
click at [1343, 167] on img "button" at bounding box center [1368, 141] width 86 height 54
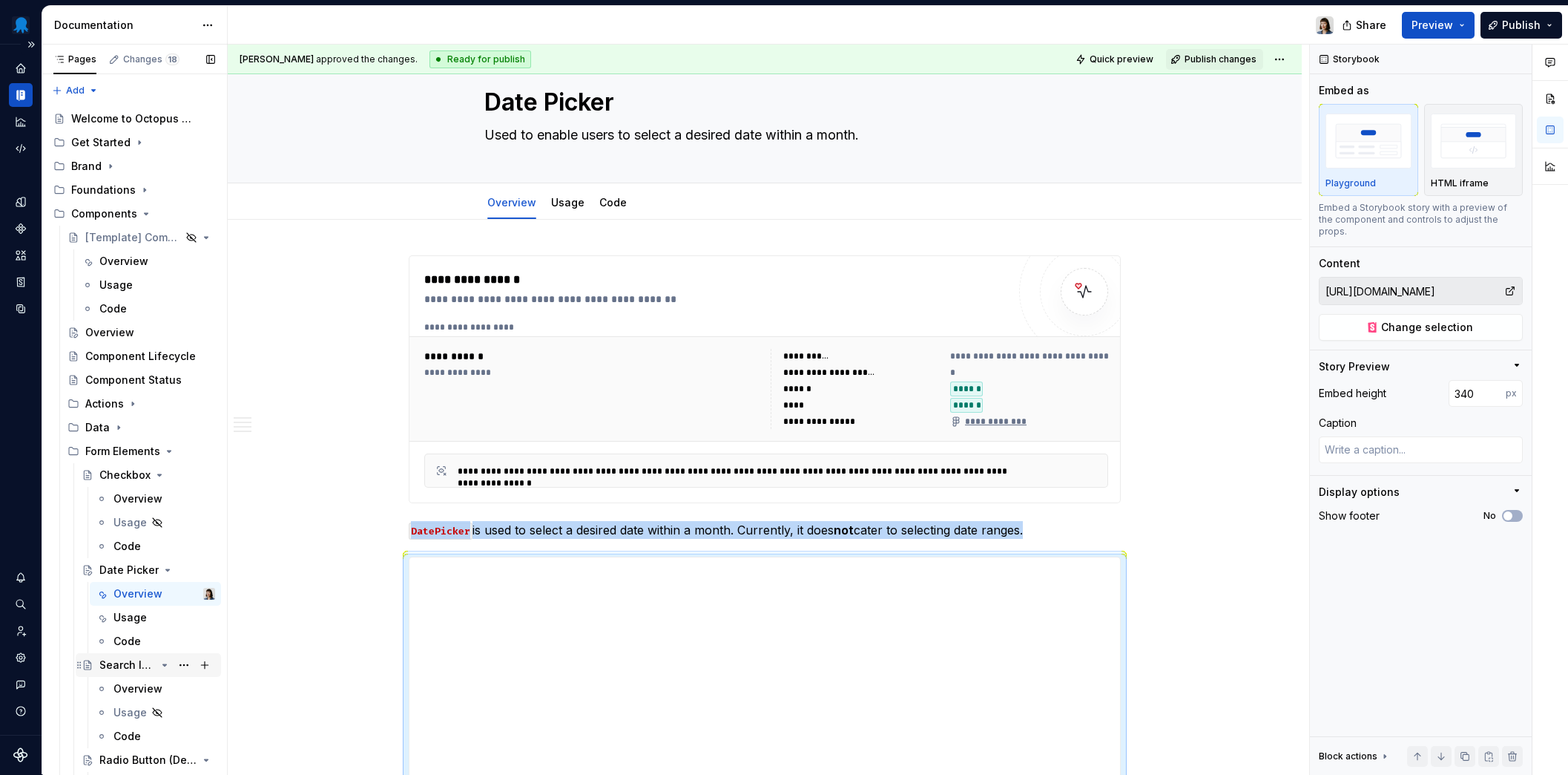
scroll to position [232, 0]
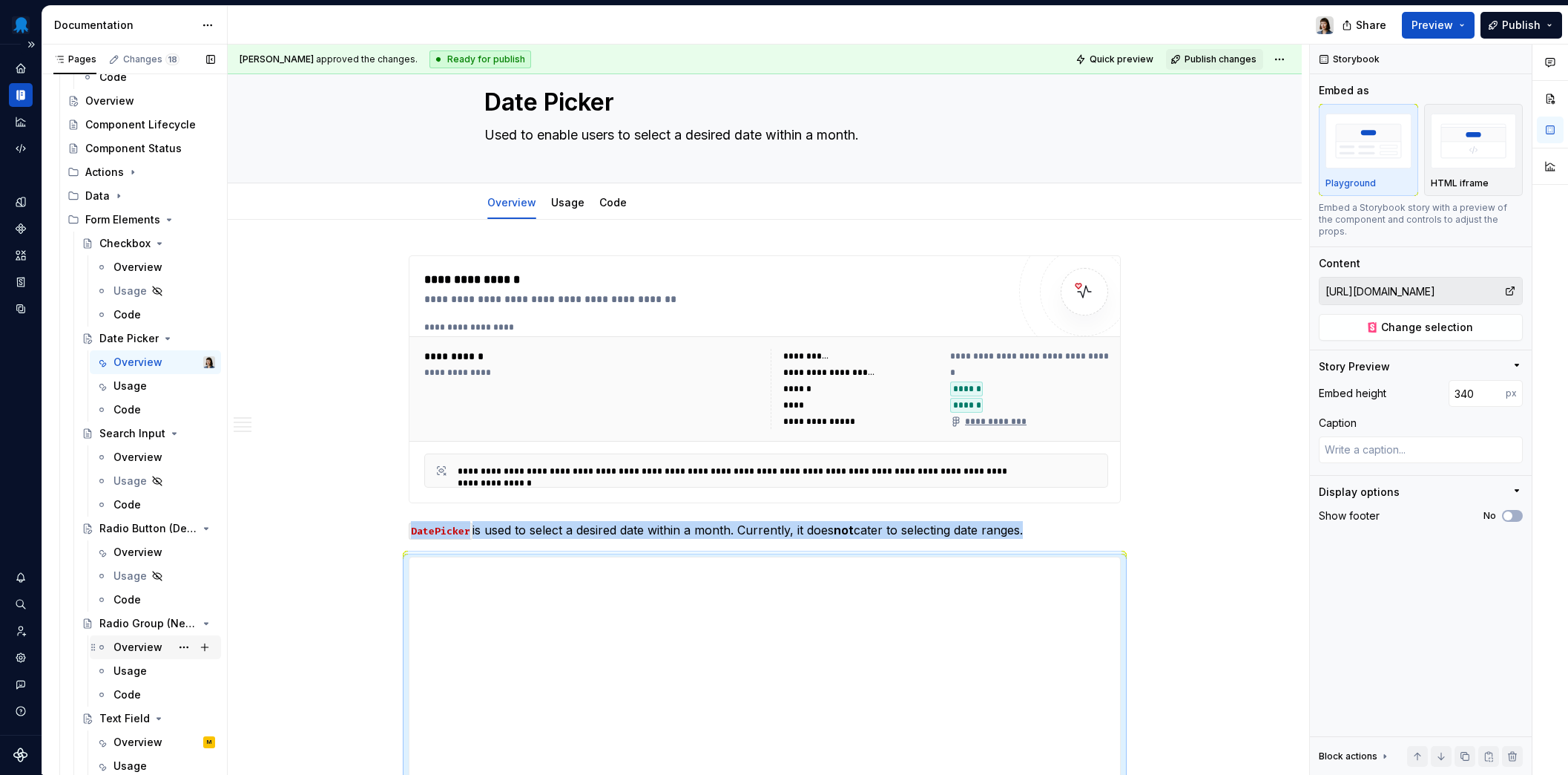
click at [141, 650] on div "Overview" at bounding box center [138, 647] width 49 height 14
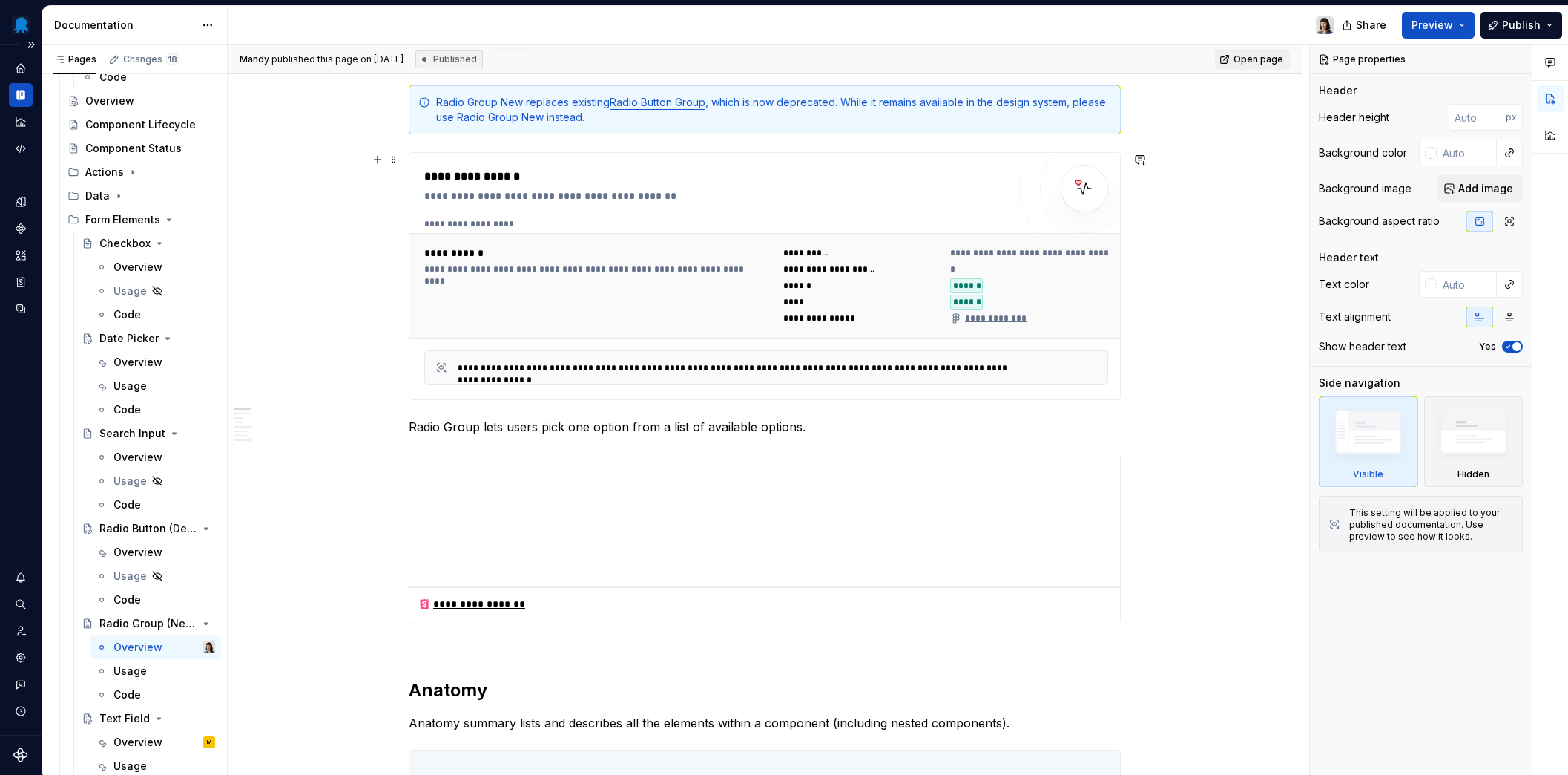
scroll to position [219, 0]
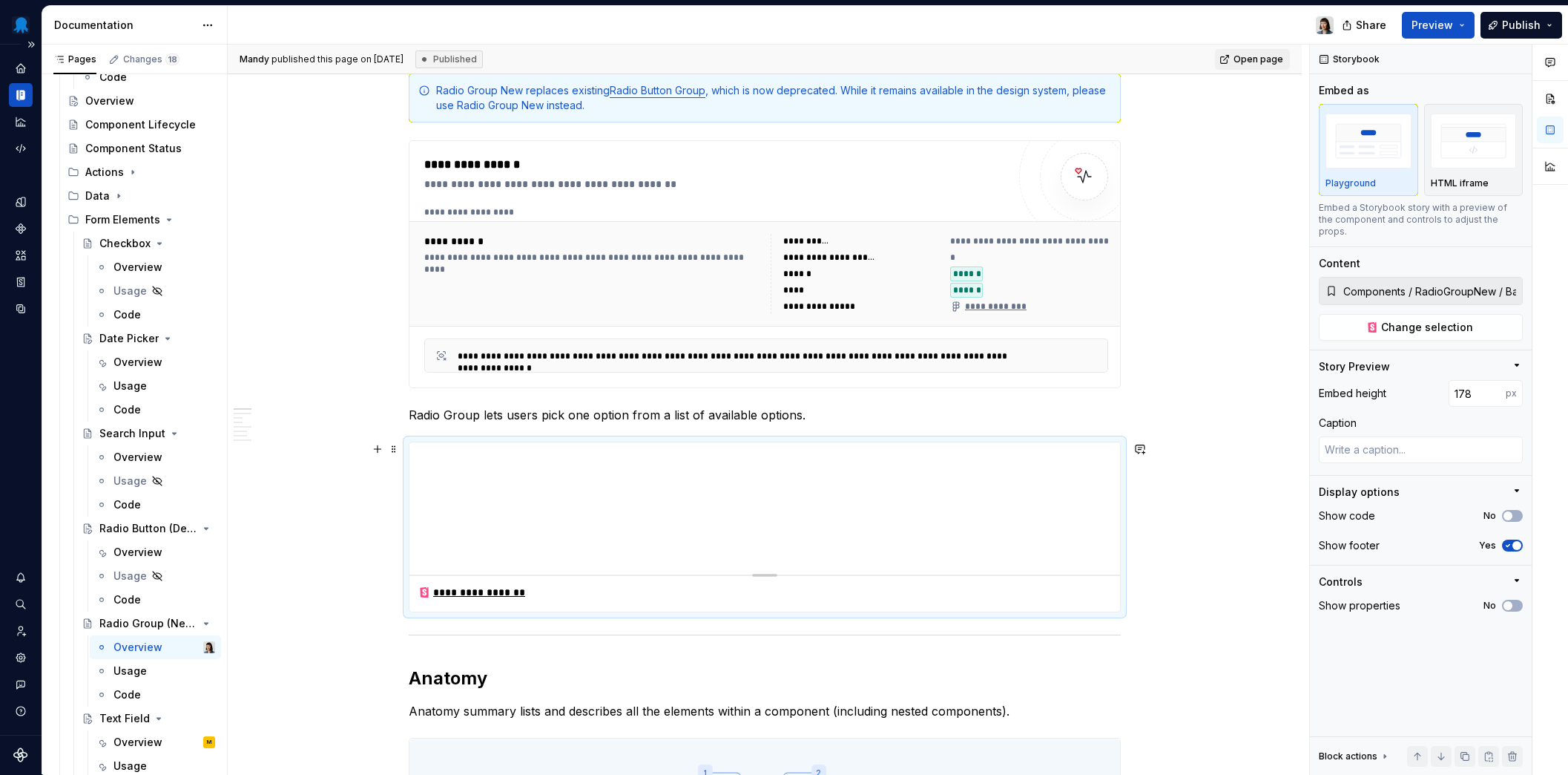
click at [554, 541] on div at bounding box center [765, 508] width 711 height 132
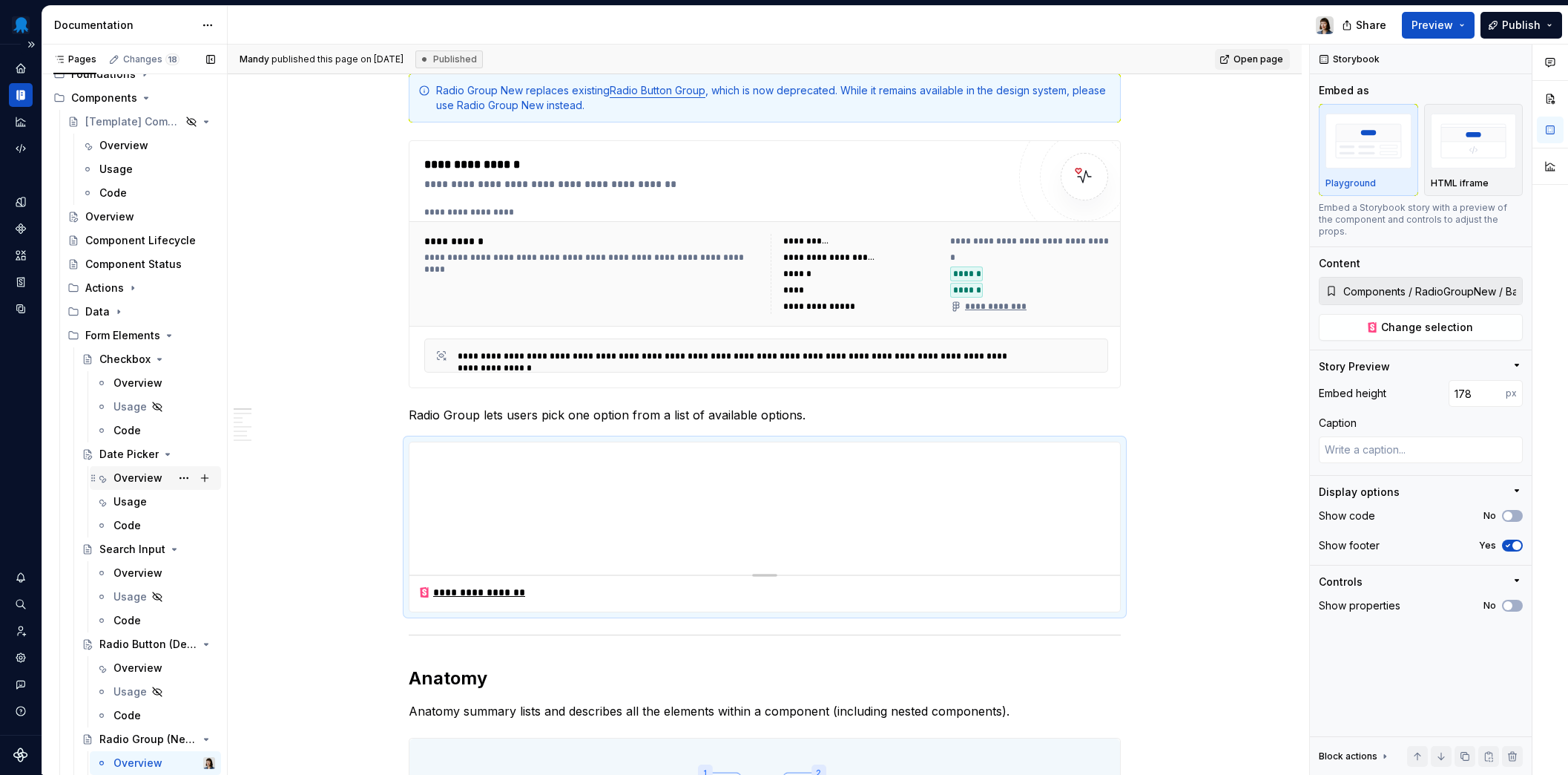
click at [118, 482] on div "Overview" at bounding box center [138, 477] width 49 height 14
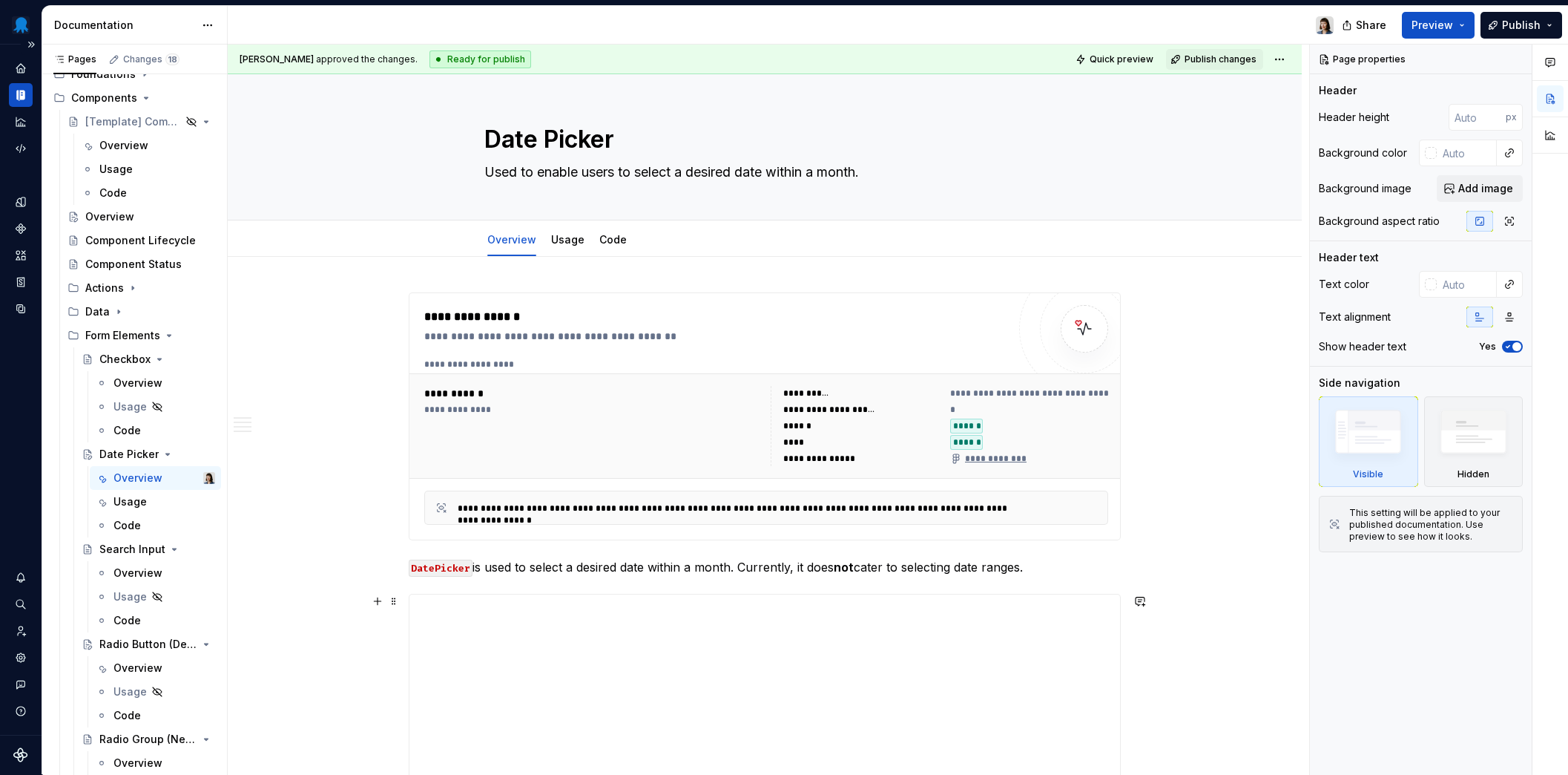
scroll to position [219, 0]
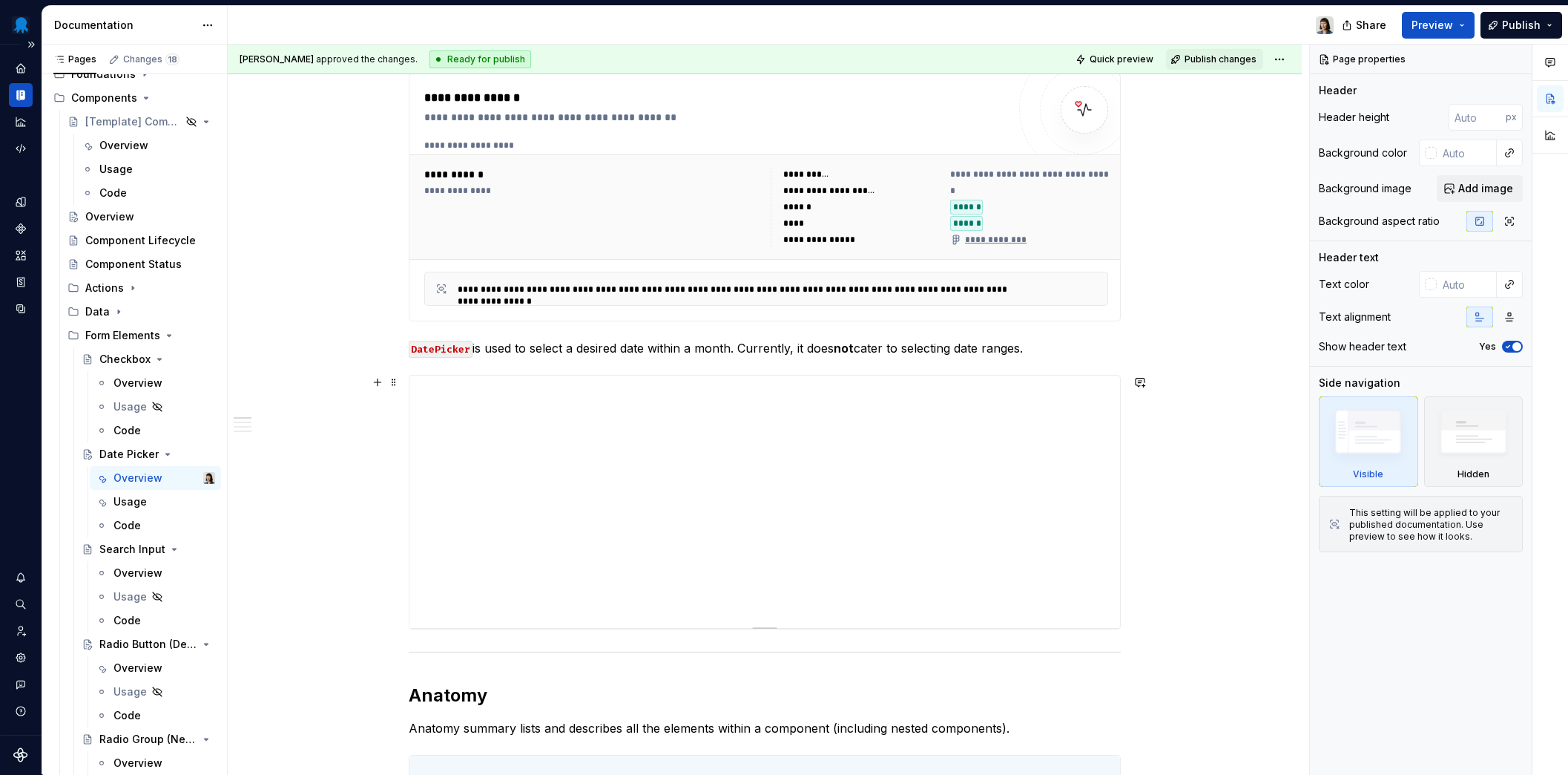
click at [645, 441] on div at bounding box center [765, 502] width 711 height 253
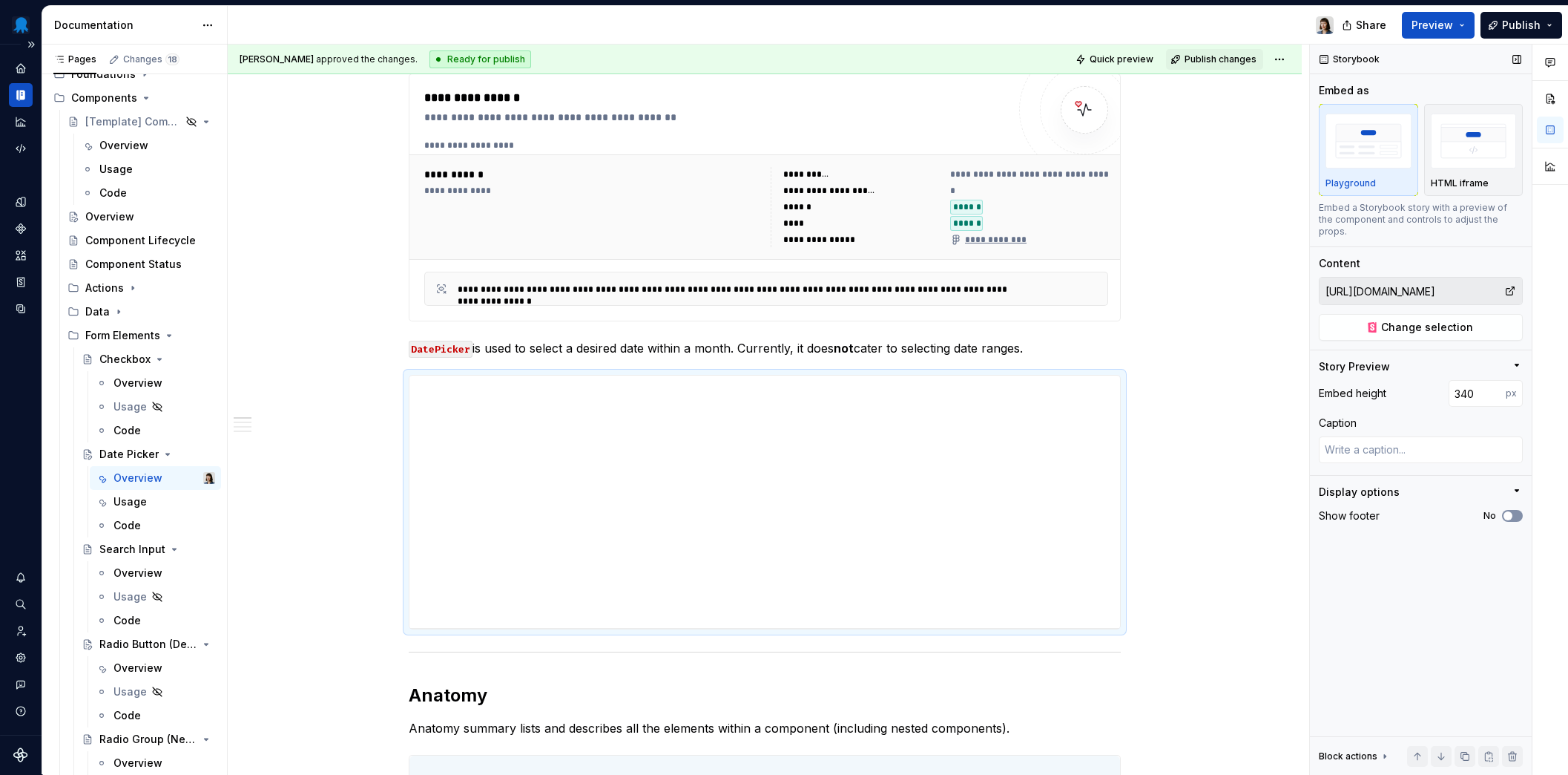
click at [1519, 510] on button "No" at bounding box center [1511, 515] width 21 height 12
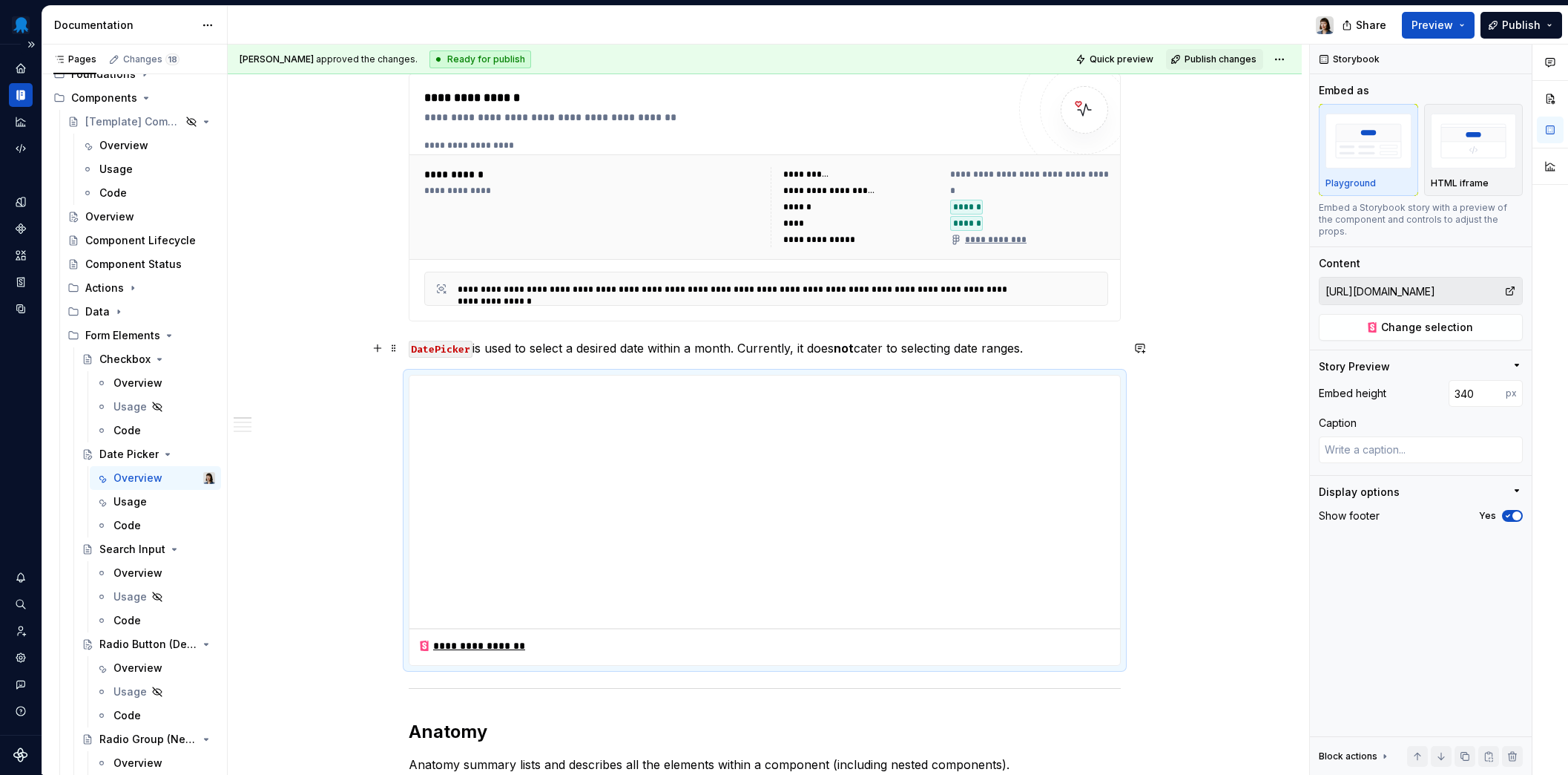
click at [536, 346] on p "DatePicker is used to select a desired date within a month. Currently, it does …" at bounding box center [765, 348] width 712 height 18
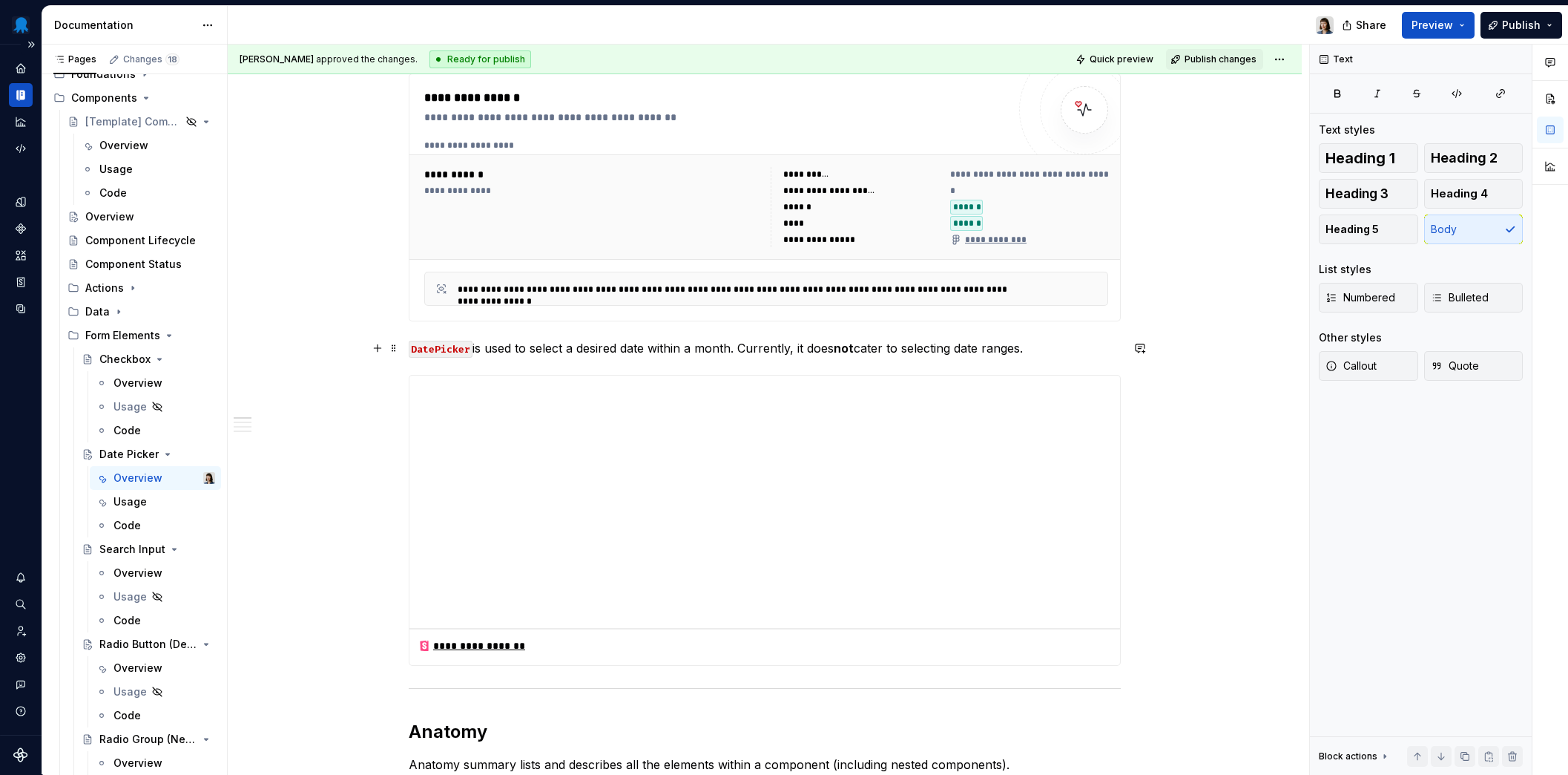
scroll to position [0, 0]
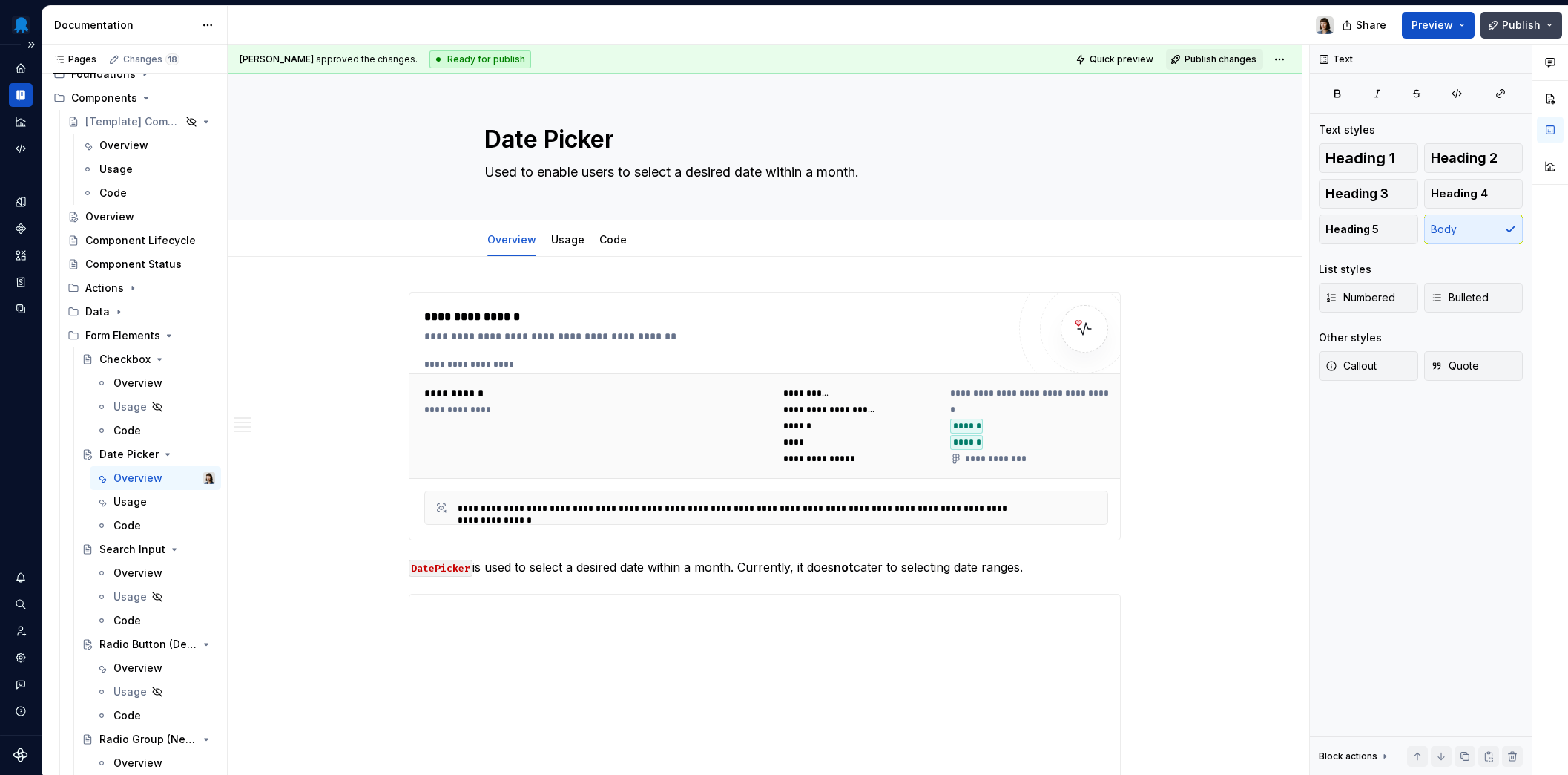
click at [1527, 25] on span "Publish" at bounding box center [1520, 25] width 39 height 14
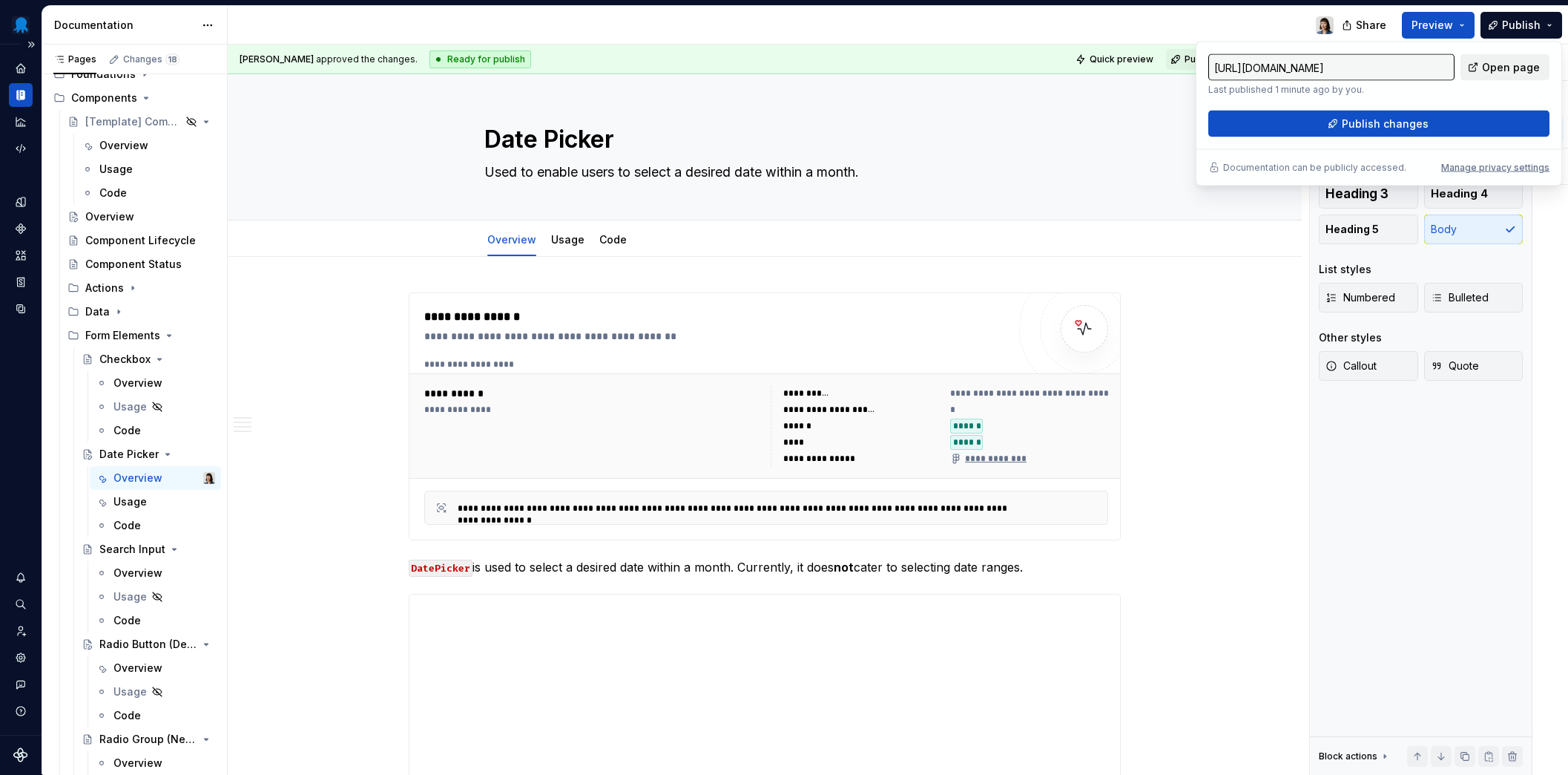
click at [1527, 73] on span "Open page" at bounding box center [1510, 68] width 58 height 14
click at [1429, 124] on button "Publish changes" at bounding box center [1379, 125] width 341 height 27
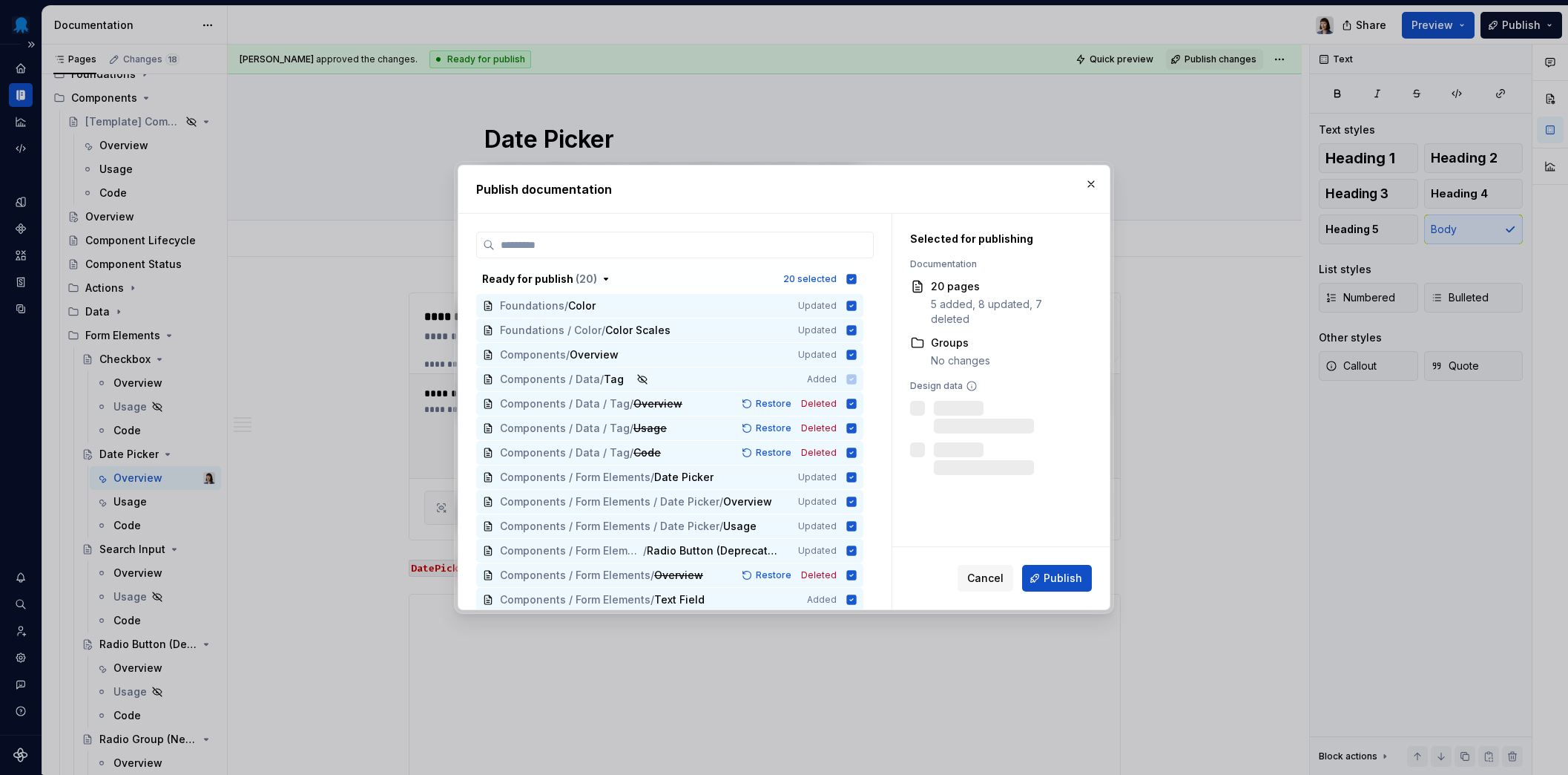
scroll to position [1, 0]
click at [851, 278] on icon "button" at bounding box center [851, 278] width 10 height 10
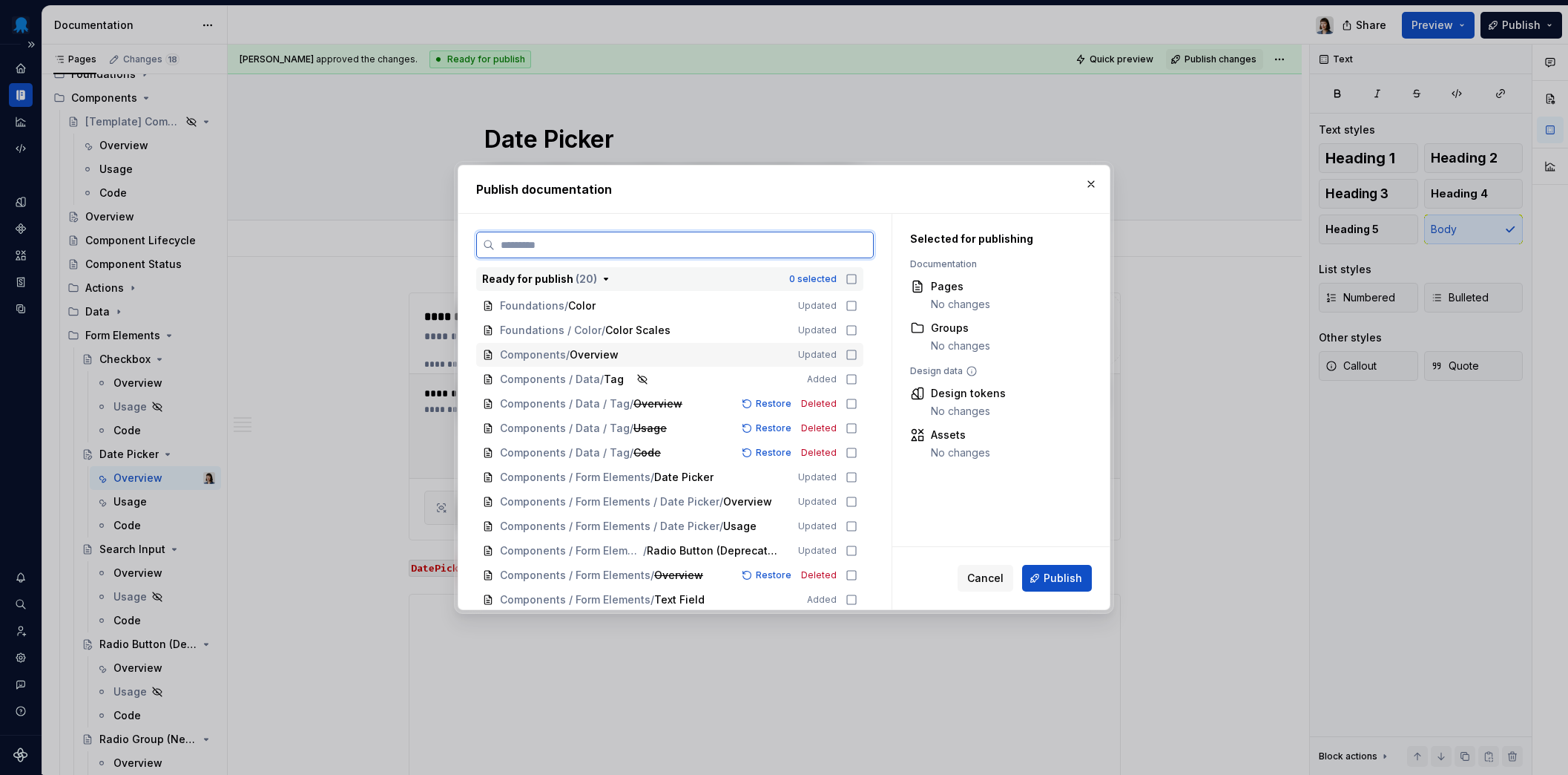
click at [856, 353] on icon at bounding box center [851, 355] width 9 height 9
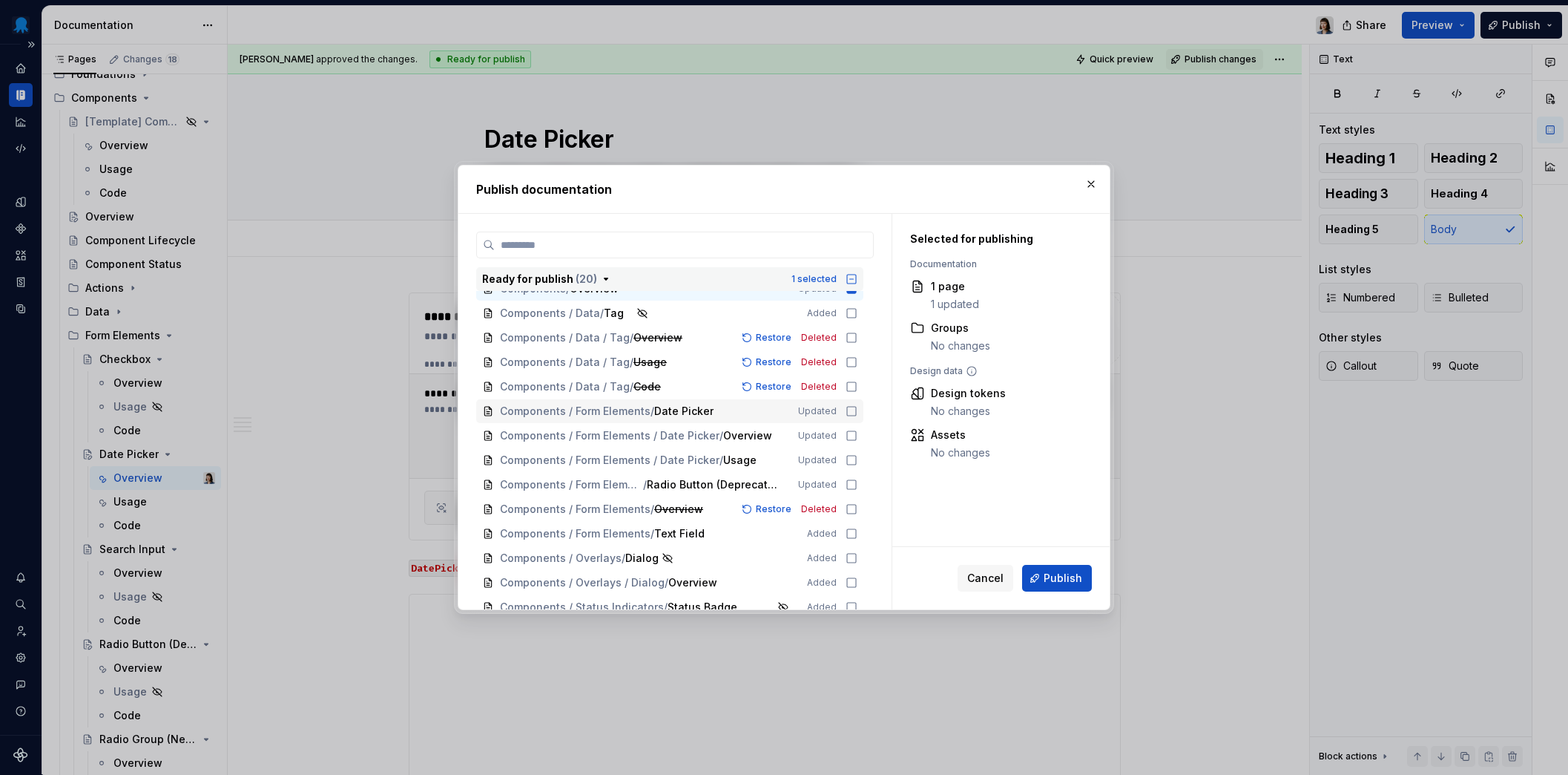
scroll to position [86, 0]
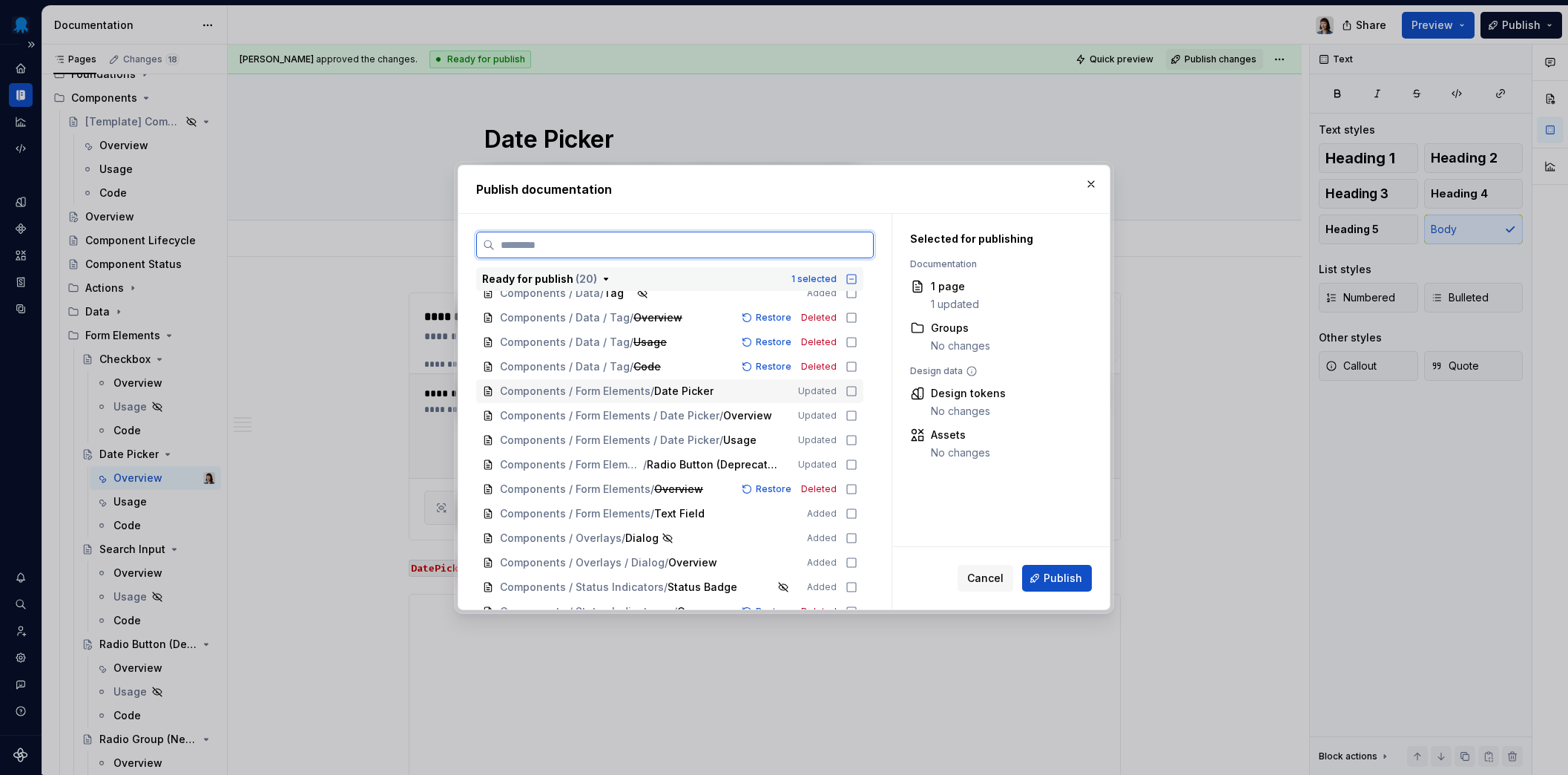
click at [849, 390] on icon at bounding box center [851, 391] width 12 height 12
click at [850, 412] on icon at bounding box center [851, 415] width 12 height 12
click at [848, 441] on icon at bounding box center [851, 439] width 12 height 12
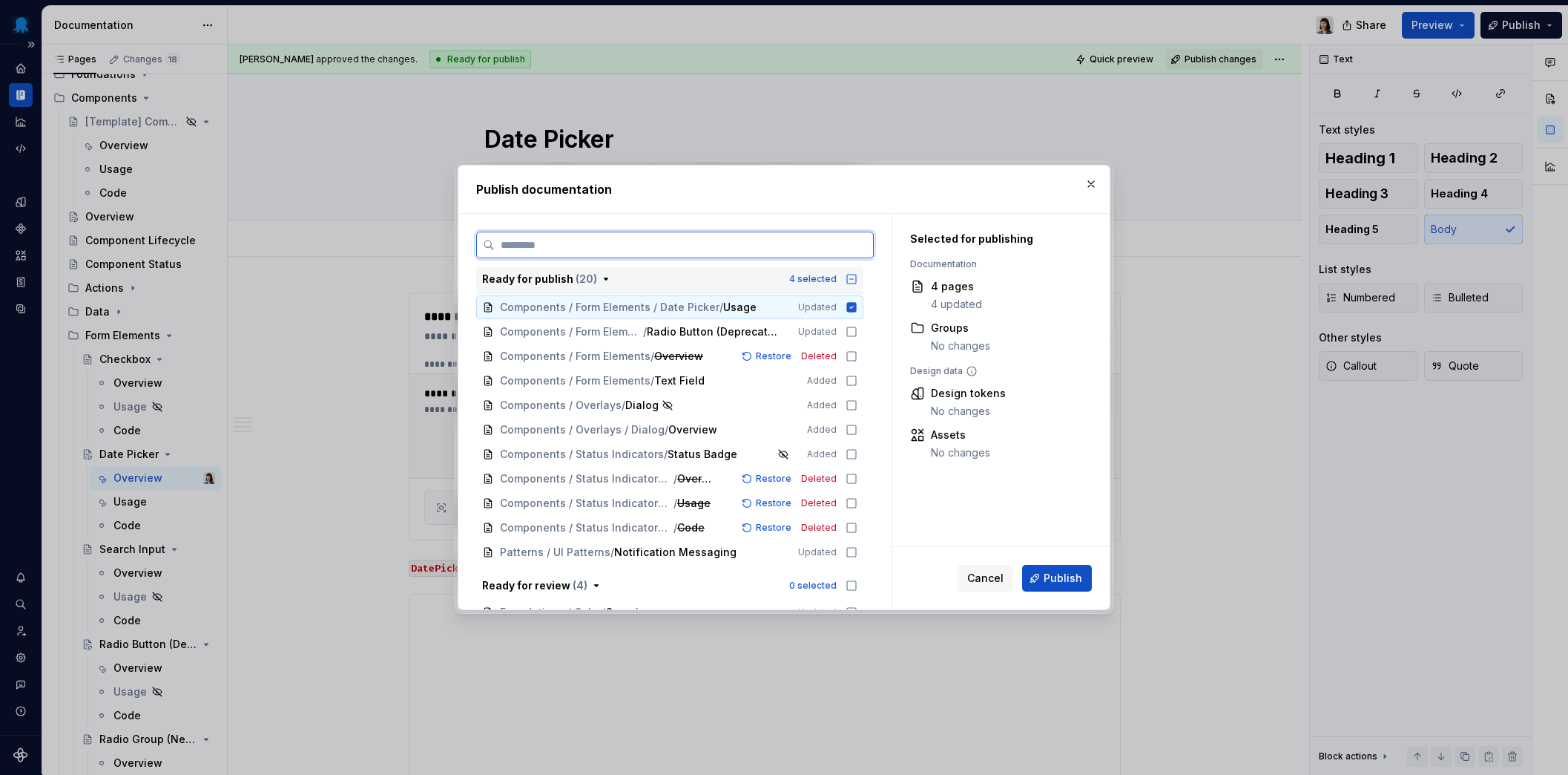
scroll to position [208, 0]
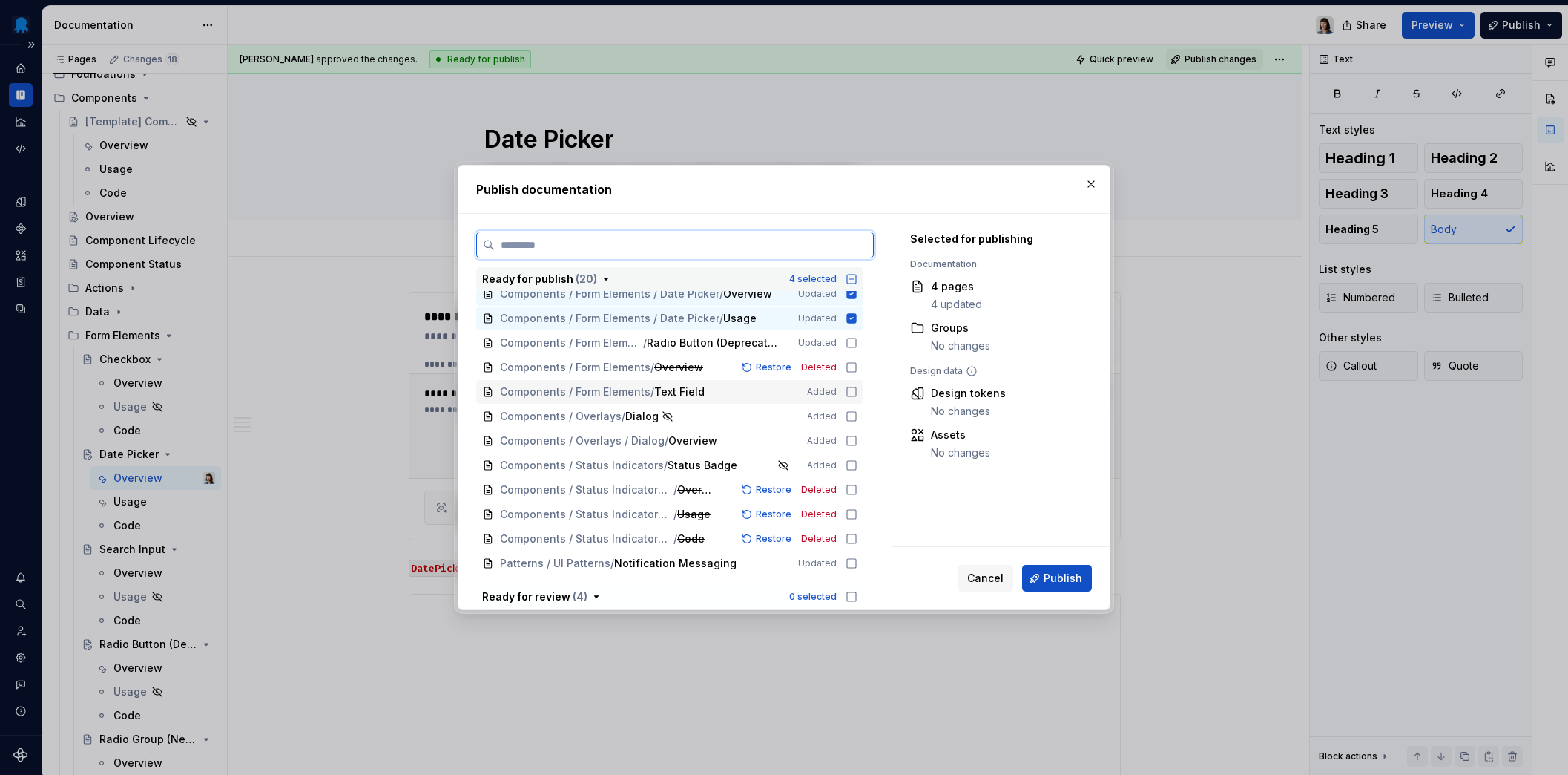
click at [850, 391] on icon at bounding box center [851, 392] width 12 height 12
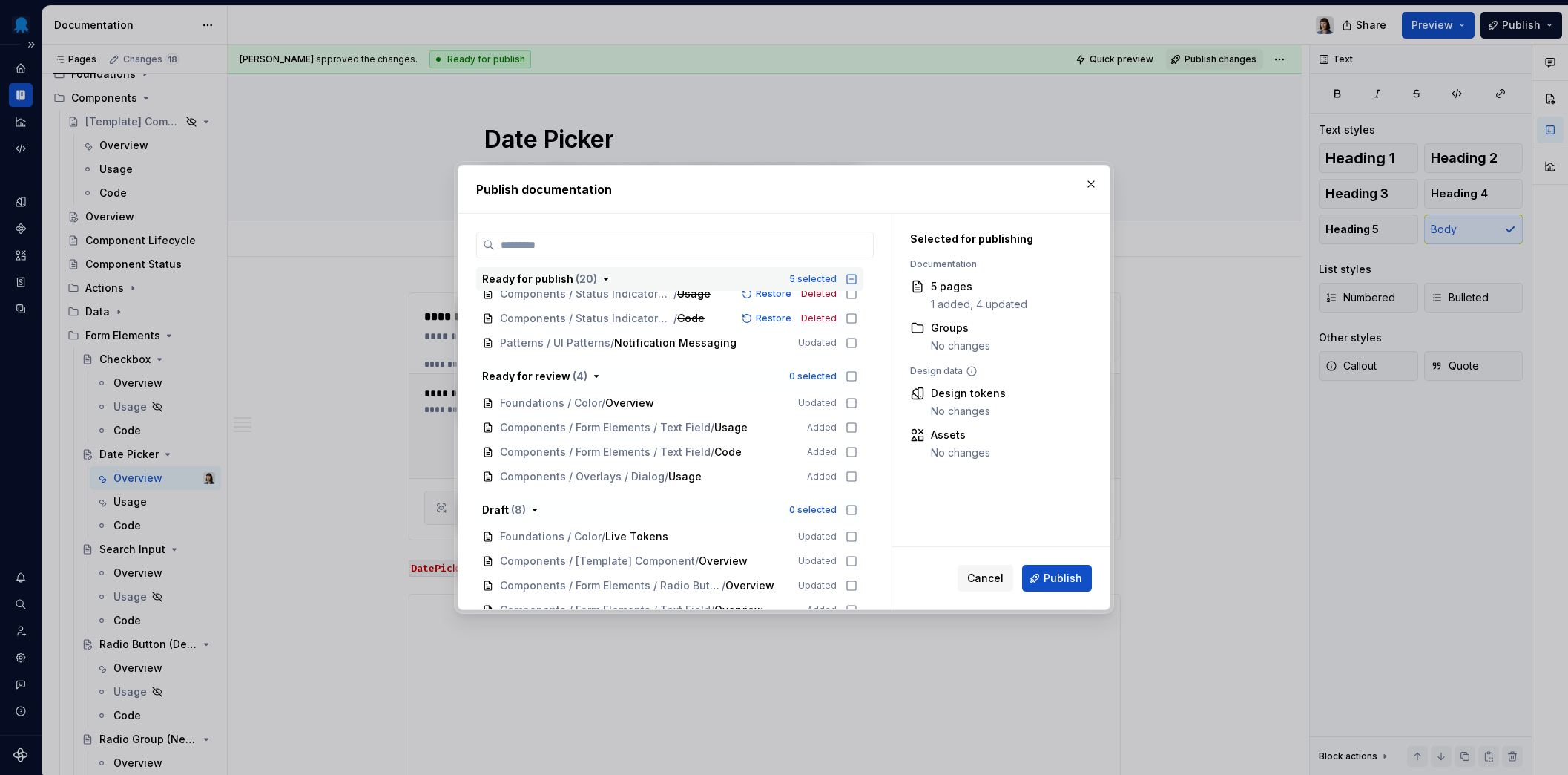
scroll to position [540, 0]
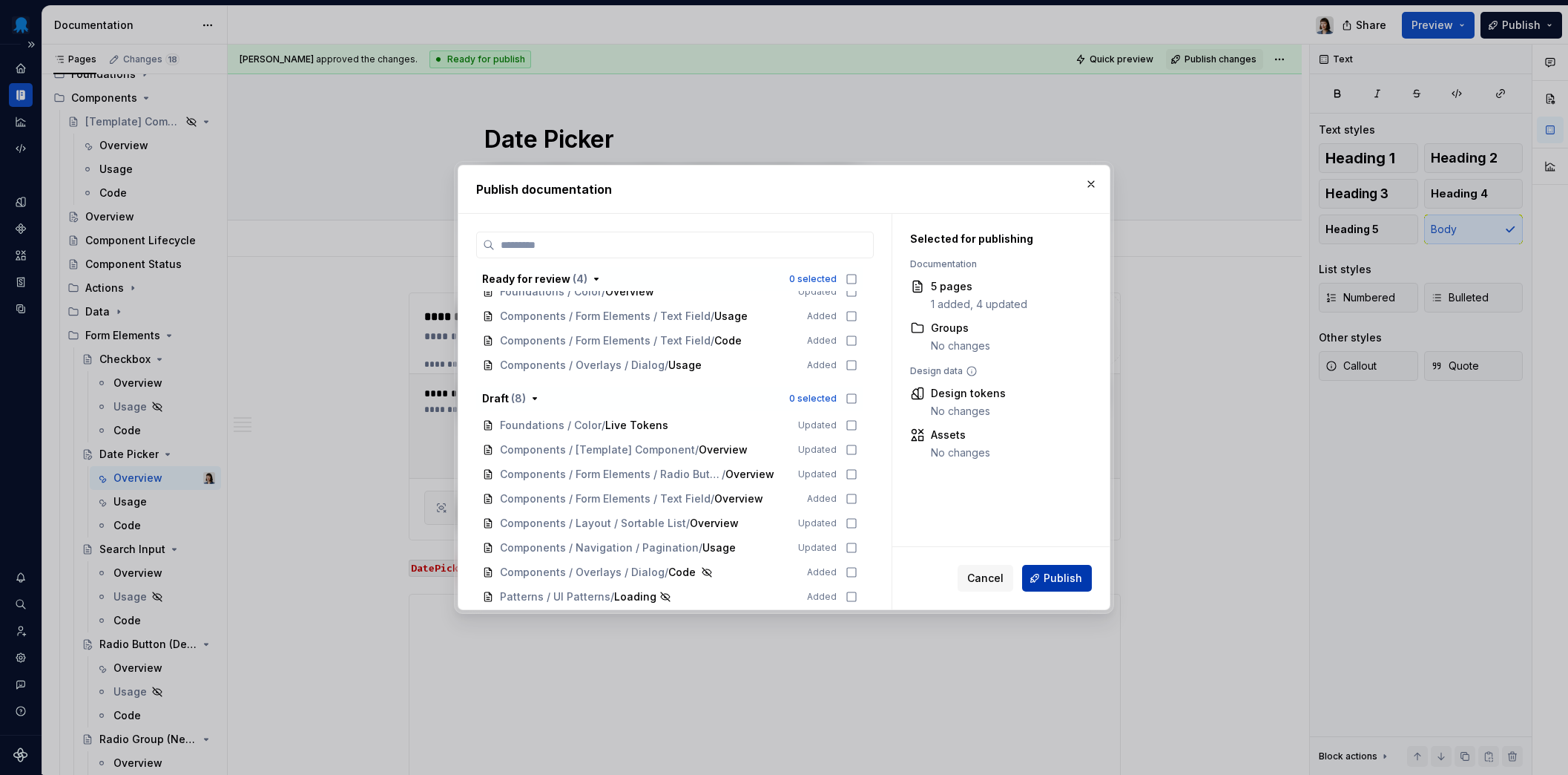
click at [1048, 572] on span "Publish" at bounding box center [1062, 577] width 39 height 14
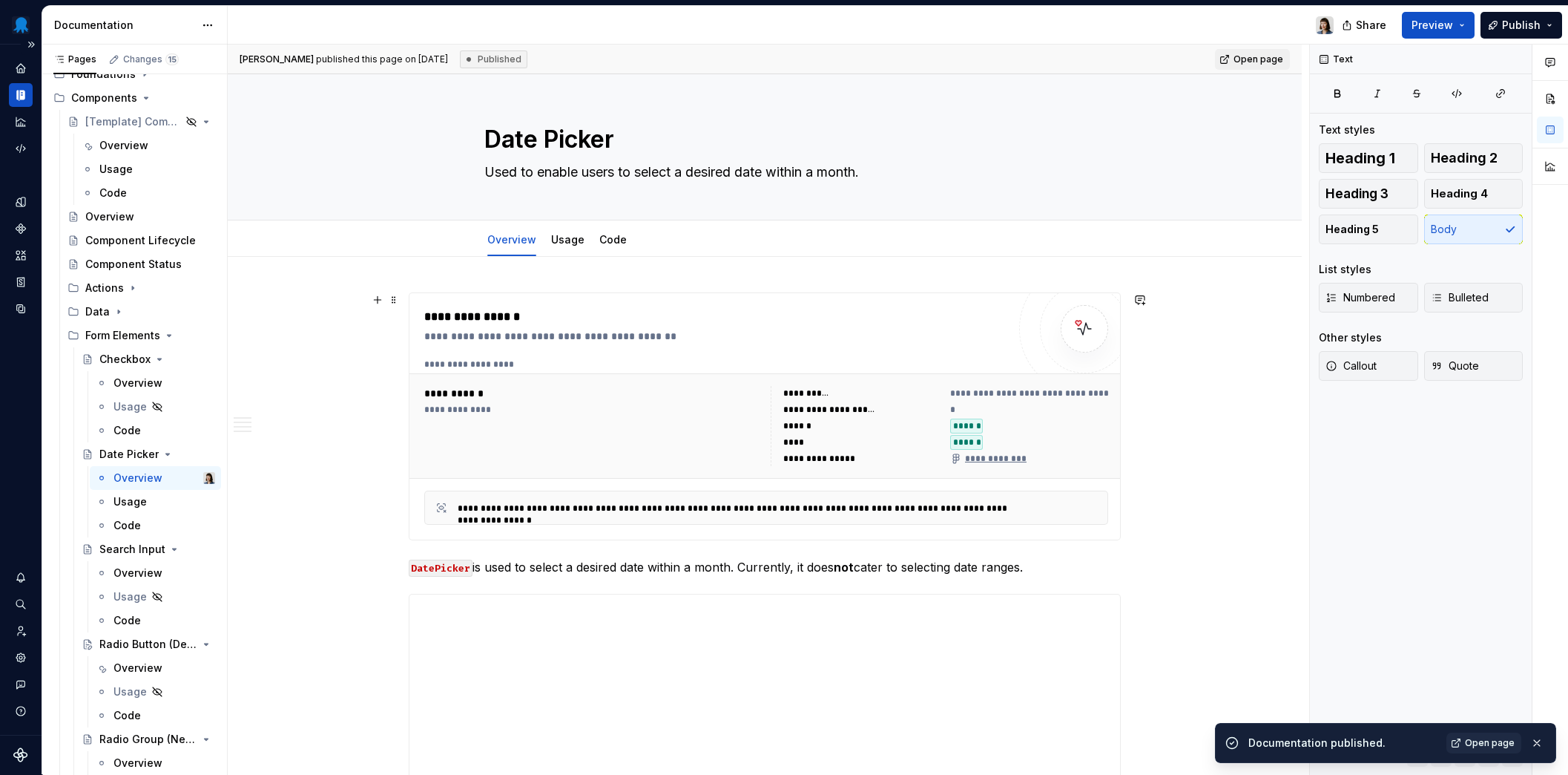
type textarea "*"
click at [1504, 739] on span "Open page" at bounding box center [1489, 743] width 50 height 12
